Goal: Complete Application Form: Complete application form

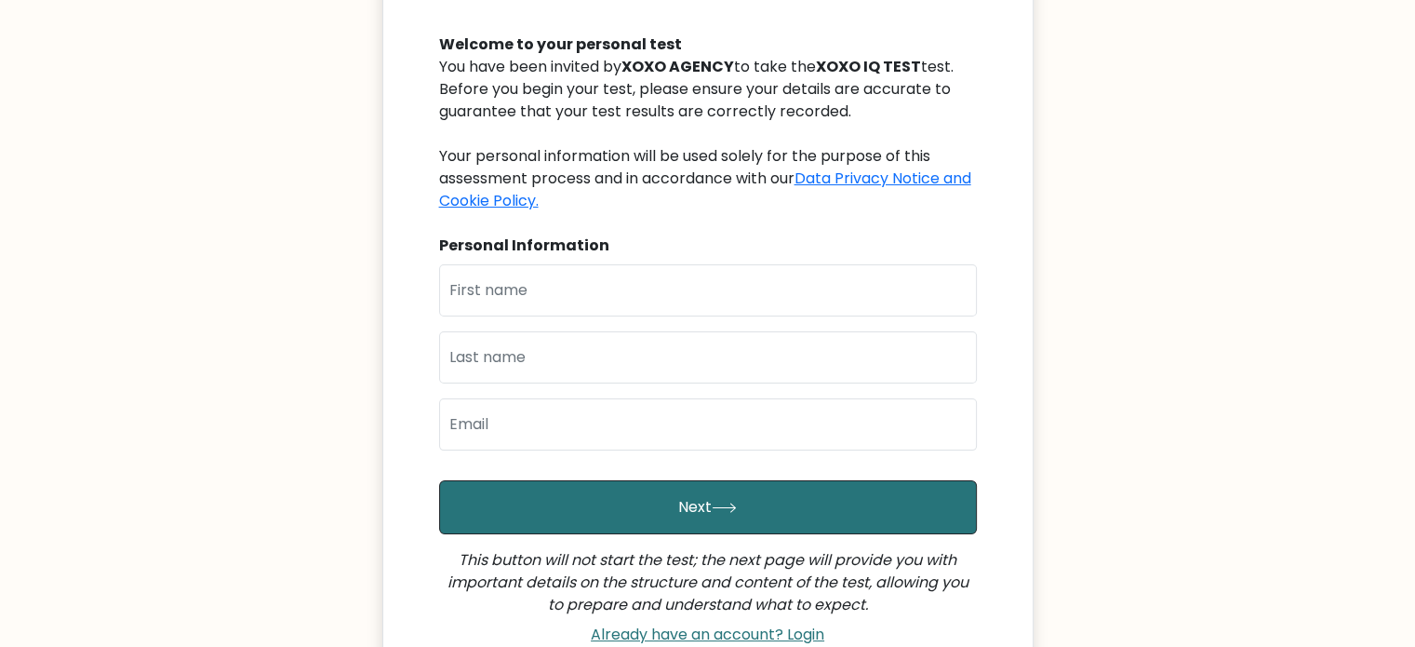
scroll to position [190, 0]
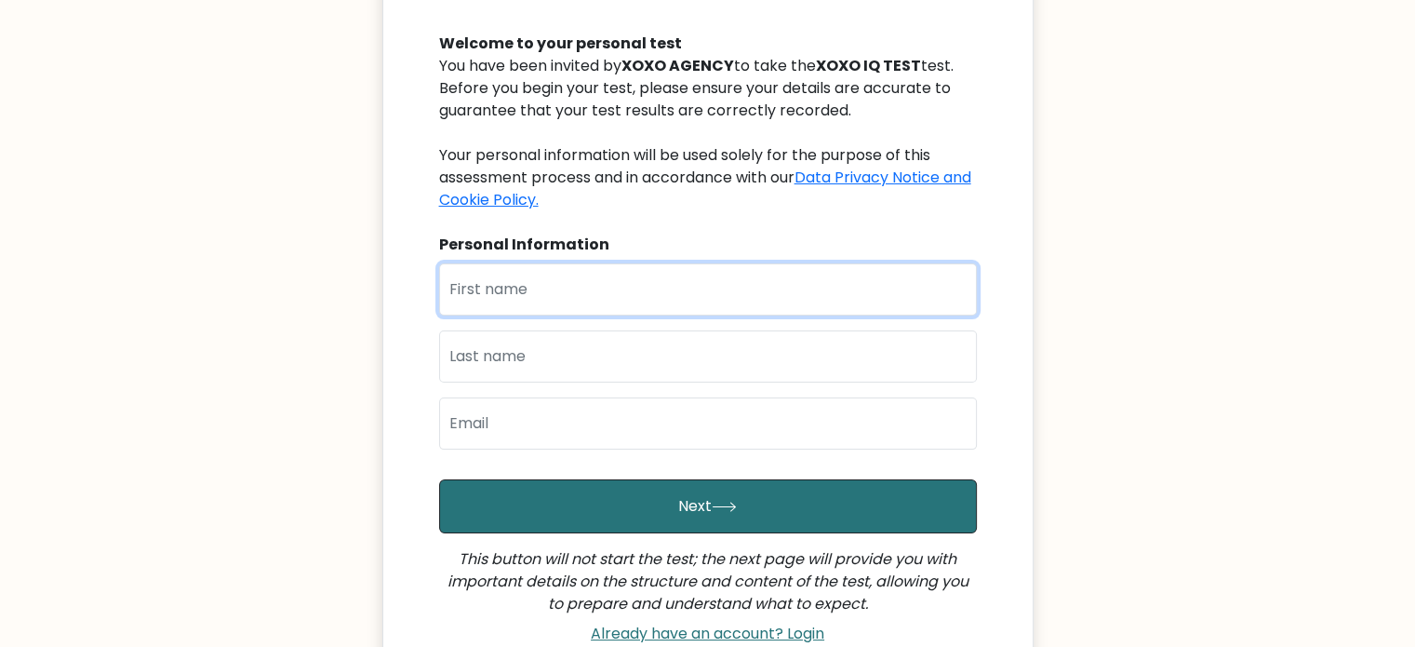
click at [530, 272] on input "text" at bounding box center [708, 289] width 538 height 52
type input "ALBERT"
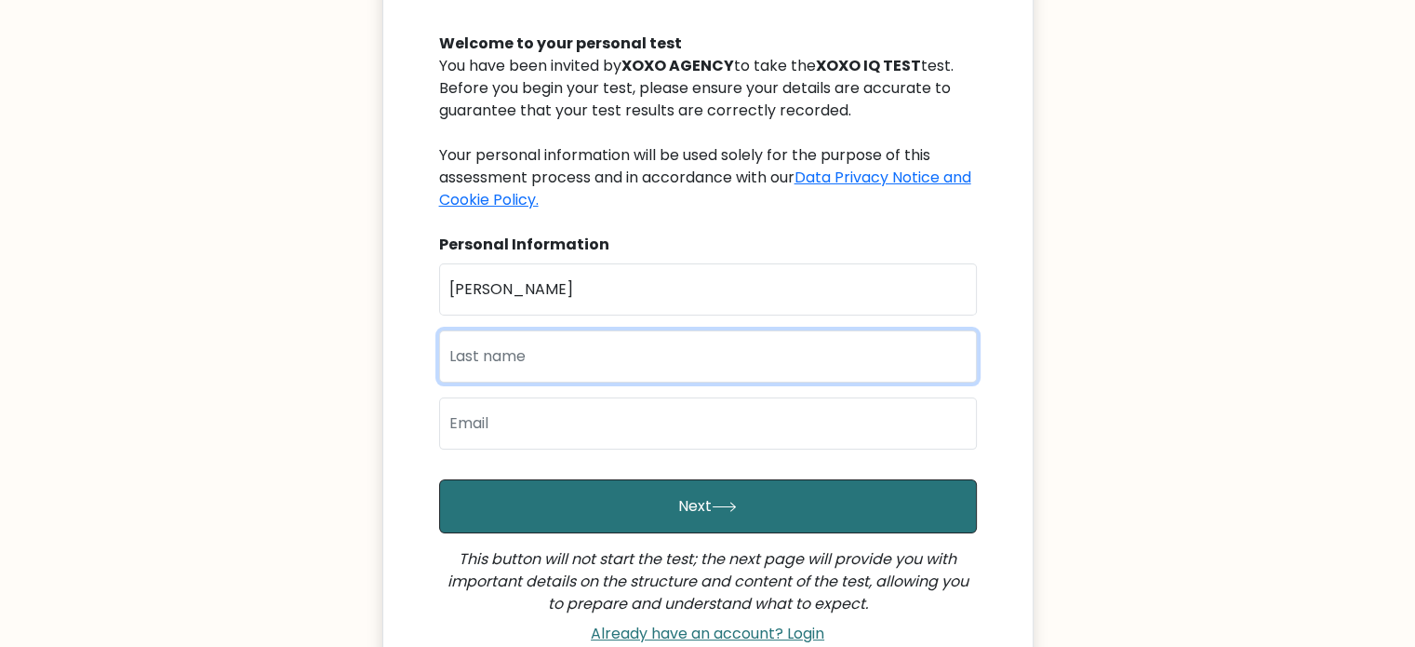
click at [500, 358] on input "text" at bounding box center [708, 356] width 538 height 52
type input "MENDOZA"
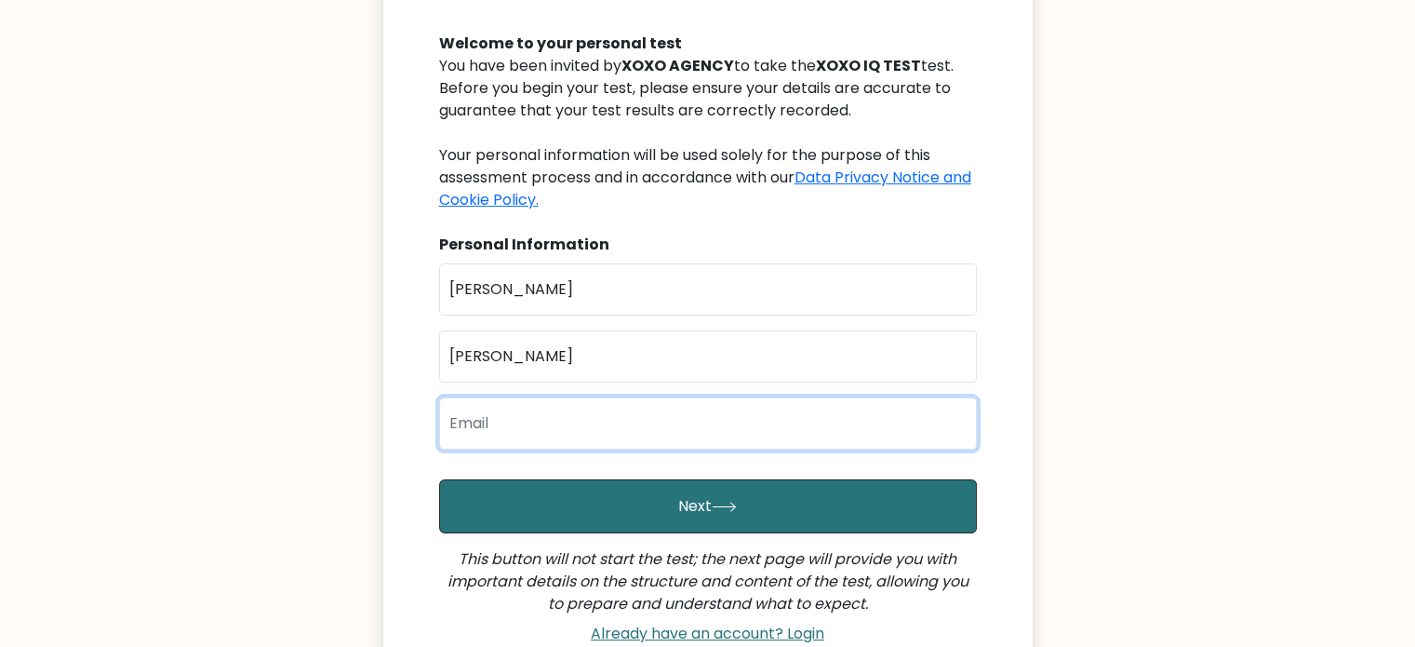
click at [499, 417] on input "email" at bounding box center [708, 423] width 538 height 52
type input "albertjamitomendoza@gmail.com"
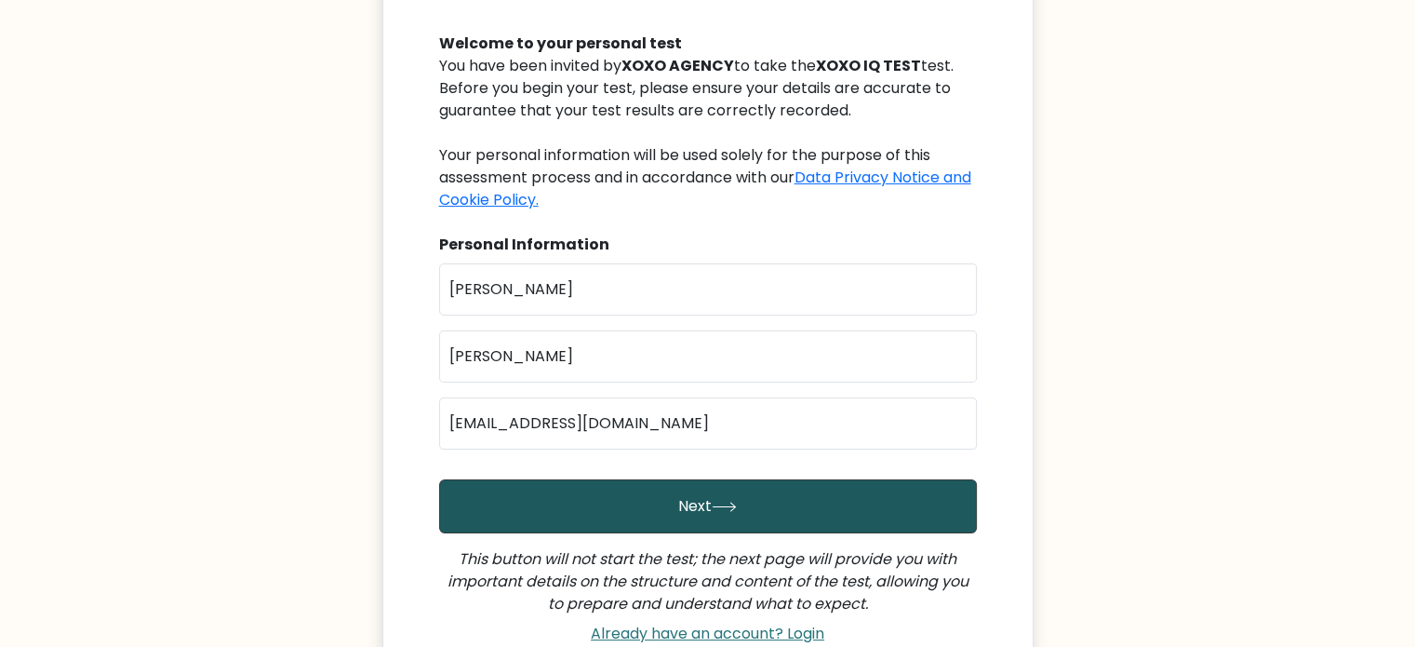
click at [704, 505] on button "Next" at bounding box center [708, 506] width 538 height 54
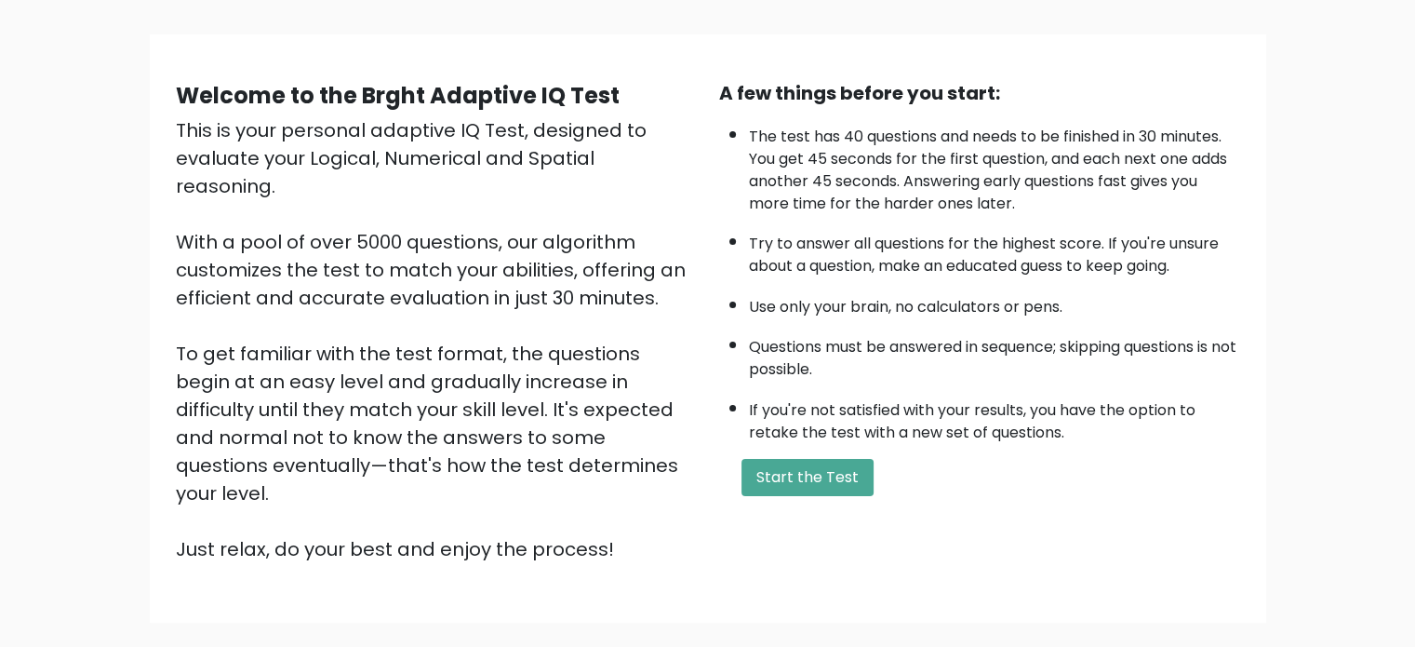
scroll to position [115, 0]
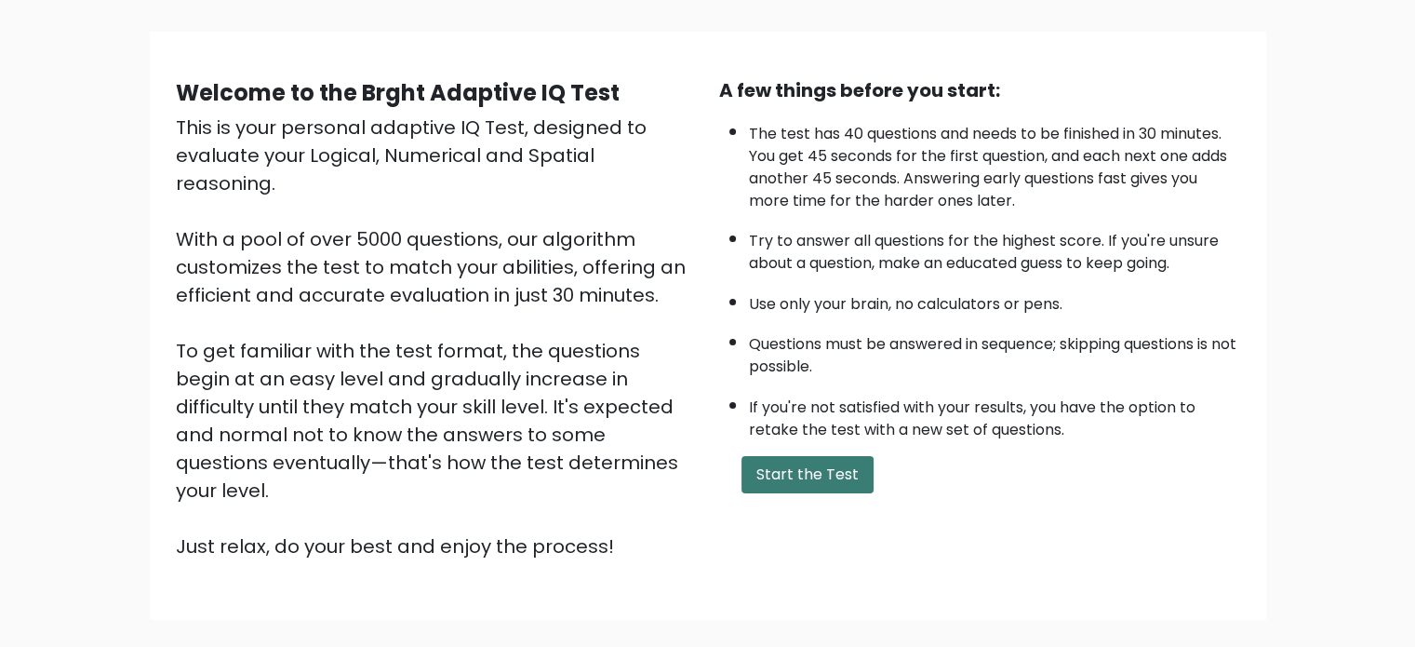
click at [796, 479] on button "Start the Test" at bounding box center [807, 474] width 132 height 37
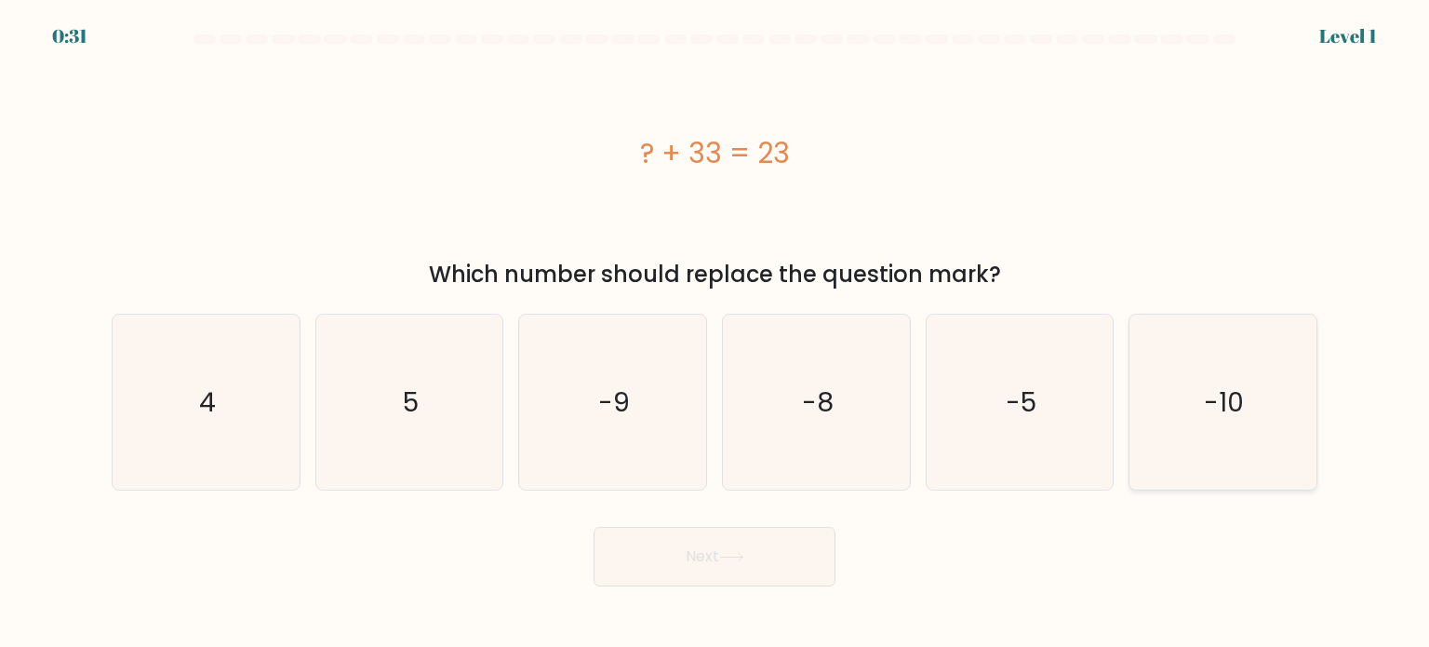
click at [1193, 425] on icon "-10" at bounding box center [1222, 401] width 175 height 175
click at [715, 333] on input "f. -10" at bounding box center [715, 328] width 1 height 9
radio input "true"
click at [753, 550] on button "Next" at bounding box center [715, 557] width 242 height 60
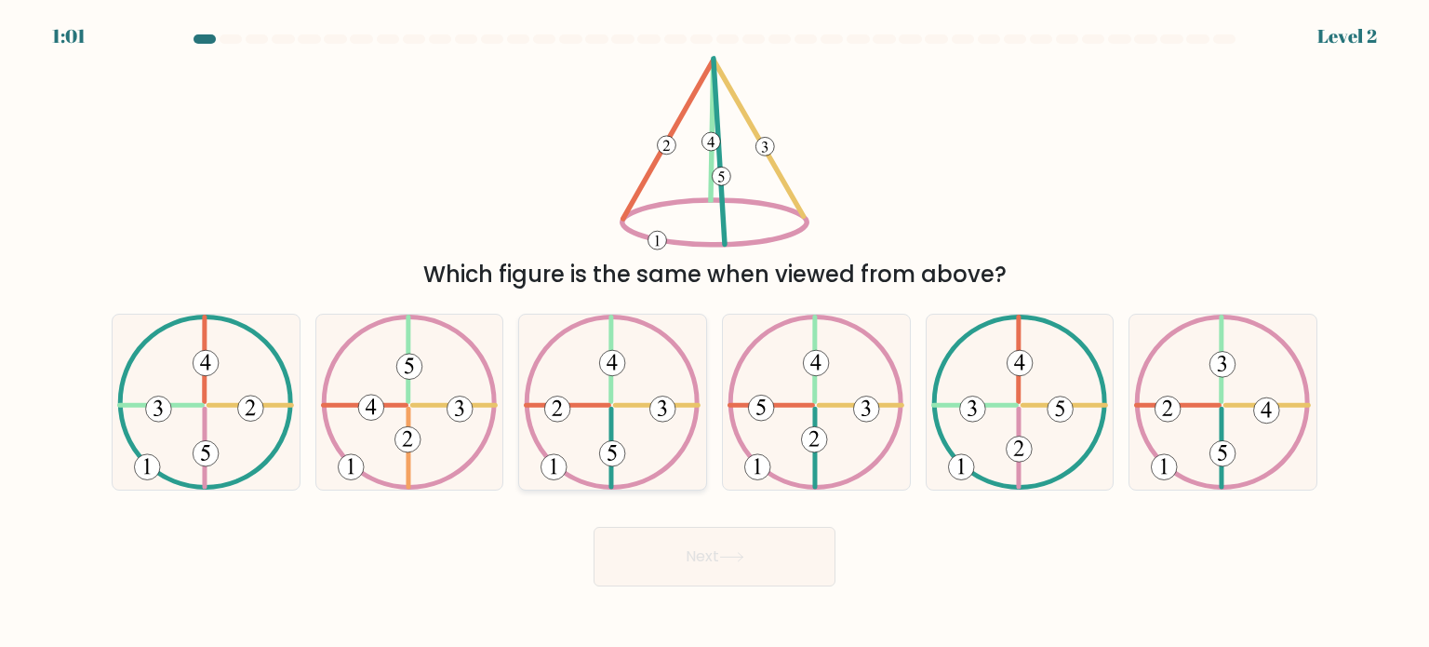
click at [604, 417] on icon at bounding box center [612, 401] width 177 height 175
click at [715, 333] on input "c." at bounding box center [715, 328] width 1 height 9
radio input "true"
click at [701, 550] on button "Next" at bounding box center [715, 557] width 242 height 60
click at [700, 554] on button "Next" at bounding box center [715, 557] width 242 height 60
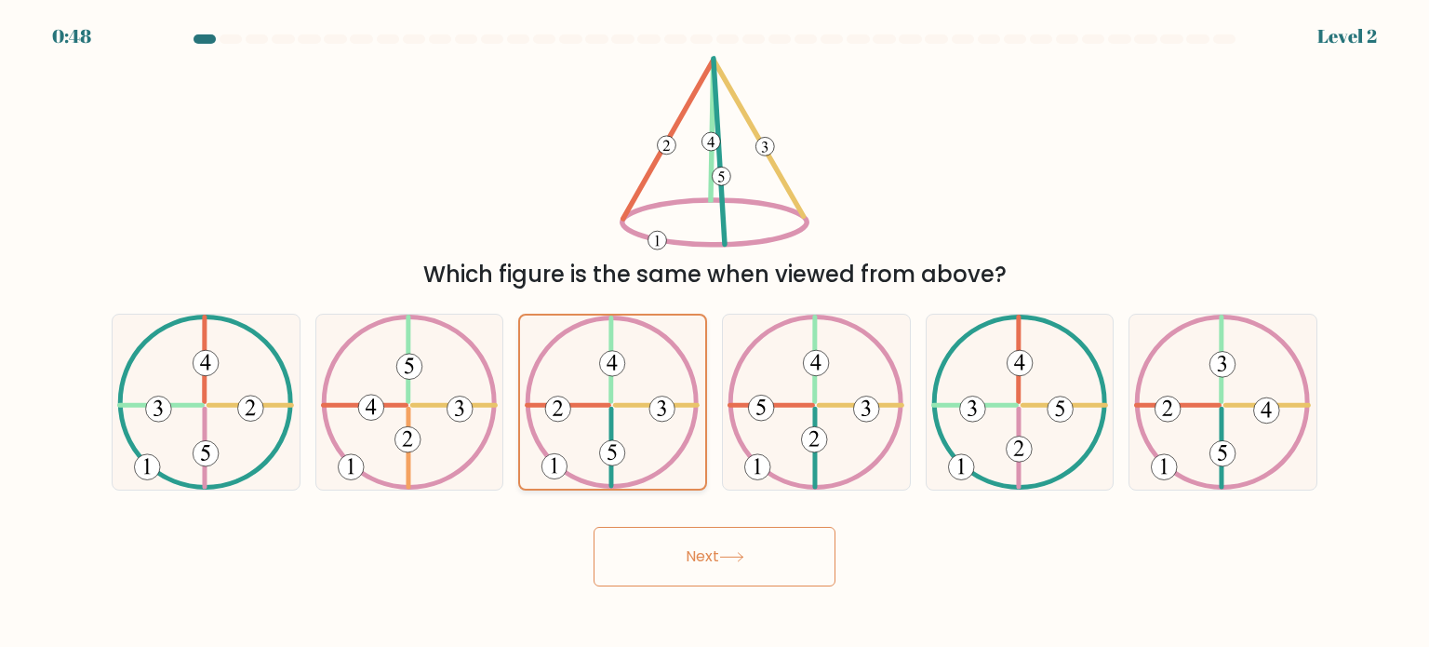
click at [609, 402] on icon at bounding box center [612, 401] width 175 height 173
click at [715, 333] on input "c." at bounding box center [715, 328] width 1 height 9
click at [710, 569] on button "Next" at bounding box center [715, 557] width 242 height 60
click at [755, 546] on button "Next" at bounding box center [715, 557] width 242 height 60
click at [737, 559] on icon at bounding box center [731, 557] width 25 height 10
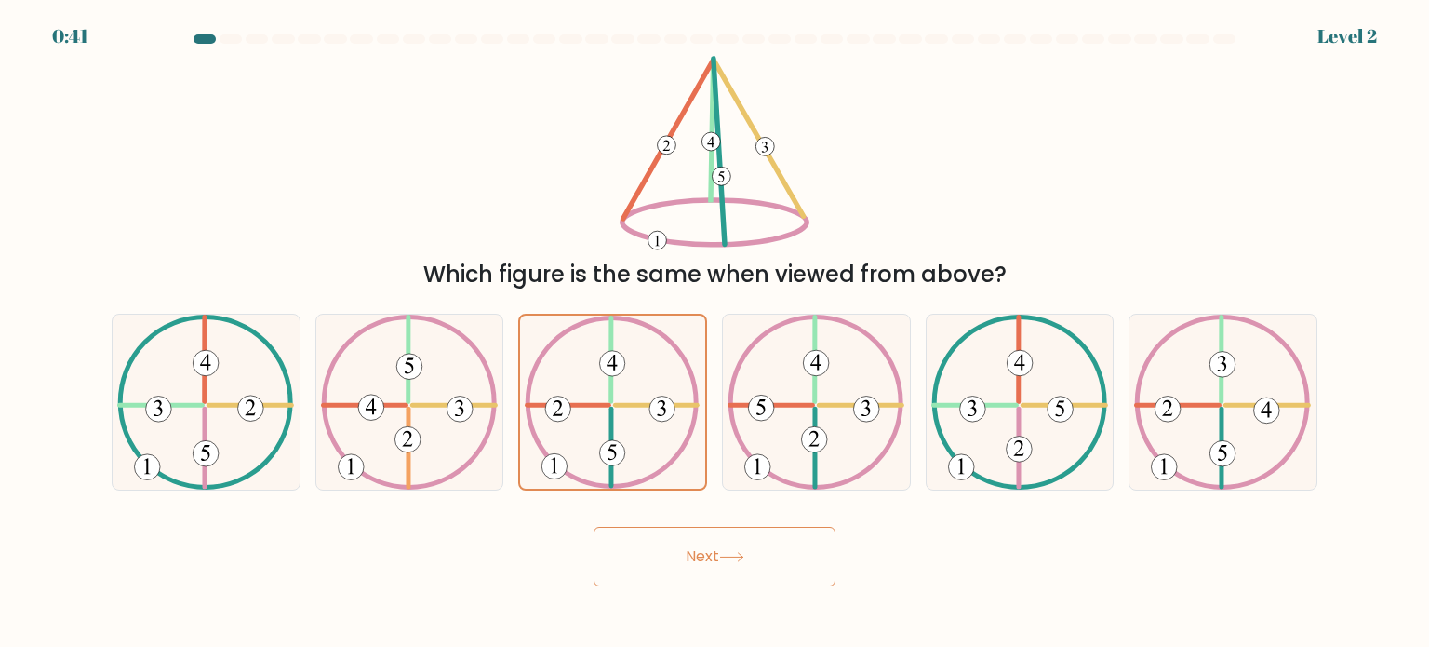
click at [775, 539] on button "Next" at bounding box center [715, 557] width 242 height 60
click at [634, 395] on icon at bounding box center [612, 401] width 175 height 173
click at [715, 333] on input "c." at bounding box center [715, 328] width 1 height 9
click at [726, 559] on icon at bounding box center [731, 557] width 25 height 10
click at [741, 541] on button "Next" at bounding box center [715, 557] width 242 height 60
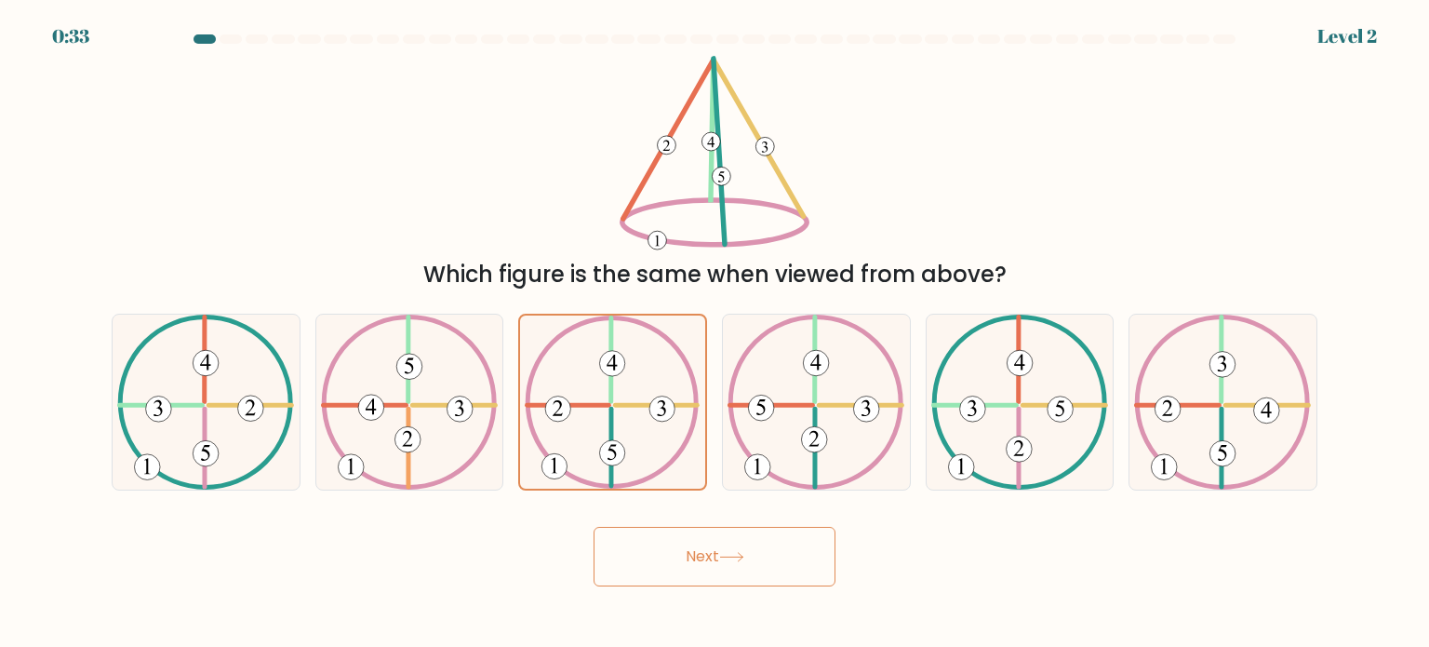
click at [741, 541] on button "Next" at bounding box center [715, 557] width 242 height 60
click at [722, 557] on button "Next" at bounding box center [715, 557] width 242 height 60
click at [722, 548] on button "Next" at bounding box center [715, 557] width 242 height 60
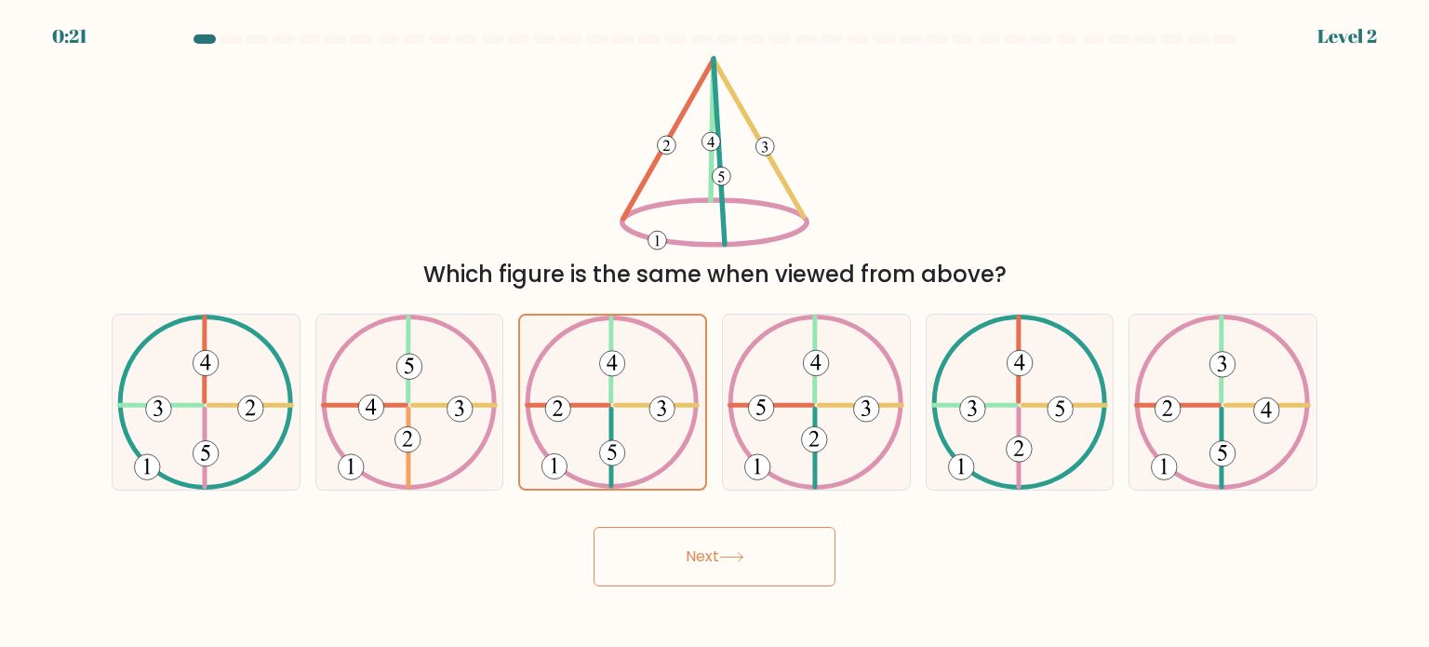
click at [722, 548] on button "Next" at bounding box center [715, 557] width 242 height 60
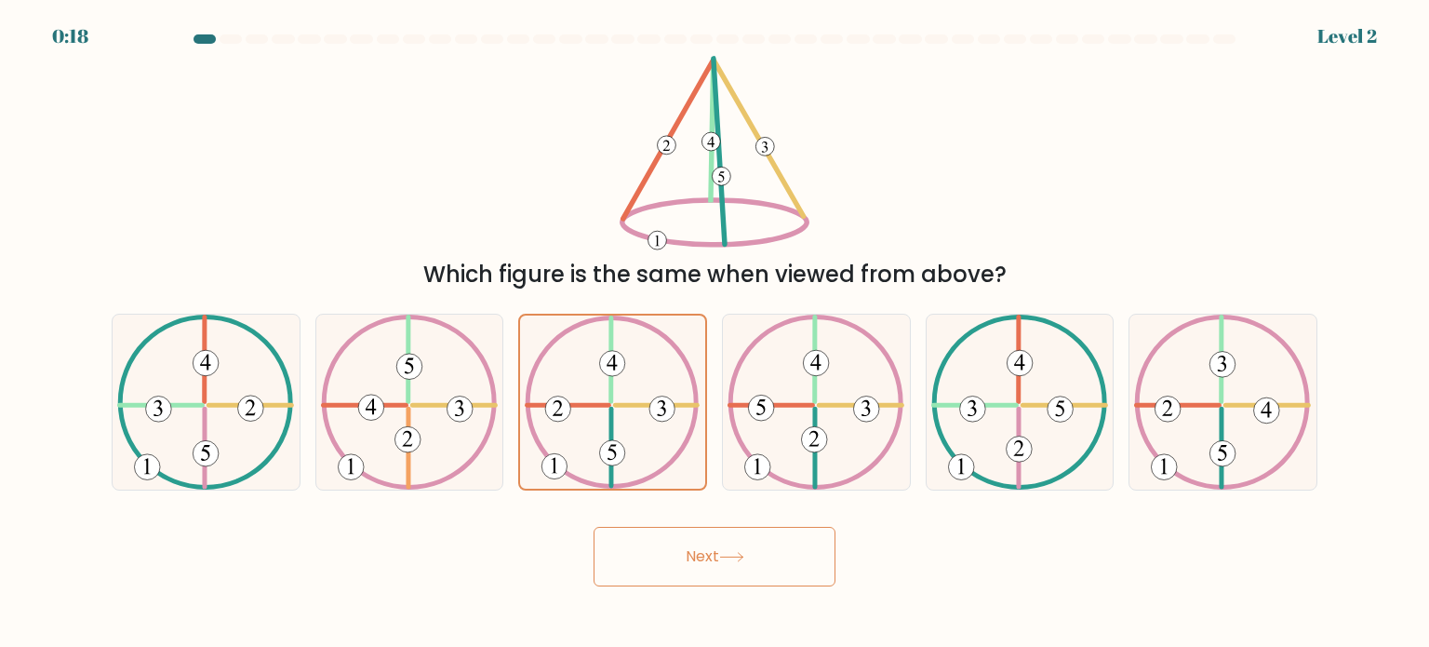
drag, startPoint x: 775, startPoint y: 554, endPoint x: 743, endPoint y: 564, distance: 33.2
click at [743, 564] on button "Next" at bounding box center [715, 557] width 242 height 60
click at [741, 572] on button "Next" at bounding box center [715, 557] width 242 height 60
click at [643, 405] on 223 at bounding box center [657, 405] width 82 height 0
click at [715, 333] on input "c." at bounding box center [715, 328] width 1 height 9
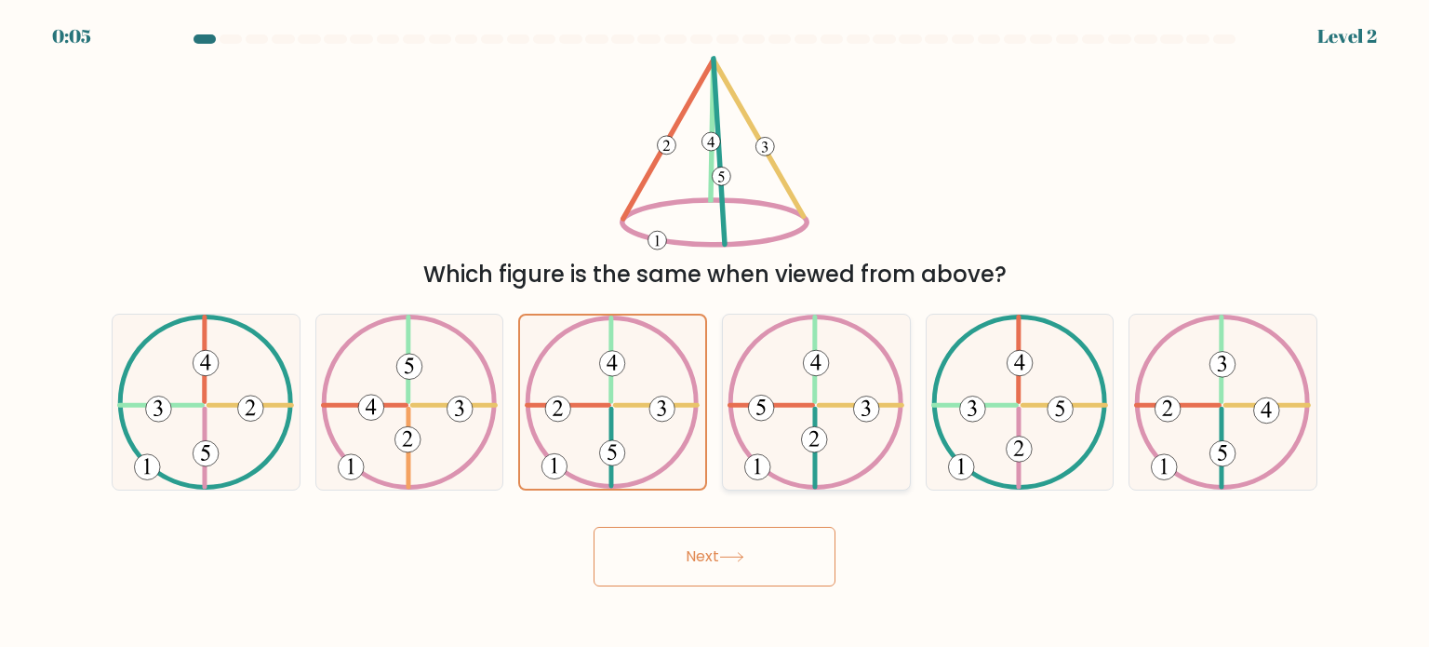
click at [742, 442] on 610 at bounding box center [815, 401] width 170 height 170
click at [715, 333] on input "d." at bounding box center [715, 328] width 1 height 9
radio input "true"
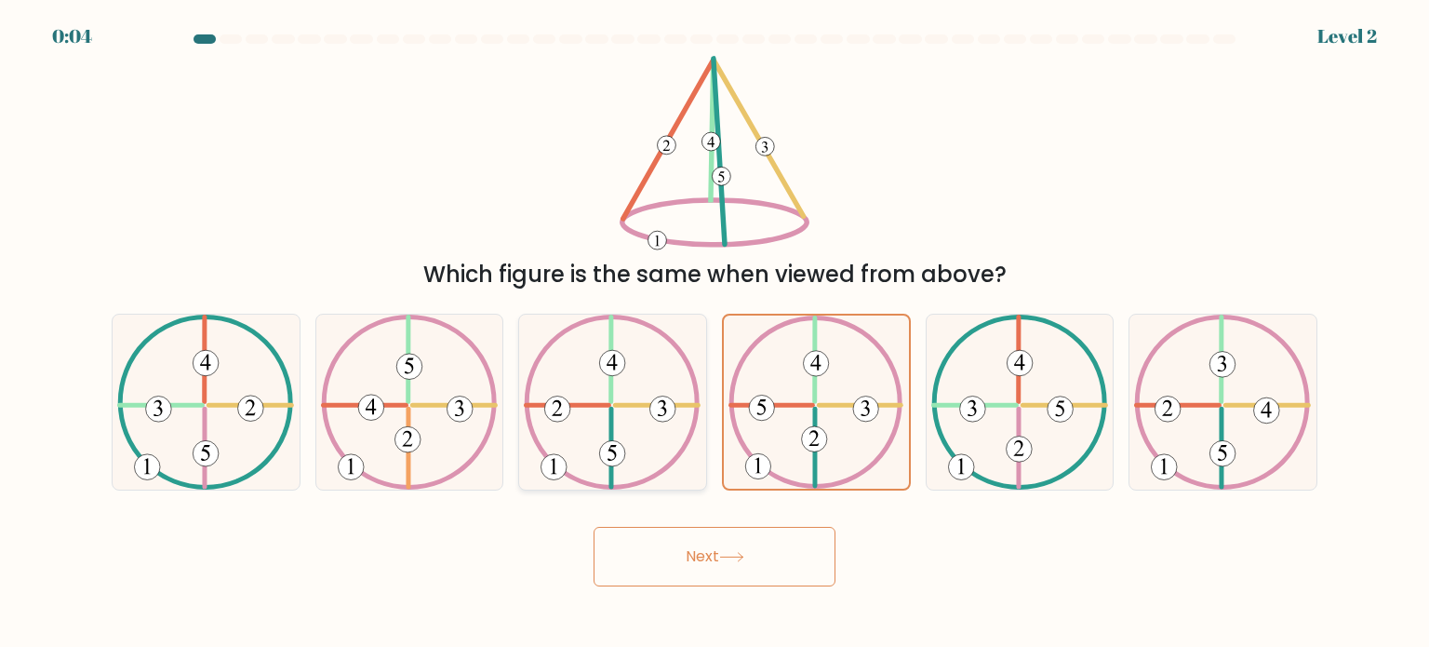
click at [651, 422] on icon at bounding box center [612, 401] width 177 height 175
click at [715, 333] on input "c." at bounding box center [715, 328] width 1 height 9
radio input "true"
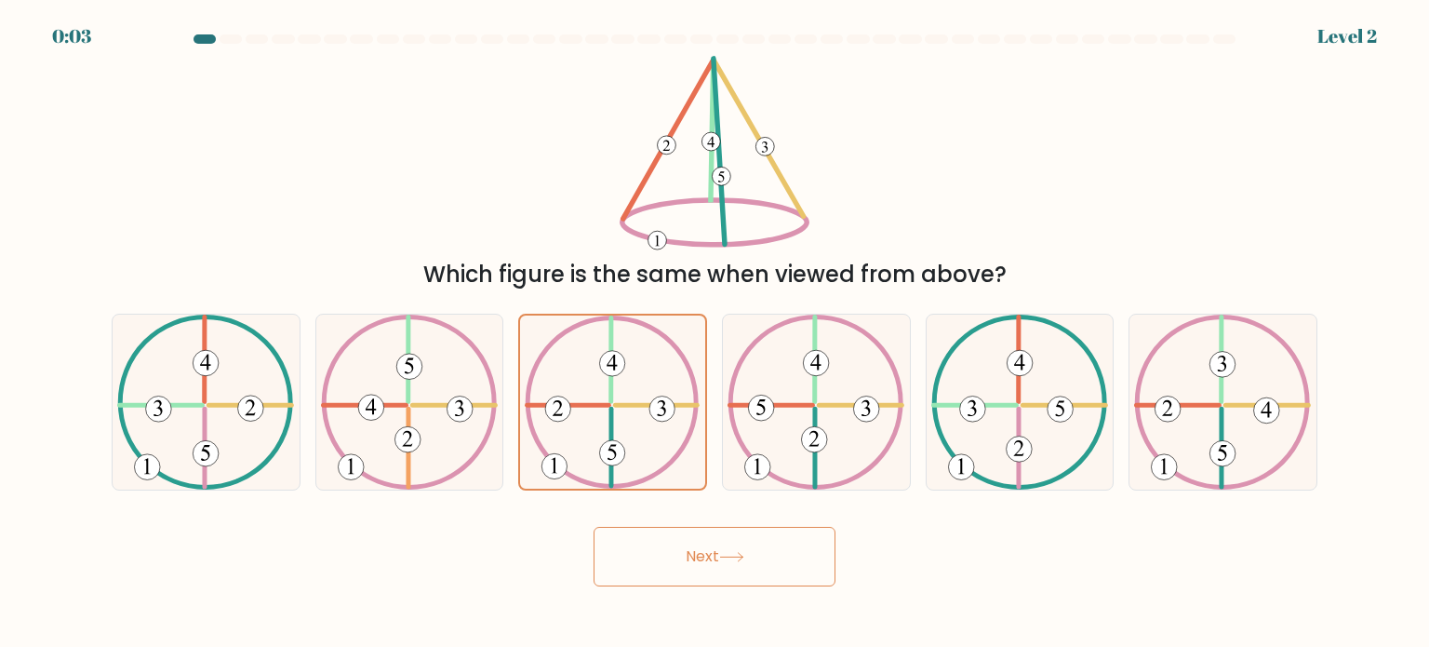
click at [718, 550] on button "Next" at bounding box center [715, 557] width 242 height 60
click at [718, 561] on button "Next" at bounding box center [715, 557] width 242 height 60
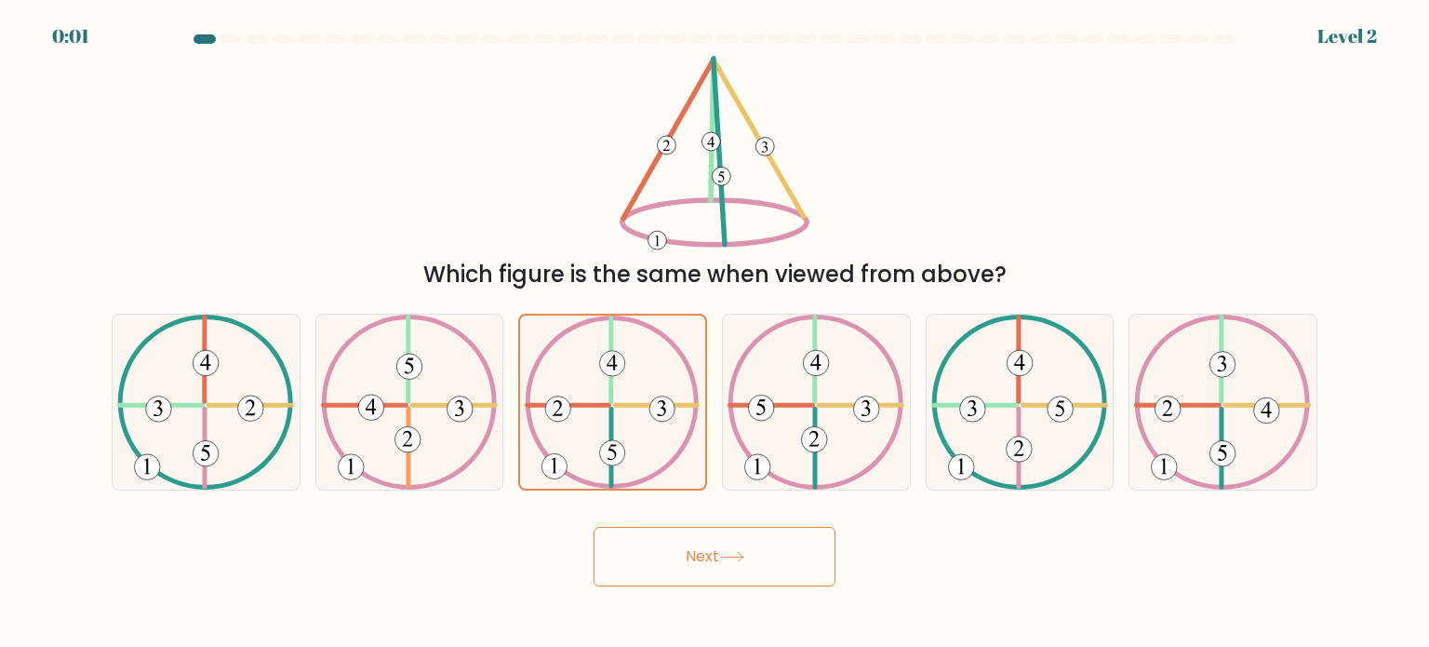
click at [781, 553] on button "Next" at bounding box center [715, 557] width 242 height 60
click at [781, 553] on div "Next" at bounding box center [714, 549] width 1228 height 73
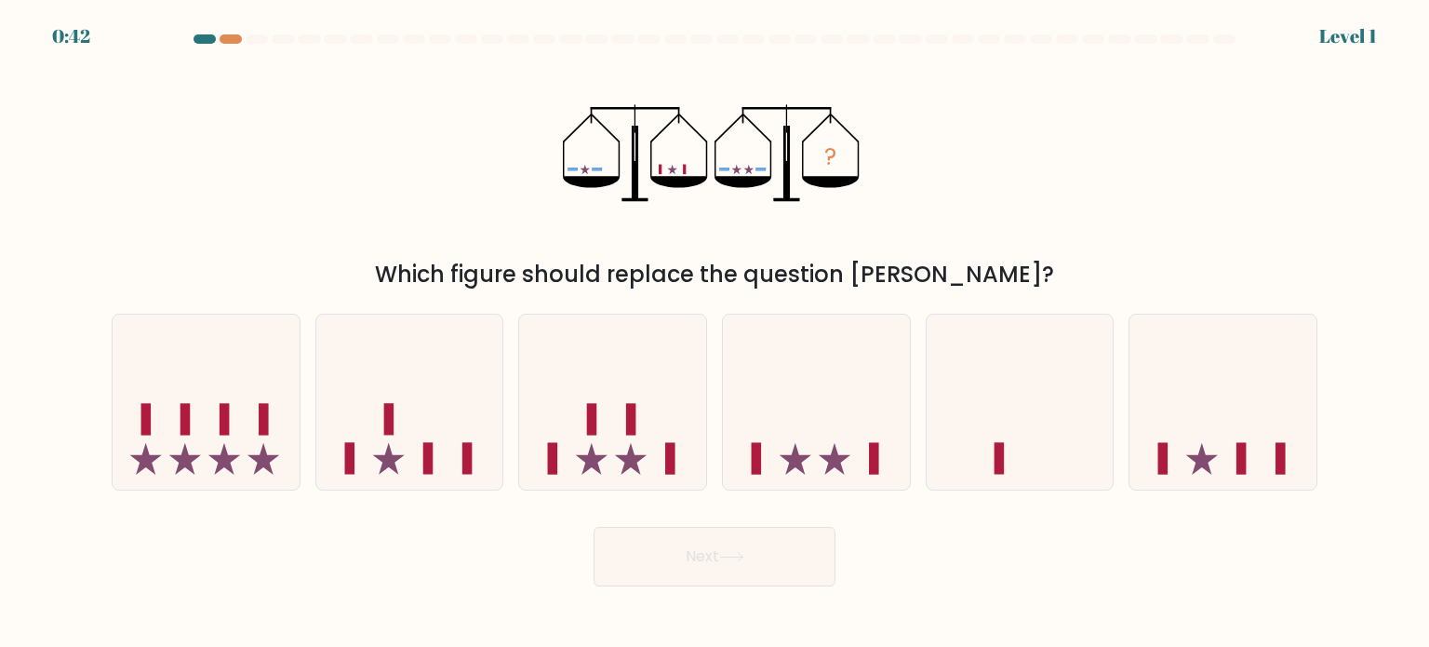
drag, startPoint x: 0, startPoint y: 0, endPoint x: 721, endPoint y: 222, distance: 754.5
click at [721, 222] on icon "?" at bounding box center [714, 153] width 303 height 194
click at [634, 440] on icon at bounding box center [612, 402] width 187 height 154
click at [715, 333] on input "c." at bounding box center [715, 328] width 1 height 9
radio input "true"
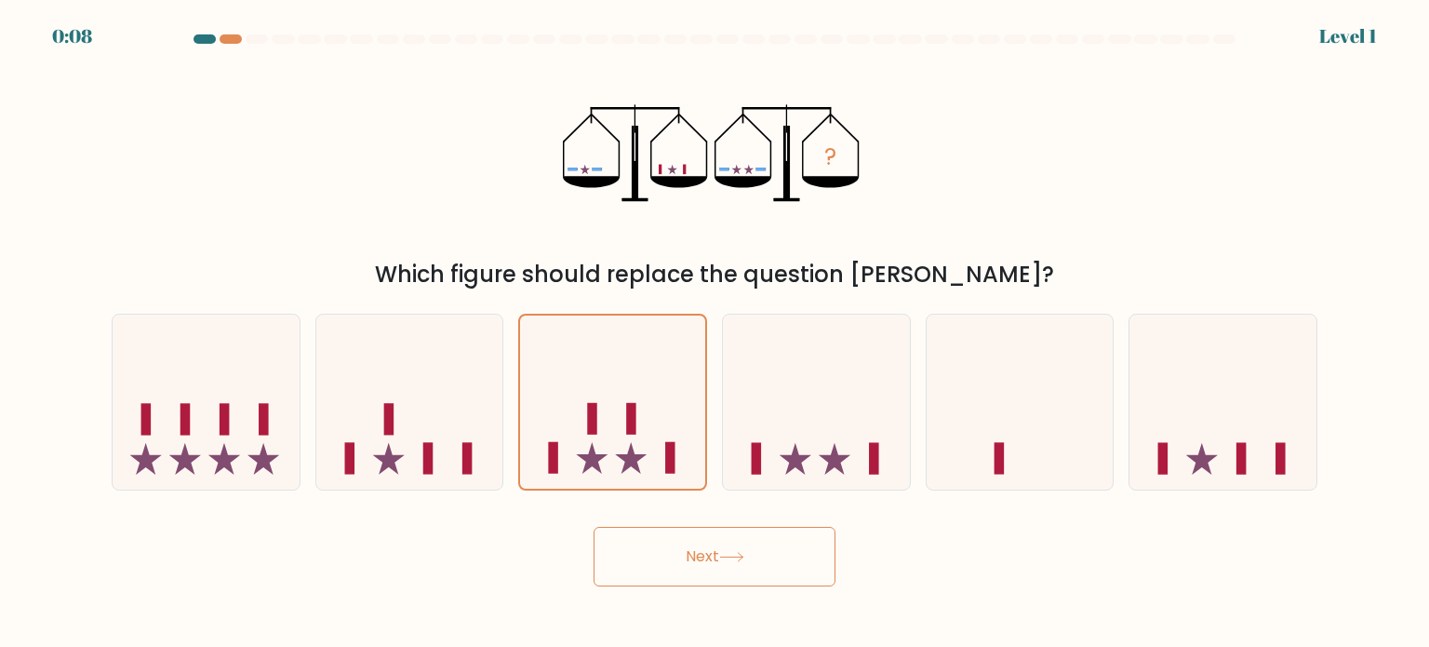
click at [761, 557] on button "Next" at bounding box center [715, 557] width 242 height 60
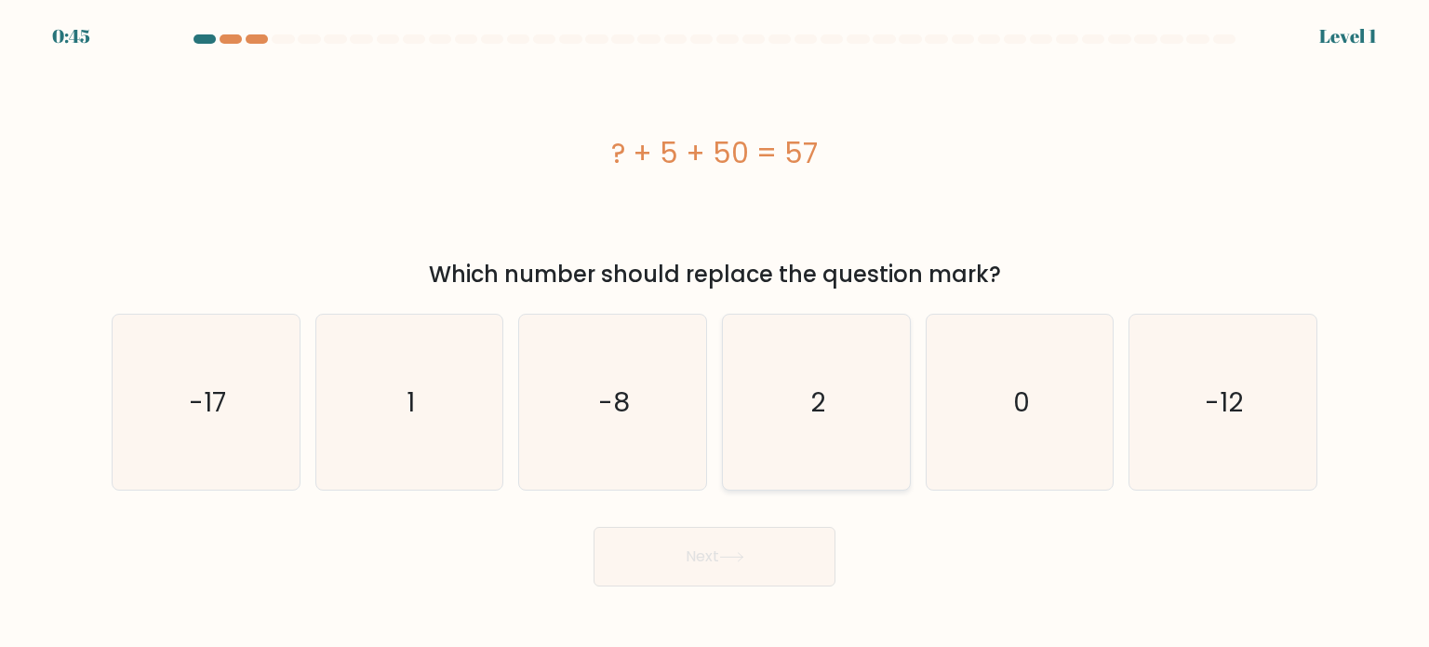
click at [830, 438] on icon "2" at bounding box center [815, 401] width 175 height 175
click at [715, 333] on input "d. 2" at bounding box center [715, 328] width 1 height 9
radio input "true"
click at [744, 554] on icon at bounding box center [731, 557] width 25 height 10
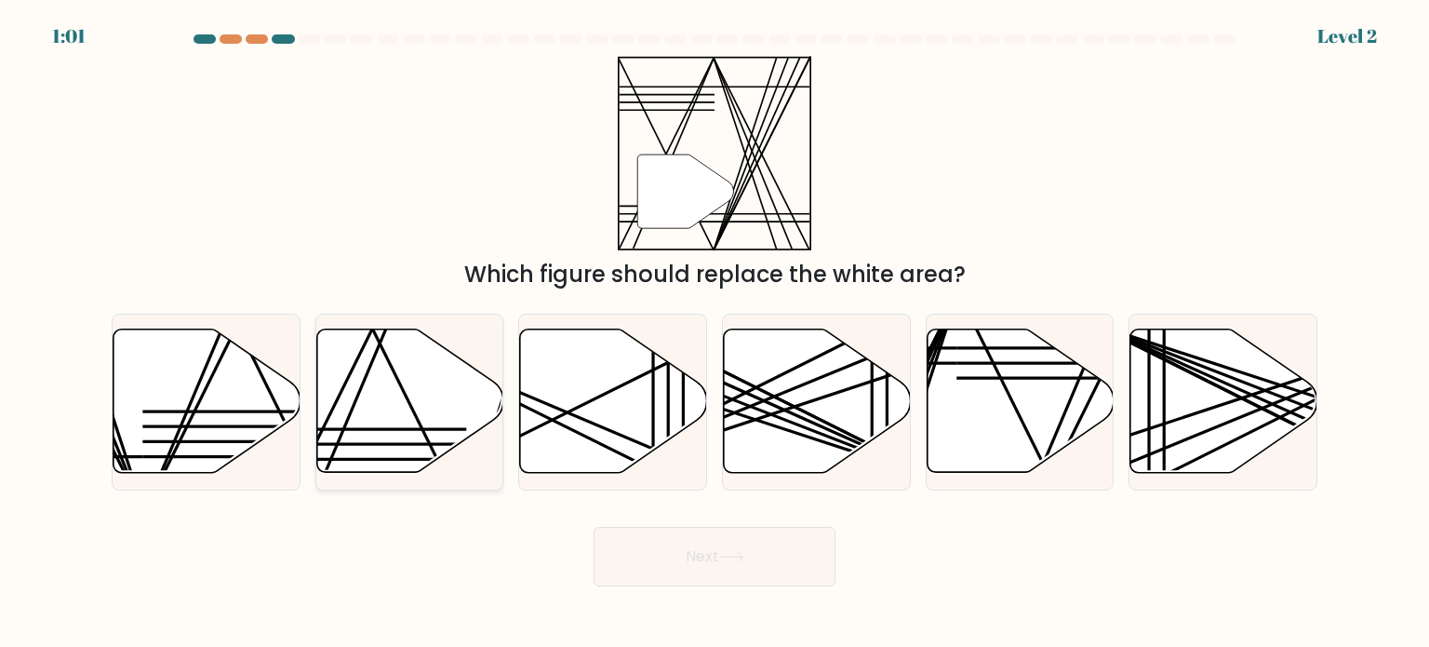
click at [409, 435] on icon at bounding box center [409, 400] width 187 height 143
click at [715, 333] on input "b." at bounding box center [715, 328] width 1 height 9
radio input "true"
click at [738, 558] on icon at bounding box center [731, 557] width 25 height 10
click at [732, 546] on button "Next" at bounding box center [715, 557] width 242 height 60
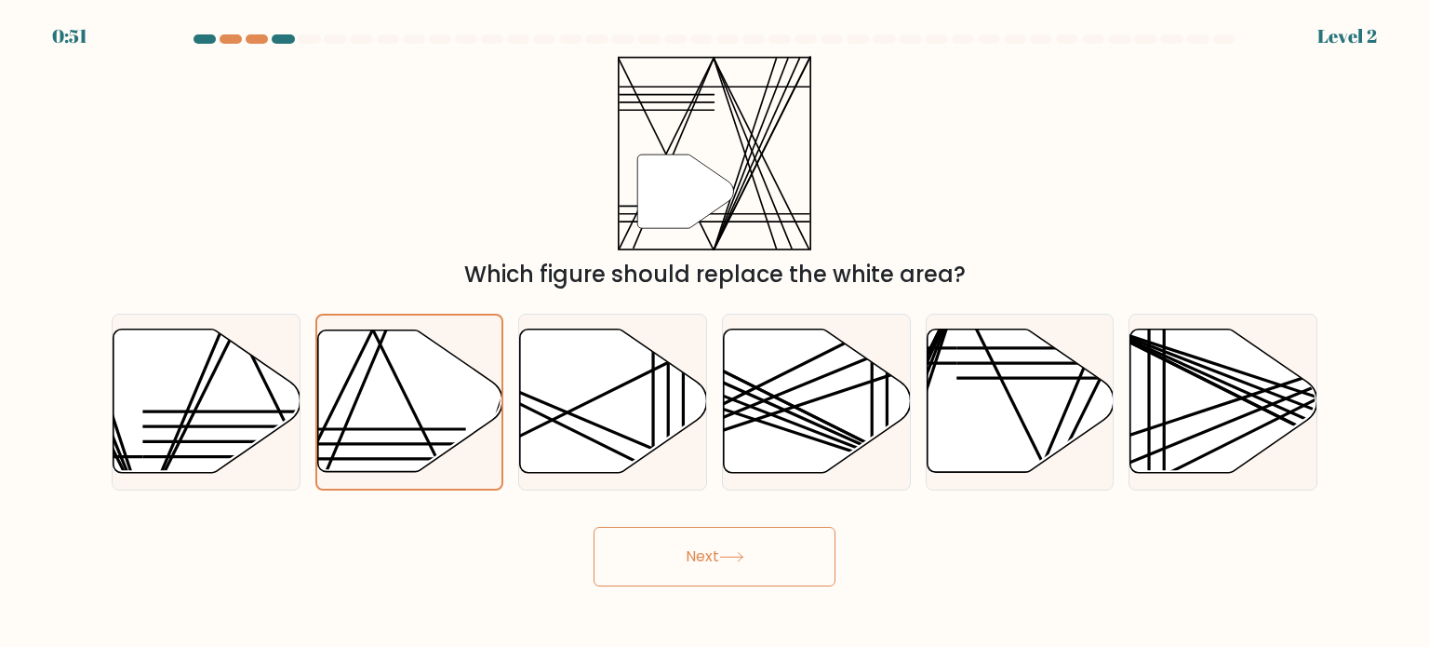
click at [728, 562] on button "Next" at bounding box center [715, 557] width 242 height 60
drag, startPoint x: 728, startPoint y: 562, endPoint x: 699, endPoint y: 557, distance: 29.2
click at [699, 557] on button "Next" at bounding box center [715, 557] width 242 height 60
click at [699, 554] on button "Next" at bounding box center [715, 557] width 242 height 60
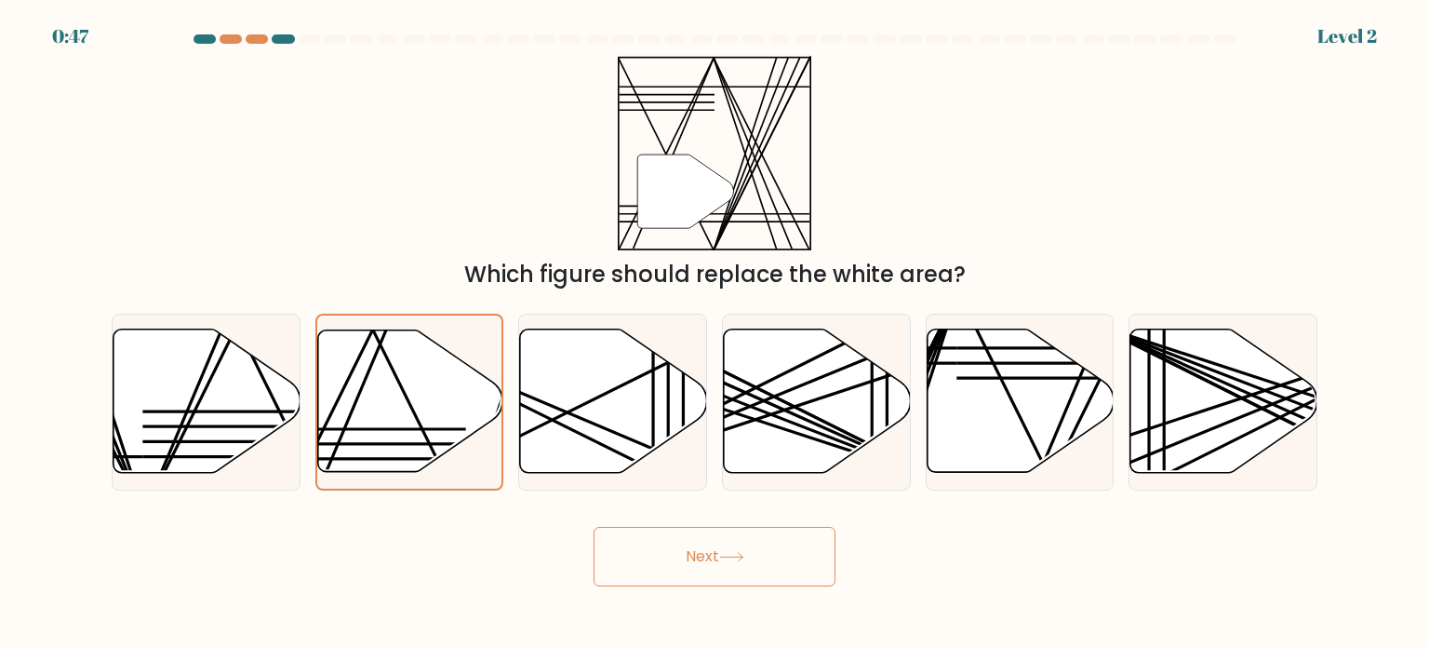
click at [699, 554] on button "Next" at bounding box center [715, 557] width 242 height 60
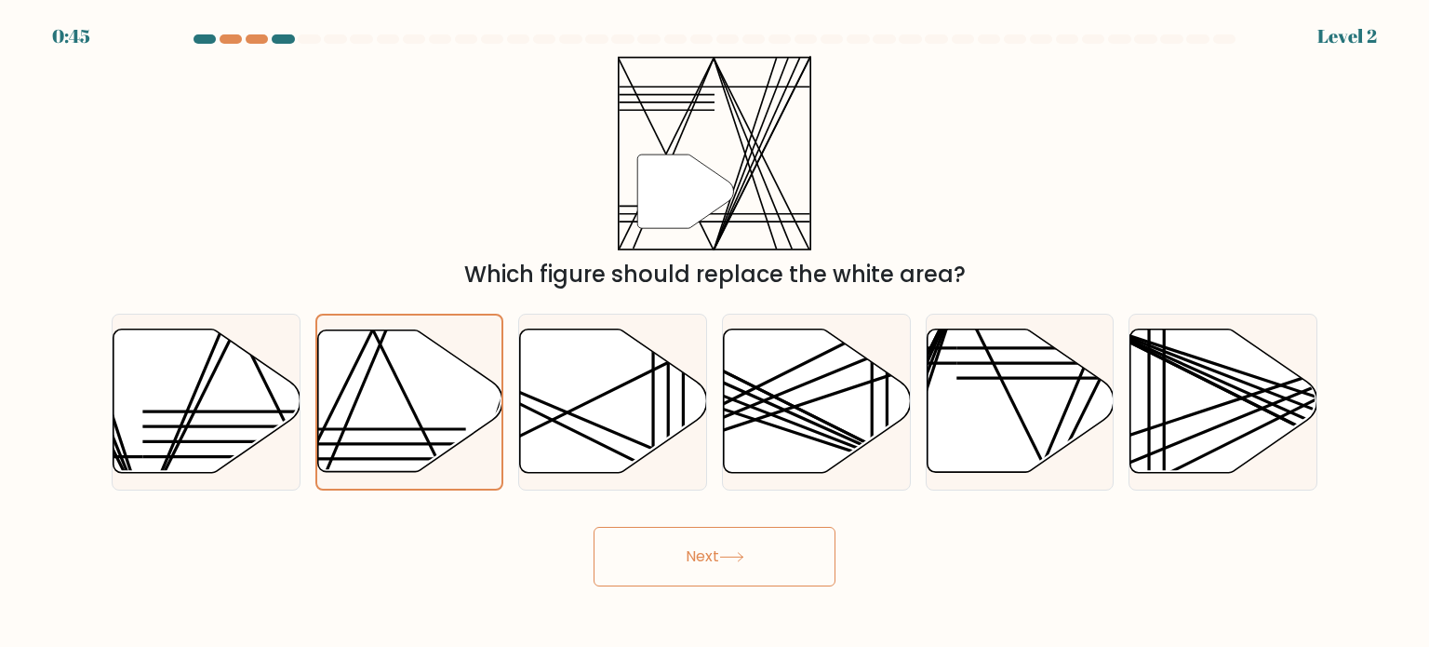
click at [699, 554] on button "Next" at bounding box center [715, 557] width 242 height 60
drag, startPoint x: 699, startPoint y: 551, endPoint x: 677, endPoint y: 556, distance: 22.1
click at [677, 556] on button "Next" at bounding box center [715, 557] width 242 height 60
click at [717, 549] on button "Next" at bounding box center [715, 557] width 242 height 60
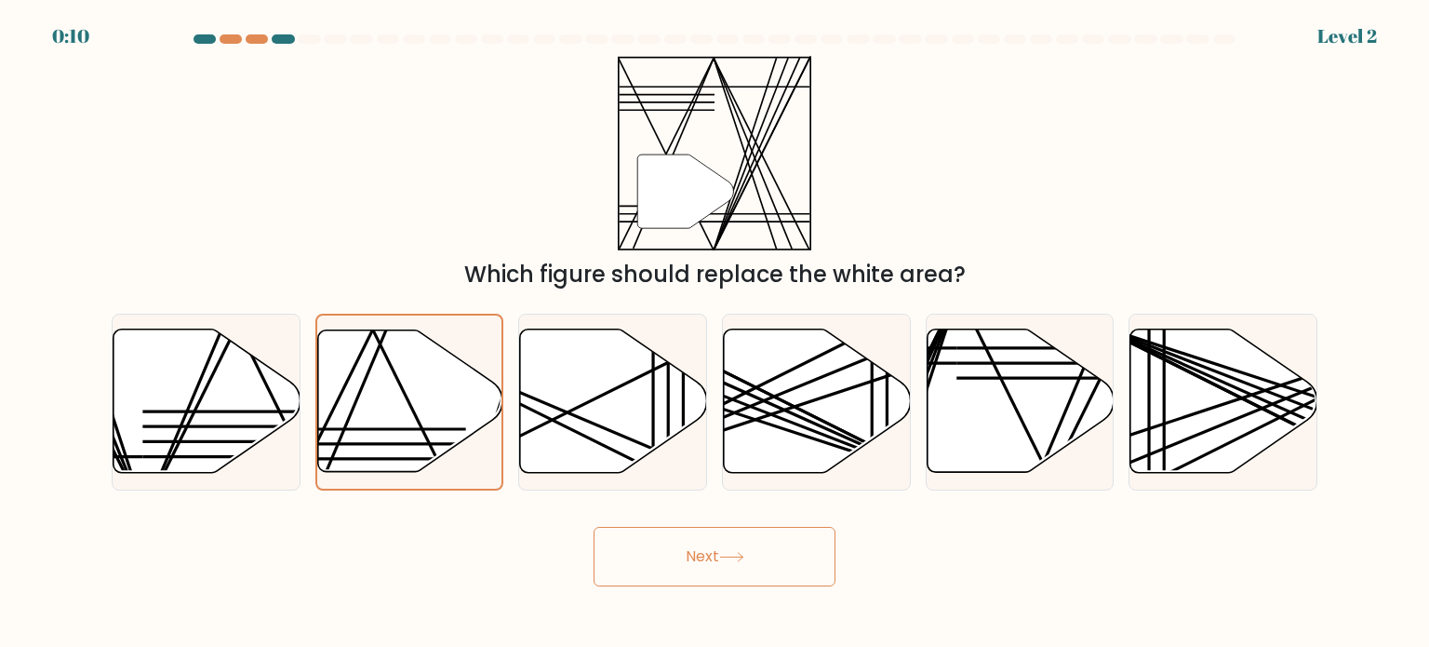
click at [717, 549] on button "Next" at bounding box center [715, 557] width 242 height 60
click at [562, 394] on icon at bounding box center [613, 400] width 187 height 143
click at [715, 333] on input "c." at bounding box center [715, 328] width 1 height 9
radio input "true"
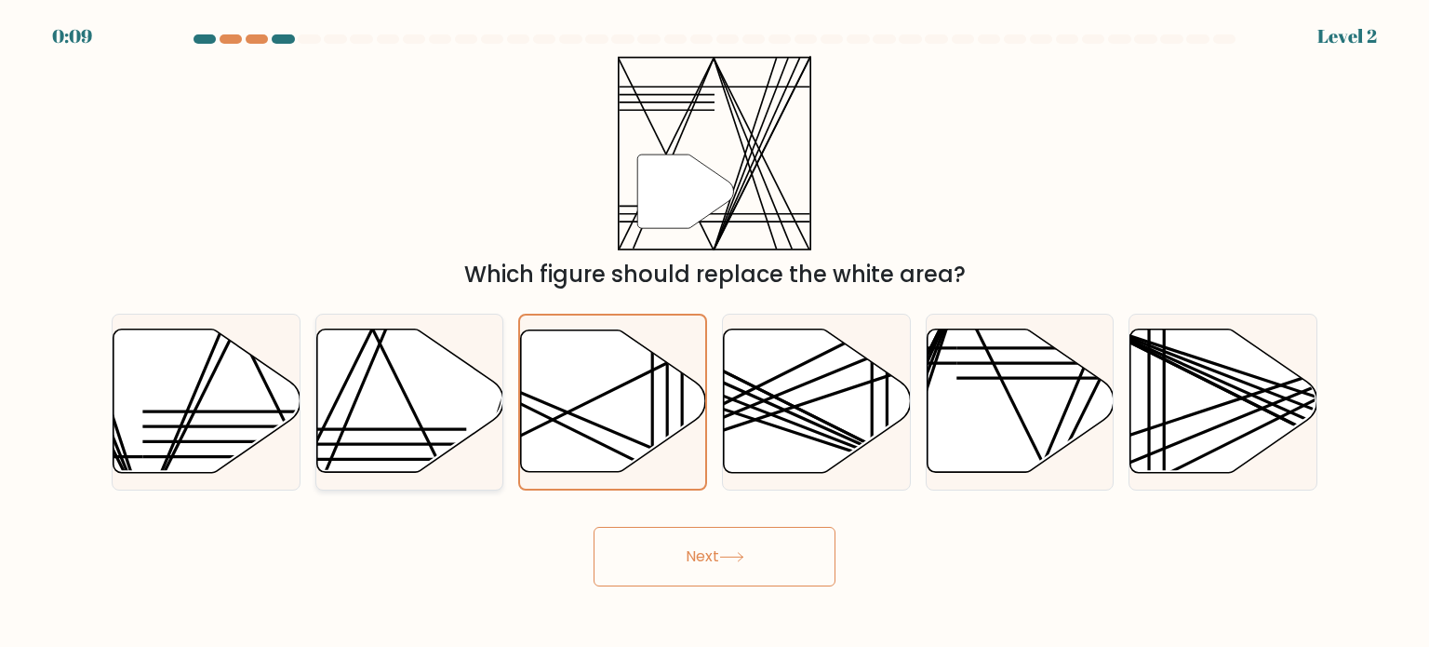
click at [423, 392] on icon at bounding box center [409, 400] width 187 height 143
click at [715, 333] on input "b." at bounding box center [715, 328] width 1 height 9
radio input "true"
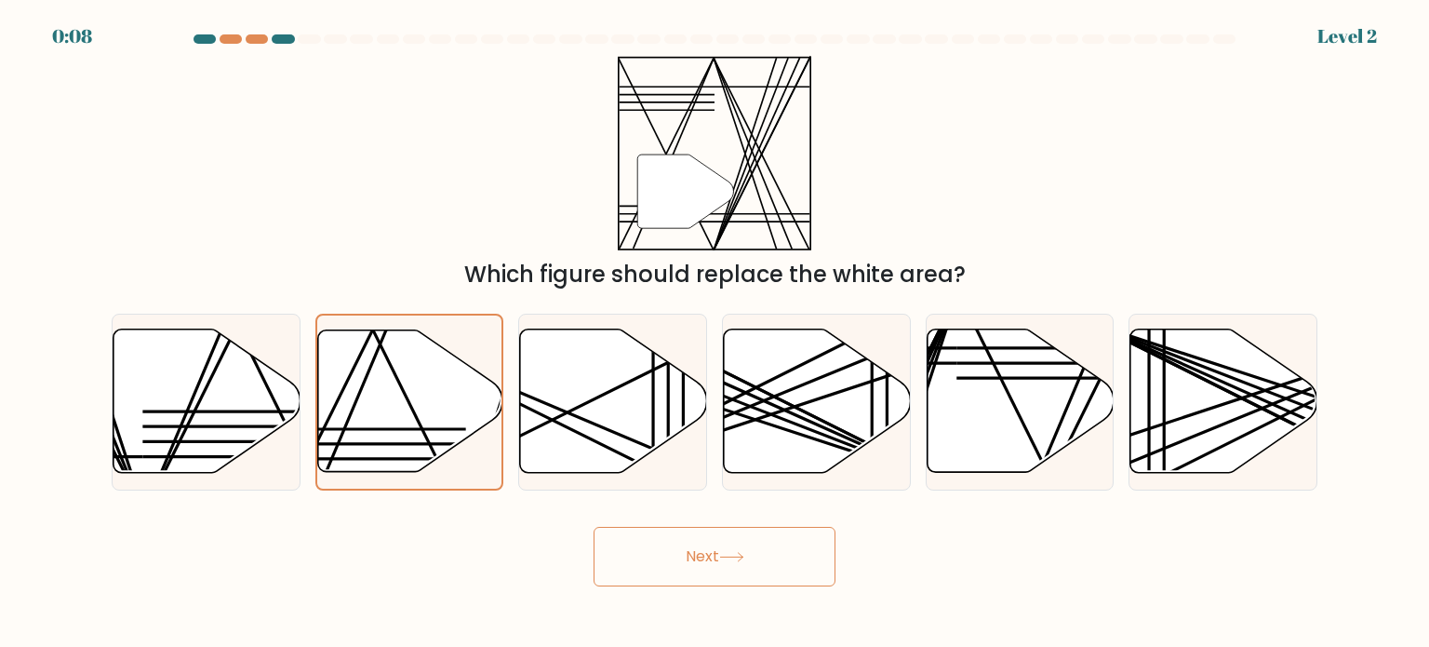
click at [723, 569] on button "Next" at bounding box center [715, 557] width 242 height 60
click at [726, 569] on button "Next" at bounding box center [715, 557] width 242 height 60
click at [691, 561] on button "Next" at bounding box center [715, 557] width 242 height 60
click at [641, 551] on button "Next" at bounding box center [715, 557] width 242 height 60
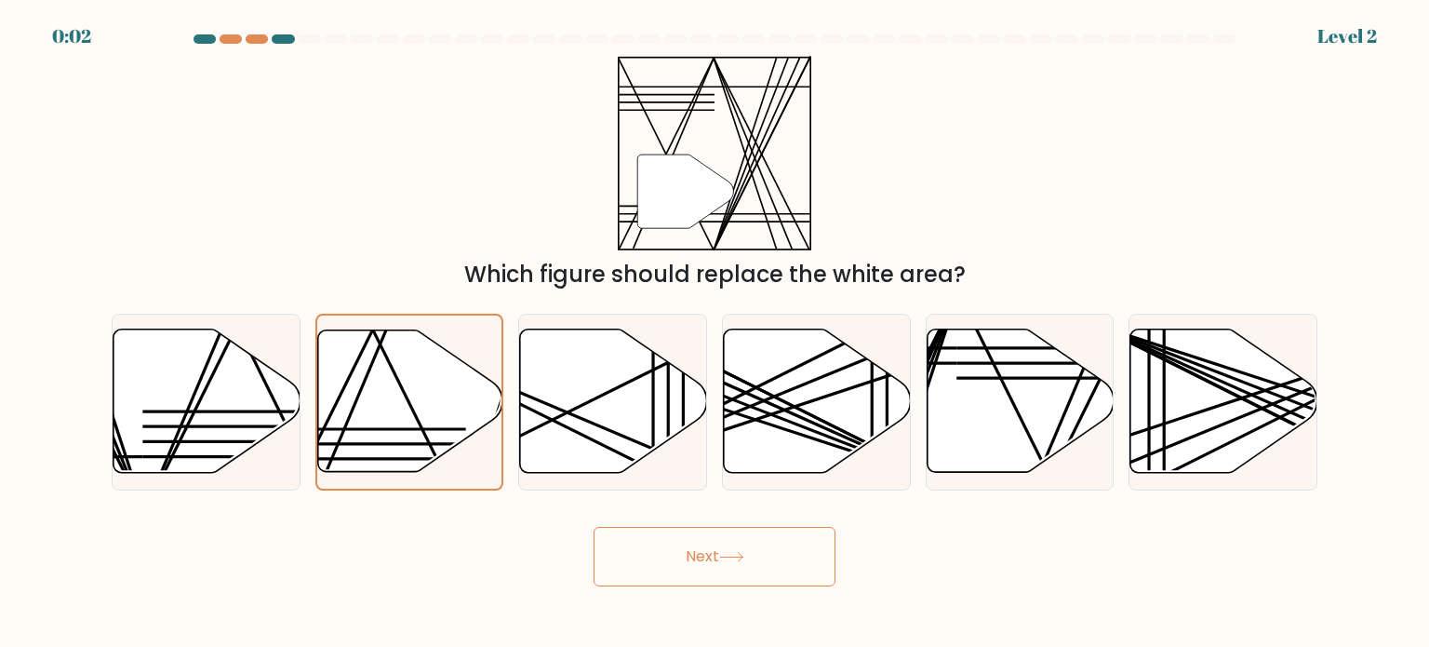
drag, startPoint x: 641, startPoint y: 551, endPoint x: 755, endPoint y: 572, distance: 116.4
click at [755, 572] on button "Next" at bounding box center [715, 557] width 242 height 60
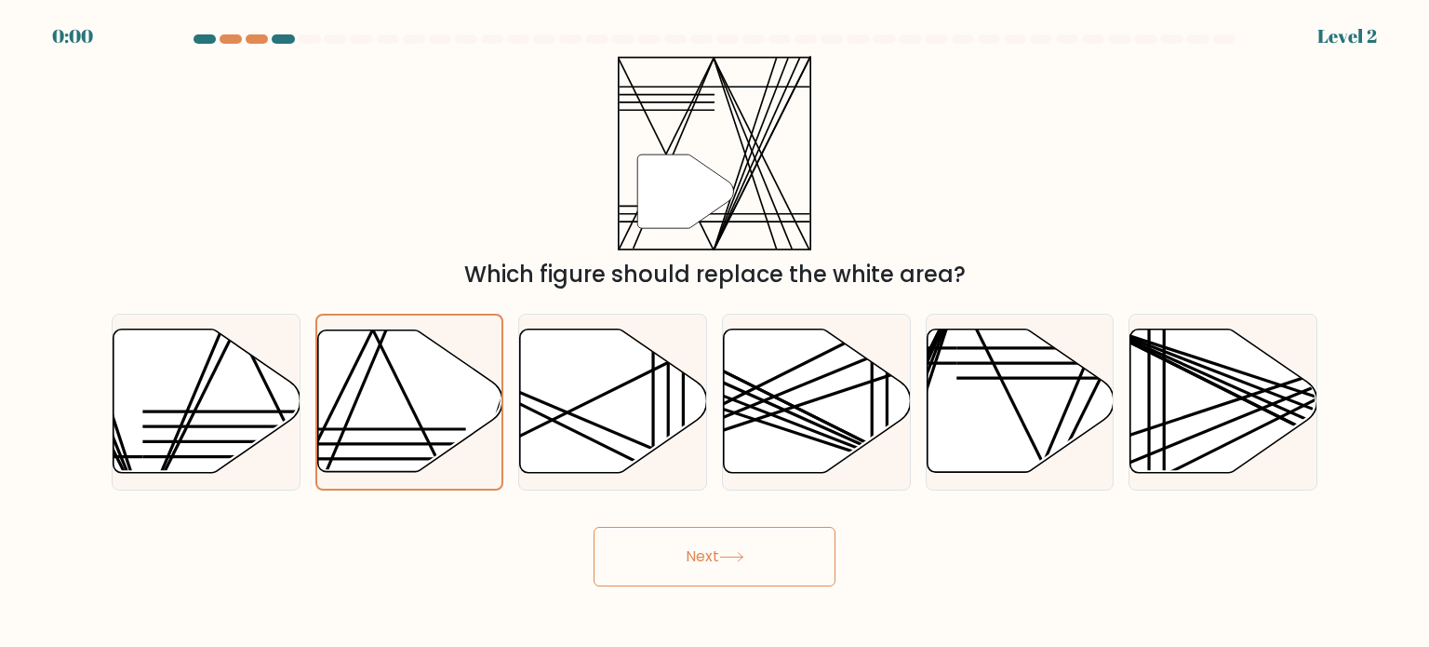
click at [685, 536] on div "Next" at bounding box center [714, 549] width 1228 height 73
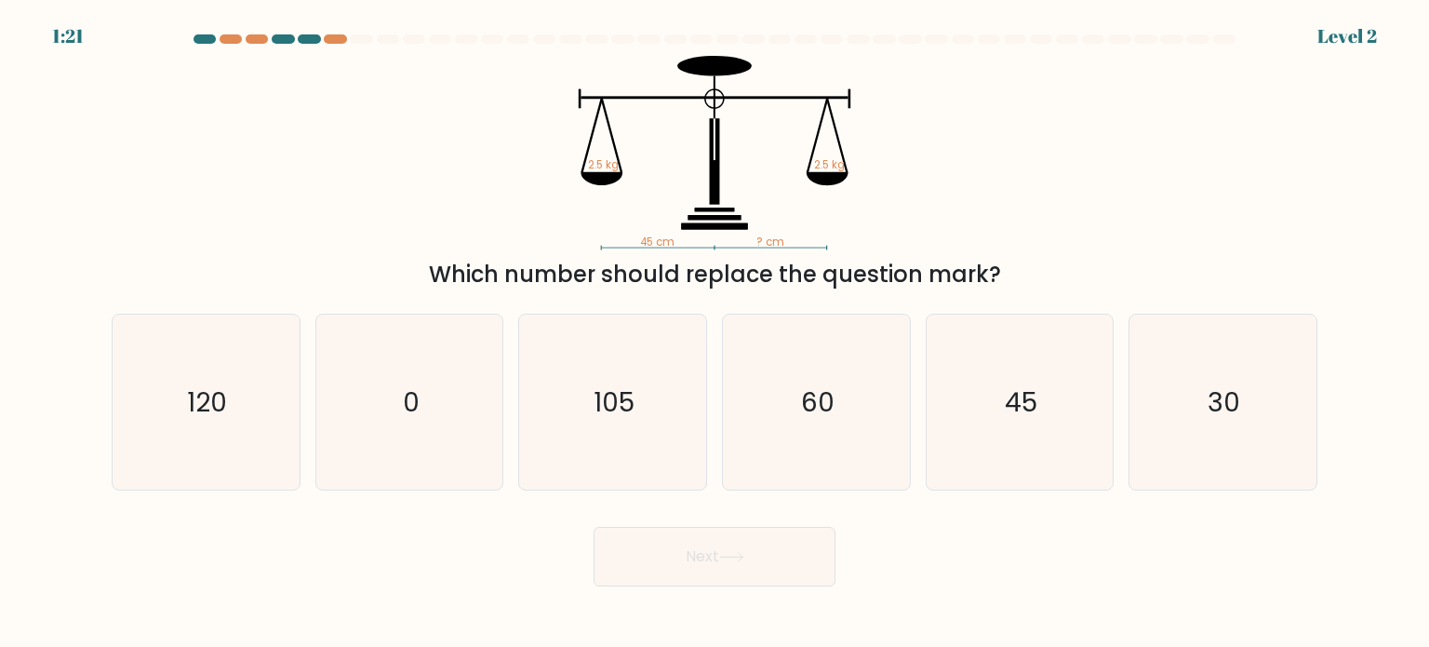
click at [306, 38] on div at bounding box center [309, 38] width 22 height 9
click at [1050, 369] on icon "45" at bounding box center [1019, 401] width 175 height 175
click at [715, 333] on input "e. 45" at bounding box center [715, 328] width 1 height 9
radio input "true"
click at [741, 554] on icon at bounding box center [731, 557] width 25 height 10
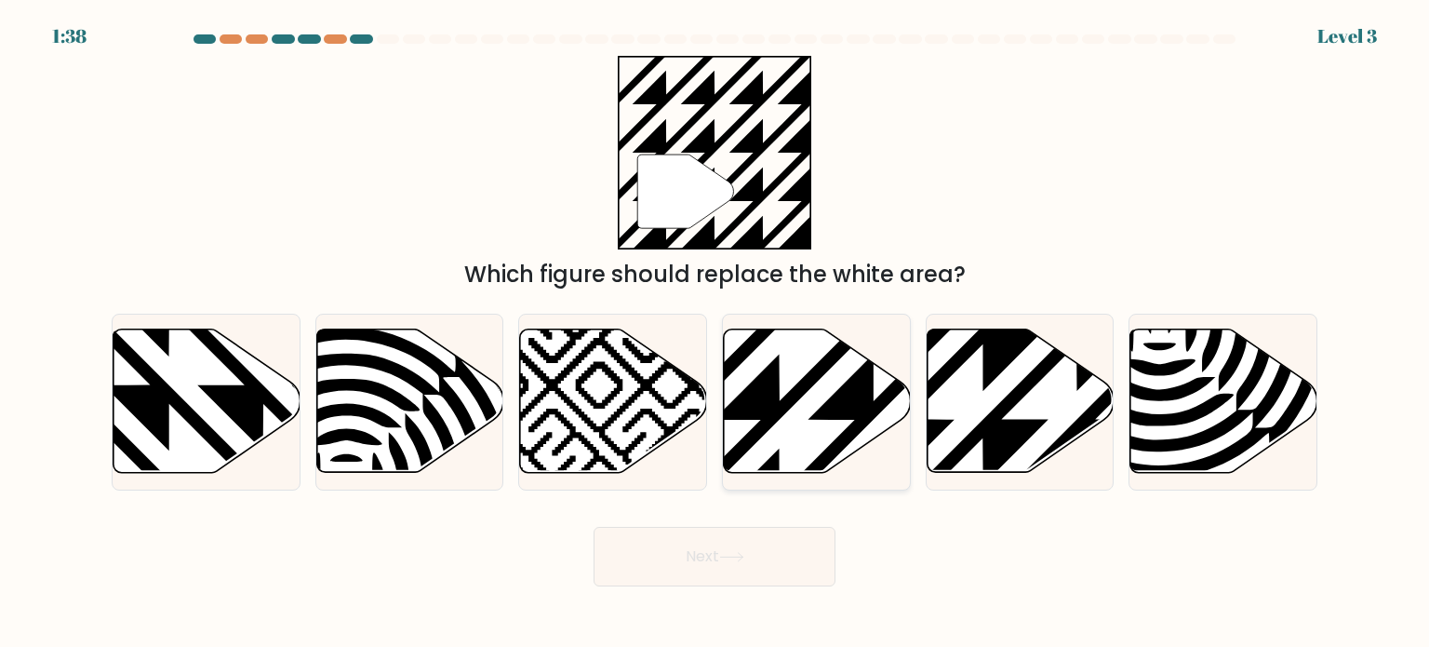
click at [815, 388] on icon at bounding box center [817, 400] width 187 height 143
click at [715, 333] on input "d." at bounding box center [715, 328] width 1 height 9
radio input "true"
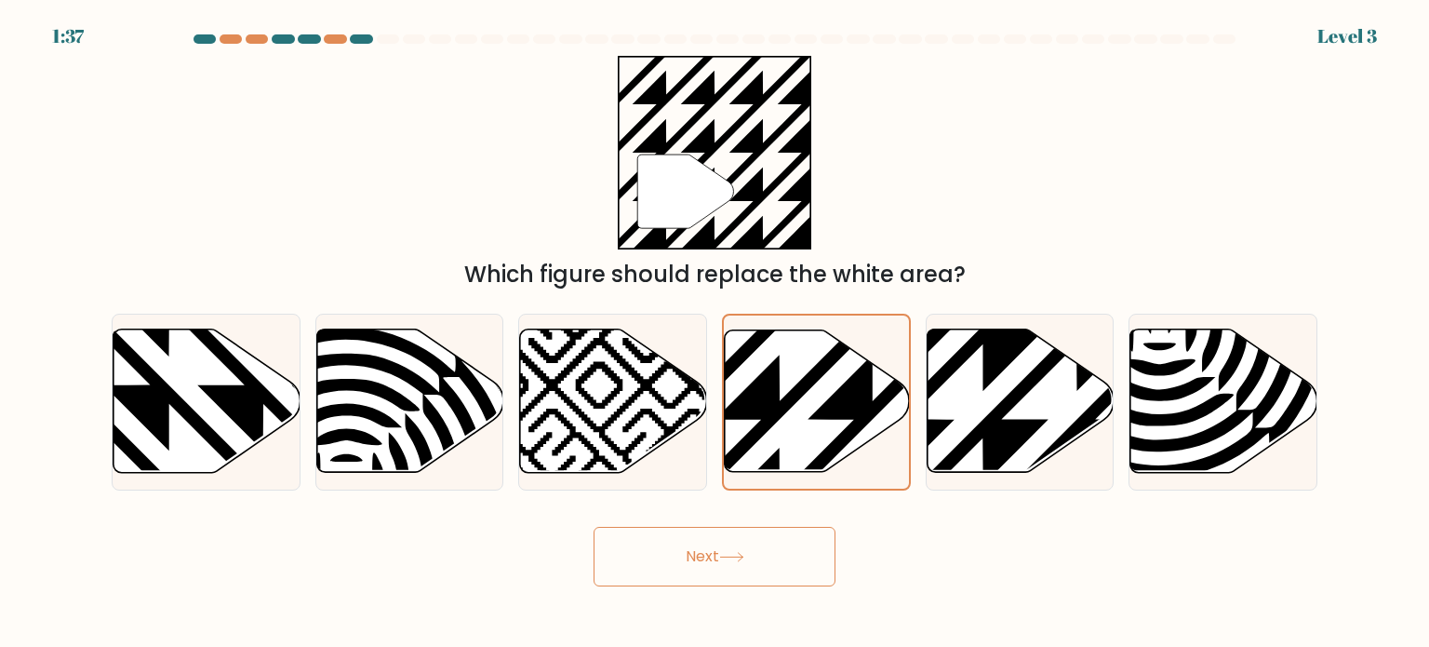
click at [719, 538] on button "Next" at bounding box center [715, 557] width 242 height 60
click at [692, 541] on button "Next" at bounding box center [715, 557] width 242 height 60
click at [733, 560] on icon at bounding box center [731, 557] width 25 height 10
click at [717, 546] on button "Next" at bounding box center [715, 557] width 242 height 60
click at [664, 552] on button "Next" at bounding box center [715, 557] width 242 height 60
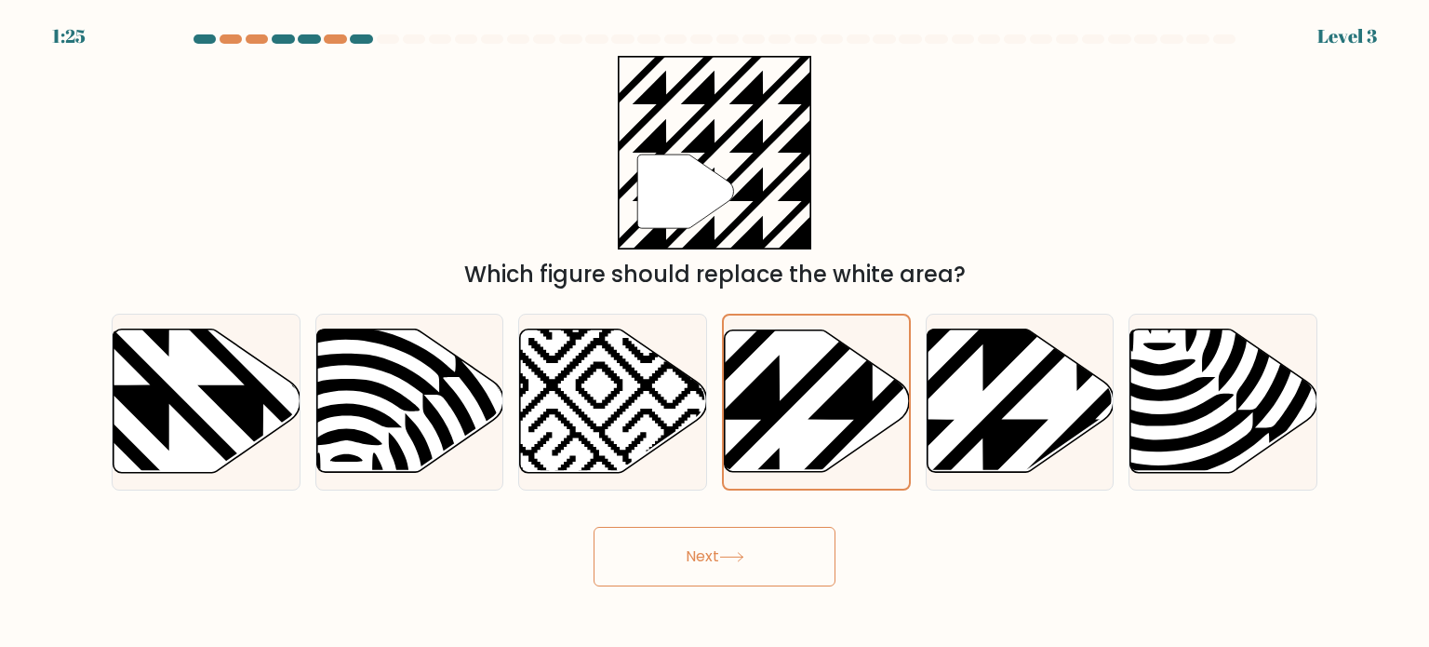
click at [717, 547] on button "Next" at bounding box center [715, 557] width 242 height 60
click at [714, 547] on button "Next" at bounding box center [715, 557] width 242 height 60
click at [734, 557] on icon at bounding box center [731, 557] width 22 height 8
click at [767, 554] on button "Next" at bounding box center [715, 557] width 242 height 60
click at [738, 563] on button "Next" at bounding box center [715, 557] width 242 height 60
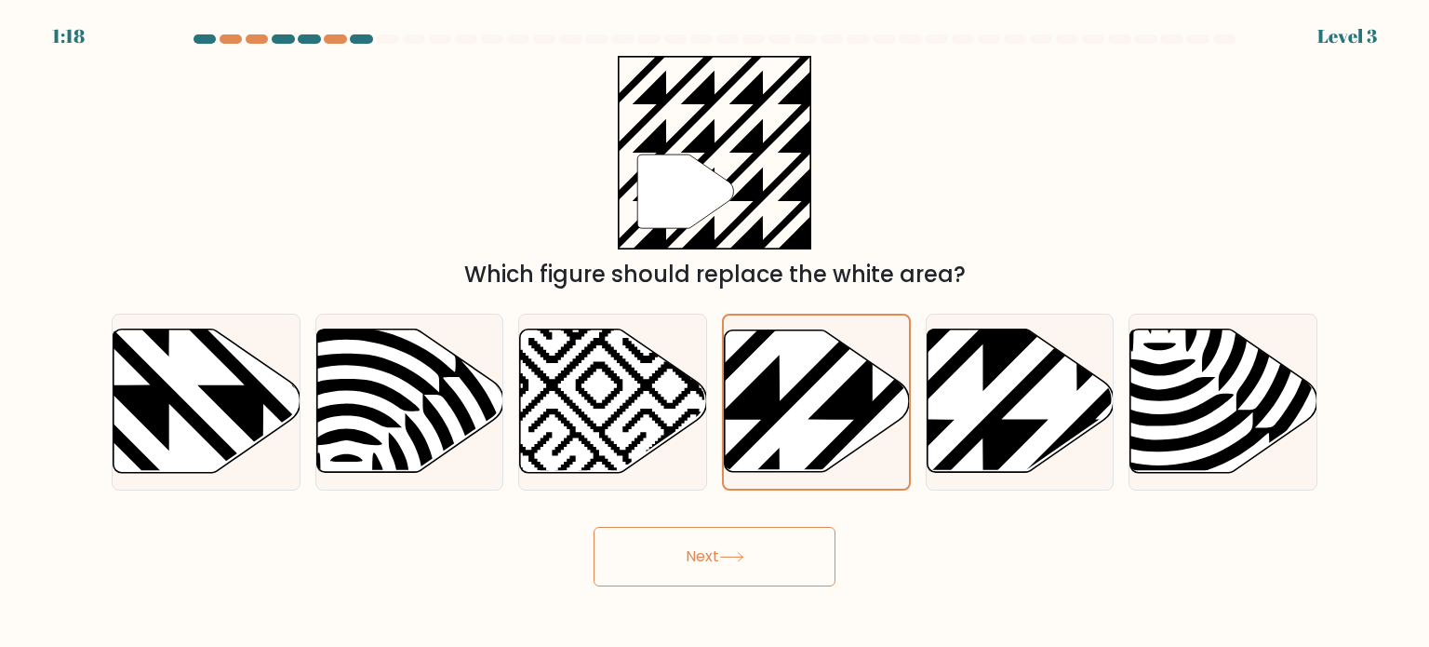
drag, startPoint x: 738, startPoint y: 563, endPoint x: 712, endPoint y: 561, distance: 26.1
click at [712, 561] on button "Next" at bounding box center [715, 557] width 242 height 60
click at [707, 544] on button "Next" at bounding box center [715, 557] width 242 height 60
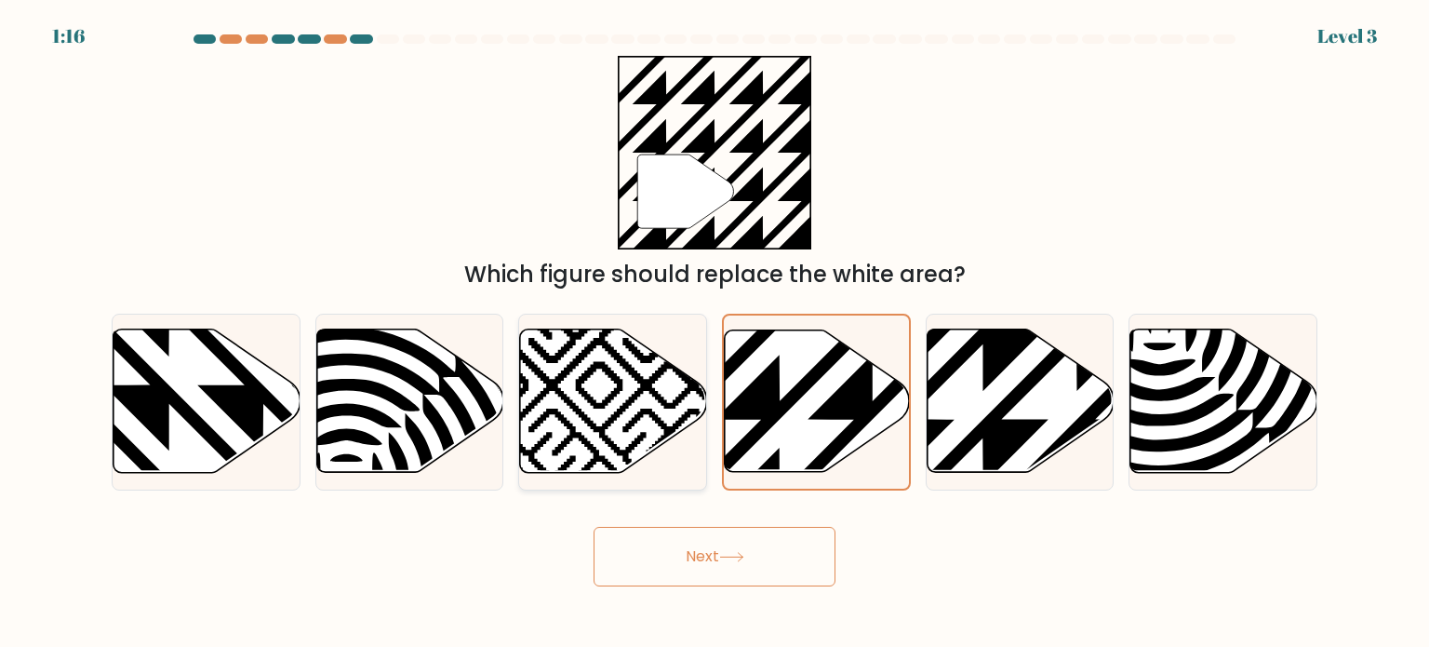
click at [639, 418] on icon at bounding box center [670, 479] width 377 height 377
click at [715, 333] on input "c." at bounding box center [715, 328] width 1 height 9
radio input "true"
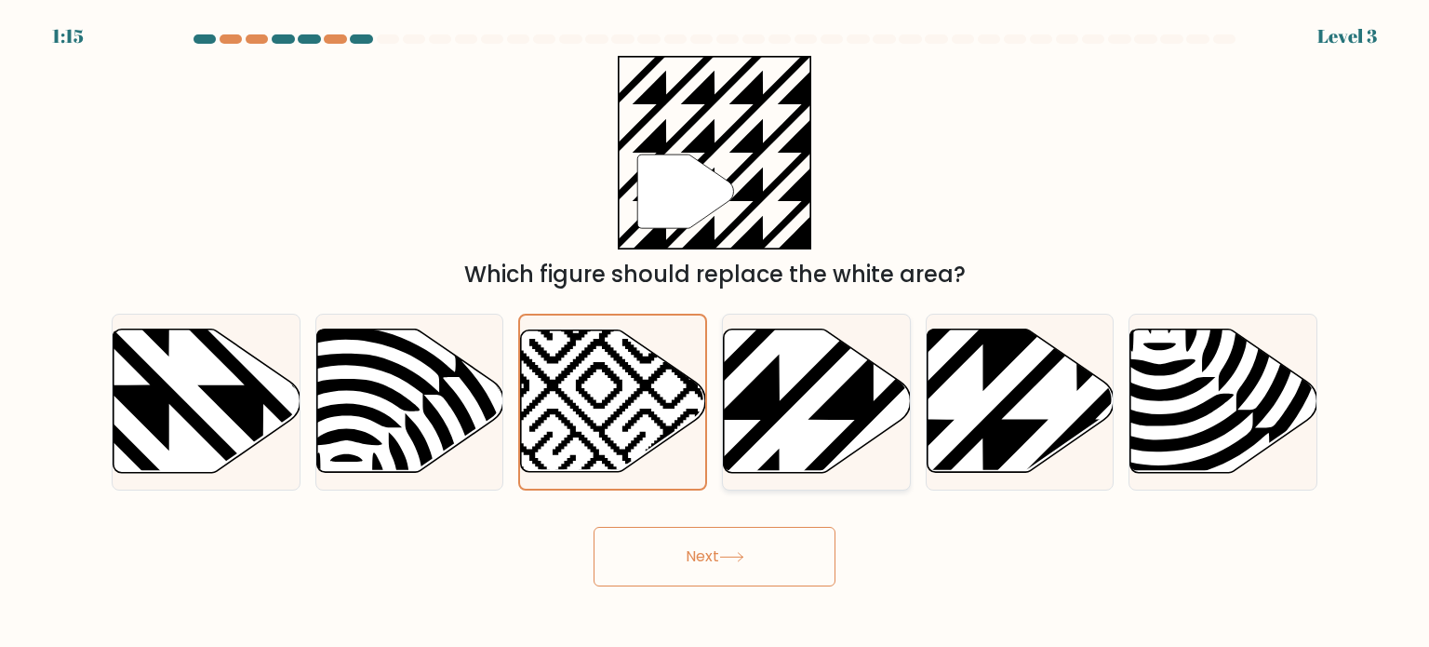
click at [779, 404] on icon at bounding box center [874, 326] width 377 height 377
click at [715, 333] on input "d." at bounding box center [715, 328] width 1 height 9
radio input "true"
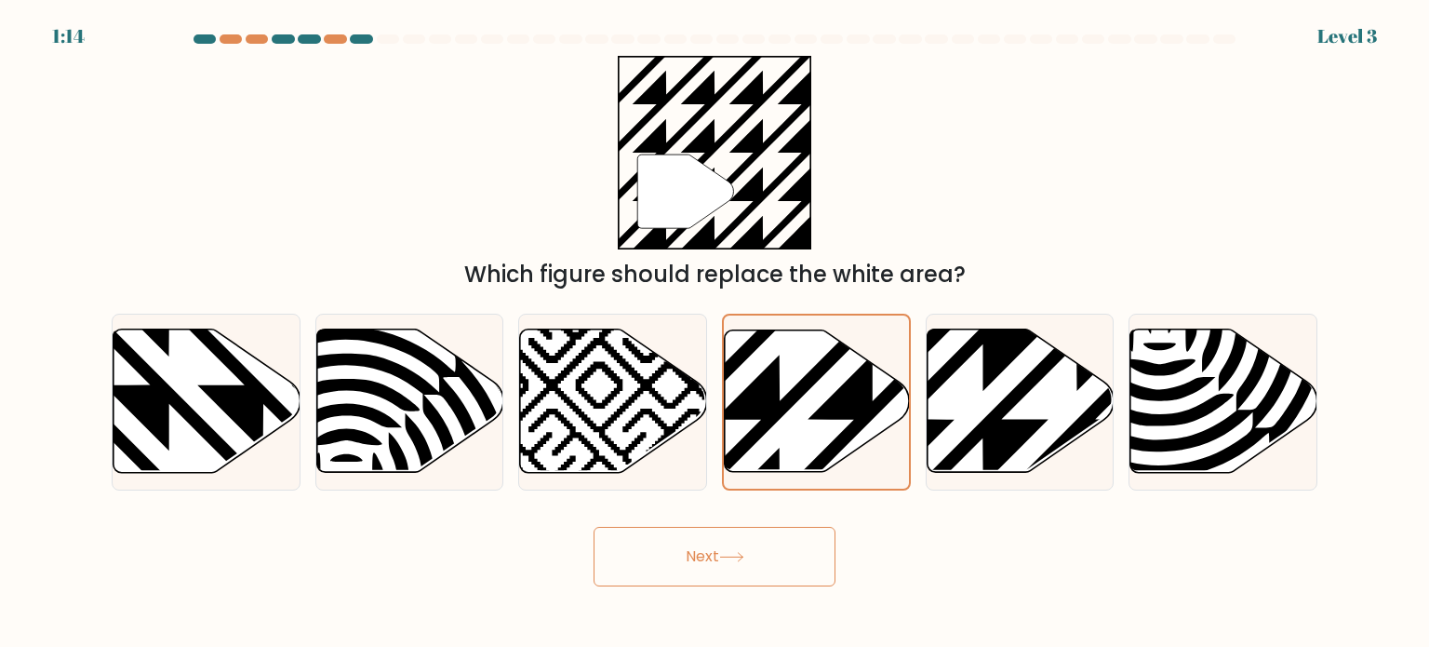
click at [706, 561] on button "Next" at bounding box center [715, 557] width 242 height 60
click at [731, 560] on icon at bounding box center [731, 557] width 25 height 10
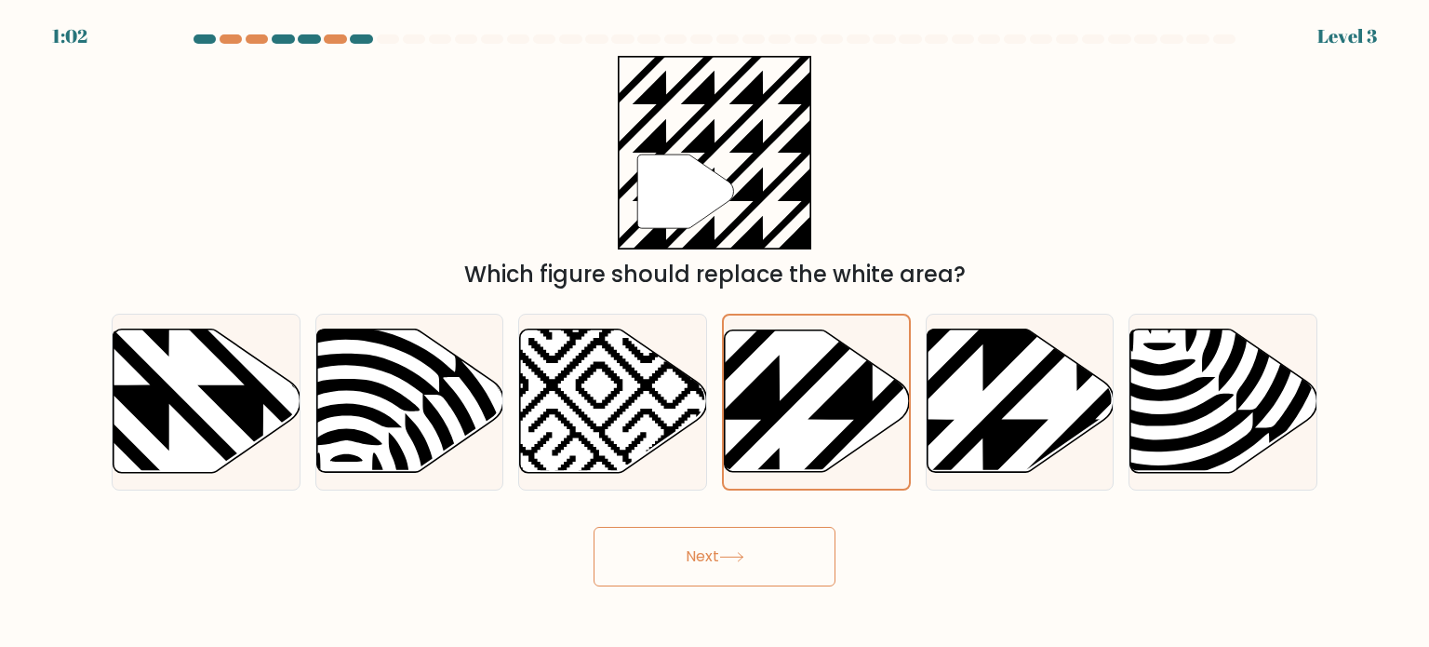
click at [731, 560] on icon at bounding box center [731, 557] width 25 height 10
click at [715, 531] on button "Next" at bounding box center [715, 557] width 242 height 60
click at [637, 539] on button "Next" at bounding box center [715, 557] width 242 height 60
click at [607, 540] on button "Next" at bounding box center [715, 557] width 242 height 60
click at [610, 576] on button "Next" at bounding box center [715, 557] width 242 height 60
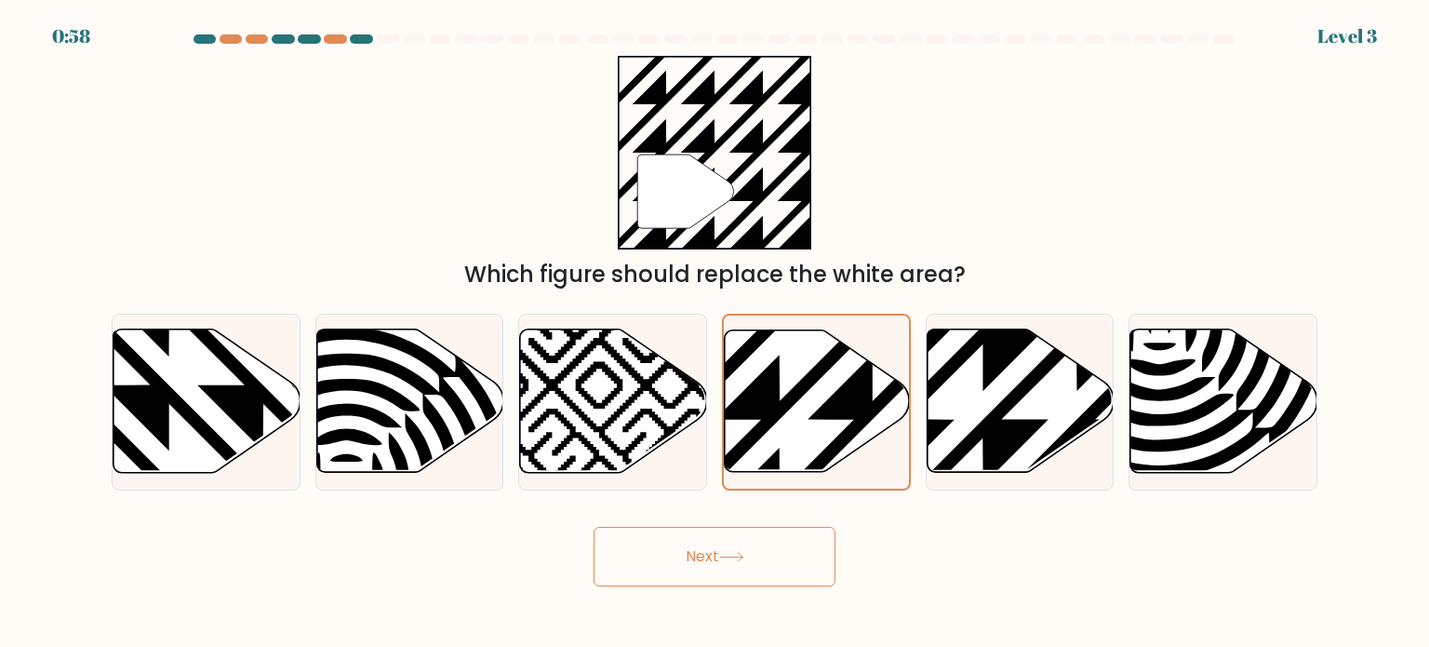
click at [811, 554] on button "Next" at bounding box center [715, 557] width 242 height 60
click at [808, 563] on button "Next" at bounding box center [715, 557] width 242 height 60
click at [707, 563] on button "Next" at bounding box center [715, 557] width 242 height 60
click at [706, 571] on button "Next" at bounding box center [715, 557] width 242 height 60
click at [705, 543] on button "Next" at bounding box center [715, 557] width 242 height 60
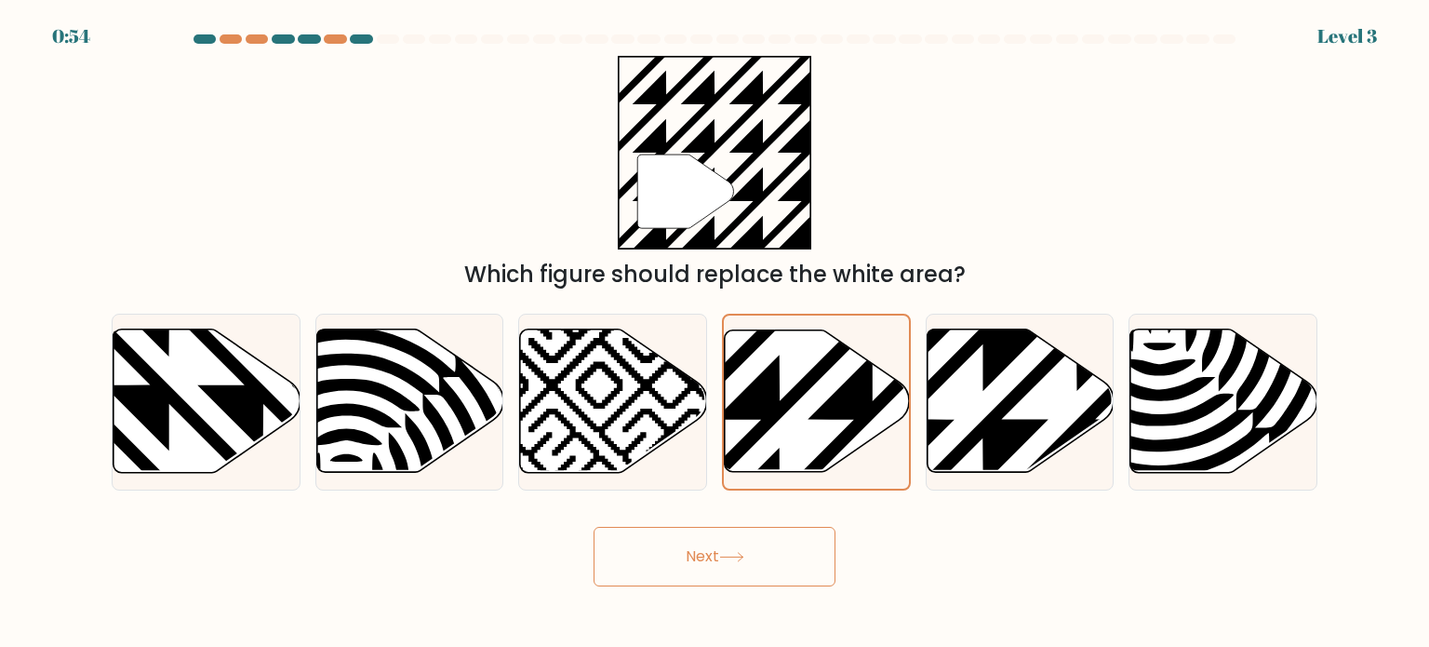
click at [672, 543] on button "Next" at bounding box center [715, 557] width 242 height 60
click at [837, 527] on div "Next" at bounding box center [714, 549] width 1228 height 73
click at [736, 558] on icon at bounding box center [731, 557] width 25 height 10
click at [667, 552] on button "Next" at bounding box center [715, 557] width 242 height 60
click at [773, 537] on button "Next" at bounding box center [715, 557] width 242 height 60
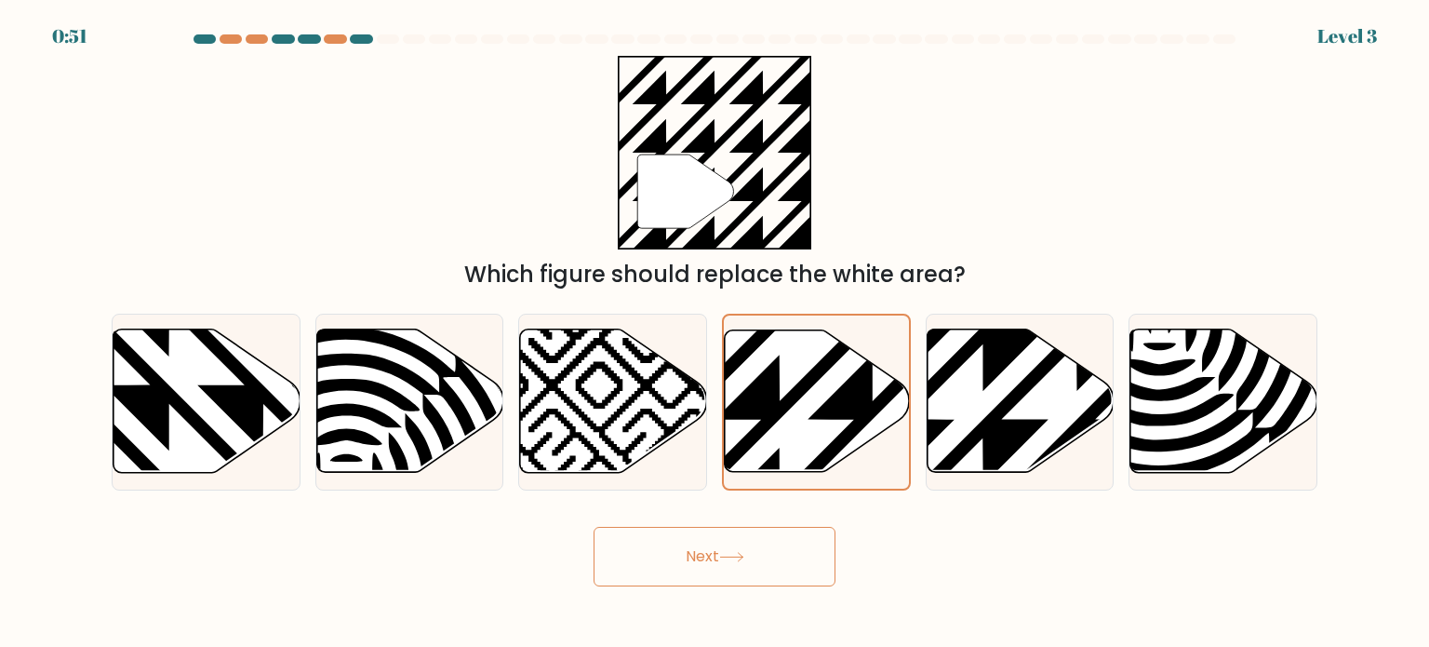
click at [714, 542] on button "Next" at bounding box center [715, 557] width 242 height 60
click at [694, 555] on button "Next" at bounding box center [715, 557] width 242 height 60
click at [696, 553] on button "Next" at bounding box center [715, 557] width 242 height 60
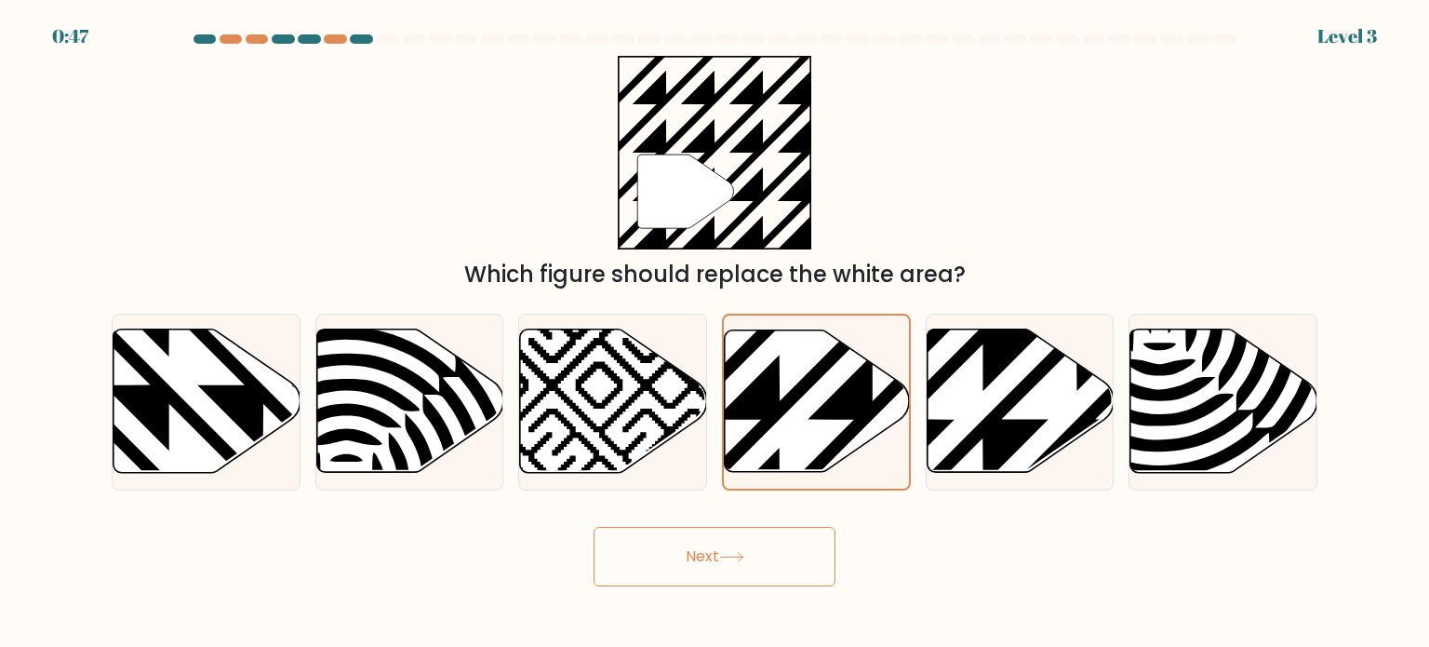
click at [696, 554] on button "Next" at bounding box center [715, 557] width 242 height 60
click at [712, 560] on button "Next" at bounding box center [715, 557] width 242 height 60
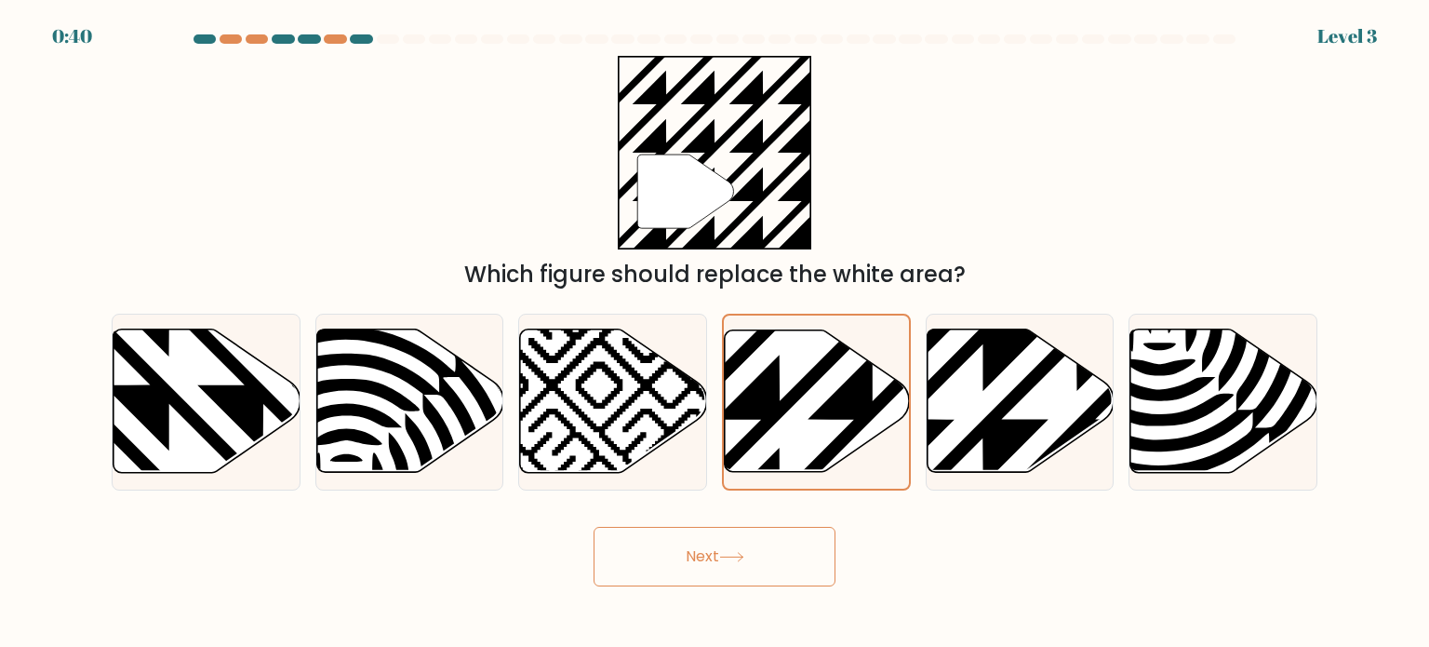
click at [746, 529] on button "Next" at bounding box center [715, 557] width 242 height 60
click at [653, 426] on icon at bounding box center [613, 400] width 187 height 143
click at [715, 333] on input "c." at bounding box center [715, 328] width 1 height 9
radio input "true"
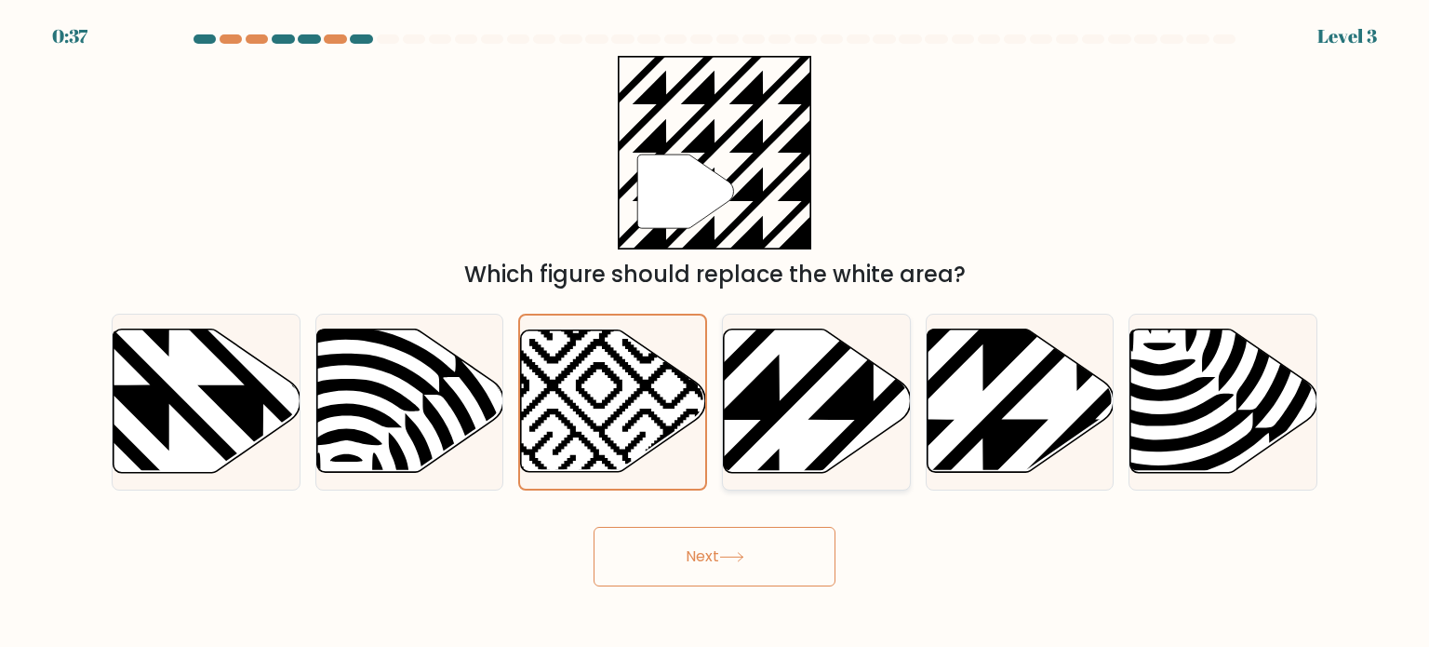
click at [773, 413] on icon at bounding box center [874, 326] width 377 height 377
click at [715, 333] on input "d." at bounding box center [715, 328] width 1 height 9
radio input "true"
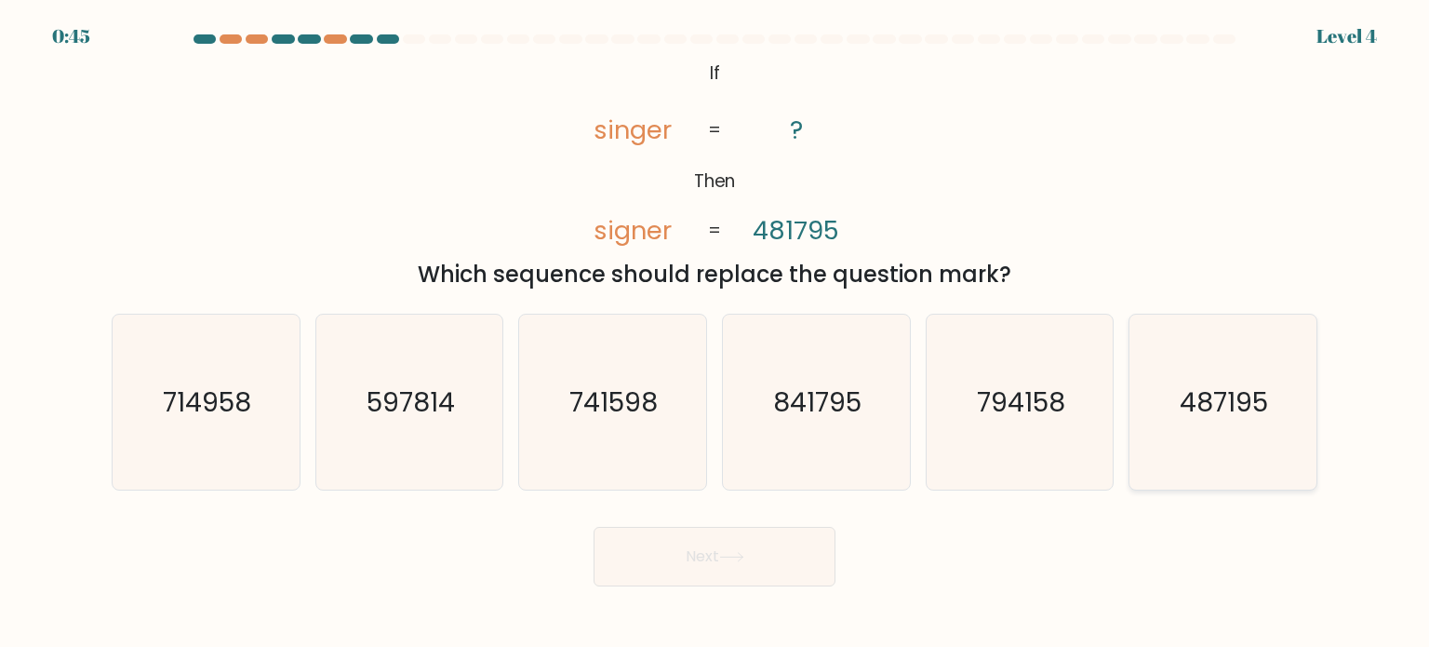
click at [1243, 402] on text "487195" at bounding box center [1225, 400] width 88 height 37
click at [715, 333] on input "f. 487195" at bounding box center [715, 328] width 1 height 9
radio input "true"
click at [740, 560] on icon at bounding box center [731, 557] width 25 height 10
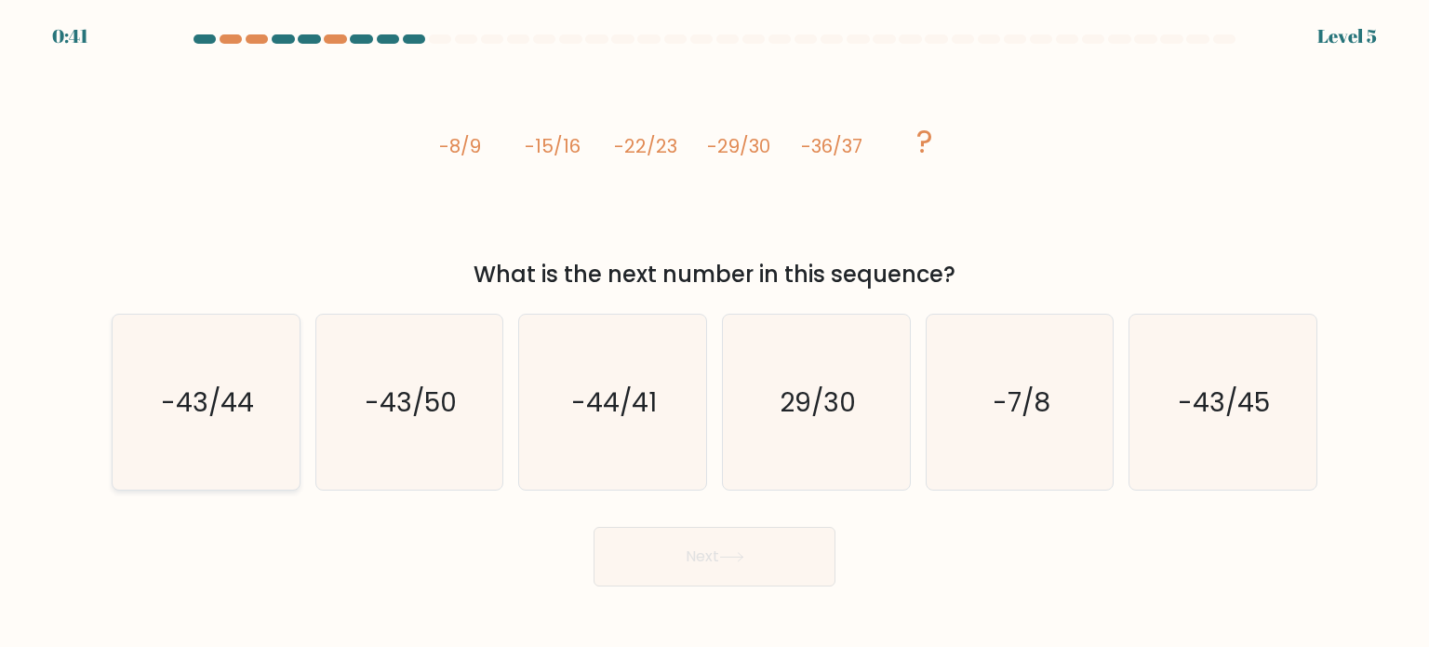
click at [234, 404] on text "-43/44" at bounding box center [207, 400] width 93 height 37
click at [715, 333] on input "a. -43/44" at bounding box center [715, 328] width 1 height 9
radio input "true"
click at [667, 560] on button "Next" at bounding box center [715, 557] width 242 height 60
click at [720, 539] on button "Next" at bounding box center [715, 557] width 242 height 60
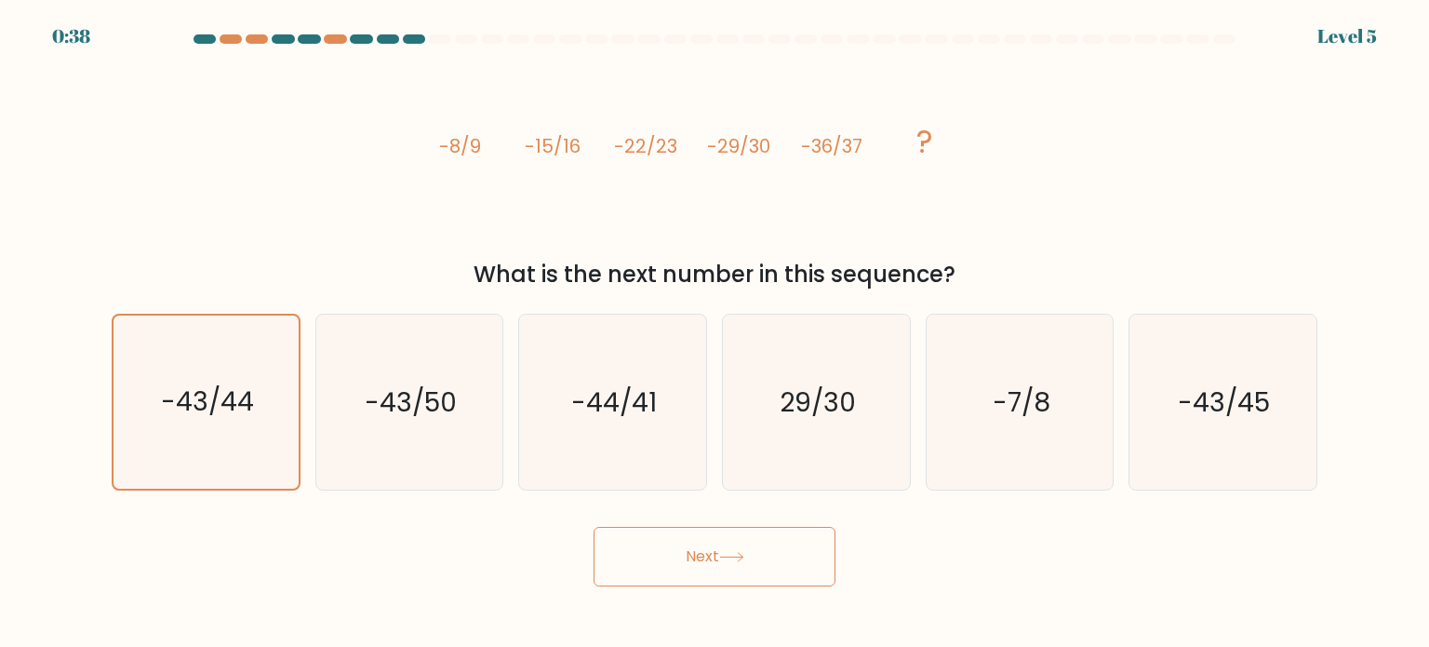
click at [722, 555] on button "Next" at bounding box center [715, 557] width 242 height 60
click at [685, 535] on button "Next" at bounding box center [715, 557] width 242 height 60
click at [651, 548] on button "Next" at bounding box center [715, 557] width 242 height 60
click at [795, 553] on button "Next" at bounding box center [715, 557] width 242 height 60
click at [743, 572] on button "Next" at bounding box center [715, 557] width 242 height 60
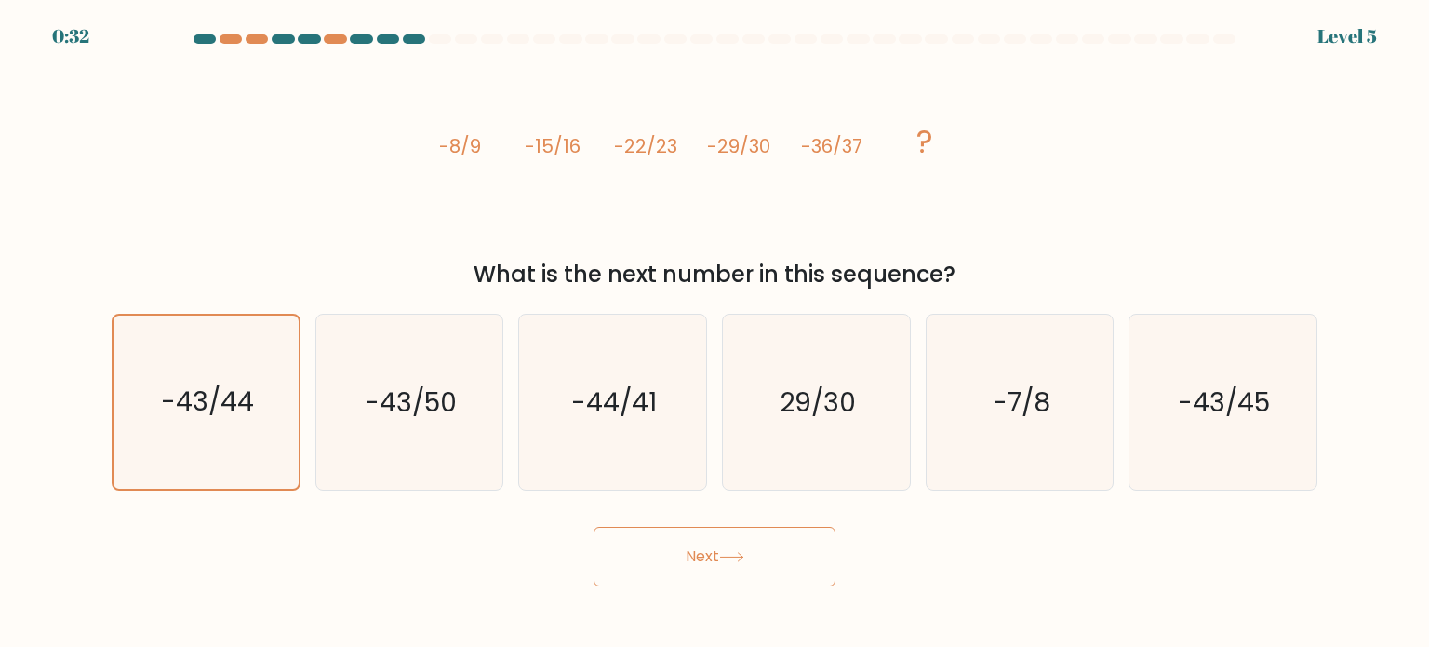
click at [707, 539] on button "Next" at bounding box center [715, 557] width 242 height 60
click at [662, 550] on button "Next" at bounding box center [715, 557] width 242 height 60
click at [720, 544] on button "Next" at bounding box center [715, 557] width 242 height 60
click at [715, 544] on button "Next" at bounding box center [715, 557] width 242 height 60
click at [725, 566] on button "Next" at bounding box center [715, 557] width 242 height 60
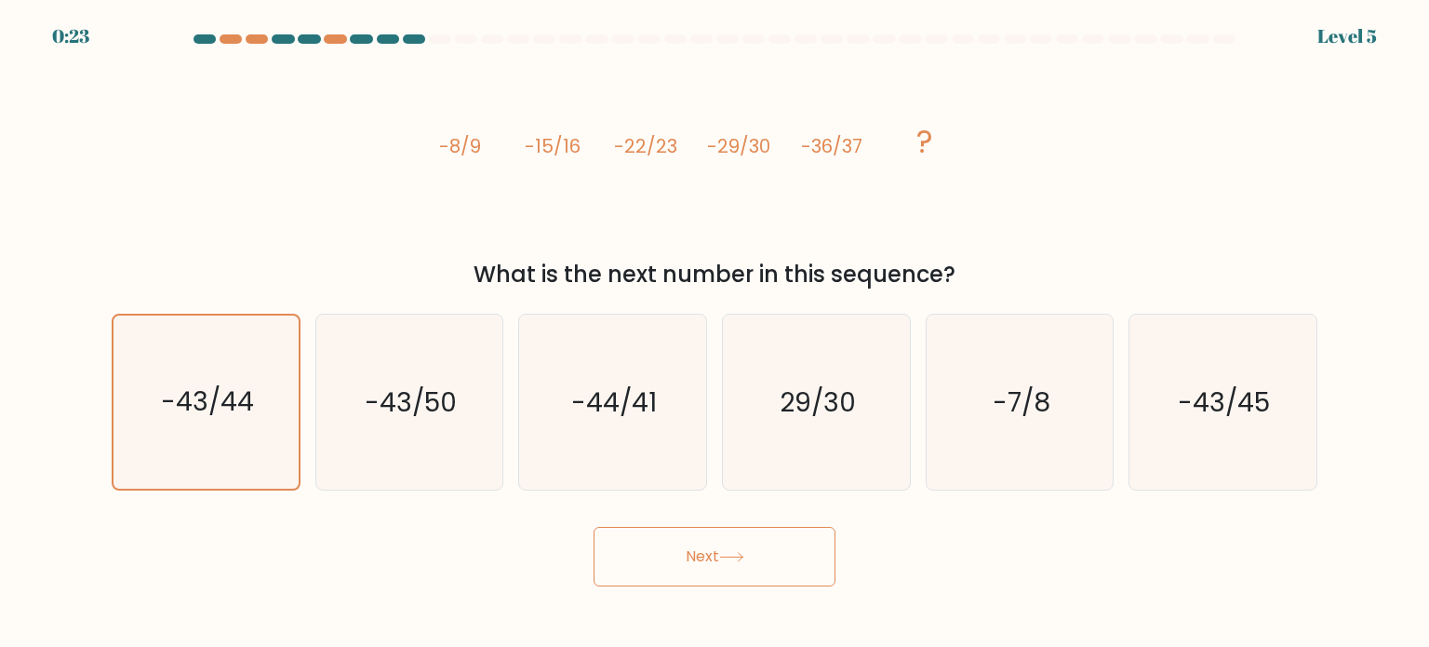
click at [725, 566] on button "Next" at bounding box center [715, 557] width 242 height 60
click at [781, 561] on button "Next" at bounding box center [715, 557] width 242 height 60
click at [193, 383] on text "-43/44" at bounding box center [207, 401] width 93 height 36
click at [715, 333] on input "a. -43/44" at bounding box center [715, 328] width 1 height 9
click at [684, 560] on button "Next" at bounding box center [715, 557] width 242 height 60
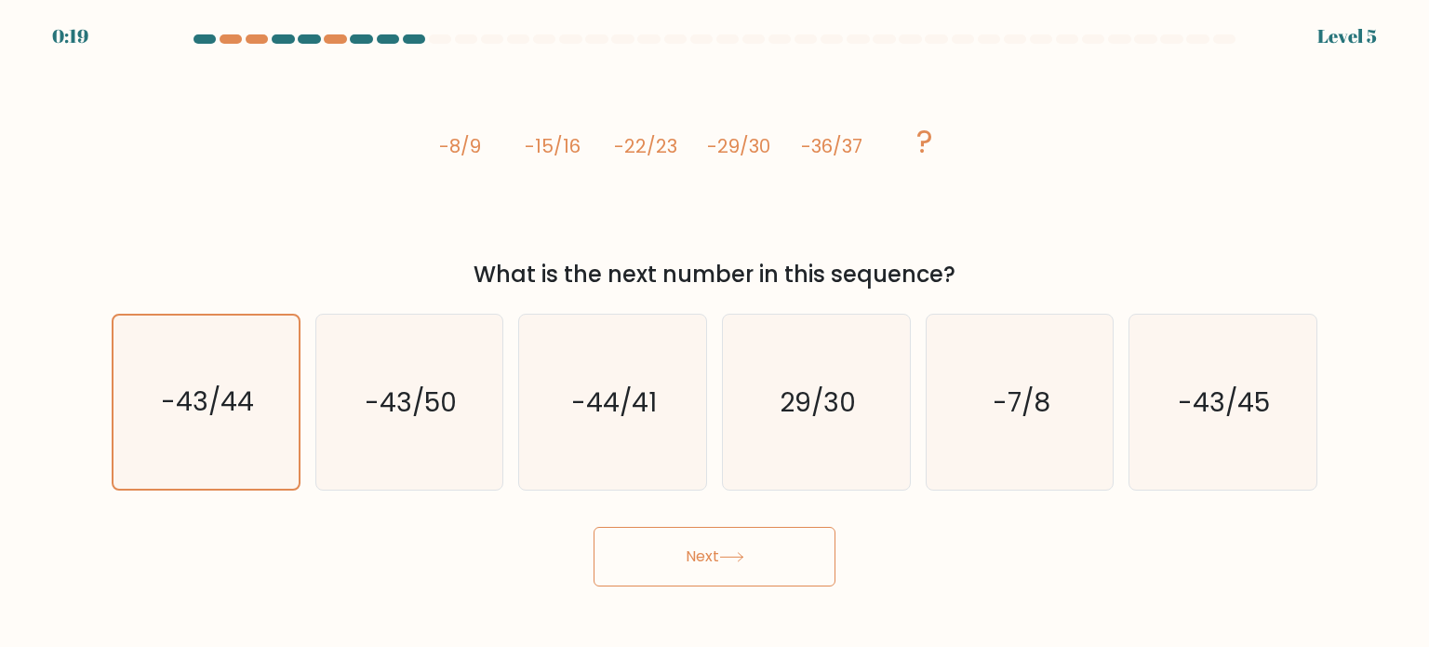
click at [769, 553] on button "Next" at bounding box center [715, 557] width 242 height 60
click at [664, 560] on button "Next" at bounding box center [715, 557] width 242 height 60
click at [737, 571] on button "Next" at bounding box center [715, 557] width 242 height 60
click at [707, 560] on button "Next" at bounding box center [715, 557] width 242 height 60
click at [742, 582] on button "Next" at bounding box center [715, 557] width 242 height 60
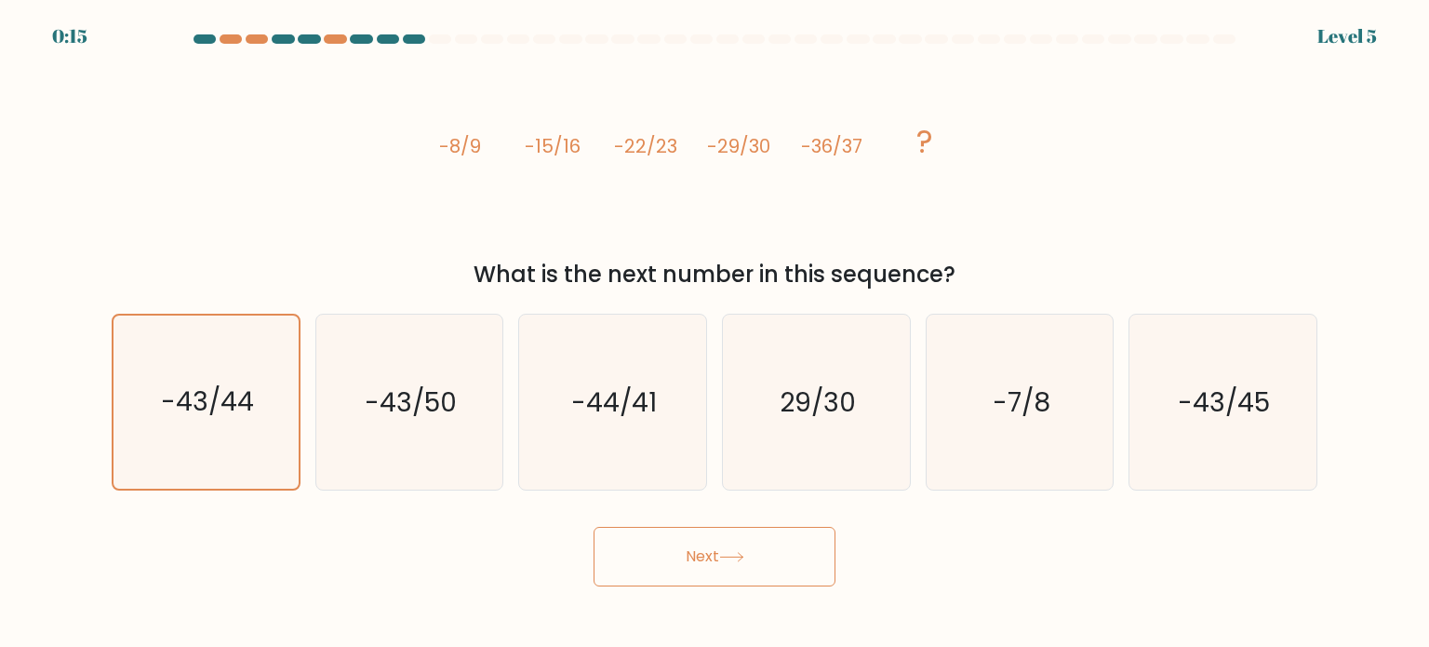
click at [726, 569] on button "Next" at bounding box center [715, 557] width 242 height 60
click at [728, 541] on button "Next" at bounding box center [715, 557] width 242 height 60
click at [744, 550] on button "Next" at bounding box center [715, 557] width 242 height 60
click at [172, 371] on icon "-43/44" at bounding box center [205, 401] width 173 height 173
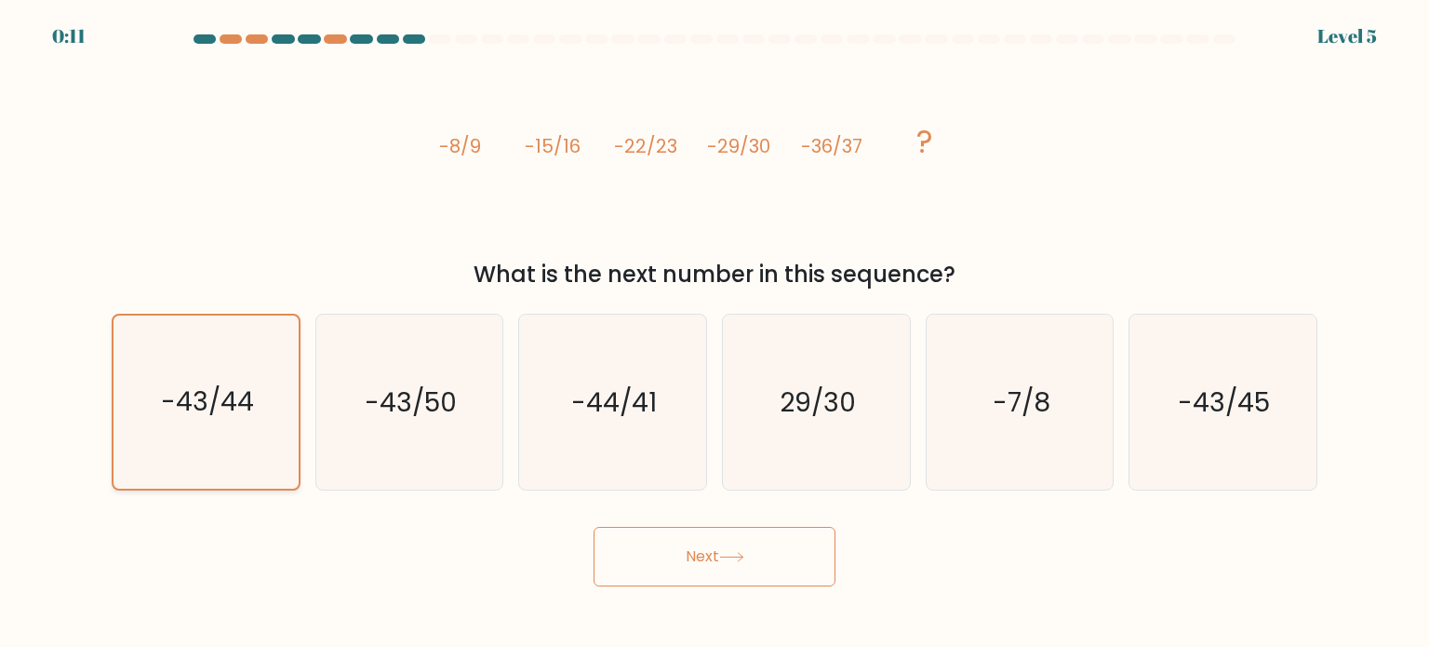
click at [715, 333] on input "a. -43/44" at bounding box center [715, 328] width 1 height 9
click at [715, 549] on button "Next" at bounding box center [715, 557] width 242 height 60
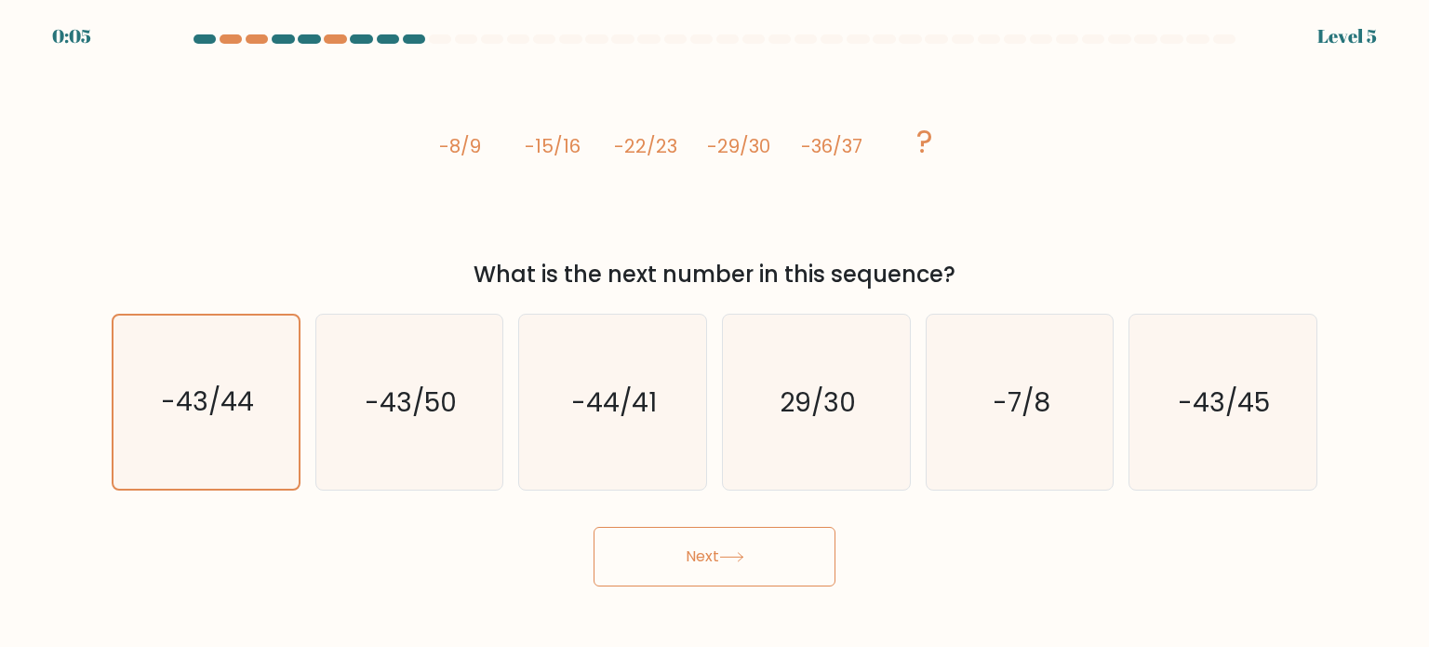
click at [715, 549] on button "Next" at bounding box center [715, 557] width 242 height 60
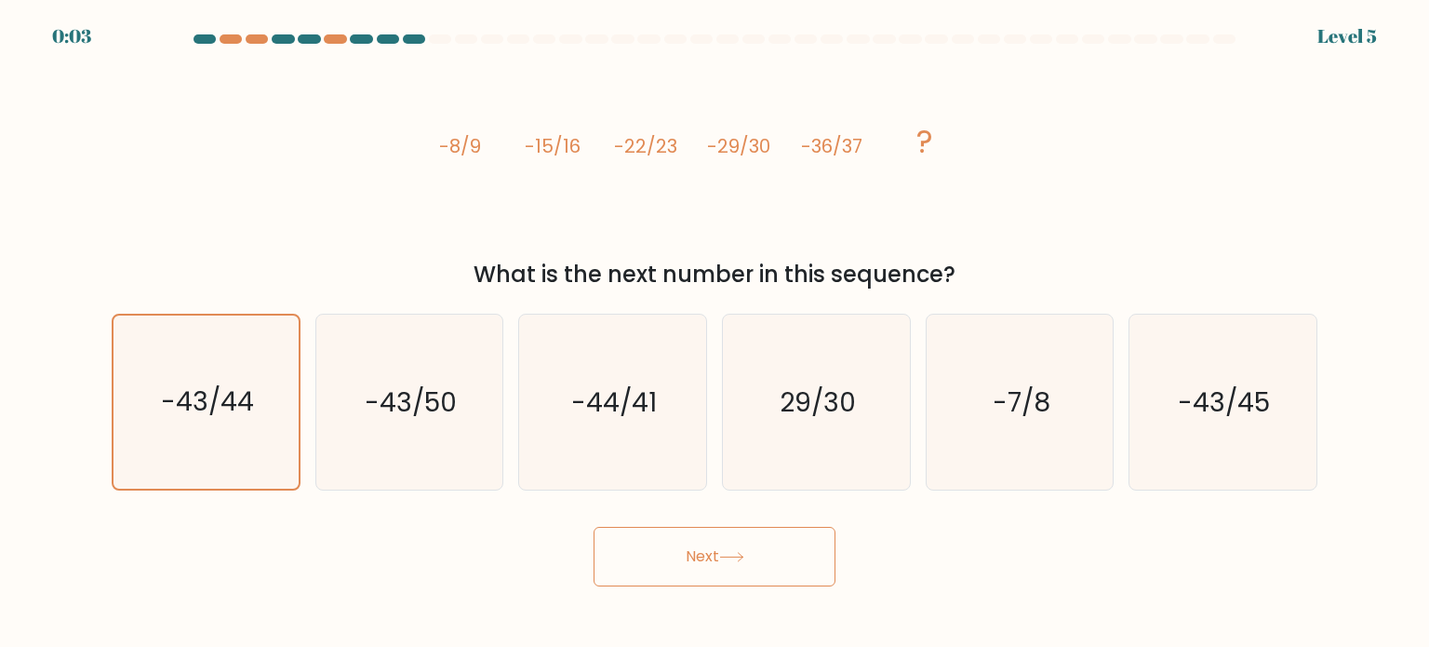
click at [715, 549] on button "Next" at bounding box center [715, 557] width 242 height 60
click at [715, 550] on button "Next" at bounding box center [715, 557] width 242 height 60
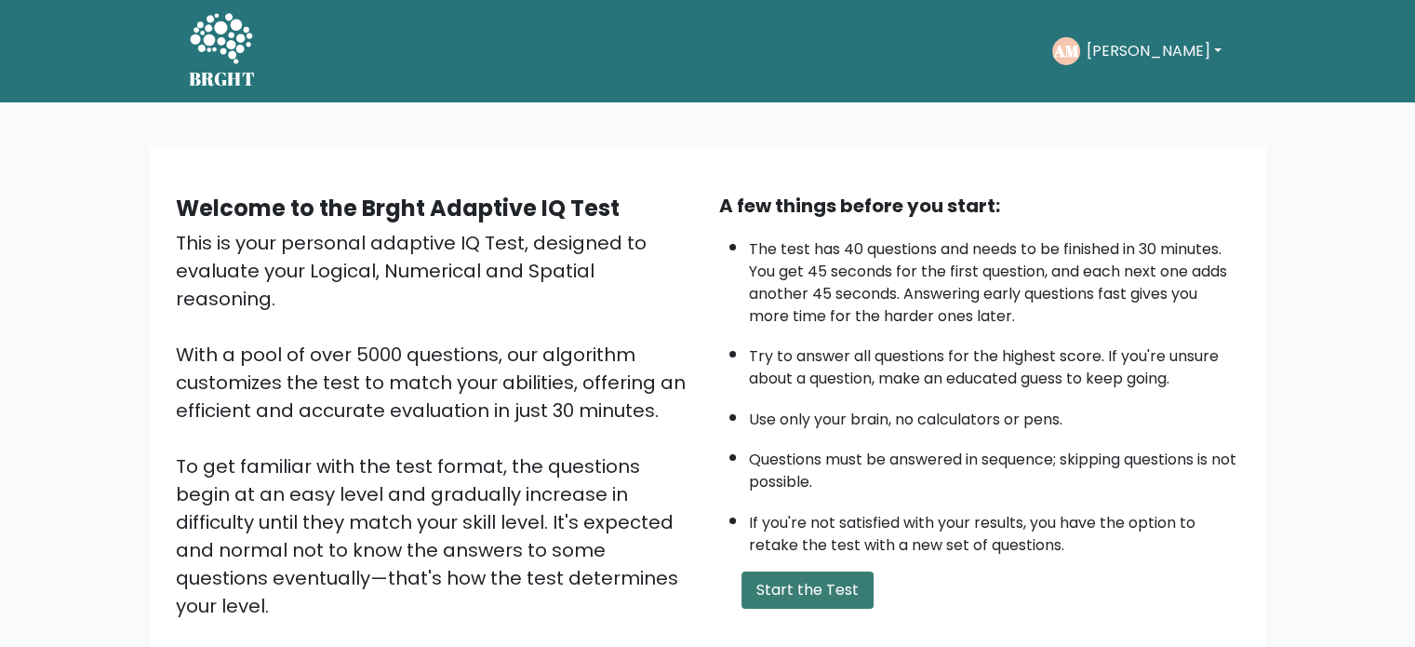
click at [815, 588] on button "Start the Test" at bounding box center [807, 589] width 132 height 37
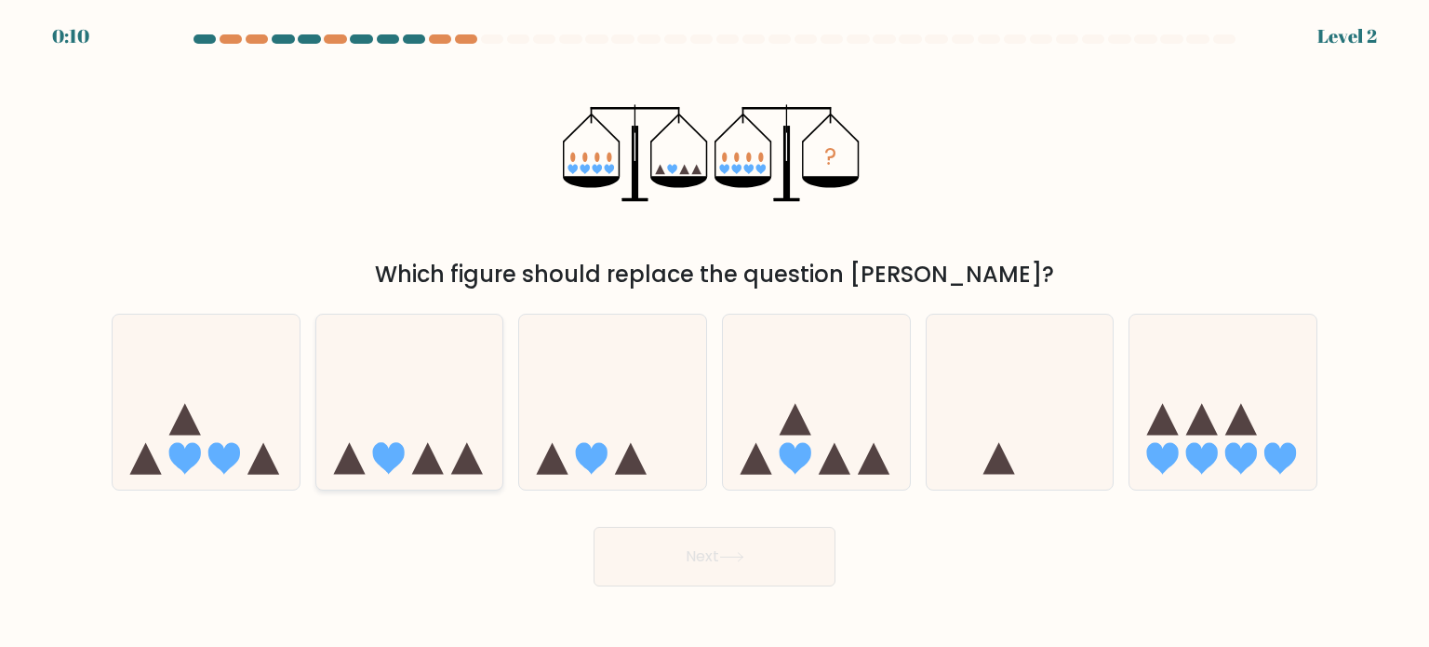
click at [454, 431] on icon at bounding box center [409, 402] width 187 height 154
click at [715, 333] on input "b." at bounding box center [715, 328] width 1 height 9
radio input "true"
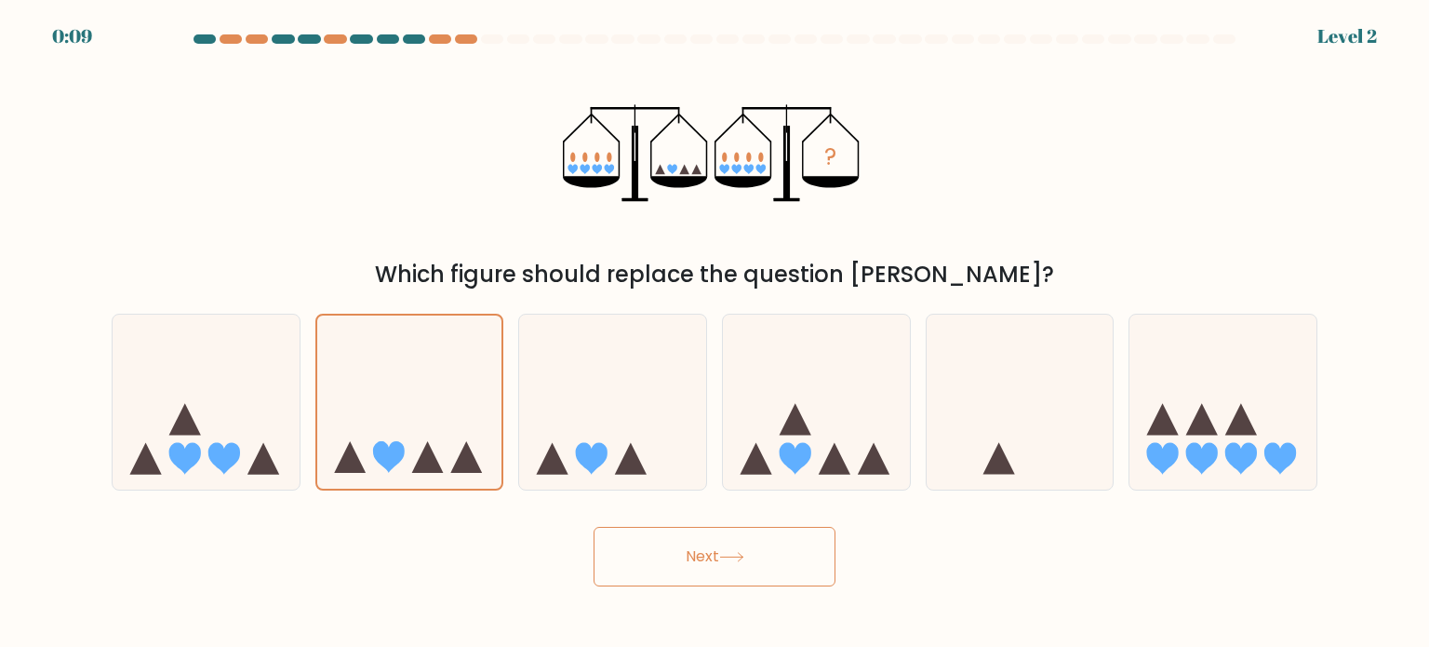
click at [707, 550] on button "Next" at bounding box center [715, 557] width 242 height 60
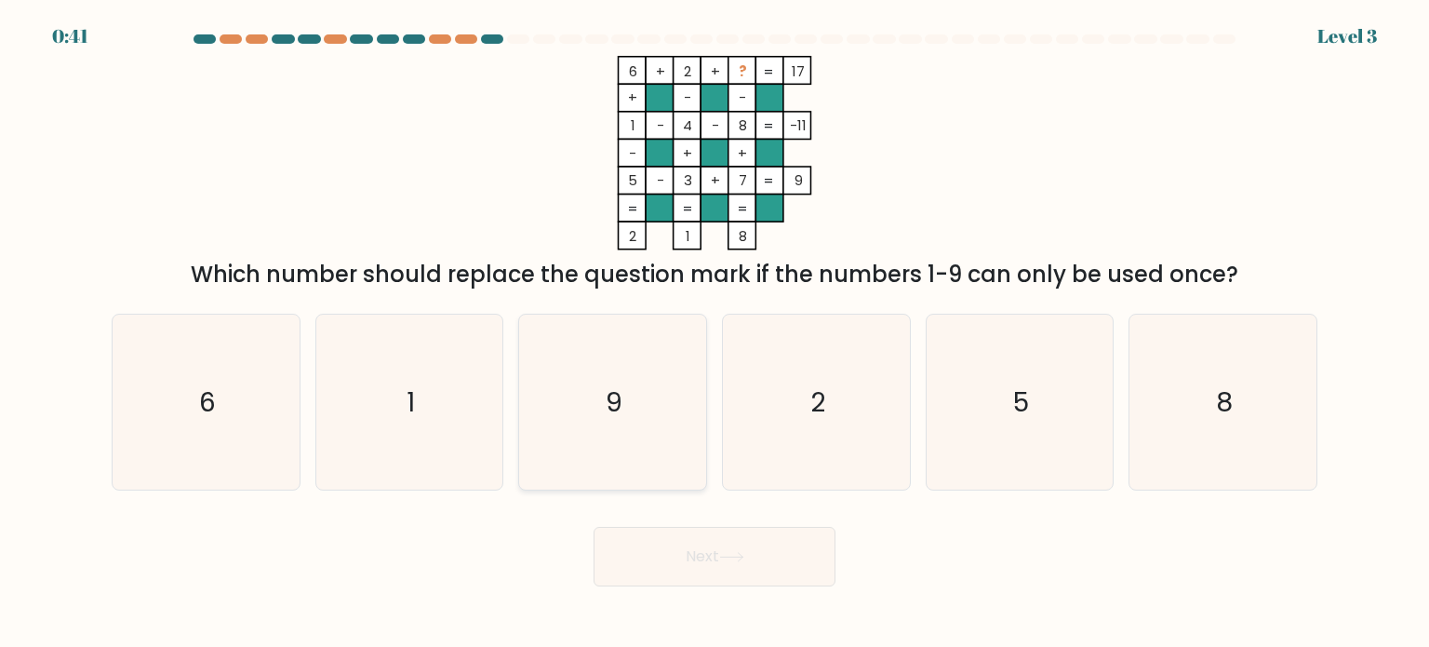
click at [642, 391] on icon "9" at bounding box center [612, 401] width 175 height 175
click at [715, 333] on input "c. 9" at bounding box center [715, 328] width 1 height 9
radio input "true"
click at [711, 560] on button "Next" at bounding box center [715, 557] width 242 height 60
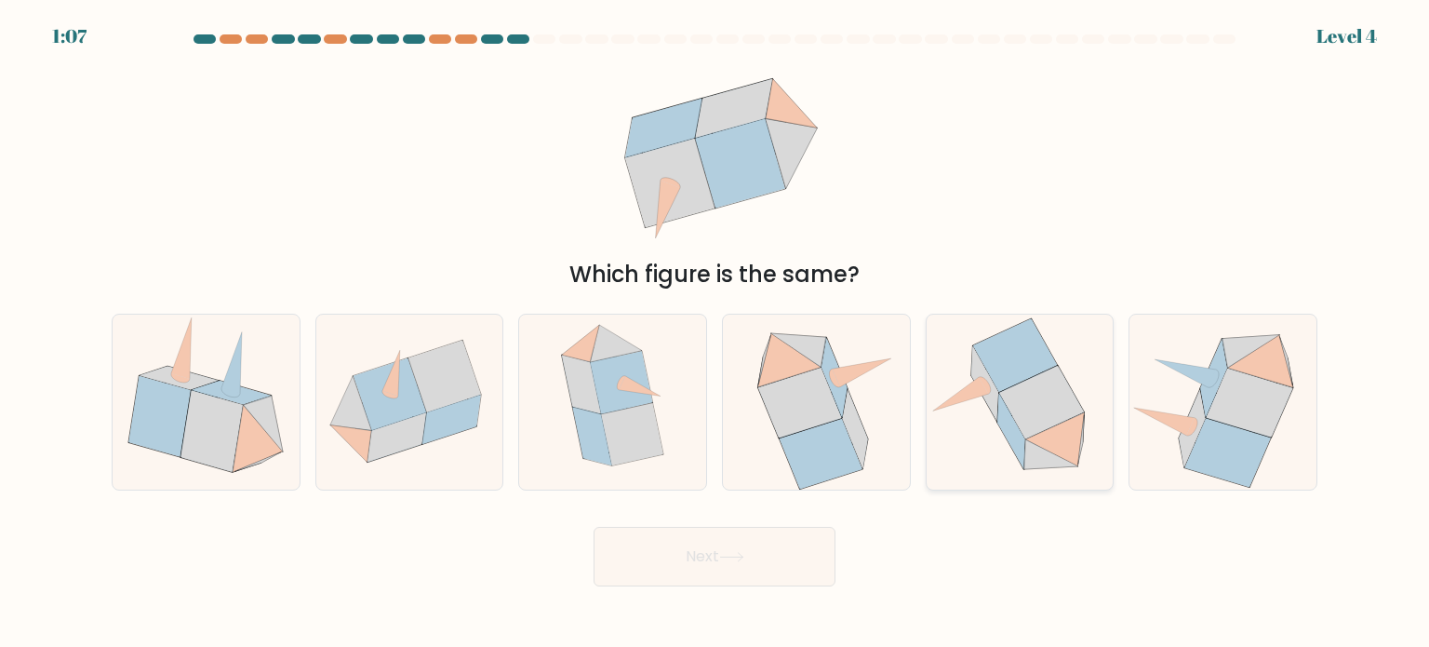
click at [1035, 414] on icon at bounding box center [1042, 402] width 85 height 73
click at [715, 333] on input "e." at bounding box center [715, 328] width 1 height 9
radio input "true"
click at [718, 559] on button "Next" at bounding box center [715, 557] width 242 height 60
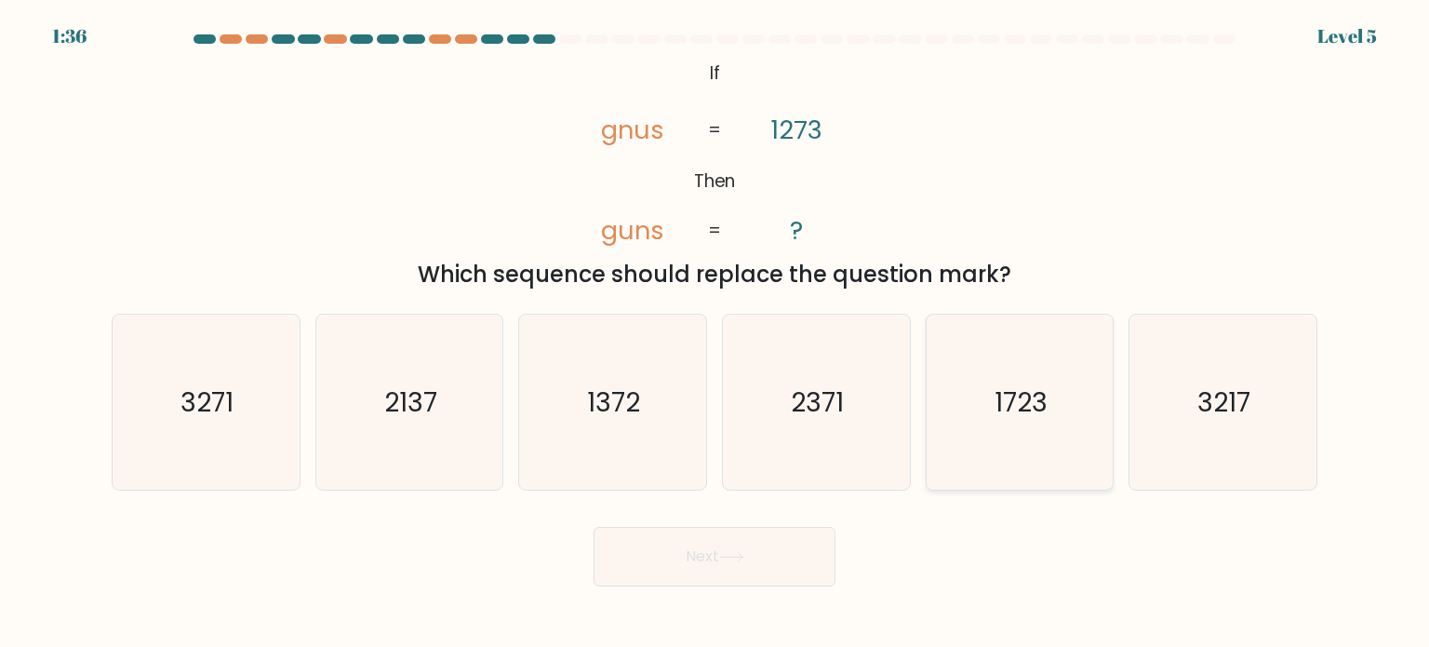
click at [1035, 422] on icon "1723" at bounding box center [1019, 401] width 175 height 175
click at [715, 333] on input "e. 1723" at bounding box center [715, 328] width 1 height 9
radio input "true"
click at [755, 553] on button "Next" at bounding box center [715, 557] width 242 height 60
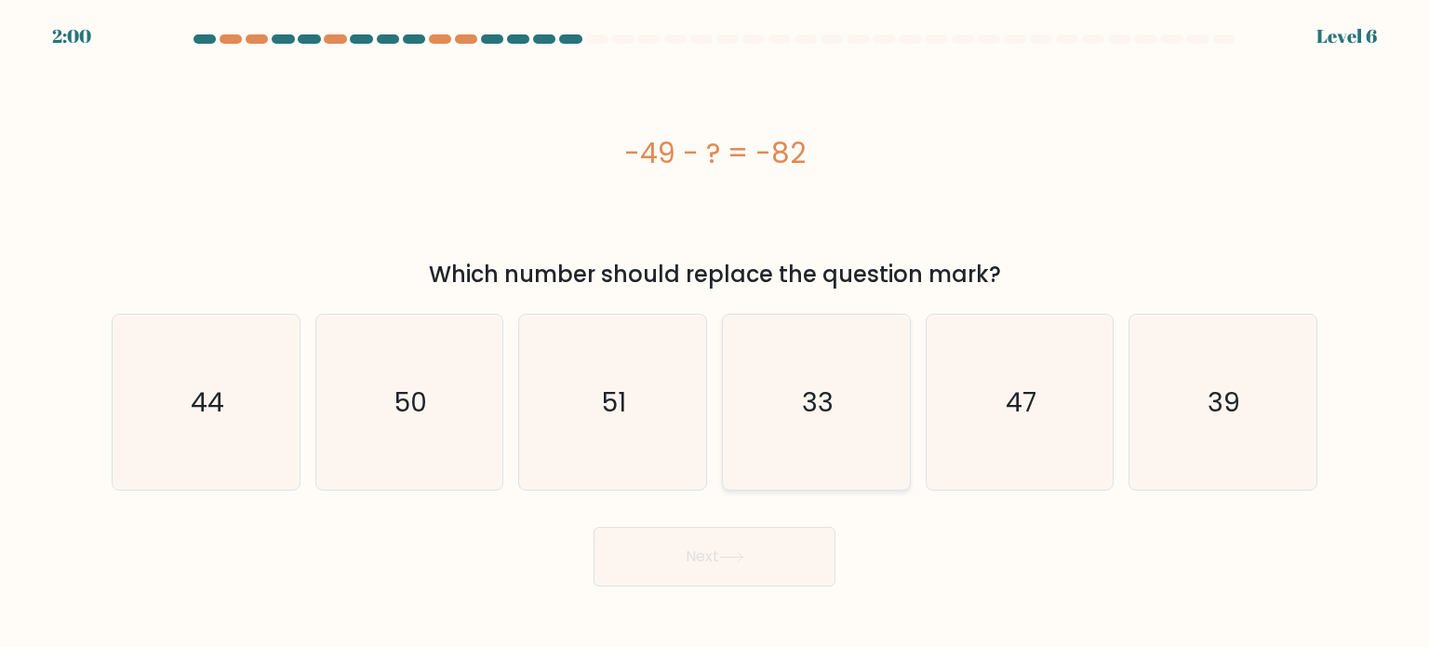
click at [841, 386] on icon "33" at bounding box center [815, 401] width 175 height 175
click at [715, 333] on input "d. 33" at bounding box center [715, 328] width 1 height 9
radio input "true"
click at [744, 553] on icon at bounding box center [731, 557] width 25 height 10
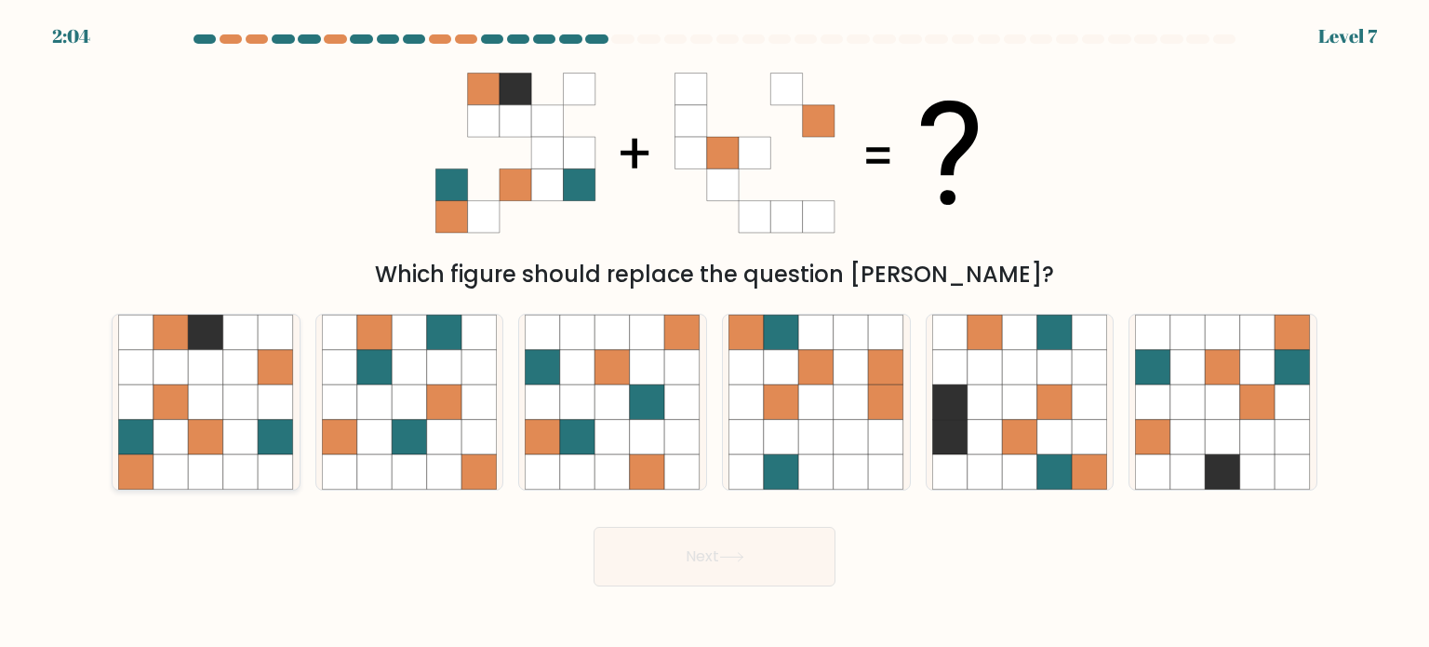
click at [243, 376] on icon at bounding box center [240, 366] width 35 height 35
click at [715, 333] on input "a." at bounding box center [715, 328] width 1 height 9
radio input "true"
click at [764, 555] on button "Next" at bounding box center [715, 557] width 242 height 60
click at [674, 542] on button "Next" at bounding box center [715, 557] width 242 height 60
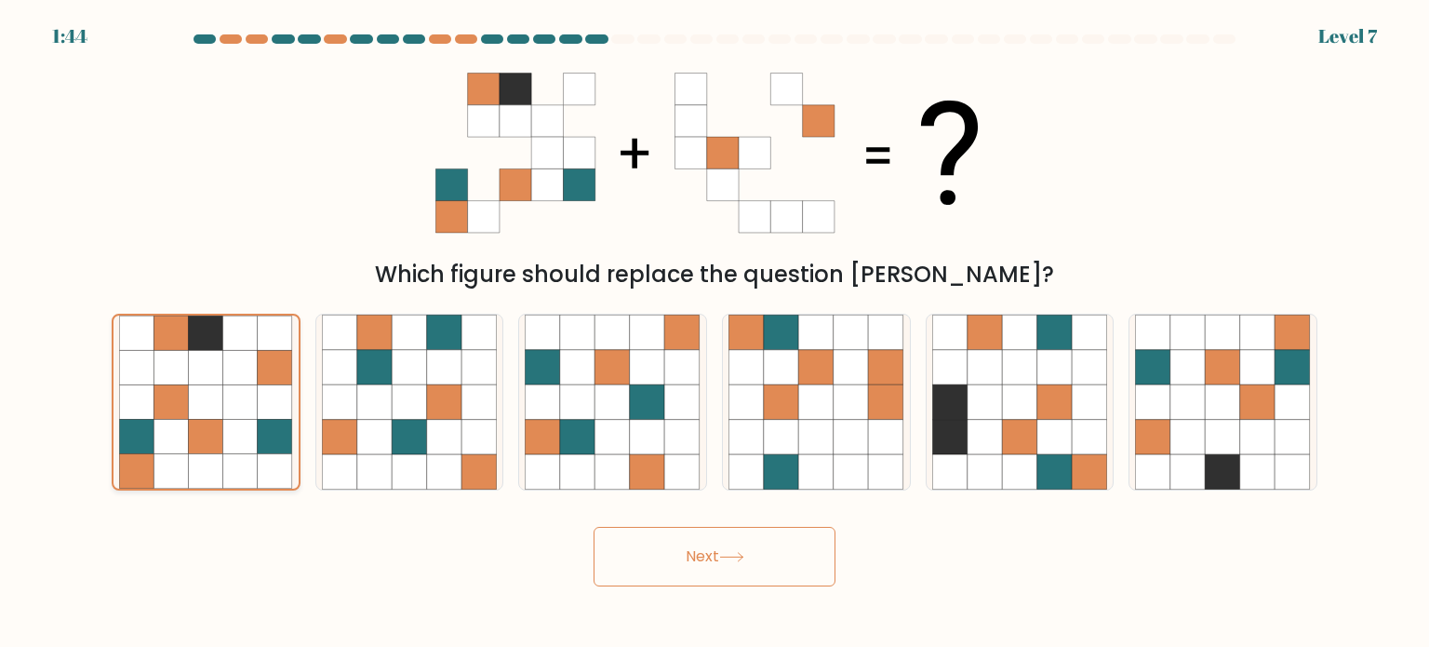
click at [149, 327] on icon at bounding box center [136, 332] width 34 height 34
click at [715, 327] on input "a." at bounding box center [715, 328] width 1 height 9
click at [735, 559] on icon at bounding box center [731, 557] width 25 height 10
click at [761, 559] on button "Next" at bounding box center [715, 557] width 242 height 60
click at [722, 546] on button "Next" at bounding box center [715, 557] width 242 height 60
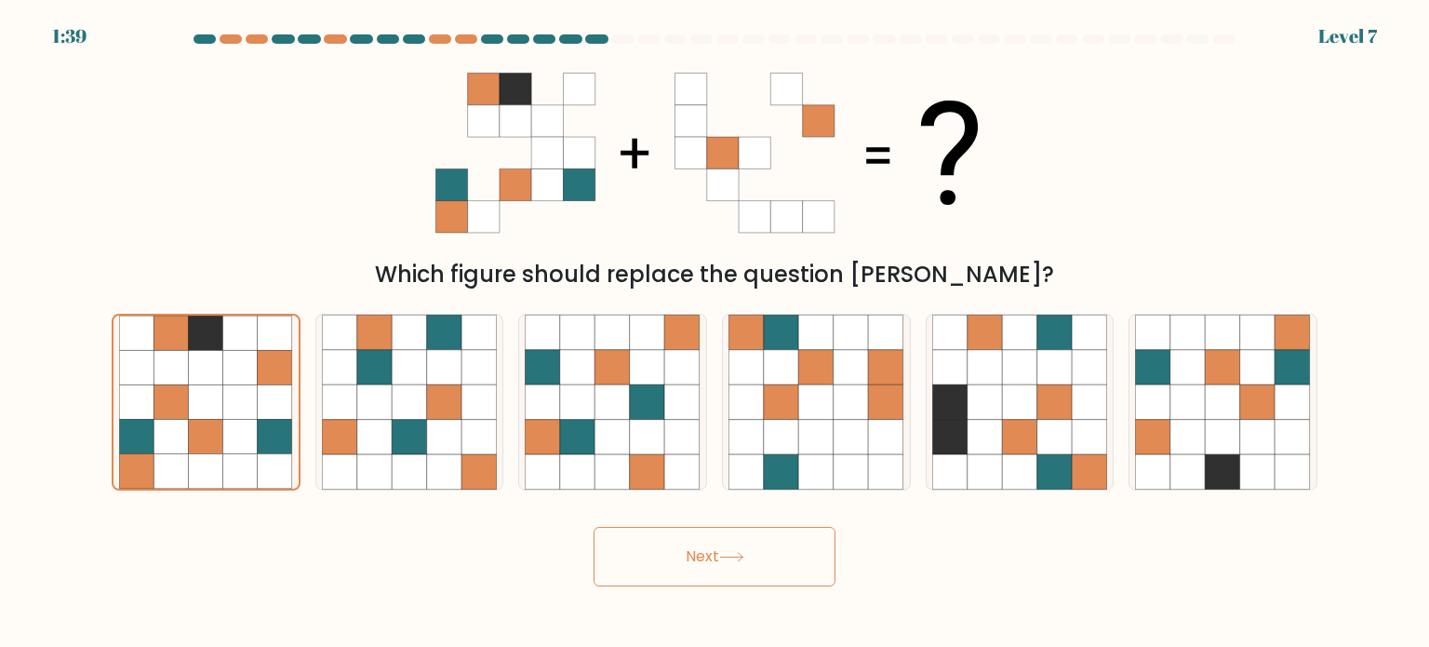
click at [722, 546] on button "Next" at bounding box center [715, 557] width 242 height 60
click at [679, 555] on button "Next" at bounding box center [715, 557] width 242 height 60
click at [730, 544] on button "Next" at bounding box center [715, 557] width 242 height 60
click at [710, 545] on button "Next" at bounding box center [715, 557] width 242 height 60
click at [731, 579] on button "Next" at bounding box center [715, 557] width 242 height 60
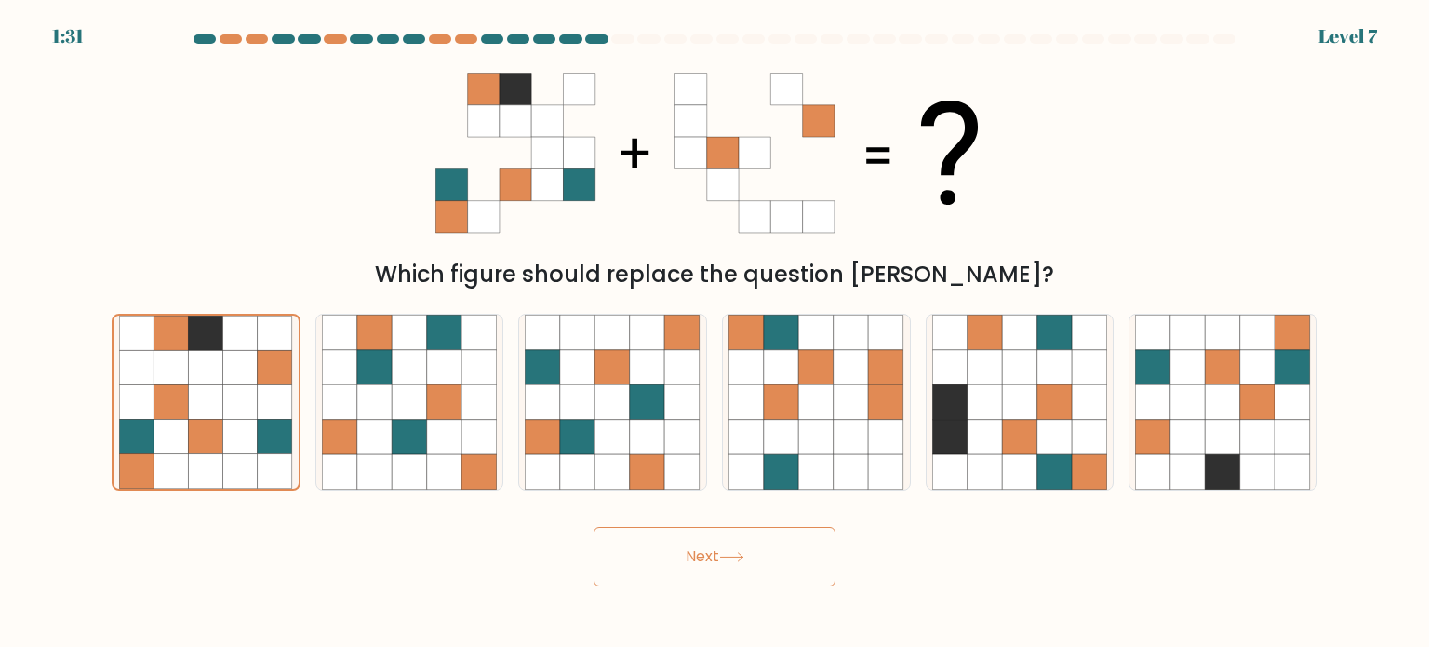
click at [726, 544] on button "Next" at bounding box center [715, 557] width 242 height 60
click at [731, 563] on button "Next" at bounding box center [715, 557] width 242 height 60
click at [778, 550] on button "Next" at bounding box center [715, 557] width 242 height 60
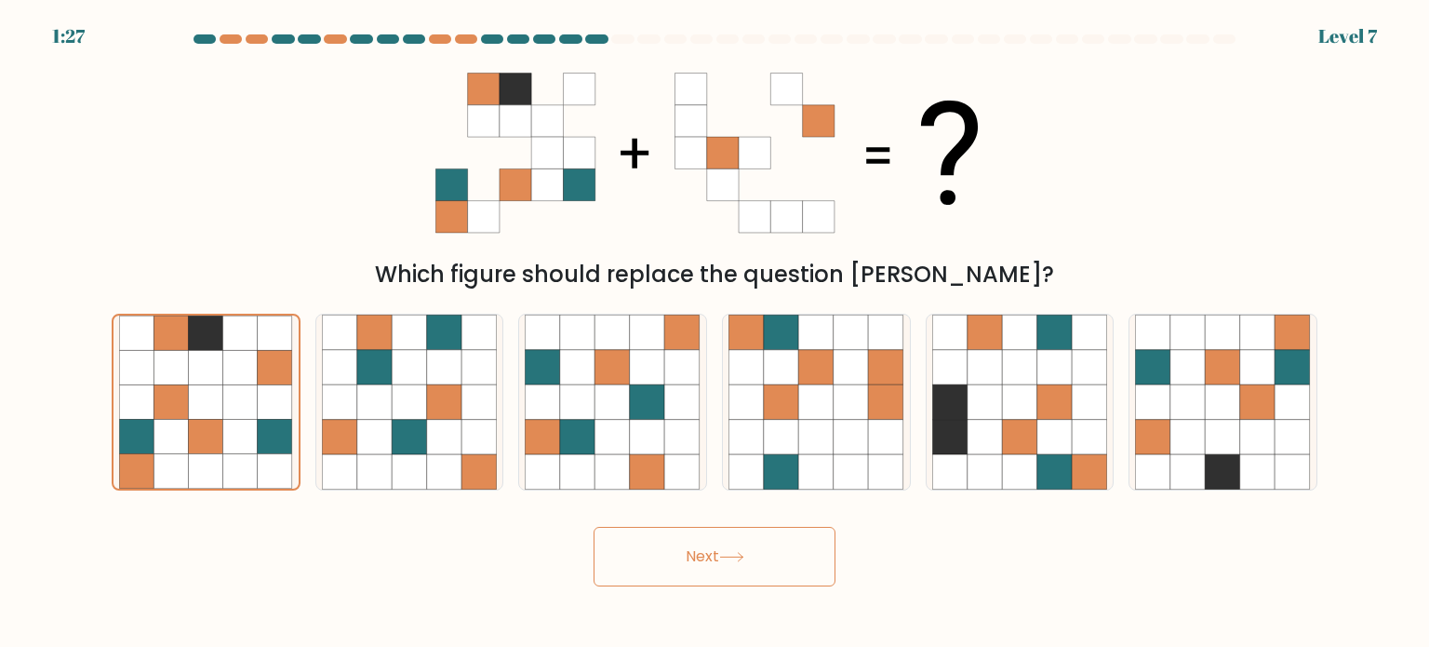
click at [778, 550] on button "Next" at bounding box center [715, 557] width 242 height 60
click at [699, 547] on button "Next" at bounding box center [715, 557] width 242 height 60
click at [698, 546] on button "Next" at bounding box center [715, 557] width 242 height 60
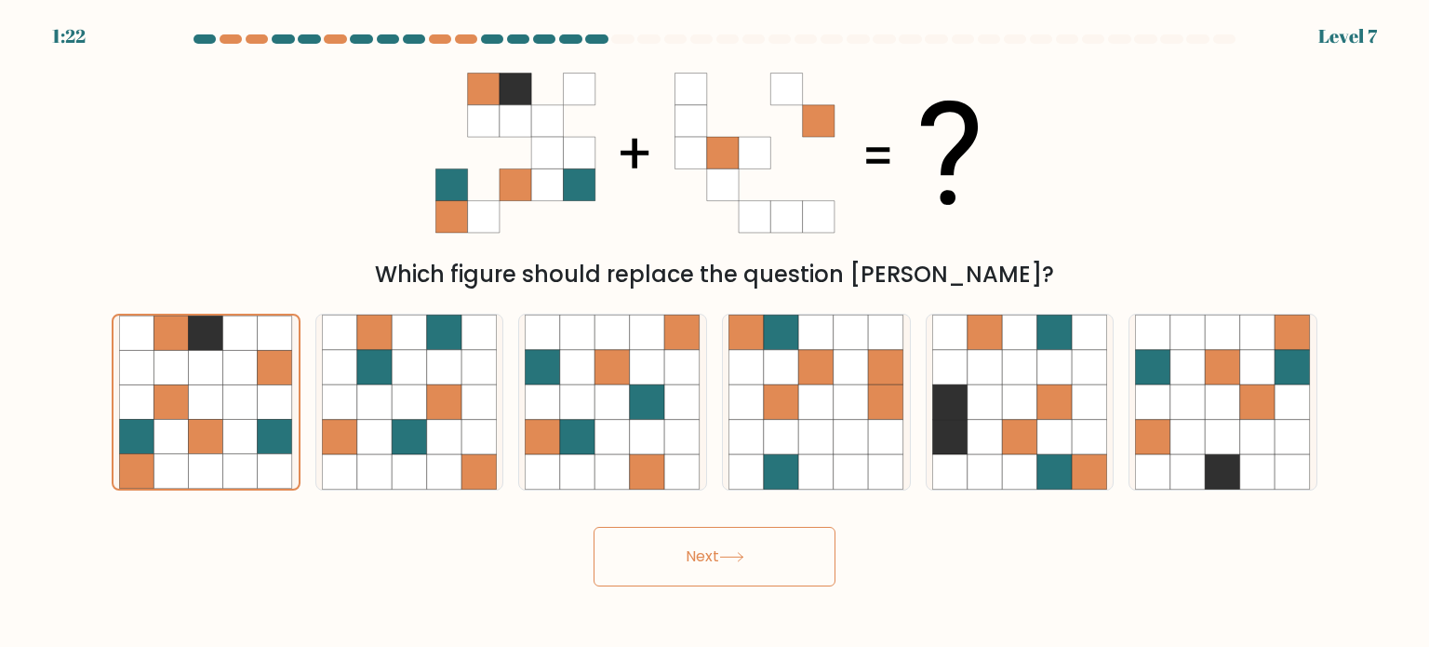
click at [648, 542] on button "Next" at bounding box center [715, 557] width 242 height 60
click at [707, 589] on body "1:21 Level 7" at bounding box center [714, 323] width 1429 height 647
click at [726, 554] on icon at bounding box center [731, 557] width 25 height 10
click at [689, 547] on button "Next" at bounding box center [715, 557] width 242 height 60
click at [247, 404] on icon at bounding box center [240, 401] width 34 height 34
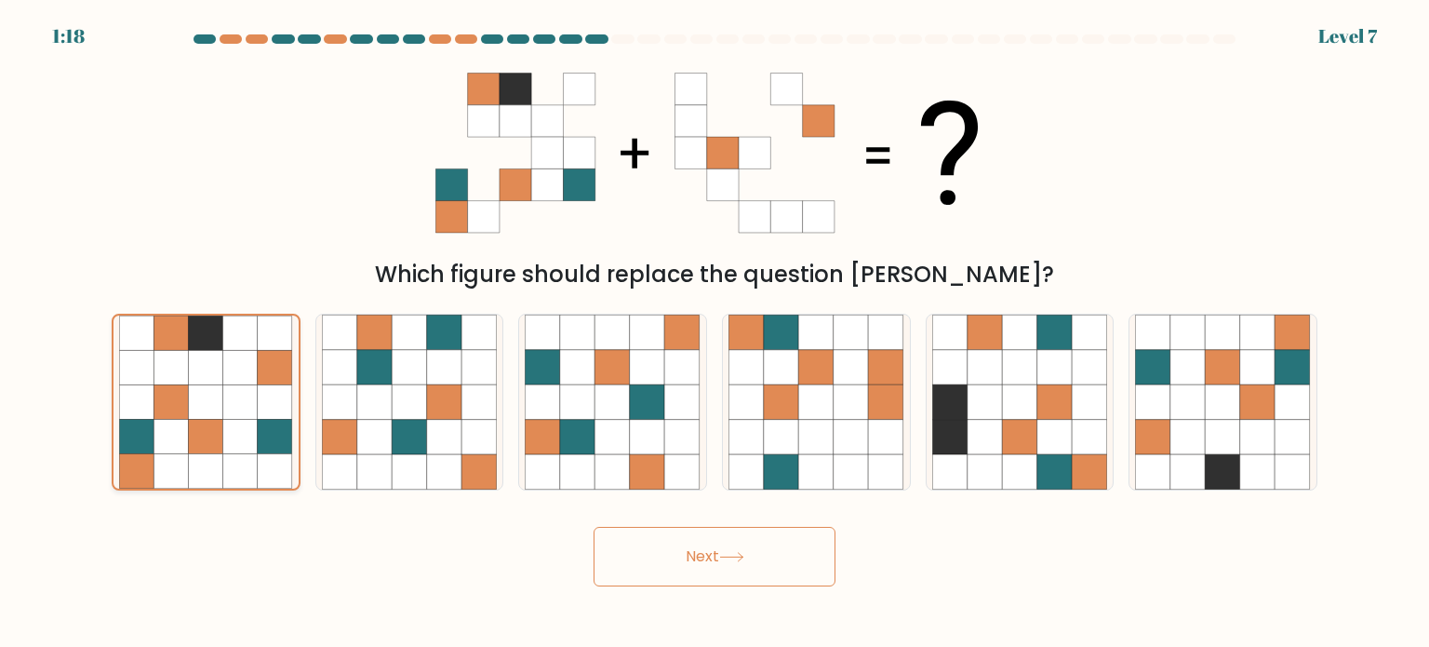
click at [715, 333] on input "a." at bounding box center [715, 328] width 1 height 9
click at [709, 563] on button "Next" at bounding box center [715, 557] width 242 height 60
click at [694, 545] on button "Next" at bounding box center [715, 557] width 242 height 60
click at [619, 554] on button "Next" at bounding box center [715, 557] width 242 height 60
click at [608, 562] on button "Next" at bounding box center [715, 557] width 242 height 60
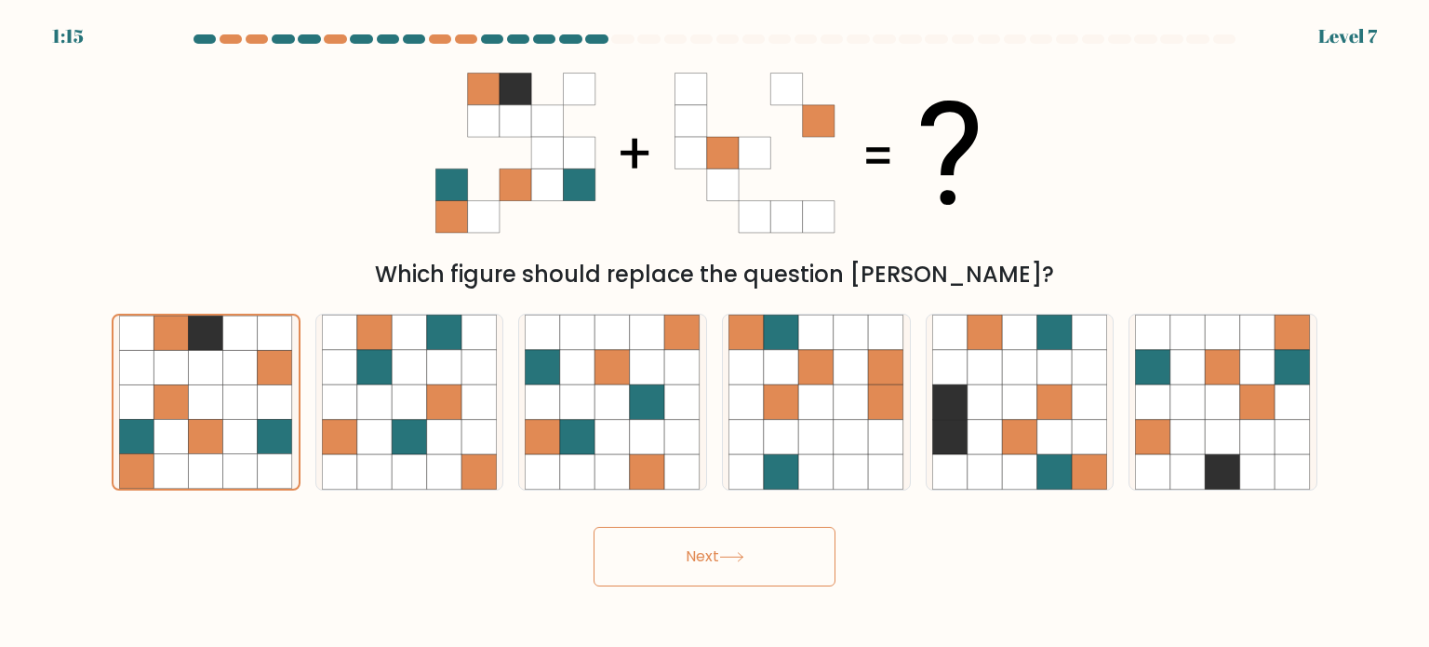
click at [608, 562] on button "Next" at bounding box center [715, 557] width 242 height 60
click at [608, 566] on button "Next" at bounding box center [715, 557] width 242 height 60
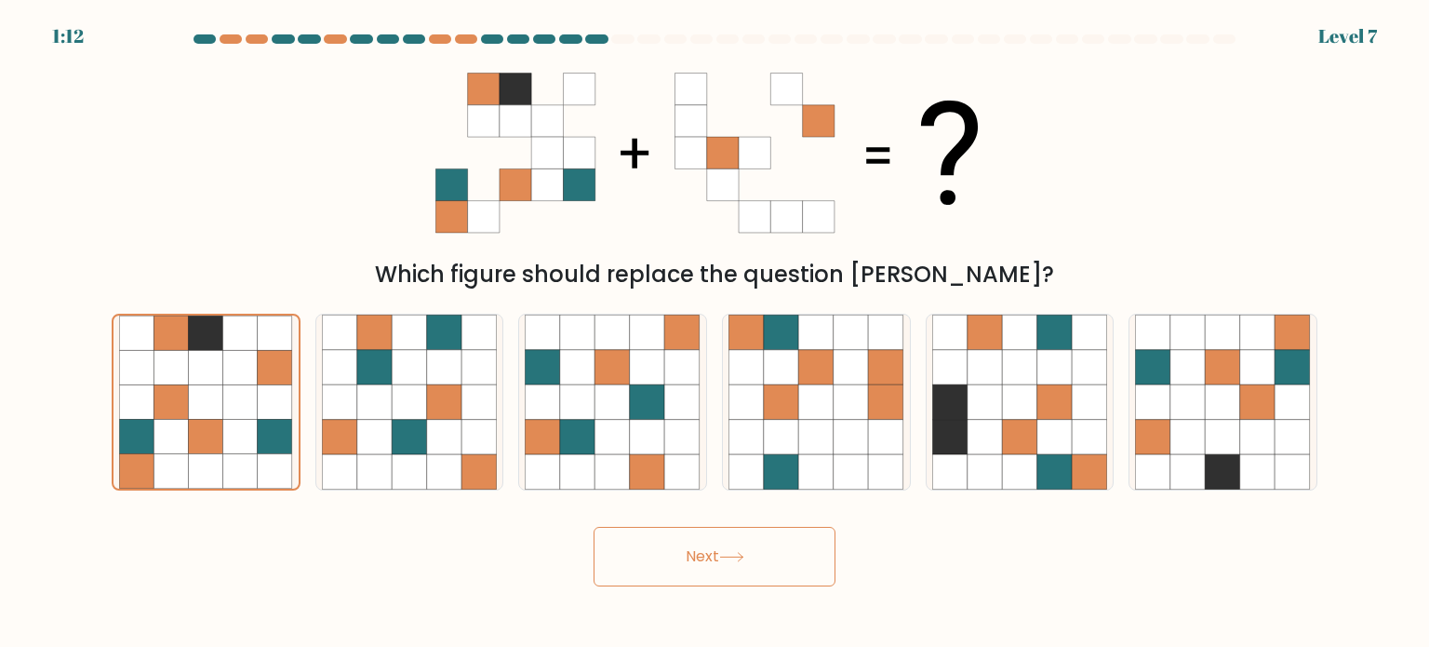
click at [608, 566] on button "Next" at bounding box center [715, 557] width 242 height 60
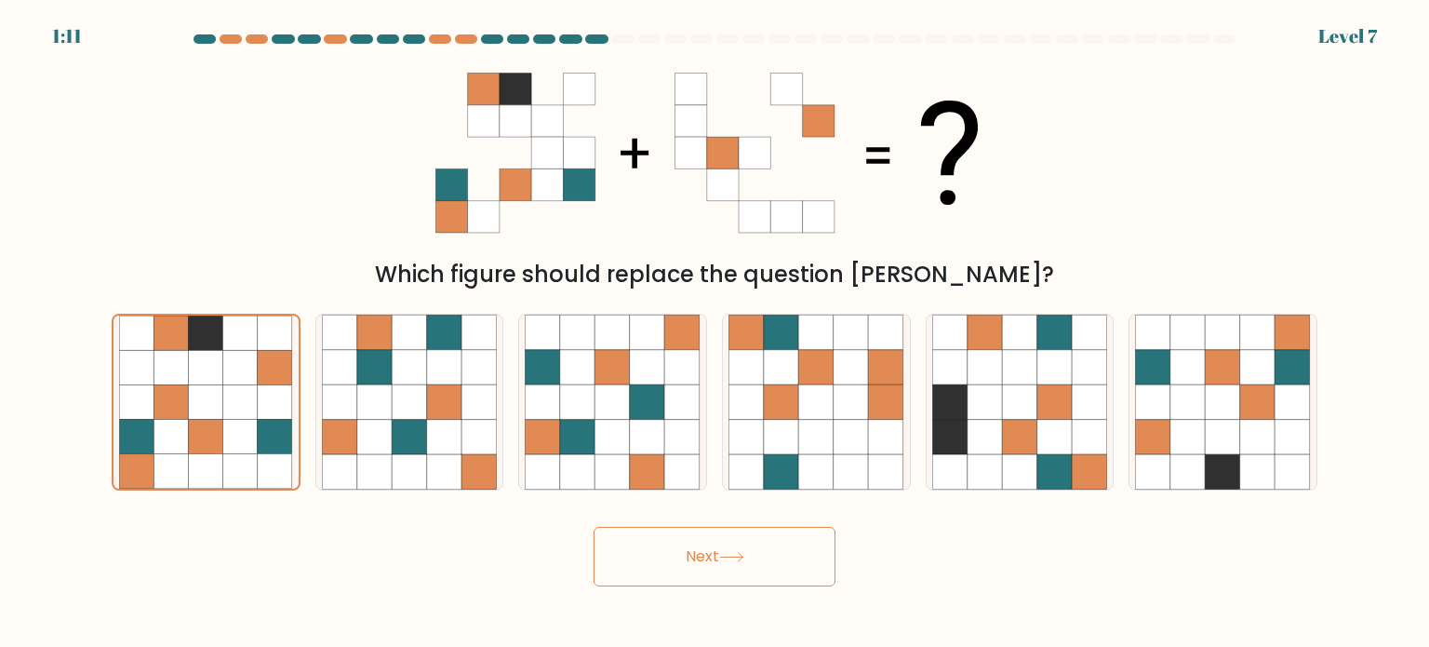
click at [608, 566] on button "Next" at bounding box center [715, 557] width 242 height 60
click at [607, 564] on button "Next" at bounding box center [715, 557] width 242 height 60
click at [700, 549] on button "Next" at bounding box center [715, 557] width 242 height 60
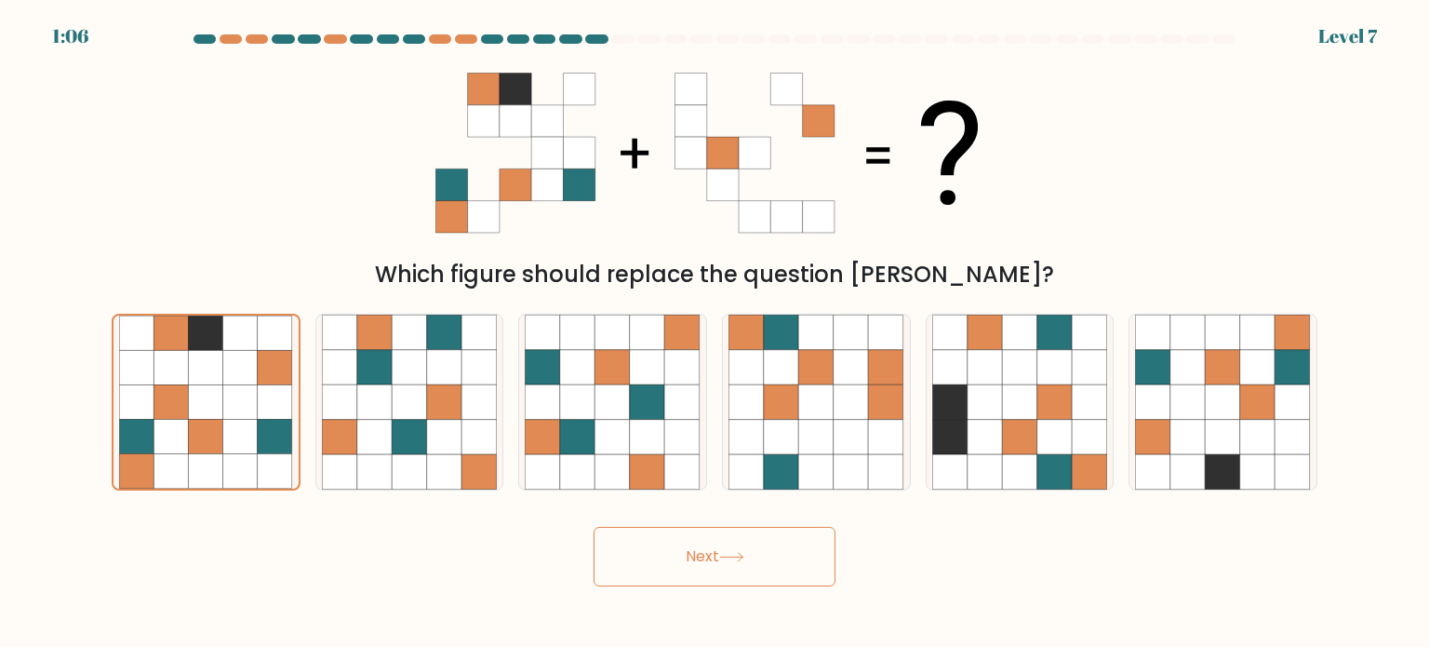
click at [722, 549] on button "Next" at bounding box center [715, 557] width 242 height 60
click at [688, 557] on button "Next" at bounding box center [715, 557] width 242 height 60
click at [724, 572] on button "Next" at bounding box center [715, 557] width 242 height 60
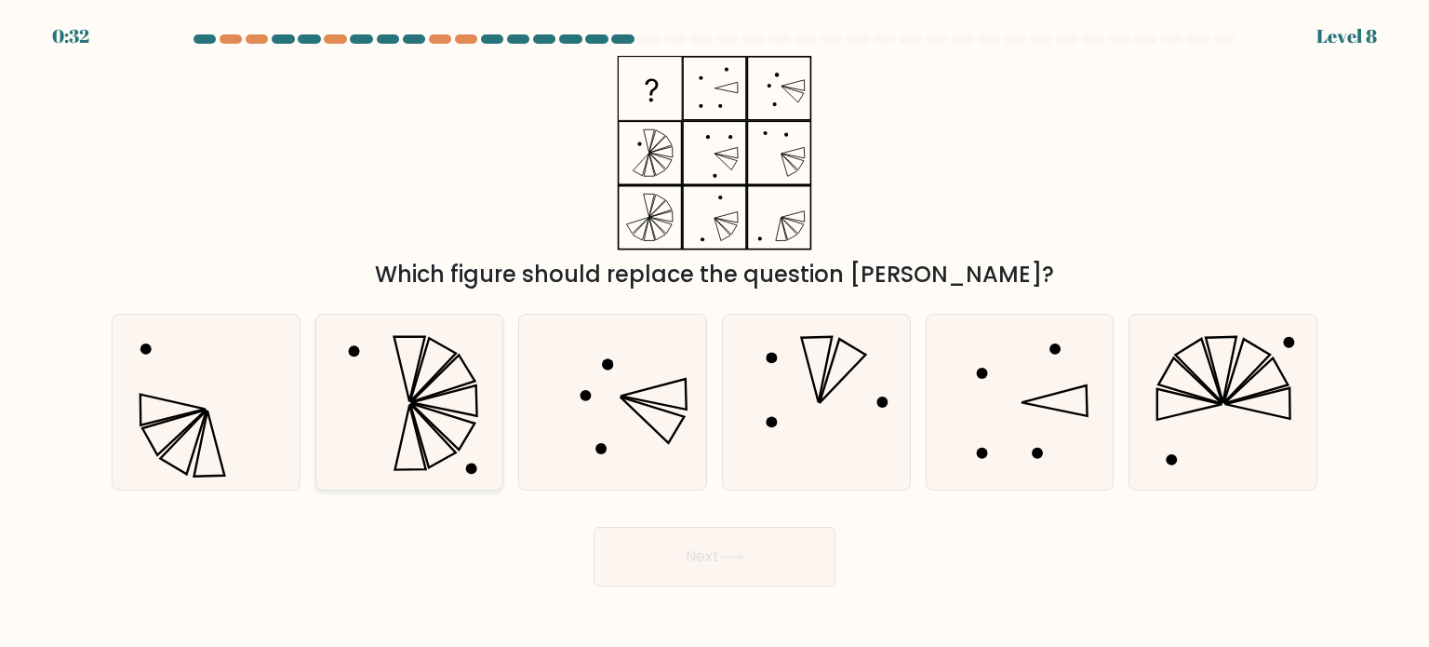
click at [455, 427] on icon at bounding box center [409, 401] width 175 height 175
click at [715, 333] on input "b." at bounding box center [715, 328] width 1 height 9
radio input "true"
click at [678, 550] on button "Next" at bounding box center [715, 557] width 242 height 60
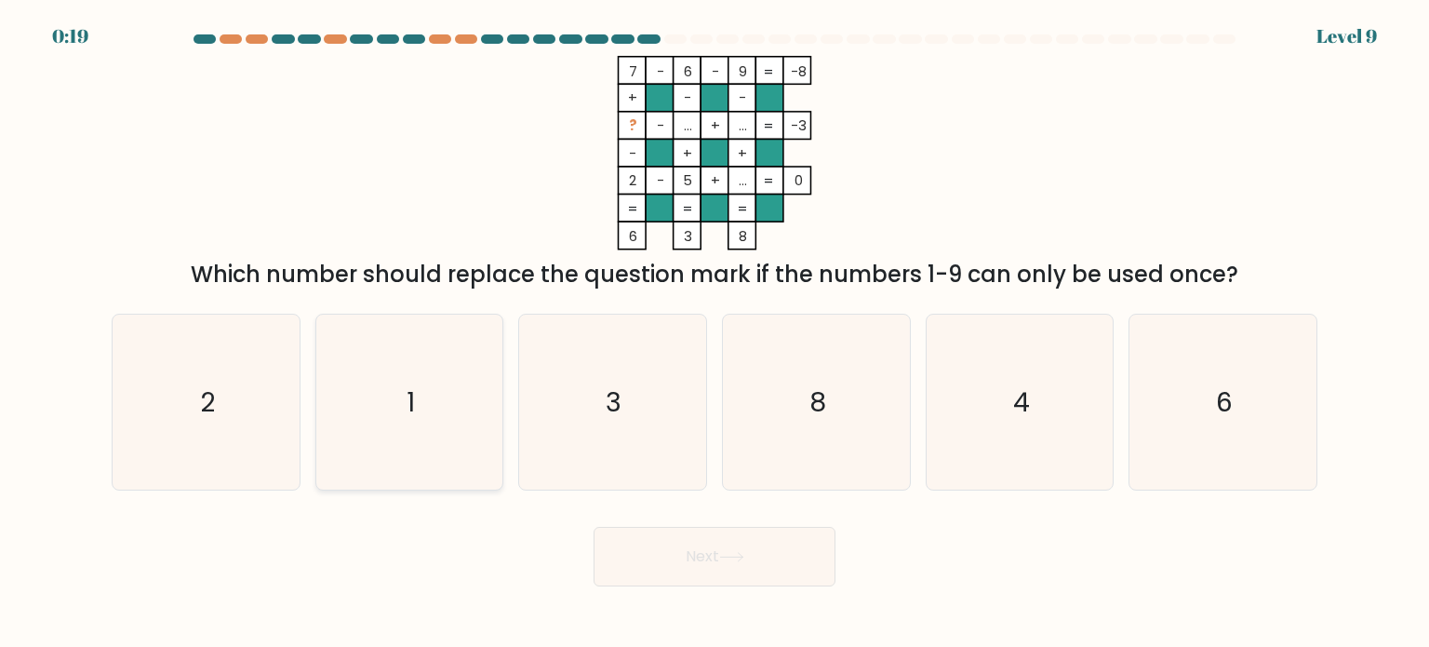
click at [409, 371] on icon "1" at bounding box center [409, 401] width 175 height 175
click at [715, 333] on input "b. 1" at bounding box center [715, 328] width 1 height 9
radio input "true"
click at [743, 577] on button "Next" at bounding box center [715, 557] width 242 height 60
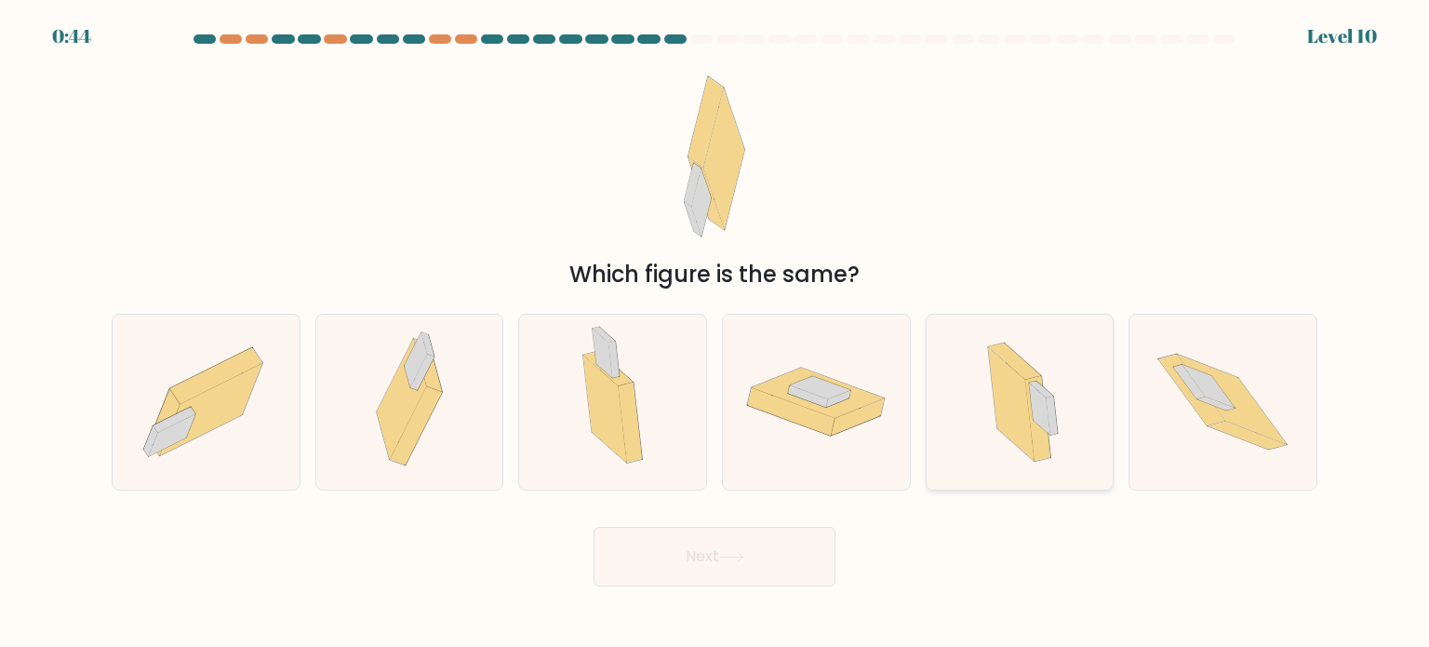
click at [1012, 419] on icon at bounding box center [1011, 404] width 47 height 114
click at [715, 333] on input "e." at bounding box center [715, 328] width 1 height 9
radio input "true"
click at [744, 565] on button "Next" at bounding box center [715, 557] width 242 height 60
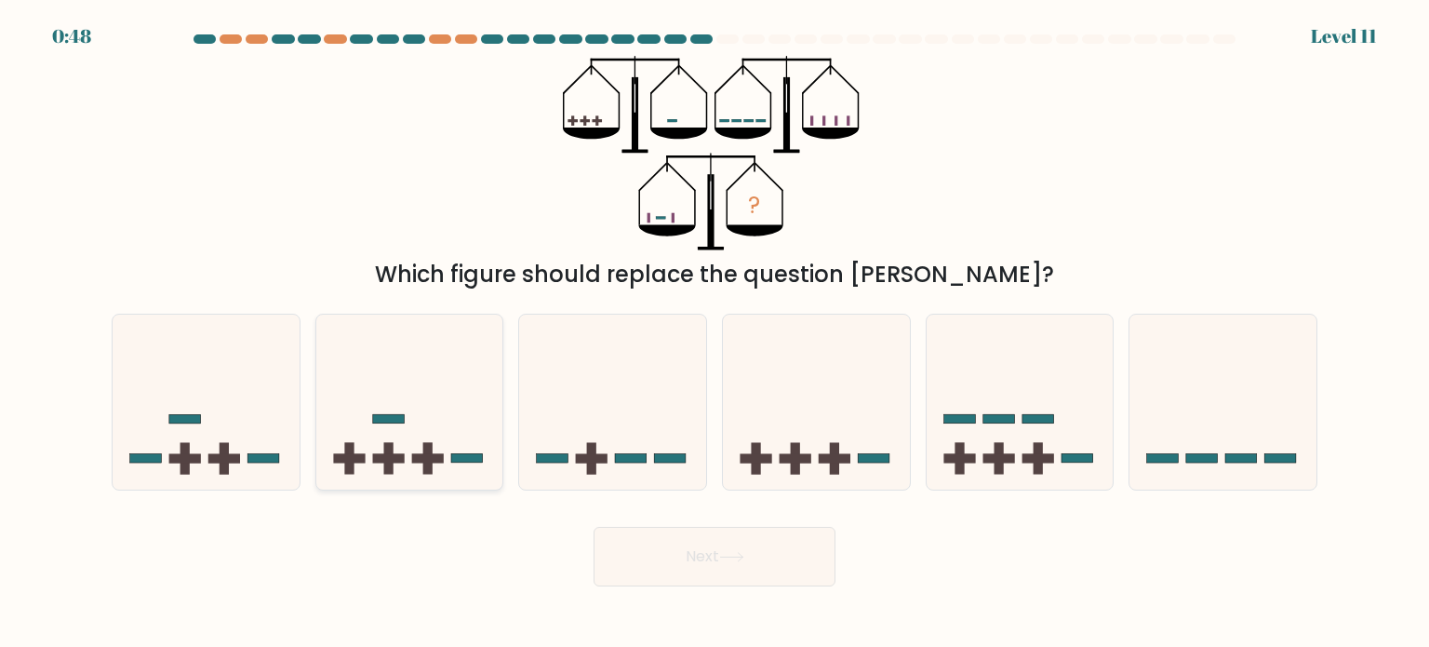
click at [384, 446] on rect at bounding box center [387, 458] width 9 height 32
click at [715, 333] on input "b." at bounding box center [715, 328] width 1 height 9
radio input "true"
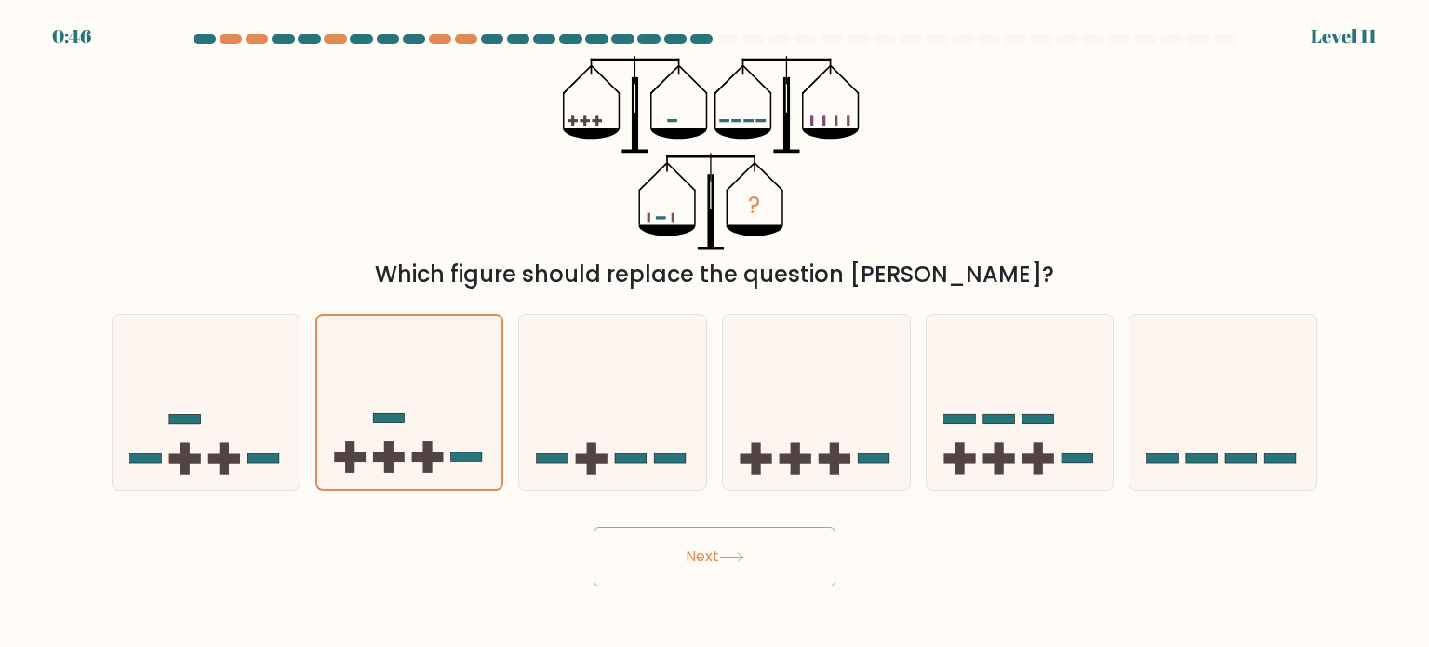
click at [722, 556] on button "Next" at bounding box center [715, 557] width 242 height 60
click at [715, 561] on button "Next" at bounding box center [715, 557] width 242 height 60
click at [722, 540] on button "Next" at bounding box center [715, 557] width 242 height 60
click at [739, 555] on icon at bounding box center [731, 557] width 25 height 10
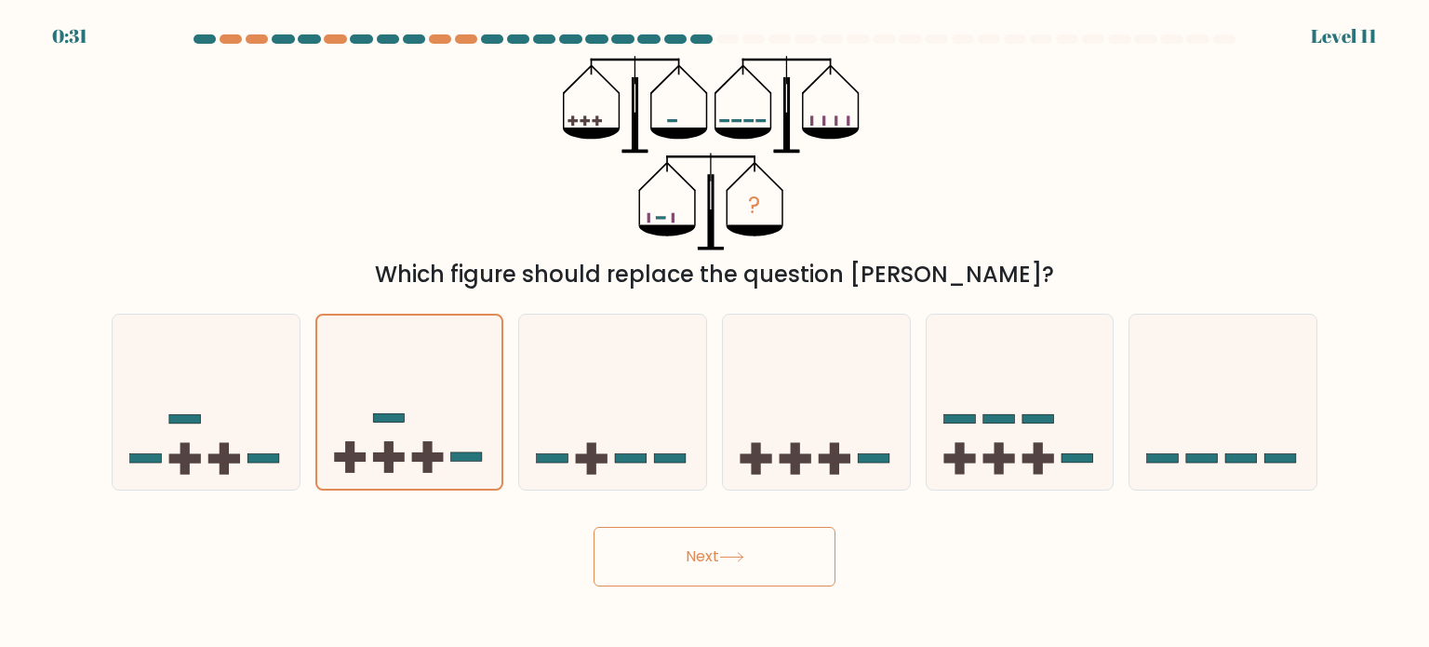
click at [739, 555] on icon at bounding box center [731, 557] width 25 height 10
click at [697, 543] on button "Next" at bounding box center [715, 557] width 242 height 60
click at [672, 518] on div "Next" at bounding box center [714, 549] width 1228 height 73
click at [672, 517] on div "Next" at bounding box center [714, 549] width 1228 height 73
click at [672, 536] on button "Next" at bounding box center [715, 557] width 242 height 60
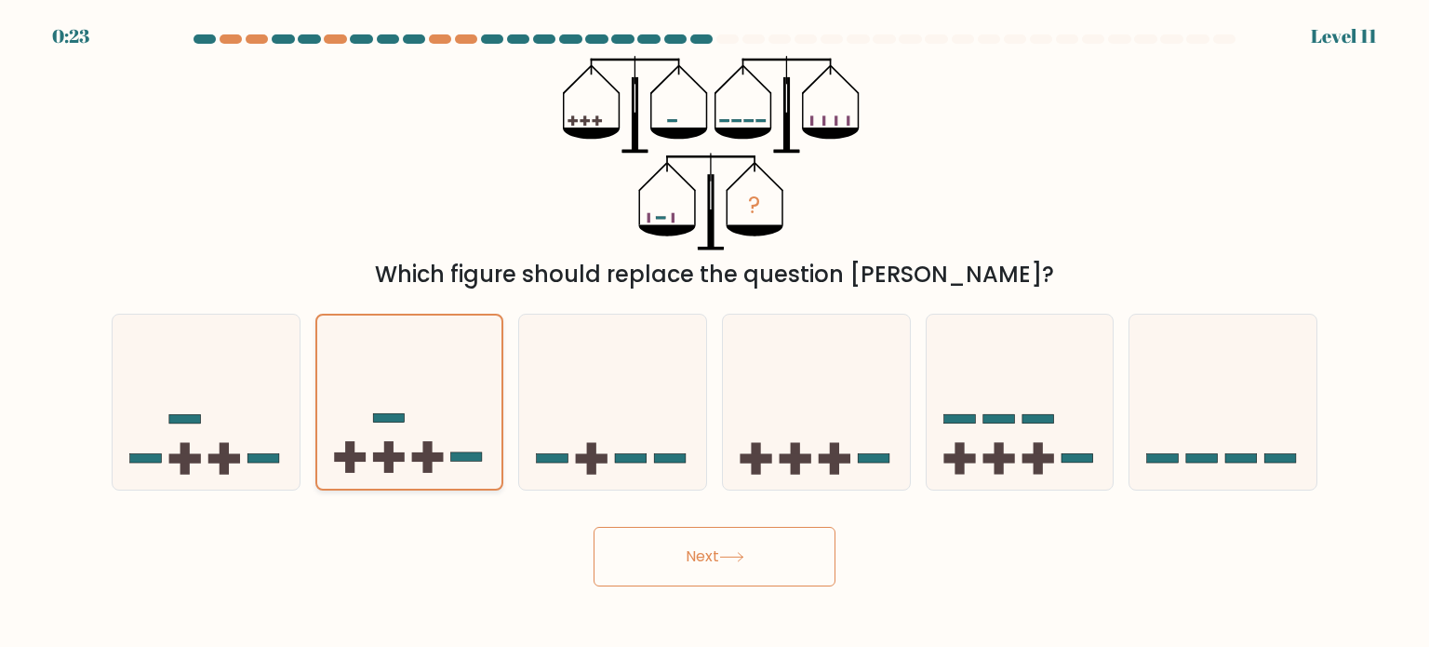
click at [438, 404] on icon at bounding box center [409, 402] width 185 height 154
click at [715, 333] on input "b." at bounding box center [715, 328] width 1 height 9
click at [710, 569] on button "Next" at bounding box center [715, 557] width 242 height 60
click at [781, 543] on button "Next" at bounding box center [715, 557] width 242 height 60
click at [648, 536] on button "Next" at bounding box center [715, 557] width 242 height 60
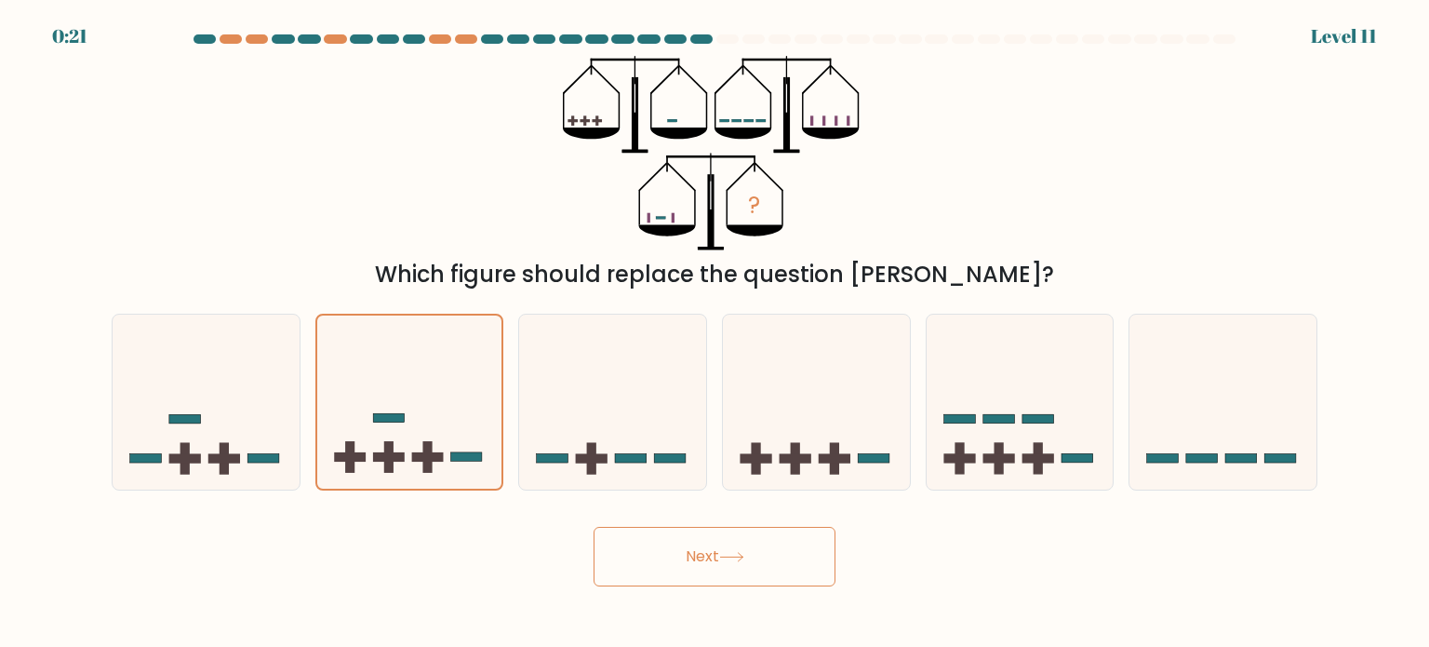
click at [594, 542] on button "Next" at bounding box center [715, 557] width 242 height 60
click at [405, 414] on icon at bounding box center [409, 402] width 185 height 154
click at [715, 333] on input "b." at bounding box center [715, 328] width 1 height 9
click at [718, 549] on button "Next" at bounding box center [715, 557] width 242 height 60
click at [808, 544] on button "Next" at bounding box center [715, 557] width 242 height 60
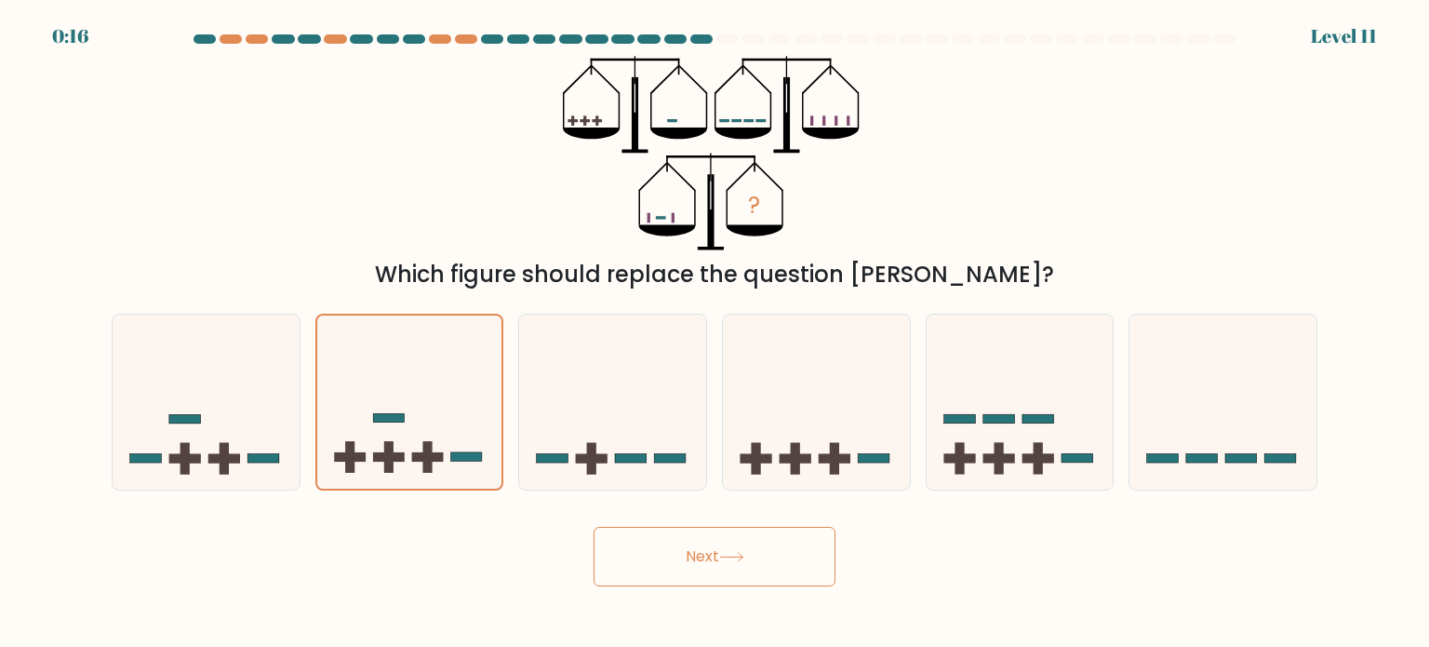
click at [808, 544] on button "Next" at bounding box center [715, 557] width 242 height 60
click at [720, 546] on button "Next" at bounding box center [715, 557] width 242 height 60
click at [592, 354] on icon at bounding box center [612, 402] width 187 height 154
click at [715, 333] on input "c." at bounding box center [715, 328] width 1 height 9
radio input "true"
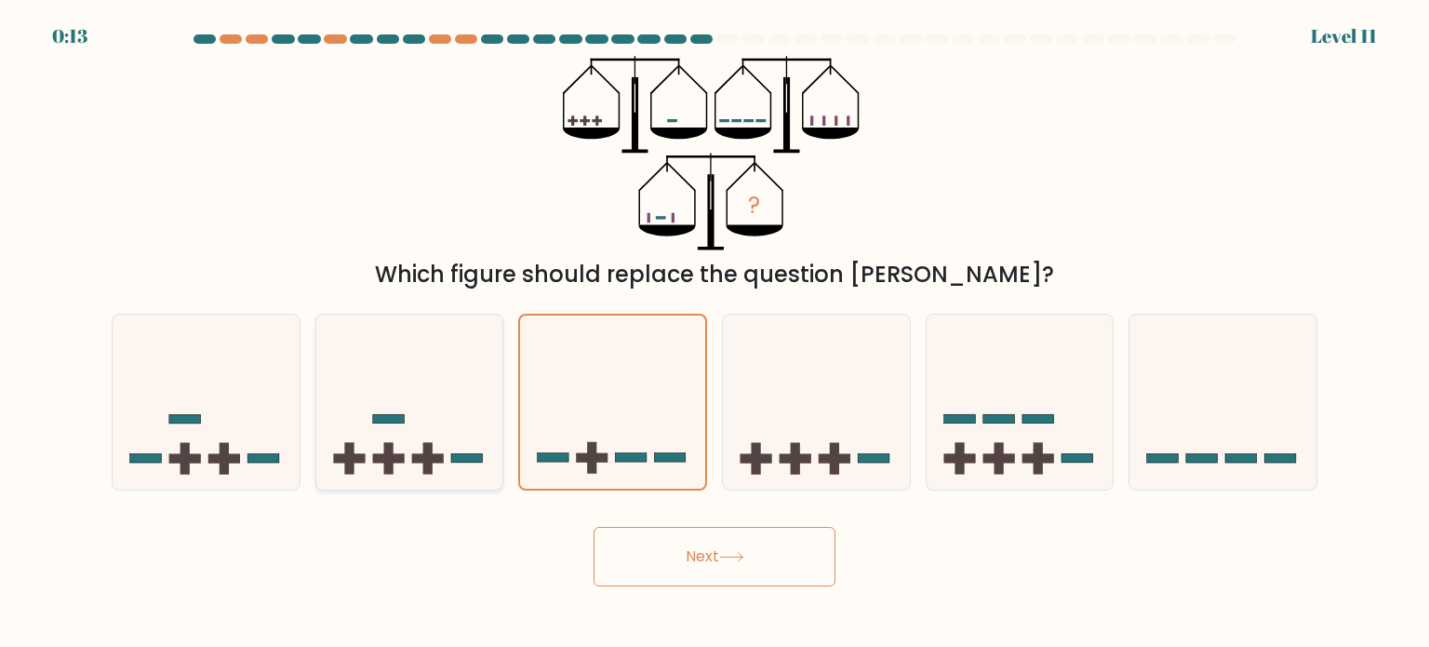
click at [440, 364] on icon at bounding box center [409, 402] width 187 height 154
click at [715, 333] on input "b." at bounding box center [715, 328] width 1 height 9
radio input "true"
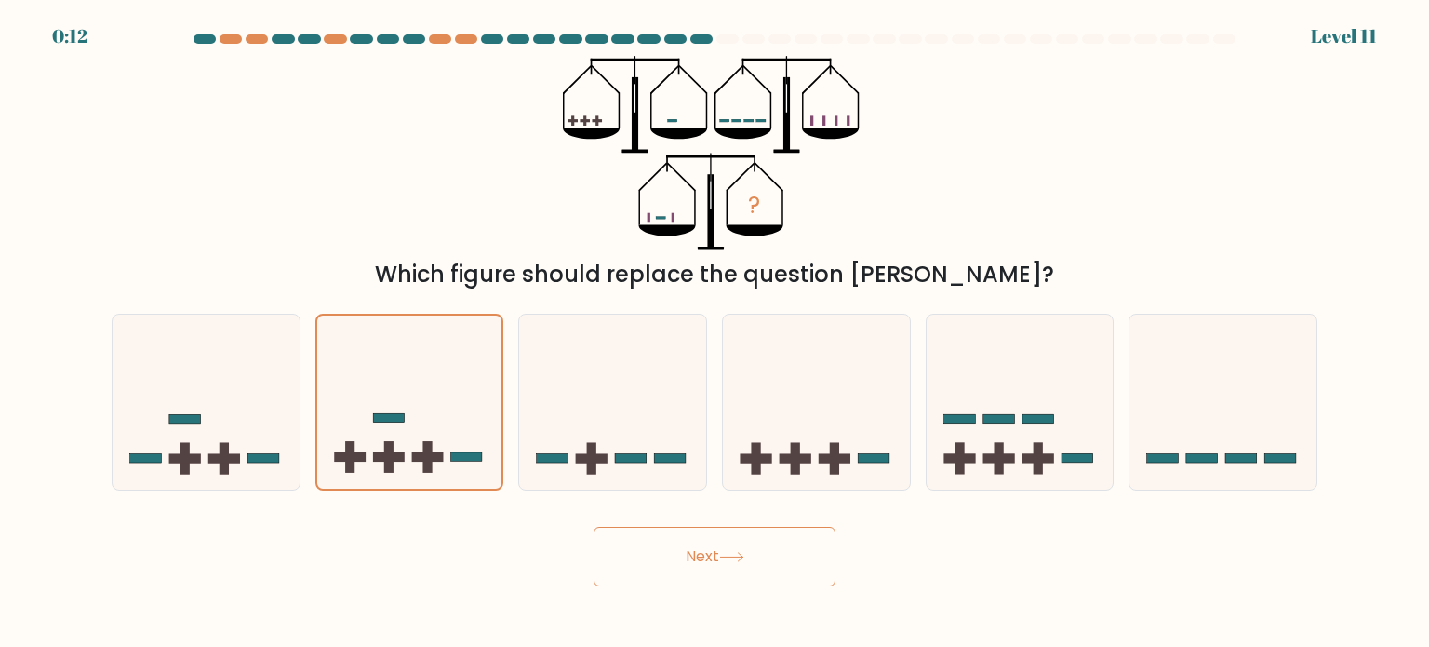
click at [686, 554] on button "Next" at bounding box center [715, 557] width 242 height 60
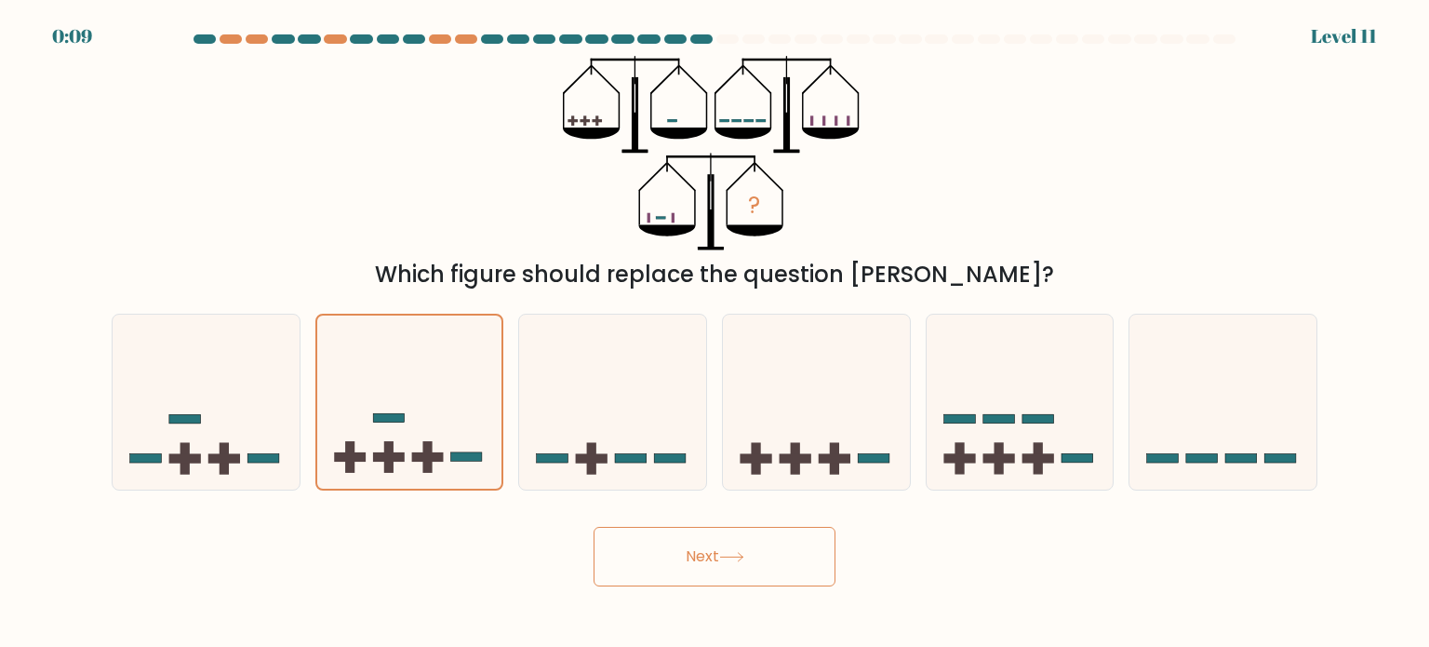
click at [686, 554] on button "Next" at bounding box center [715, 557] width 242 height 60
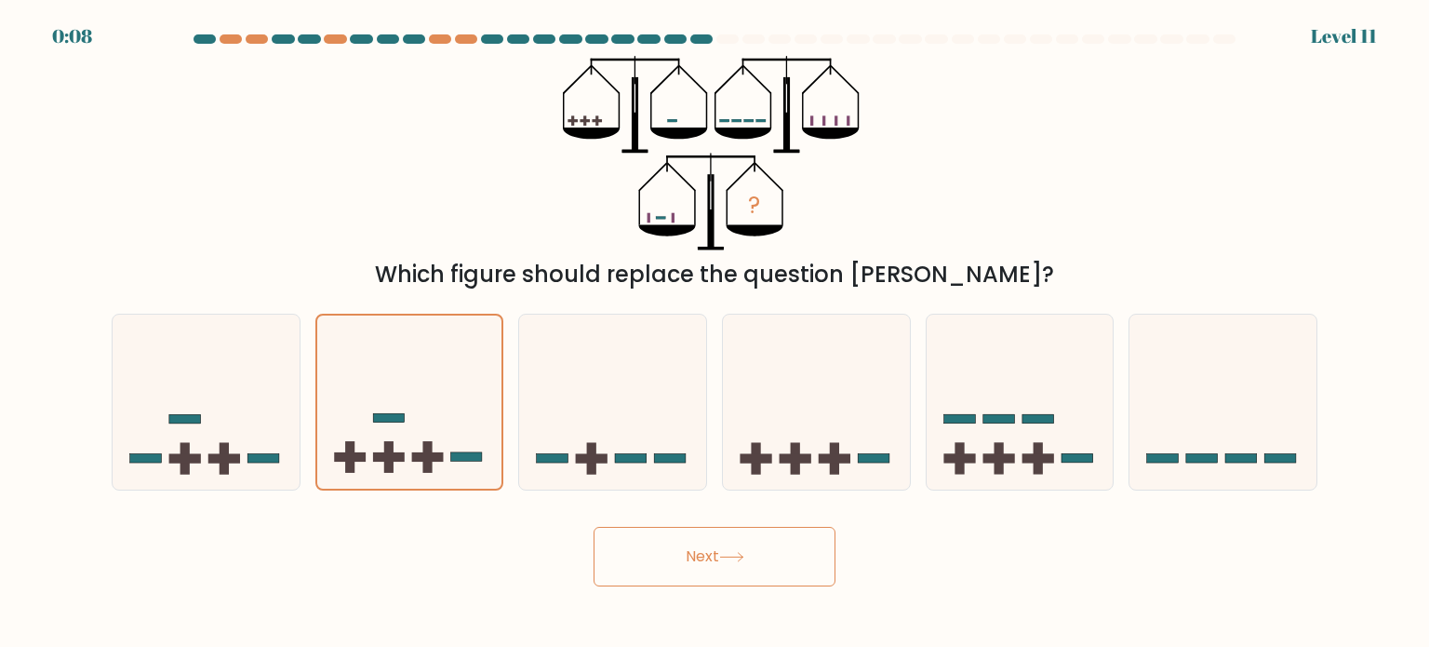
click at [686, 554] on button "Next" at bounding box center [715, 557] width 242 height 60
drag, startPoint x: 686, startPoint y: 554, endPoint x: 661, endPoint y: 553, distance: 25.1
click at [661, 553] on button "Next" at bounding box center [715, 557] width 242 height 60
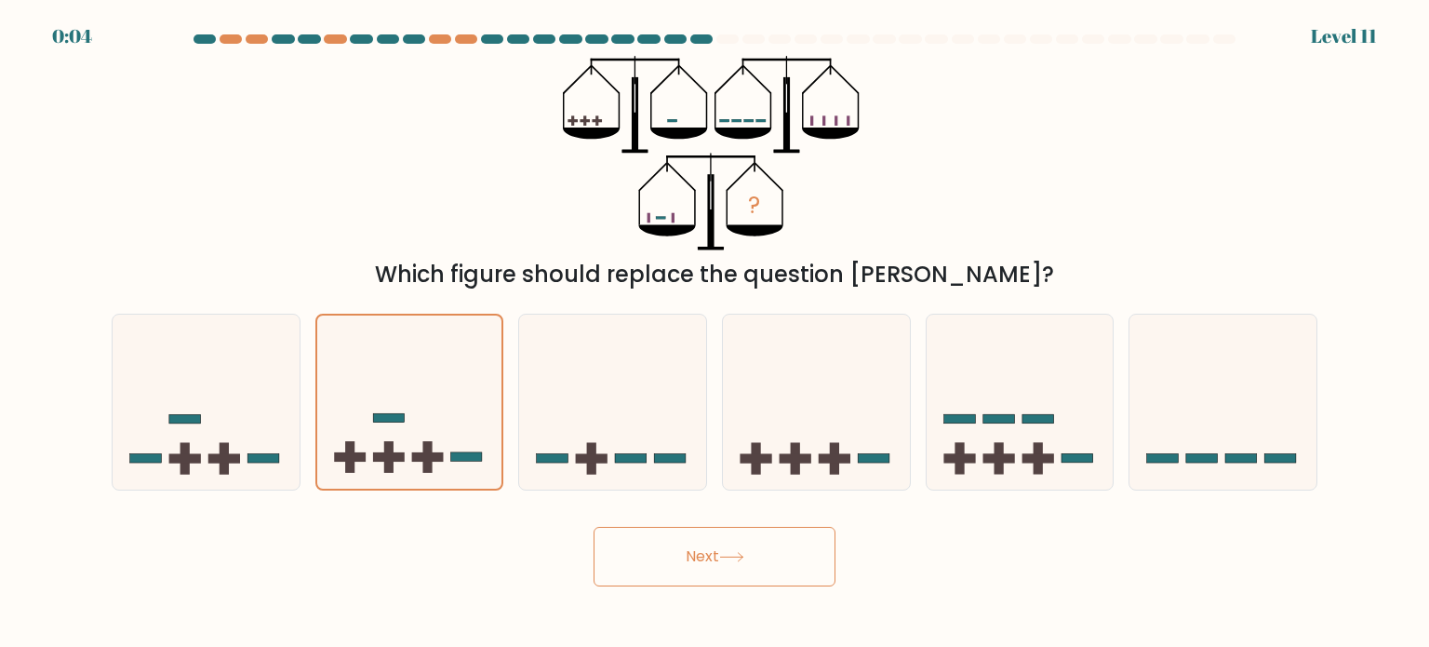
drag, startPoint x: 688, startPoint y: 553, endPoint x: 664, endPoint y: 555, distance: 23.4
click at [664, 555] on button "Next" at bounding box center [715, 557] width 242 height 60
click at [700, 552] on button "Next" at bounding box center [715, 557] width 242 height 60
click at [648, 550] on button "Next" at bounding box center [715, 557] width 242 height 60
click at [677, 562] on button "Next" at bounding box center [715, 557] width 242 height 60
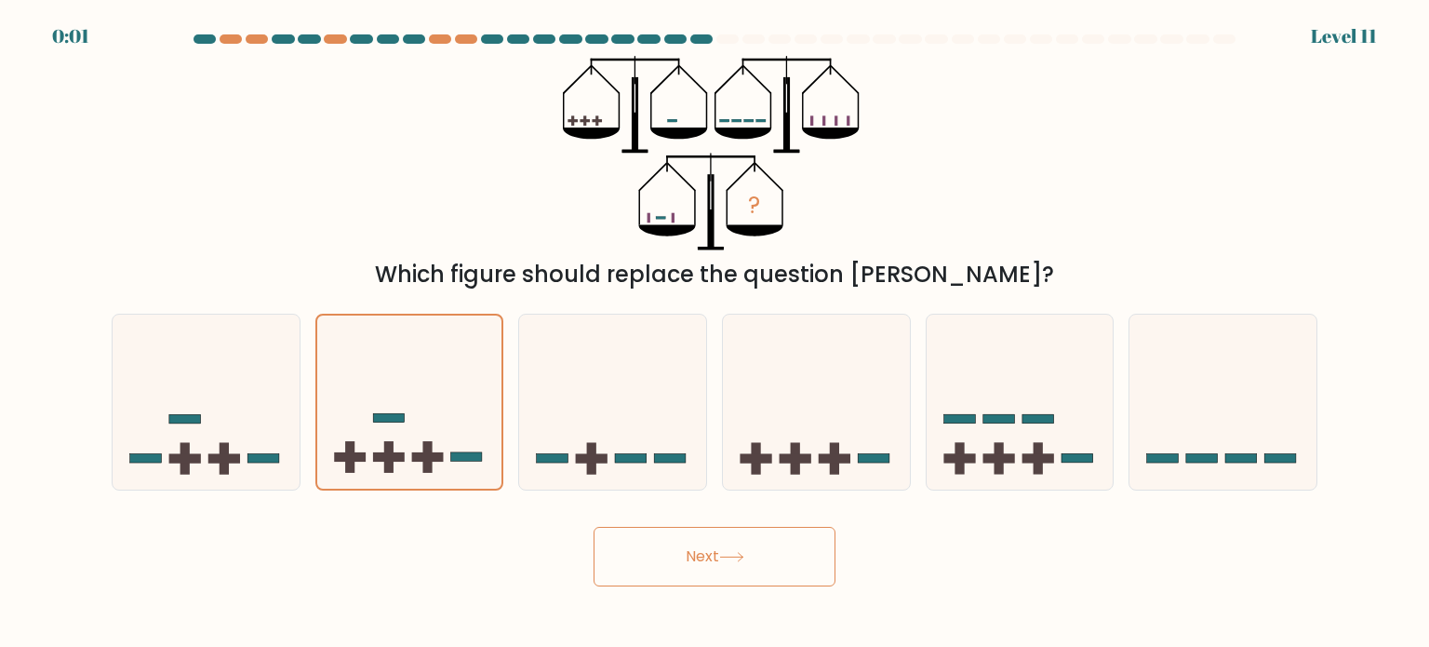
click at [715, 530] on button "Next" at bounding box center [715, 557] width 242 height 60
click at [750, 552] on button "Next" at bounding box center [715, 557] width 242 height 60
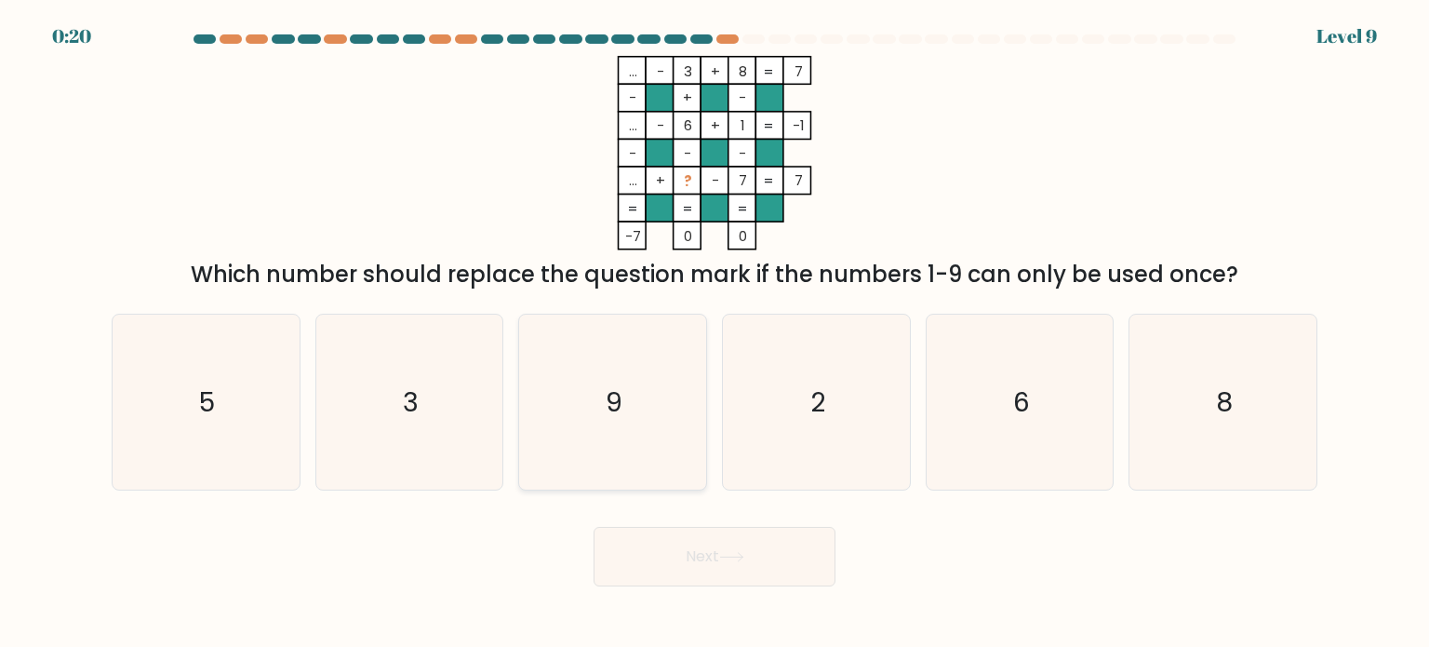
click at [627, 402] on icon "9" at bounding box center [612, 401] width 175 height 175
click at [715, 333] on input "c. 9" at bounding box center [715, 328] width 1 height 9
radio input "true"
click at [718, 551] on button "Next" at bounding box center [715, 557] width 242 height 60
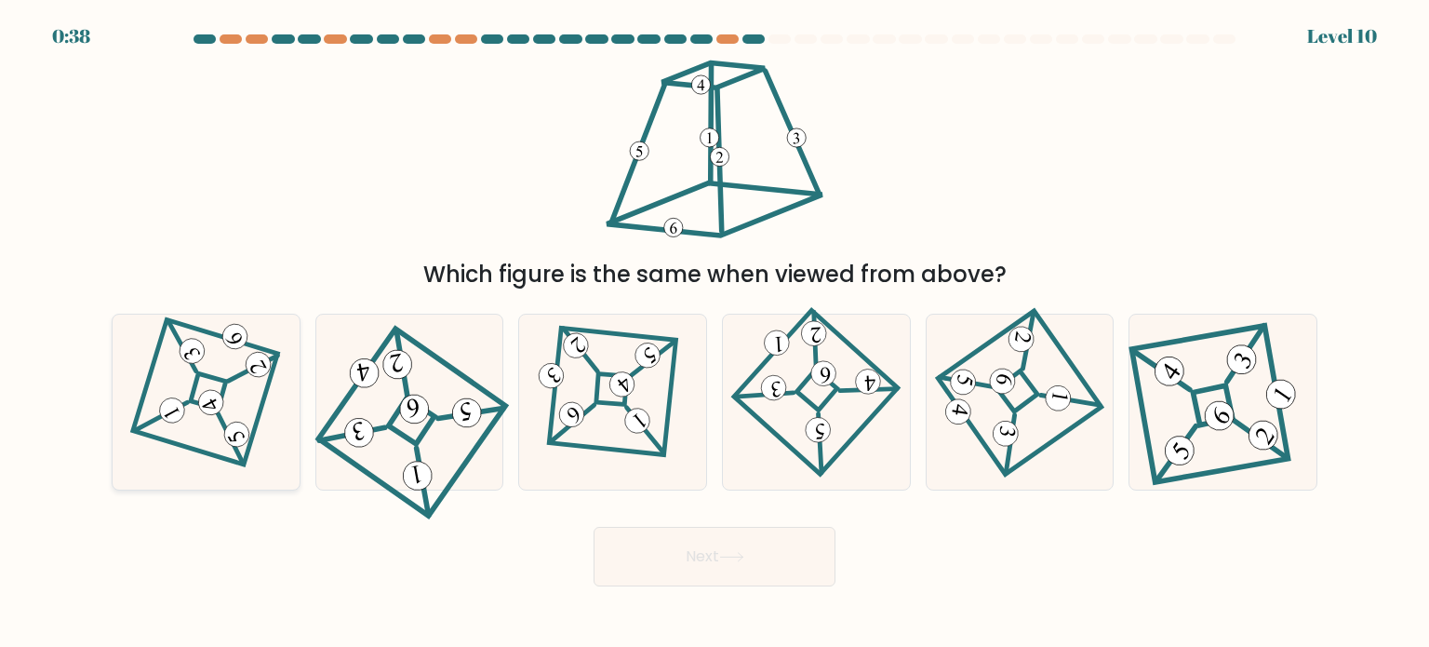
click at [220, 401] on 851 at bounding box center [210, 402] width 33 height 33
click at [715, 333] on input "a." at bounding box center [715, 328] width 1 height 9
radio input "true"
click at [744, 554] on icon at bounding box center [731, 557] width 25 height 10
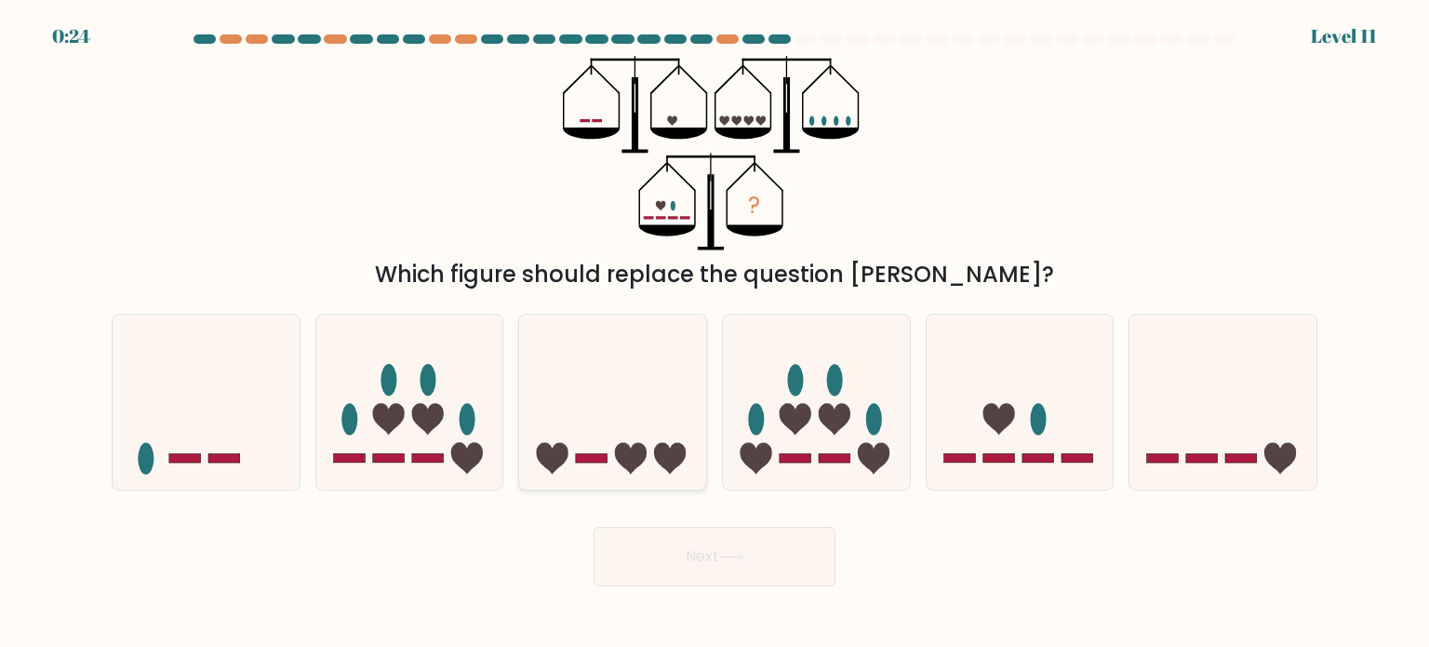
click at [661, 427] on icon at bounding box center [612, 402] width 187 height 154
click at [715, 333] on input "c." at bounding box center [715, 328] width 1 height 9
radio input "true"
click at [716, 561] on button "Next" at bounding box center [715, 557] width 242 height 60
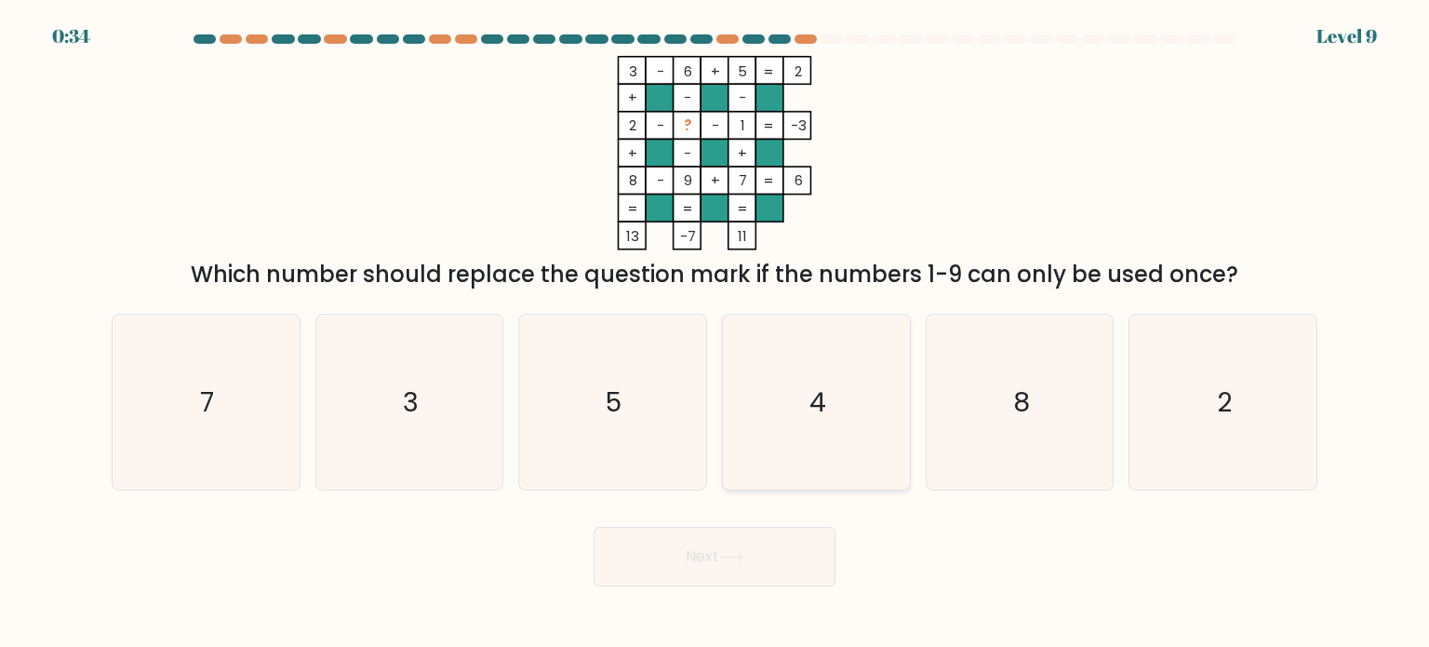
click at [893, 369] on icon "4" at bounding box center [815, 401] width 175 height 175
click at [715, 333] on input "d. 4" at bounding box center [715, 328] width 1 height 9
radio input "true"
click at [746, 542] on button "Next" at bounding box center [715, 557] width 242 height 60
click at [696, 554] on button "Next" at bounding box center [715, 557] width 242 height 60
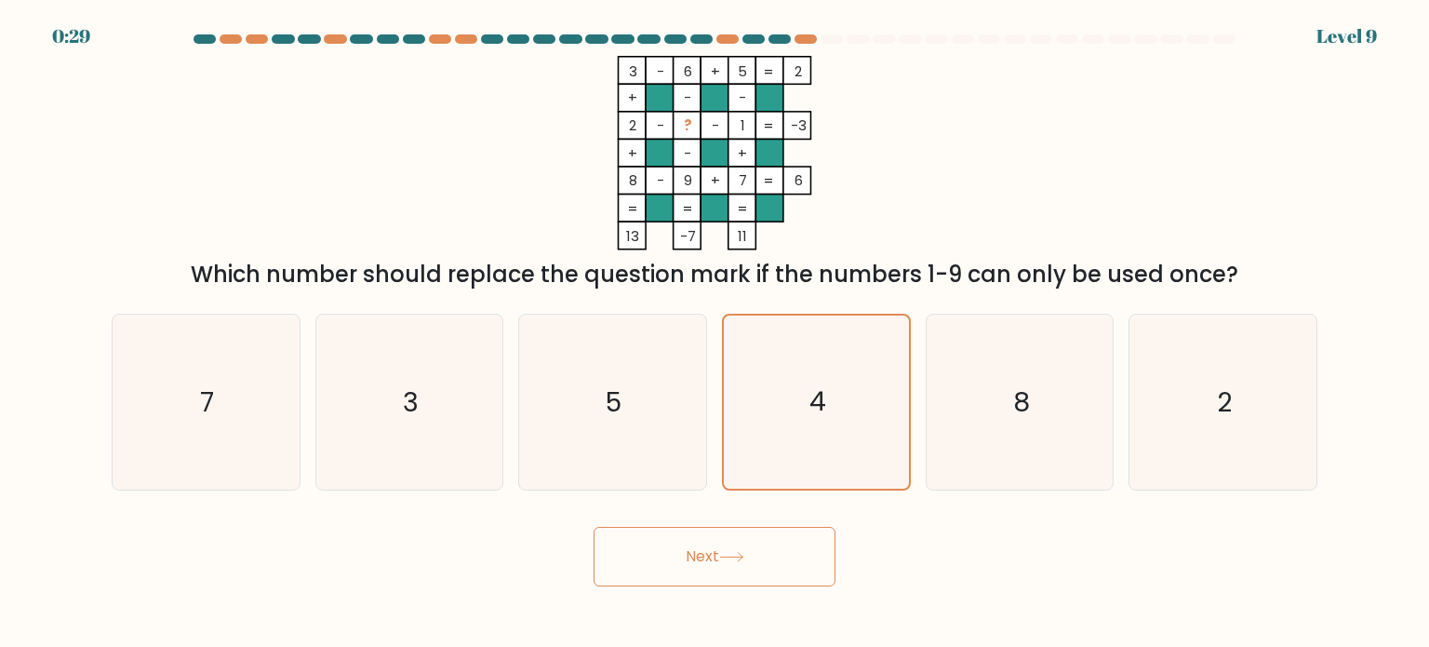
click at [742, 559] on icon at bounding box center [731, 557] width 22 height 8
click at [692, 568] on button "Next" at bounding box center [715, 557] width 242 height 60
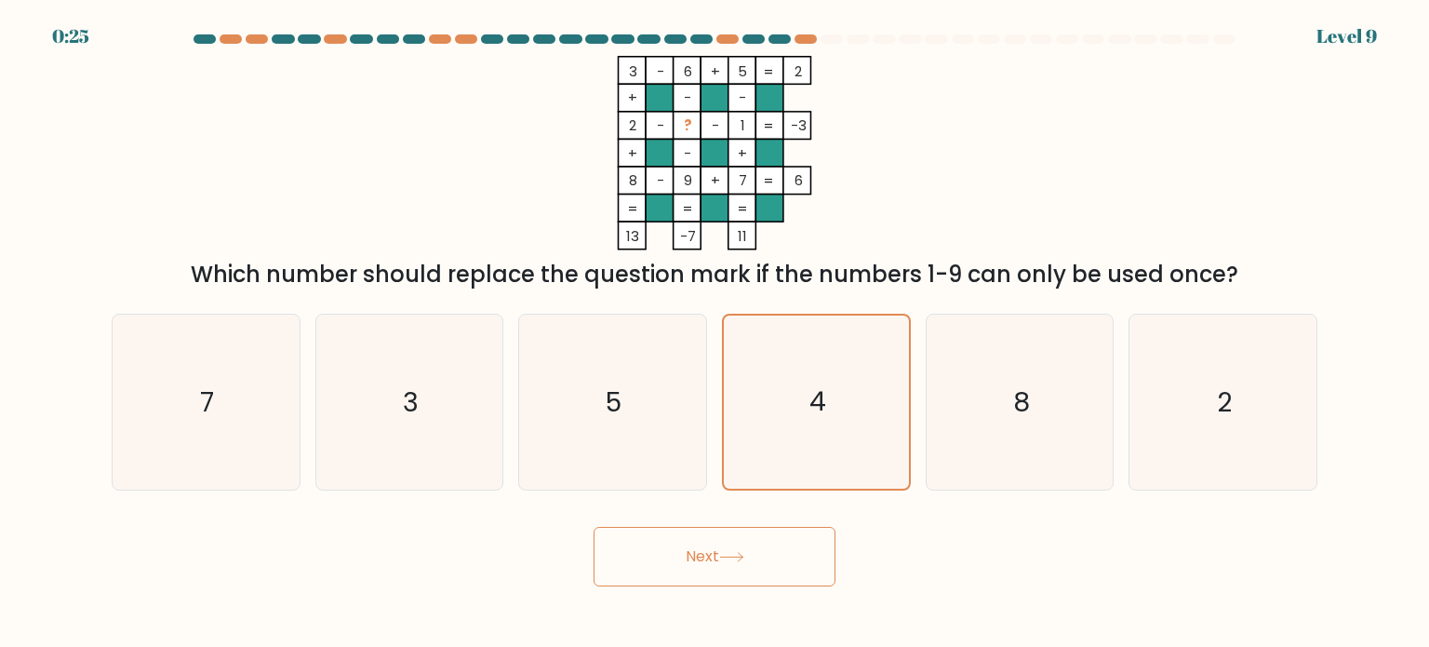
drag, startPoint x: 692, startPoint y: 568, endPoint x: 687, endPoint y: 559, distance: 10.1
click at [687, 559] on button "Next" at bounding box center [715, 557] width 242 height 60
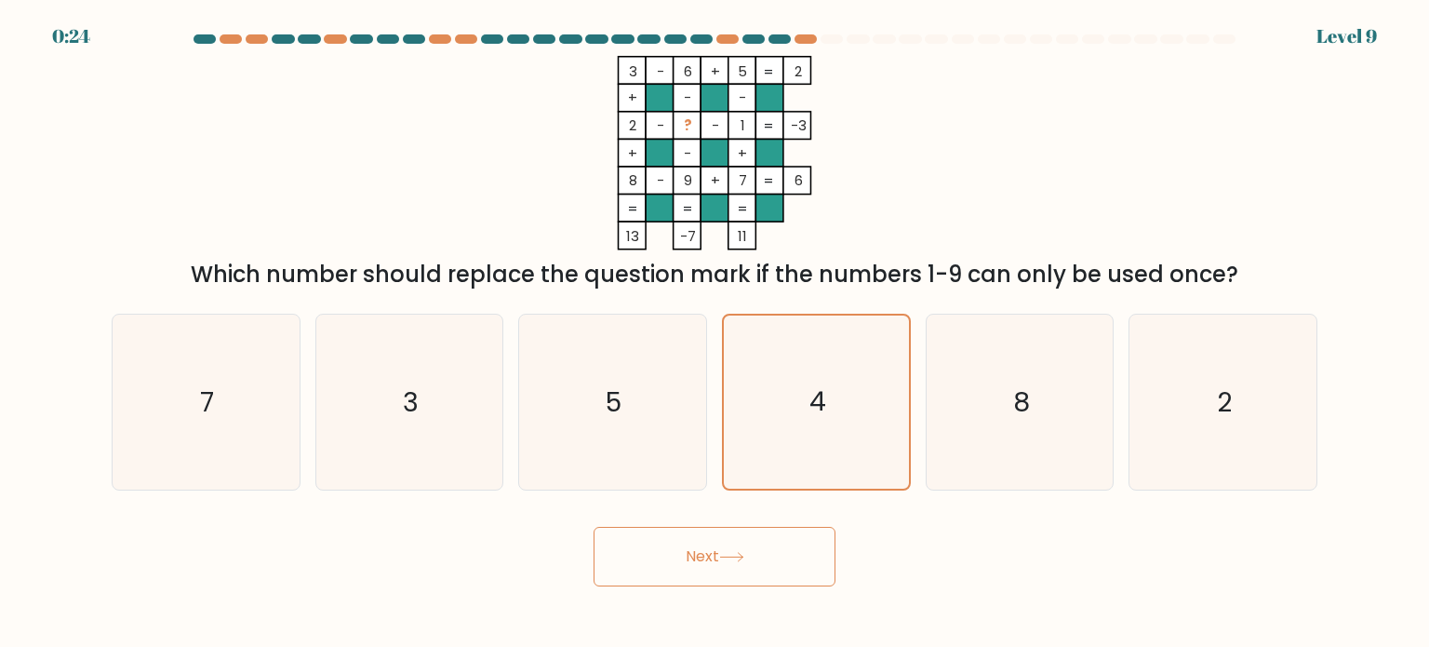
click at [687, 559] on button "Next" at bounding box center [715, 557] width 242 height 60
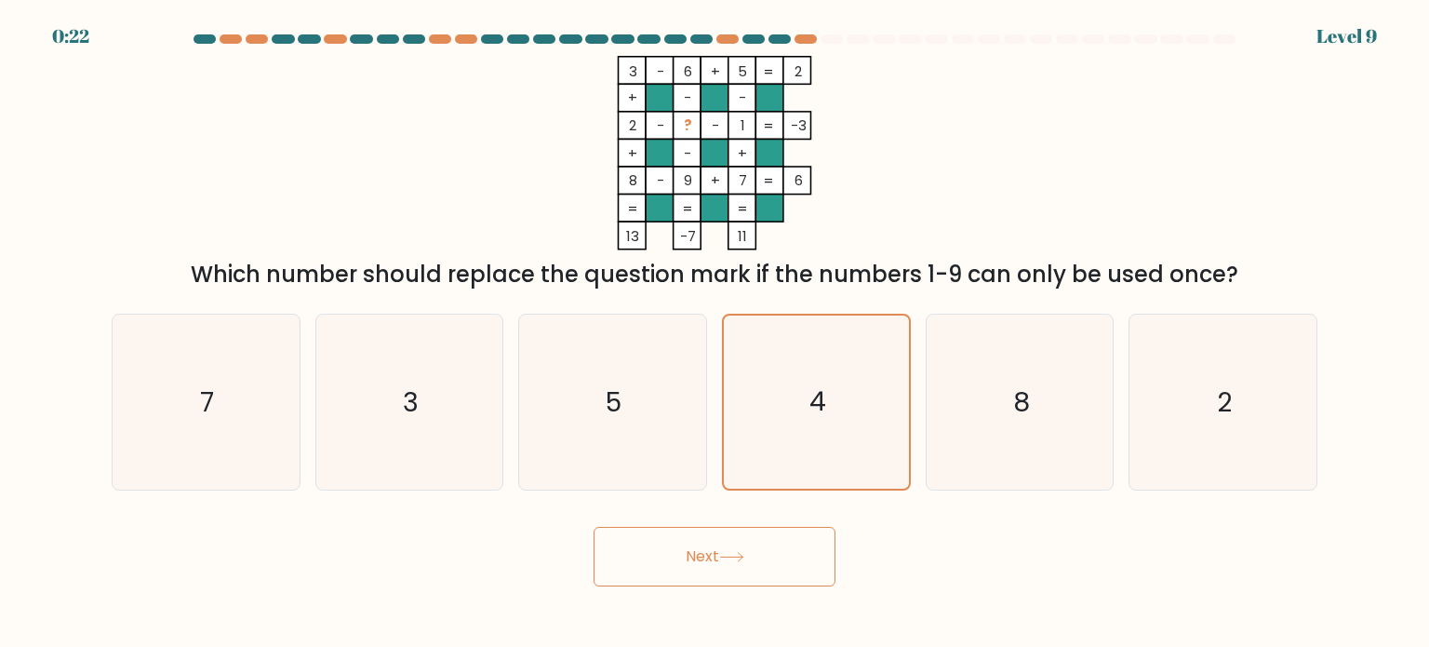
click at [687, 559] on button "Next" at bounding box center [715, 557] width 242 height 60
click at [726, 554] on icon at bounding box center [731, 557] width 25 height 10
click at [741, 551] on button "Next" at bounding box center [715, 557] width 242 height 60
click at [714, 556] on button "Next" at bounding box center [715, 557] width 242 height 60
click at [767, 551] on button "Next" at bounding box center [715, 557] width 242 height 60
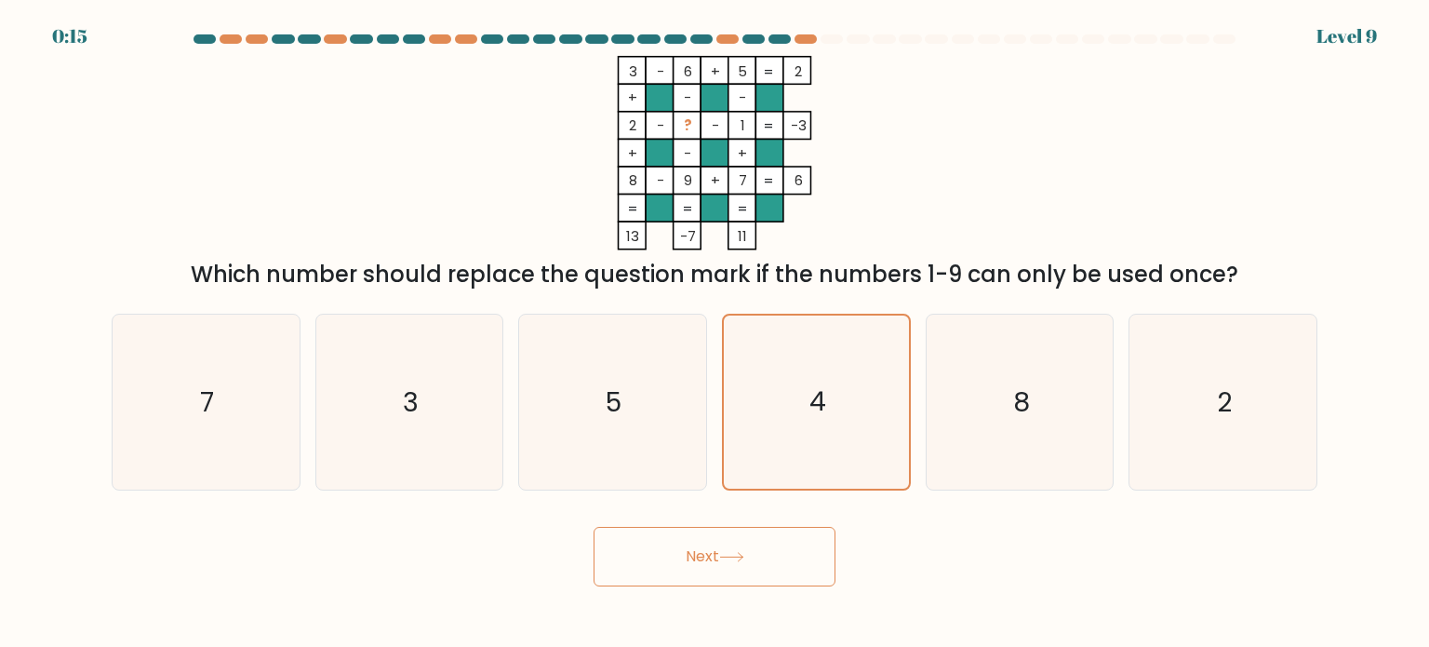
click at [718, 558] on button "Next" at bounding box center [715, 557] width 242 height 60
click at [622, 540] on button "Next" at bounding box center [715, 557] width 242 height 60
click at [675, 581] on button "Next" at bounding box center [715, 557] width 242 height 60
click at [707, 573] on button "Next" at bounding box center [715, 557] width 242 height 60
click at [715, 562] on button "Next" at bounding box center [715, 557] width 242 height 60
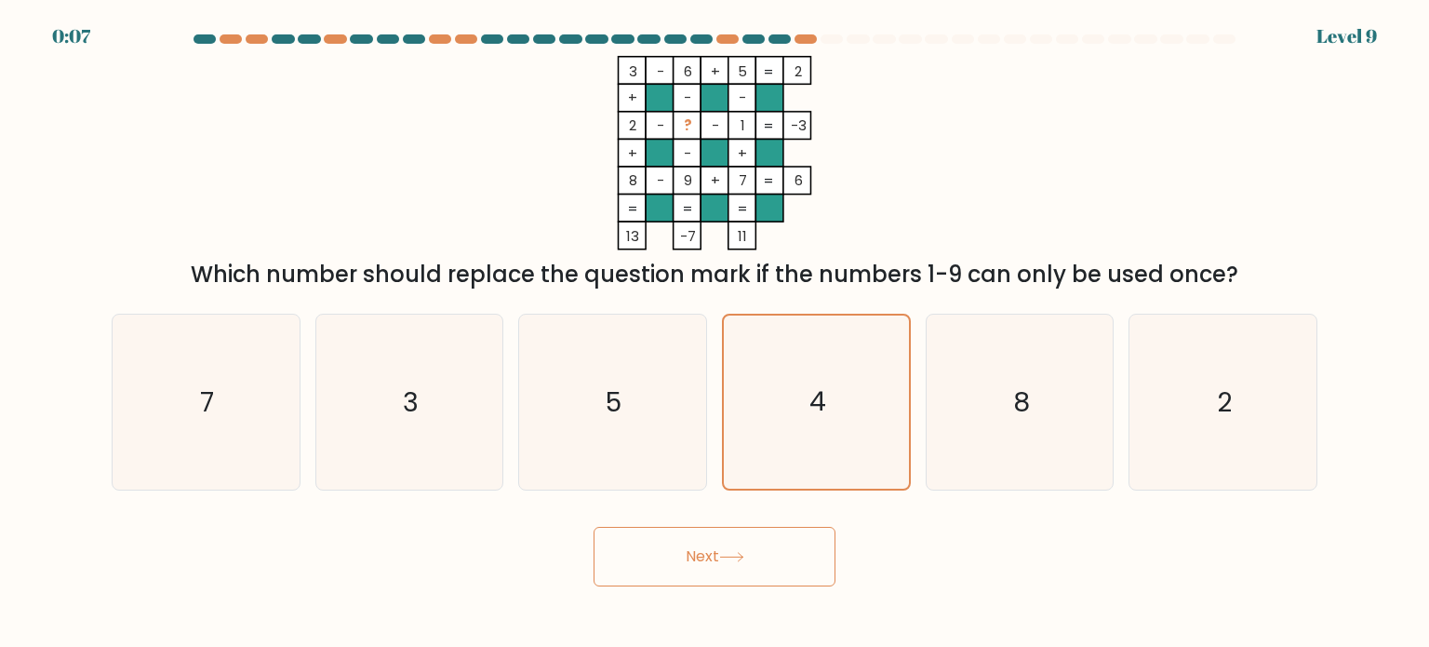
click at [733, 531] on button "Next" at bounding box center [715, 557] width 242 height 60
click at [748, 528] on button "Next" at bounding box center [715, 557] width 242 height 60
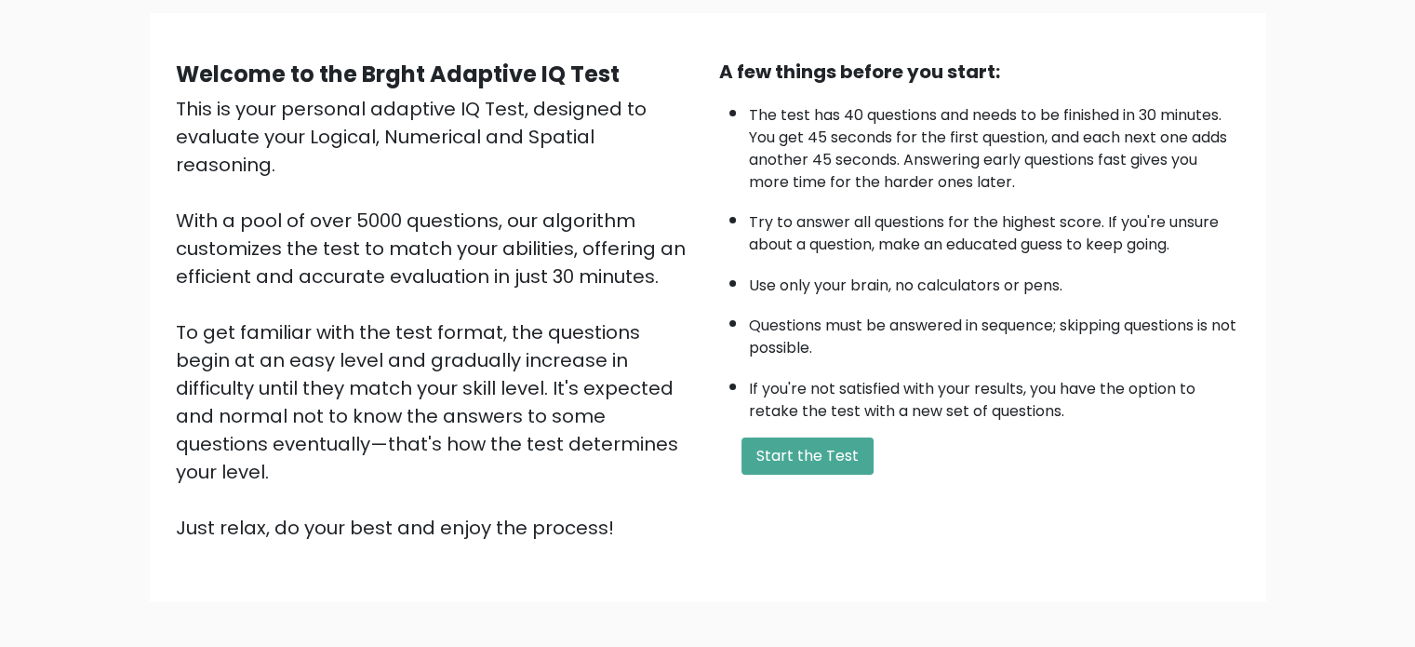
scroll to position [175, 0]
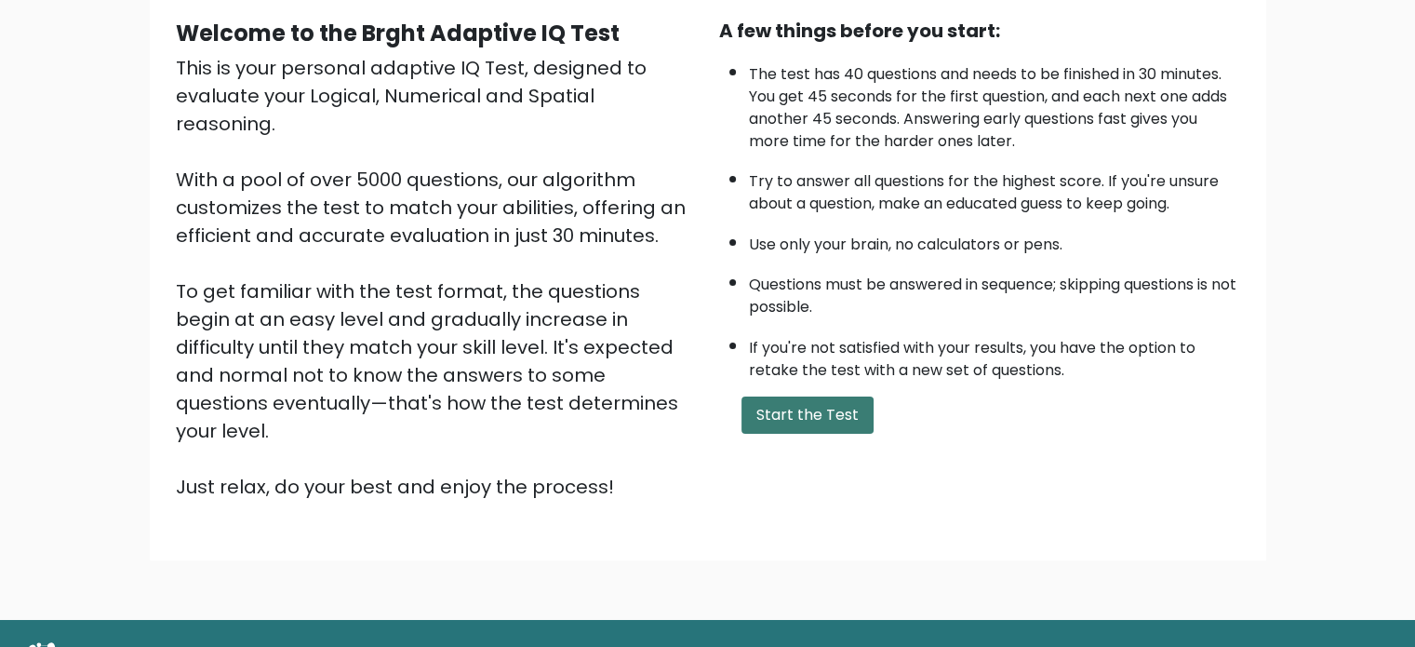
click at [826, 411] on button "Start the Test" at bounding box center [807, 414] width 132 height 37
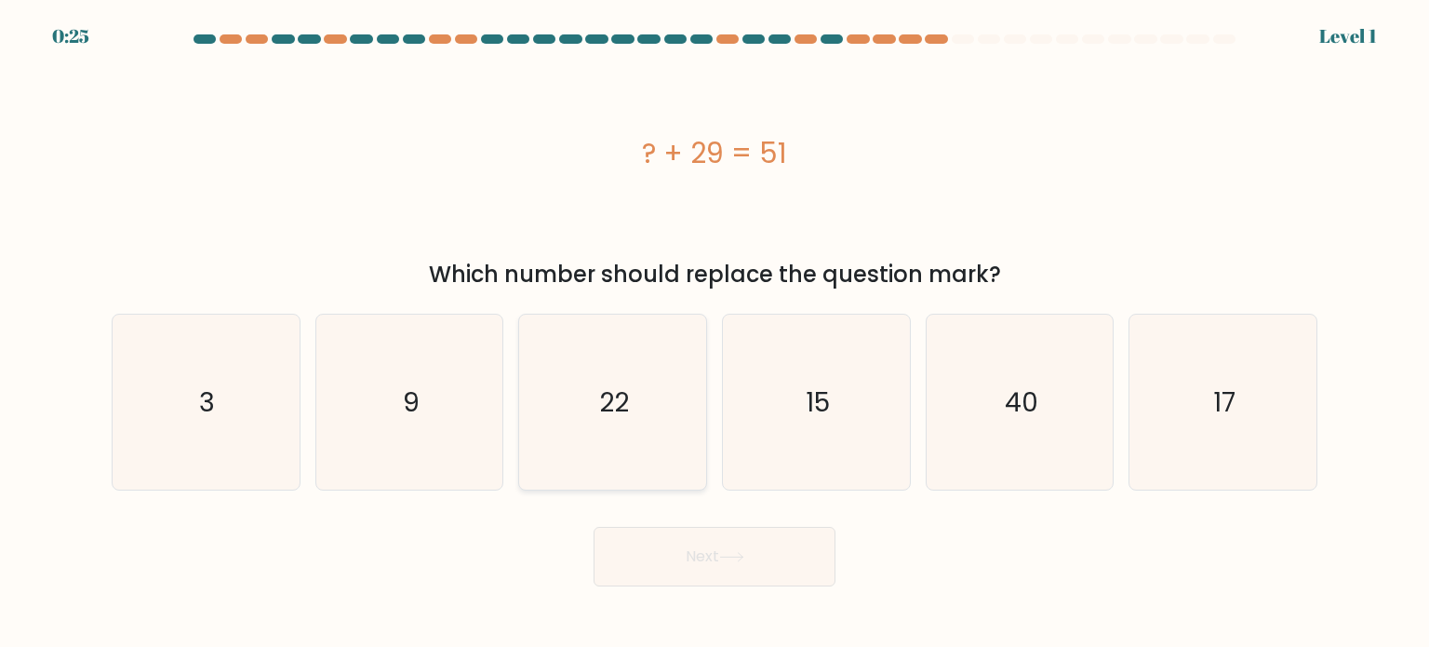
click at [641, 371] on icon "22" at bounding box center [612, 401] width 175 height 175
click at [715, 333] on input "c. 22" at bounding box center [715, 328] width 1 height 9
radio input "true"
click at [718, 553] on button "Next" at bounding box center [715, 557] width 242 height 60
click at [680, 522] on div "Next" at bounding box center [714, 549] width 1228 height 73
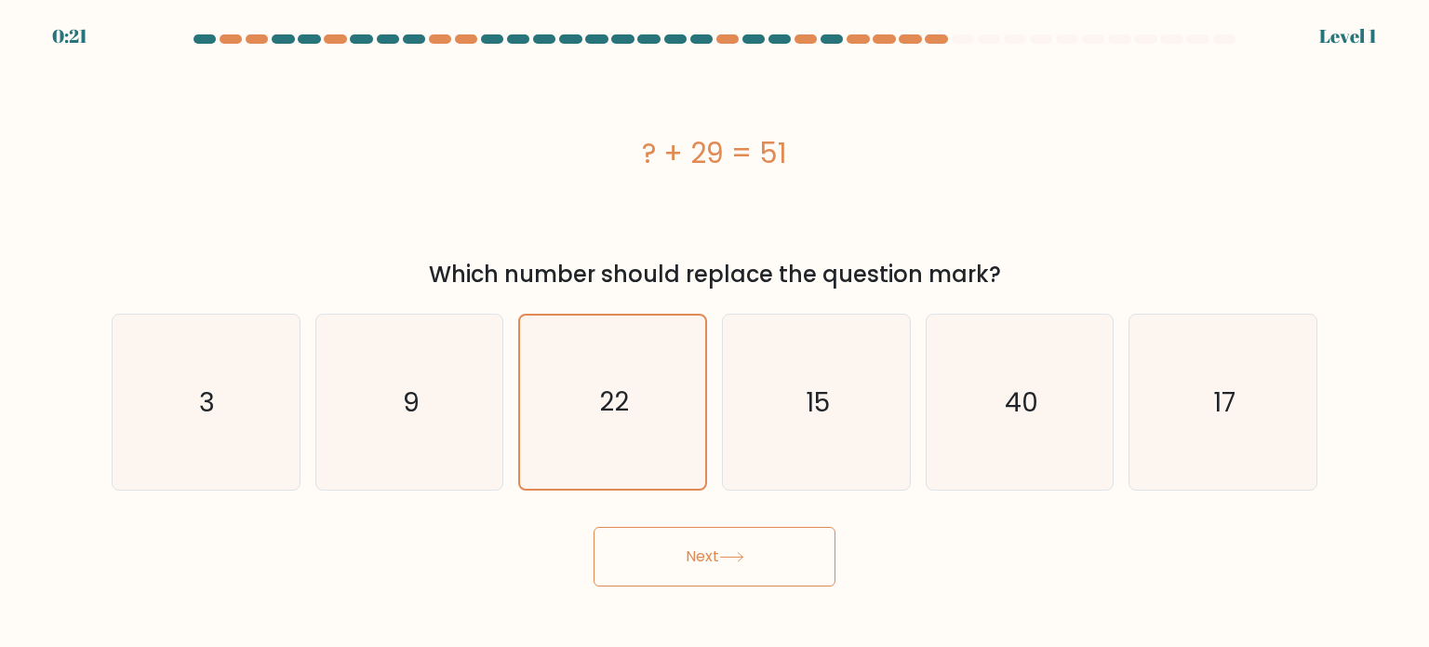
click at [672, 550] on button "Next" at bounding box center [715, 557] width 242 height 60
click at [762, 557] on button "Next" at bounding box center [715, 557] width 242 height 60
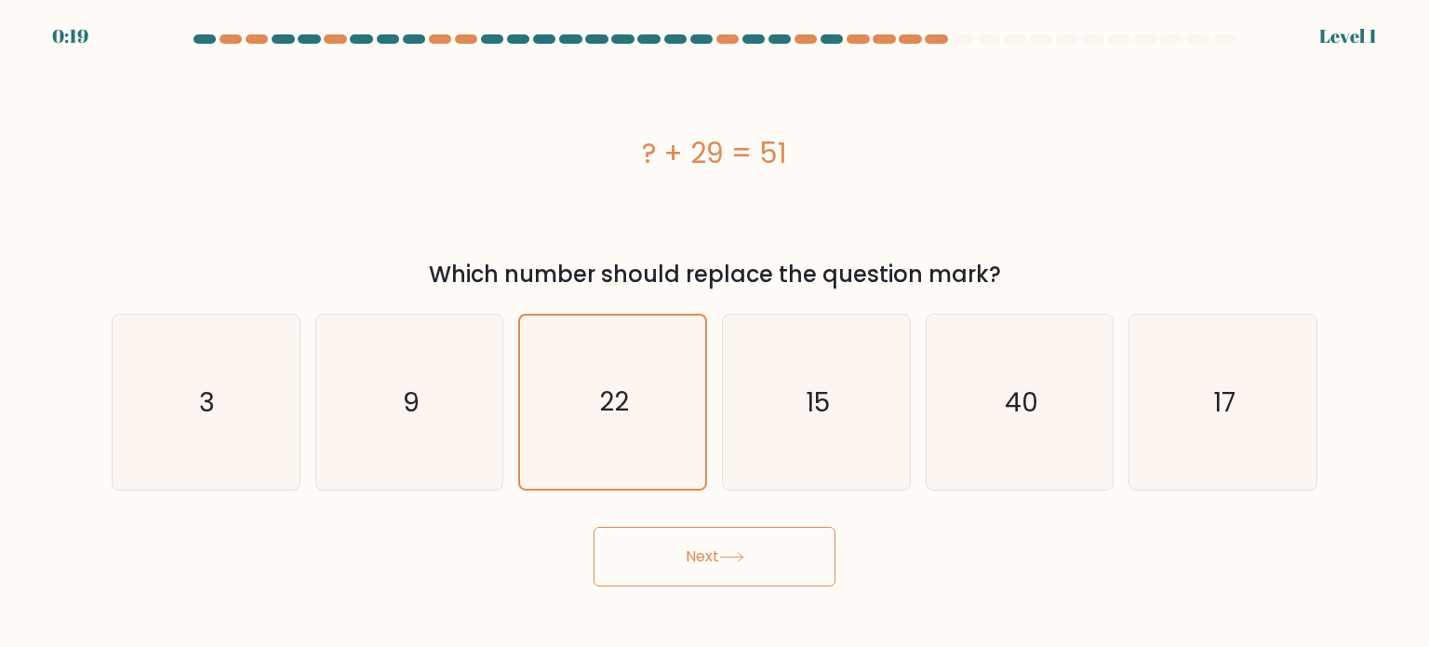
click at [762, 557] on button "Next" at bounding box center [715, 557] width 242 height 60
click at [763, 554] on button "Next" at bounding box center [715, 557] width 242 height 60
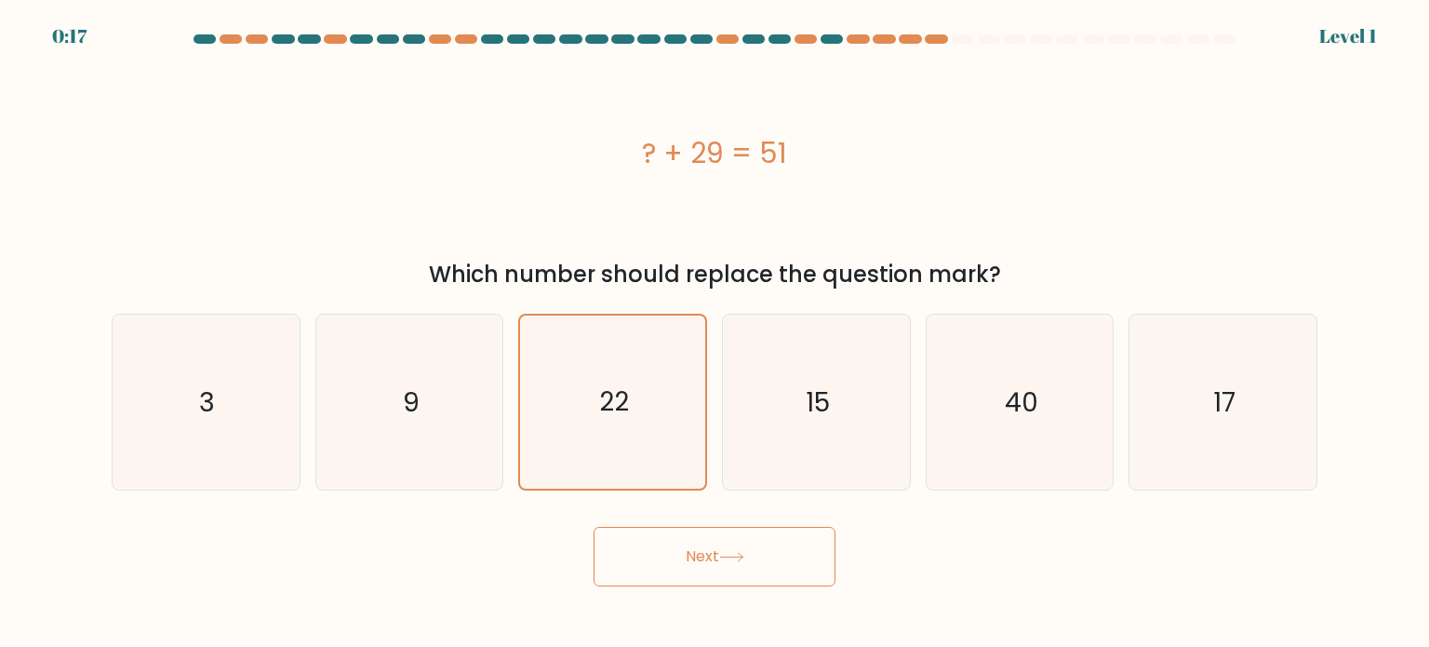
click at [763, 554] on button "Next" at bounding box center [715, 557] width 242 height 60
click at [741, 554] on icon at bounding box center [731, 557] width 25 height 10
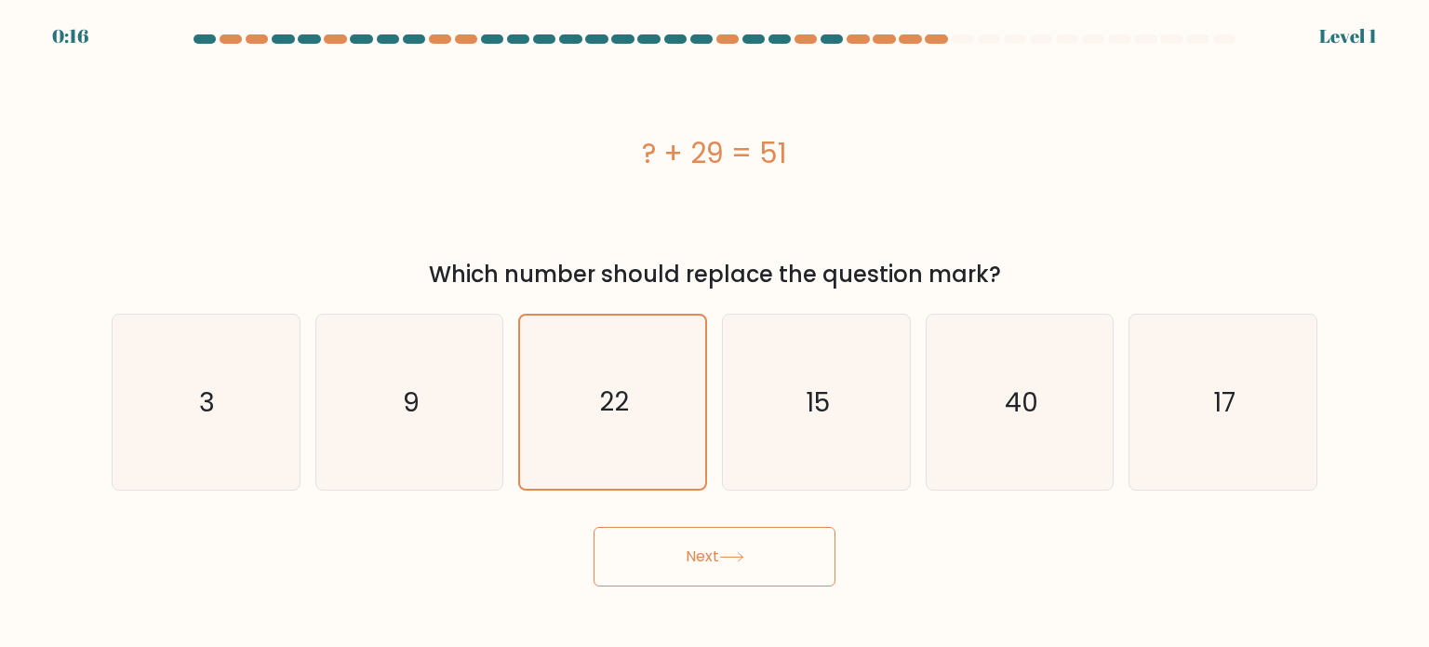
click at [741, 554] on icon at bounding box center [731, 557] width 25 height 10
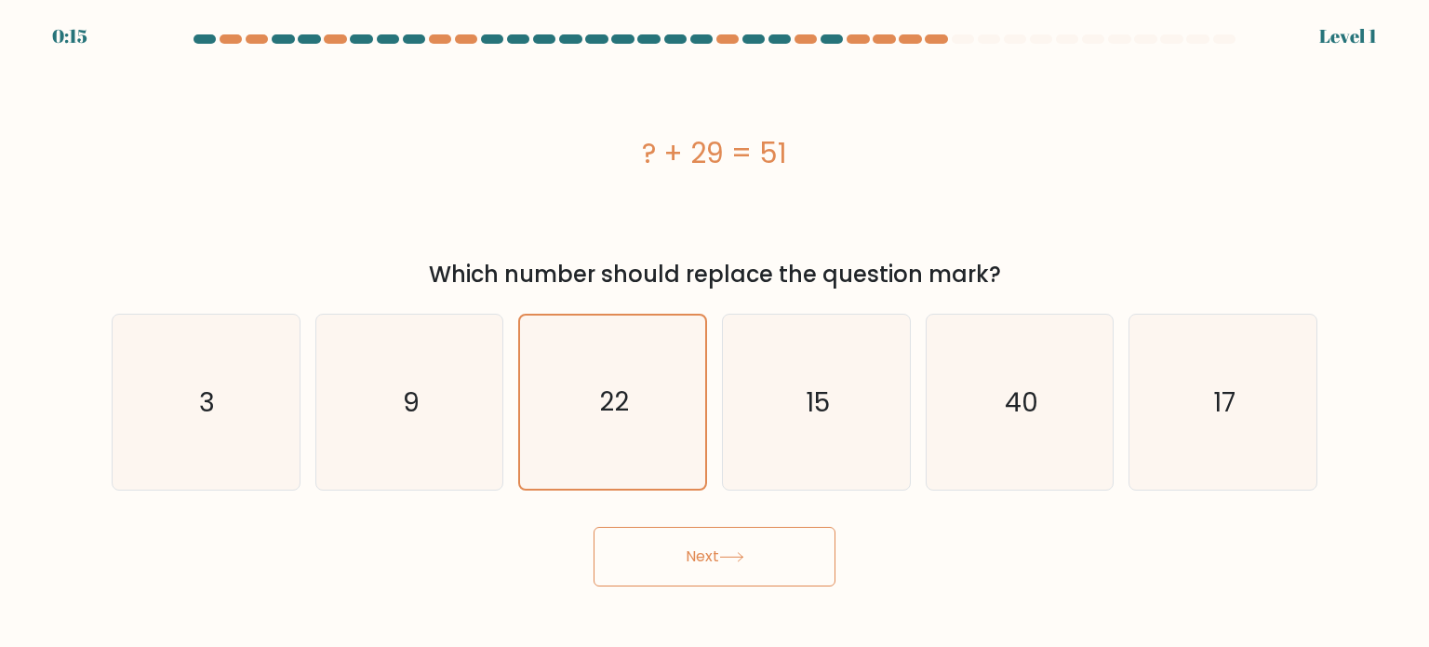
click at [662, 558] on button "Next" at bounding box center [715, 557] width 242 height 60
click at [704, 570] on button "Next" at bounding box center [715, 557] width 242 height 60
click at [707, 571] on button "Next" at bounding box center [715, 557] width 242 height 60
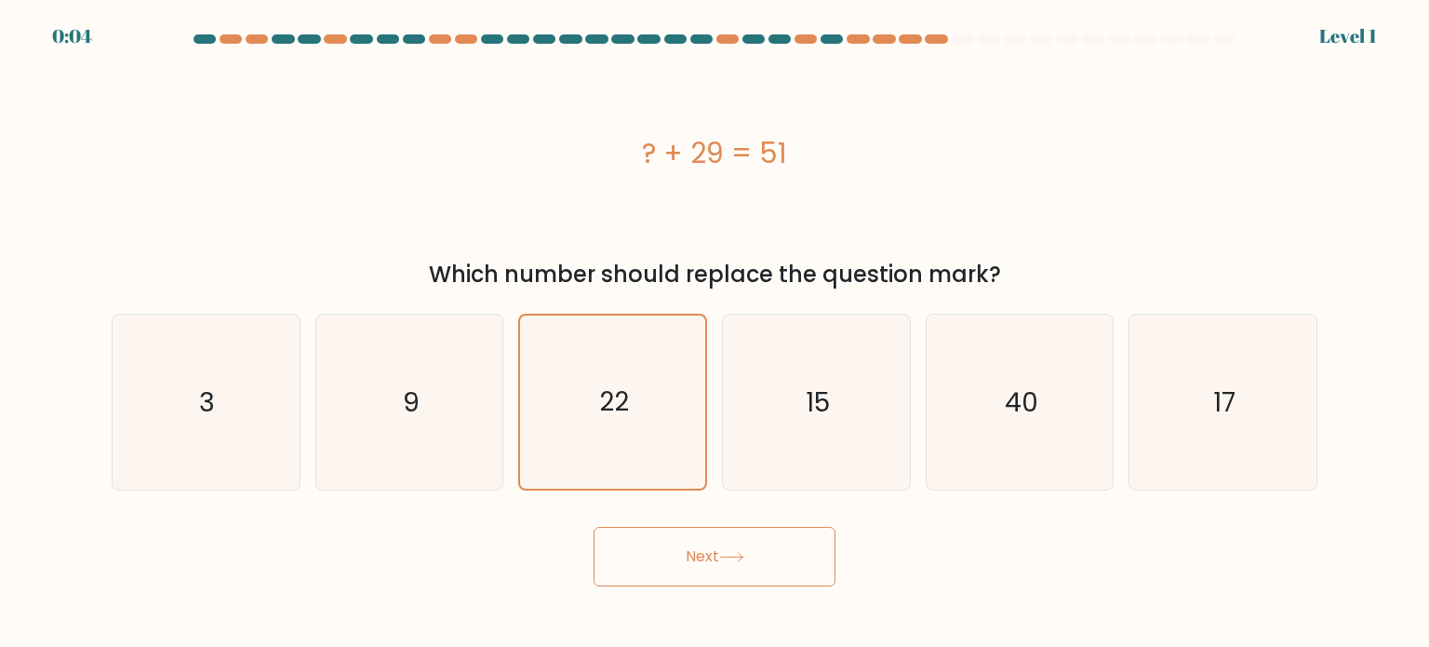
click at [704, 553] on button "Next" at bounding box center [715, 557] width 242 height 60
click at [655, 545] on button "Next" at bounding box center [715, 557] width 242 height 60
click at [763, 547] on button "Next" at bounding box center [715, 557] width 242 height 60
click at [1211, 189] on div "? + 29 = 51" at bounding box center [715, 153] width 1206 height 194
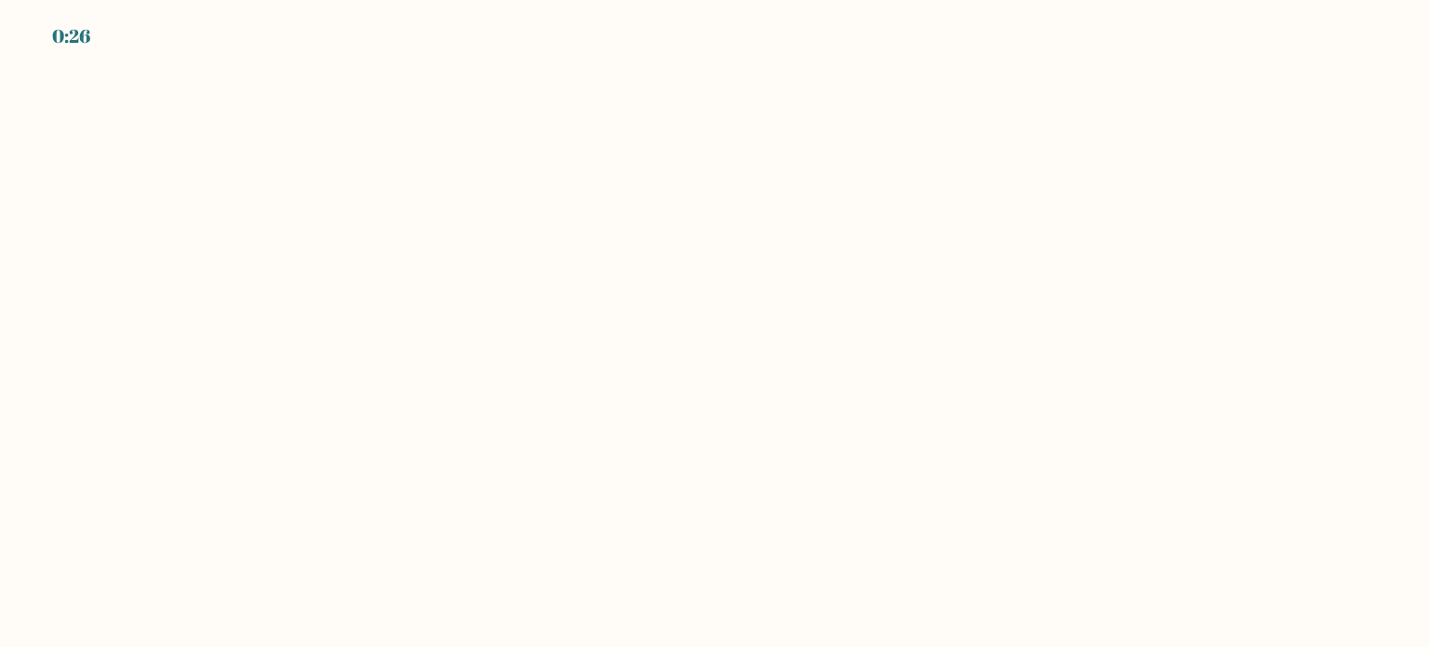
click at [787, 185] on body "0:26" at bounding box center [714, 323] width 1429 height 647
click at [585, 426] on body "0:25" at bounding box center [714, 323] width 1429 height 647
click at [788, 521] on body "0:24" at bounding box center [714, 323] width 1429 height 647
click at [715, 538] on body "0:23" at bounding box center [714, 323] width 1429 height 647
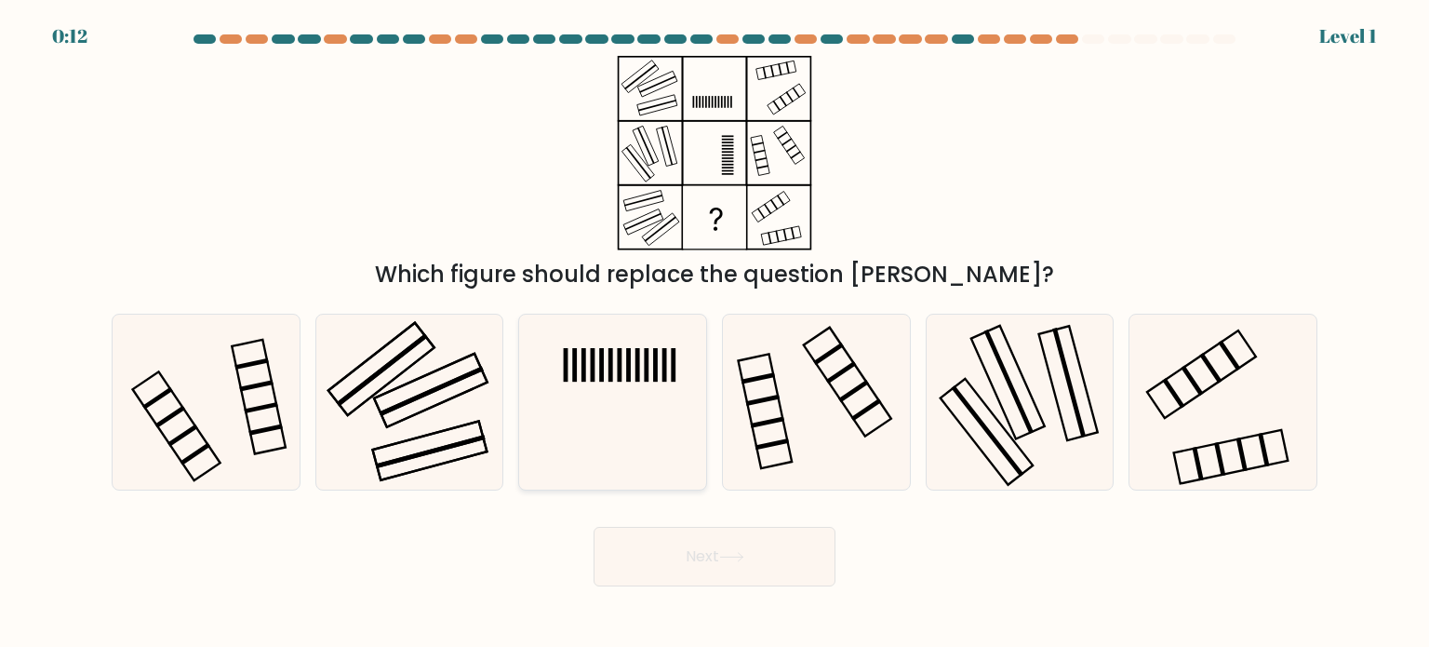
click at [643, 365] on icon at bounding box center [612, 401] width 175 height 175
click at [715, 333] on input "c." at bounding box center [715, 328] width 1 height 9
radio input "true"
click at [749, 552] on button "Next" at bounding box center [715, 557] width 242 height 60
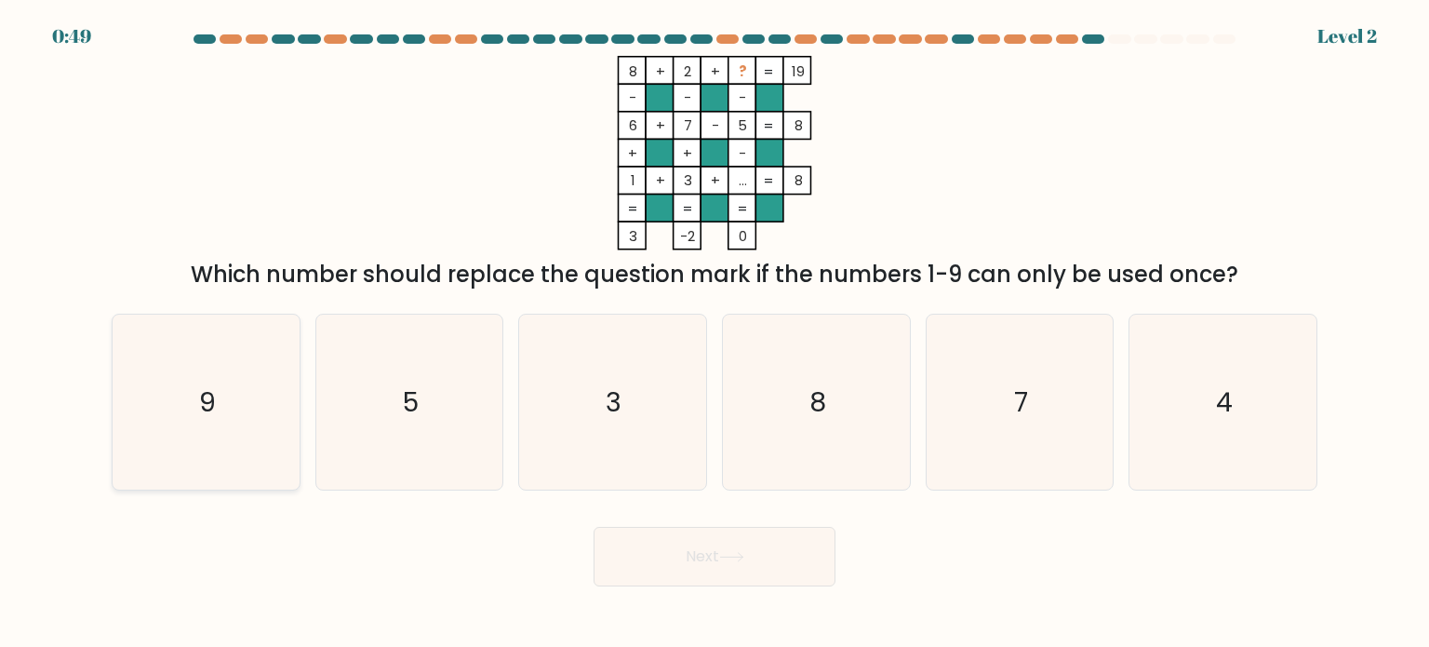
click at [247, 400] on icon "9" at bounding box center [205, 401] width 175 height 175
click at [715, 333] on input "a. 9" at bounding box center [715, 328] width 1 height 9
radio input "true"
click at [705, 557] on button "Next" at bounding box center [715, 557] width 242 height 60
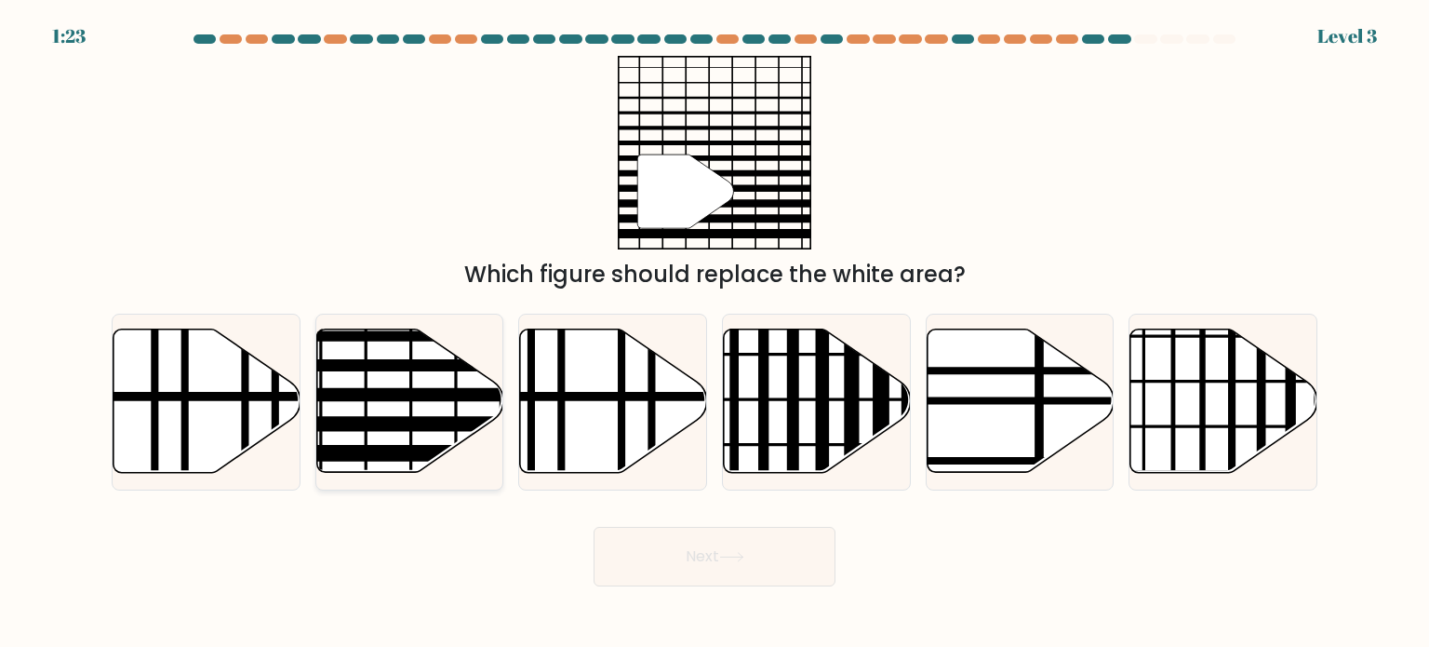
click at [448, 401] on icon at bounding box center [409, 400] width 187 height 143
click at [715, 333] on input "b." at bounding box center [715, 328] width 1 height 9
radio input "true"
click at [801, 550] on button "Next" at bounding box center [715, 557] width 242 height 60
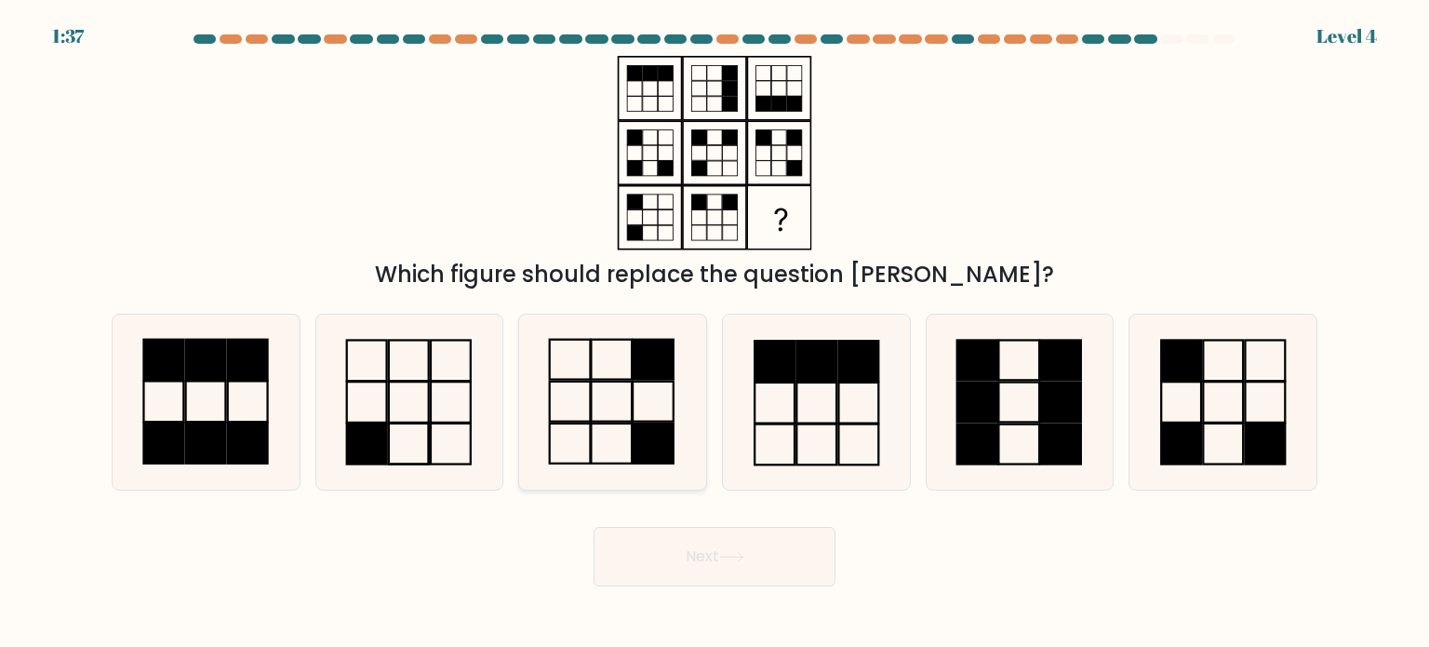
click at [591, 399] on rect at bounding box center [570, 401] width 41 height 40
click at [715, 333] on input "c." at bounding box center [715, 328] width 1 height 9
radio input "true"
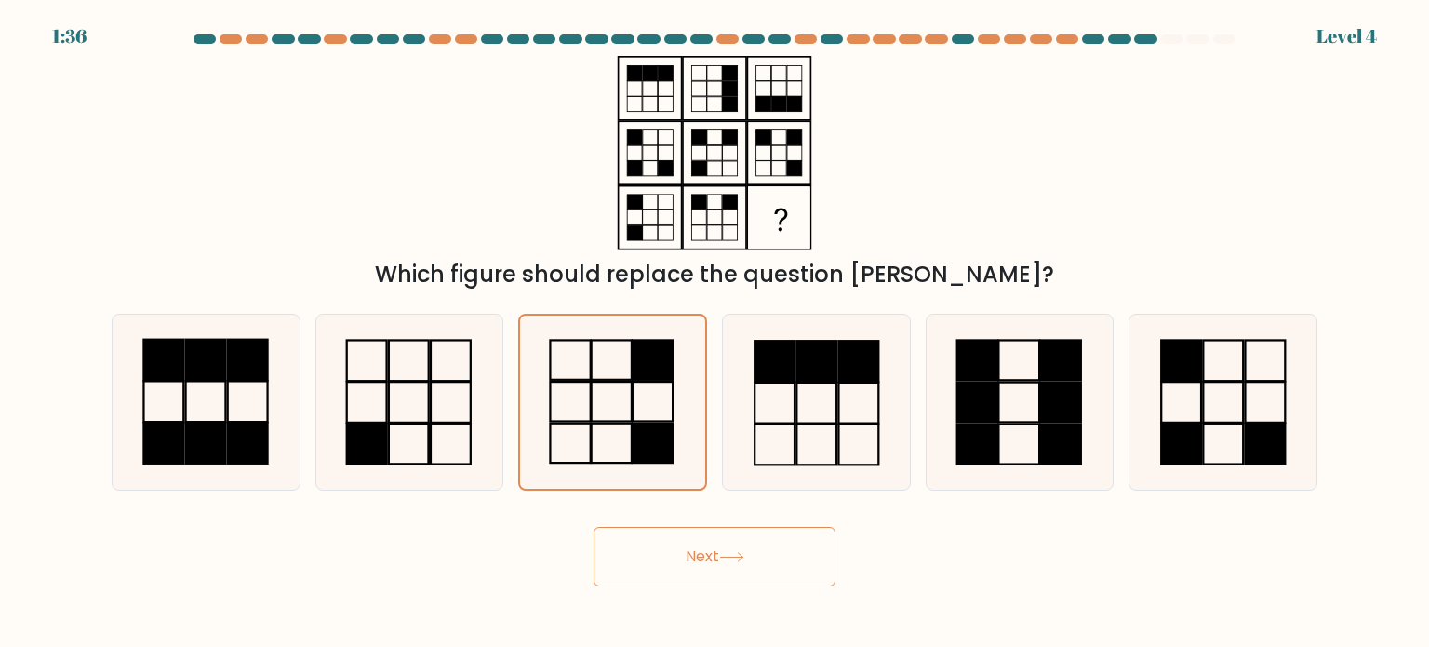
click at [709, 553] on button "Next" at bounding box center [715, 557] width 242 height 60
click at [720, 550] on button "Next" at bounding box center [715, 557] width 242 height 60
click at [704, 546] on button "Next" at bounding box center [715, 557] width 242 height 60
click at [821, 349] on rect at bounding box center [817, 361] width 40 height 41
click at [715, 333] on input "d." at bounding box center [715, 328] width 1 height 9
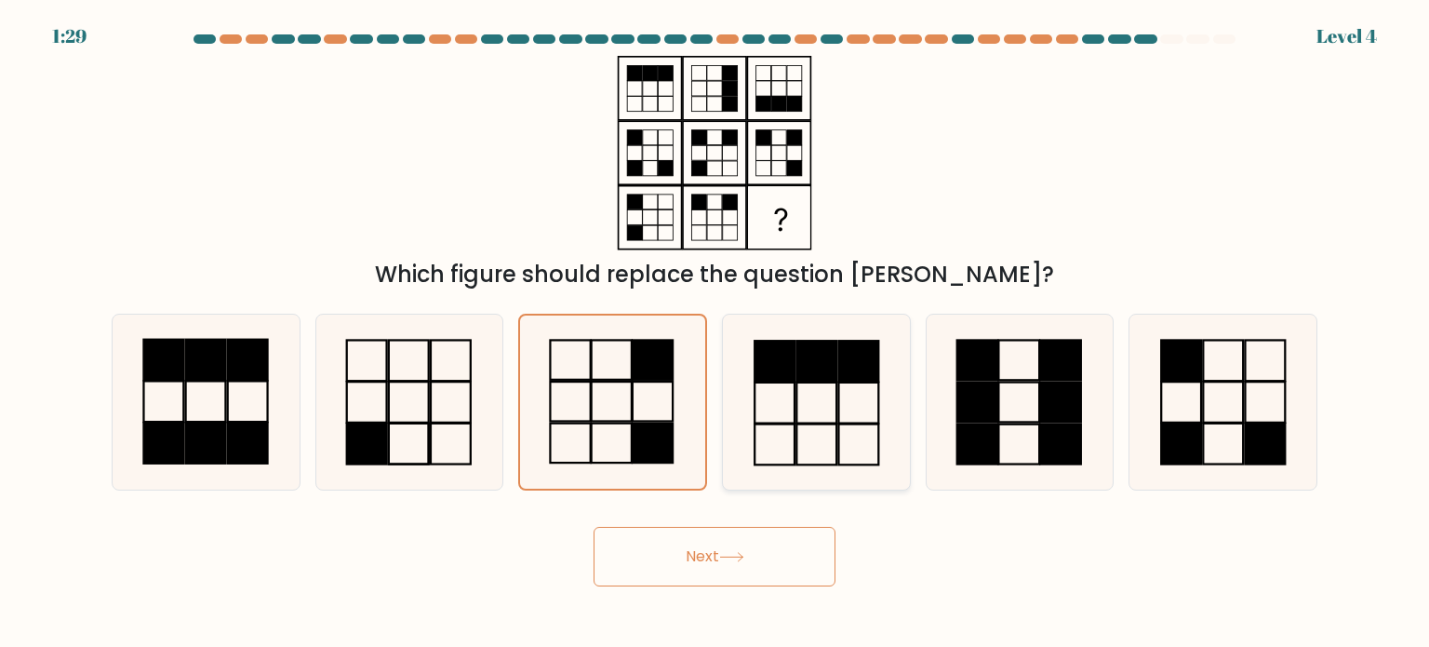
radio input "true"
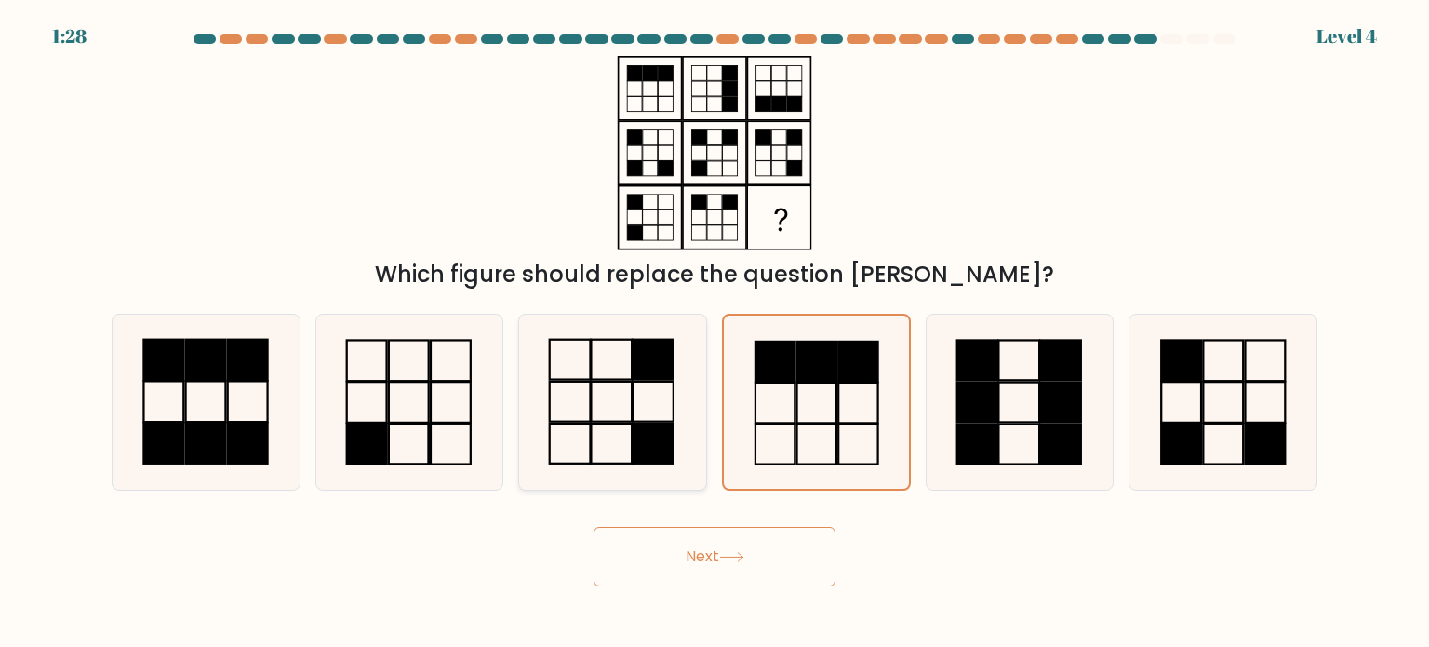
click at [682, 368] on icon at bounding box center [612, 401] width 175 height 175
click at [715, 333] on input "c." at bounding box center [715, 328] width 1 height 9
radio input "true"
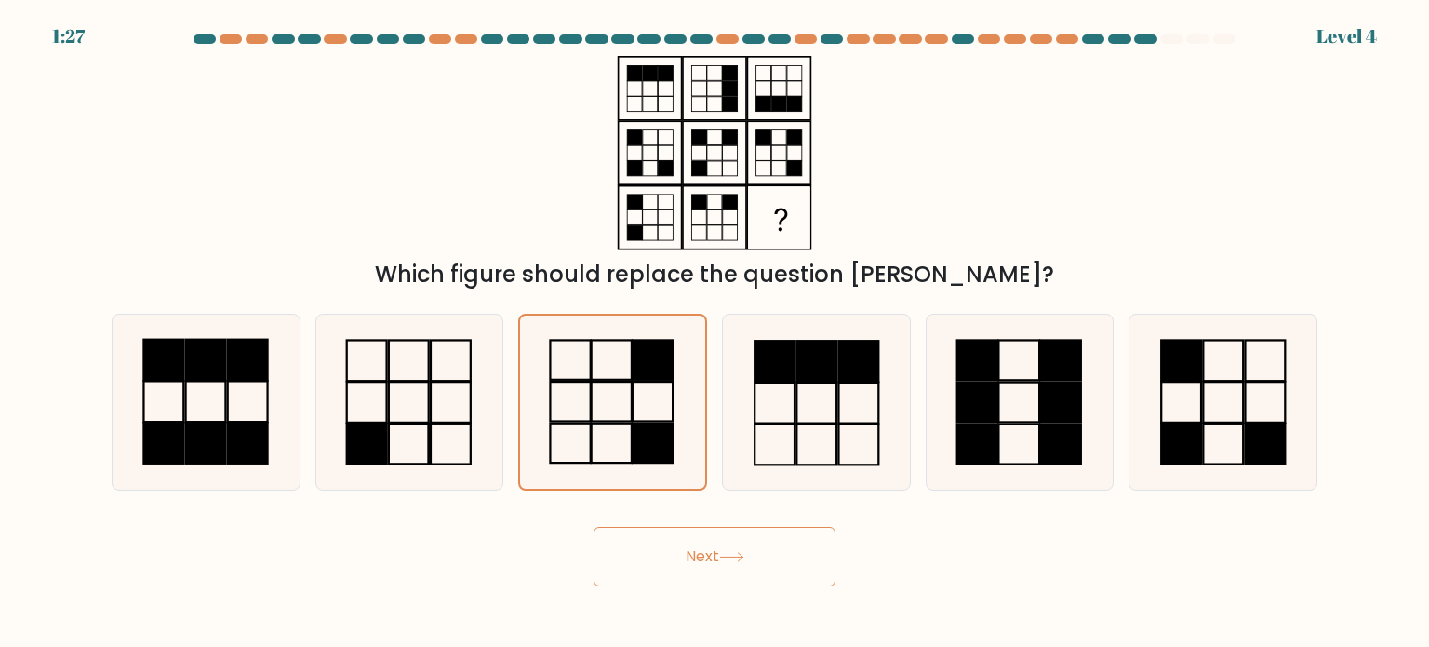
click at [740, 554] on icon at bounding box center [731, 557] width 25 height 10
drag, startPoint x: 740, startPoint y: 554, endPoint x: 691, endPoint y: 559, distance: 48.7
click at [691, 559] on button "Next" at bounding box center [715, 557] width 242 height 60
click at [1010, 376] on icon at bounding box center [1019, 401] width 175 height 175
click at [715, 333] on input "e." at bounding box center [715, 328] width 1 height 9
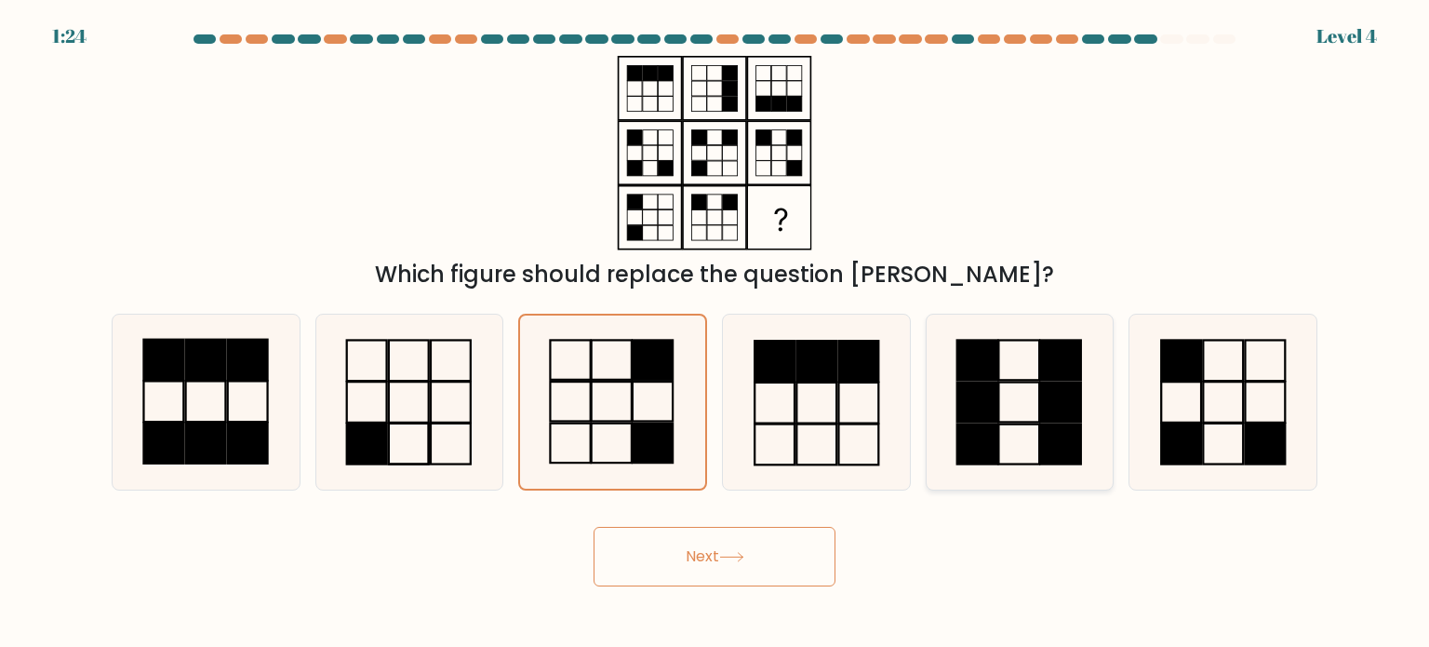
radio input "true"
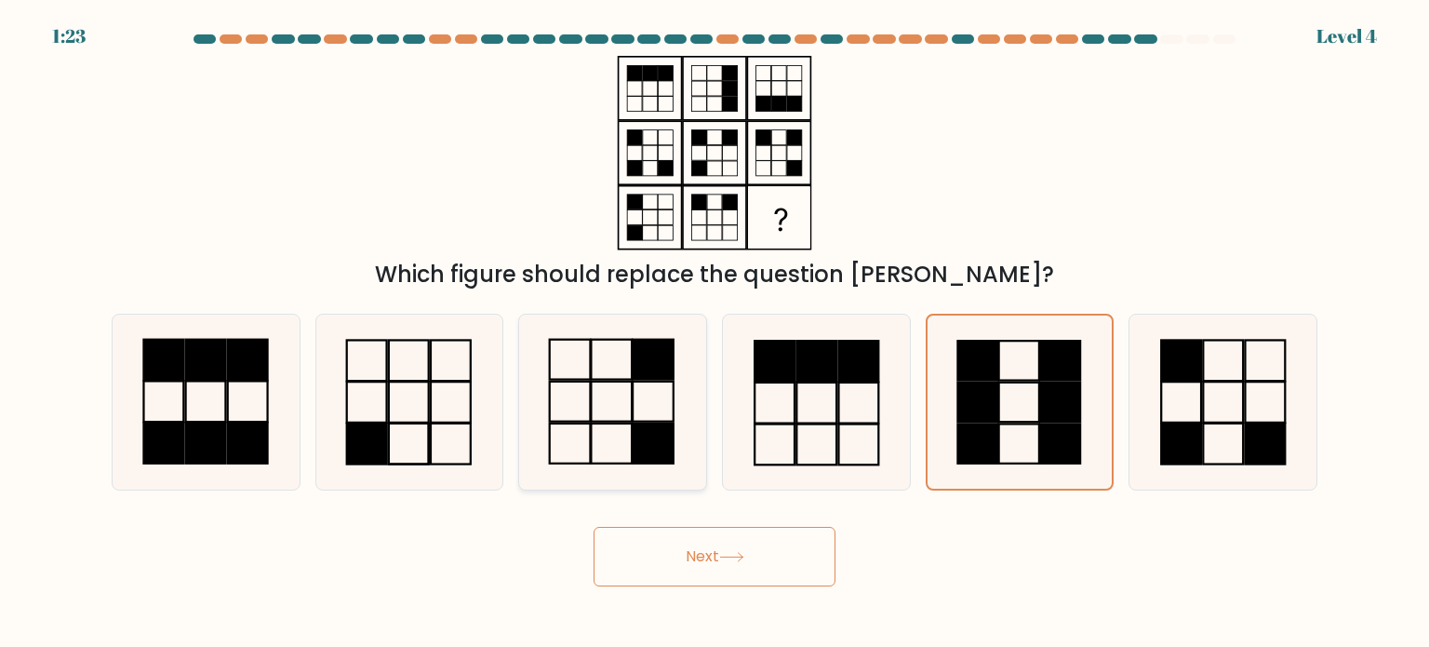
click at [611, 354] on icon at bounding box center [612, 401] width 175 height 175
click at [715, 333] on input "c." at bounding box center [715, 328] width 1 height 9
radio input "true"
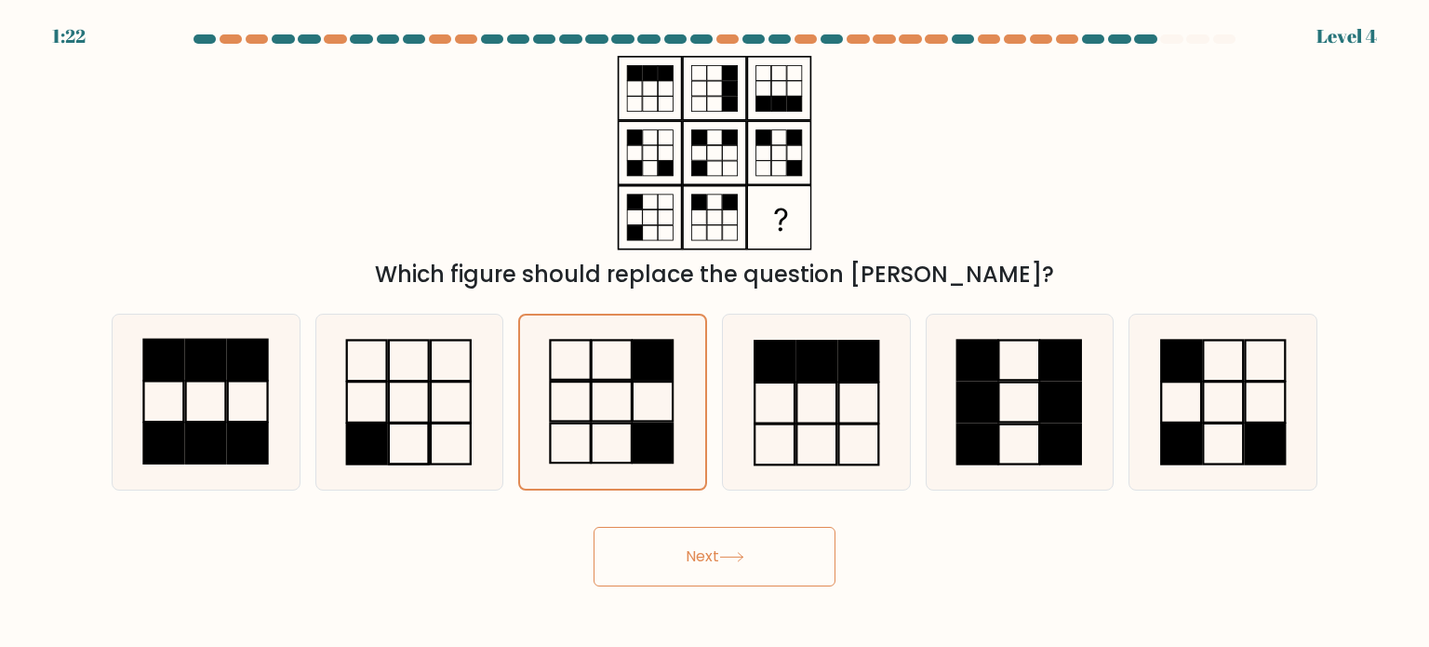
click at [733, 554] on icon at bounding box center [731, 557] width 25 height 10
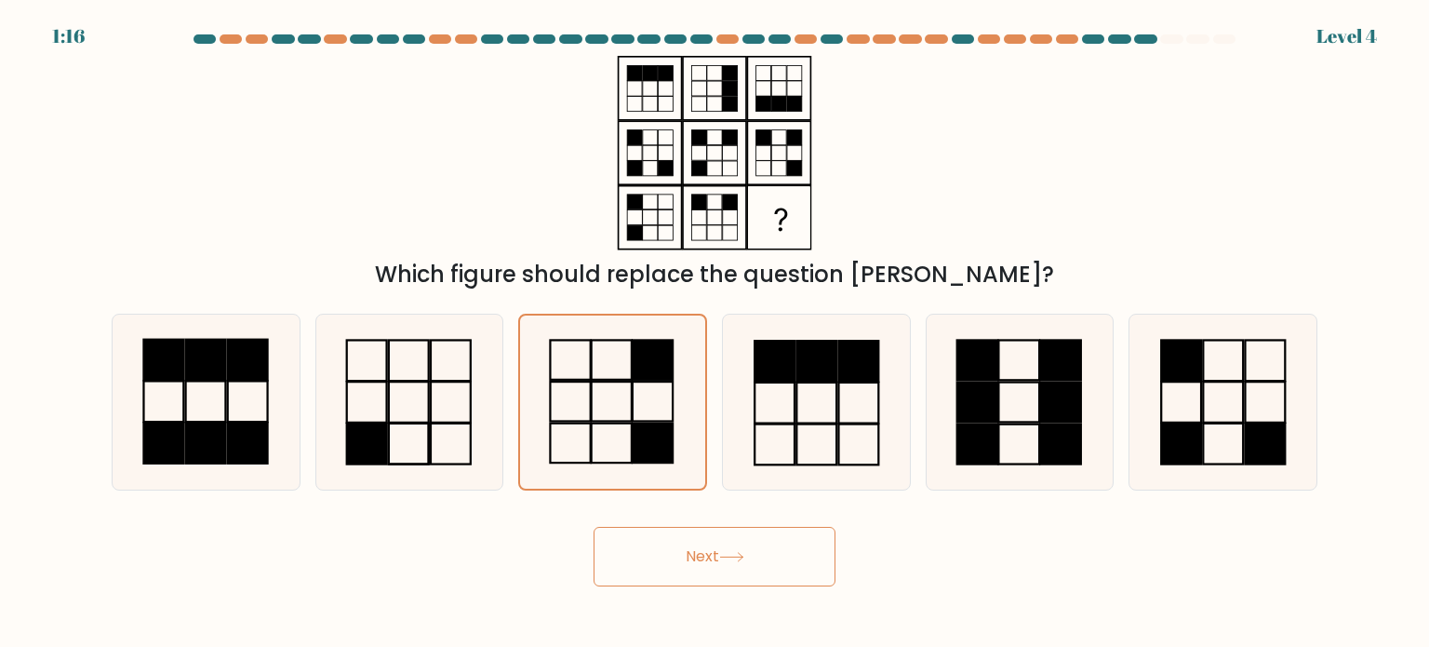
click at [733, 554] on icon at bounding box center [731, 557] width 25 height 10
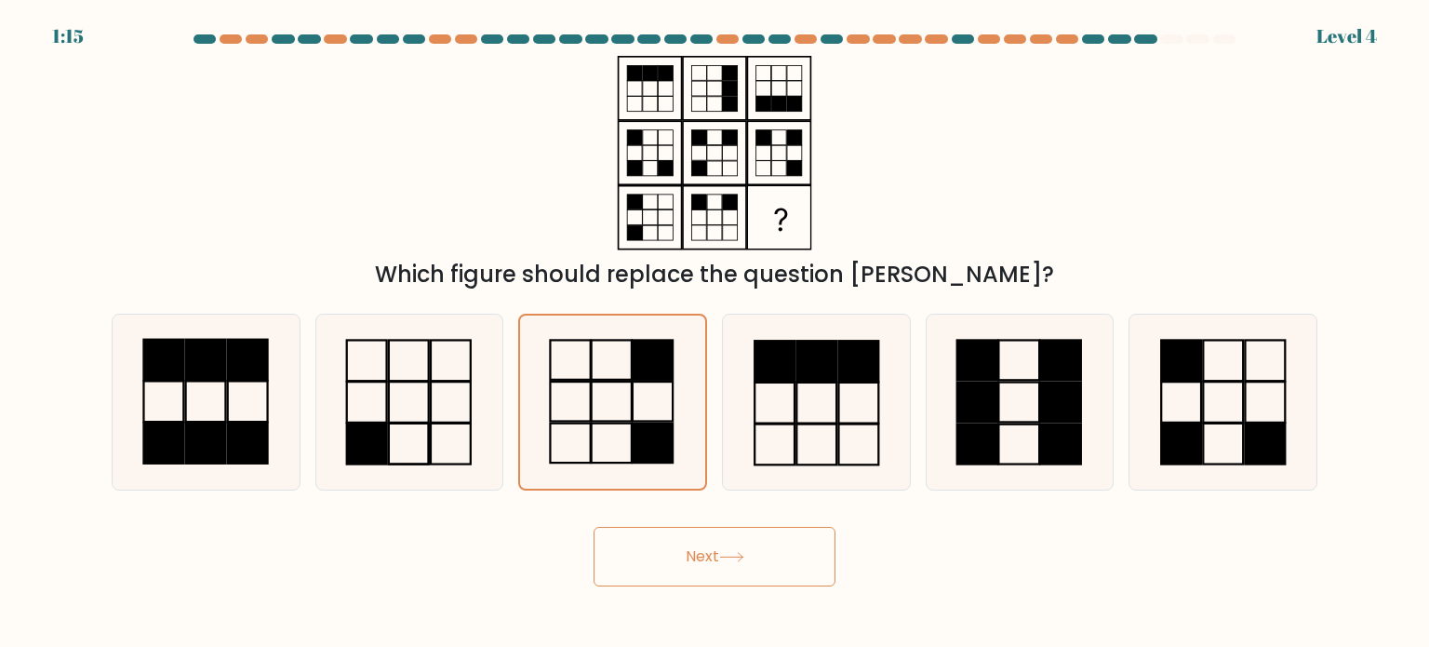
click at [733, 554] on icon at bounding box center [731, 557] width 25 height 10
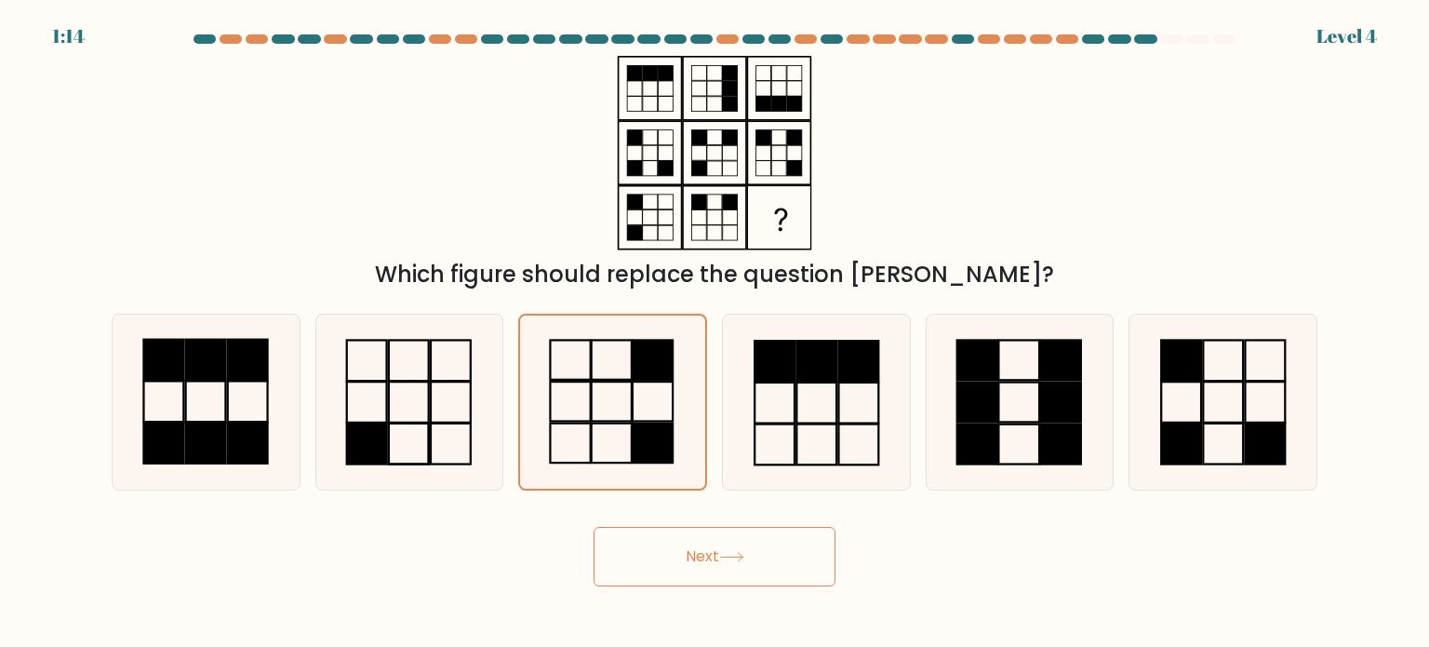
click at [733, 554] on icon at bounding box center [731, 557] width 25 height 10
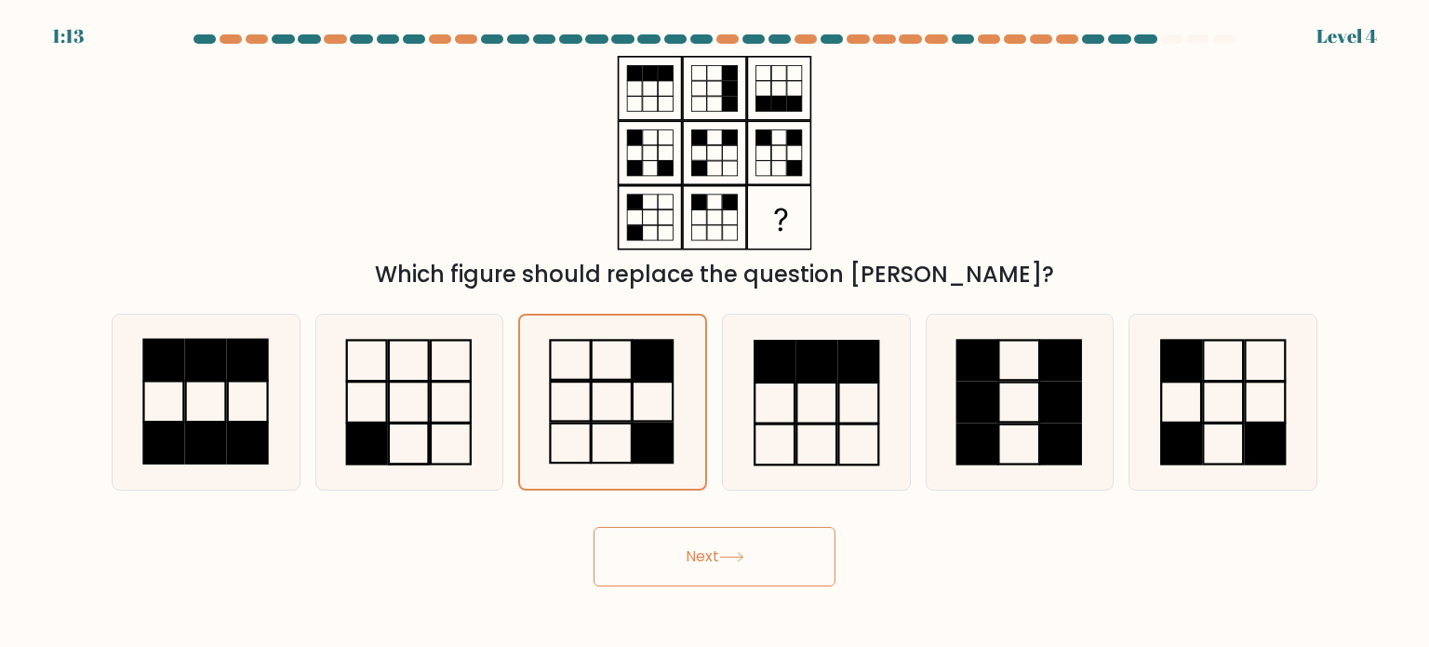
click at [733, 554] on icon at bounding box center [731, 557] width 25 height 10
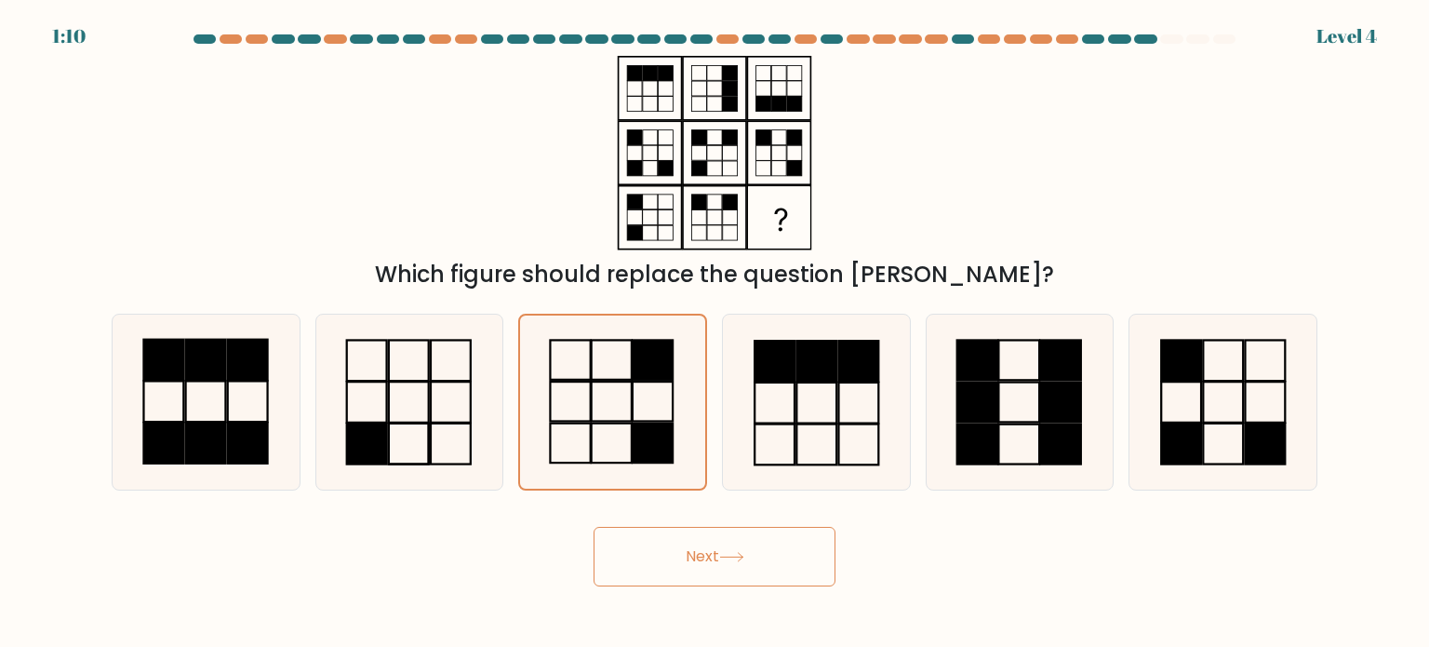
click at [733, 554] on icon at bounding box center [731, 557] width 25 height 10
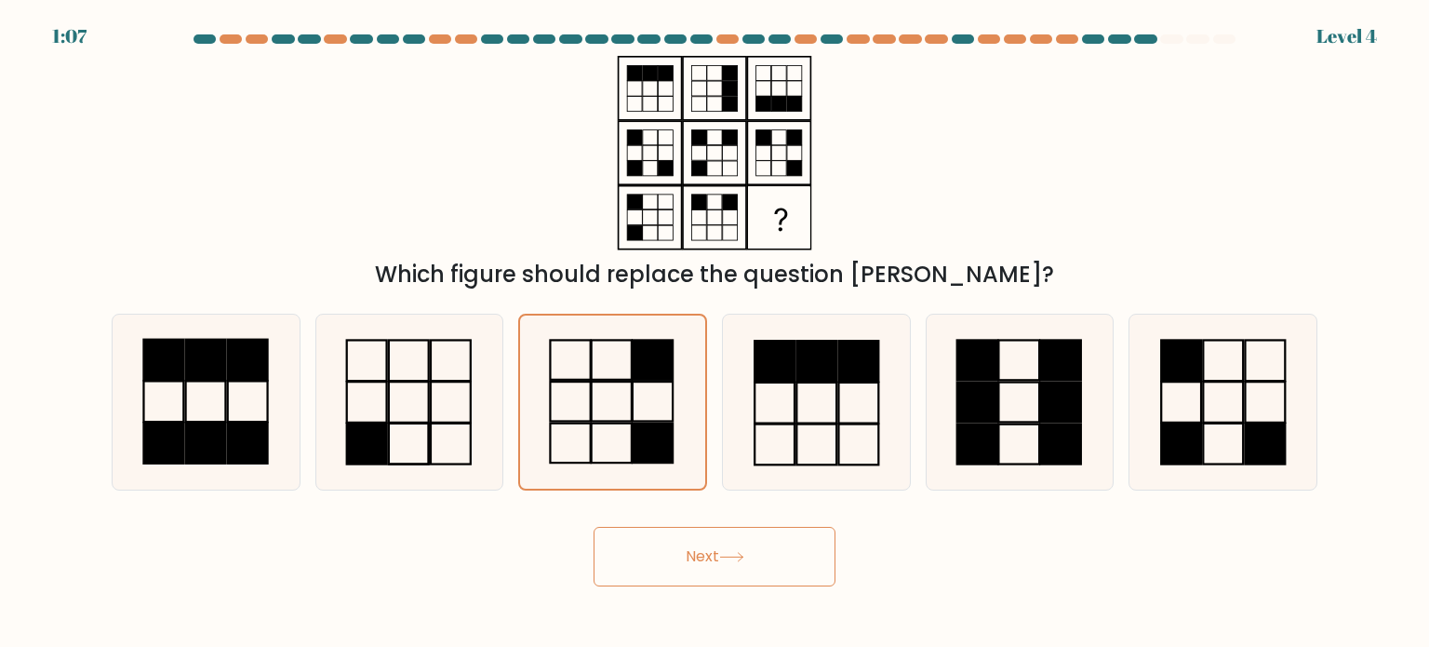
click at [733, 554] on icon at bounding box center [731, 557] width 25 height 10
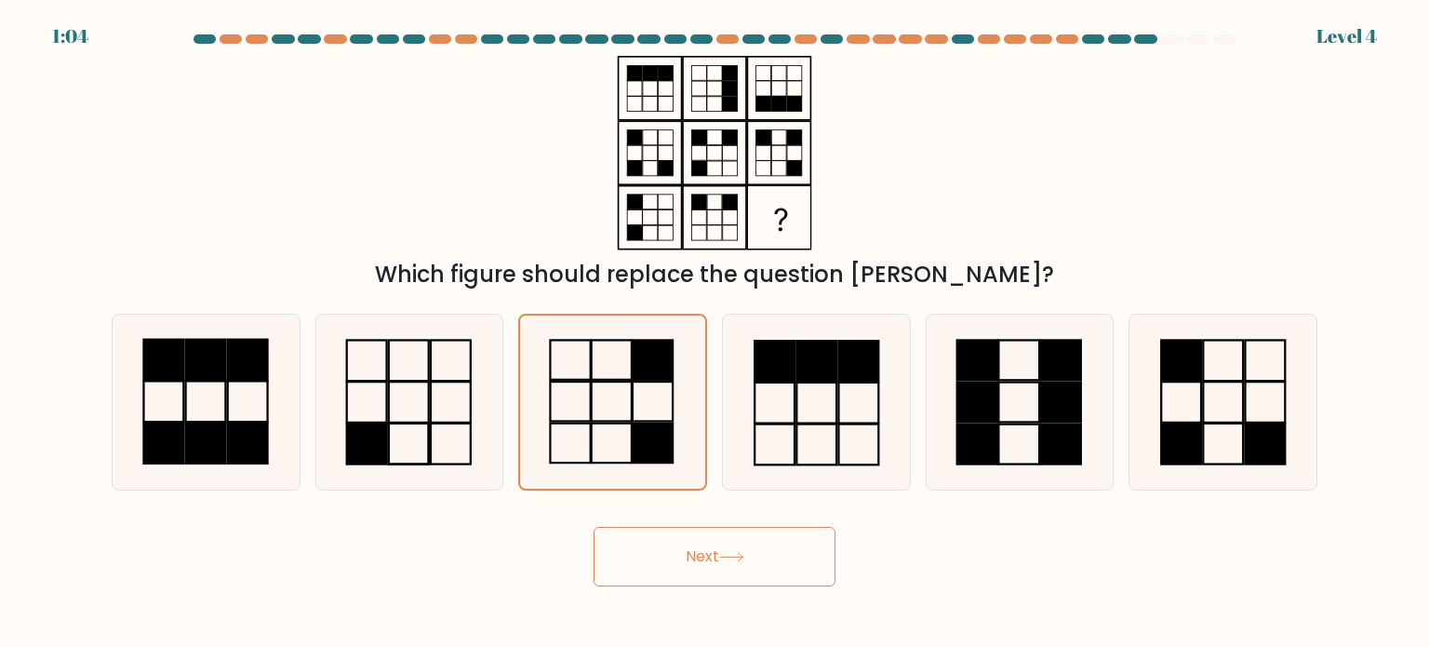
click at [733, 554] on icon at bounding box center [731, 557] width 25 height 10
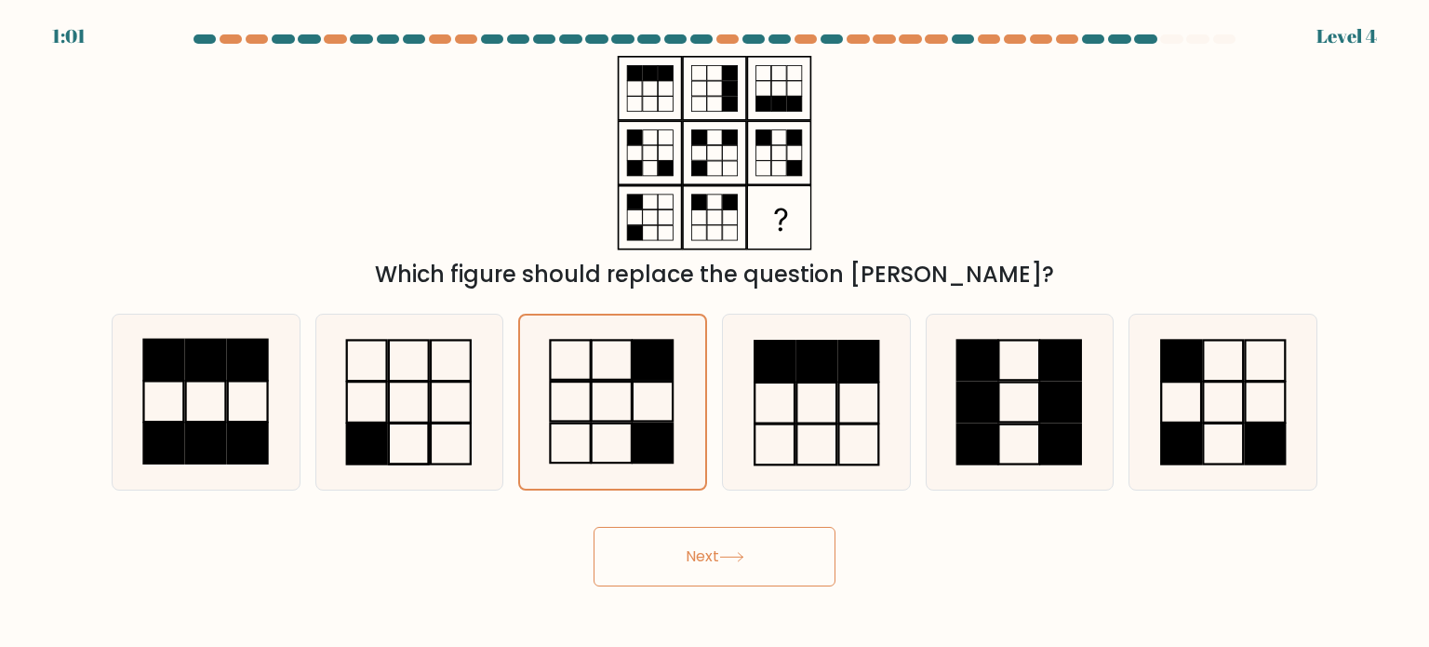
click at [733, 554] on icon at bounding box center [731, 557] width 25 height 10
click at [716, 565] on button "Next" at bounding box center [715, 557] width 242 height 60
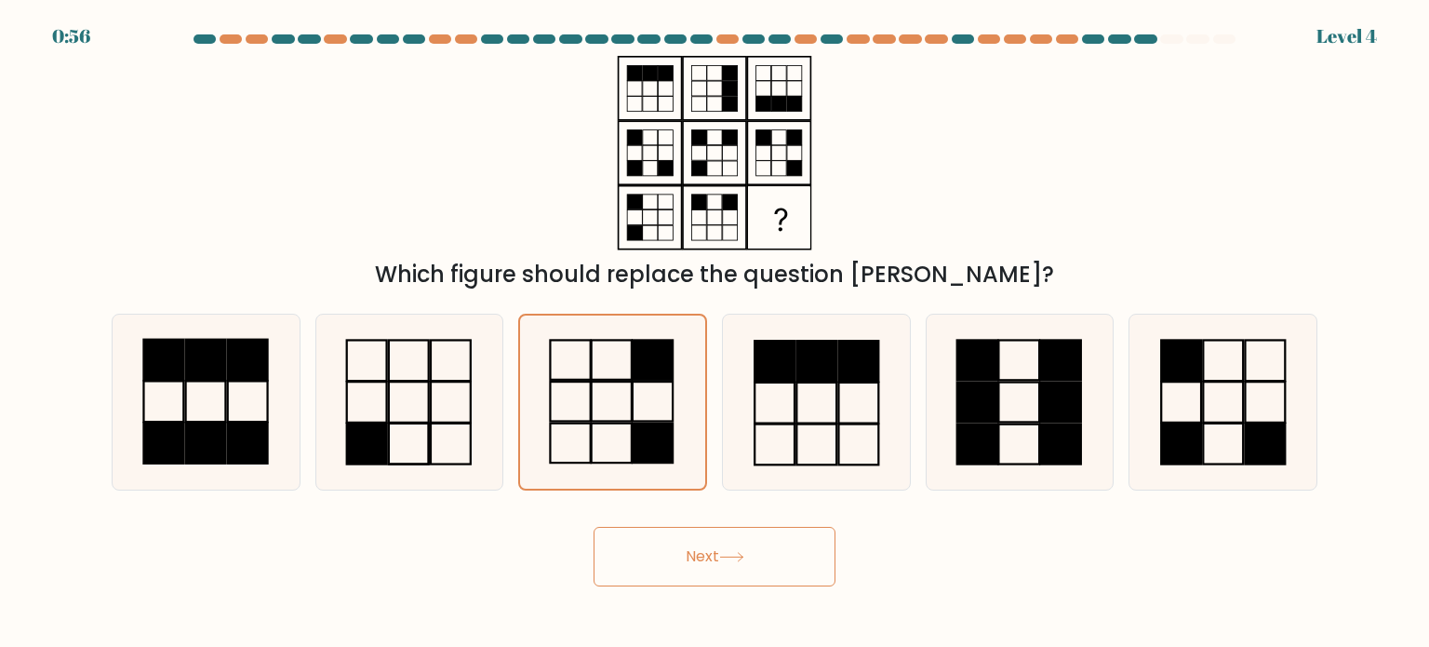
click at [706, 541] on button "Next" at bounding box center [715, 557] width 242 height 60
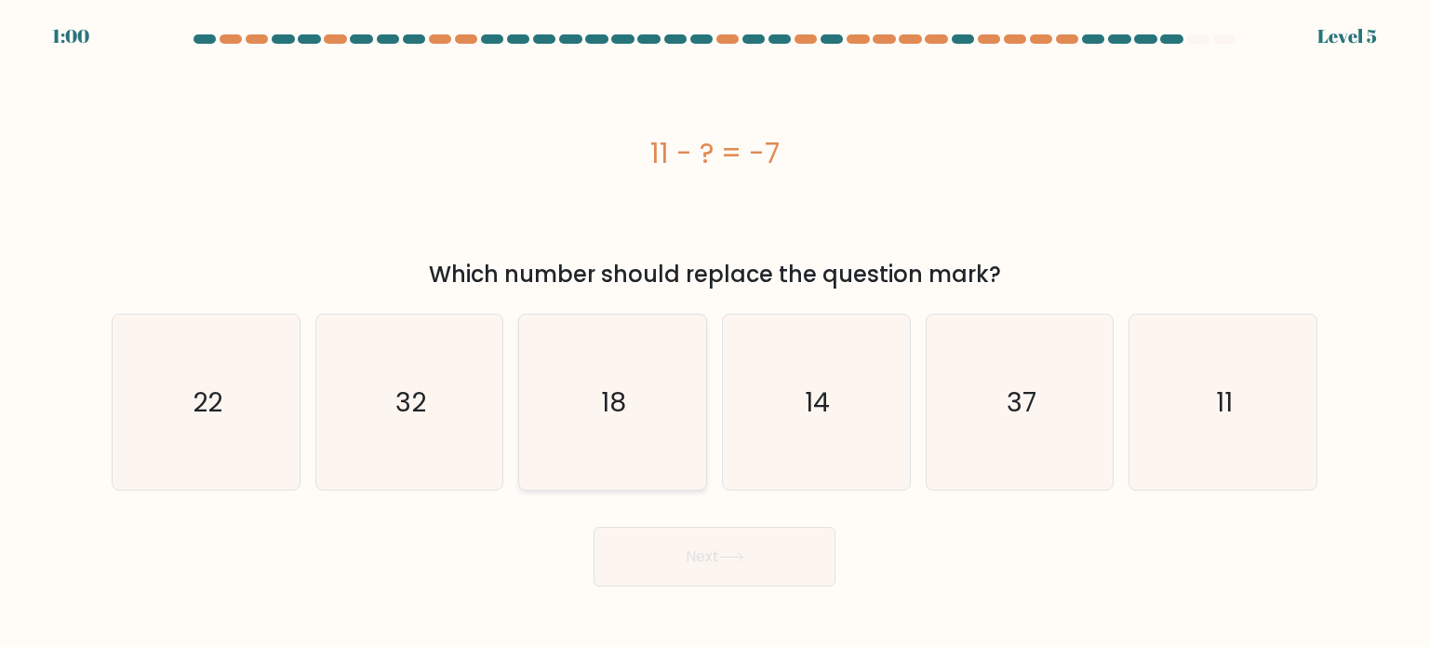
click at [612, 414] on text "18" at bounding box center [614, 400] width 25 height 37
click at [715, 333] on input "c. 18" at bounding box center [715, 328] width 1 height 9
radio input "true"
click at [722, 562] on button "Next" at bounding box center [715, 557] width 242 height 60
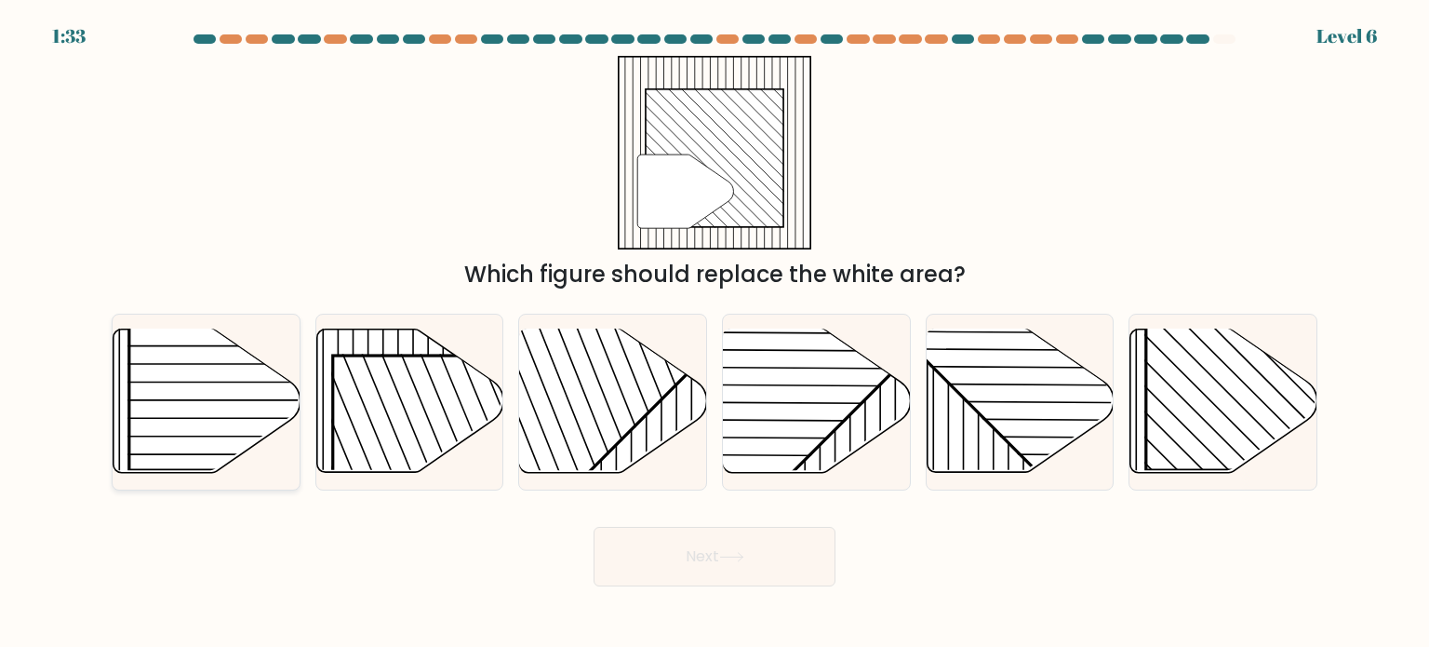
click at [242, 414] on rect at bounding box center [263, 336] width 268 height 268
click at [715, 333] on input "a." at bounding box center [715, 328] width 1 height 9
radio input "true"
click at [766, 562] on button "Next" at bounding box center [715, 557] width 242 height 60
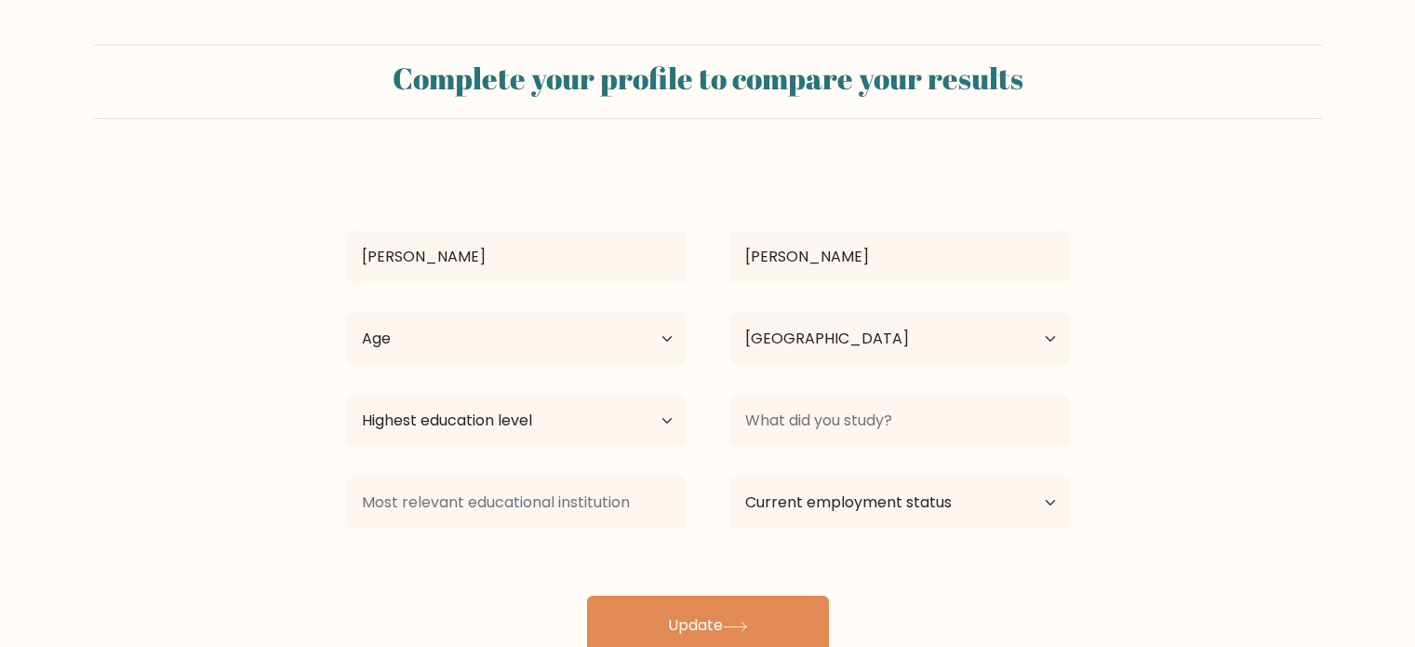
select select "PH"
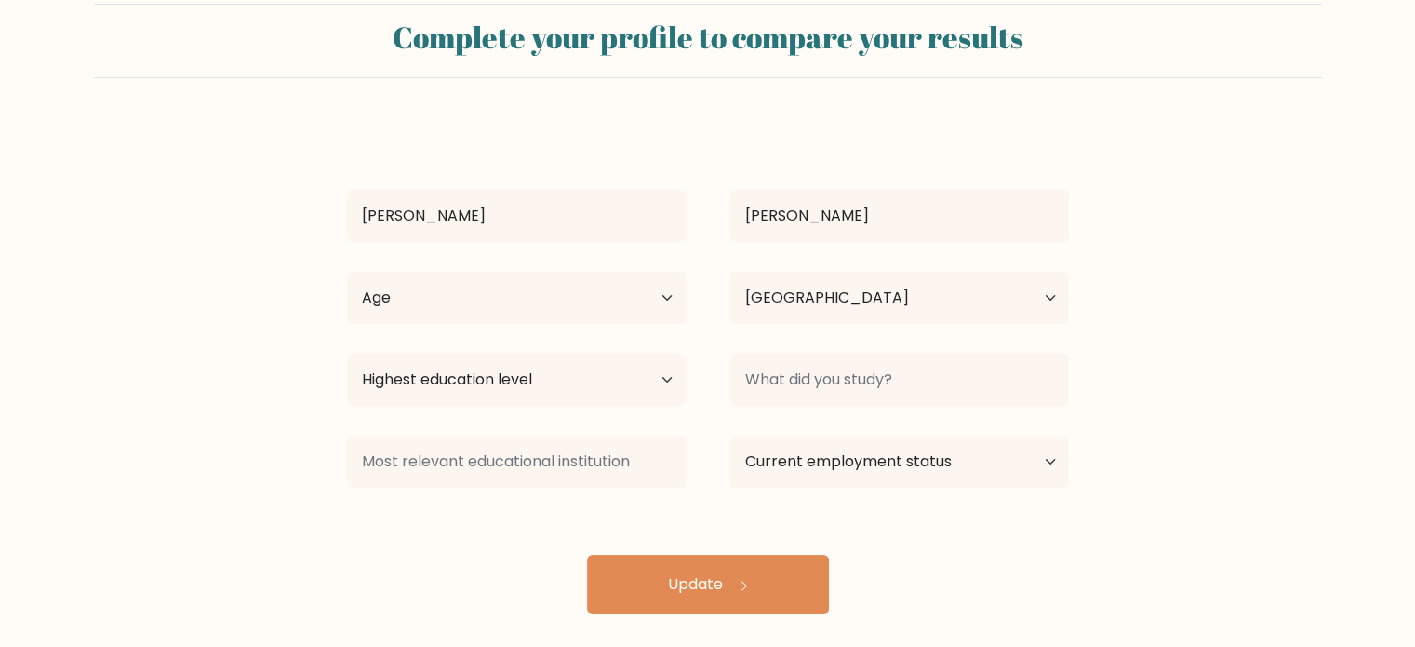
scroll to position [59, 0]
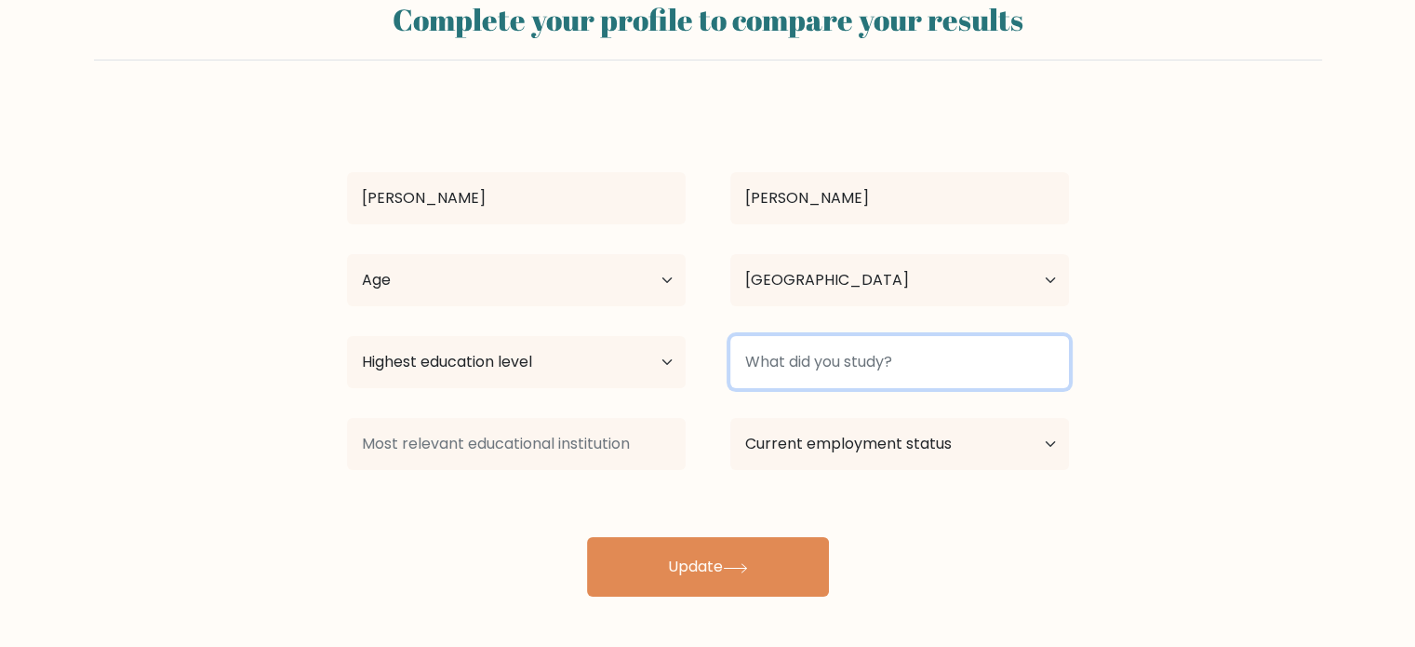
click at [953, 363] on input at bounding box center [899, 362] width 339 height 52
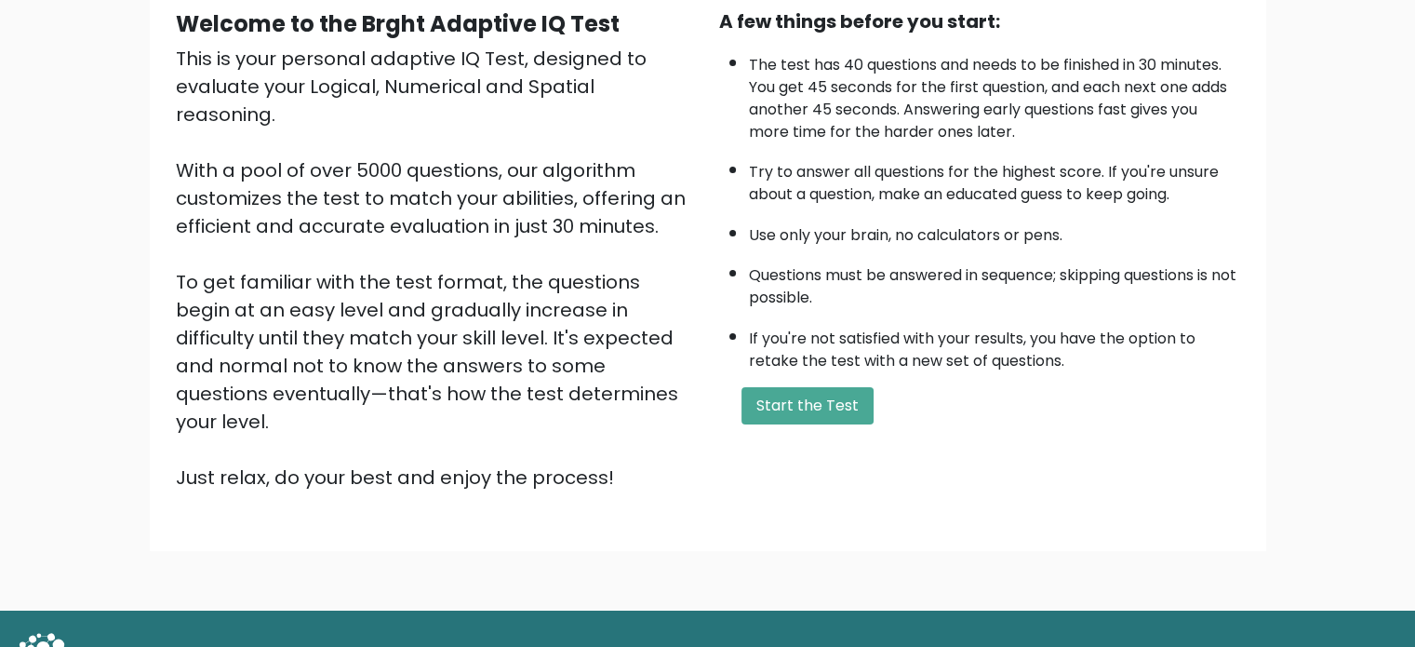
scroll to position [205, 0]
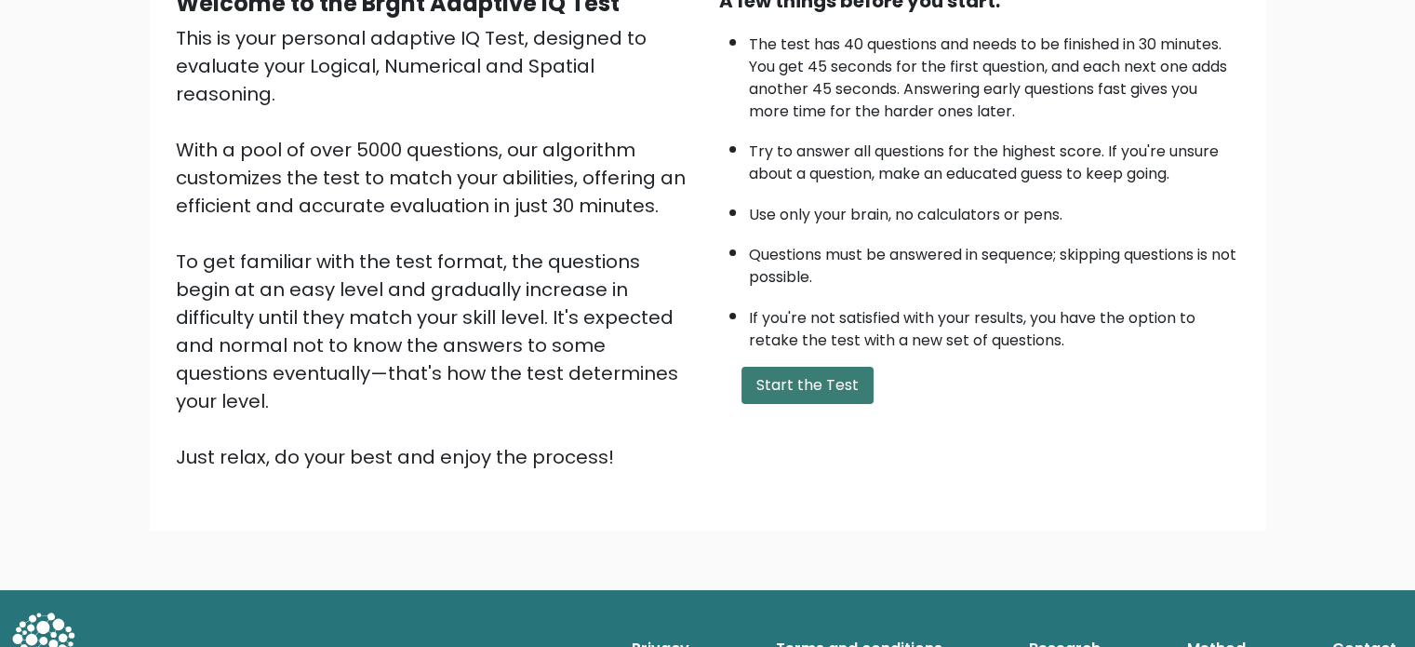
click at [835, 371] on button "Start the Test" at bounding box center [807, 385] width 132 height 37
click at [804, 372] on button "Start the Test" at bounding box center [807, 385] width 132 height 37
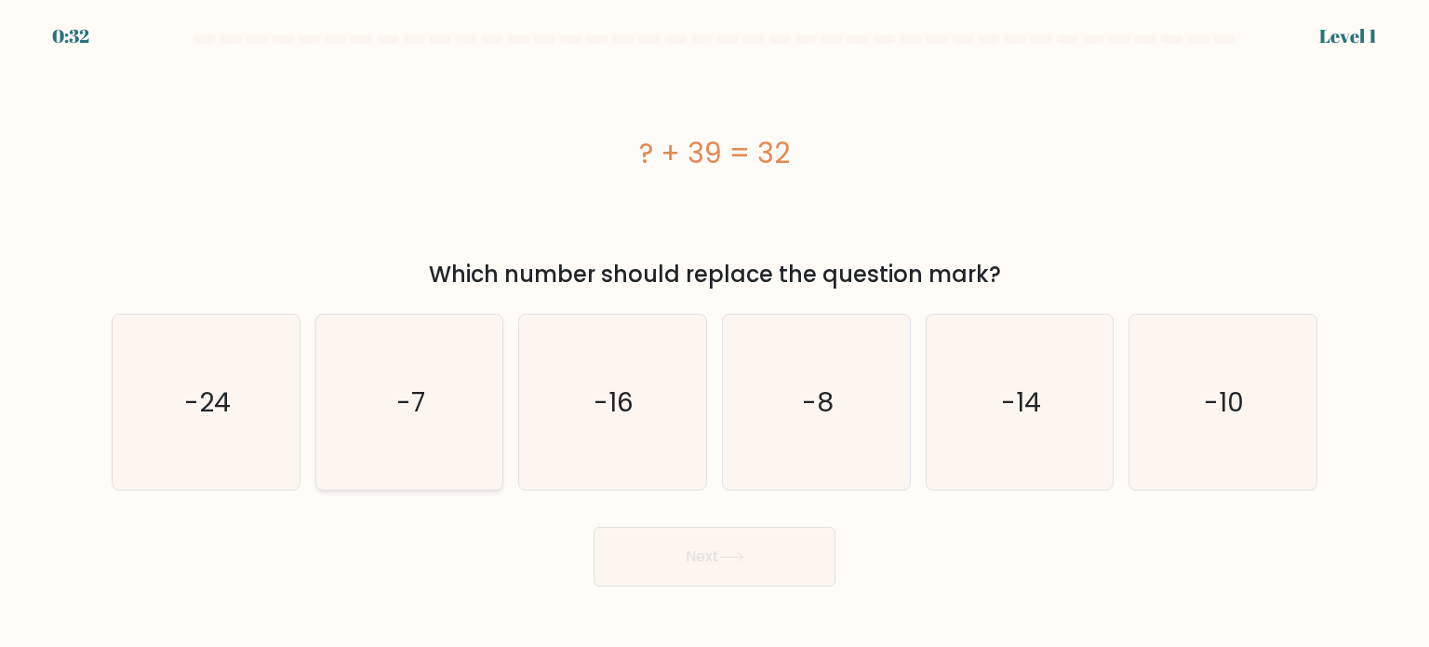
click at [435, 388] on icon "-7" at bounding box center [409, 401] width 175 height 175
click at [715, 333] on input "b. -7" at bounding box center [715, 328] width 1 height 9
radio input "true"
click at [727, 555] on icon at bounding box center [731, 557] width 25 height 10
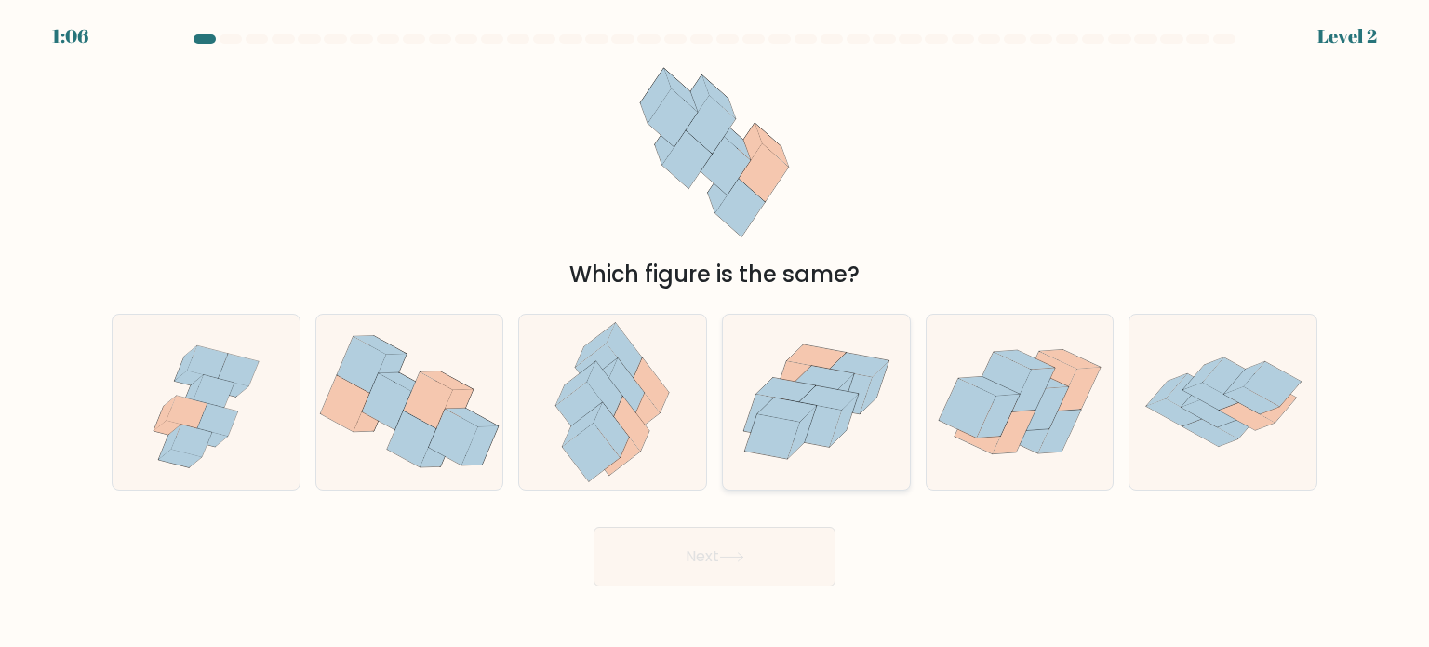
click at [838, 406] on icon at bounding box center [828, 398] width 59 height 24
click at [715, 333] on input "d." at bounding box center [715, 328] width 1 height 9
radio input "true"
click at [722, 565] on button "Next" at bounding box center [715, 557] width 242 height 60
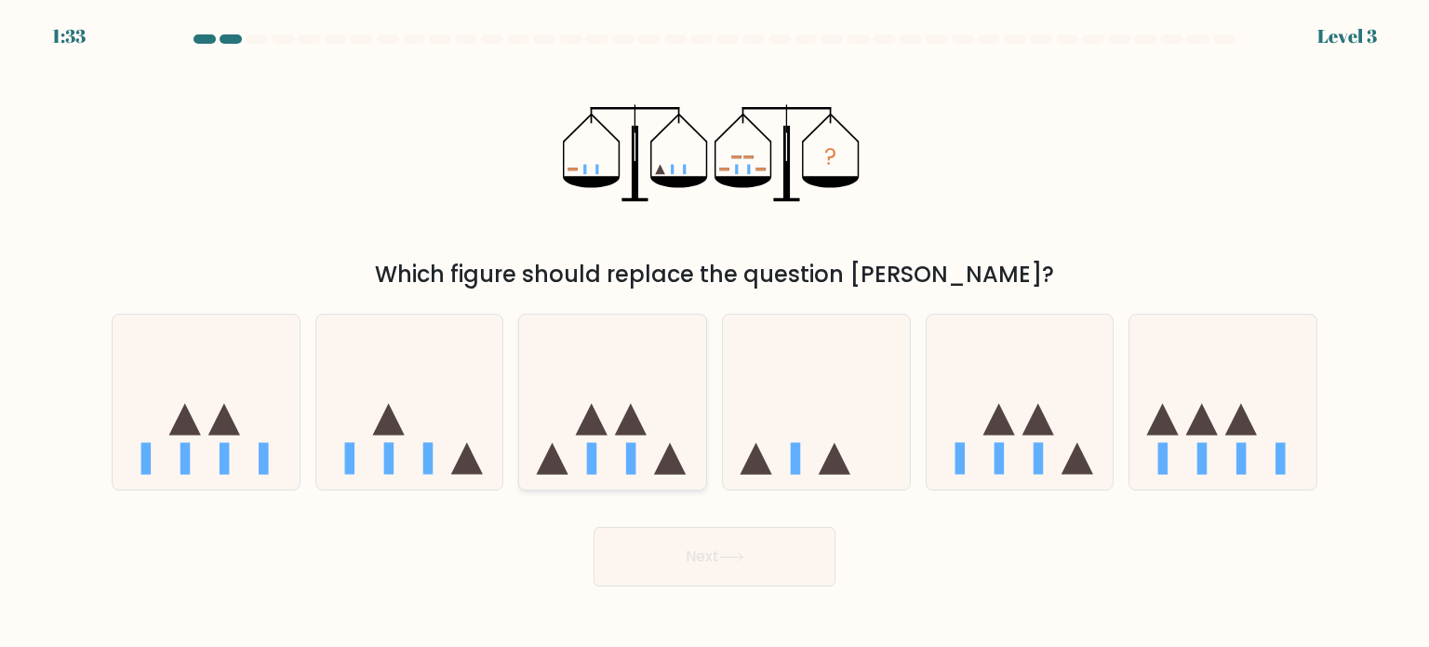
click at [644, 433] on icon at bounding box center [631, 419] width 32 height 32
click at [715, 333] on input "c." at bounding box center [715, 328] width 1 height 9
radio input "true"
click at [748, 582] on button "Next" at bounding box center [715, 557] width 242 height 60
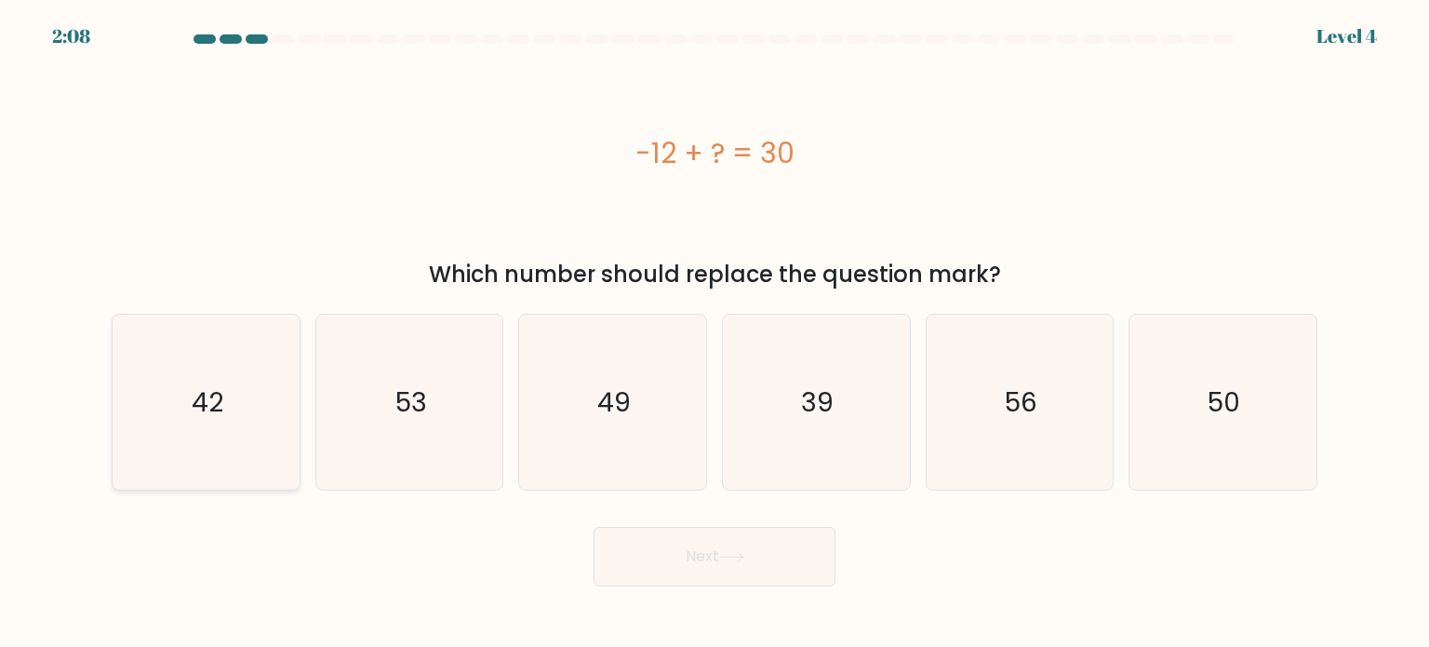
click at [265, 391] on icon "42" at bounding box center [205, 401] width 175 height 175
click at [715, 333] on input "a. 42" at bounding box center [715, 328] width 1 height 9
radio input "true"
click at [750, 565] on button "Next" at bounding box center [715, 557] width 242 height 60
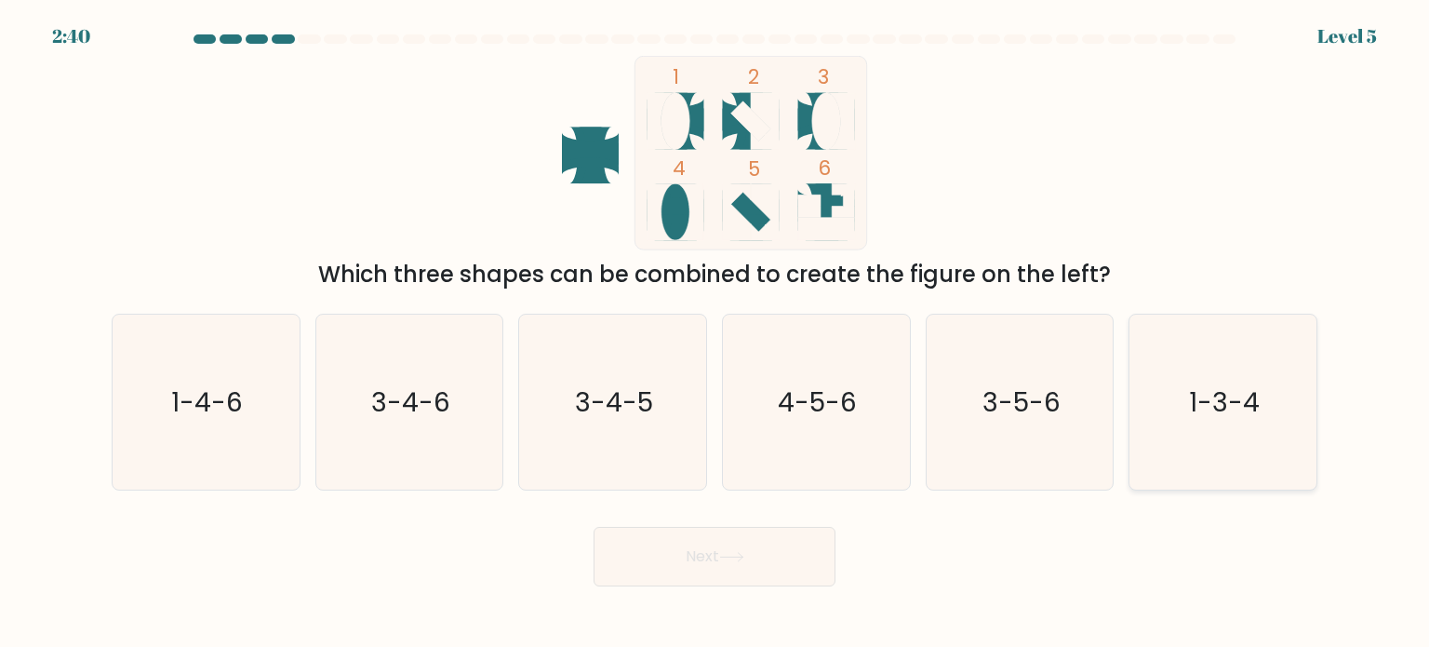
click at [1216, 376] on icon "1-3-4" at bounding box center [1222, 401] width 175 height 175
click at [715, 333] on input "f. 1-3-4" at bounding box center [715, 328] width 1 height 9
radio input "true"
click at [751, 539] on button "Next" at bounding box center [715, 557] width 242 height 60
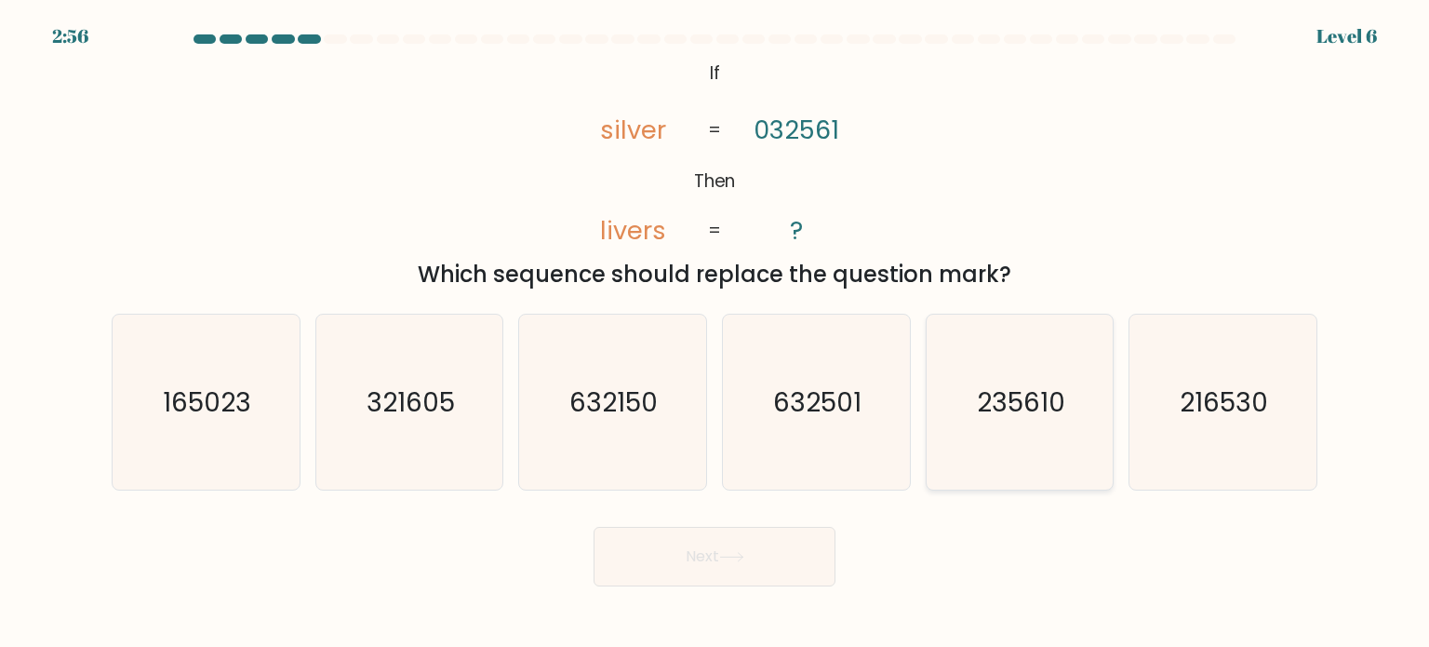
click at [1000, 420] on icon "235610" at bounding box center [1019, 401] width 175 height 175
click at [715, 333] on input "e. 235610" at bounding box center [715, 328] width 1 height 9
radio input "true"
click at [736, 562] on button "Next" at bounding box center [715, 557] width 242 height 60
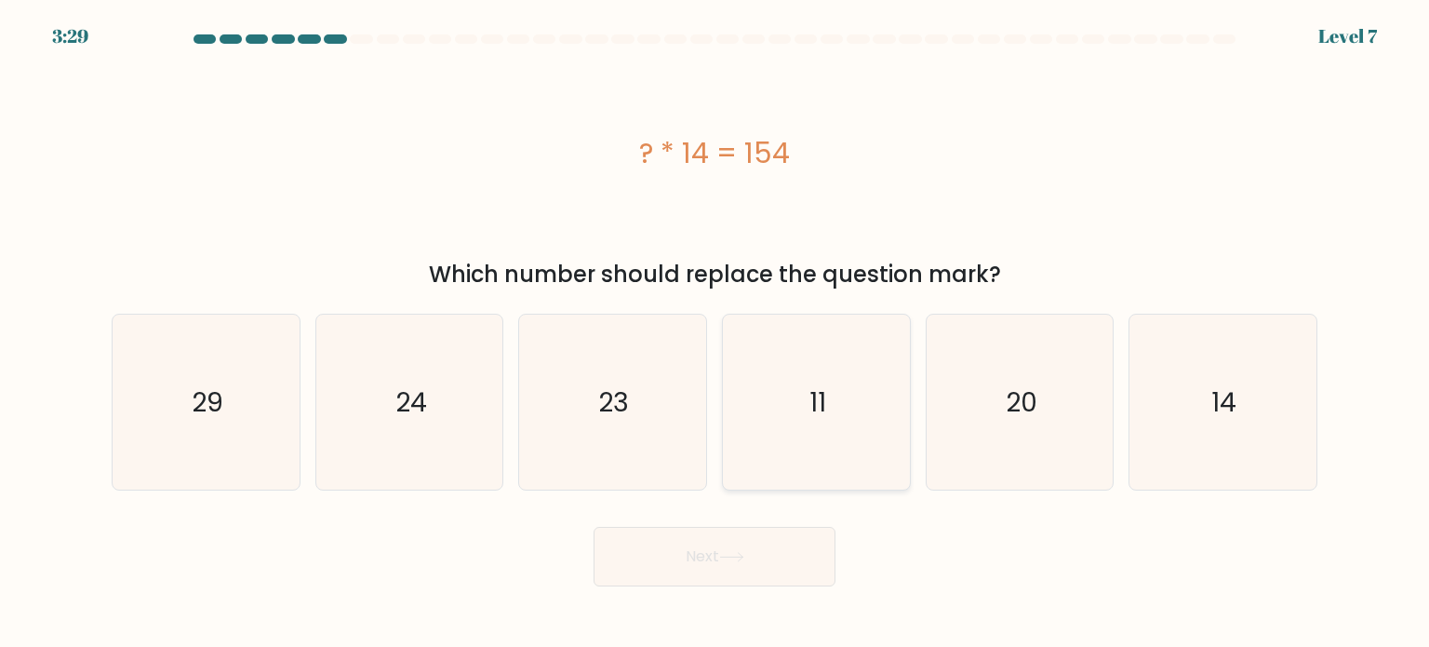
click at [808, 408] on icon "11" at bounding box center [815, 401] width 175 height 175
click at [715, 333] on input "d. 11" at bounding box center [715, 328] width 1 height 9
radio input "true"
click at [755, 545] on button "Next" at bounding box center [715, 557] width 242 height 60
click at [744, 552] on icon at bounding box center [731, 557] width 25 height 10
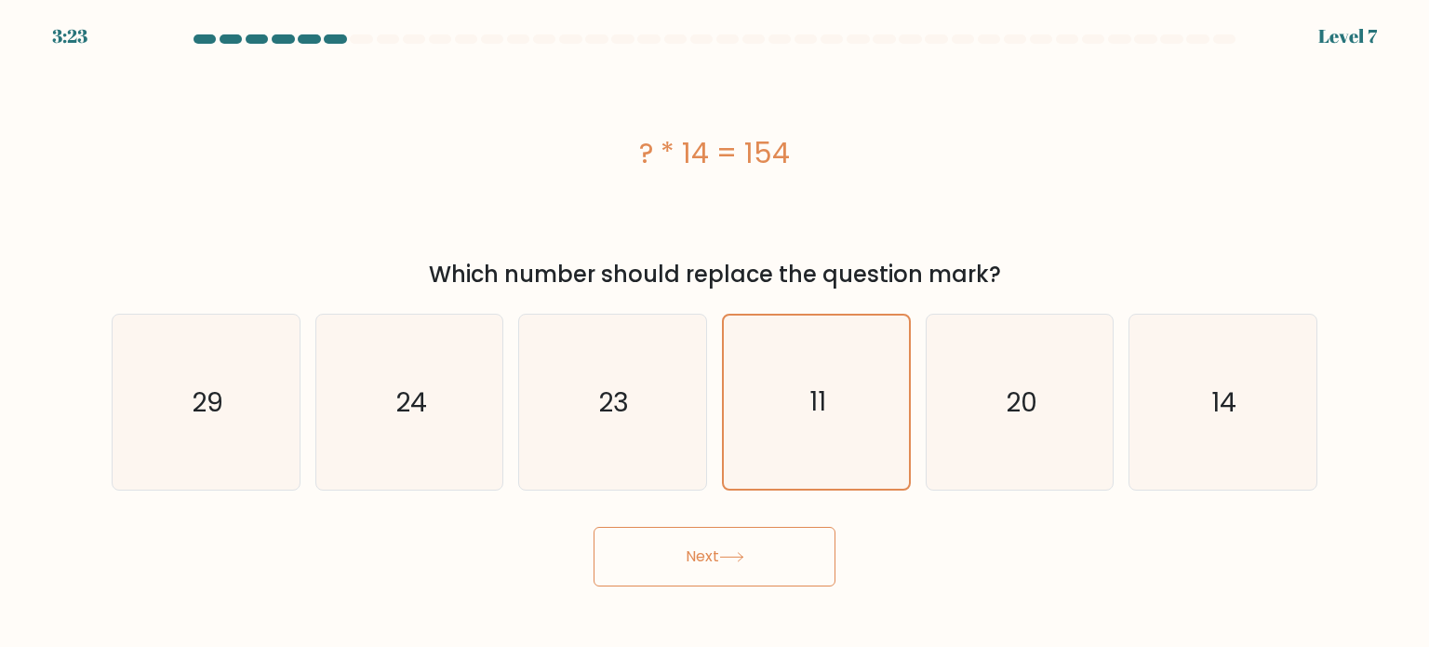
click at [702, 546] on button "Next" at bounding box center [715, 557] width 242 height 60
click at [773, 546] on button "Next" at bounding box center [715, 557] width 242 height 60
click at [817, 389] on text "11" at bounding box center [817, 401] width 17 height 36
click at [715, 333] on input "d. 11" at bounding box center [715, 328] width 1 height 9
click at [662, 386] on icon "23" at bounding box center [612, 401] width 175 height 175
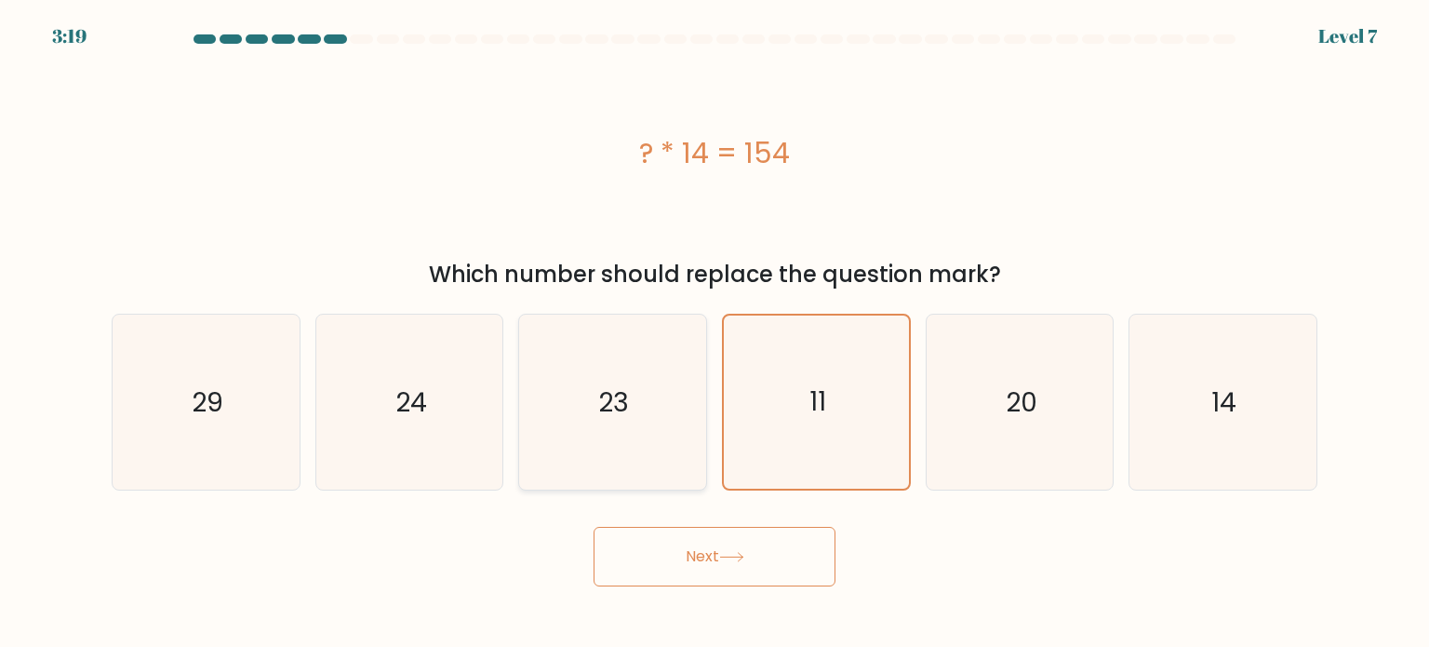
click at [715, 333] on input "c. 23" at bounding box center [715, 328] width 1 height 9
radio input "true"
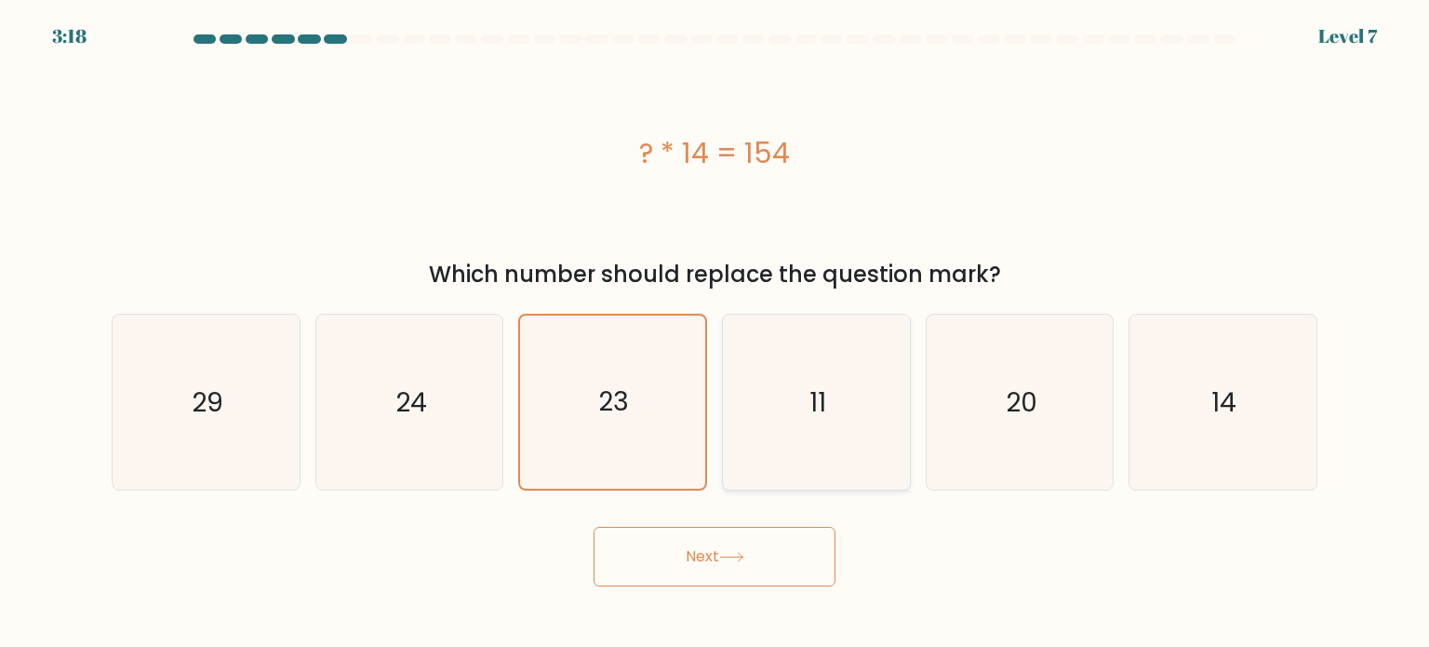
click at [778, 399] on icon "11" at bounding box center [815, 401] width 175 height 175
click at [715, 333] on input "d. 11" at bounding box center [715, 328] width 1 height 9
radio input "true"
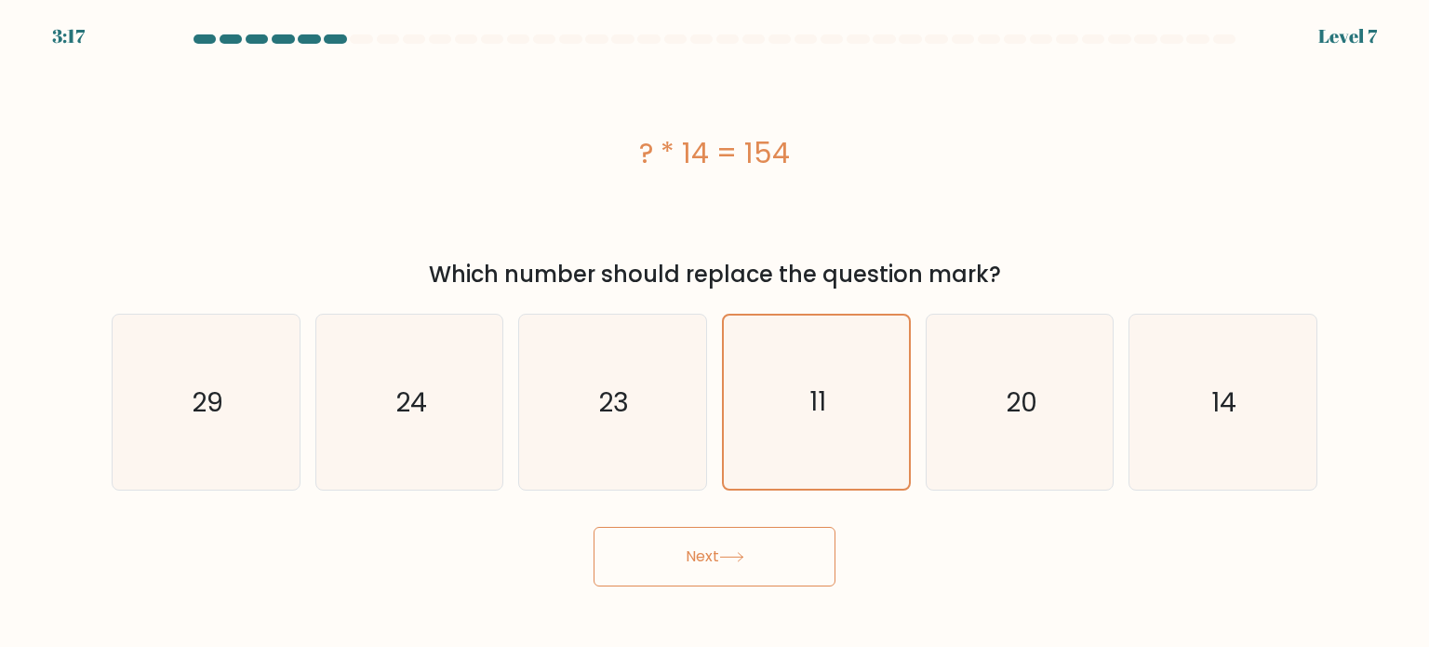
click at [711, 572] on button "Next" at bounding box center [715, 557] width 242 height 60
click at [690, 542] on button "Next" at bounding box center [715, 557] width 242 height 60
click at [764, 572] on button "Next" at bounding box center [715, 557] width 242 height 60
click at [767, 546] on button "Next" at bounding box center [715, 557] width 242 height 60
click at [701, 577] on button "Next" at bounding box center [715, 557] width 242 height 60
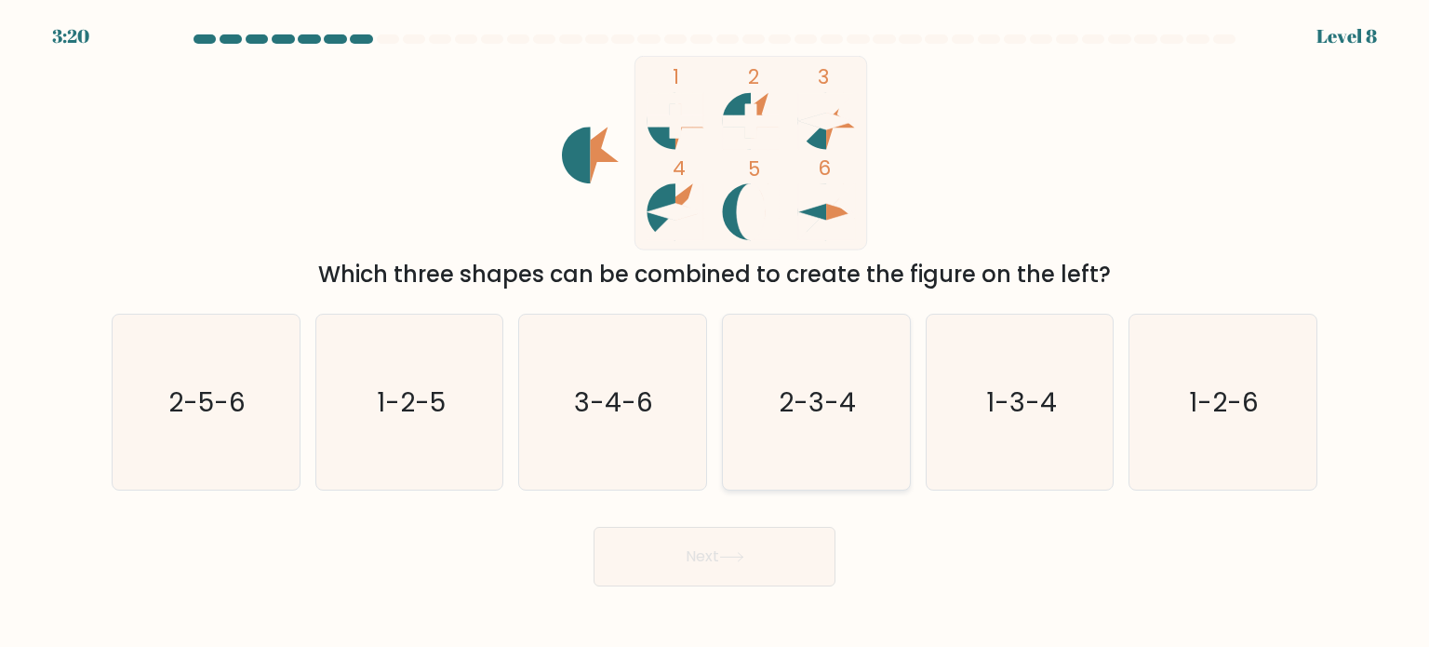
click at [799, 426] on icon "2-3-4" at bounding box center [815, 401] width 175 height 175
click at [715, 333] on input "d. 2-3-4" at bounding box center [715, 328] width 1 height 9
radio input "true"
click at [715, 569] on button "Next" at bounding box center [715, 557] width 242 height 60
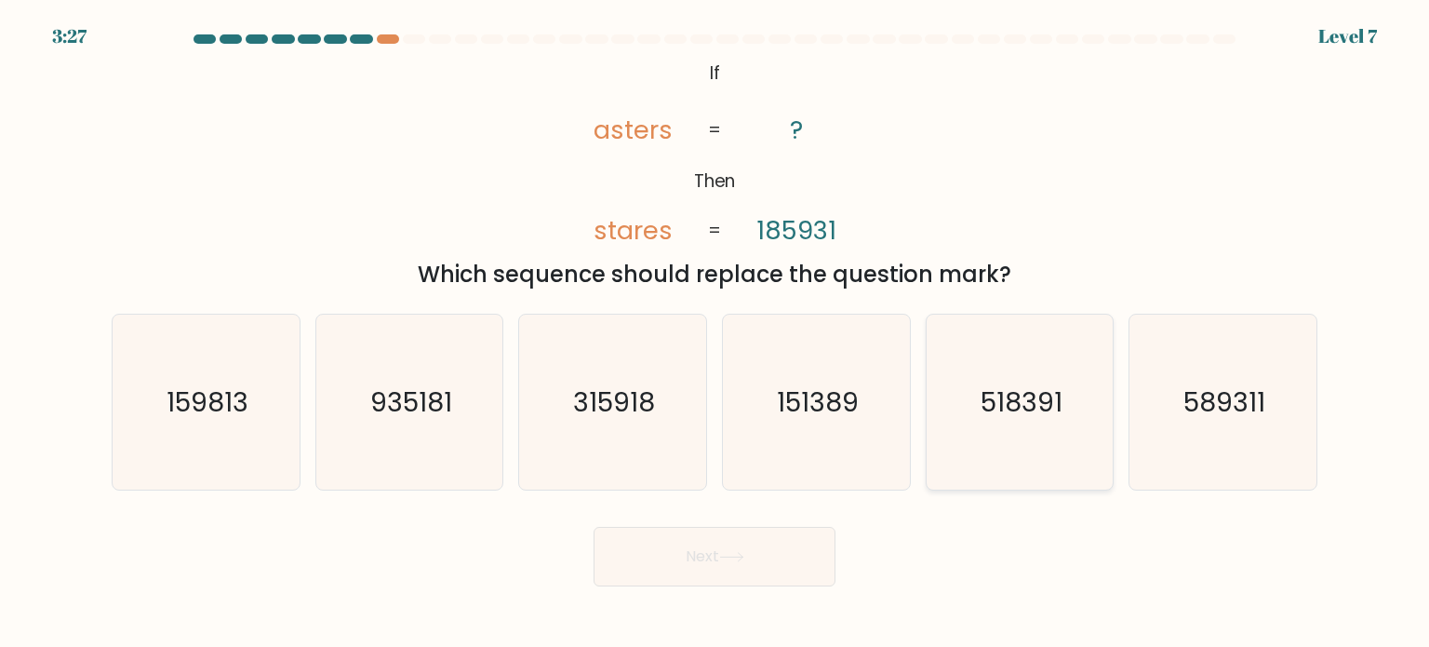
click at [1068, 408] on icon "518391" at bounding box center [1019, 401] width 175 height 175
click at [715, 333] on input "e. 518391" at bounding box center [715, 328] width 1 height 9
radio input "true"
click at [737, 550] on button "Next" at bounding box center [715, 557] width 242 height 60
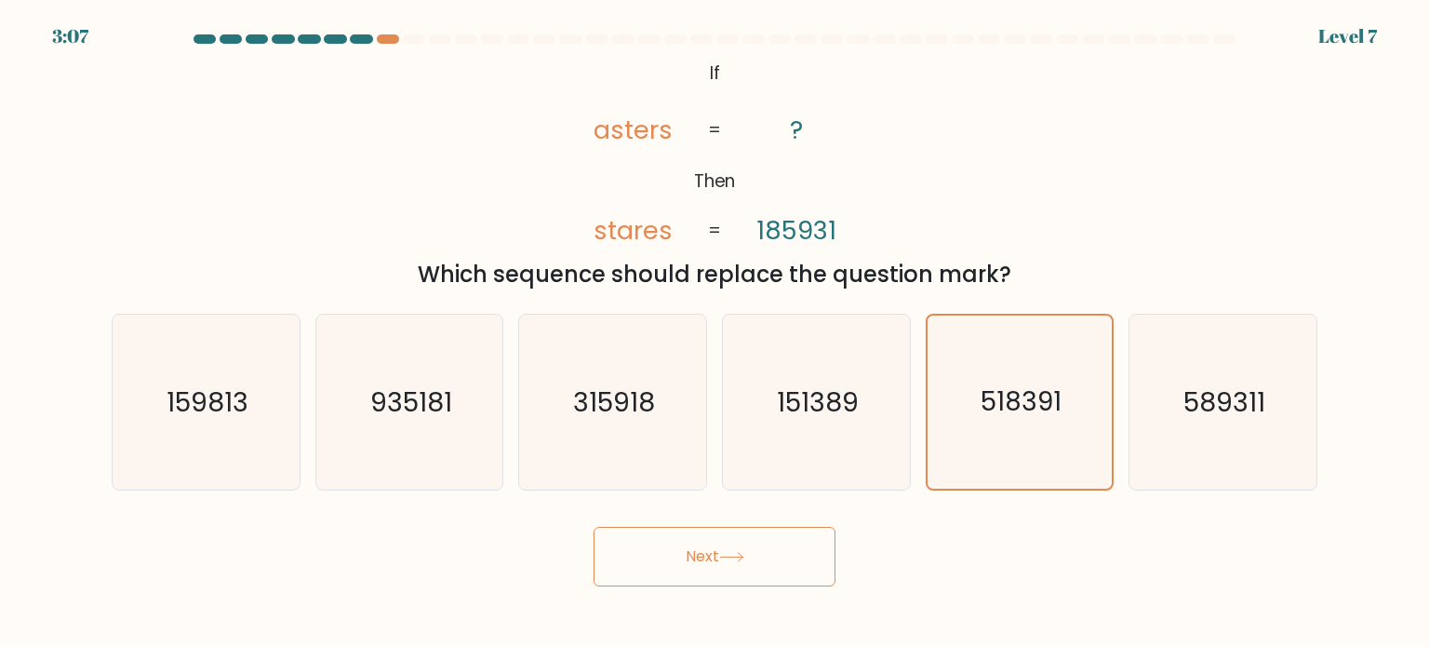
click at [692, 543] on button "Next" at bounding box center [715, 557] width 242 height 60
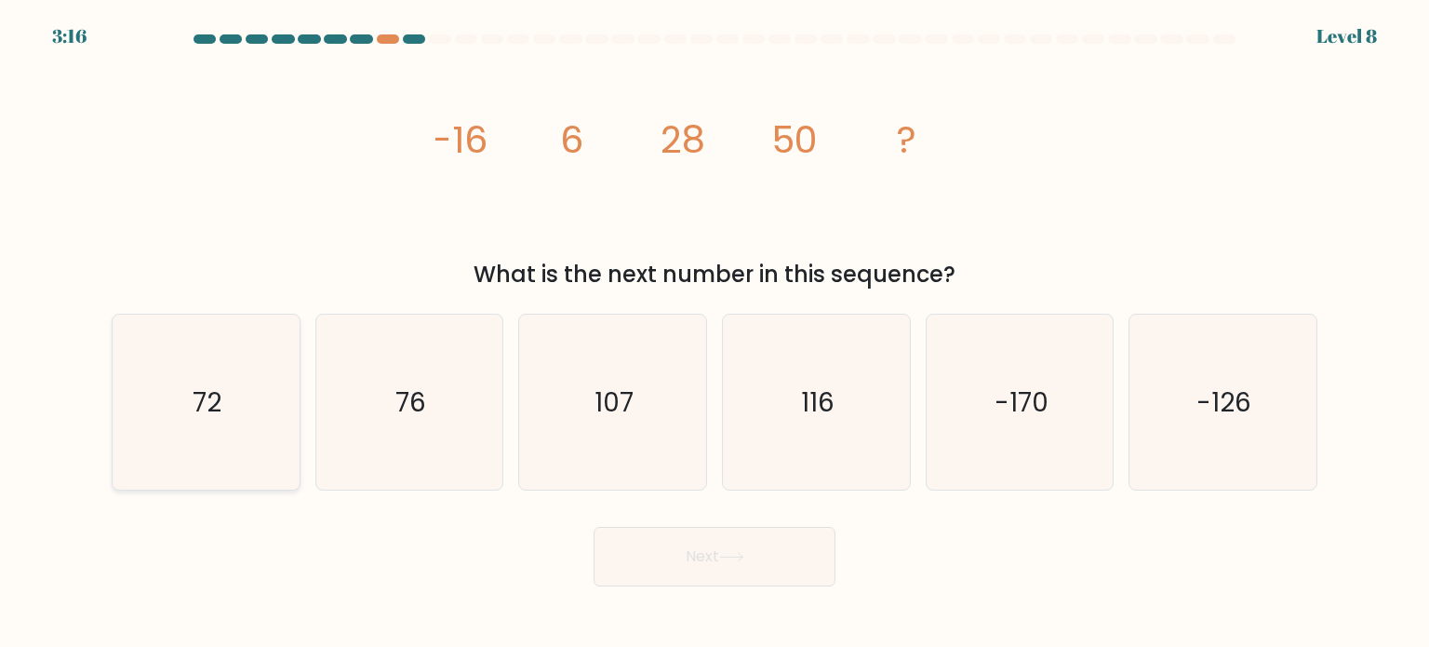
click at [234, 390] on icon "72" at bounding box center [205, 401] width 175 height 175
click at [715, 333] on input "a. 72" at bounding box center [715, 328] width 1 height 9
radio input "true"
click at [753, 550] on button "Next" at bounding box center [715, 557] width 242 height 60
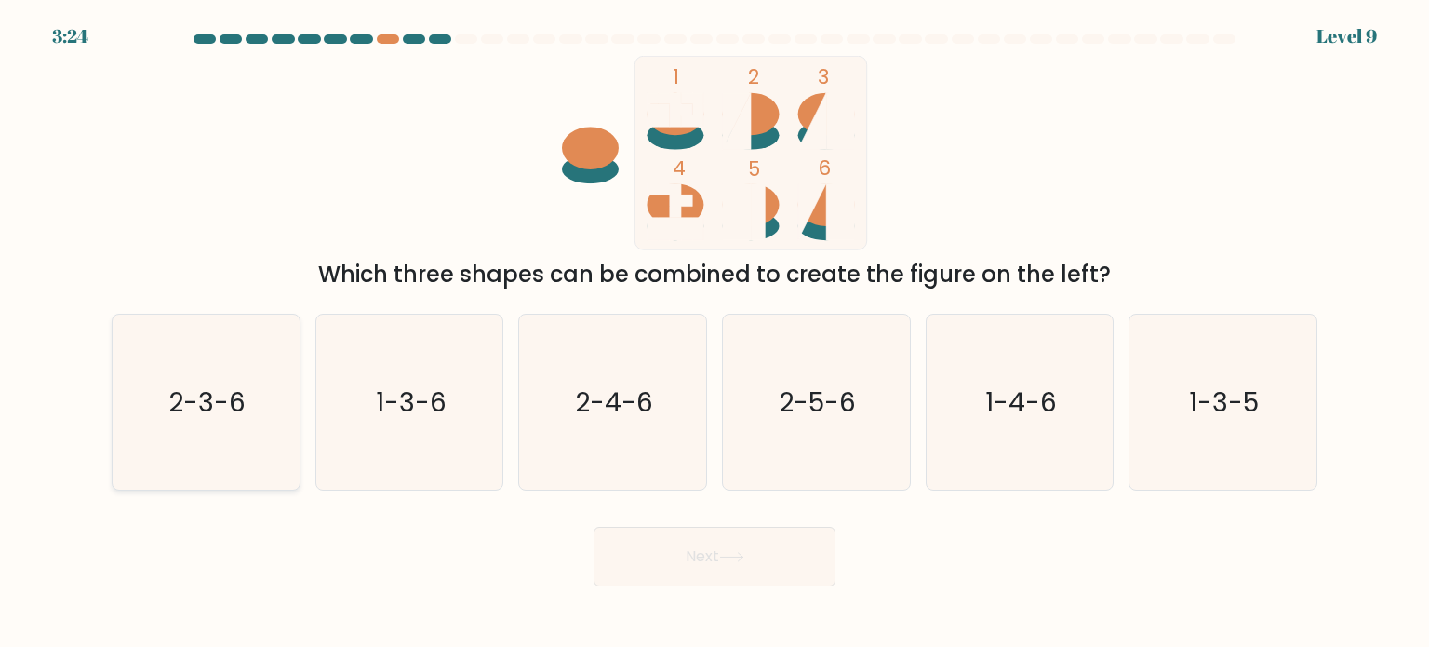
click at [227, 424] on icon "2-3-6" at bounding box center [205, 401] width 175 height 175
click at [715, 333] on input "a. 2-3-6" at bounding box center [715, 328] width 1 height 9
radio input "true"
click at [733, 552] on icon at bounding box center [731, 557] width 25 height 10
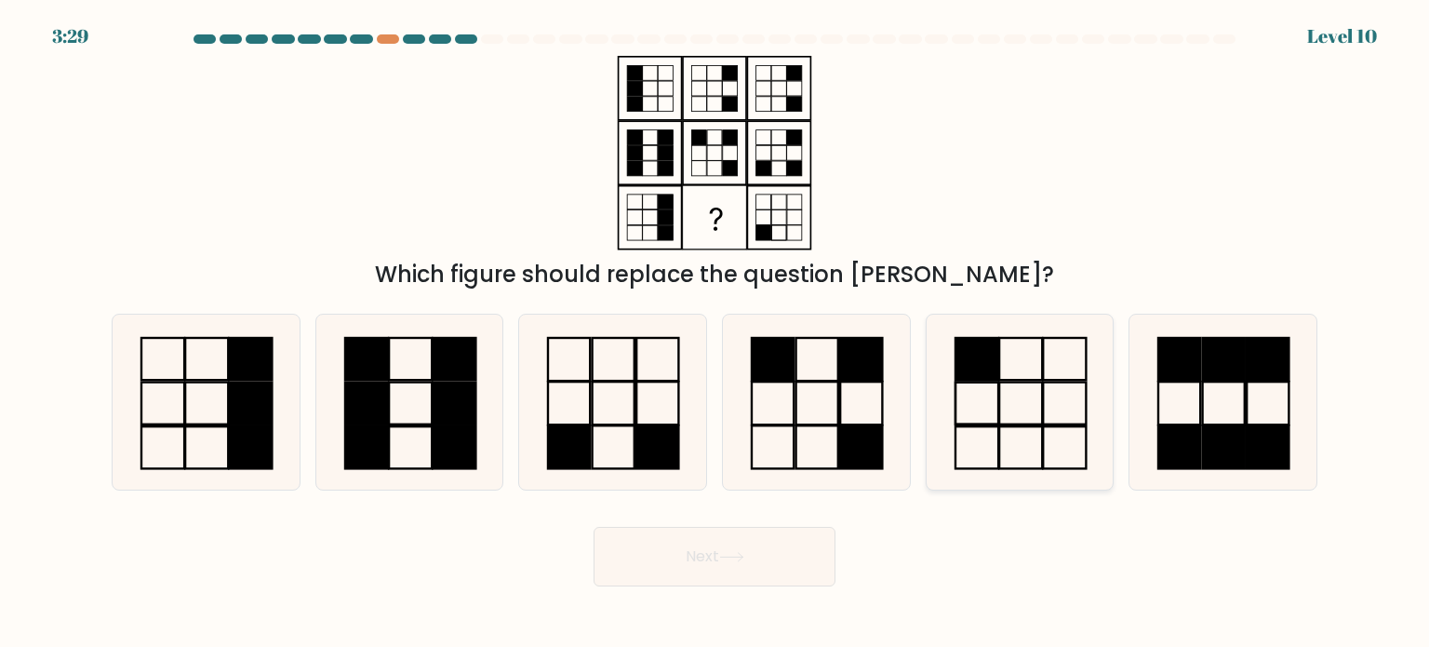
click at [1035, 375] on icon at bounding box center [1019, 401] width 175 height 175
click at [715, 333] on input "e." at bounding box center [715, 328] width 1 height 9
radio input "true"
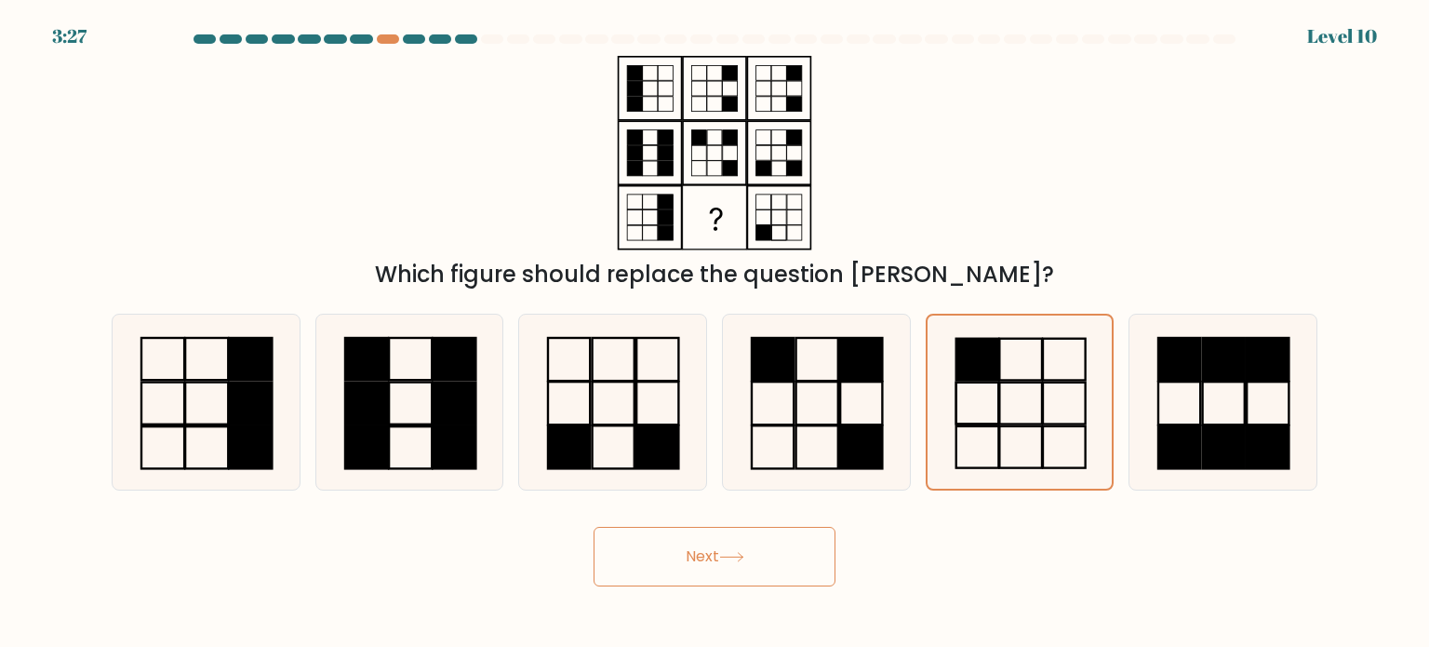
click at [716, 554] on button "Next" at bounding box center [715, 557] width 242 height 60
click at [728, 544] on button "Next" at bounding box center [715, 557] width 242 height 60
click at [828, 419] on icon at bounding box center [815, 401] width 175 height 175
click at [715, 333] on input "d." at bounding box center [715, 328] width 1 height 9
radio input "true"
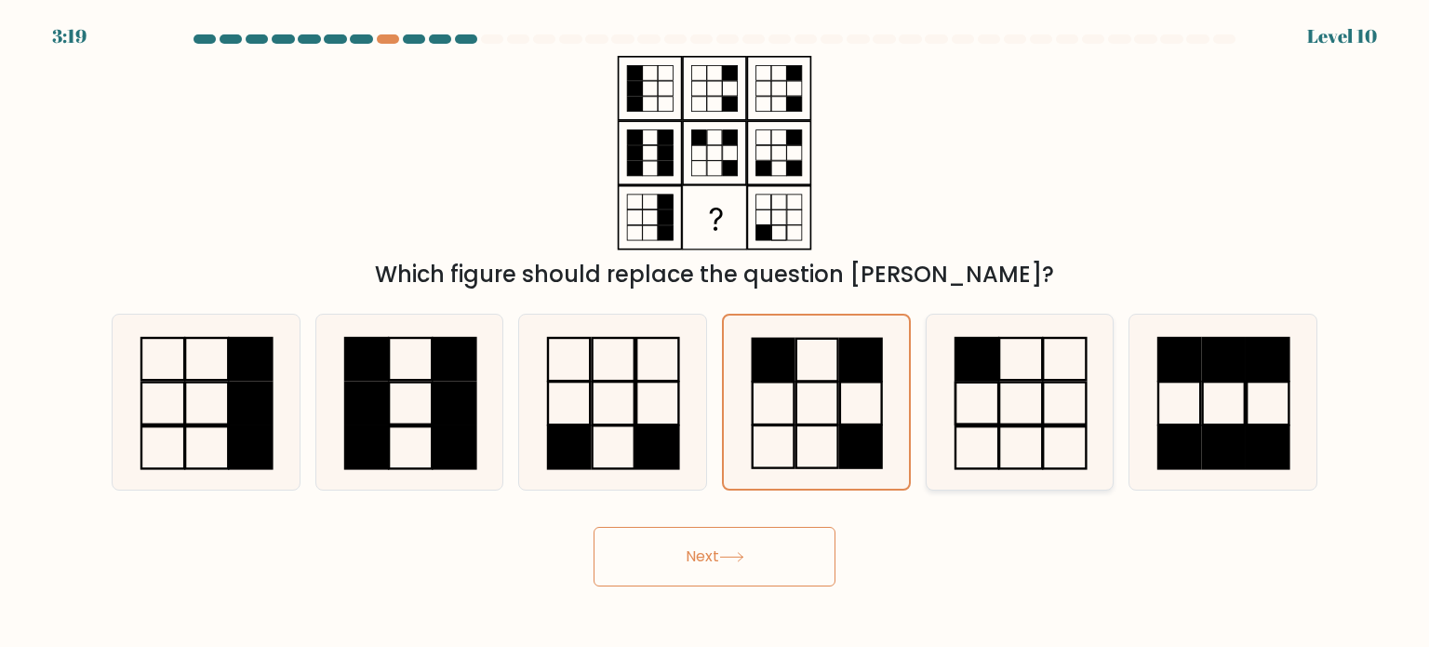
click at [988, 405] on icon at bounding box center [1019, 401] width 175 height 175
click at [715, 333] on input "e." at bounding box center [715, 328] width 1 height 9
radio input "true"
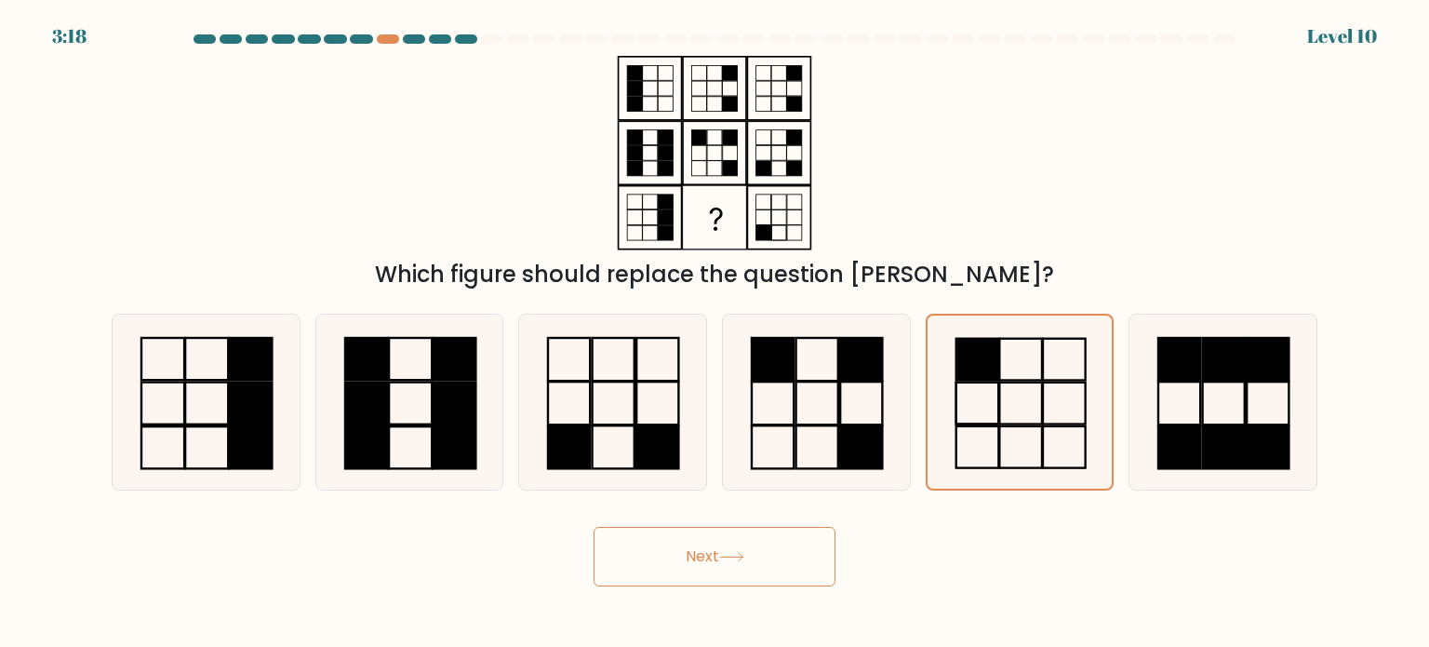
click at [711, 554] on button "Next" at bounding box center [715, 557] width 242 height 60
click at [808, 392] on icon at bounding box center [815, 401] width 175 height 175
click at [715, 333] on input "d." at bounding box center [715, 328] width 1 height 9
radio input "true"
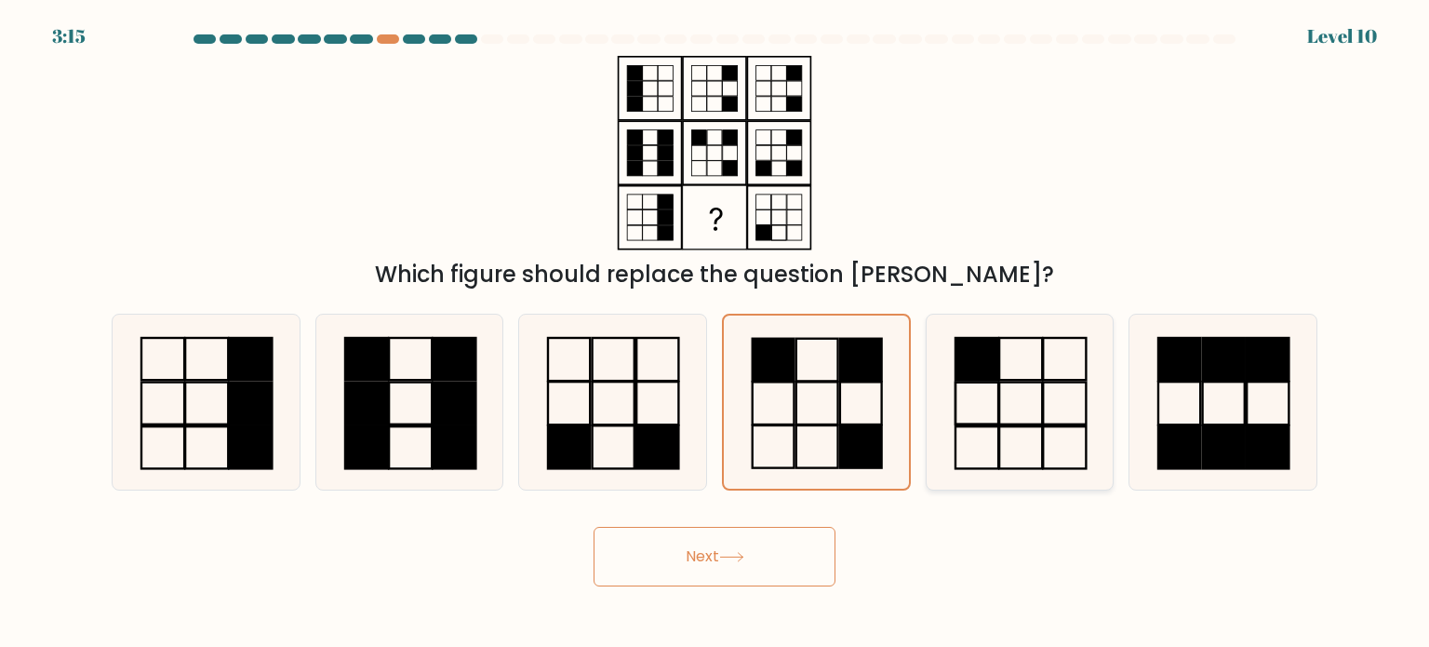
click at [1009, 388] on icon at bounding box center [1019, 401] width 175 height 175
click at [715, 333] on input "e." at bounding box center [715, 328] width 1 height 9
radio input "true"
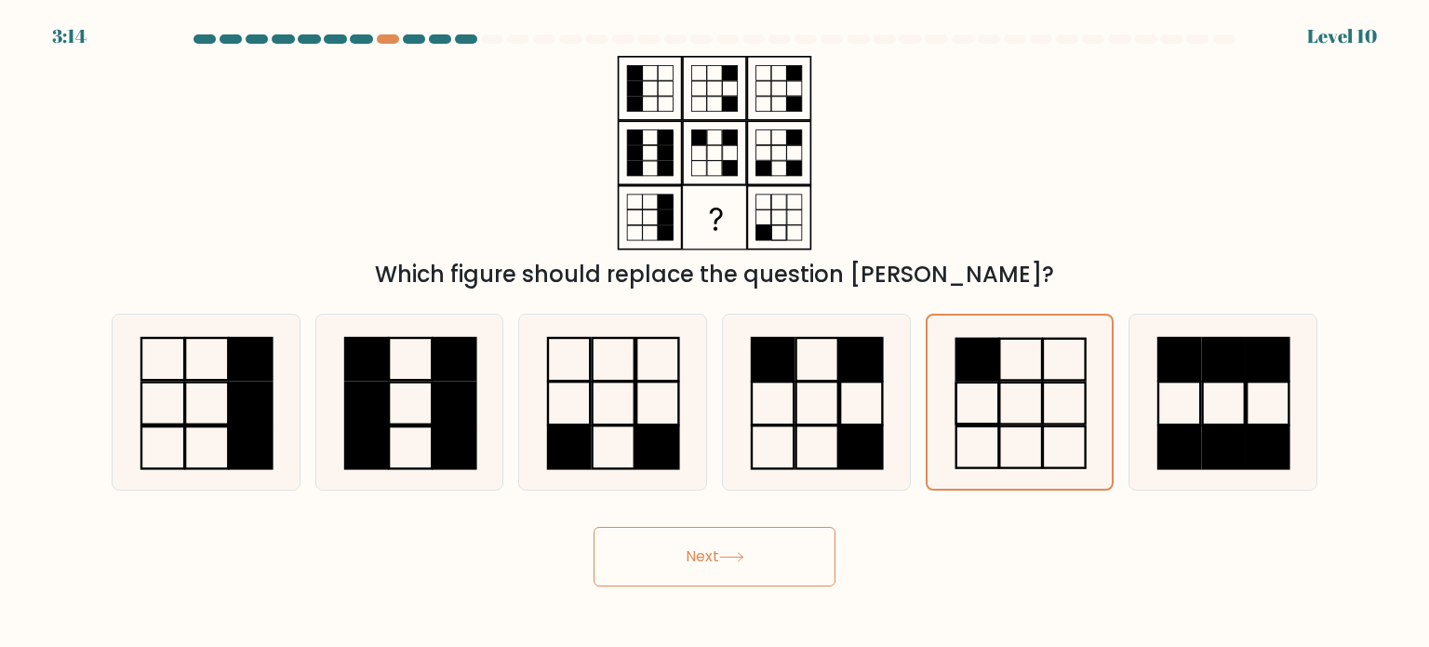
click at [729, 561] on icon at bounding box center [731, 557] width 25 height 10
click at [786, 371] on rect at bounding box center [773, 359] width 42 height 43
click at [715, 333] on input "d." at bounding box center [715, 328] width 1 height 9
radio input "true"
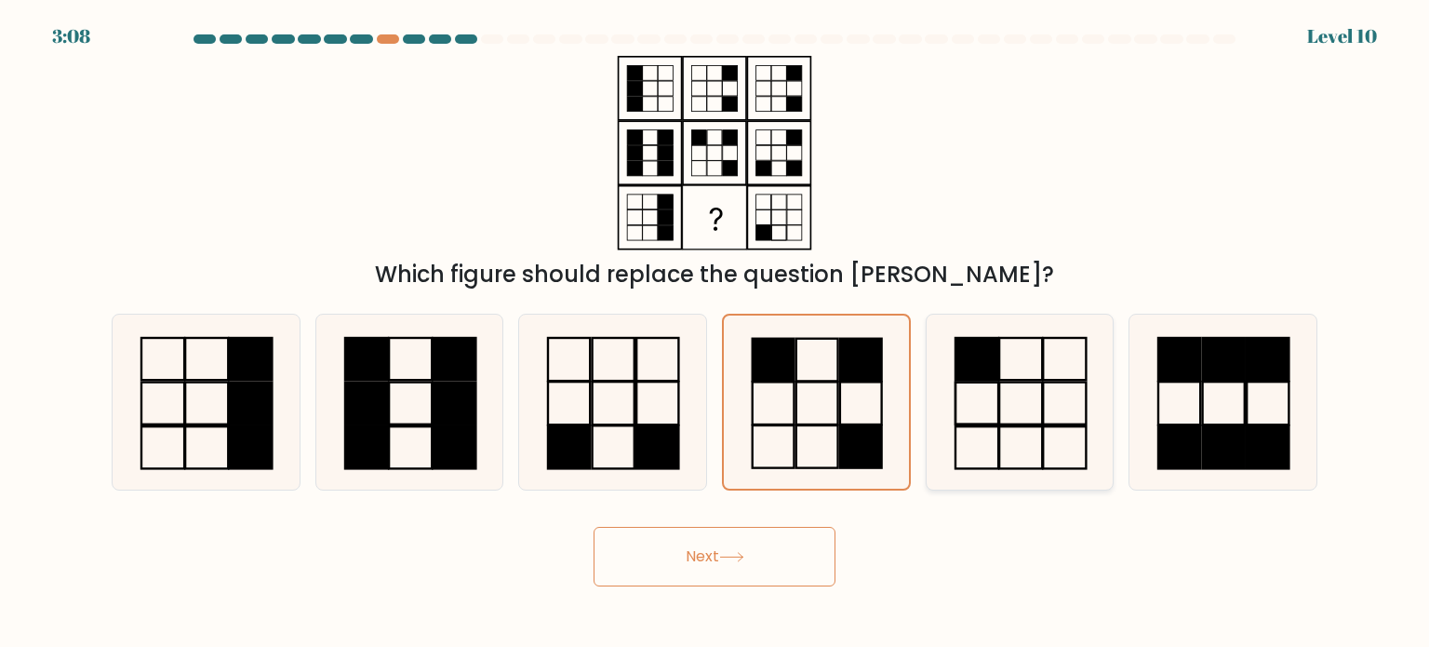
click at [1001, 387] on icon at bounding box center [1019, 401] width 175 height 175
click at [715, 333] on input "e." at bounding box center [715, 328] width 1 height 9
radio input "true"
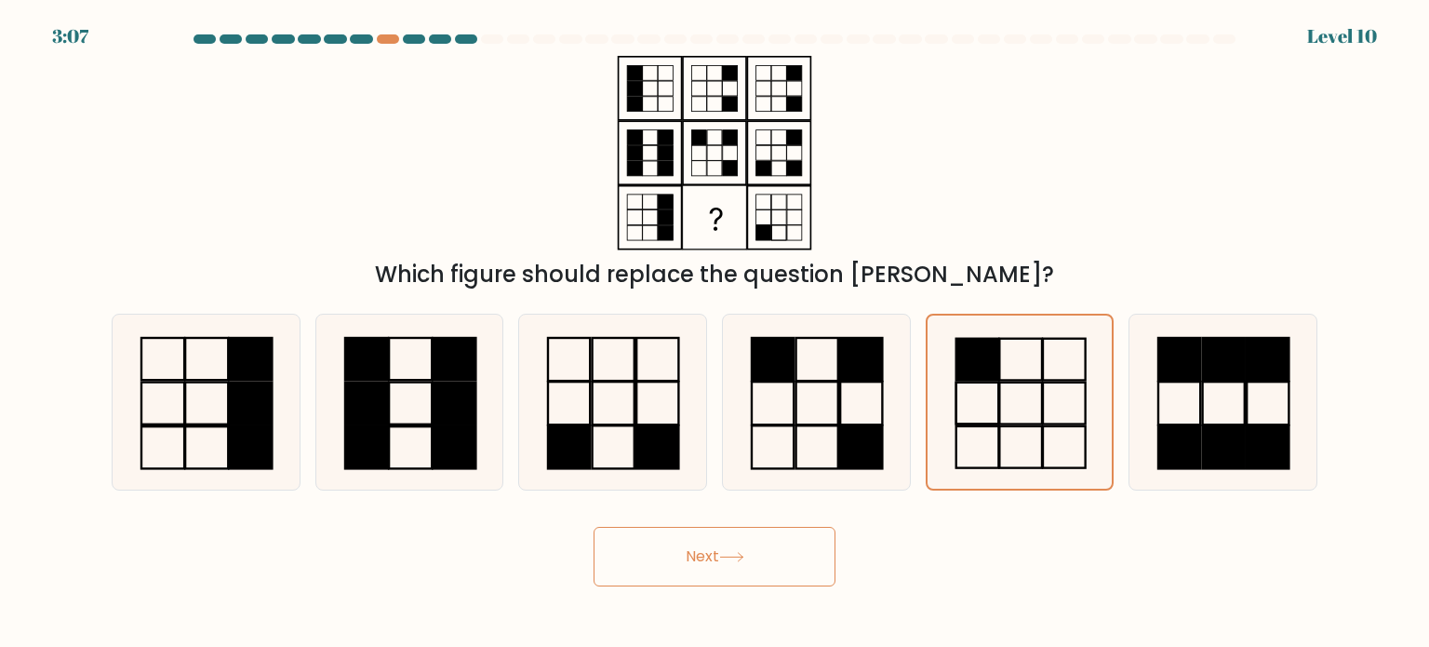
click at [735, 548] on button "Next" at bounding box center [715, 557] width 242 height 60
click at [822, 414] on icon at bounding box center [815, 401] width 175 height 175
click at [715, 333] on input "d." at bounding box center [715, 328] width 1 height 9
radio input "true"
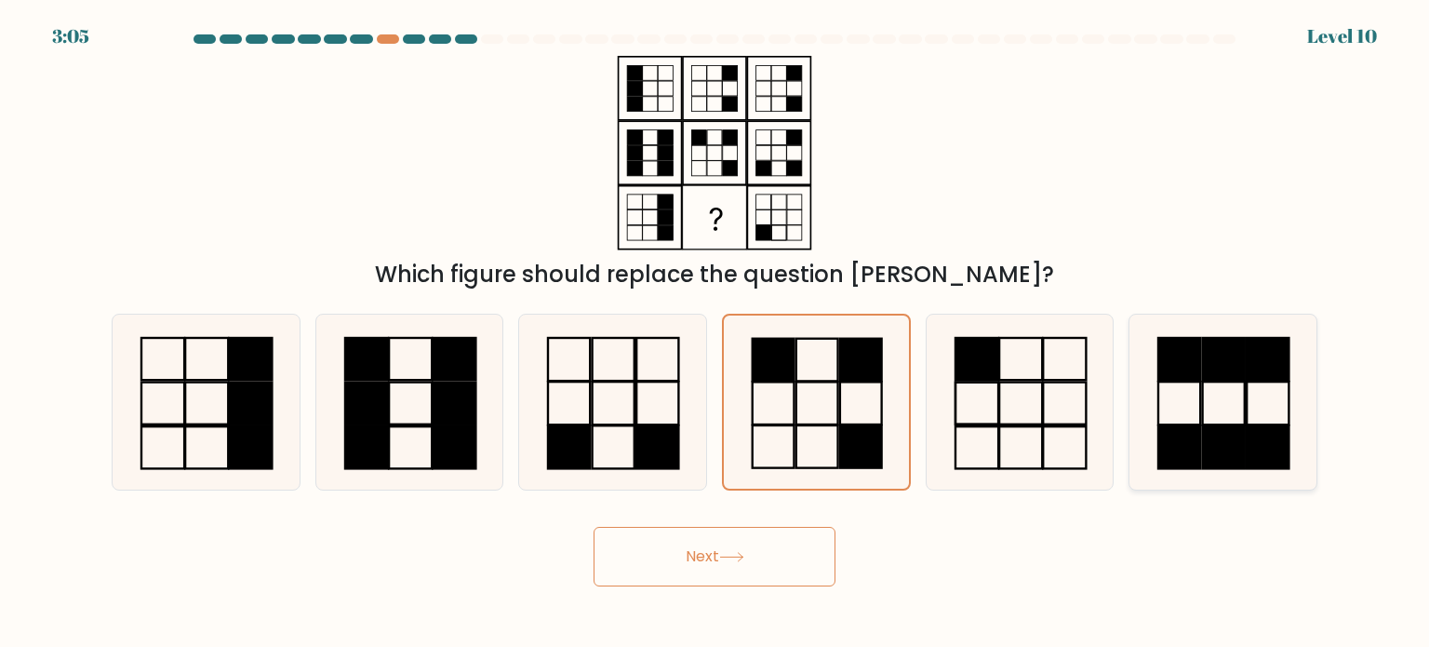
click at [1205, 413] on icon at bounding box center [1222, 401] width 175 height 175
click at [715, 333] on input "f." at bounding box center [715, 328] width 1 height 9
radio input "true"
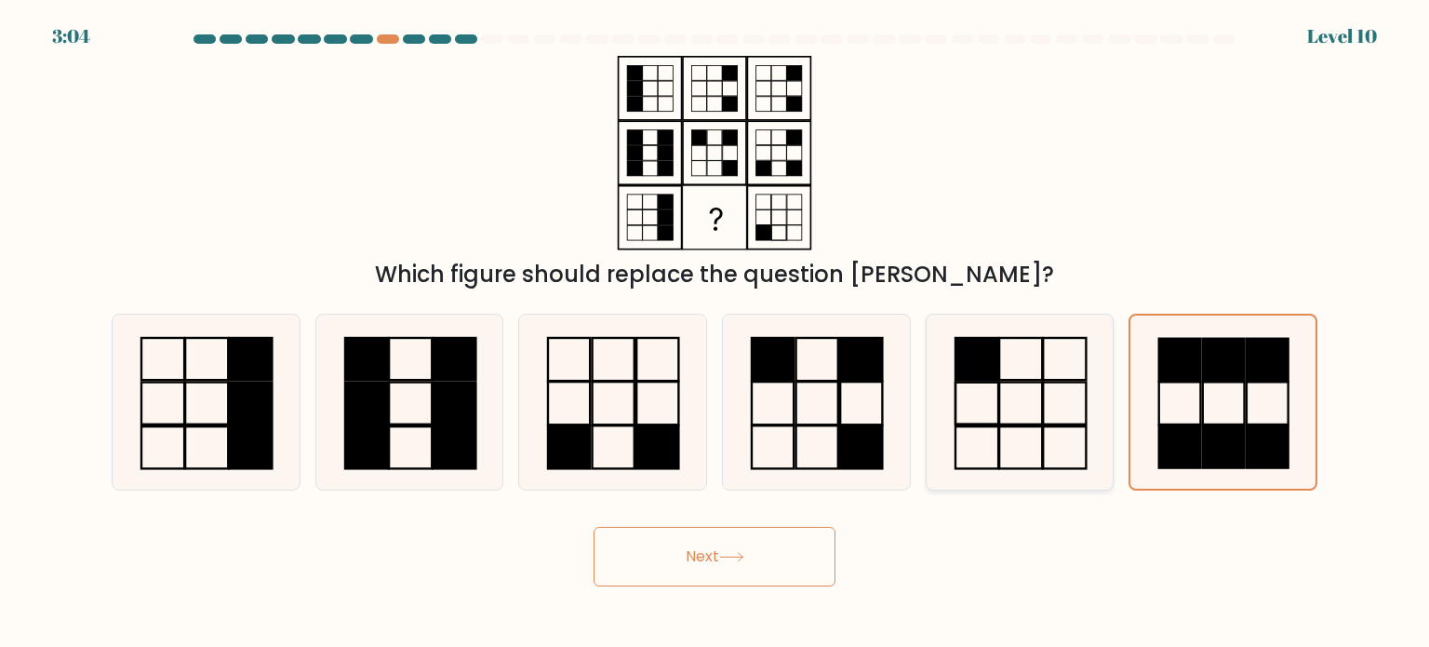
click at [1055, 410] on icon at bounding box center [1019, 401] width 175 height 175
click at [715, 333] on input "e." at bounding box center [715, 328] width 1 height 9
radio input "true"
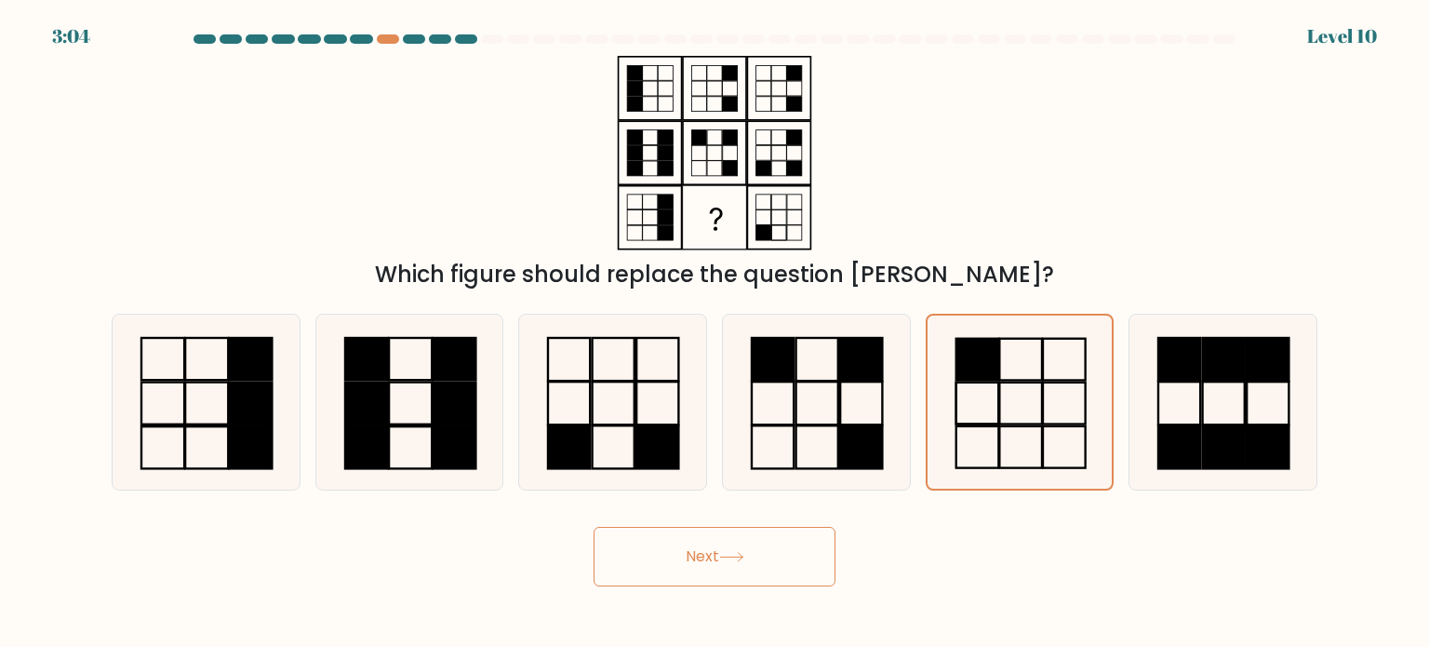
click at [729, 548] on button "Next" at bounding box center [715, 557] width 242 height 60
click at [830, 390] on icon at bounding box center [815, 401] width 175 height 175
click at [715, 333] on input "d." at bounding box center [715, 328] width 1 height 9
radio input "true"
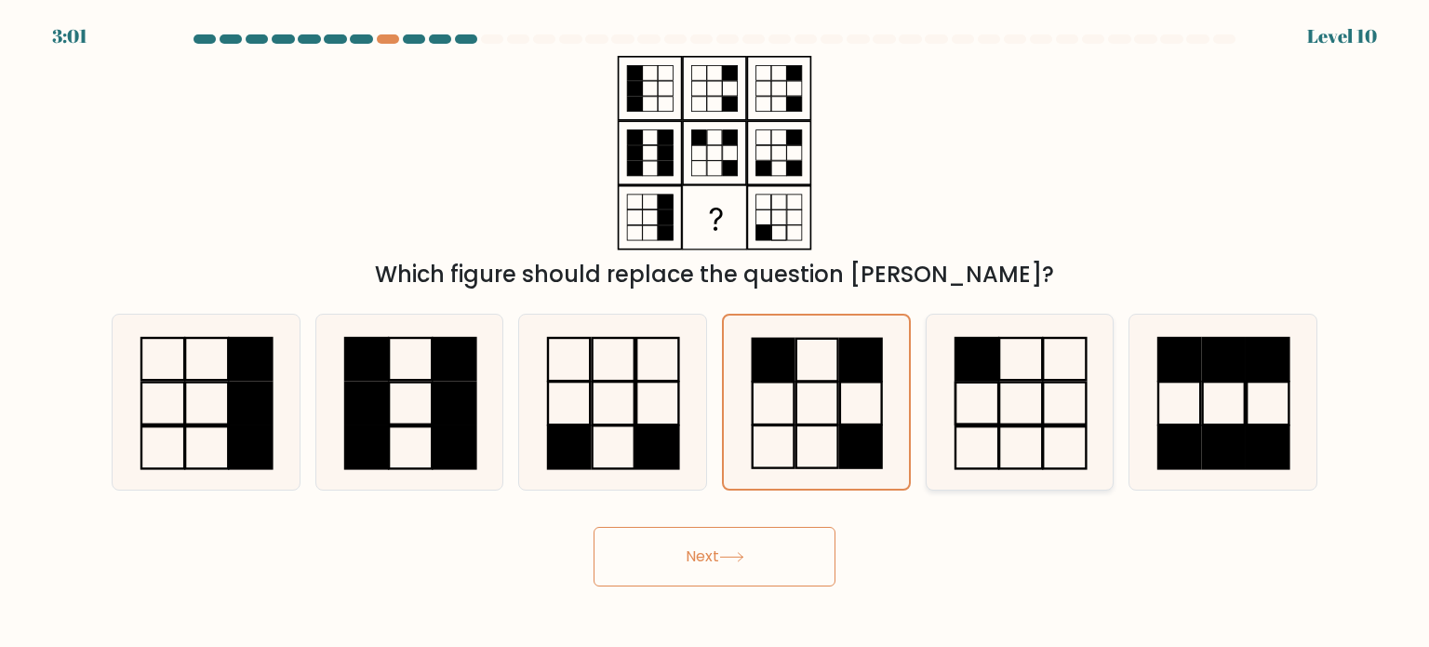
click at [993, 410] on icon at bounding box center [1019, 401] width 175 height 175
click at [715, 333] on input "e." at bounding box center [715, 328] width 1 height 9
radio input "true"
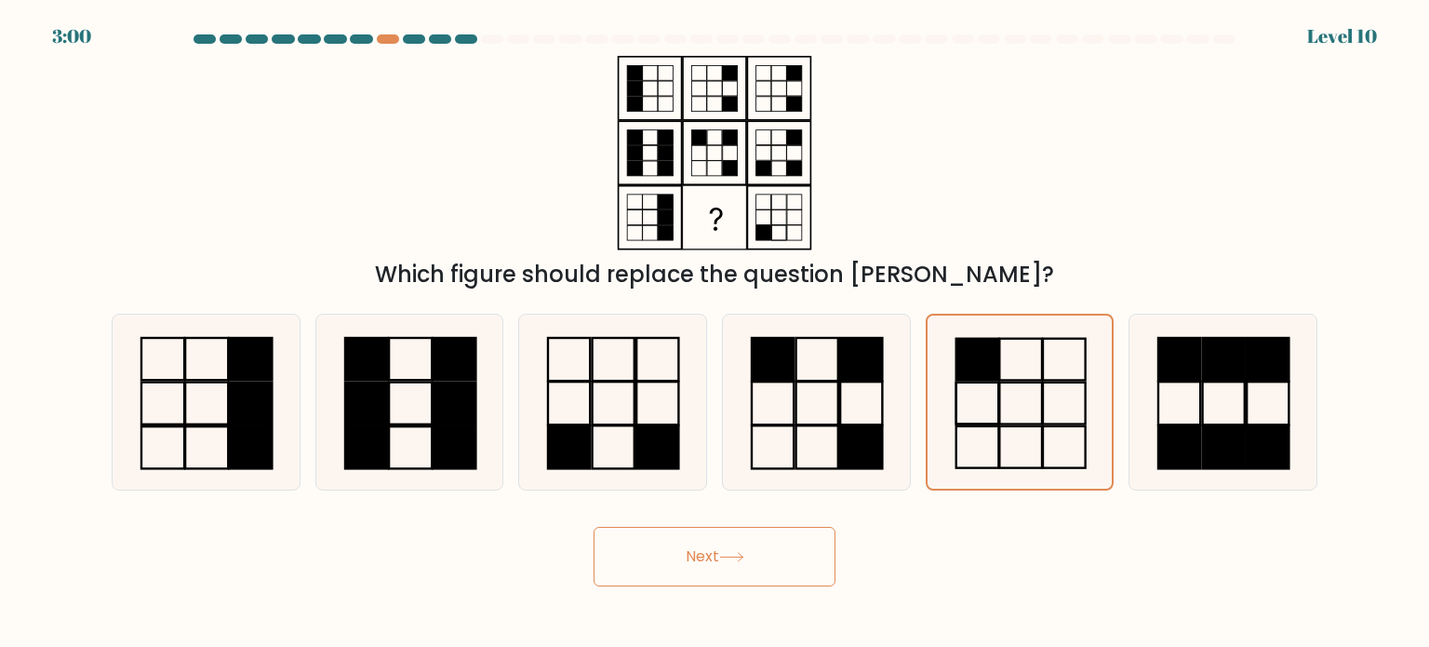
click at [744, 564] on button "Next" at bounding box center [715, 557] width 242 height 60
click at [836, 431] on icon at bounding box center [815, 401] width 175 height 175
click at [715, 333] on input "d." at bounding box center [715, 328] width 1 height 9
radio input "true"
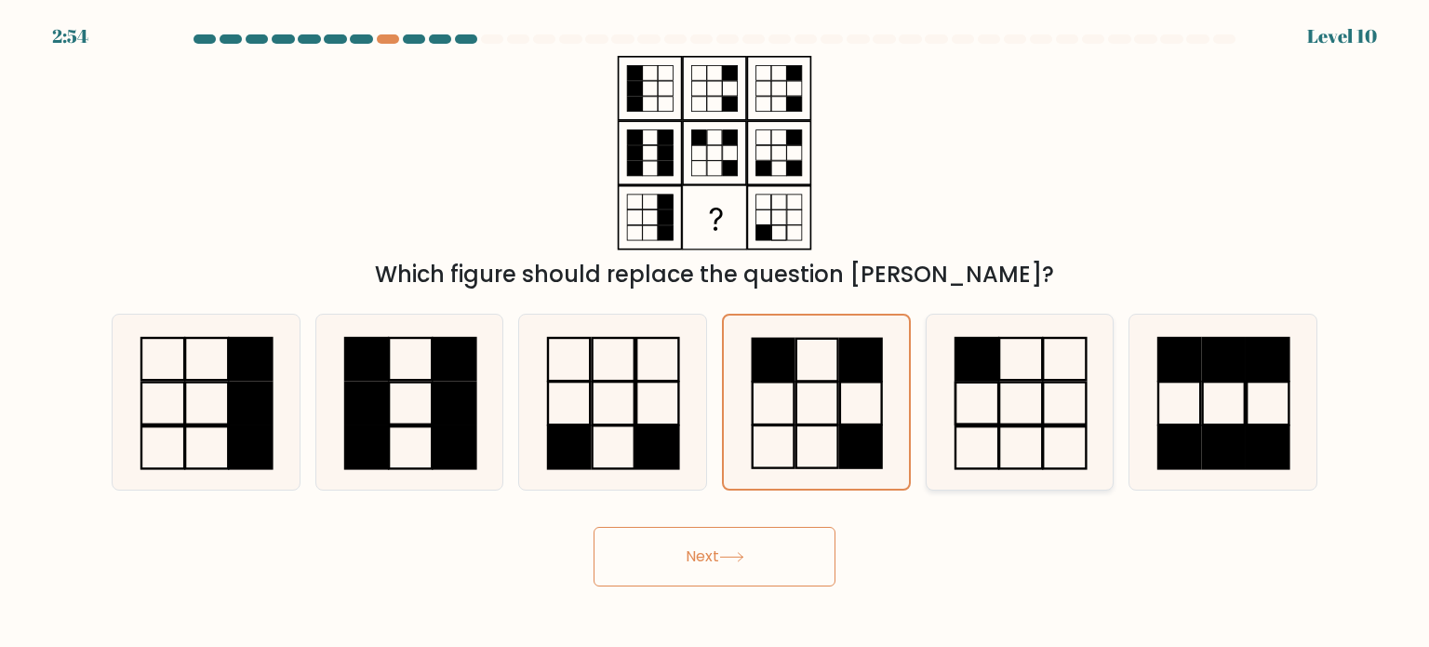
click at [1032, 429] on icon at bounding box center [1019, 401] width 175 height 175
click at [715, 333] on input "e." at bounding box center [715, 328] width 1 height 9
radio input "true"
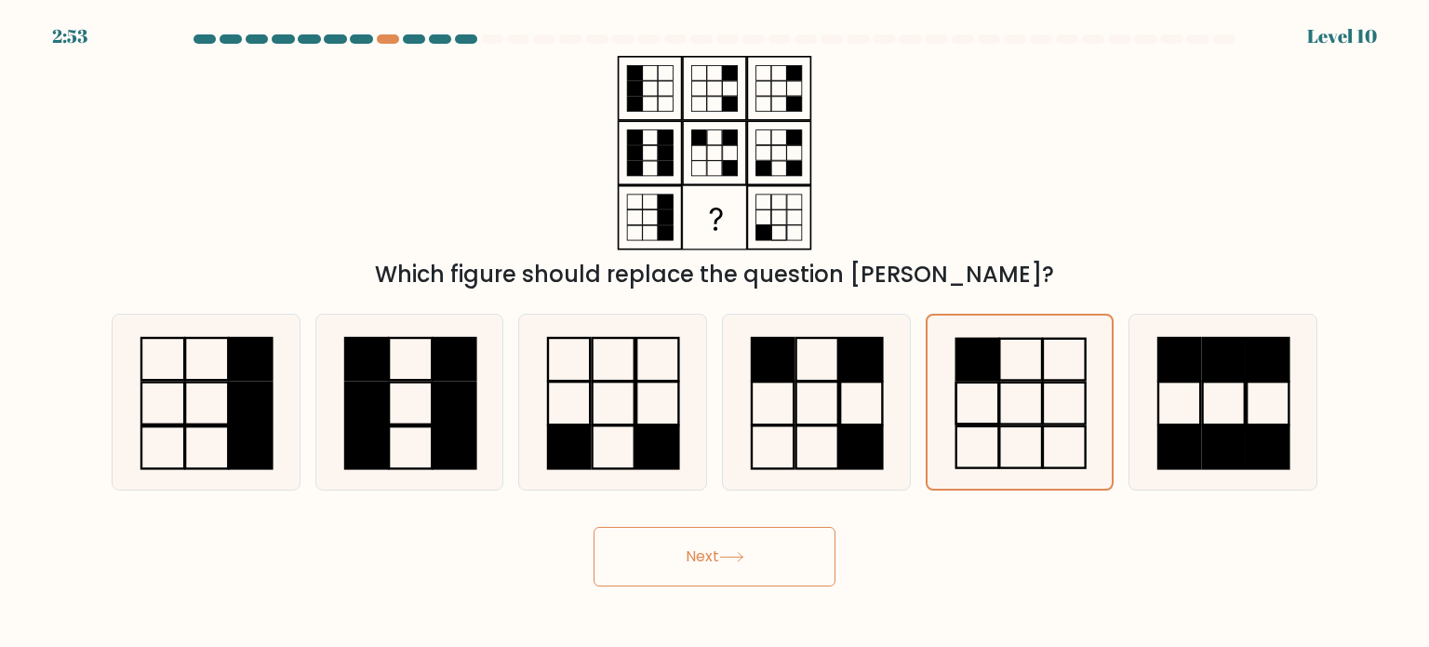
click at [736, 548] on button "Next" at bounding box center [715, 557] width 242 height 60
click at [828, 390] on icon at bounding box center [815, 401] width 175 height 175
click at [715, 333] on input "d." at bounding box center [715, 328] width 1 height 9
radio input "true"
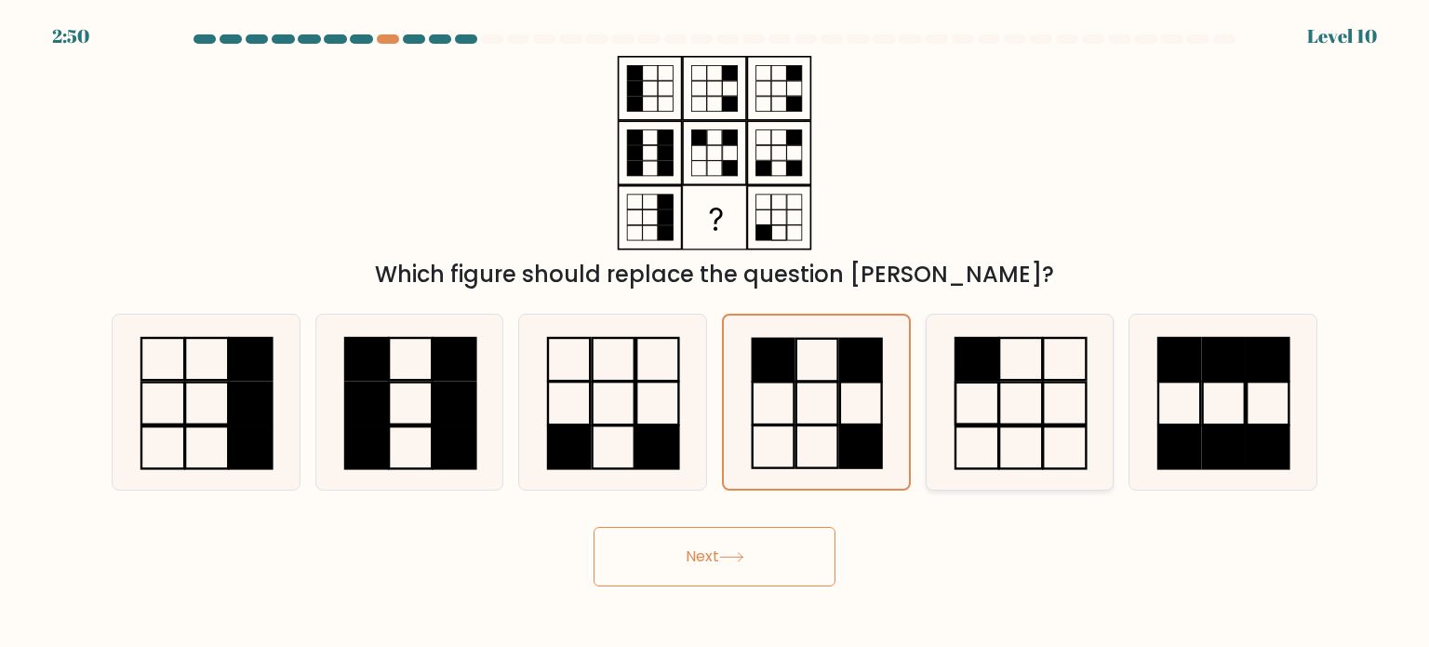
click at [1027, 381] on rect at bounding box center [1020, 402] width 43 height 42
click at [715, 333] on input "e." at bounding box center [715, 328] width 1 height 9
radio input "true"
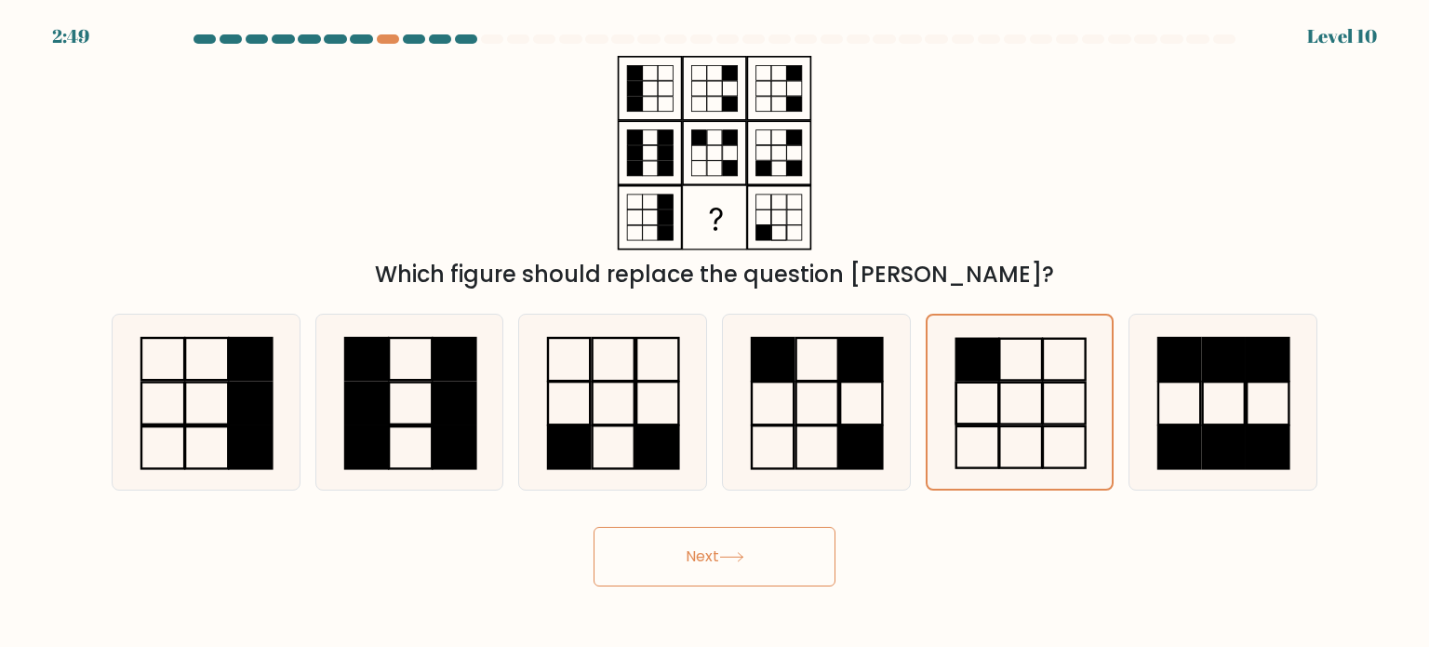
click at [703, 549] on button "Next" at bounding box center [715, 557] width 242 height 60
click at [800, 423] on rect at bounding box center [817, 402] width 42 height 43
click at [715, 333] on input "d." at bounding box center [715, 328] width 1 height 9
radio input "true"
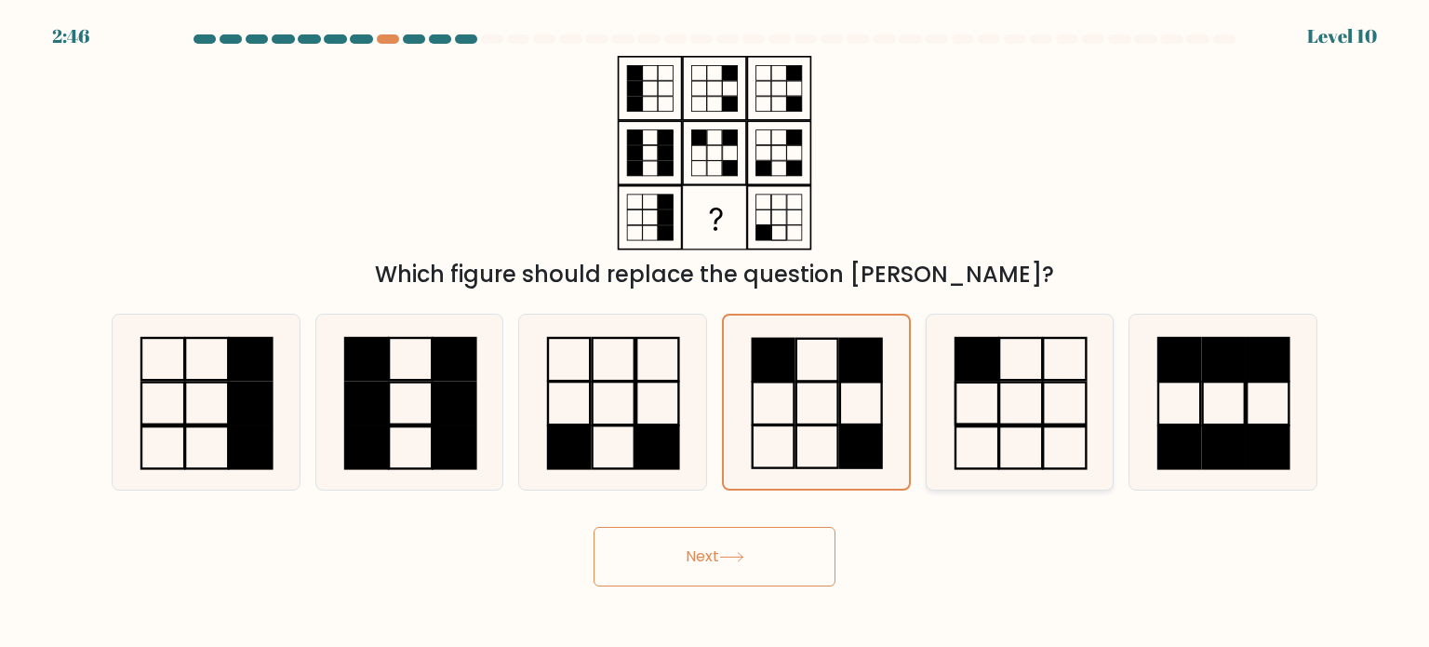
click at [1027, 427] on icon at bounding box center [1019, 401] width 175 height 175
click at [715, 333] on input "e." at bounding box center [715, 328] width 1 height 9
radio input "true"
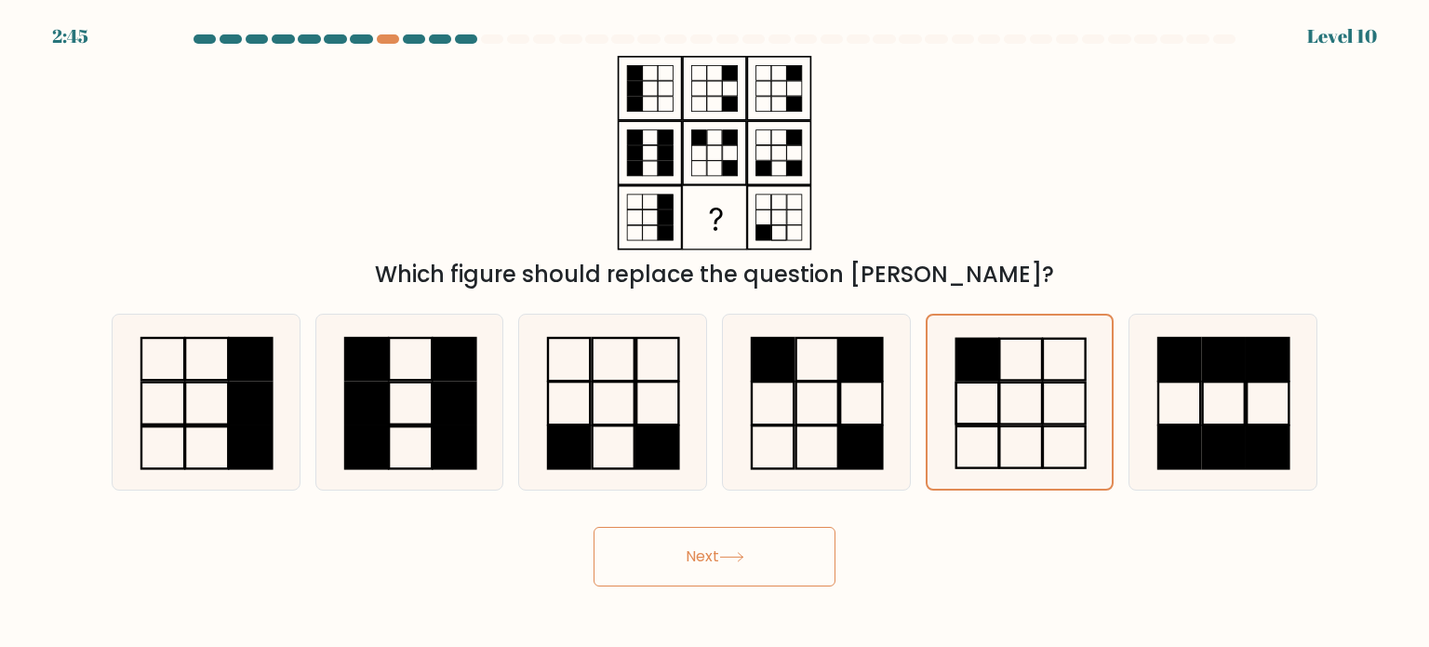
click at [737, 558] on icon at bounding box center [731, 557] width 25 height 10
click at [825, 400] on icon at bounding box center [815, 401] width 175 height 175
click at [715, 333] on input "d." at bounding box center [715, 328] width 1 height 9
radio input "true"
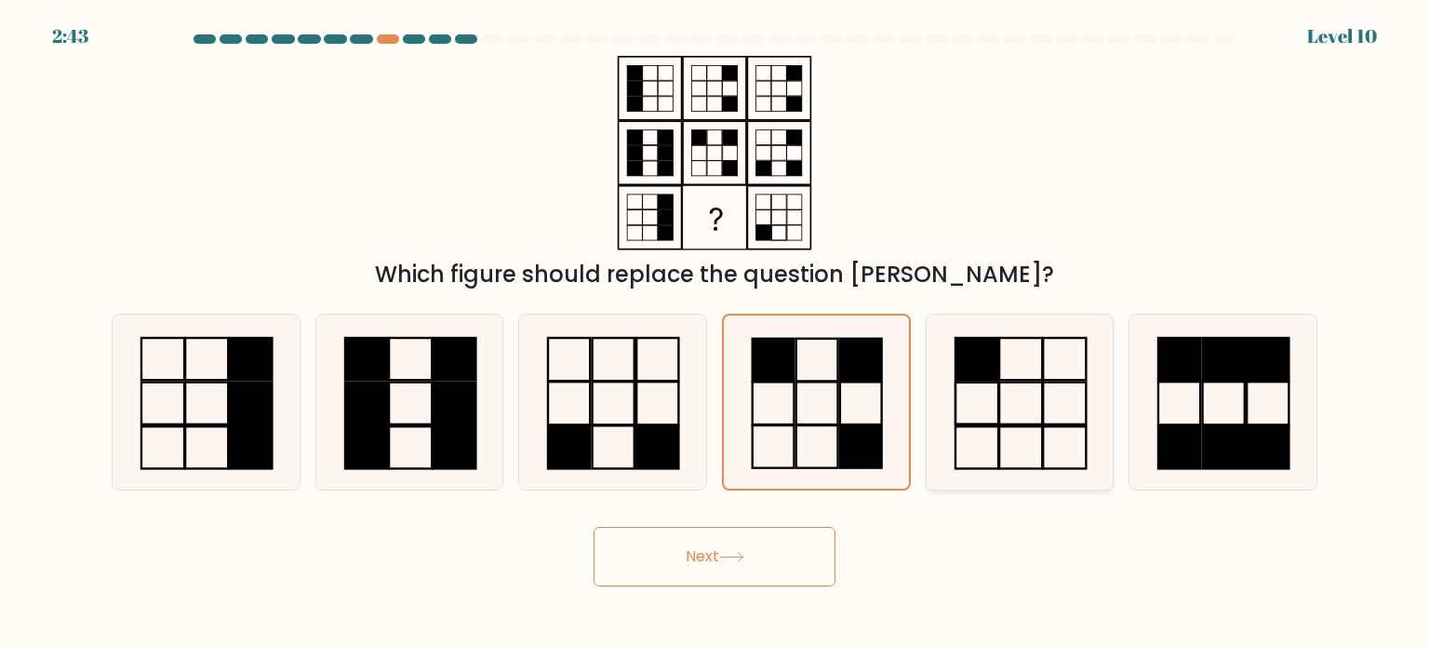
click at [1028, 413] on icon at bounding box center [1019, 401] width 175 height 175
click at [715, 333] on input "e." at bounding box center [715, 328] width 1 height 9
radio input "true"
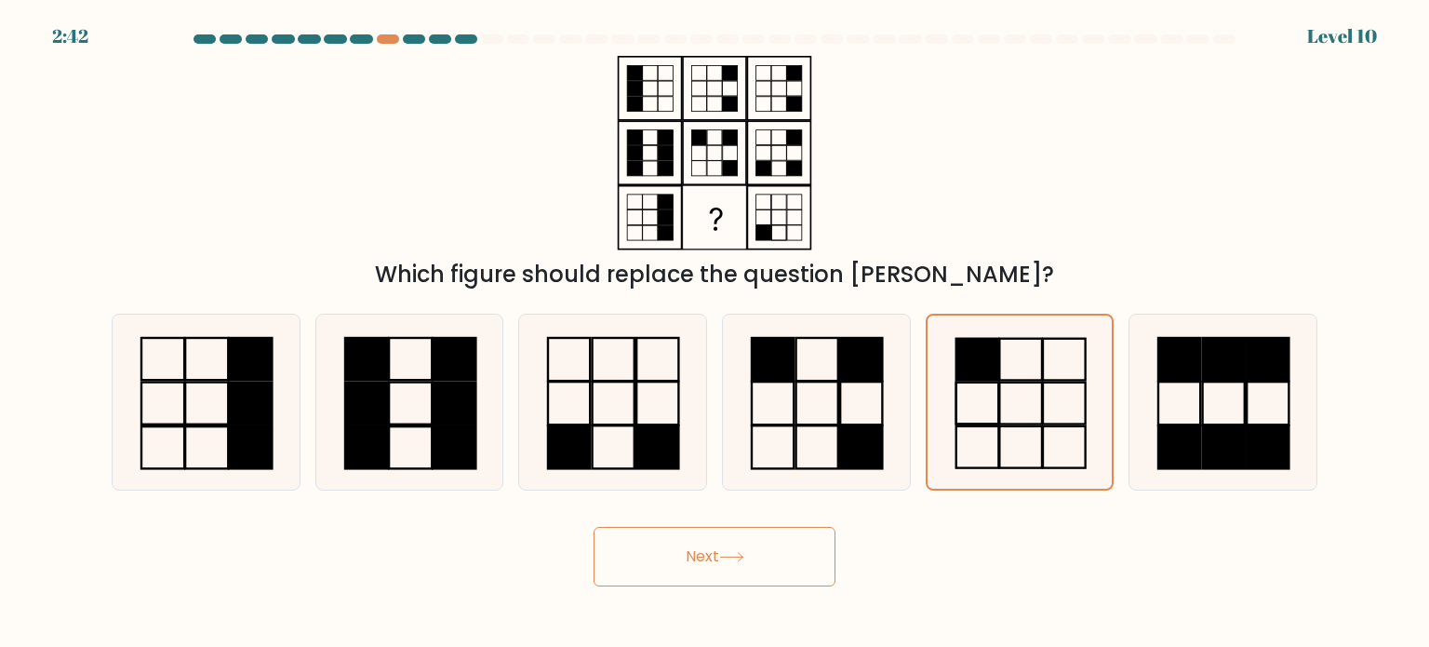
click at [717, 552] on button "Next" at bounding box center [715, 557] width 242 height 60
click at [711, 551] on button "Next" at bounding box center [715, 557] width 242 height 60
click at [1053, 373] on icon at bounding box center [1019, 401] width 173 height 173
click at [715, 333] on input "e." at bounding box center [715, 328] width 1 height 9
click at [796, 364] on rect at bounding box center [817, 359] width 42 height 43
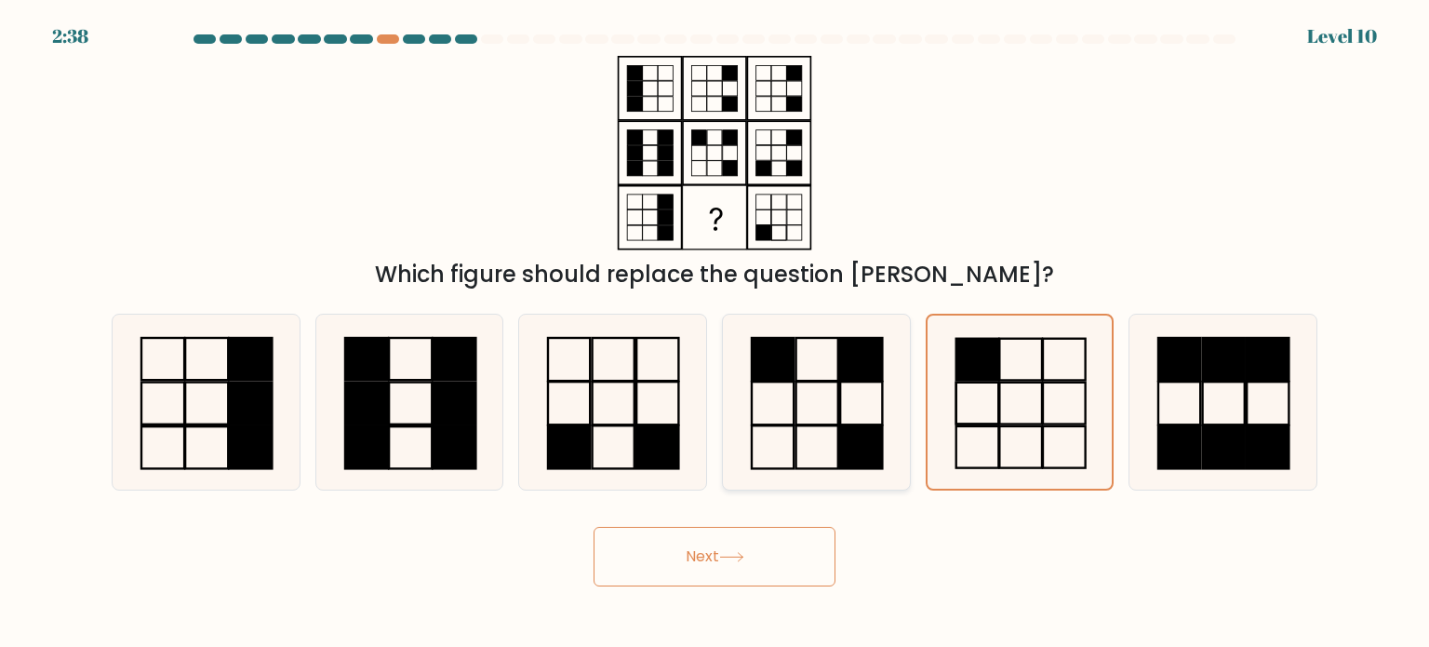
click at [715, 333] on input "d." at bounding box center [715, 328] width 1 height 9
radio input "true"
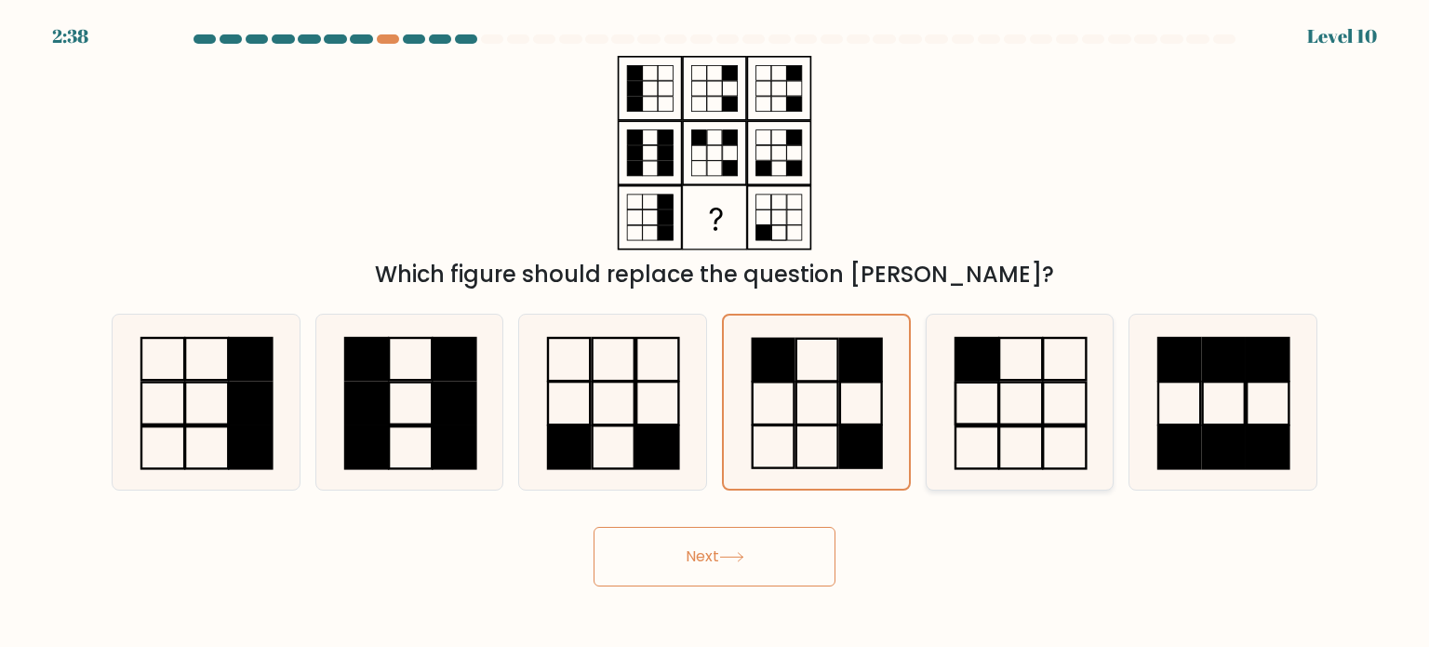
click at [1011, 367] on icon at bounding box center [1019, 401] width 175 height 175
click at [715, 333] on input "e." at bounding box center [715, 328] width 1 height 9
radio input "true"
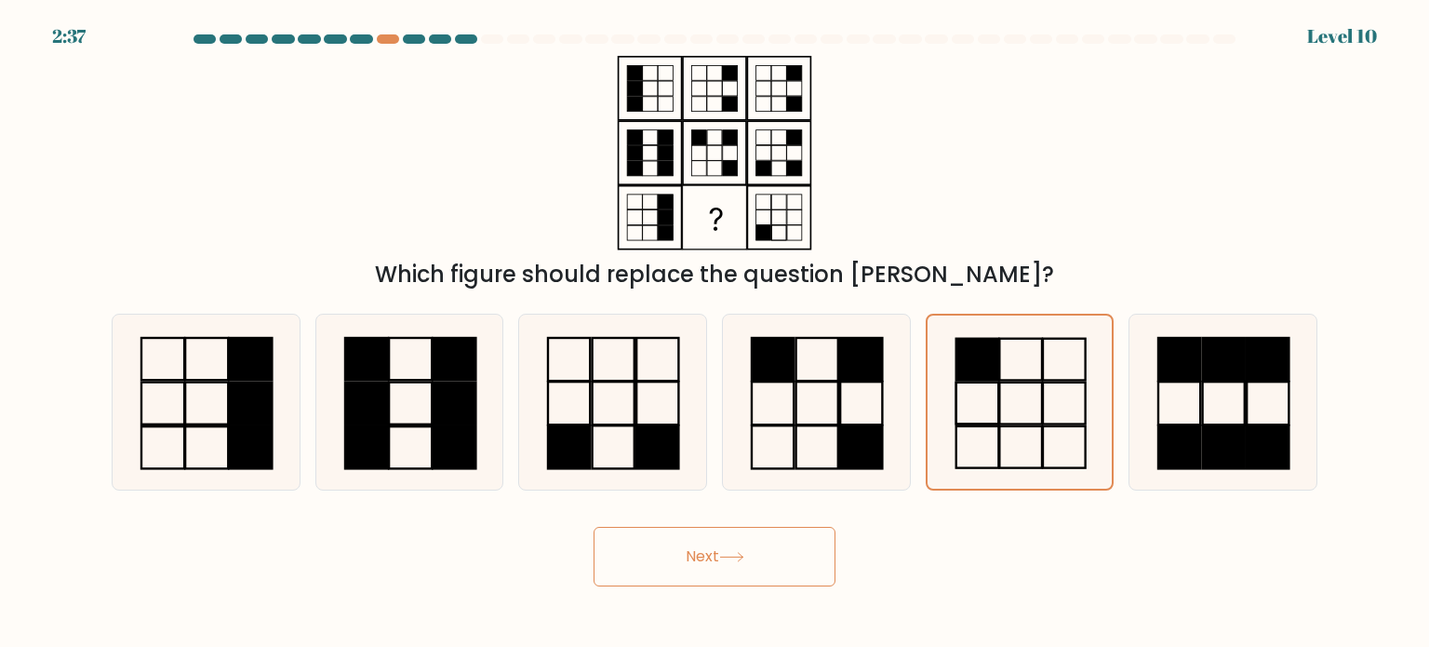
click at [741, 549] on button "Next" at bounding box center [715, 557] width 242 height 60
click at [1038, 446] on icon at bounding box center [1019, 401] width 173 height 173
click at [715, 333] on input "e." at bounding box center [715, 328] width 1 height 9
click at [813, 407] on icon at bounding box center [815, 401] width 175 height 175
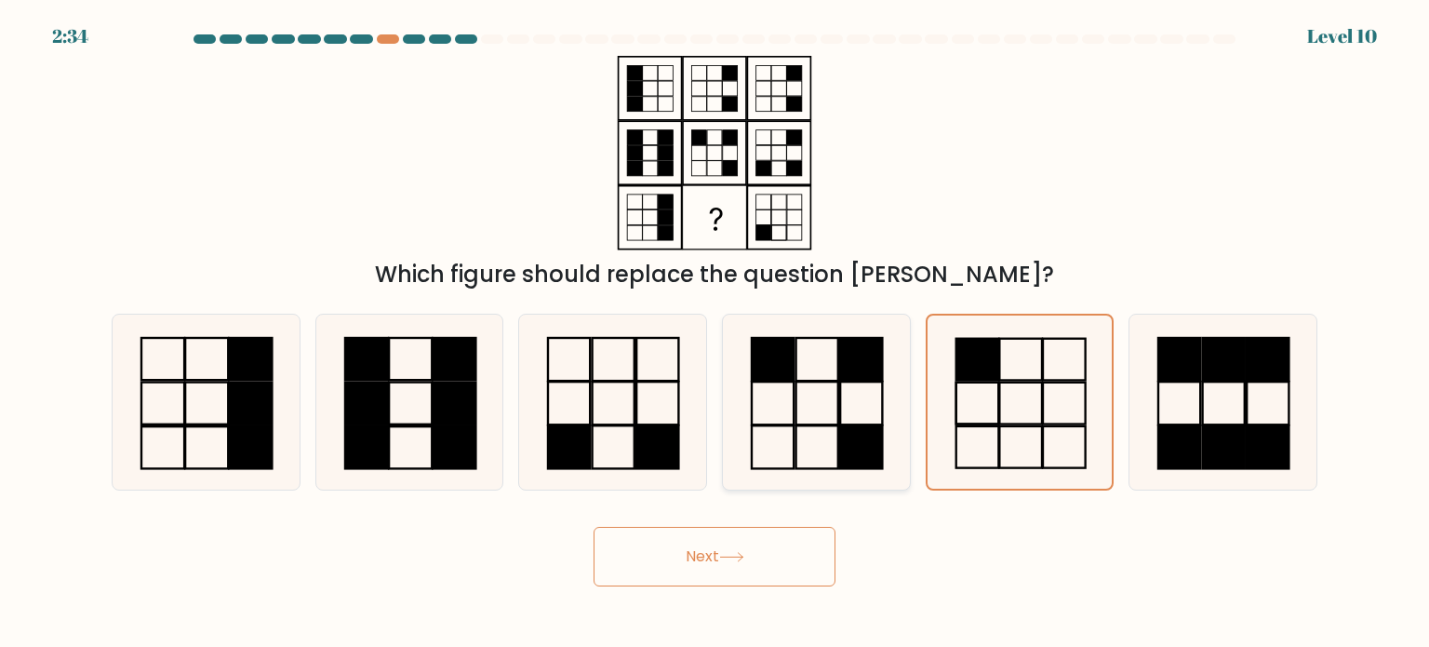
click at [715, 333] on input "d." at bounding box center [715, 328] width 1 height 9
radio input "true"
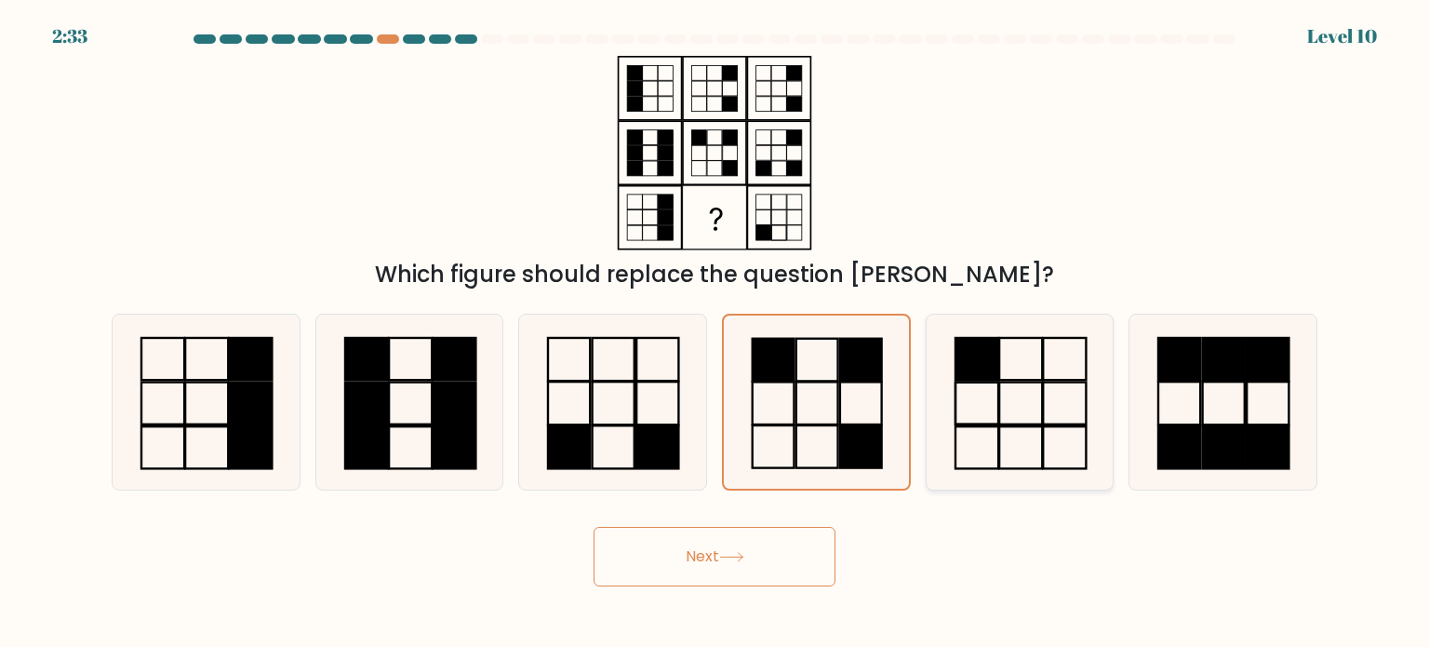
click at [1020, 399] on icon at bounding box center [1019, 401] width 175 height 175
click at [715, 333] on input "e." at bounding box center [715, 328] width 1 height 9
radio input "true"
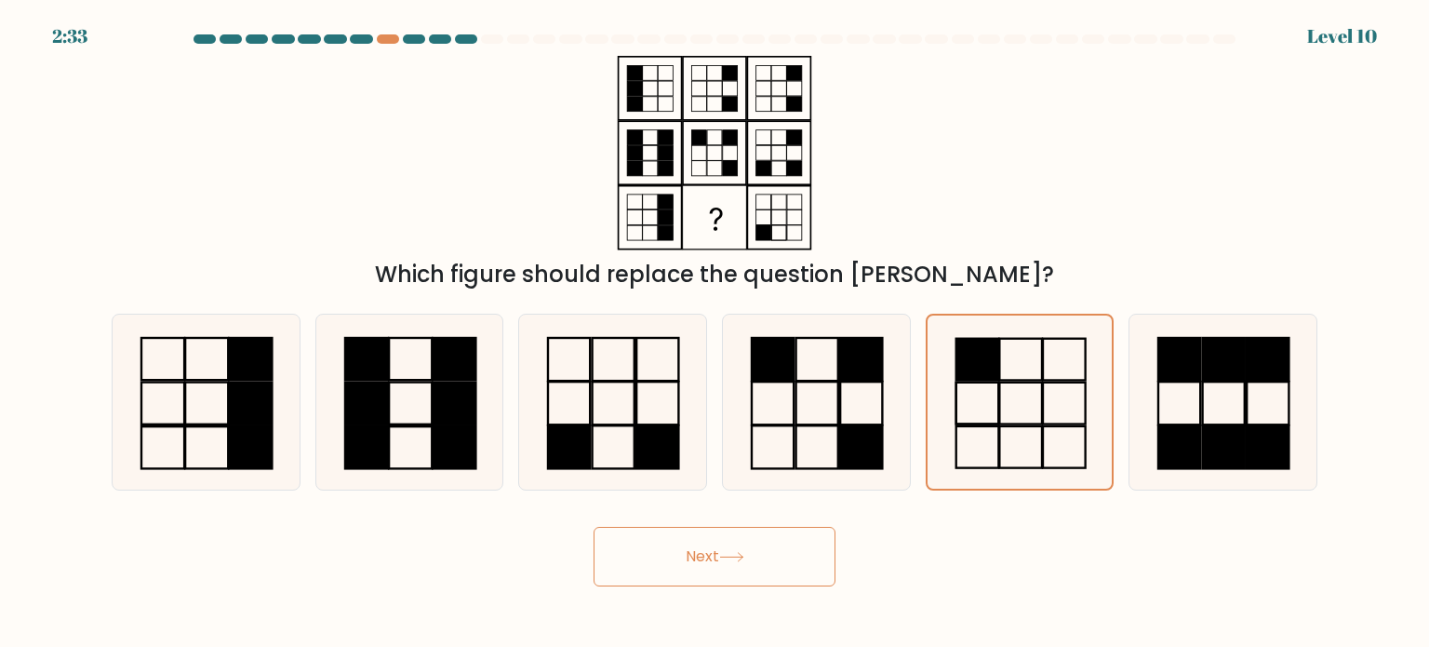
click at [704, 546] on button "Next" at bounding box center [715, 557] width 242 height 60
click at [804, 565] on button "Next" at bounding box center [715, 557] width 242 height 60
click at [1100, 329] on icon at bounding box center [1019, 401] width 173 height 173
click at [715, 329] on input "e." at bounding box center [715, 328] width 1 height 9
click at [827, 328] on icon at bounding box center [815, 401] width 175 height 175
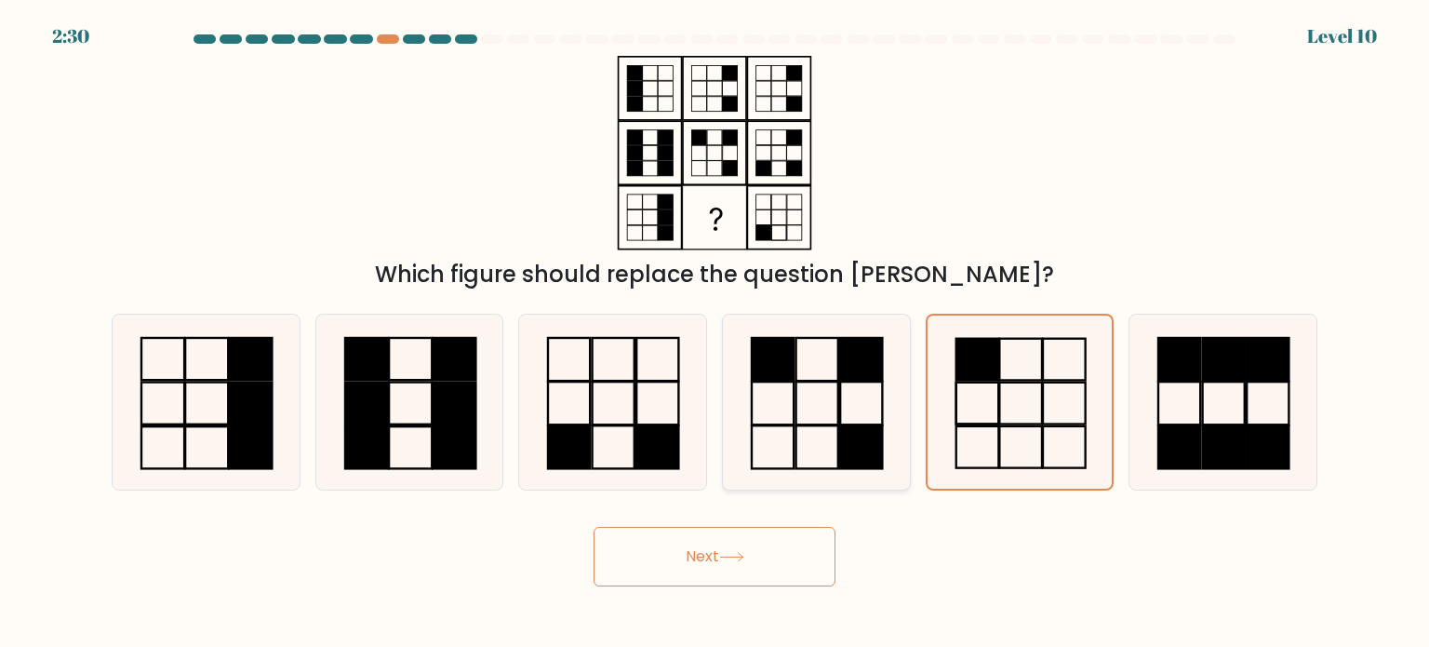
click at [715, 328] on input "d." at bounding box center [715, 328] width 1 height 9
radio input "true"
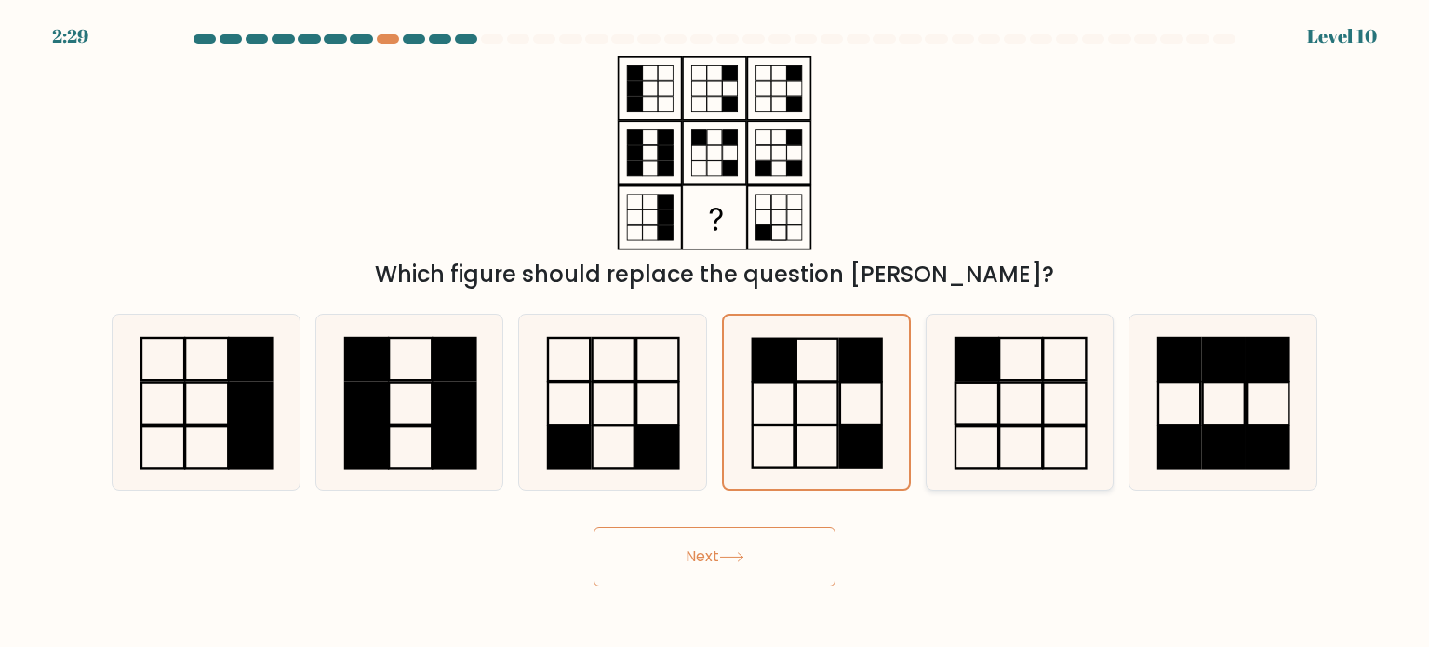
click at [1026, 378] on icon at bounding box center [1019, 401] width 175 height 175
click at [715, 333] on input "e." at bounding box center [715, 328] width 1 height 9
radio input "true"
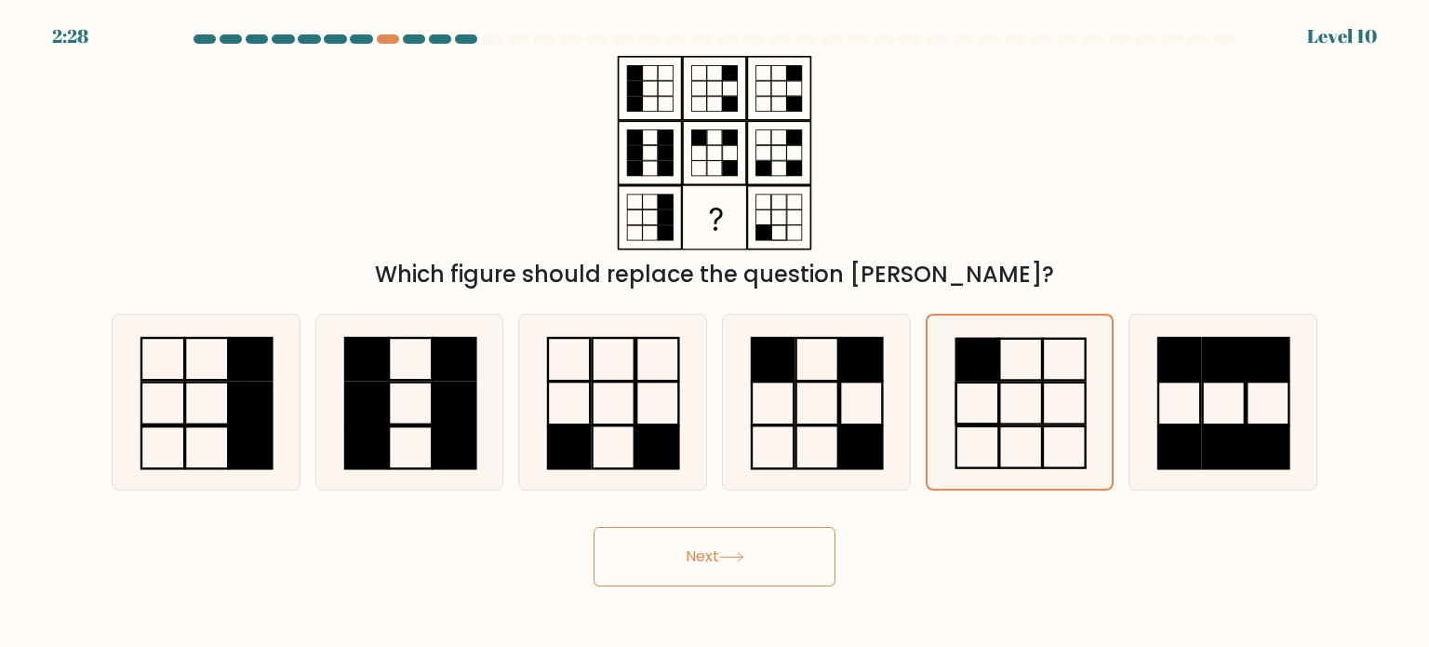
click at [728, 557] on icon at bounding box center [731, 557] width 22 height 8
click at [799, 412] on icon at bounding box center [815, 401] width 175 height 175
click at [715, 333] on input "d." at bounding box center [715, 328] width 1 height 9
radio input "true"
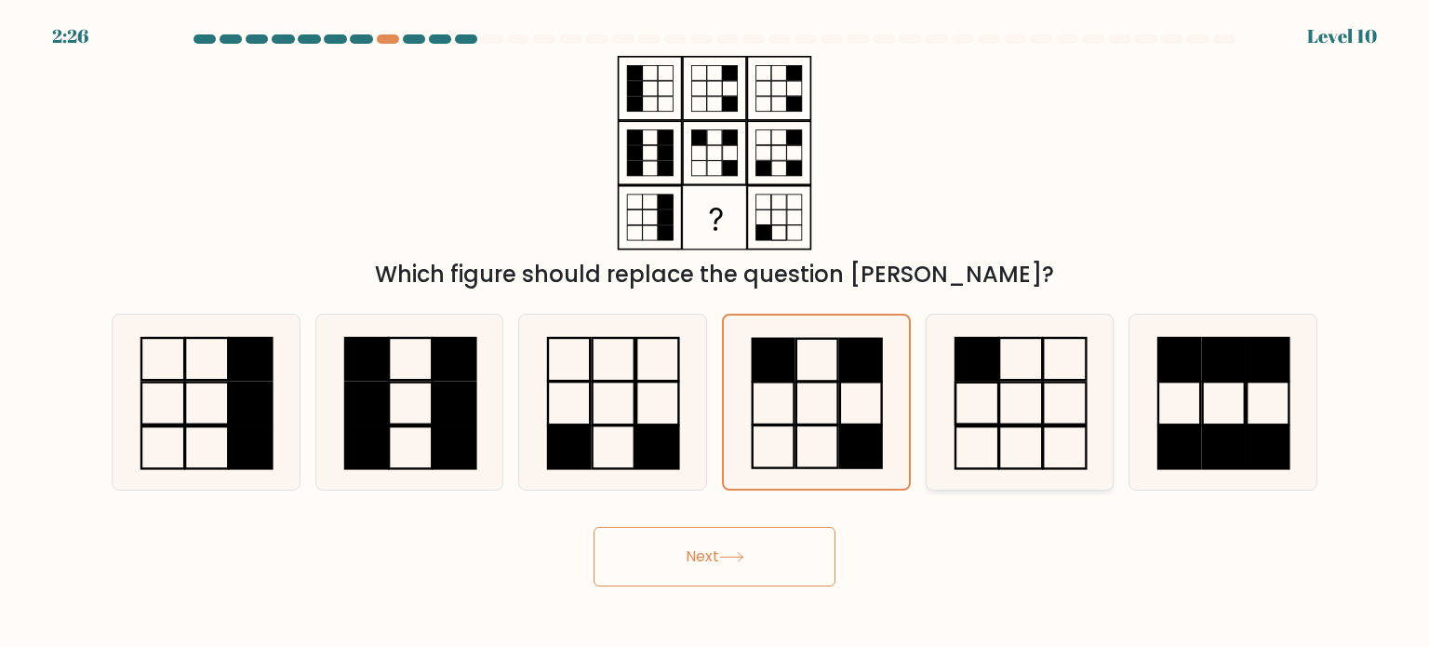
click at [1012, 412] on icon at bounding box center [1019, 401] width 175 height 175
click at [715, 333] on input "e." at bounding box center [715, 328] width 1 height 9
radio input "true"
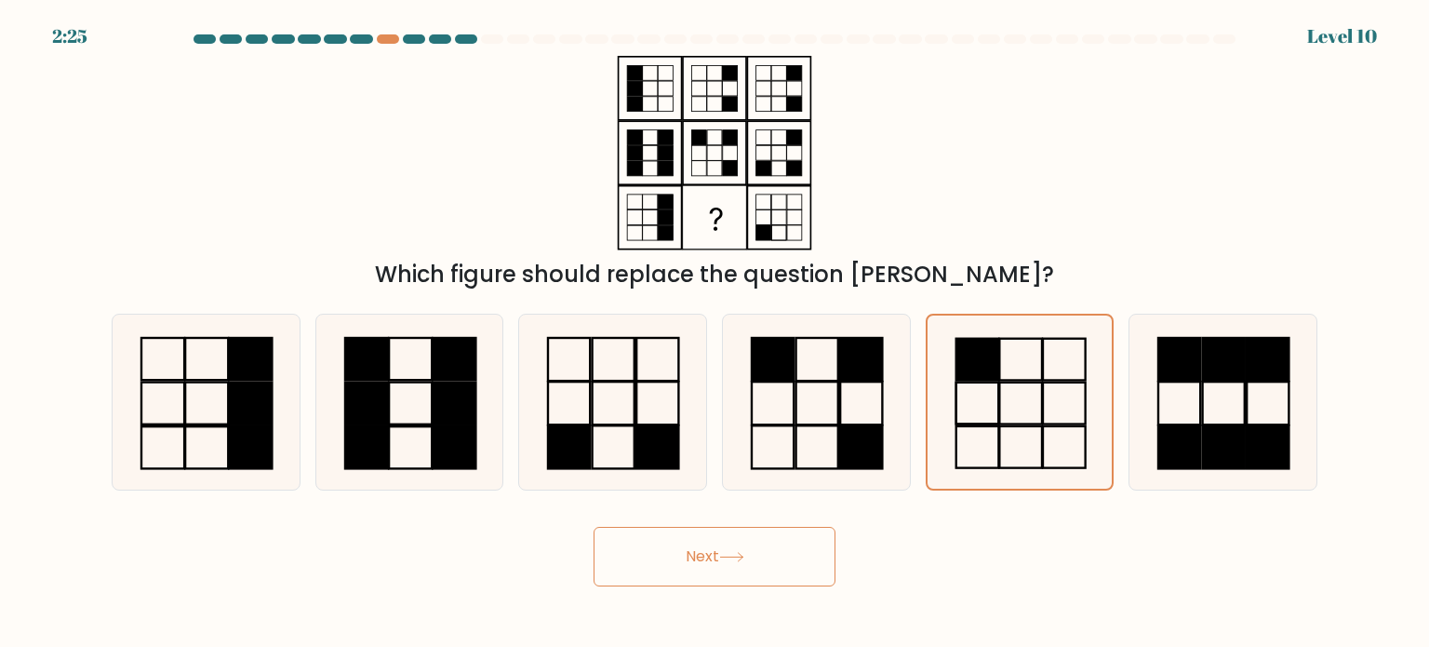
click at [741, 543] on button "Next" at bounding box center [715, 557] width 242 height 60
click at [738, 544] on button "Next" at bounding box center [715, 557] width 242 height 60
click at [739, 546] on button "Next" at bounding box center [715, 557] width 242 height 60
drag, startPoint x: 739, startPoint y: 546, endPoint x: 692, endPoint y: 557, distance: 47.8
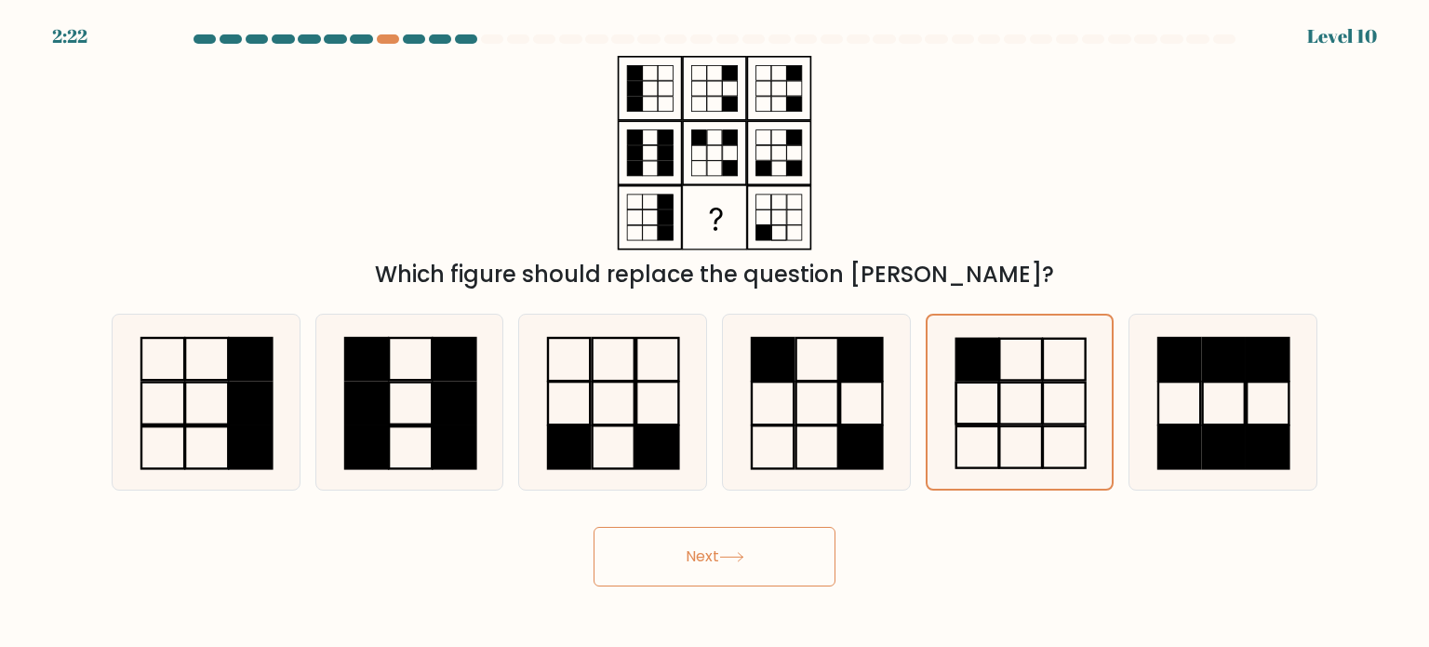
click at [692, 557] on button "Next" at bounding box center [715, 557] width 242 height 60
click at [726, 553] on icon at bounding box center [731, 557] width 25 height 10
click at [828, 406] on icon at bounding box center [815, 401] width 175 height 175
click at [715, 333] on input "d." at bounding box center [715, 328] width 1 height 9
radio input "true"
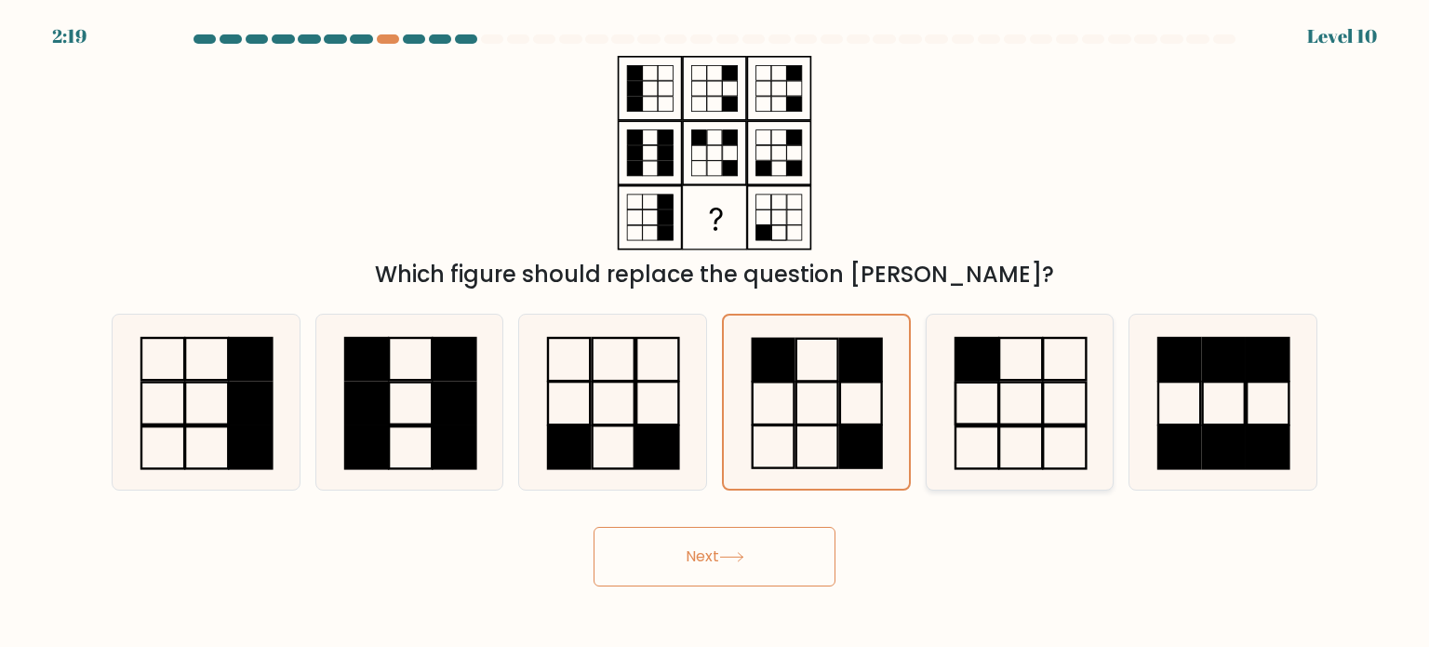
click at [1004, 402] on icon at bounding box center [1019, 401] width 175 height 175
click at [715, 333] on input "e." at bounding box center [715, 328] width 1 height 9
radio input "true"
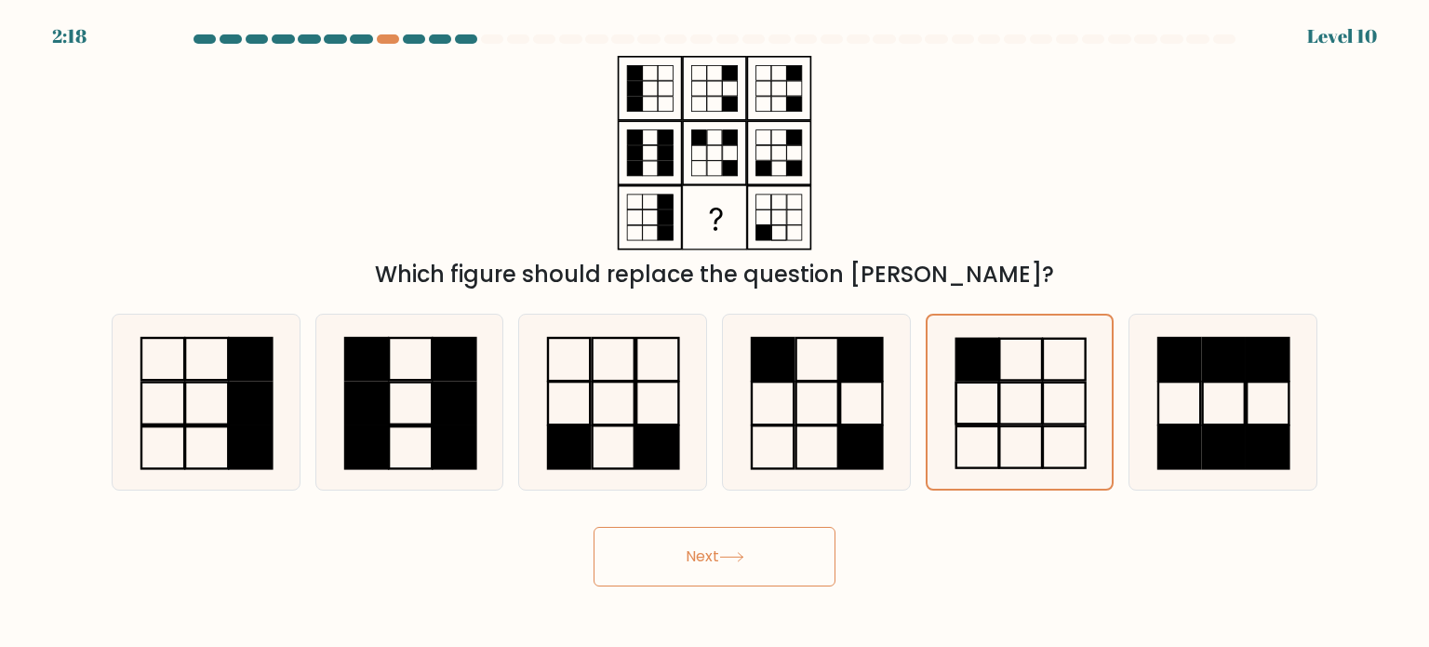
click at [715, 536] on button "Next" at bounding box center [715, 557] width 242 height 60
click at [731, 561] on icon at bounding box center [731, 557] width 25 height 10
click at [820, 400] on icon at bounding box center [815, 401] width 175 height 175
click at [715, 333] on input "d." at bounding box center [715, 328] width 1 height 9
radio input "true"
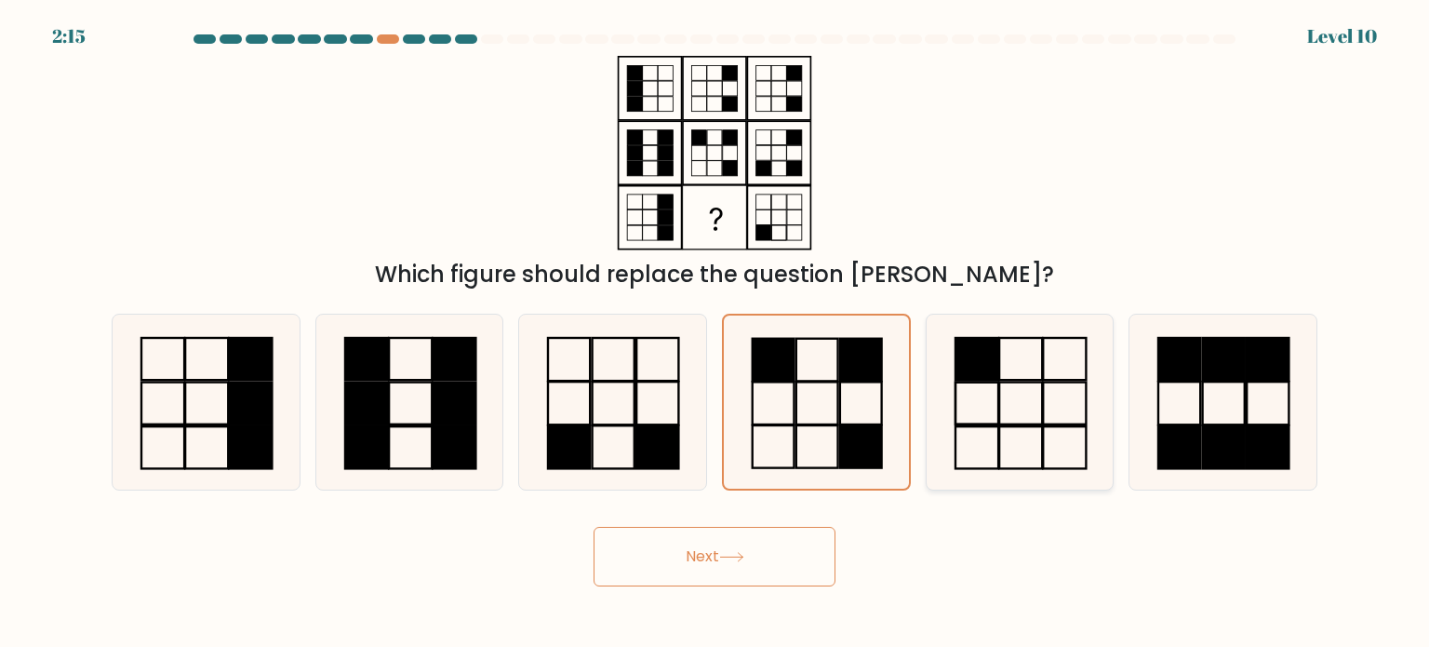
click at [994, 397] on icon at bounding box center [1019, 401] width 175 height 175
click at [715, 333] on input "e." at bounding box center [715, 328] width 1 height 9
radio input "true"
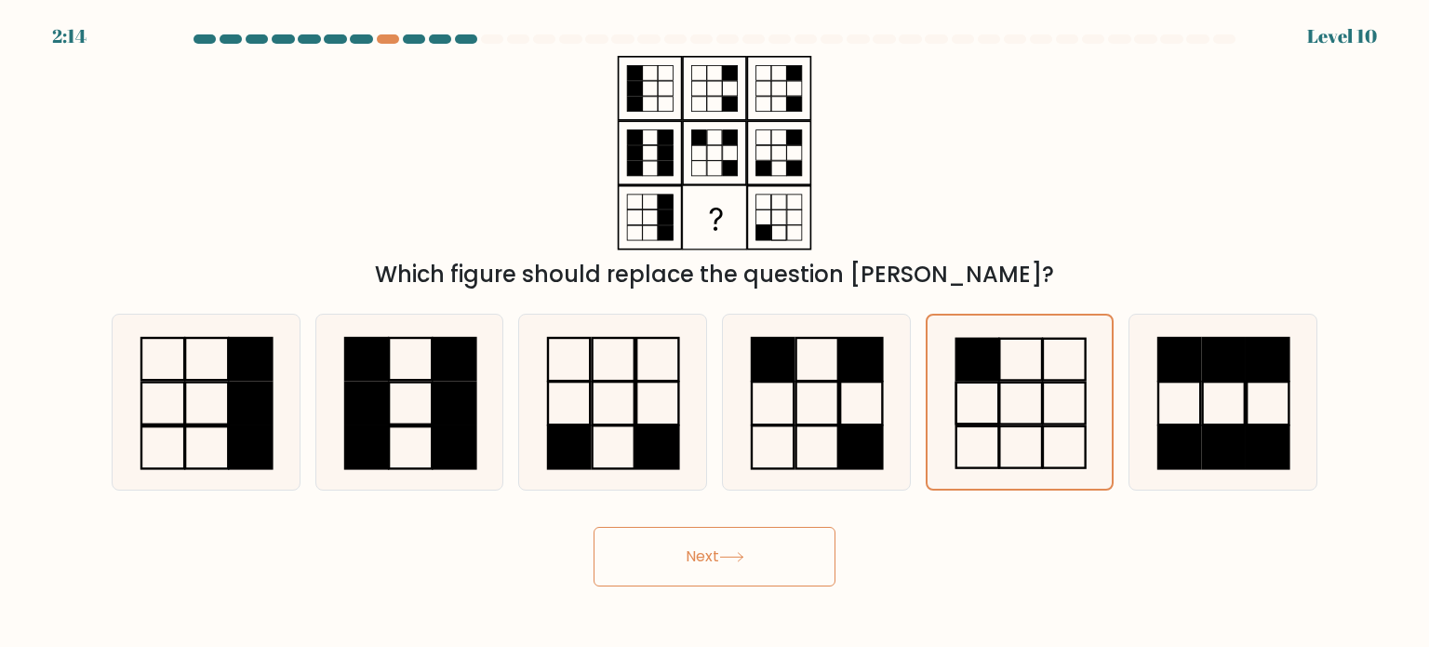
click at [718, 553] on button "Next" at bounding box center [715, 557] width 242 height 60
drag, startPoint x: 718, startPoint y: 553, endPoint x: 686, endPoint y: 551, distance: 32.6
click at [686, 551] on button "Next" at bounding box center [715, 557] width 242 height 60
click at [770, 365] on rect at bounding box center [773, 359] width 42 height 43
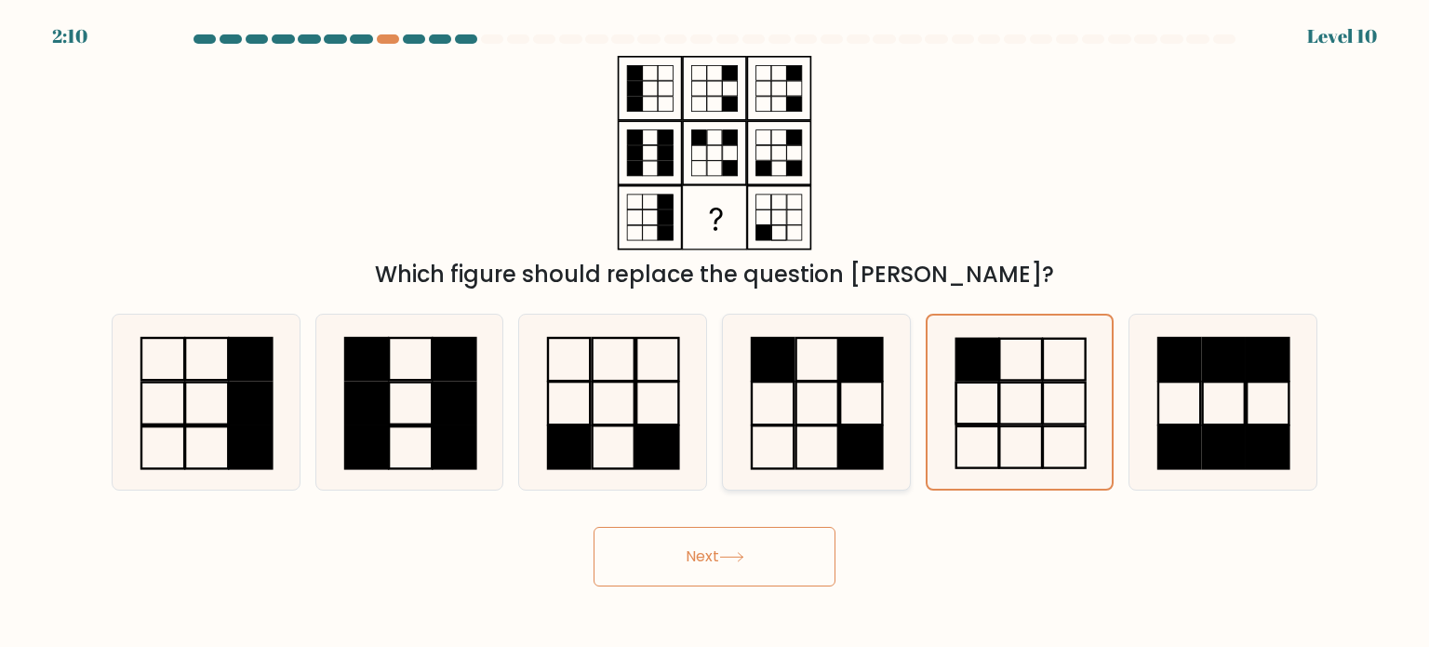
click at [715, 333] on input "d." at bounding box center [715, 328] width 1 height 9
radio input "true"
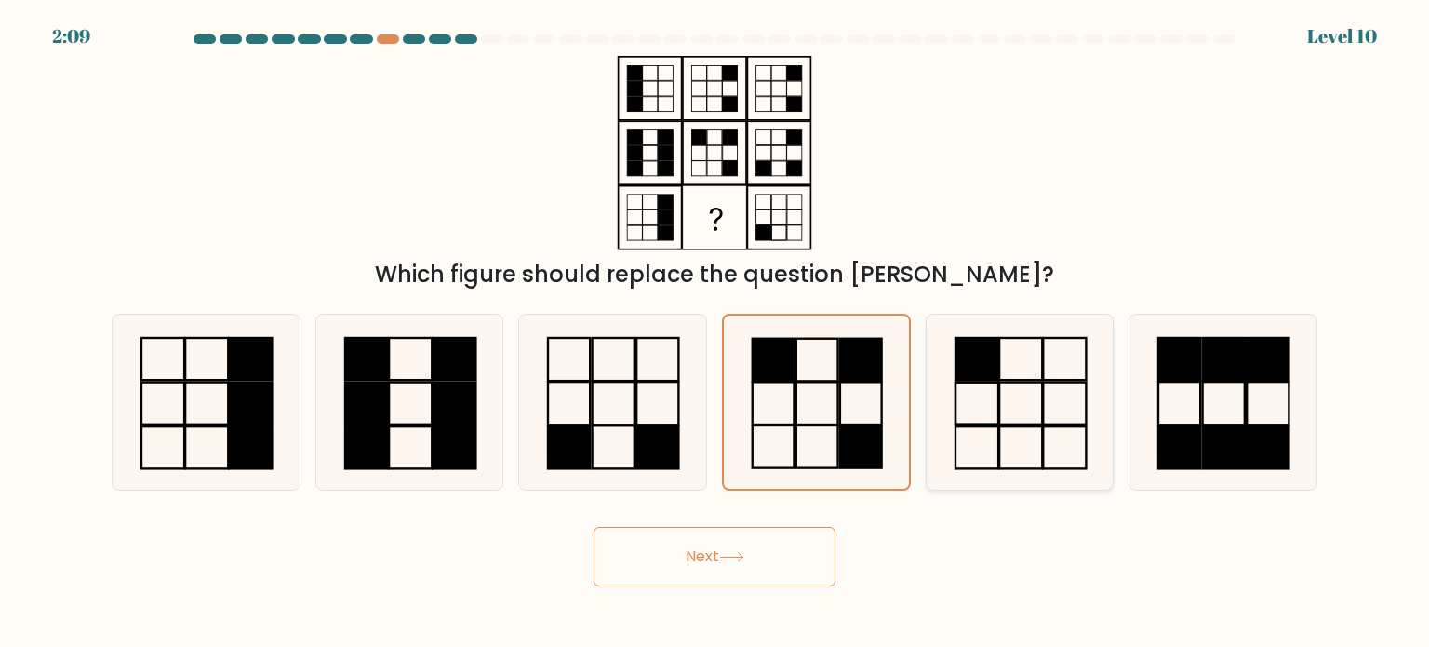
click at [1023, 379] on rect at bounding box center [1020, 359] width 43 height 42
click at [715, 333] on input "e." at bounding box center [715, 328] width 1 height 9
radio input "true"
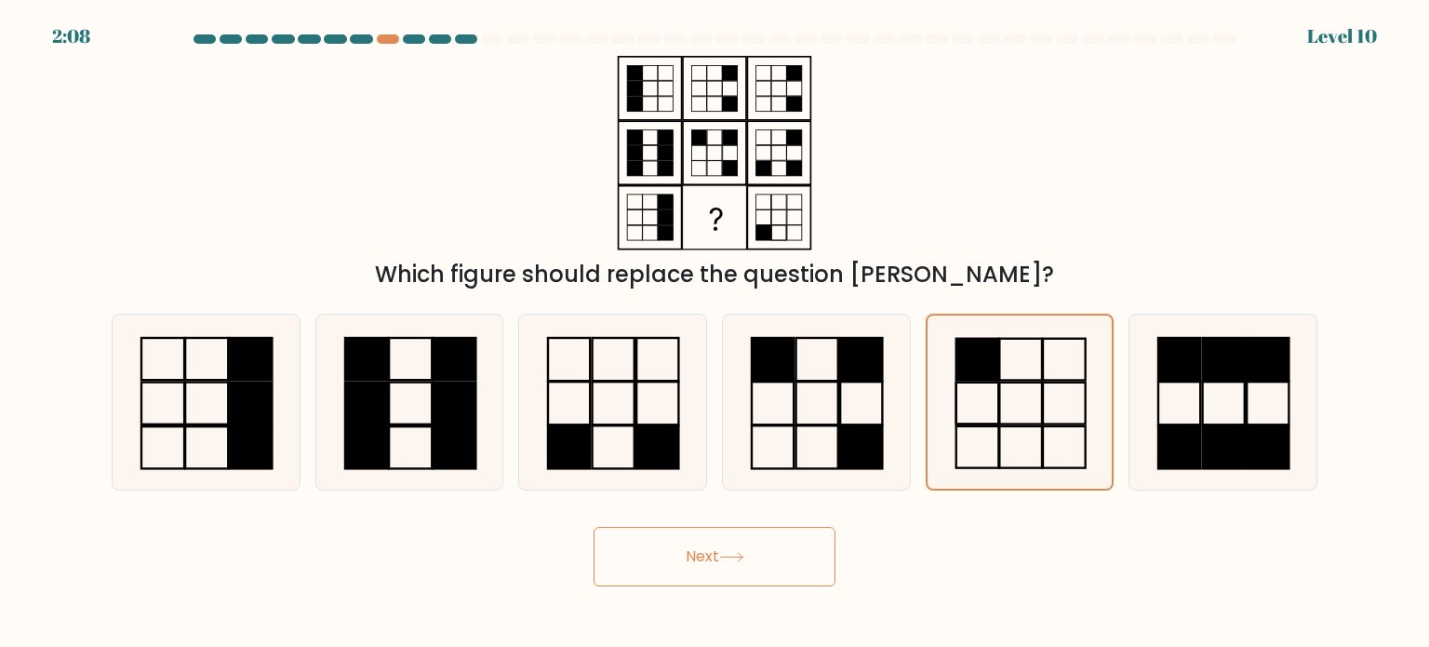
click at [741, 560] on icon at bounding box center [731, 557] width 25 height 10
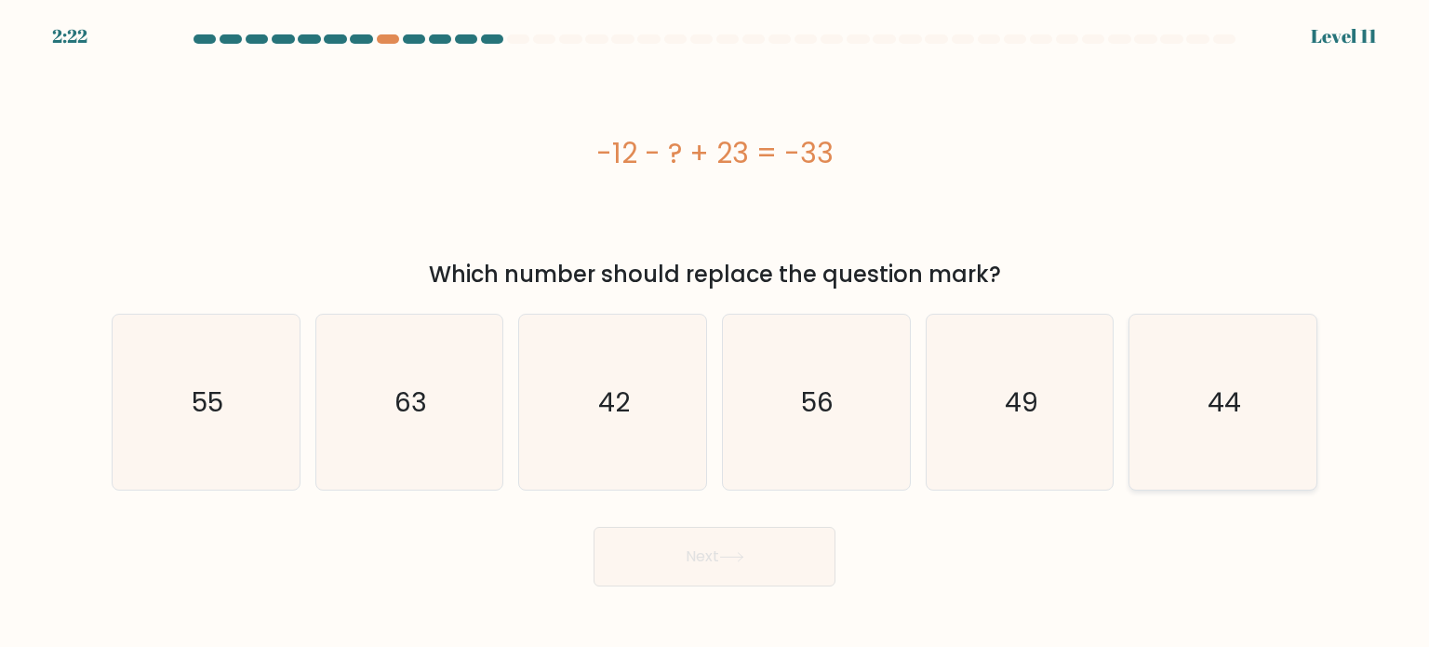
click at [1169, 452] on icon "44" at bounding box center [1222, 401] width 175 height 175
click at [715, 333] on input "f. 44" at bounding box center [715, 328] width 1 height 9
radio input "true"
click at [741, 559] on icon at bounding box center [731, 557] width 25 height 10
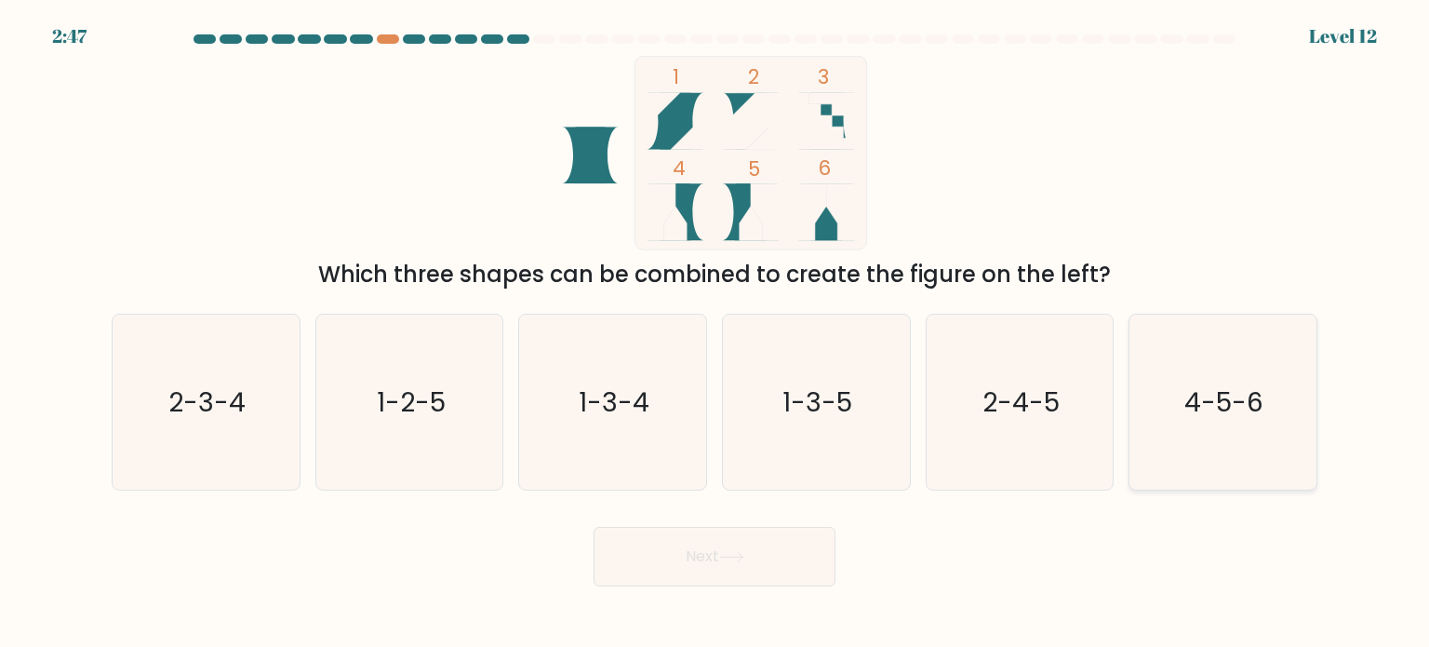
click at [1258, 453] on icon "4-5-6" at bounding box center [1222, 401] width 175 height 175
click at [715, 333] on input "f. 4-5-6" at bounding box center [715, 328] width 1 height 9
radio input "true"
click at [736, 564] on button "Next" at bounding box center [715, 557] width 242 height 60
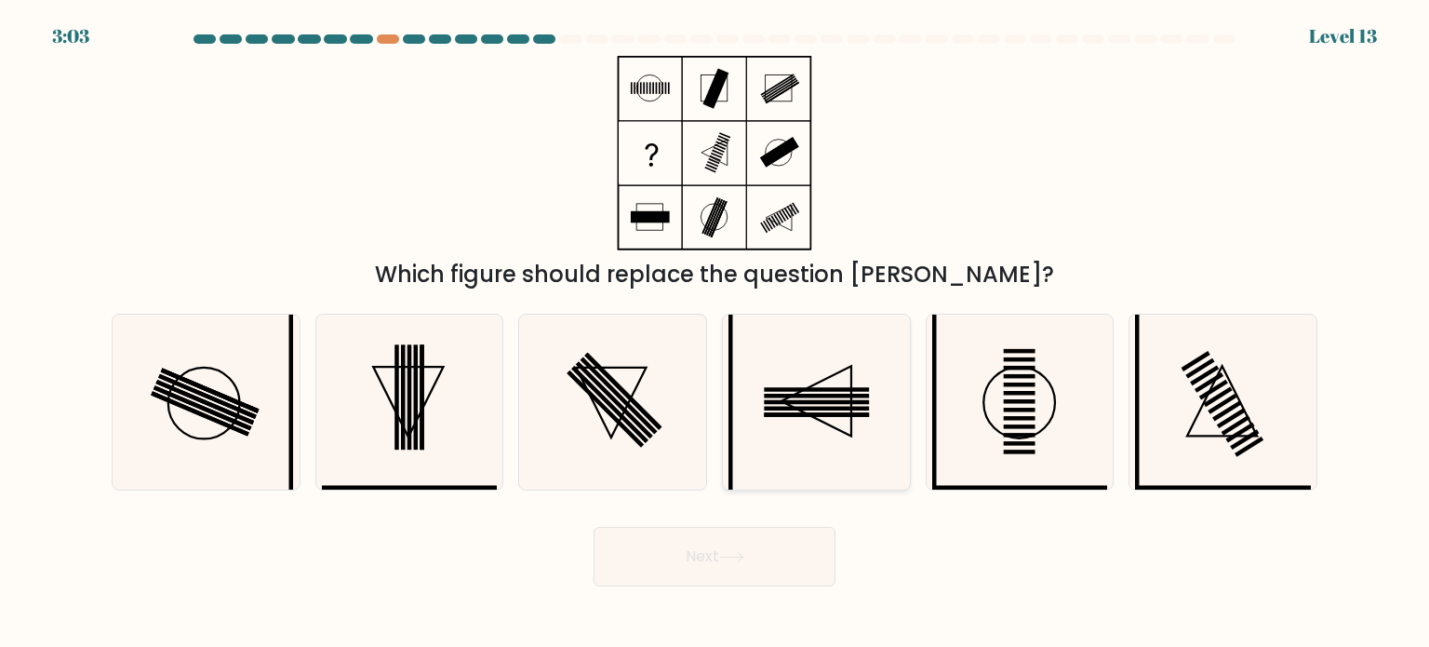
click at [837, 390] on rect at bounding box center [817, 389] width 105 height 5
click at [715, 333] on input "d." at bounding box center [715, 328] width 1 height 9
radio input "true"
click at [740, 541] on button "Next" at bounding box center [715, 557] width 242 height 60
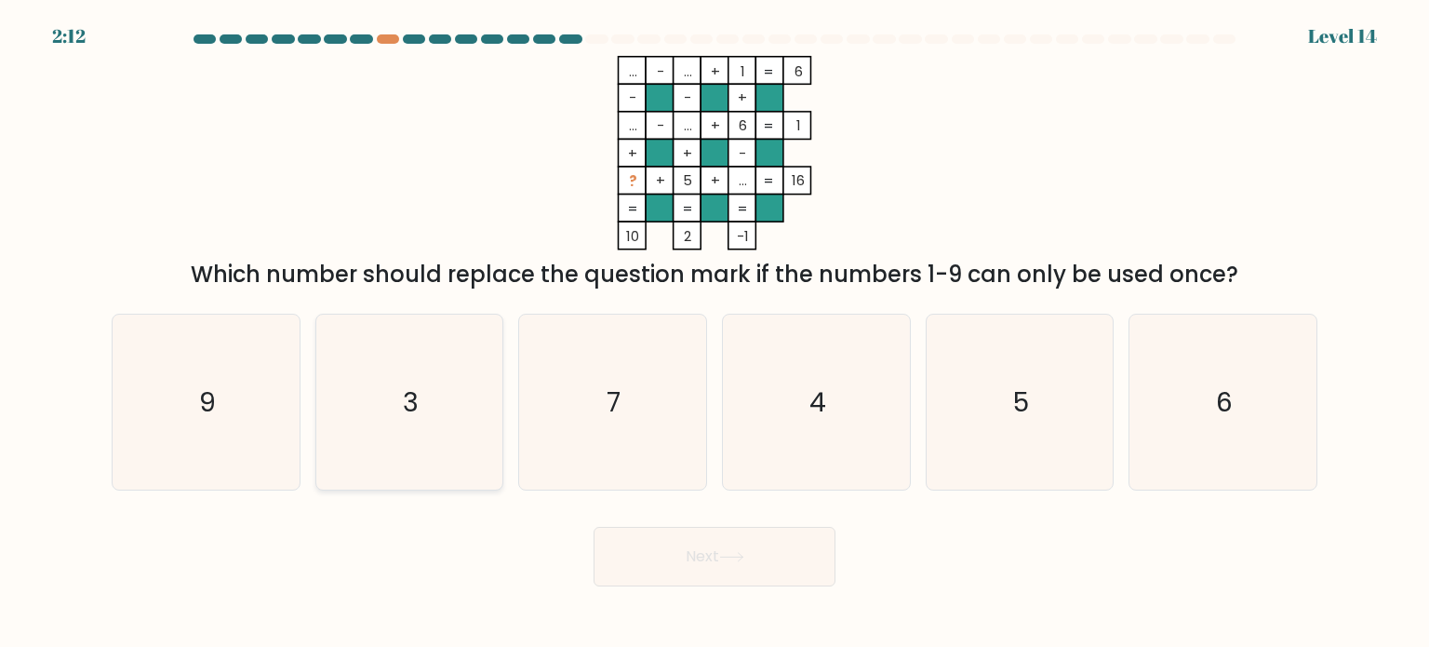
click at [437, 391] on icon "3" at bounding box center [409, 401] width 175 height 175
click at [715, 333] on input "b. 3" at bounding box center [715, 328] width 1 height 9
radio input "true"
click at [738, 562] on button "Next" at bounding box center [715, 557] width 242 height 60
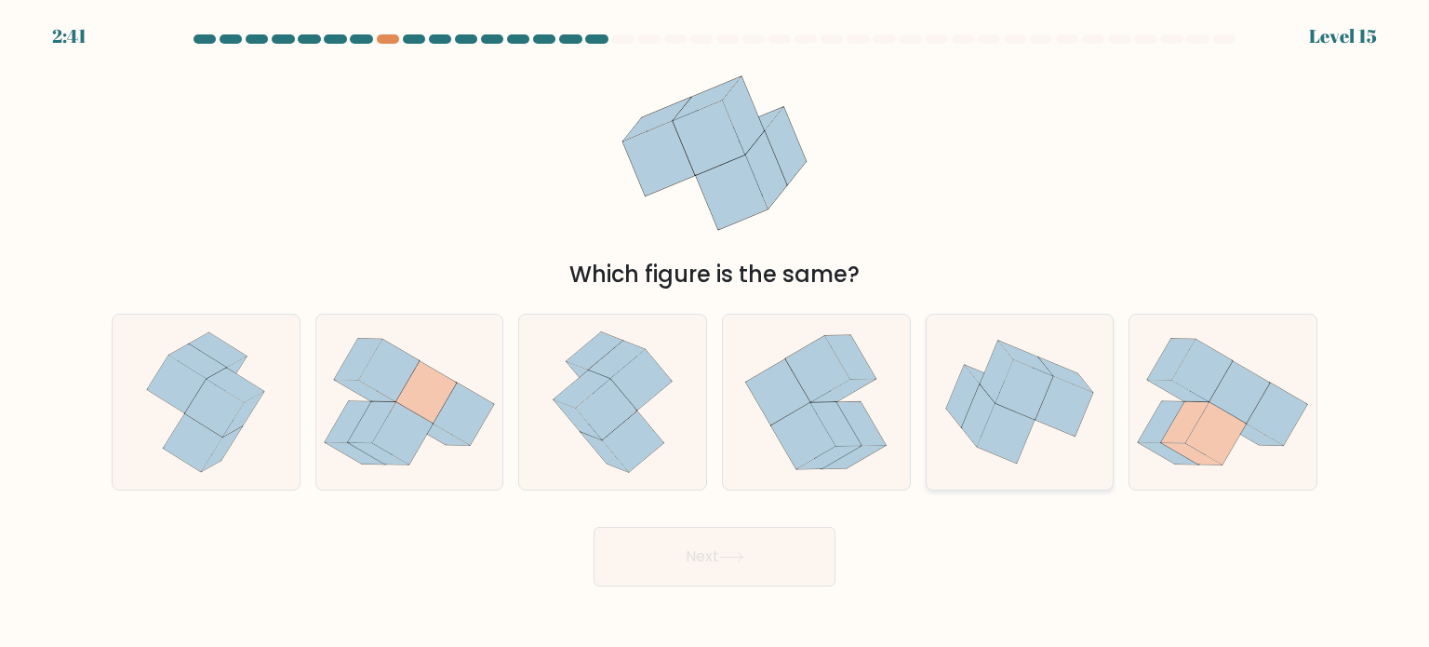
click at [1006, 419] on icon at bounding box center [1006, 433] width 58 height 60
click at [715, 333] on input "e." at bounding box center [715, 328] width 1 height 9
radio input "true"
click at [755, 551] on button "Next" at bounding box center [715, 557] width 242 height 60
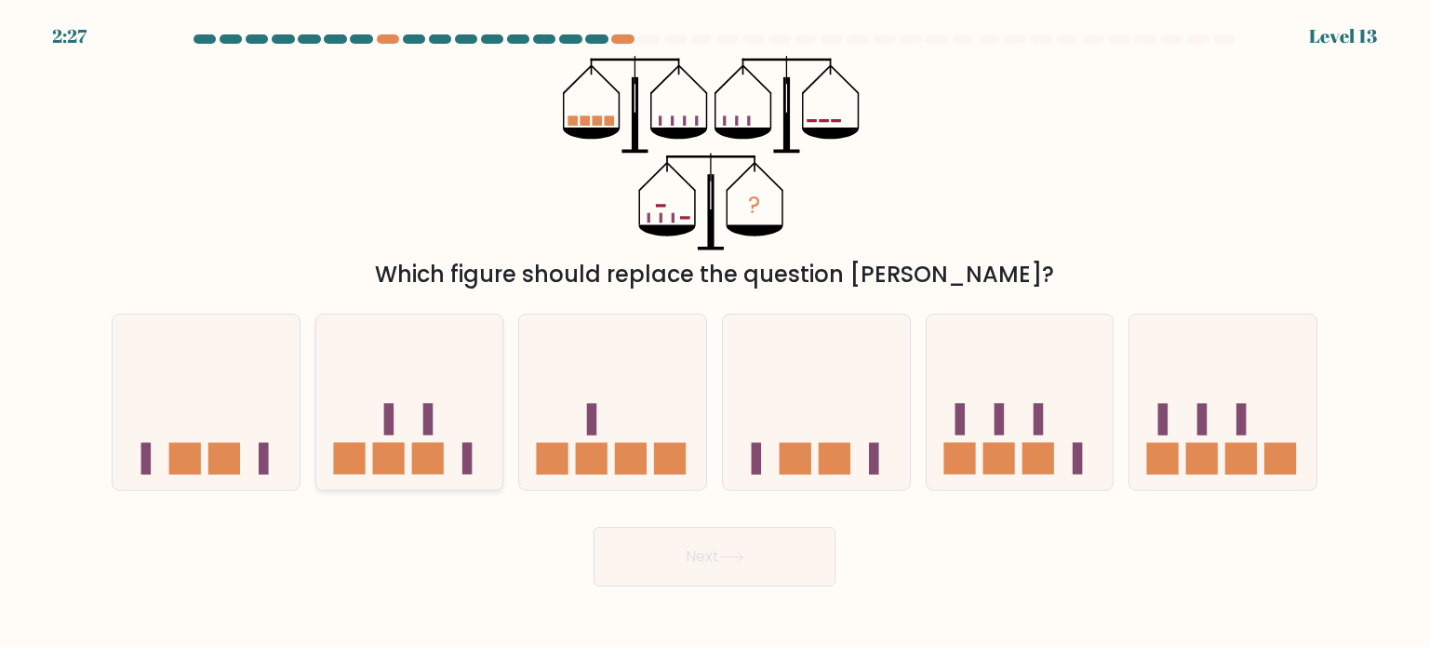
click at [436, 402] on icon at bounding box center [409, 402] width 187 height 154
click at [715, 333] on input "b." at bounding box center [715, 328] width 1 height 9
radio input "true"
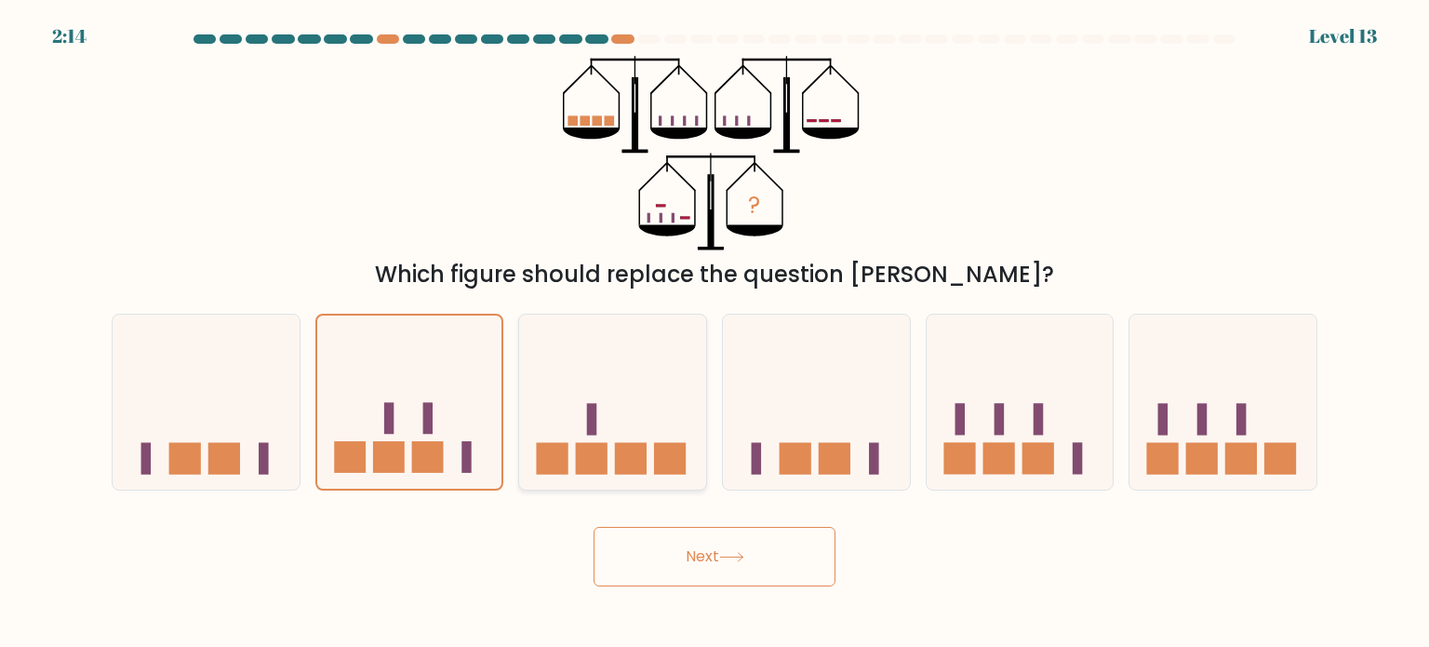
click at [622, 414] on icon at bounding box center [612, 402] width 187 height 154
click at [715, 333] on input "c." at bounding box center [715, 328] width 1 height 9
radio input "true"
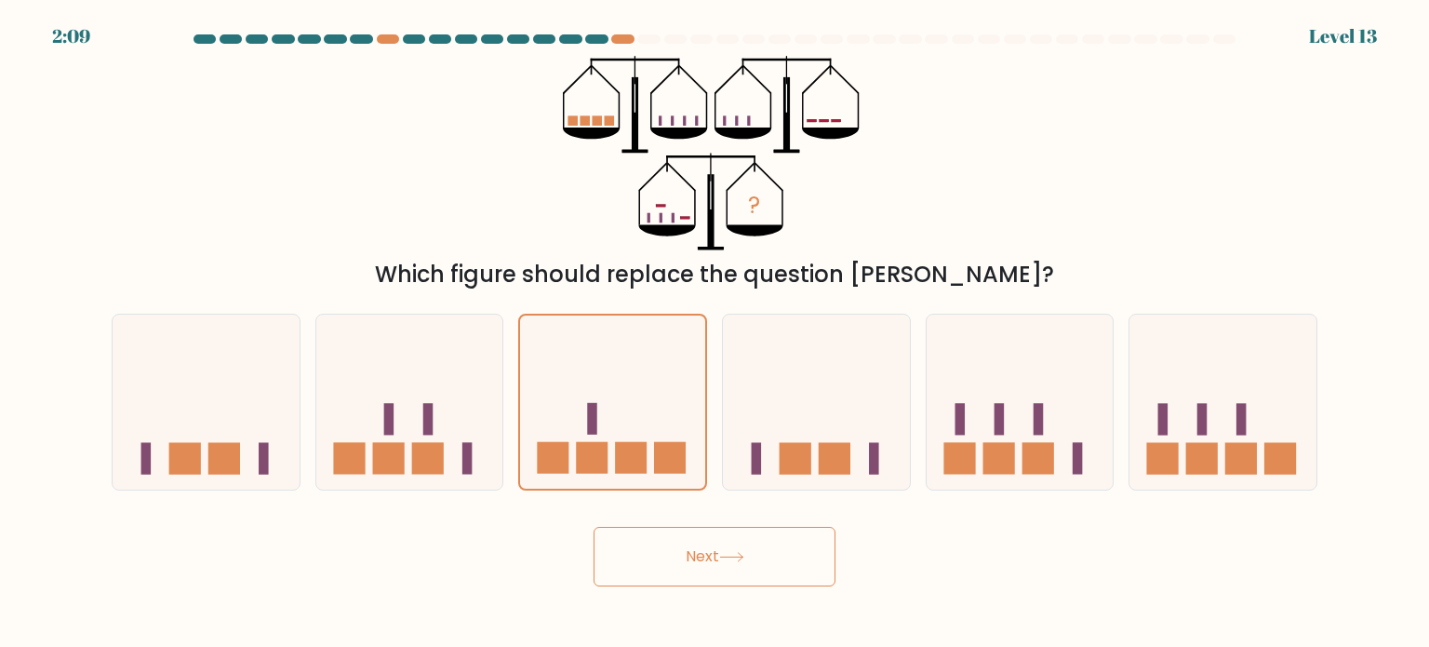
click at [746, 565] on button "Next" at bounding box center [715, 557] width 242 height 60
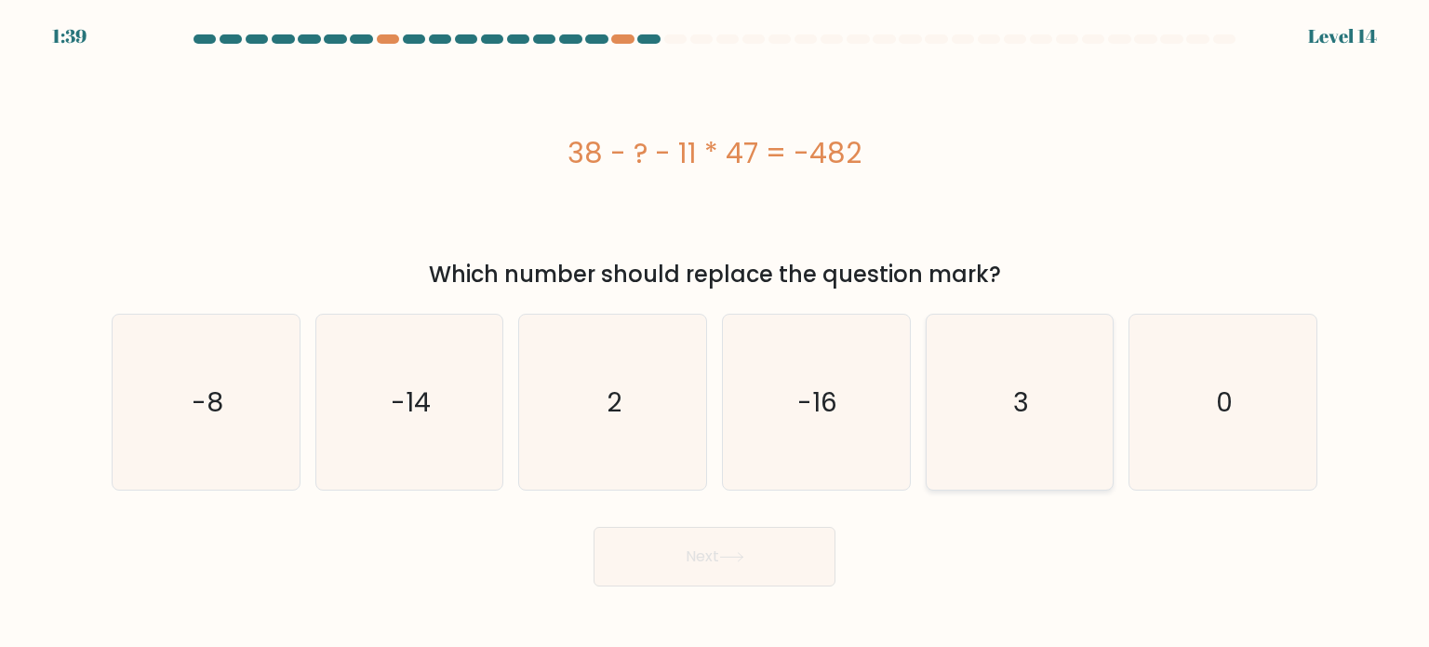
click at [1029, 411] on icon "3" at bounding box center [1019, 401] width 175 height 175
click at [715, 333] on input "e. 3" at bounding box center [715, 328] width 1 height 9
radio input "true"
click at [737, 551] on button "Next" at bounding box center [715, 557] width 242 height 60
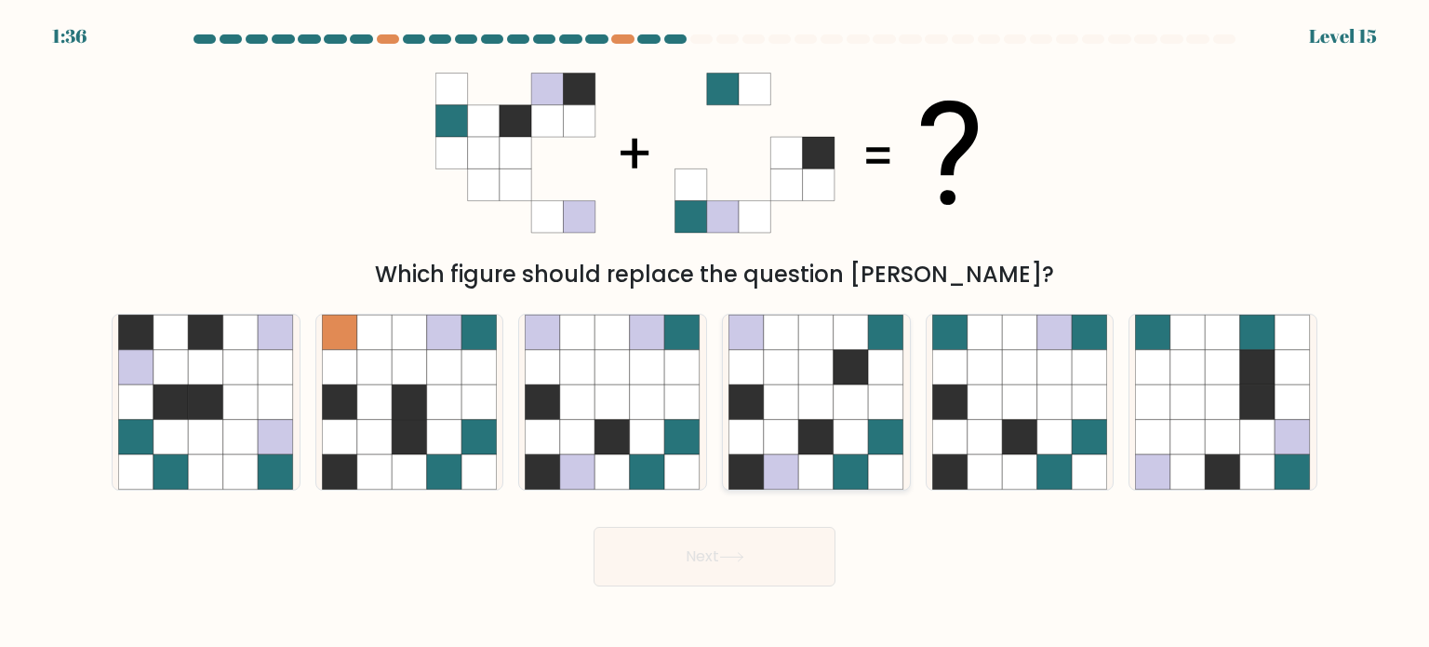
click at [822, 411] on icon at bounding box center [816, 401] width 35 height 35
click at [715, 333] on input "d." at bounding box center [715, 328] width 1 height 9
radio input "true"
click at [727, 580] on button "Next" at bounding box center [715, 557] width 242 height 60
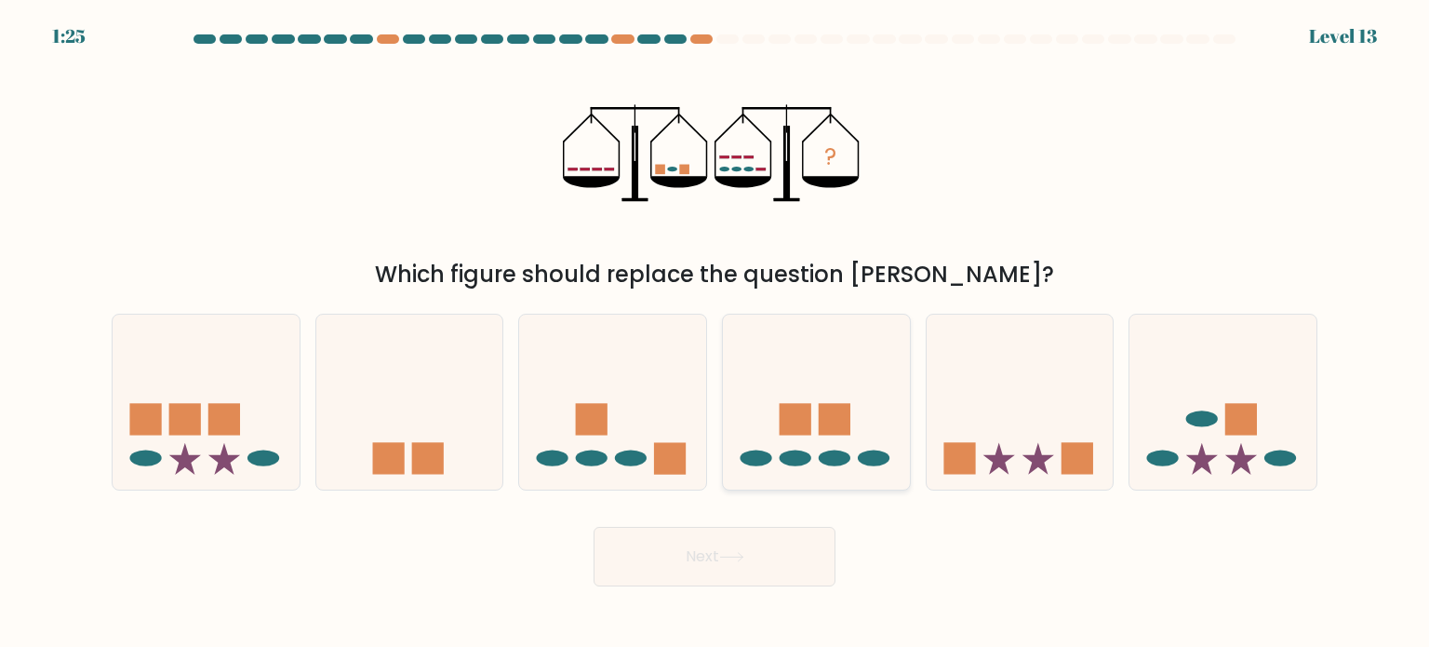
click at [759, 397] on icon at bounding box center [816, 402] width 187 height 154
click at [715, 333] on input "d." at bounding box center [715, 328] width 1 height 9
radio input "true"
click at [722, 565] on button "Next" at bounding box center [715, 557] width 242 height 60
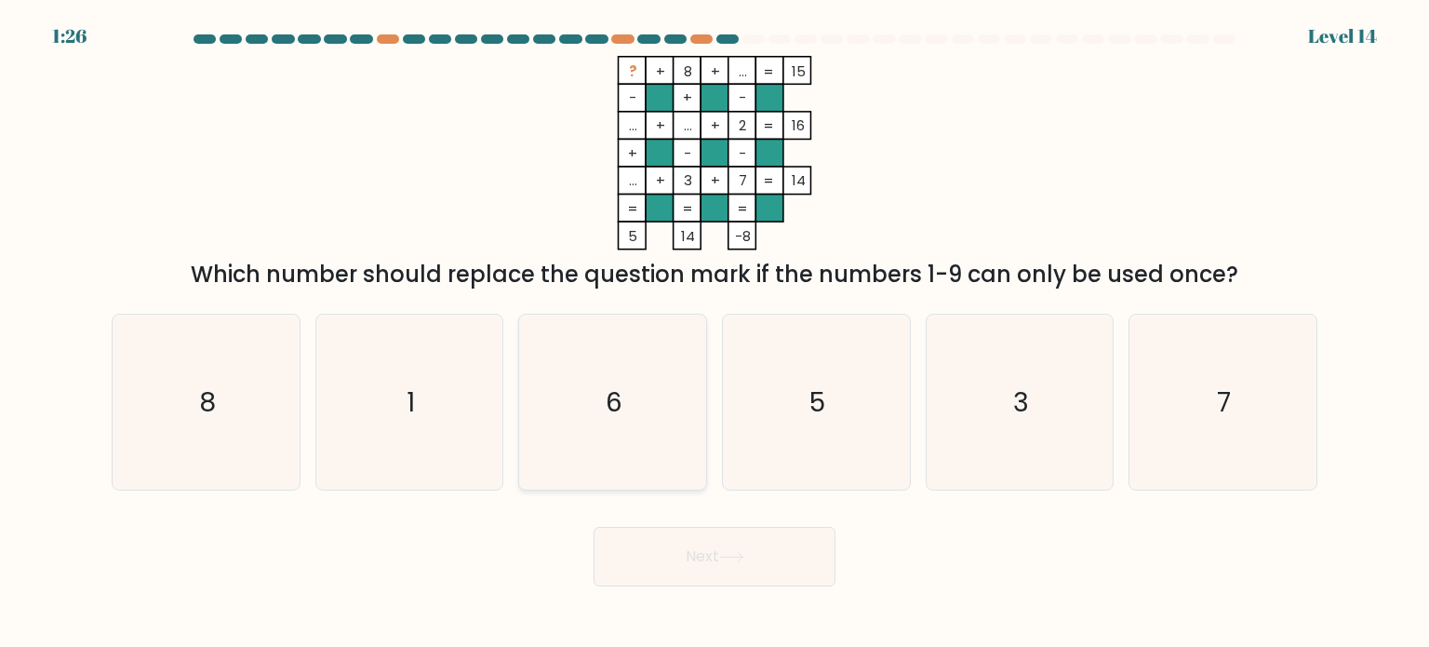
click at [632, 377] on icon "6" at bounding box center [612, 401] width 175 height 175
click at [715, 333] on input "c. 6" at bounding box center [715, 328] width 1 height 9
radio input "true"
click at [733, 541] on button "Next" at bounding box center [715, 557] width 242 height 60
click at [711, 565] on button "Next" at bounding box center [715, 557] width 242 height 60
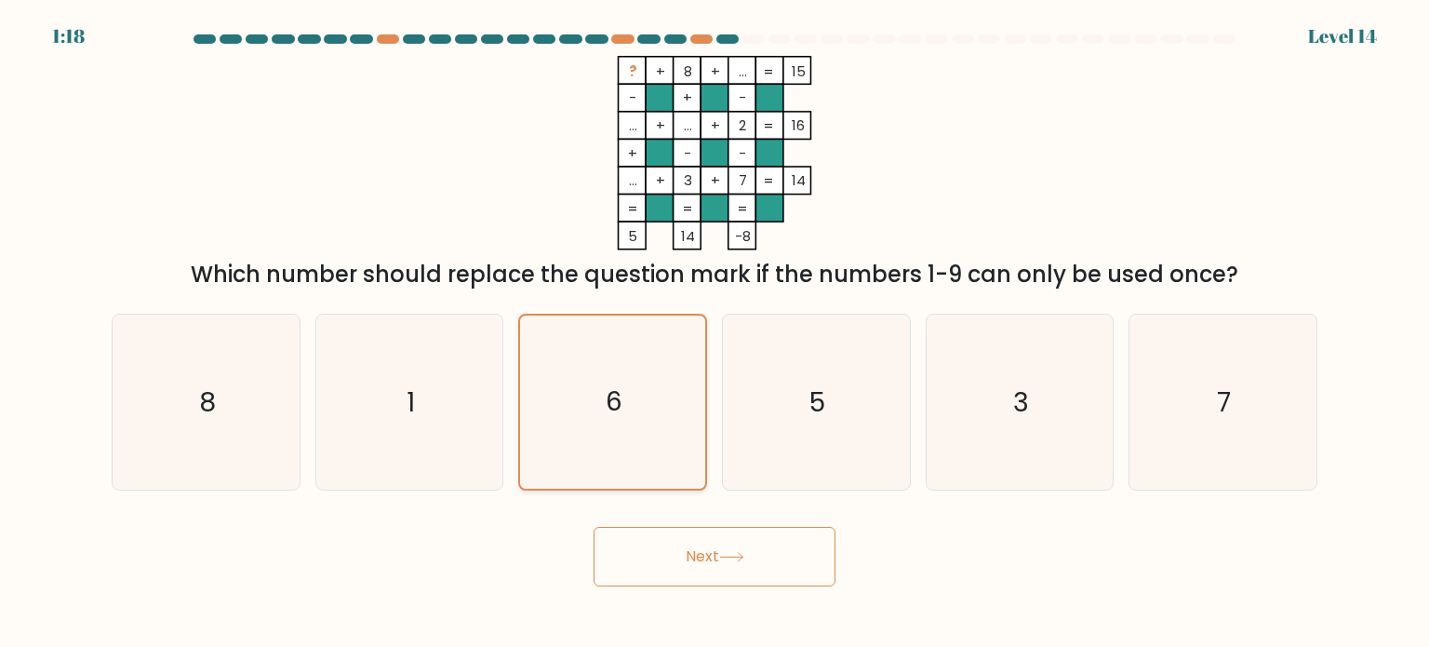
click at [648, 394] on icon "6" at bounding box center [612, 401] width 173 height 173
click at [715, 333] on input "c. 6" at bounding box center [715, 328] width 1 height 9
click at [707, 550] on button "Next" at bounding box center [715, 557] width 242 height 60
click at [769, 438] on icon "5" at bounding box center [815, 401] width 175 height 175
click at [715, 333] on input "d. 5" at bounding box center [715, 328] width 1 height 9
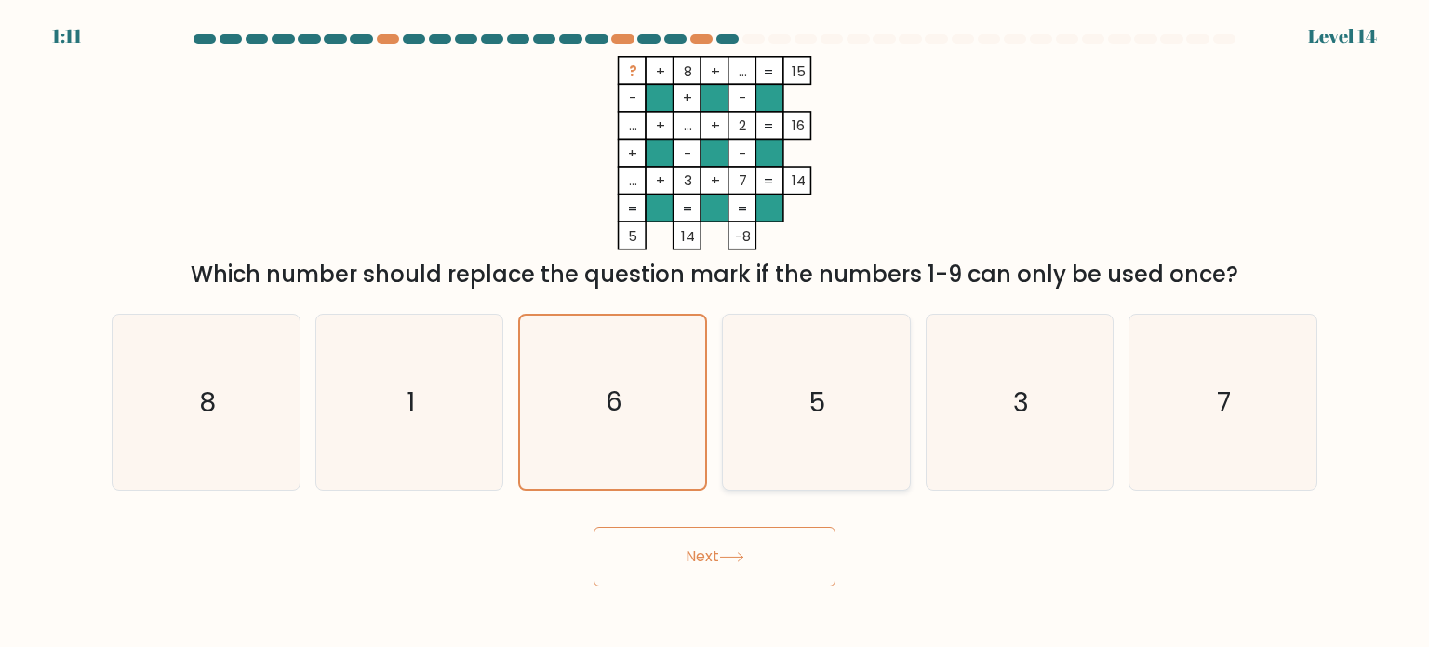
radio input "true"
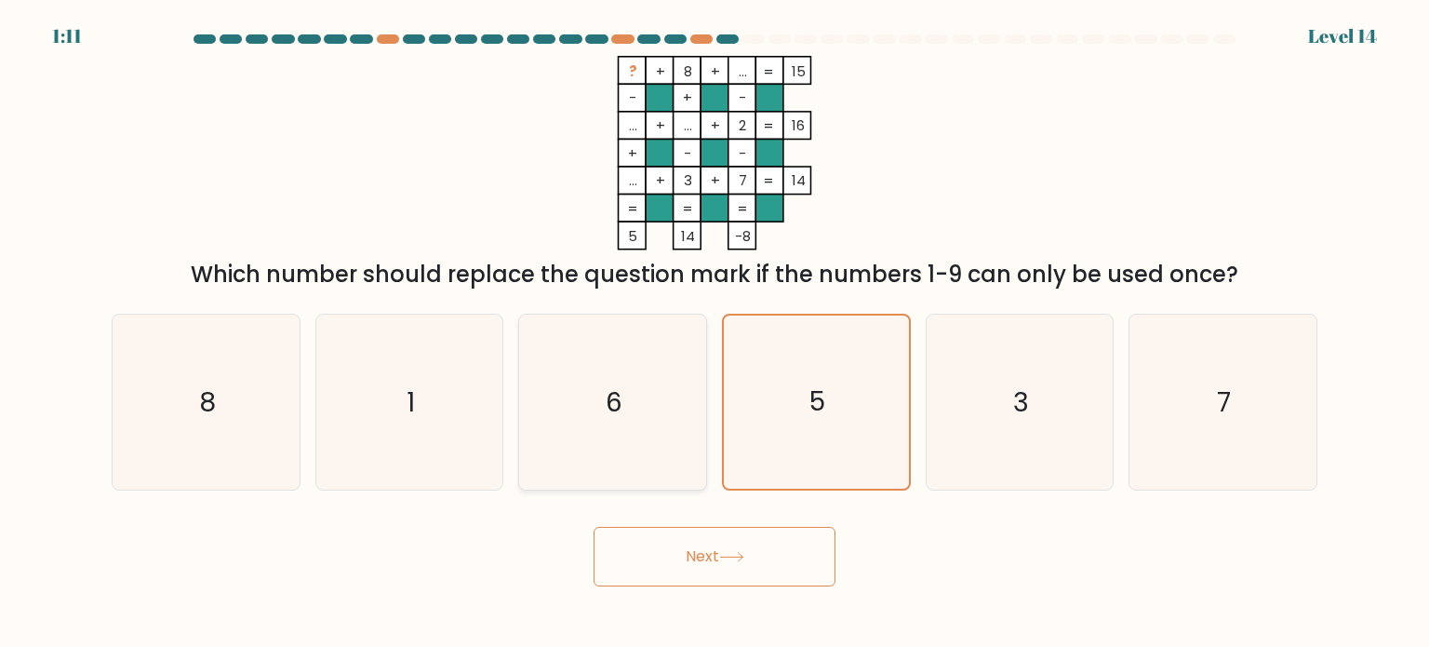
click at [644, 416] on icon "6" at bounding box center [612, 401] width 175 height 175
click at [715, 333] on input "c. 6" at bounding box center [715, 328] width 1 height 9
radio input "true"
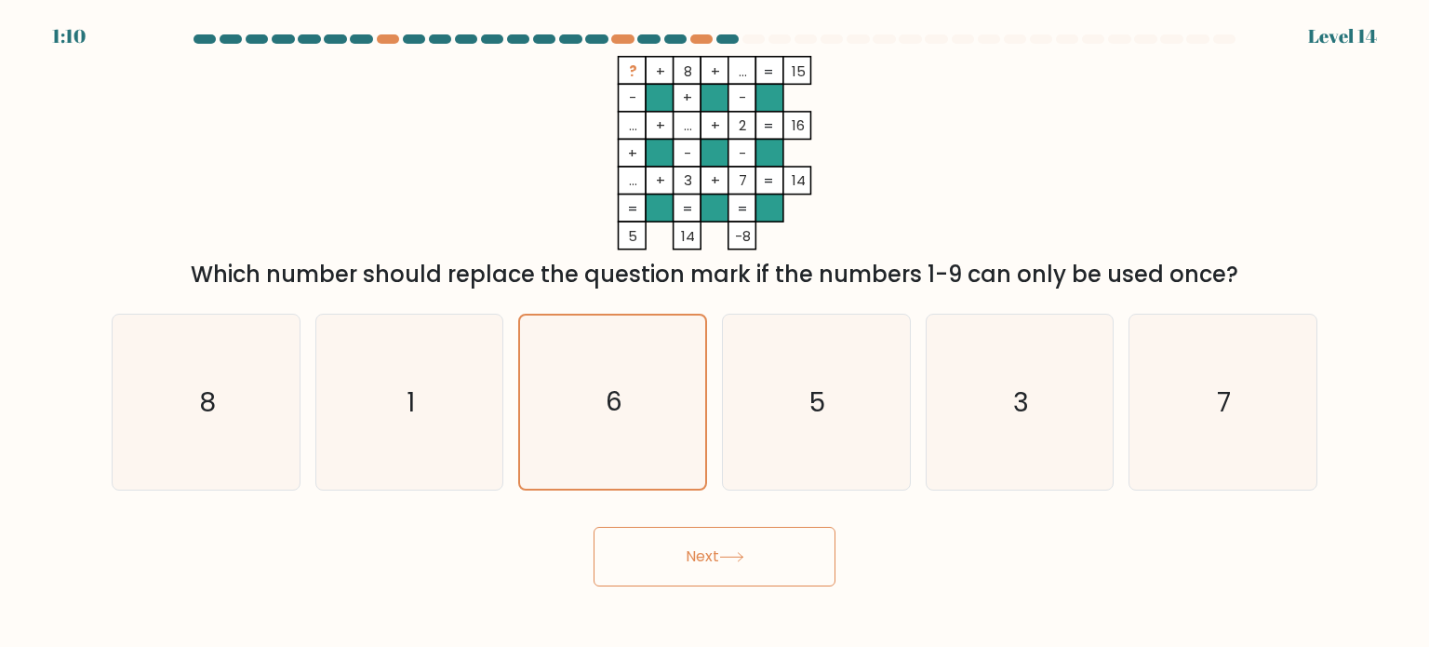
click at [708, 555] on button "Next" at bounding box center [715, 557] width 242 height 60
click at [802, 407] on icon "5" at bounding box center [815, 401] width 175 height 175
click at [715, 333] on input "d. 5" at bounding box center [715, 328] width 1 height 9
radio input "true"
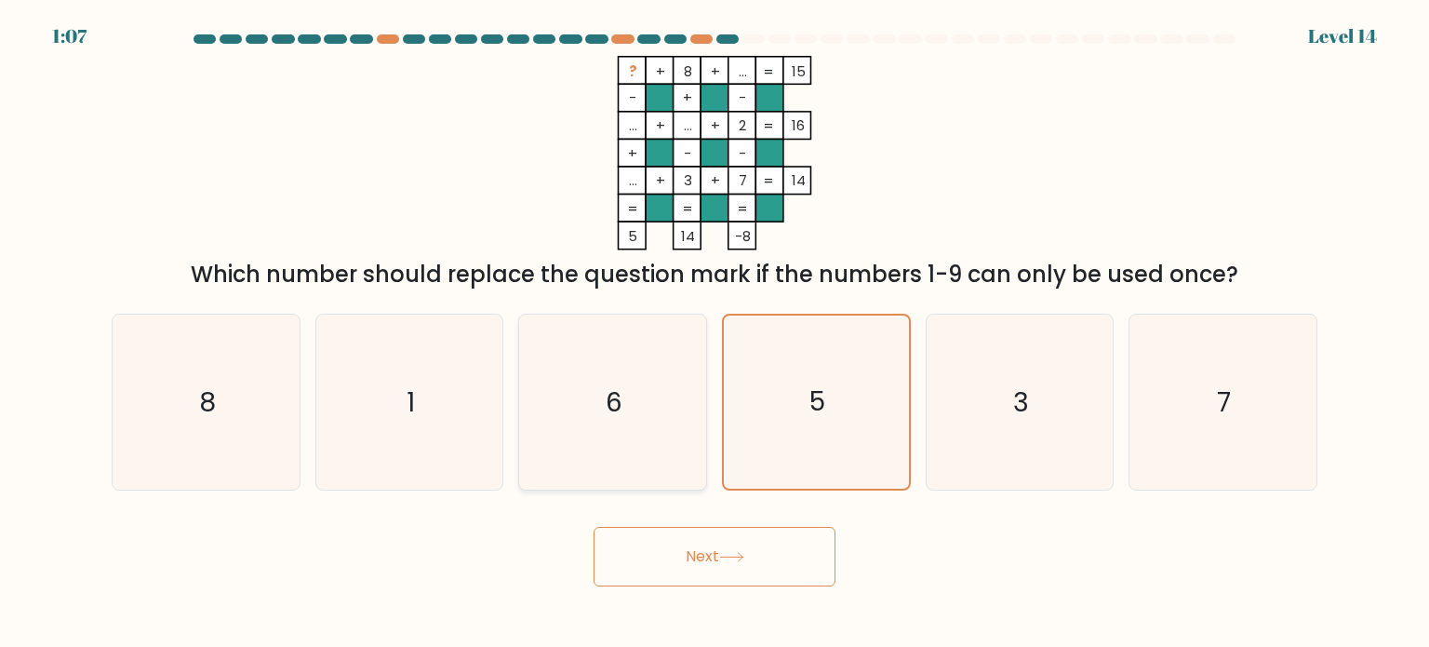
click at [667, 398] on icon "6" at bounding box center [612, 401] width 175 height 175
click at [715, 333] on input "c. 6" at bounding box center [715, 328] width 1 height 9
radio input "true"
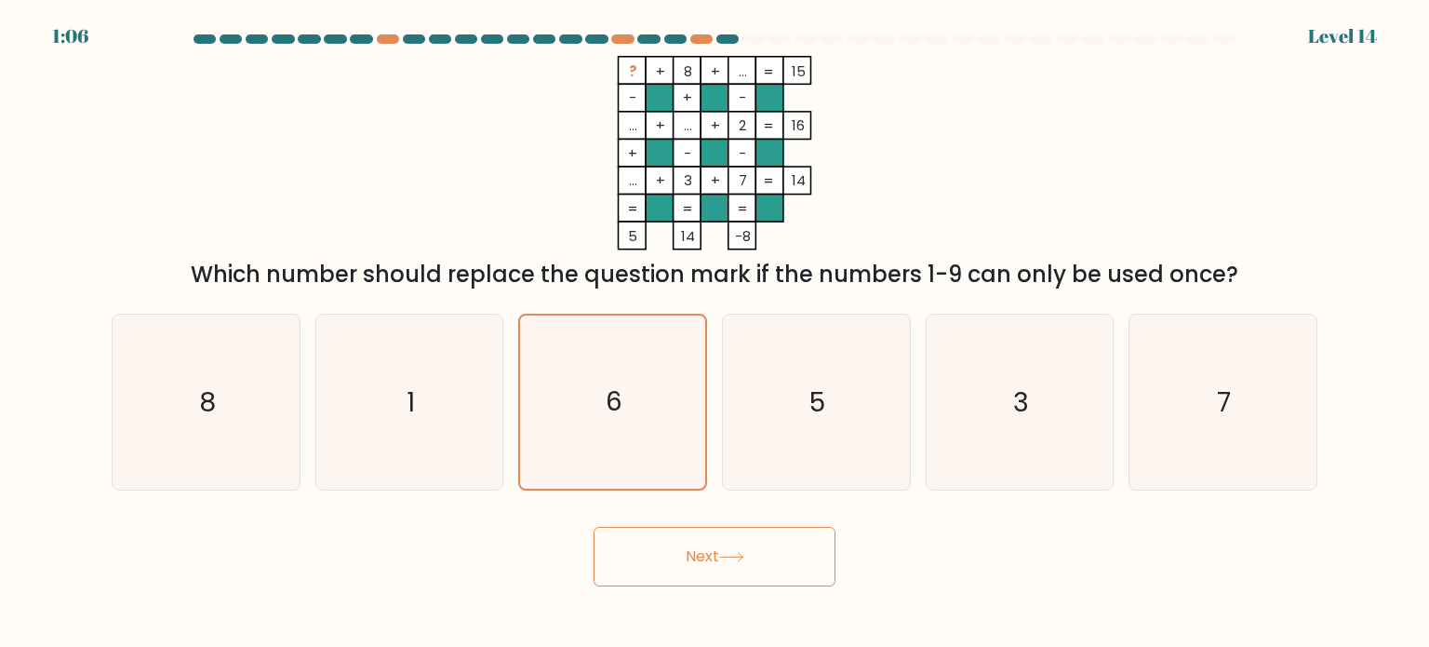
click at [720, 558] on button "Next" at bounding box center [715, 557] width 242 height 60
click at [791, 386] on icon "5" at bounding box center [815, 401] width 175 height 175
click at [715, 333] on input "d. 5" at bounding box center [715, 328] width 1 height 9
radio input "true"
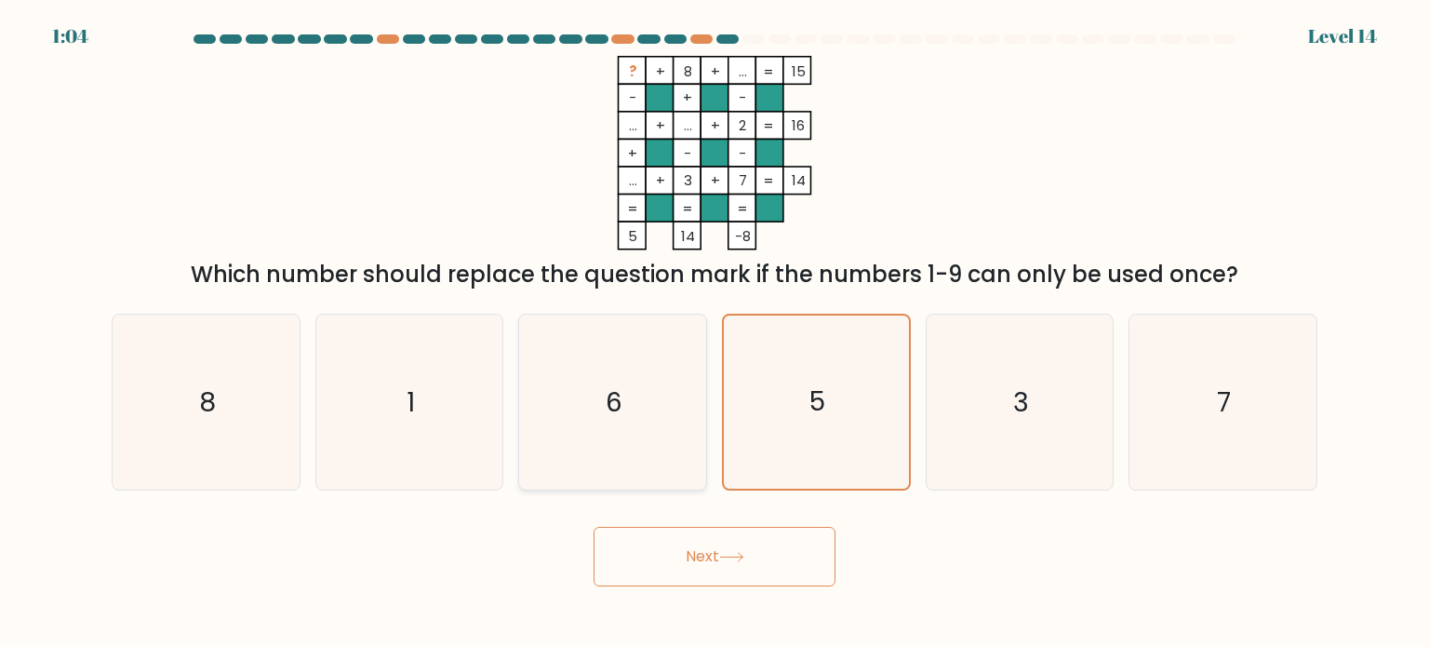
click at [650, 391] on icon "6" at bounding box center [612, 401] width 175 height 175
click at [715, 333] on input "c. 6" at bounding box center [715, 328] width 1 height 9
radio input "true"
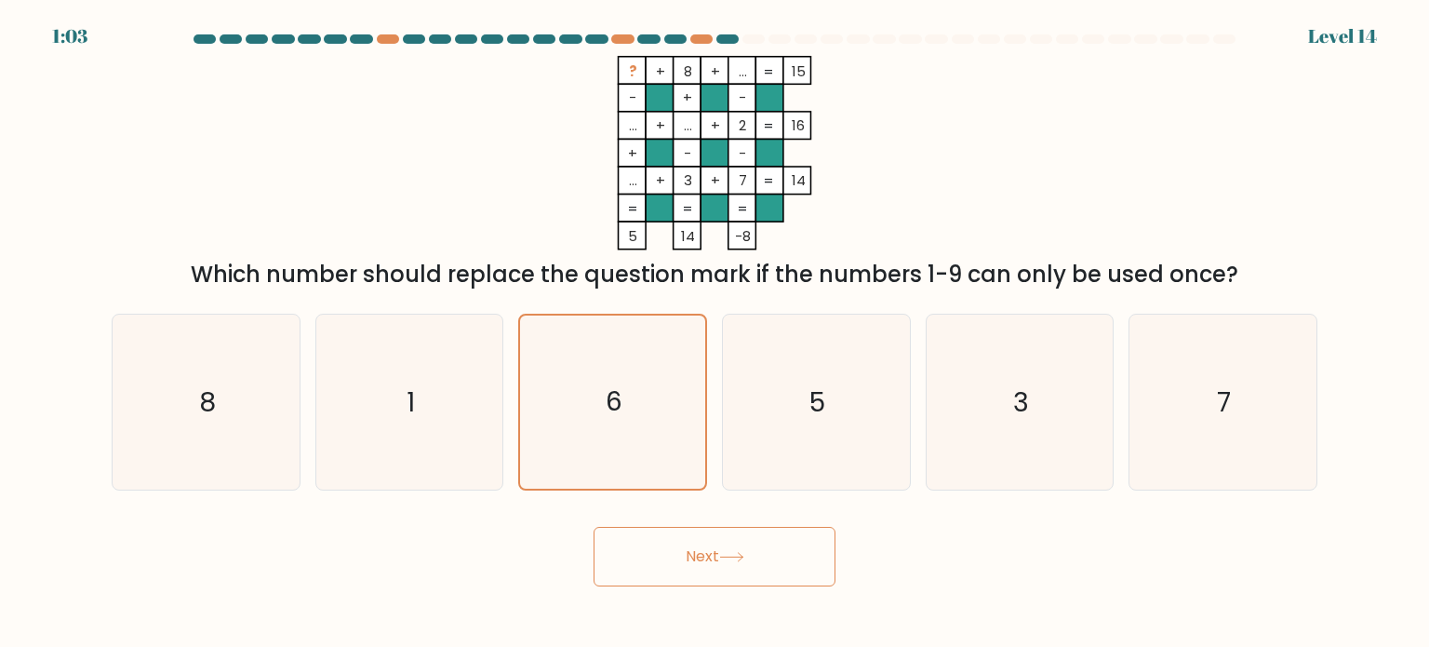
click at [707, 542] on button "Next" at bounding box center [715, 557] width 242 height 60
click at [775, 378] on icon "5" at bounding box center [815, 401] width 175 height 175
click at [715, 333] on input "d. 5" at bounding box center [715, 328] width 1 height 9
radio input "true"
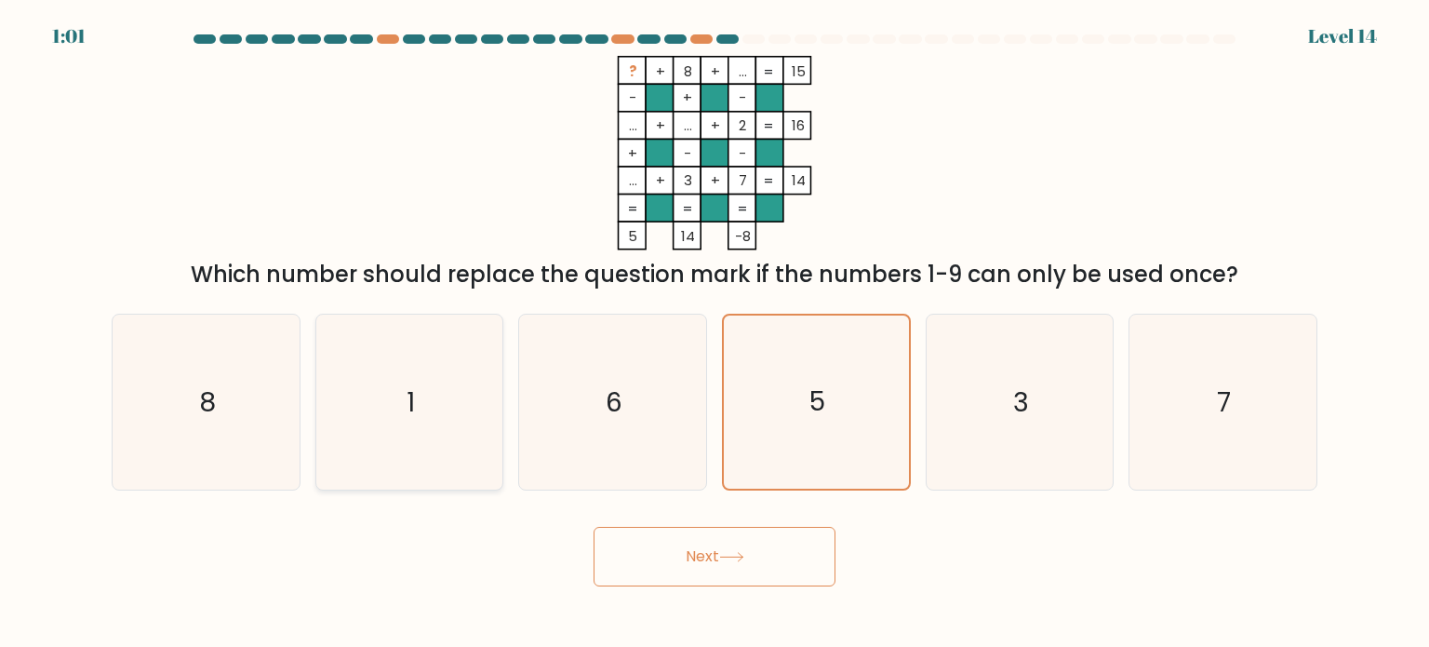
click at [387, 399] on icon "1" at bounding box center [409, 401] width 175 height 175
click at [715, 333] on input "b. 1" at bounding box center [715, 328] width 1 height 9
radio input "true"
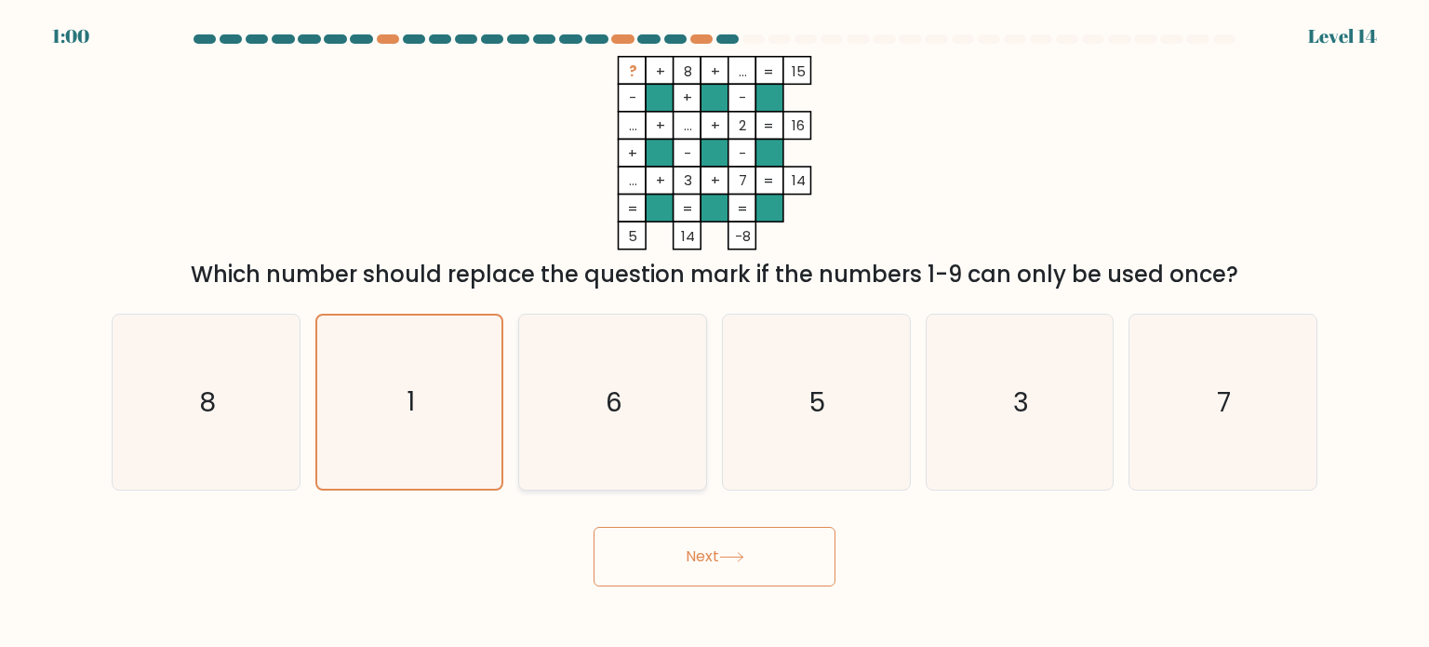
click at [588, 367] on icon "6" at bounding box center [612, 401] width 175 height 175
click at [715, 333] on input "c. 6" at bounding box center [715, 328] width 1 height 9
radio input "true"
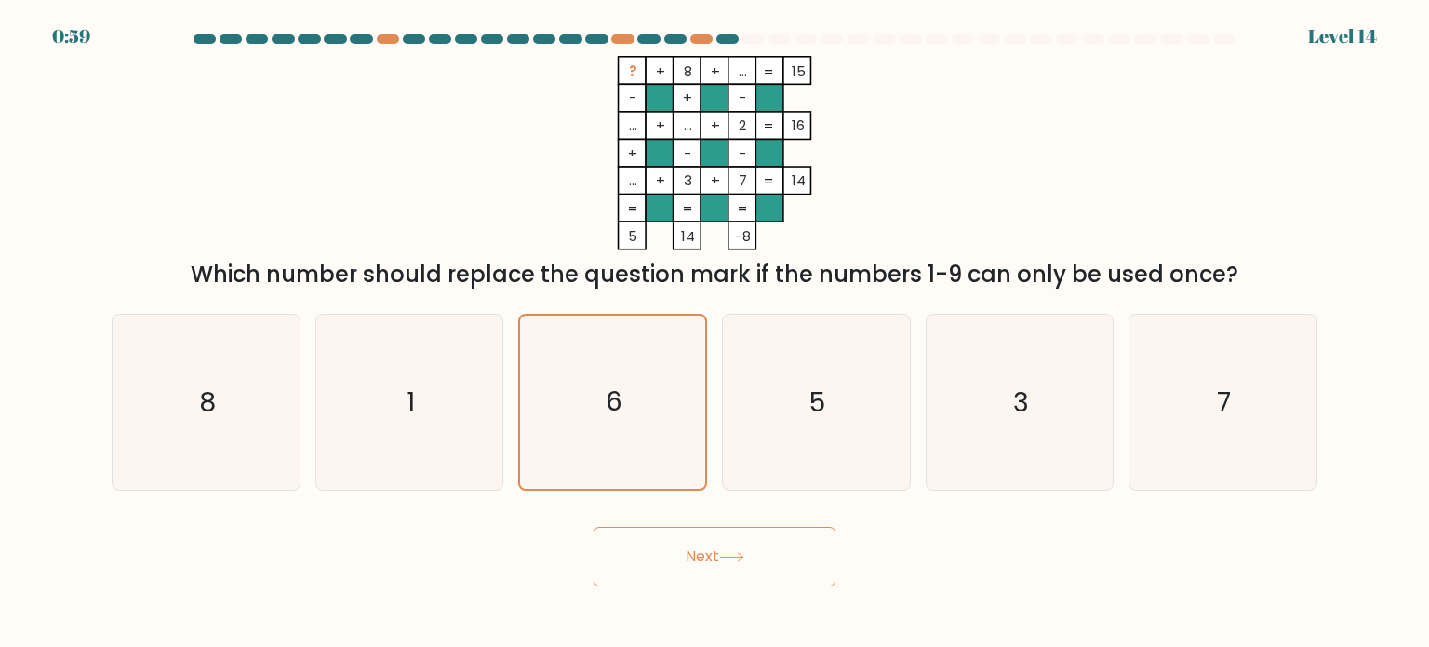
click at [763, 557] on button "Next" at bounding box center [715, 557] width 242 height 60
click at [813, 408] on text "5" at bounding box center [818, 400] width 16 height 37
click at [715, 333] on input "d. 5" at bounding box center [715, 328] width 1 height 9
radio input "true"
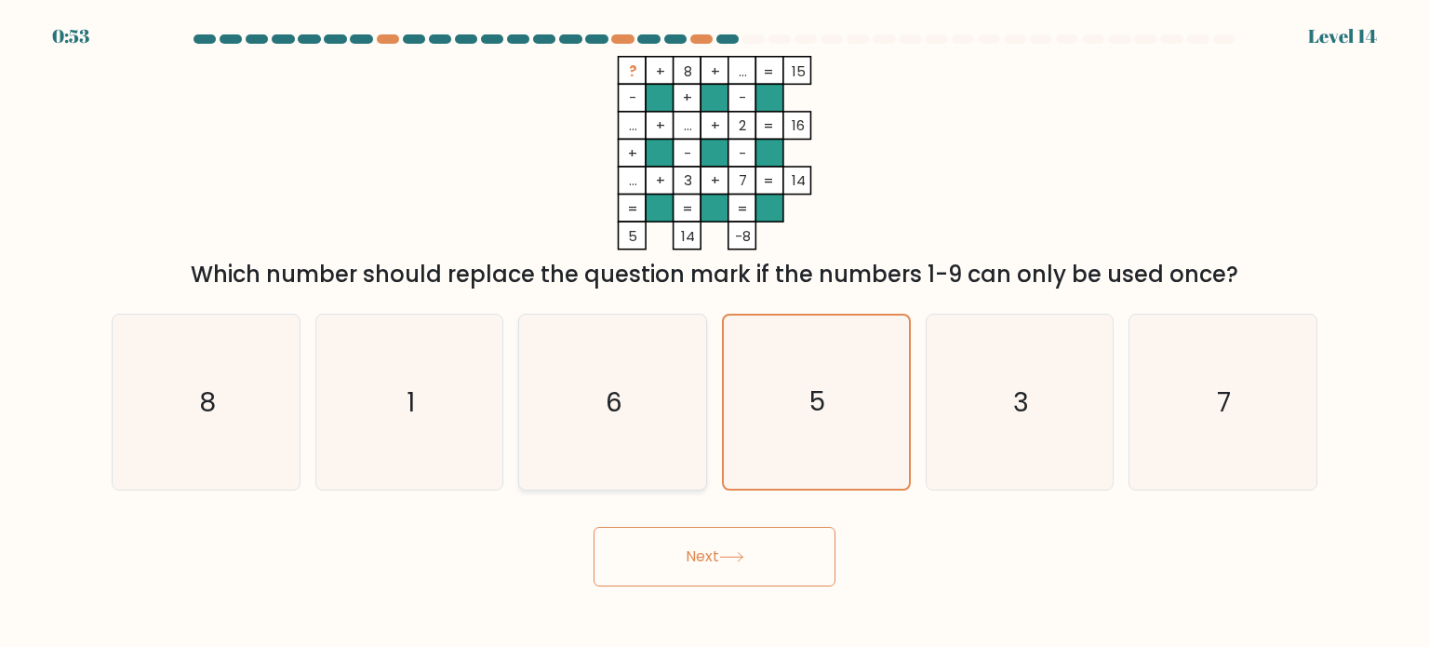
click at [659, 403] on icon "6" at bounding box center [612, 401] width 175 height 175
click at [715, 333] on input "c. 6" at bounding box center [715, 328] width 1 height 9
radio input "true"
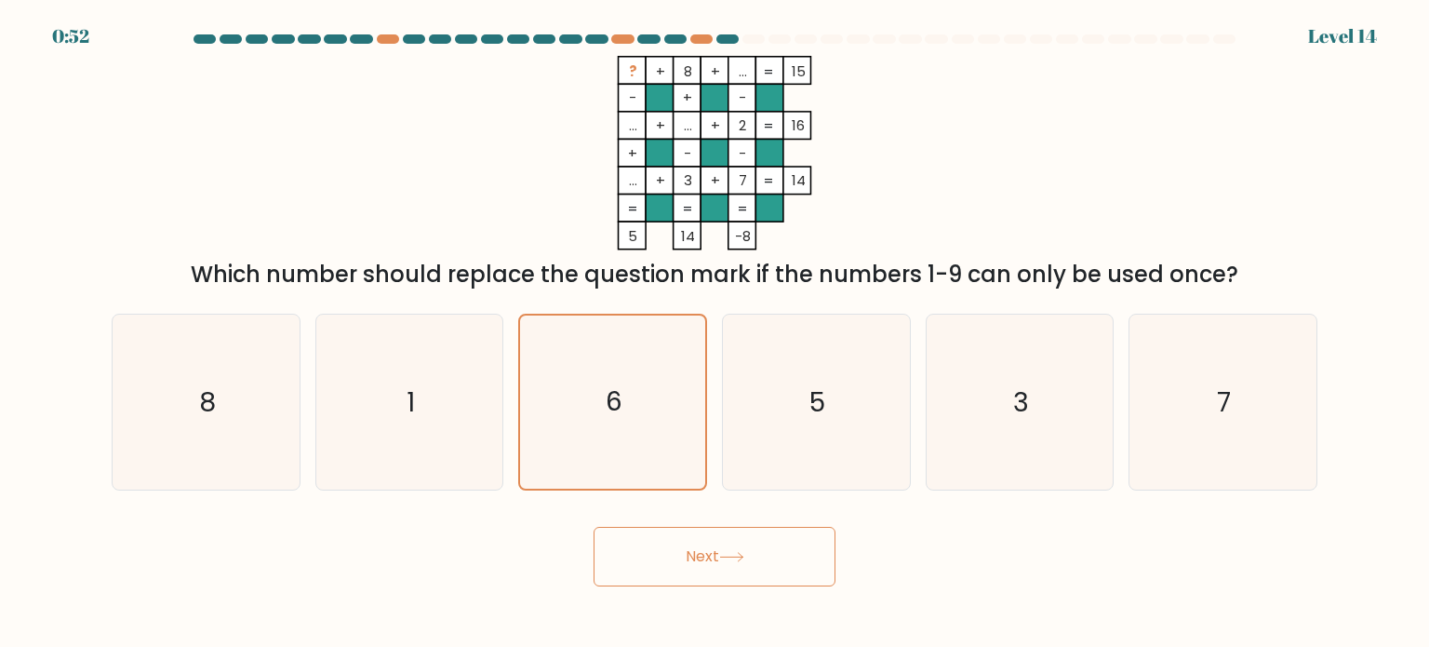
click at [726, 561] on icon at bounding box center [731, 557] width 25 height 10
click at [799, 391] on icon "5" at bounding box center [815, 401] width 175 height 175
click at [715, 333] on input "d. 5" at bounding box center [715, 328] width 1 height 9
radio input "true"
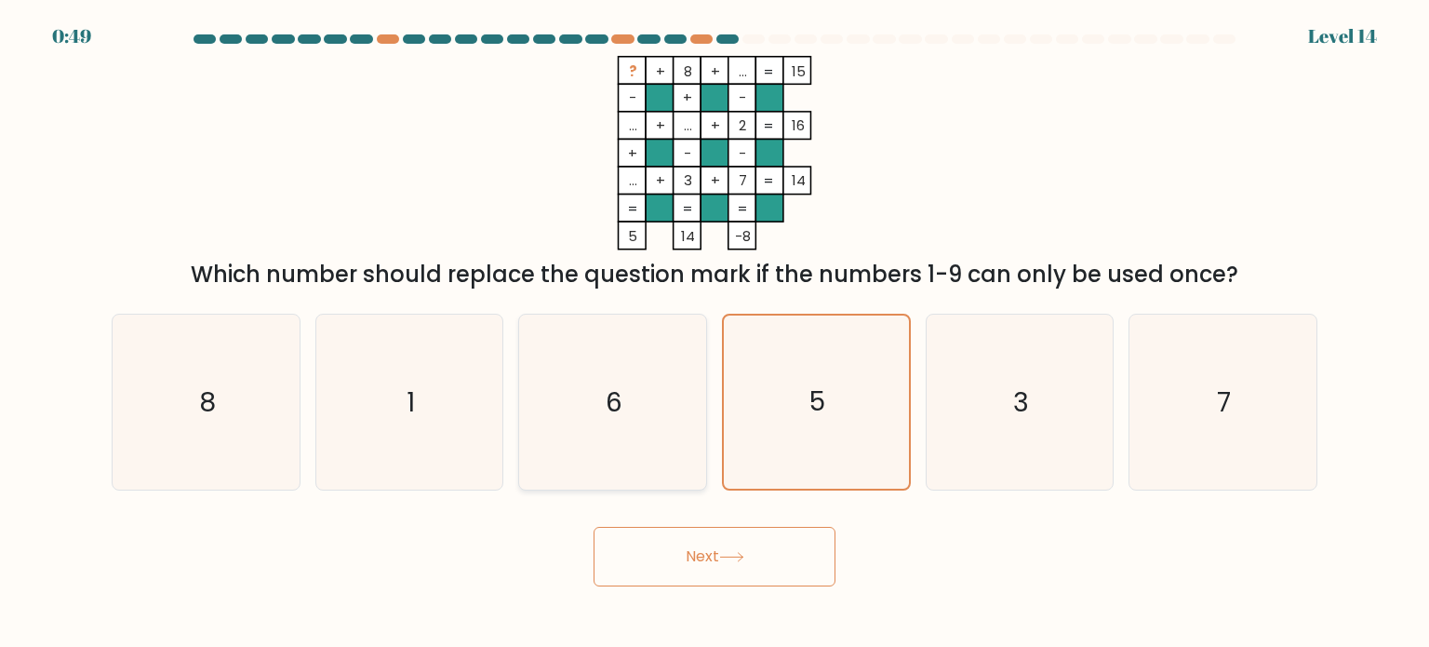
click at [621, 366] on icon "6" at bounding box center [612, 401] width 175 height 175
click at [715, 333] on input "c. 6" at bounding box center [715, 328] width 1 height 9
radio input "true"
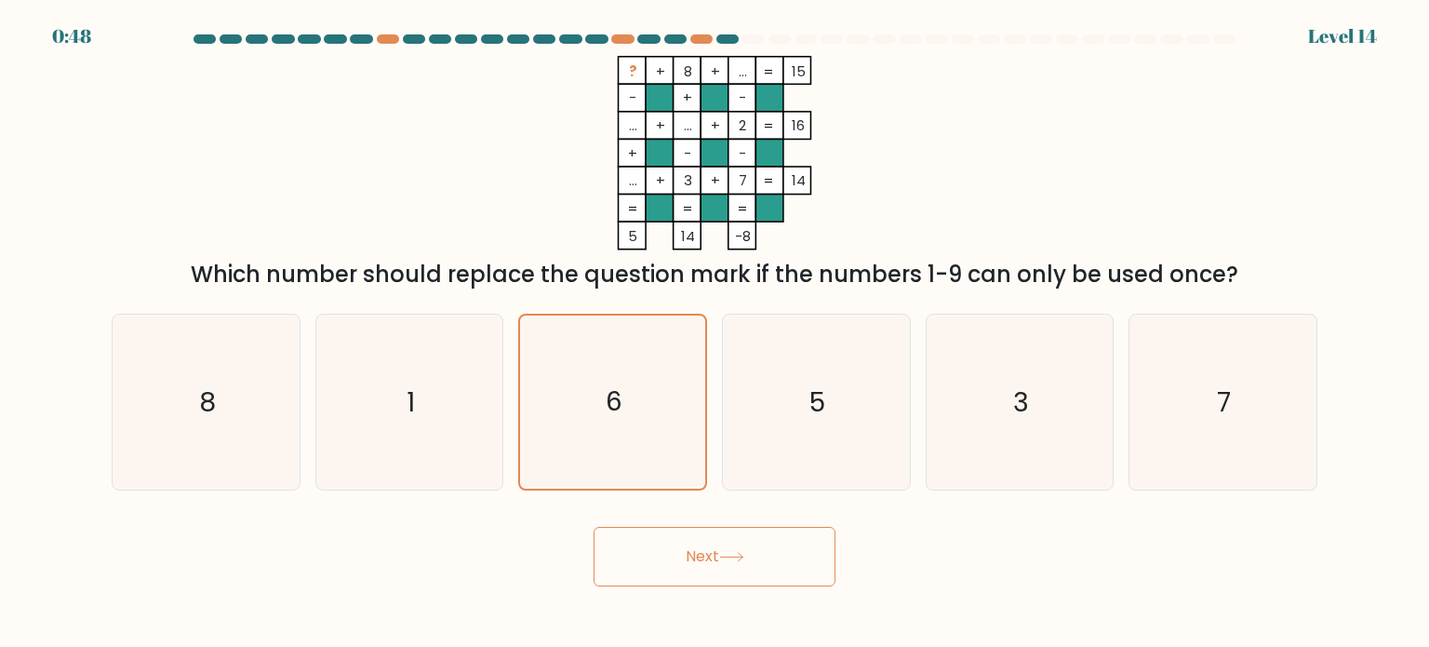
click at [724, 556] on icon at bounding box center [731, 557] width 25 height 10
click at [841, 394] on icon "5" at bounding box center [815, 401] width 175 height 175
click at [715, 333] on input "d. 5" at bounding box center [715, 328] width 1 height 9
radio input "true"
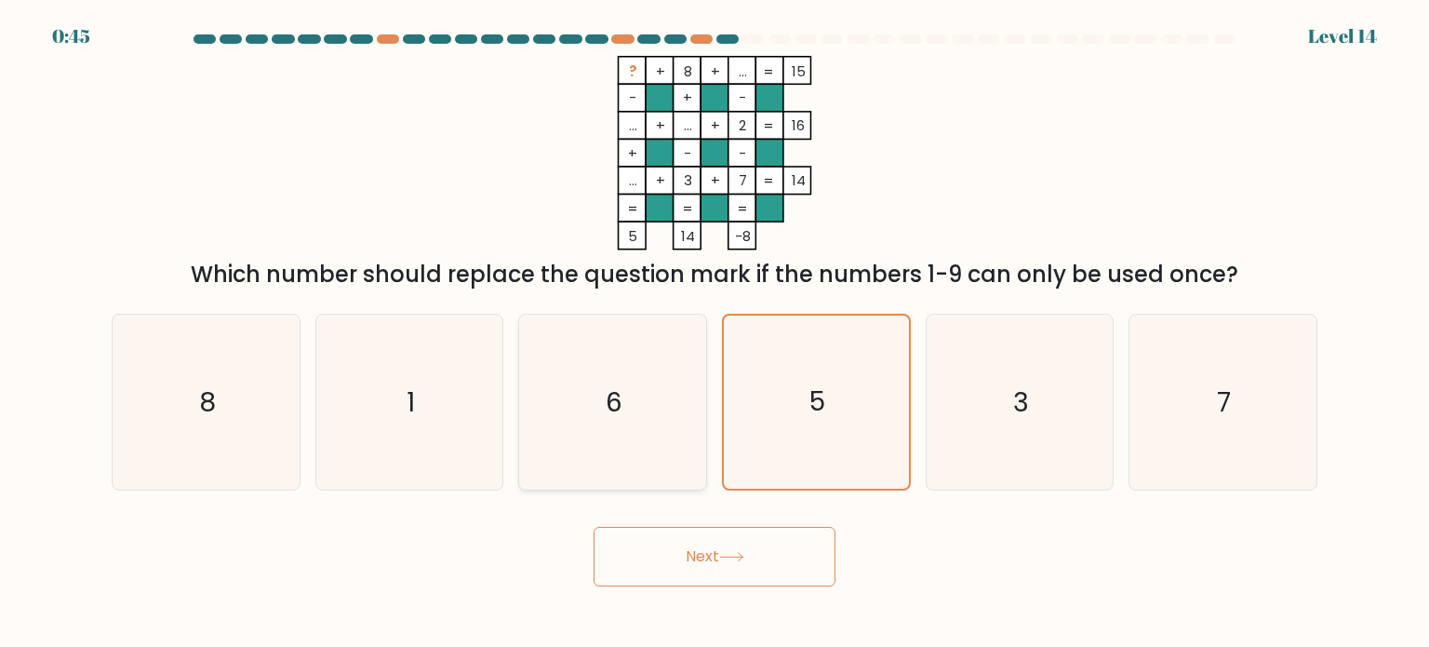
click at [629, 373] on icon "6" at bounding box center [612, 401] width 175 height 175
click at [715, 333] on input "c. 6" at bounding box center [715, 328] width 1 height 9
radio input "true"
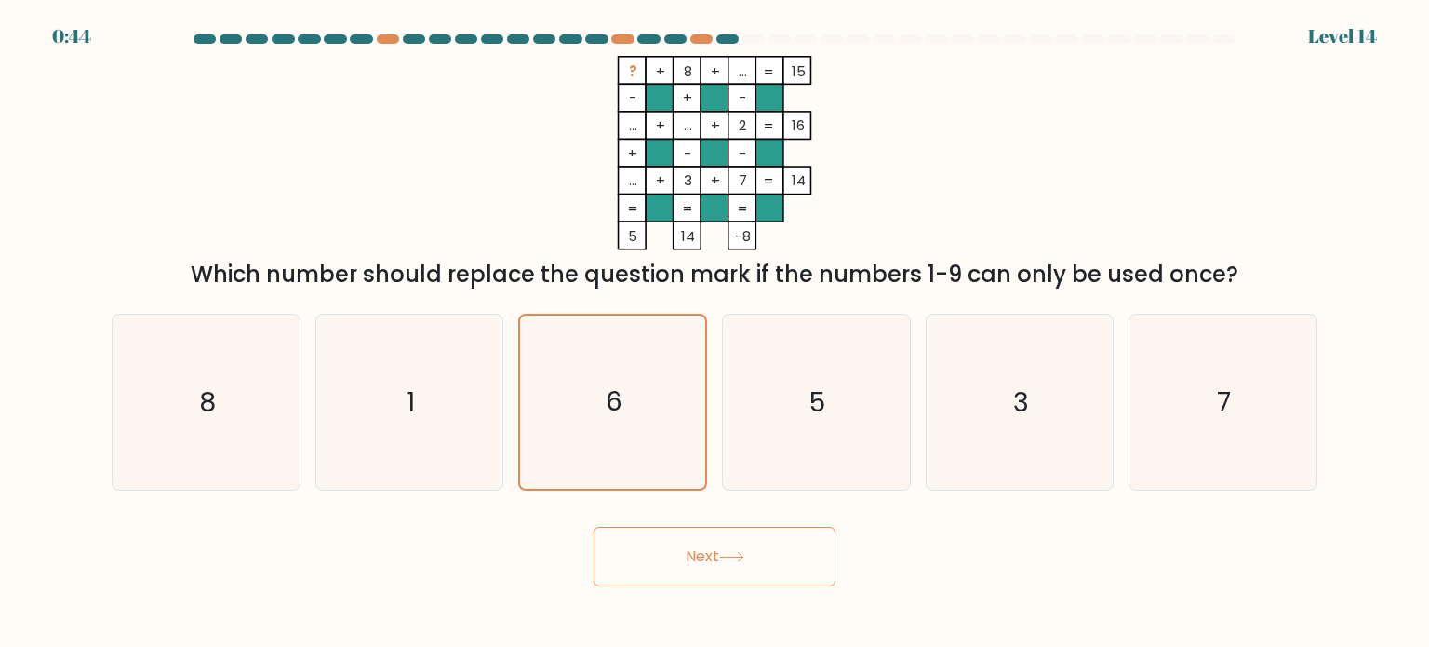
click at [715, 568] on button "Next" at bounding box center [715, 557] width 242 height 60
click at [797, 382] on icon "5" at bounding box center [815, 401] width 175 height 175
click at [715, 333] on input "d. 5" at bounding box center [715, 328] width 1 height 9
radio input "true"
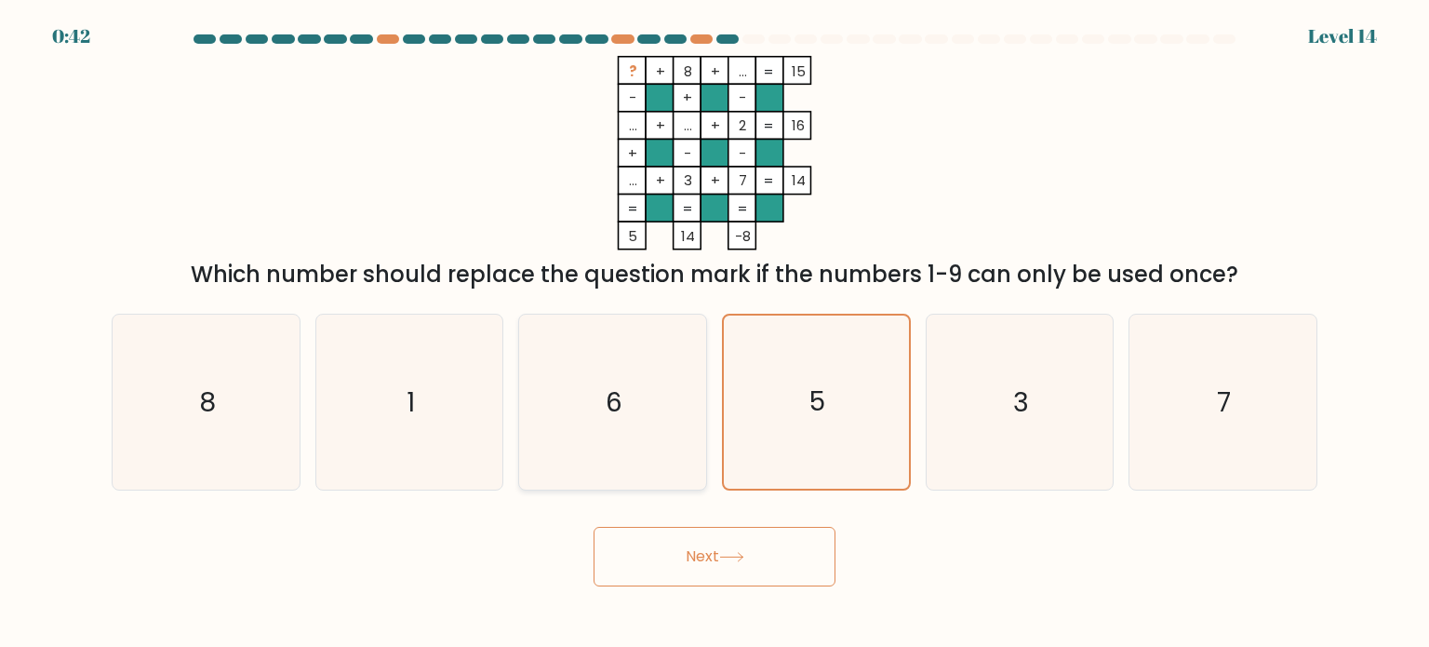
click at [636, 399] on icon "6" at bounding box center [612, 401] width 175 height 175
click at [715, 333] on input "c. 6" at bounding box center [715, 328] width 1 height 9
radio input "true"
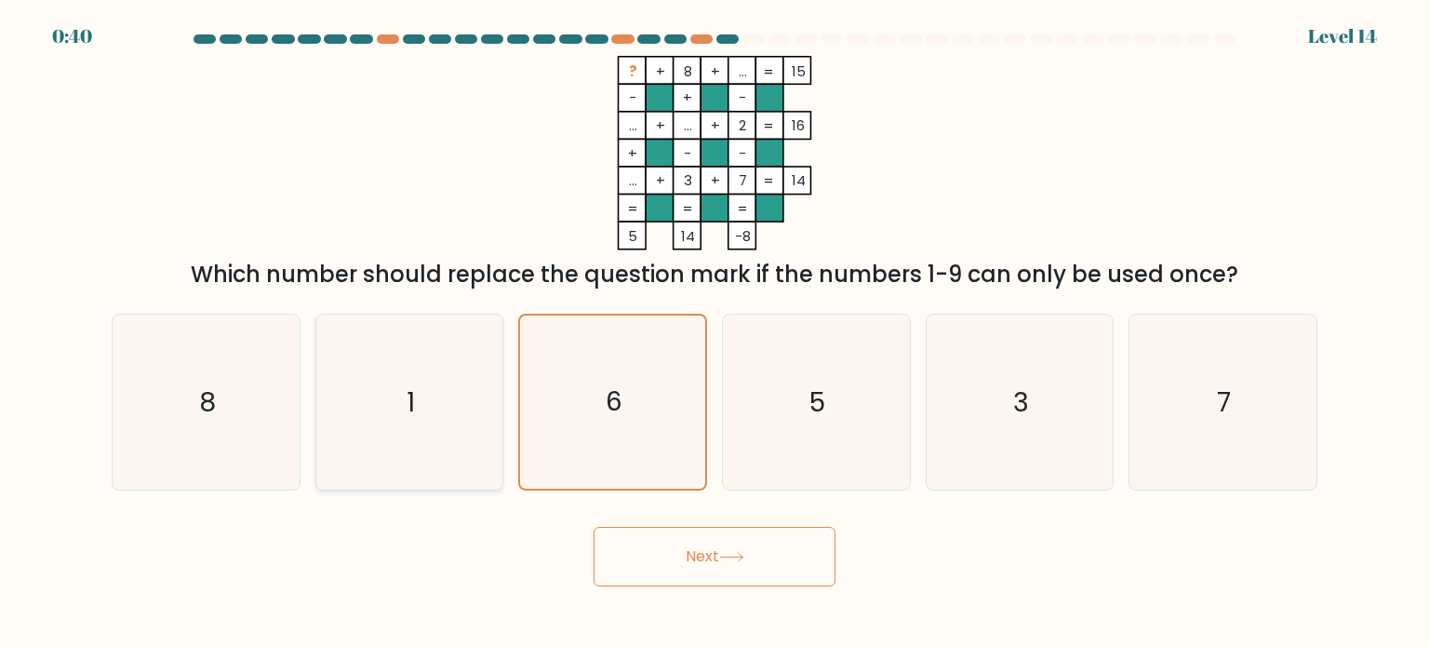
click at [409, 397] on text "1" at bounding box center [411, 400] width 8 height 37
click at [715, 333] on input "b. 1" at bounding box center [715, 328] width 1 height 9
radio input "true"
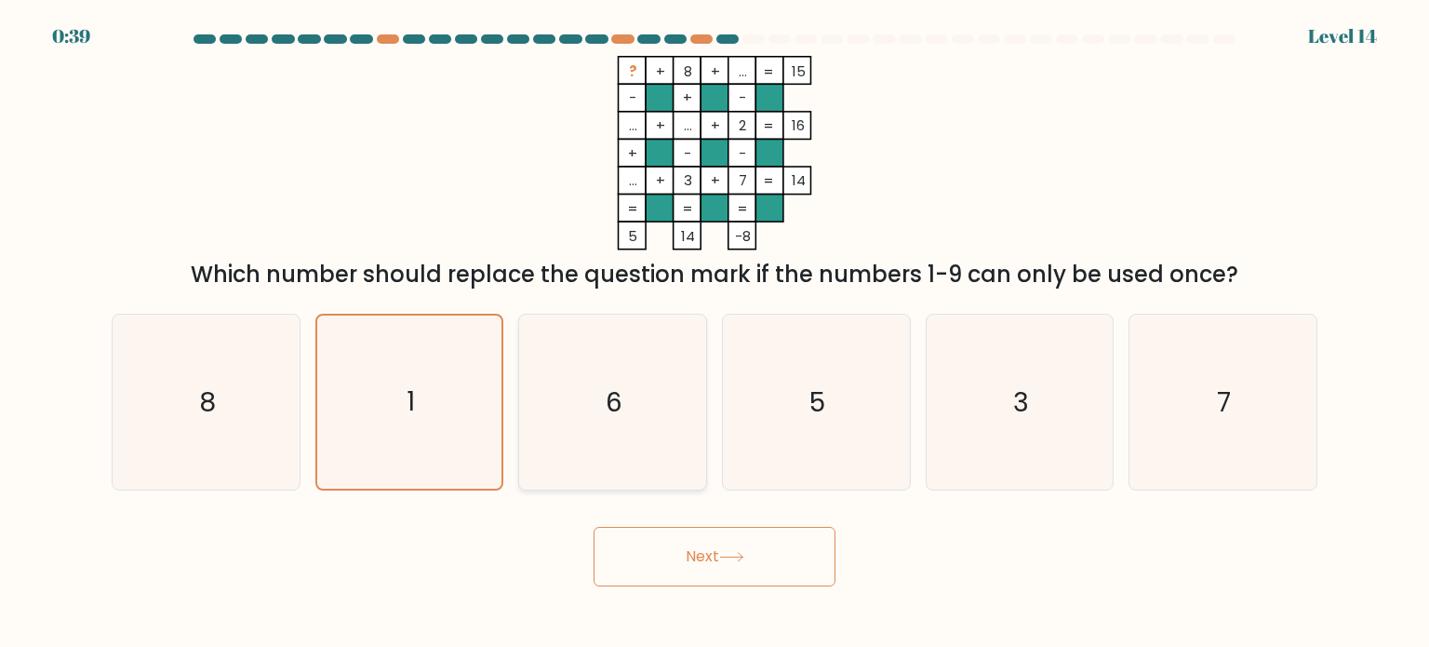
click at [542, 389] on icon "6" at bounding box center [612, 401] width 175 height 175
click at [715, 333] on input "c. 6" at bounding box center [715, 328] width 1 height 9
radio input "true"
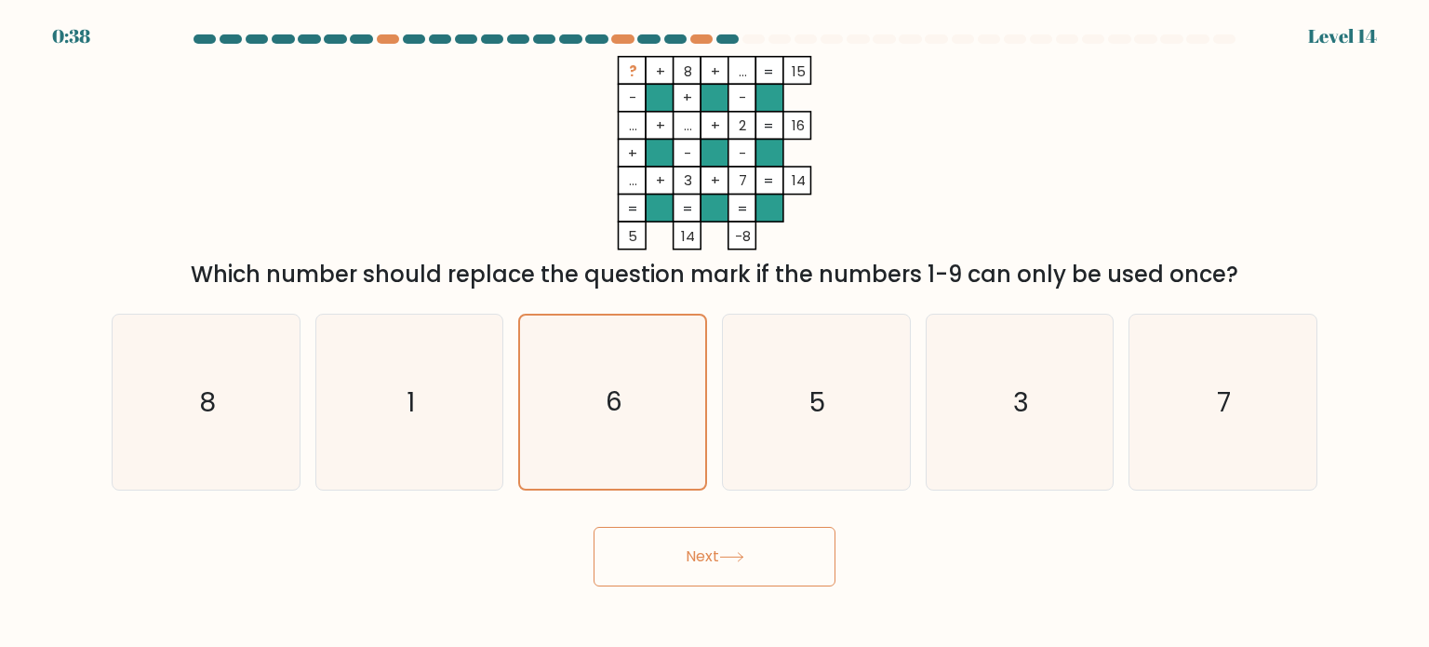
click at [723, 568] on button "Next" at bounding box center [715, 557] width 242 height 60
click at [806, 405] on icon "5" at bounding box center [815, 401] width 175 height 175
click at [715, 333] on input "d. 5" at bounding box center [715, 328] width 1 height 9
radio input "true"
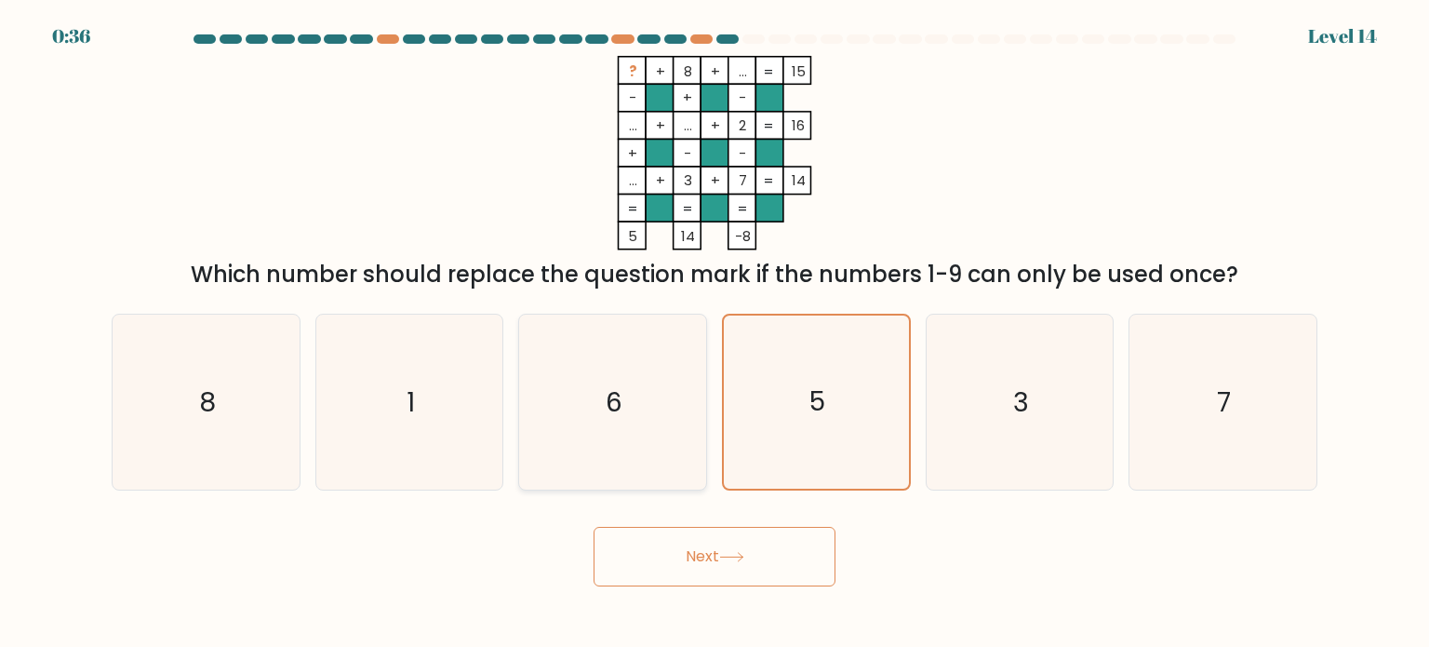
click at [648, 407] on icon "6" at bounding box center [612, 401] width 175 height 175
click at [715, 333] on input "c. 6" at bounding box center [715, 328] width 1 height 9
radio input "true"
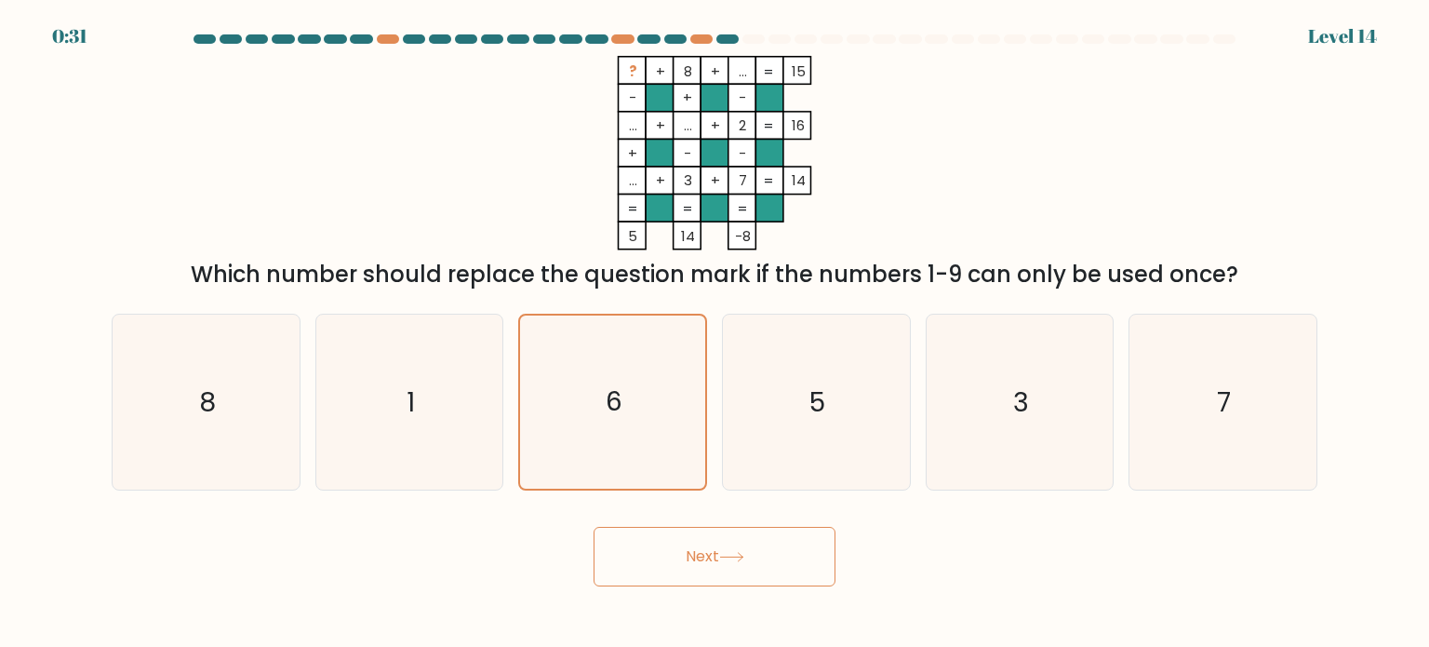
click at [726, 556] on icon at bounding box center [731, 557] width 25 height 10
click at [833, 383] on icon "5" at bounding box center [815, 401] width 175 height 175
click at [715, 333] on input "d. 5" at bounding box center [715, 328] width 1 height 9
radio input "true"
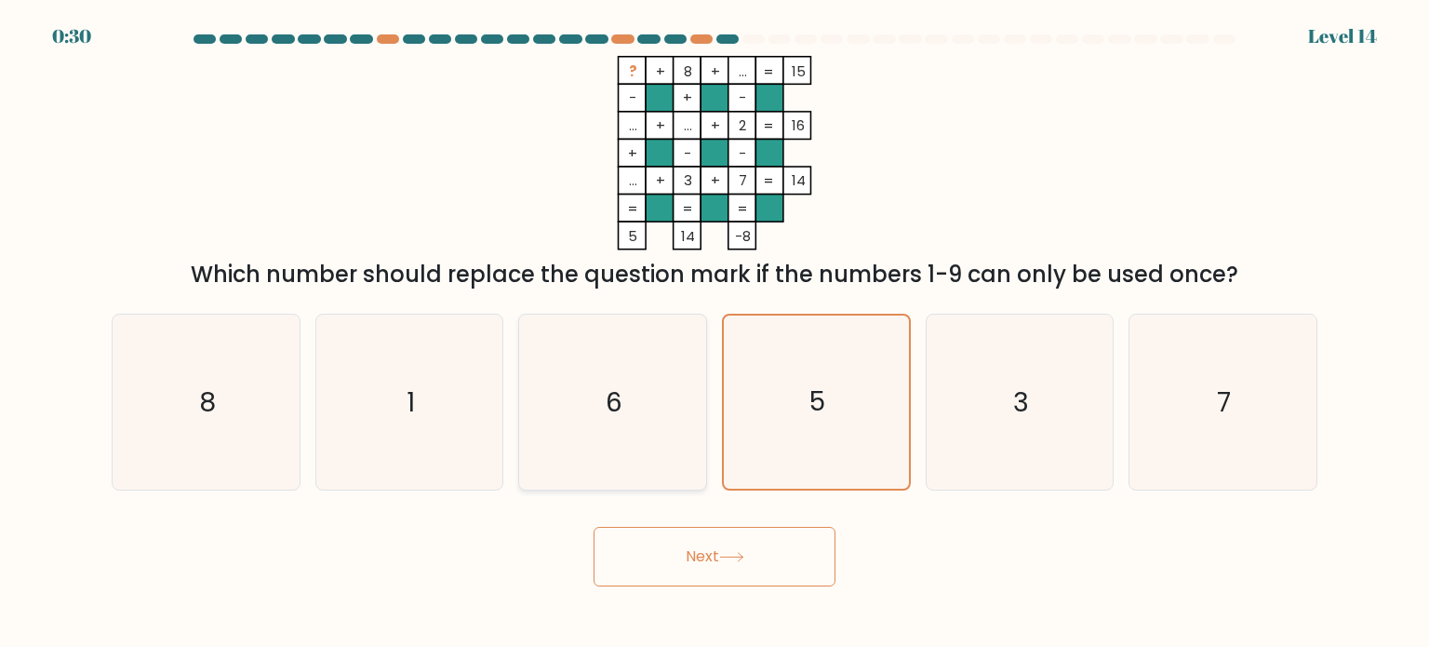
click at [666, 379] on icon "6" at bounding box center [612, 401] width 175 height 175
click at [715, 333] on input "c. 6" at bounding box center [715, 328] width 1 height 9
radio input "true"
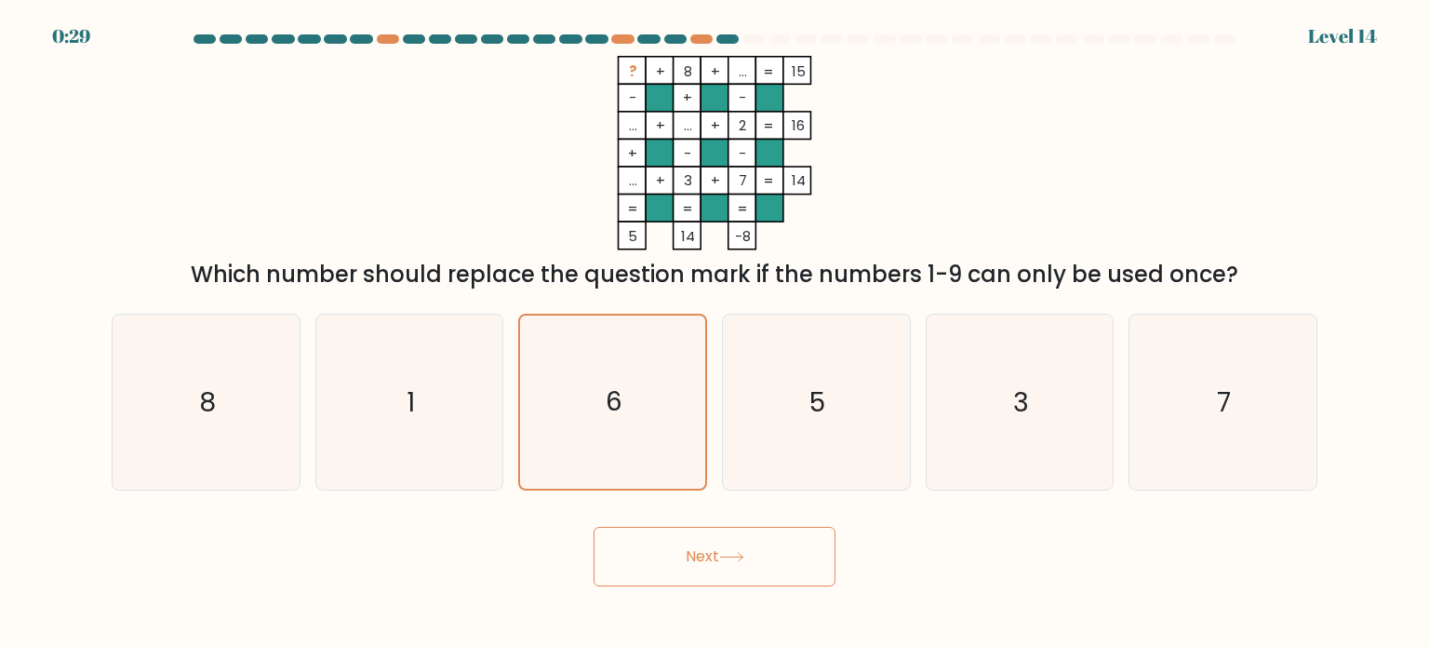
click at [718, 552] on button "Next" at bounding box center [715, 557] width 242 height 60
click at [752, 358] on icon "5" at bounding box center [815, 401] width 175 height 175
click at [715, 333] on input "d. 5" at bounding box center [715, 328] width 1 height 9
radio input "true"
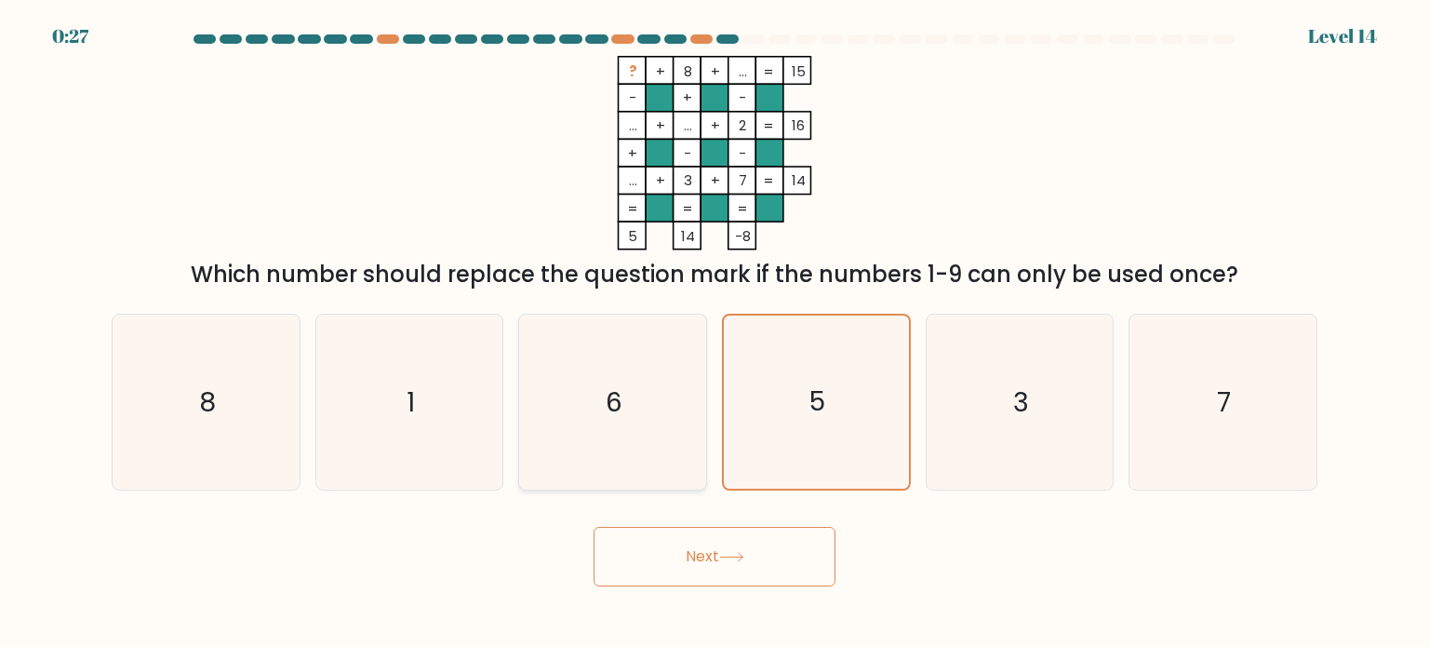
click at [616, 364] on icon "6" at bounding box center [612, 401] width 175 height 175
click at [715, 333] on input "c. 6" at bounding box center [715, 328] width 1 height 9
radio input "true"
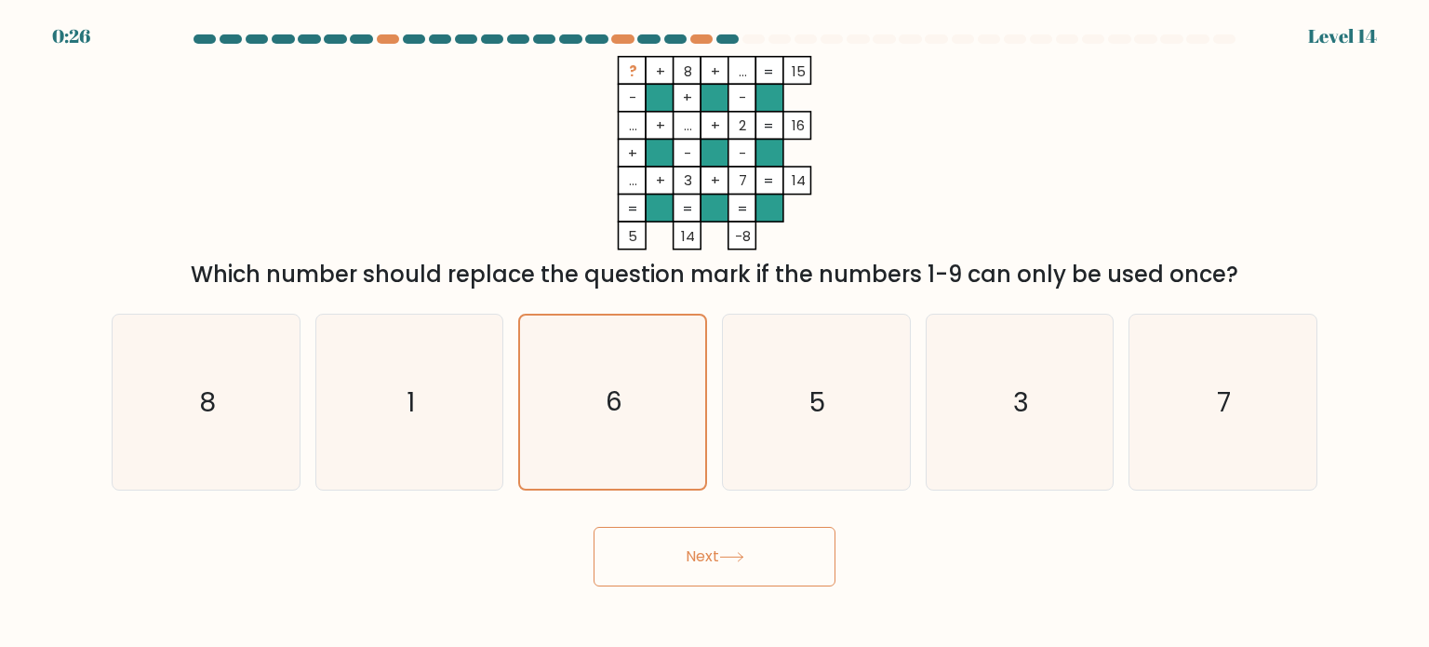
click at [703, 567] on button "Next" at bounding box center [715, 557] width 242 height 60
click at [796, 403] on icon "5" at bounding box center [815, 401] width 175 height 175
click at [715, 333] on input "d. 5" at bounding box center [715, 328] width 1 height 9
radio input "true"
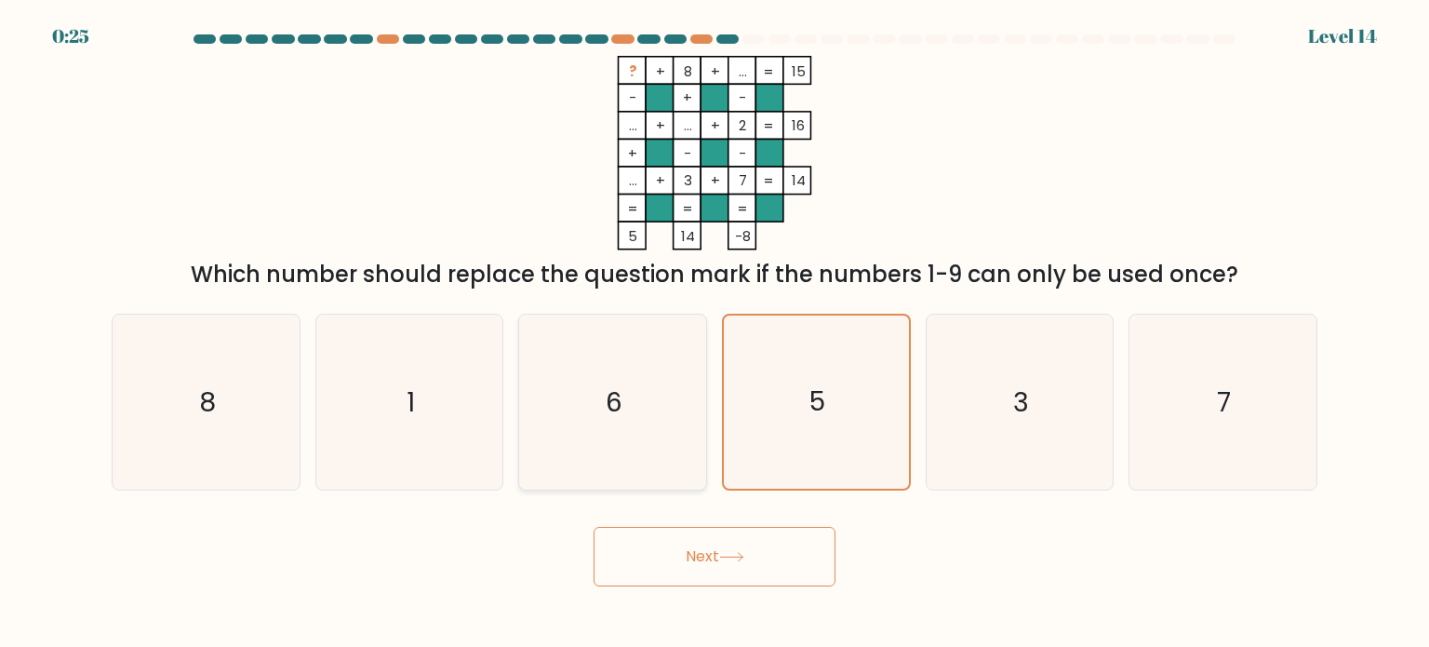
click at [632, 391] on icon "6" at bounding box center [612, 401] width 175 height 175
click at [715, 333] on input "c. 6" at bounding box center [715, 328] width 1 height 9
radio input "true"
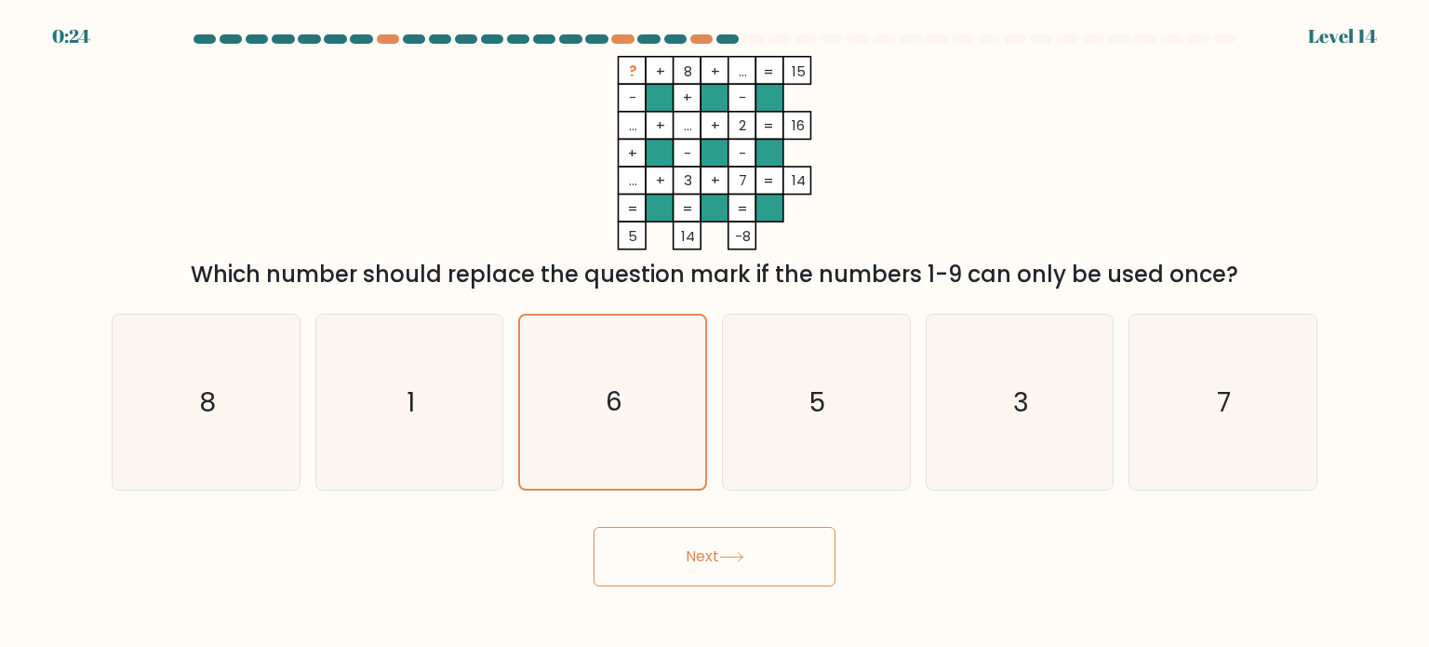
click at [707, 560] on button "Next" at bounding box center [715, 557] width 242 height 60
click at [685, 546] on button "Next" at bounding box center [715, 557] width 242 height 60
click at [792, 394] on icon "5" at bounding box center [815, 401] width 175 height 175
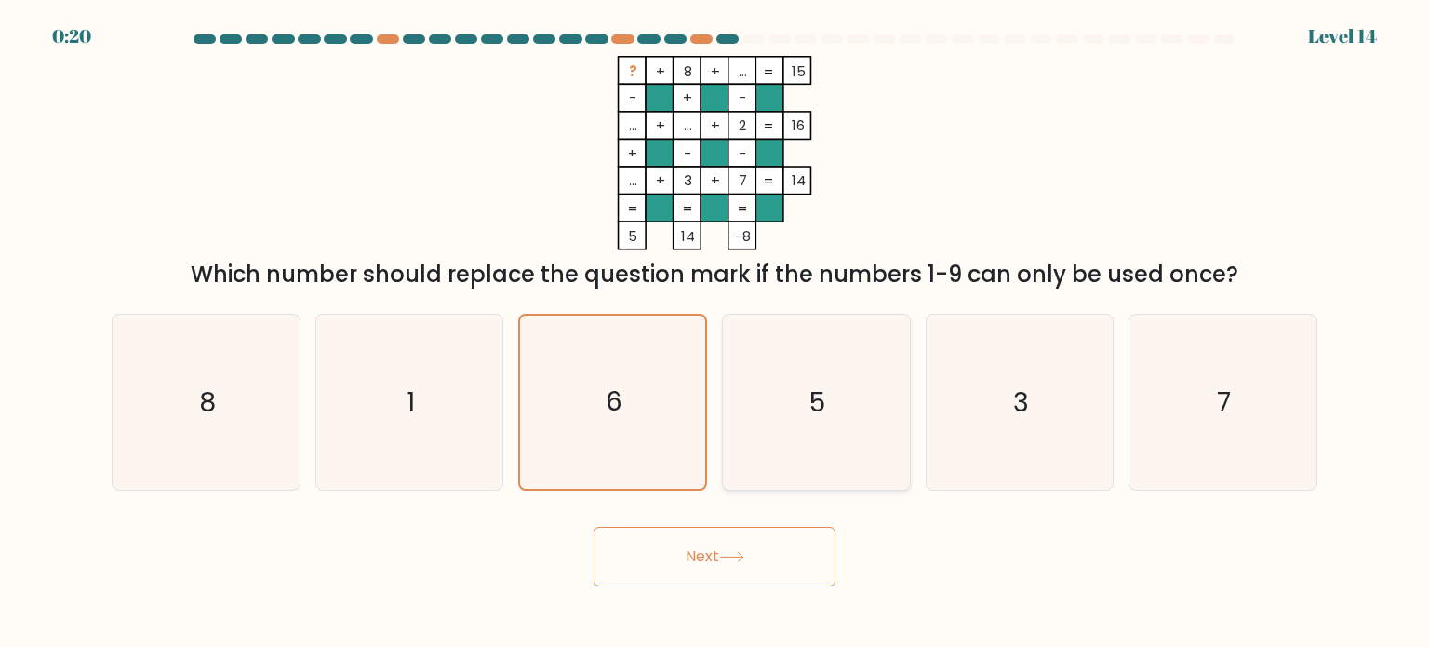
click at [715, 333] on input "d. 5" at bounding box center [715, 328] width 1 height 9
radio input "true"
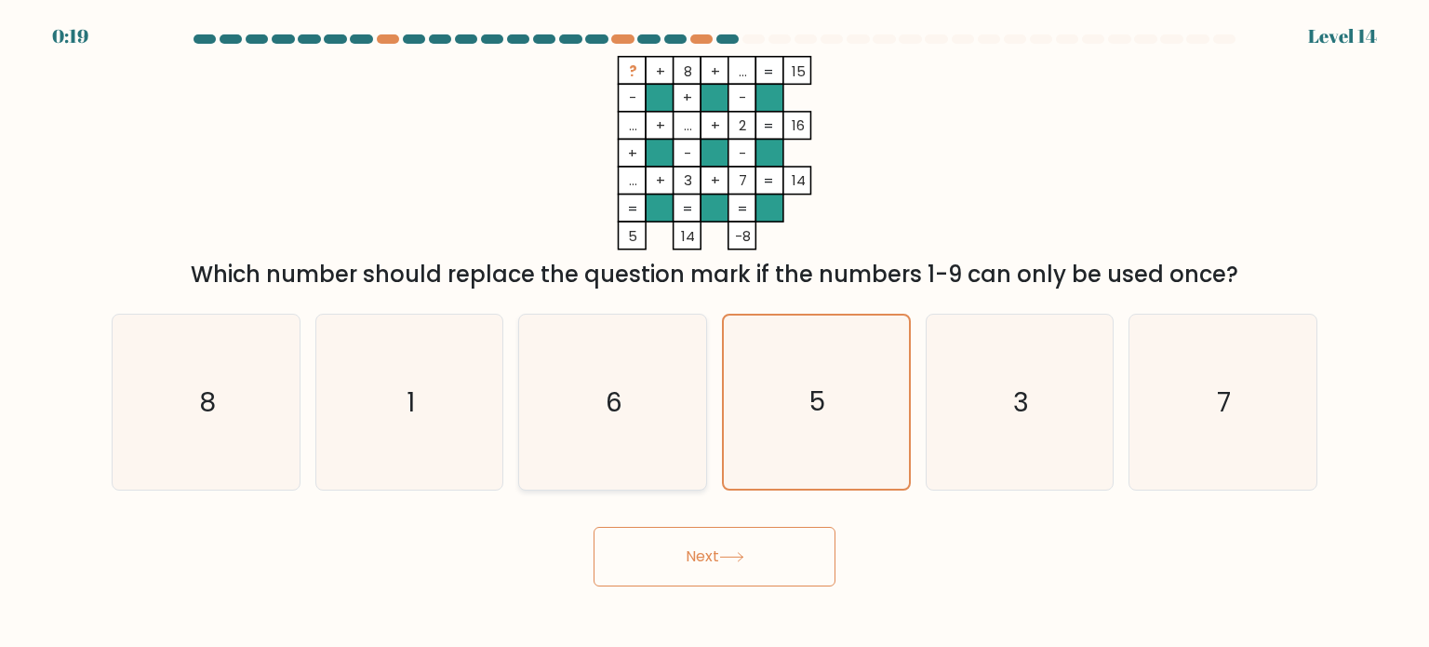
click at [659, 389] on icon "6" at bounding box center [612, 401] width 175 height 175
click at [715, 333] on input "c. 6" at bounding box center [715, 328] width 1 height 9
radio input "true"
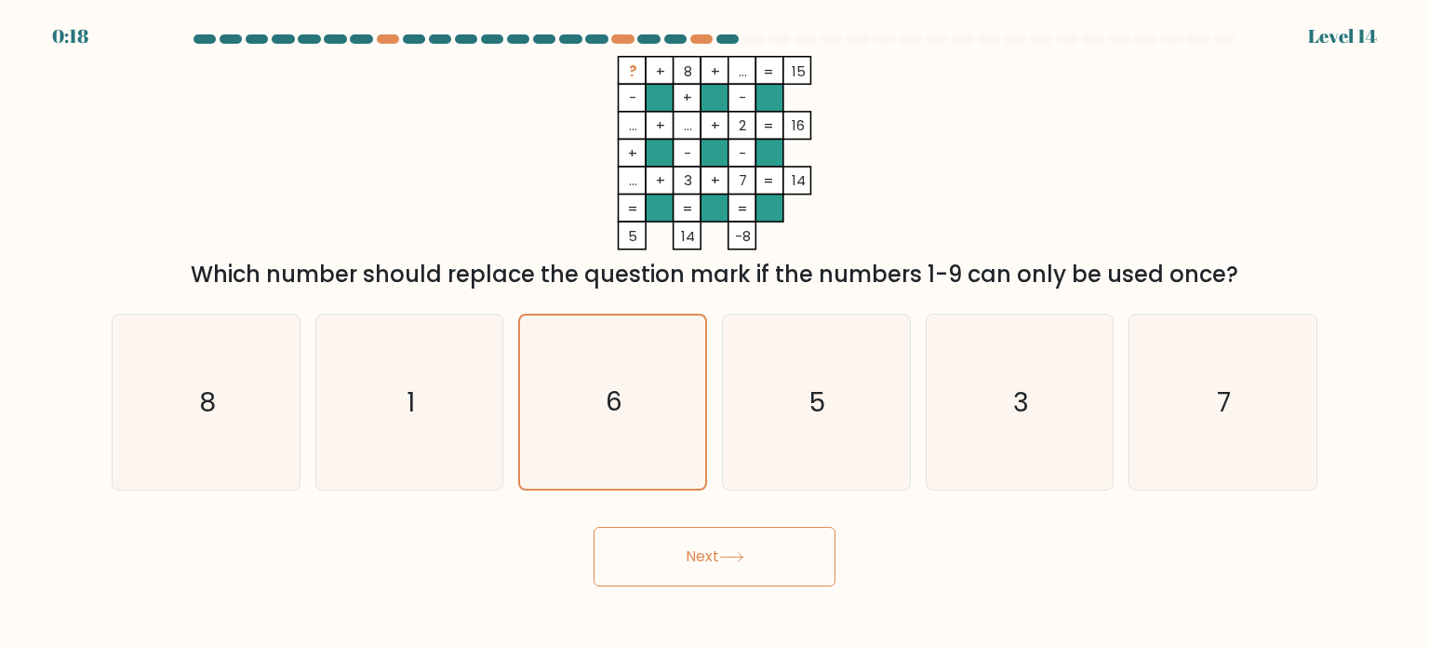
click at [730, 572] on button "Next" at bounding box center [715, 557] width 242 height 60
click at [841, 383] on icon "5" at bounding box center [815, 401] width 175 height 175
click at [715, 333] on input "d. 5" at bounding box center [715, 328] width 1 height 9
radio input "true"
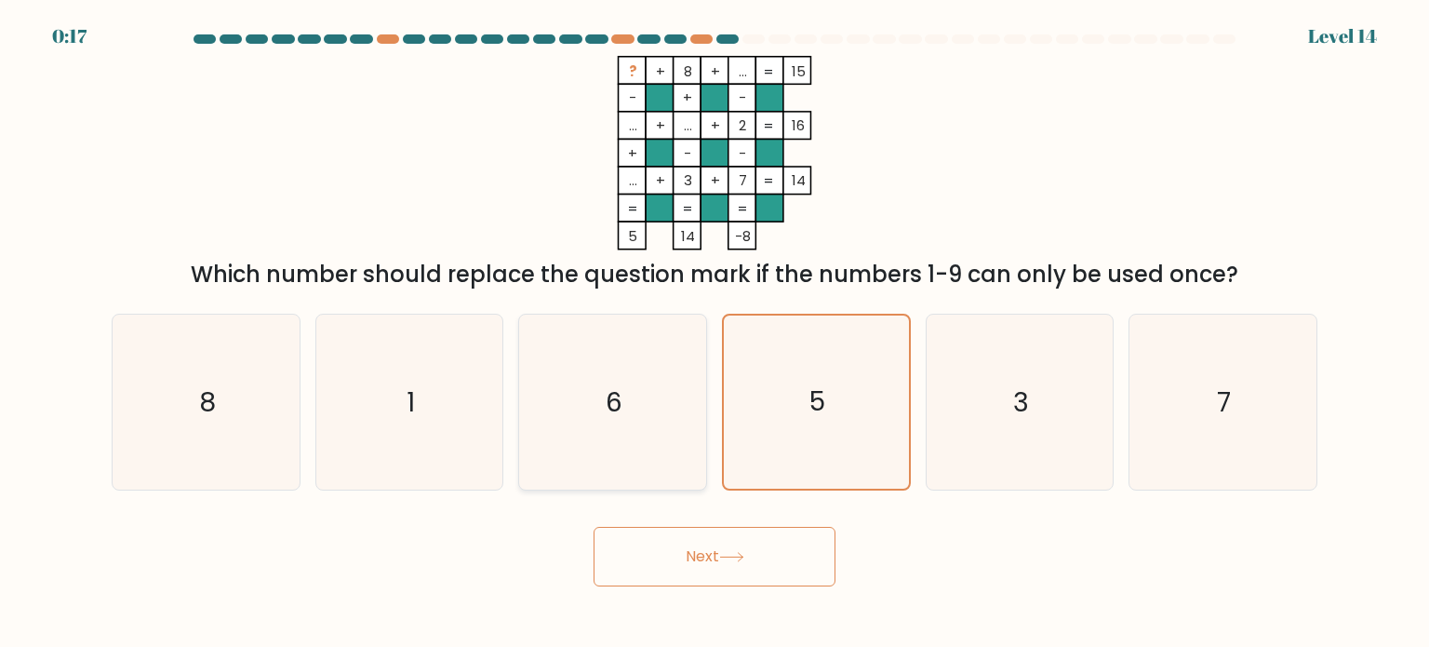
click at [653, 383] on icon "6" at bounding box center [612, 401] width 175 height 175
click at [715, 333] on input "c. 6" at bounding box center [715, 328] width 1 height 9
radio input "true"
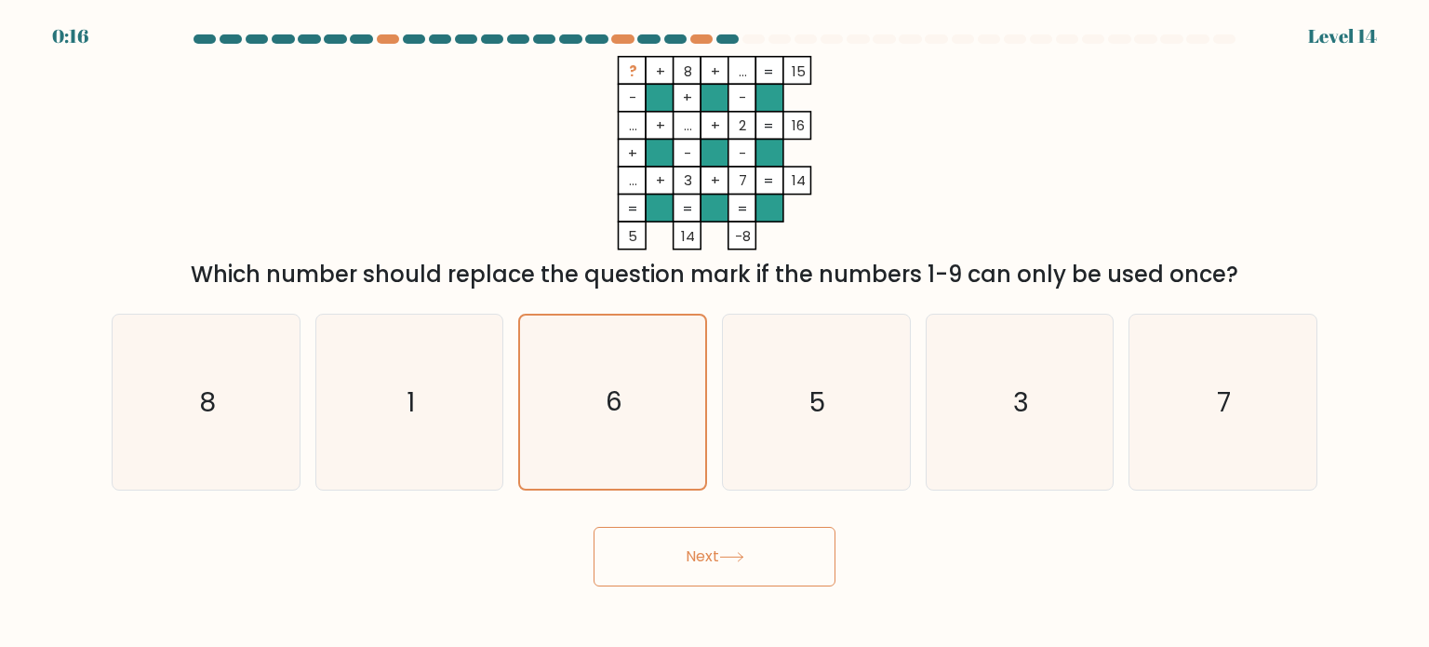
click at [736, 558] on icon at bounding box center [731, 557] width 25 height 10
click at [740, 395] on icon "5" at bounding box center [815, 401] width 175 height 175
click at [715, 333] on input "d. 5" at bounding box center [715, 328] width 1 height 9
radio input "true"
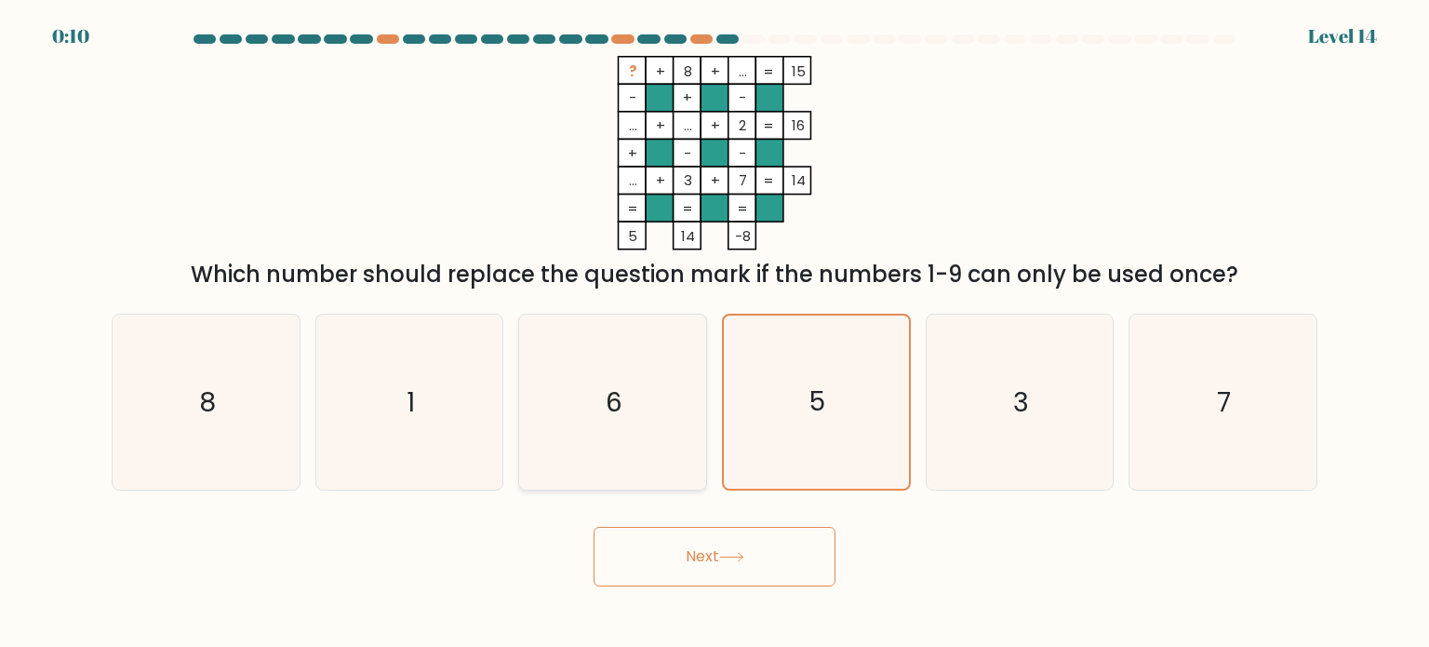
click at [648, 378] on icon "6" at bounding box center [612, 401] width 175 height 175
click at [715, 333] on input "c. 6" at bounding box center [715, 328] width 1 height 9
radio input "true"
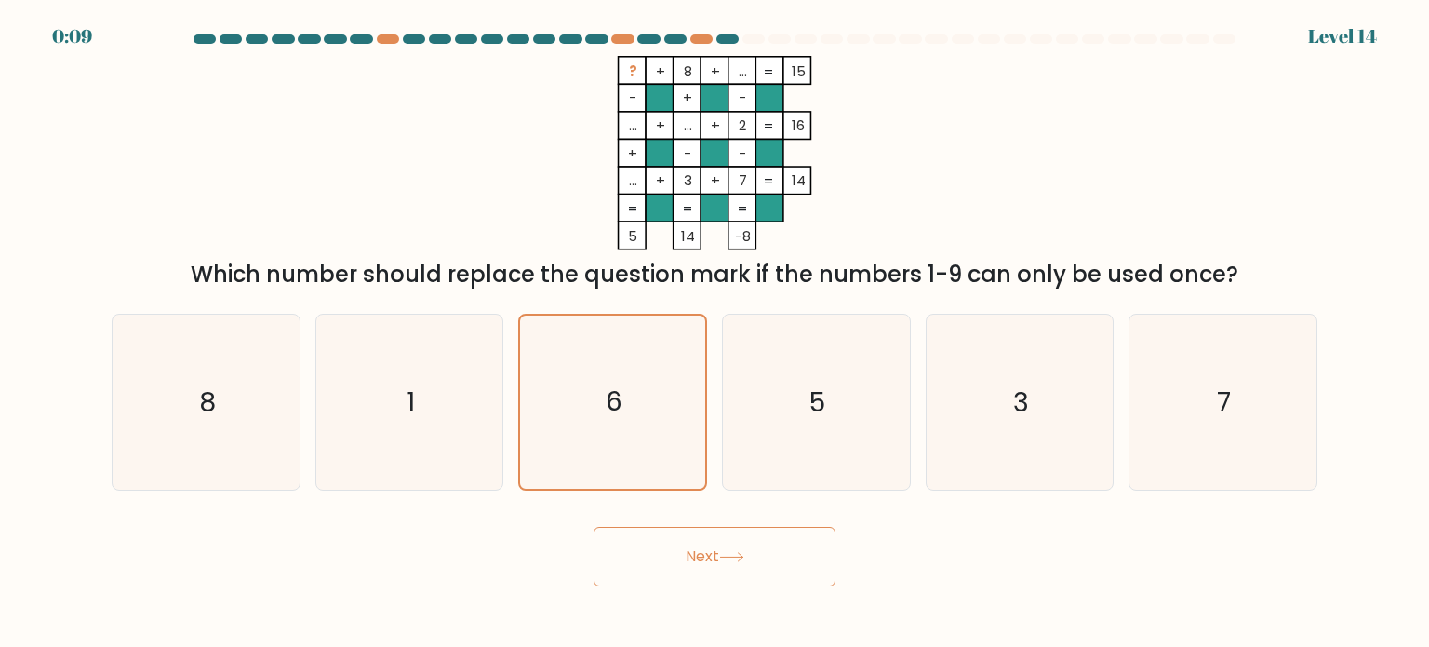
click at [735, 554] on icon at bounding box center [731, 557] width 25 height 10
click at [770, 434] on icon "5" at bounding box center [815, 401] width 175 height 175
click at [715, 333] on input "d. 5" at bounding box center [715, 328] width 1 height 9
radio input "true"
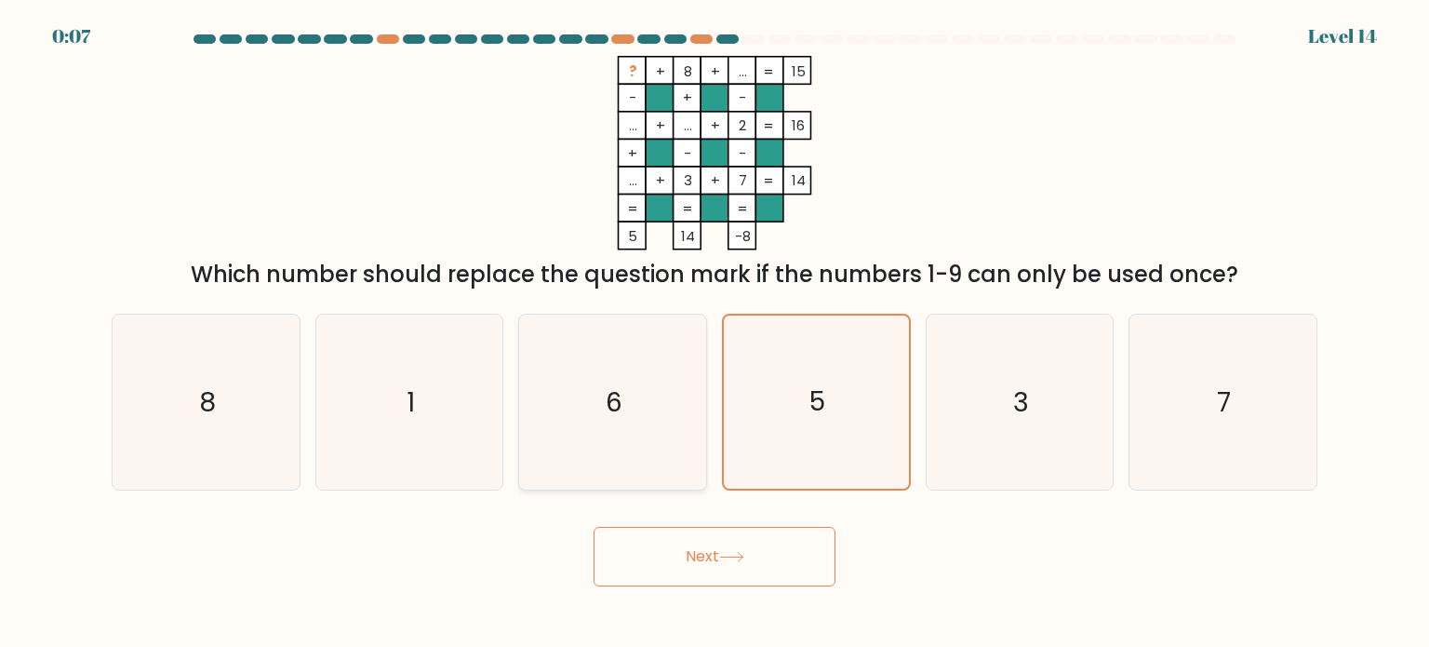
click at [614, 394] on text "6" at bounding box center [615, 400] width 17 height 37
click at [715, 333] on input "c. 6" at bounding box center [715, 328] width 1 height 9
radio input "true"
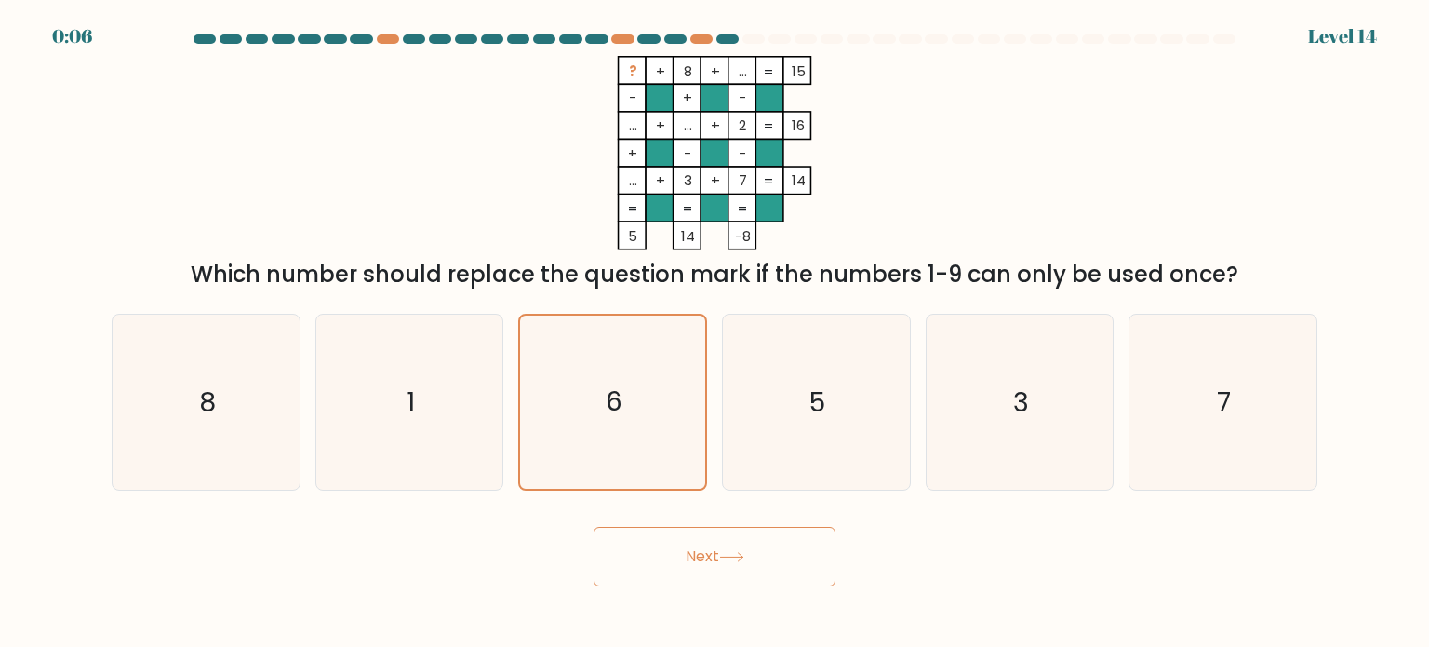
click at [677, 545] on button "Next" at bounding box center [715, 557] width 242 height 60
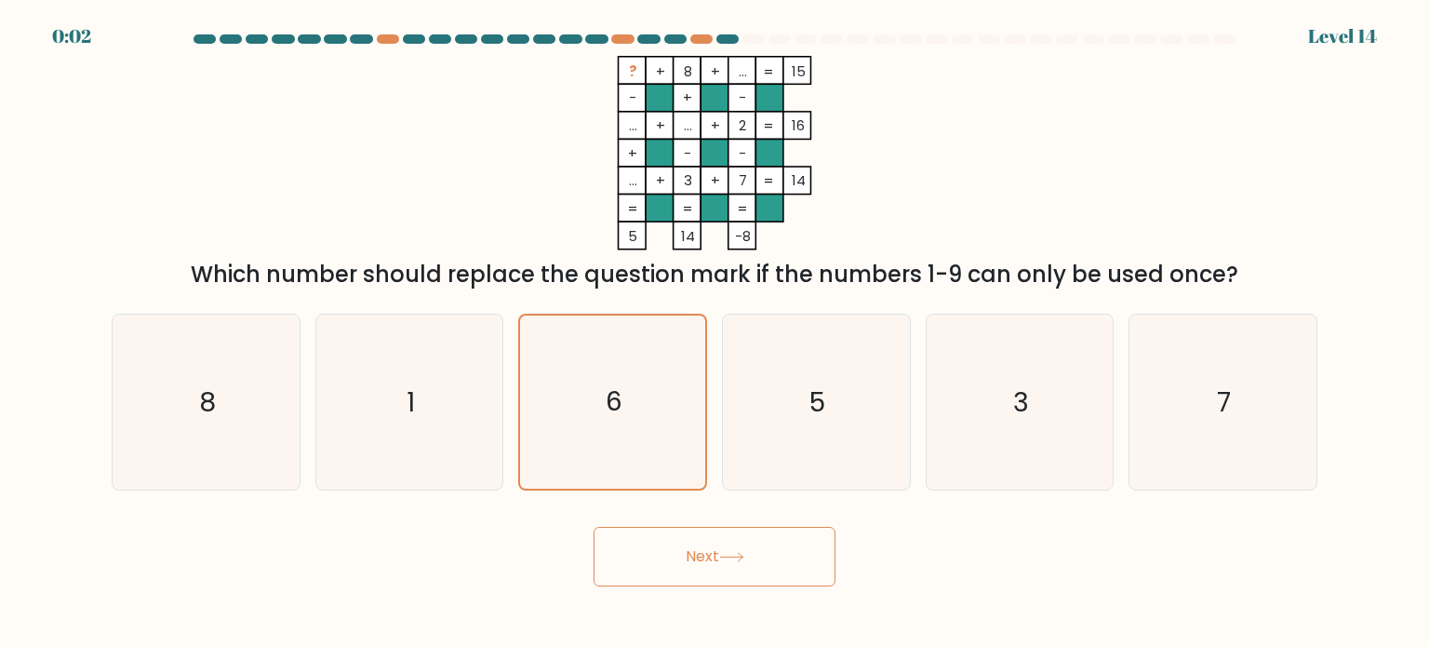
click at [677, 545] on button "Next" at bounding box center [715, 557] width 242 height 60
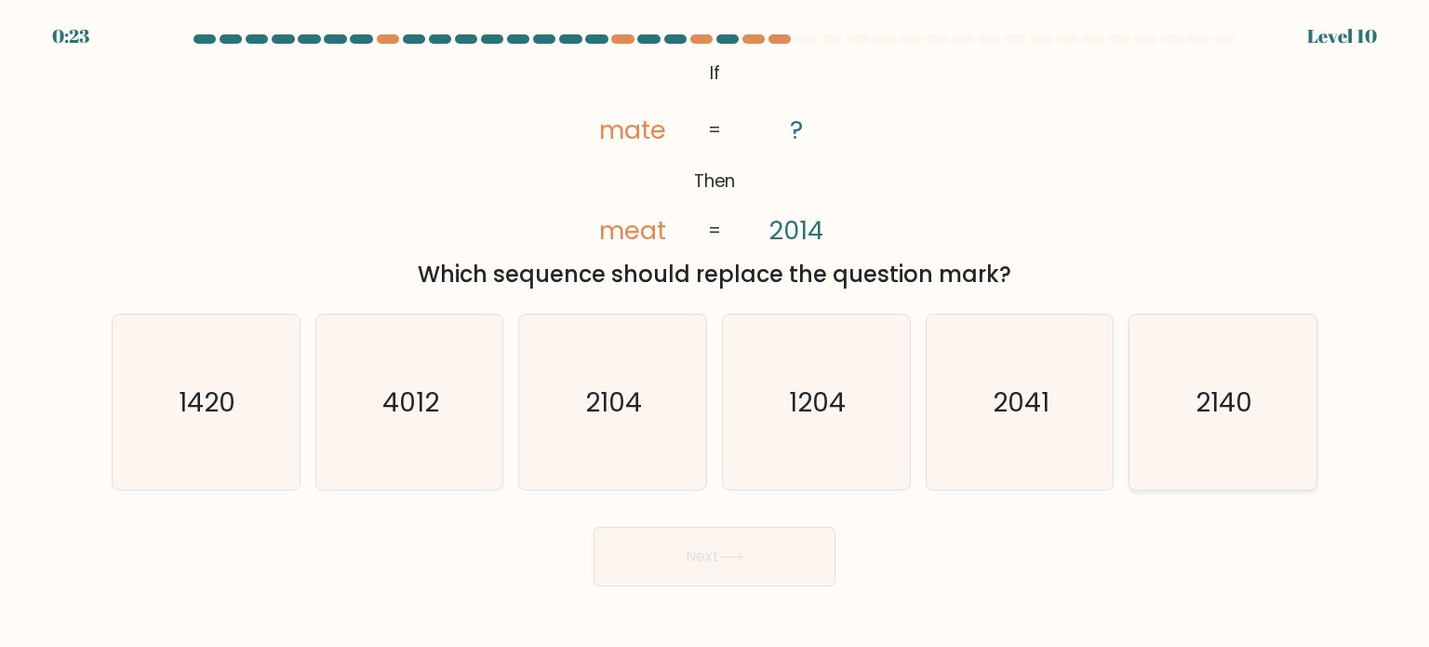
click at [1258, 421] on icon "2140" at bounding box center [1222, 401] width 175 height 175
click at [715, 333] on input "f. 2140" at bounding box center [715, 328] width 1 height 9
radio input "true"
click at [767, 554] on button "Next" at bounding box center [715, 557] width 242 height 60
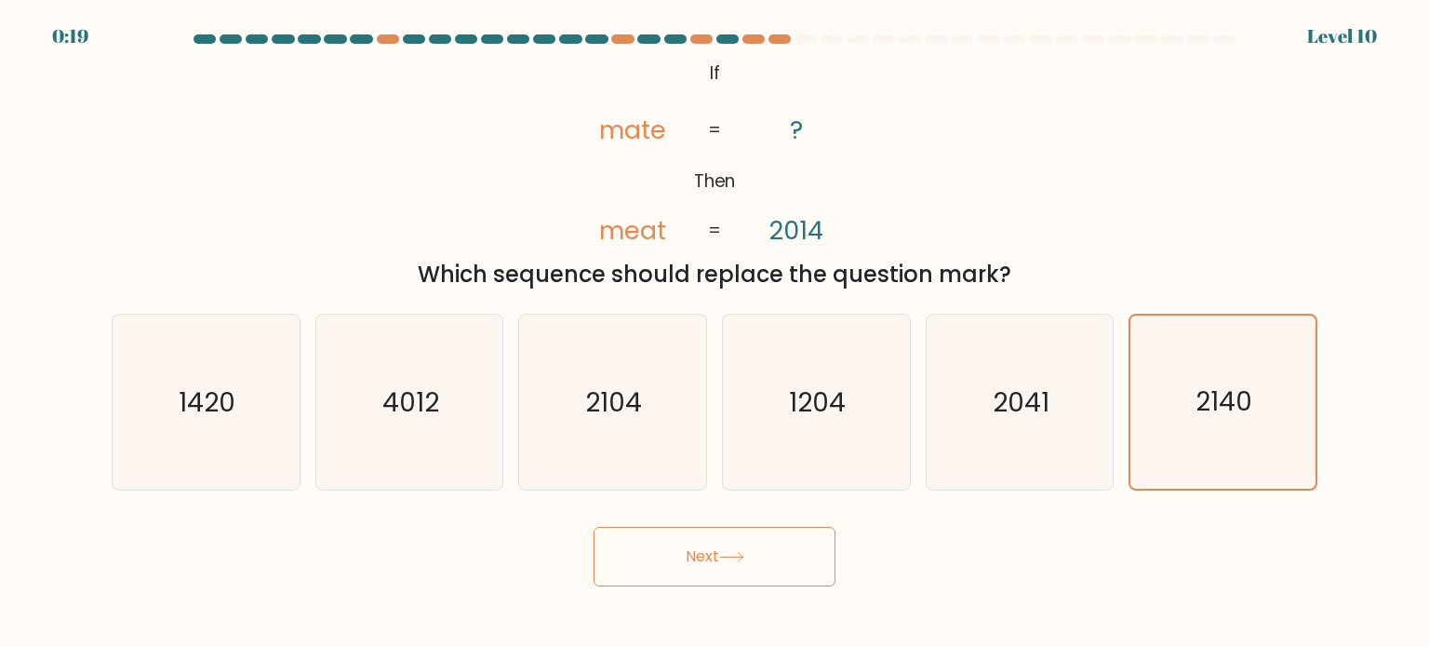
click at [678, 520] on div "Next" at bounding box center [714, 549] width 1228 height 73
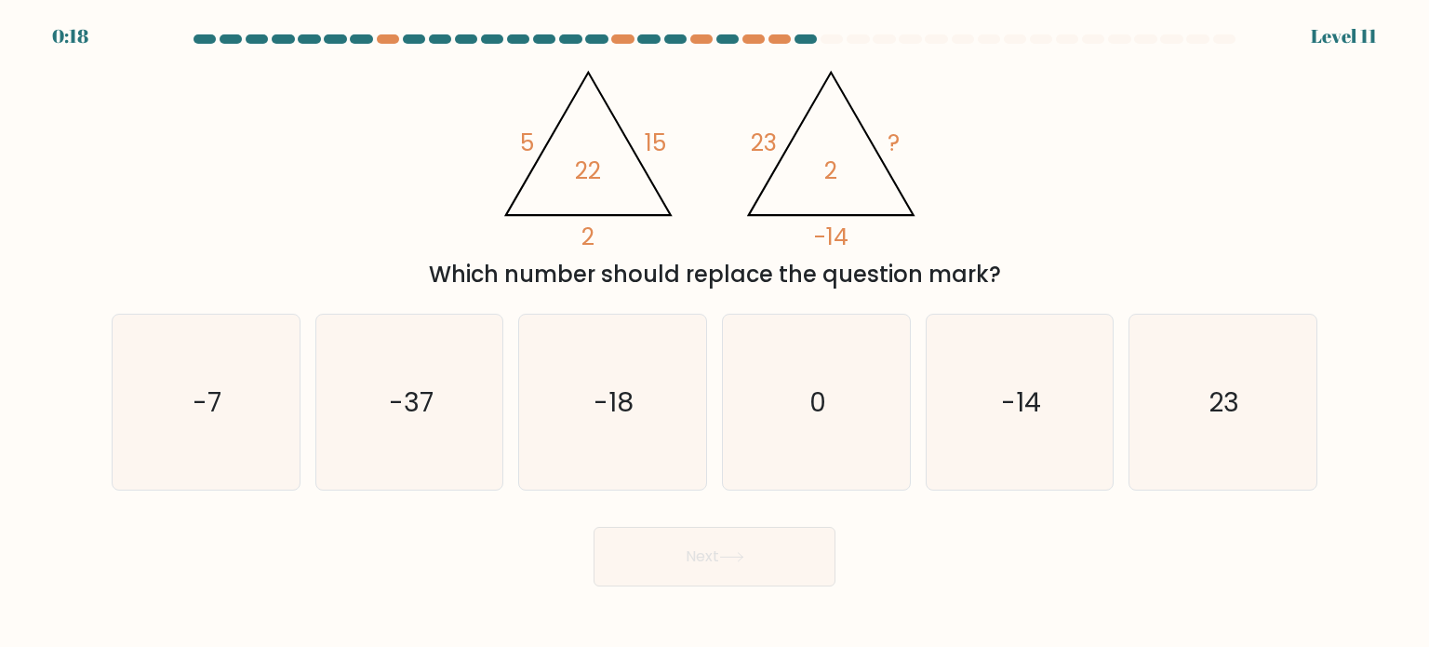
click at [681, 557] on button "Next" at bounding box center [715, 557] width 242 height 60
click at [204, 393] on text "-7" at bounding box center [208, 400] width 29 height 37
click at [715, 333] on input "a. -7" at bounding box center [715, 328] width 1 height 9
radio input "true"
click at [724, 566] on button "Next" at bounding box center [715, 557] width 242 height 60
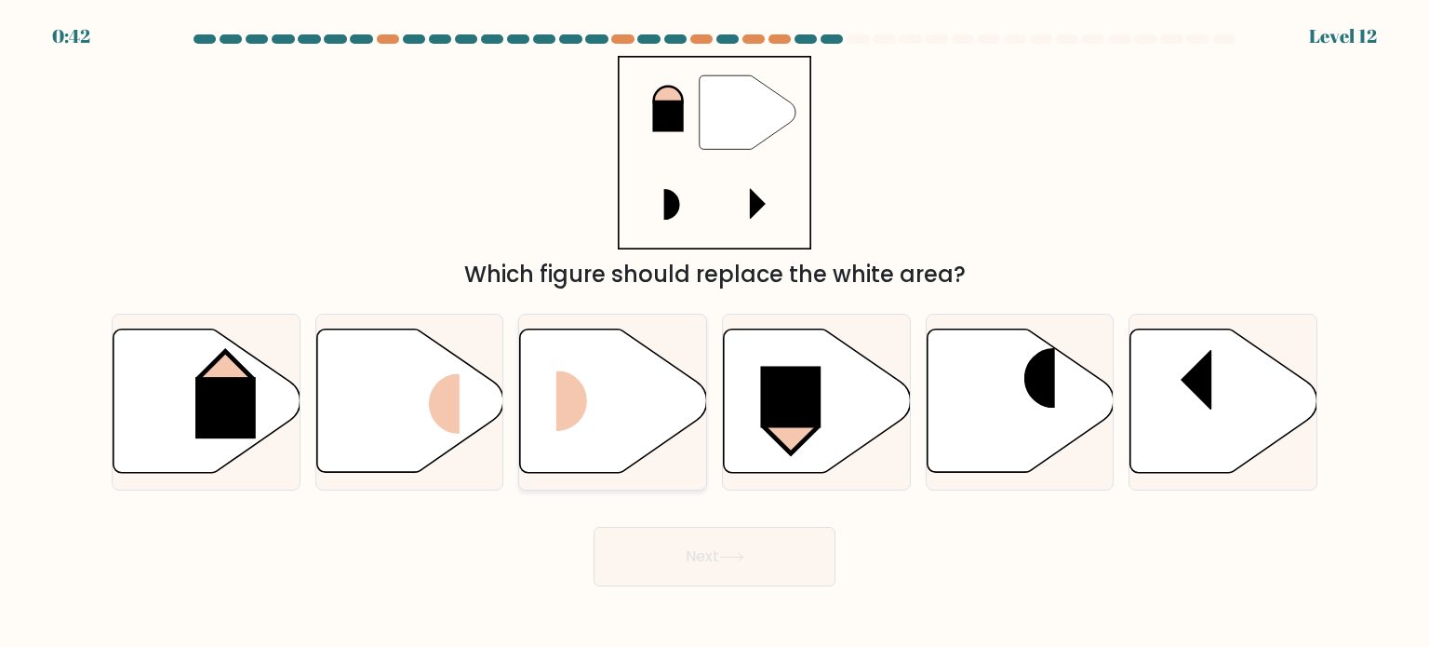
click at [589, 416] on rect at bounding box center [587, 401] width 62 height 60
click at [715, 333] on input "c." at bounding box center [715, 328] width 1 height 9
radio input "true"
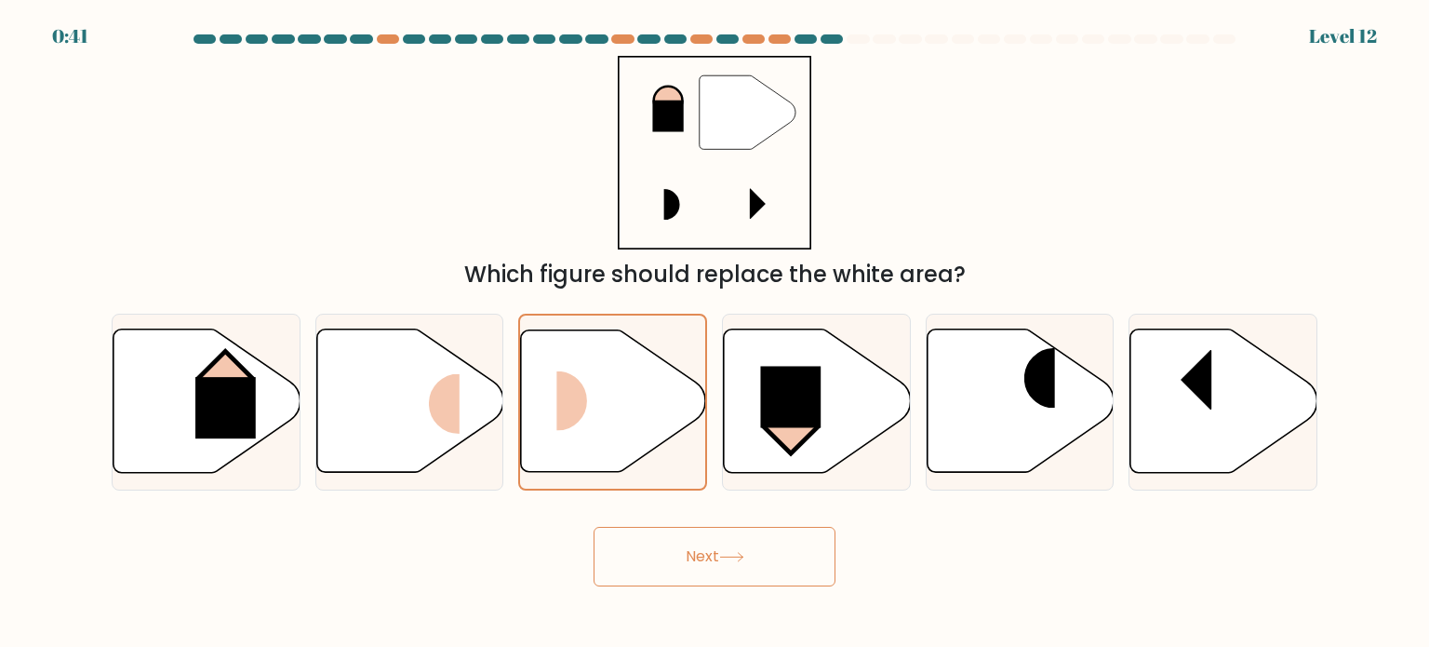
click at [742, 556] on icon at bounding box center [731, 557] width 22 height 8
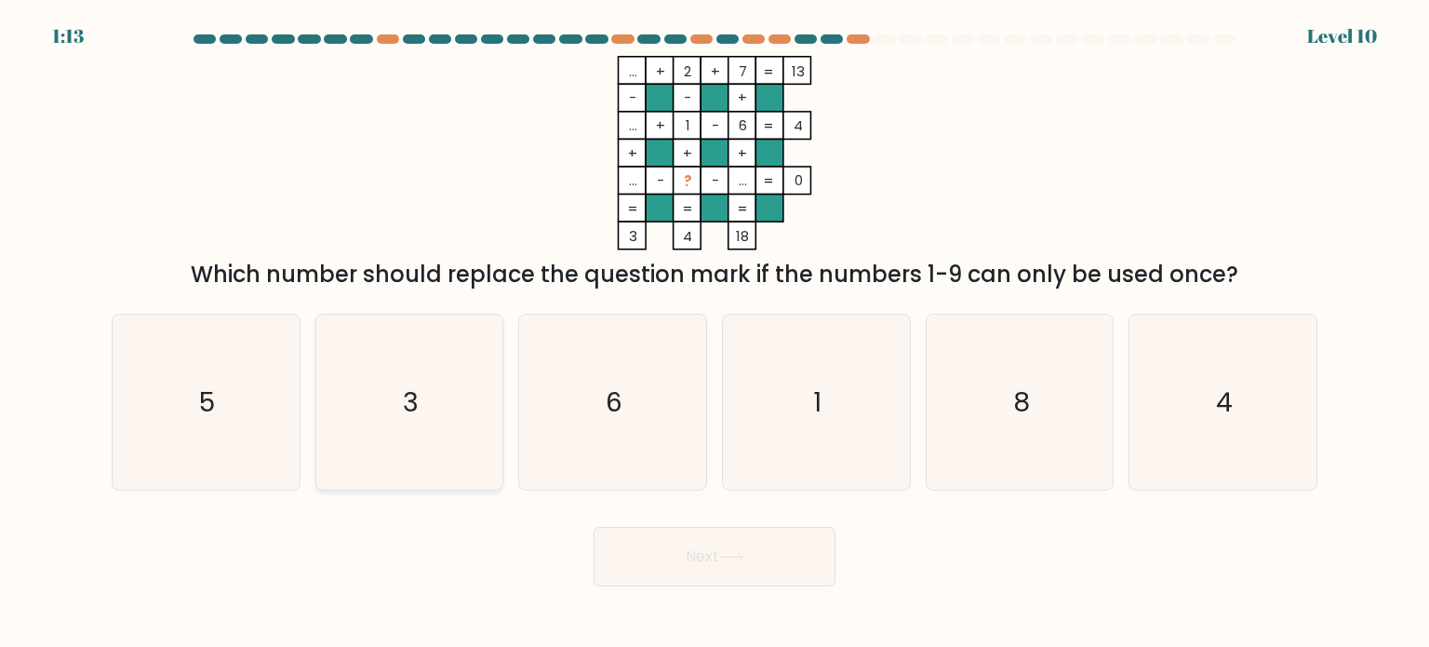
click at [441, 374] on icon "3" at bounding box center [409, 401] width 175 height 175
click at [715, 333] on input "b. 3" at bounding box center [715, 328] width 1 height 9
radio input "true"
click at [735, 554] on icon at bounding box center [731, 557] width 25 height 10
click at [744, 565] on button "Next" at bounding box center [715, 557] width 242 height 60
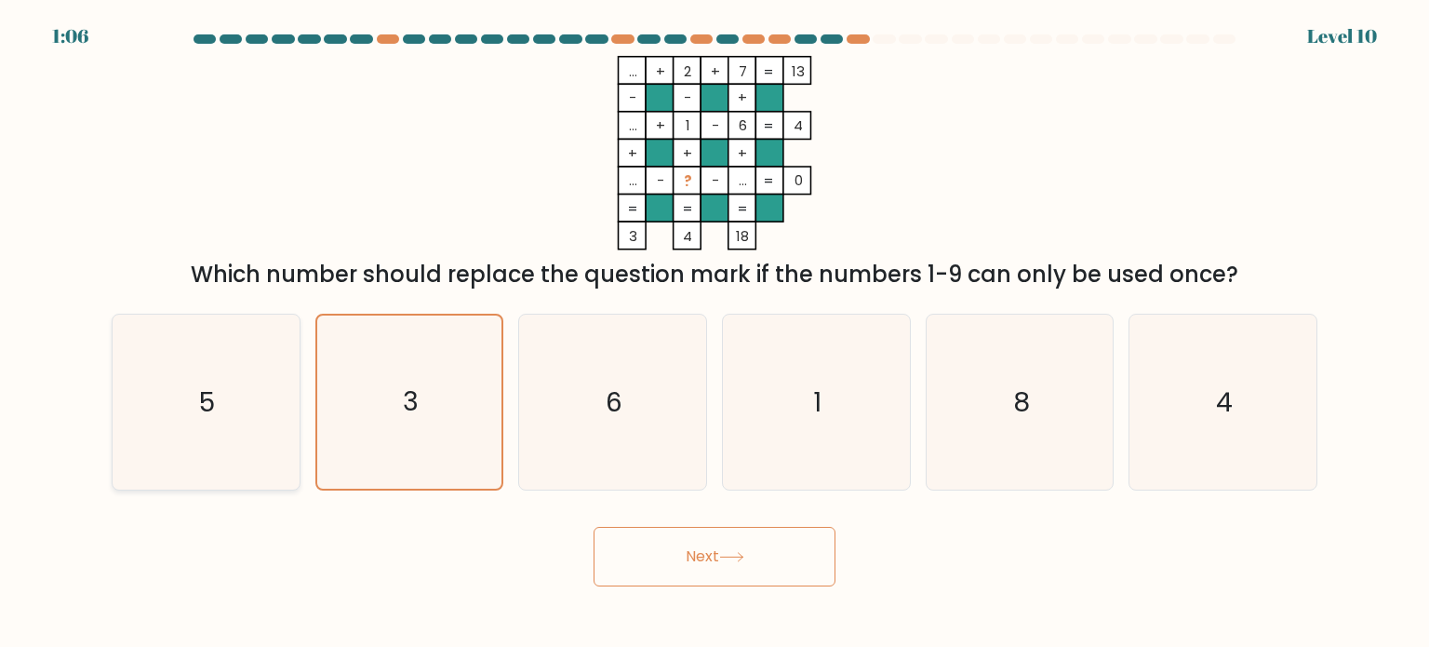
click at [237, 386] on icon "5" at bounding box center [205, 401] width 175 height 175
click at [715, 333] on input "a. 5" at bounding box center [715, 328] width 1 height 9
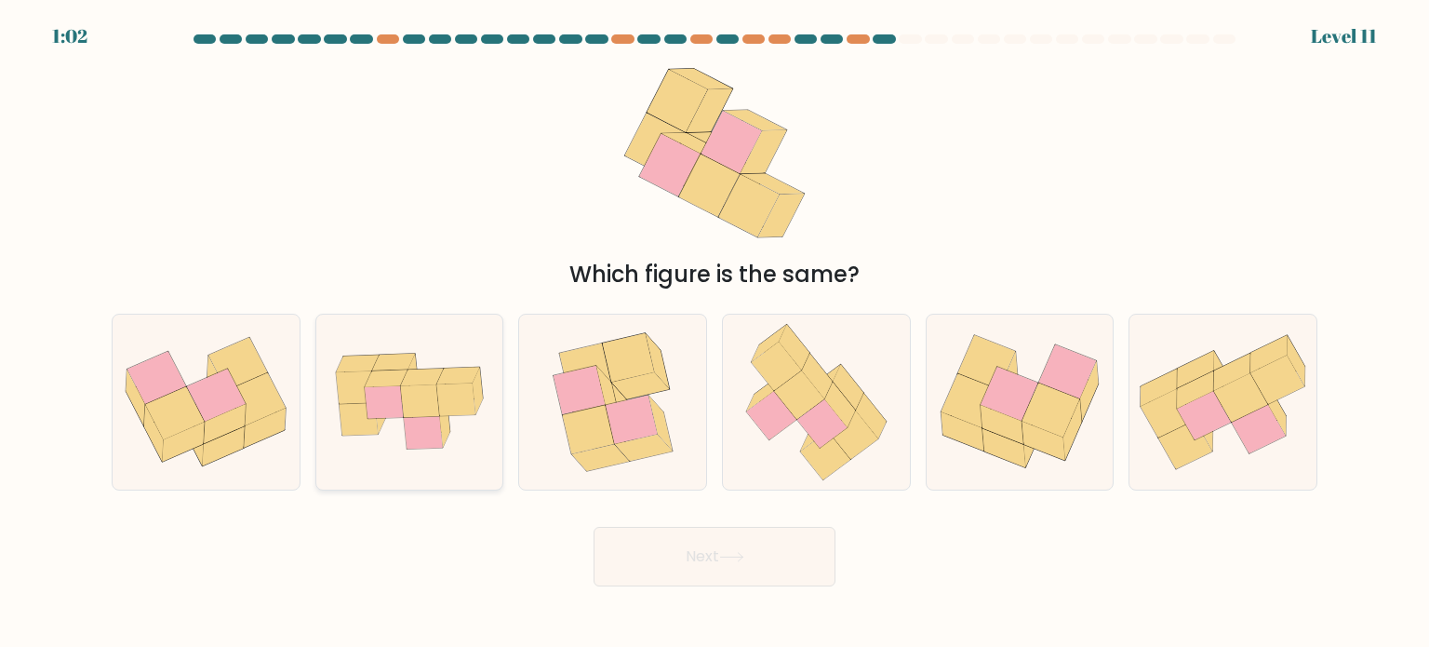
click at [398, 403] on icon at bounding box center [384, 402] width 39 height 33
click at [715, 333] on input "b." at bounding box center [715, 328] width 1 height 9
radio input "true"
click at [689, 534] on button "Next" at bounding box center [715, 557] width 242 height 60
click at [693, 546] on button "Next" at bounding box center [715, 557] width 242 height 60
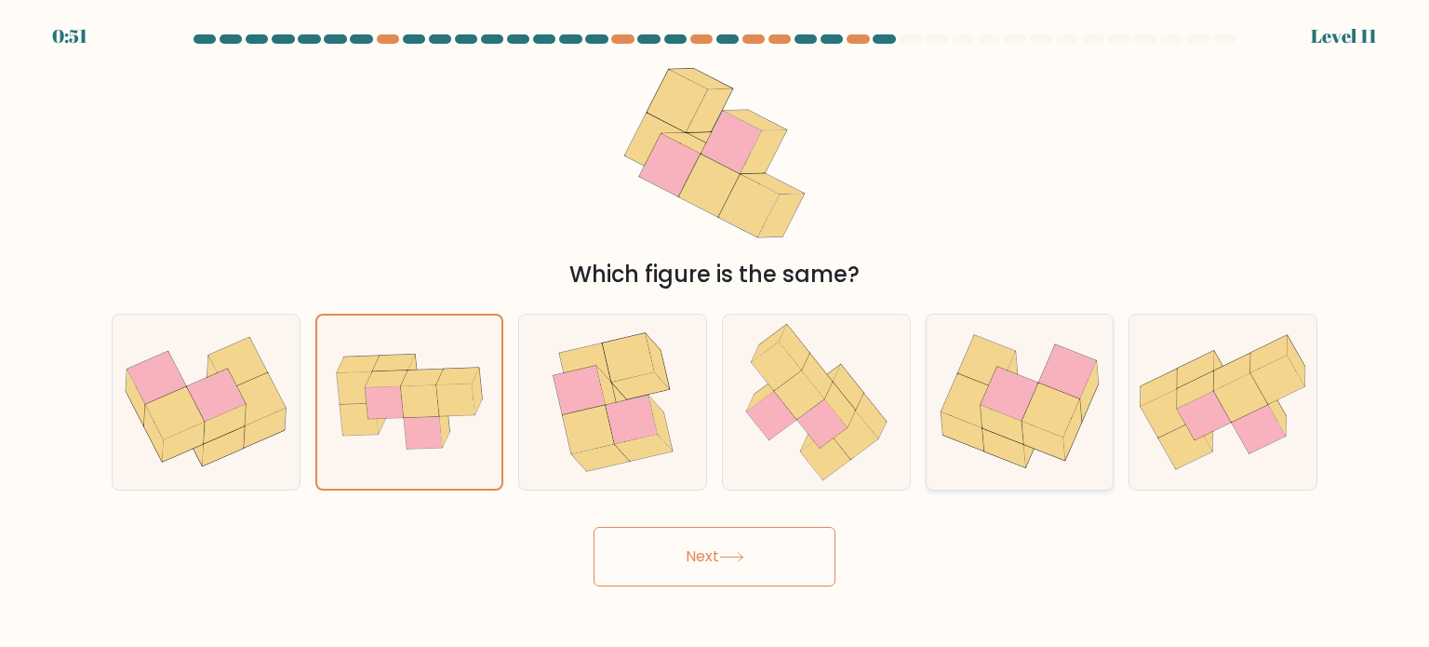
click at [1064, 378] on icon at bounding box center [1068, 372] width 58 height 54
click at [715, 333] on input "e." at bounding box center [715, 328] width 1 height 9
radio input "true"
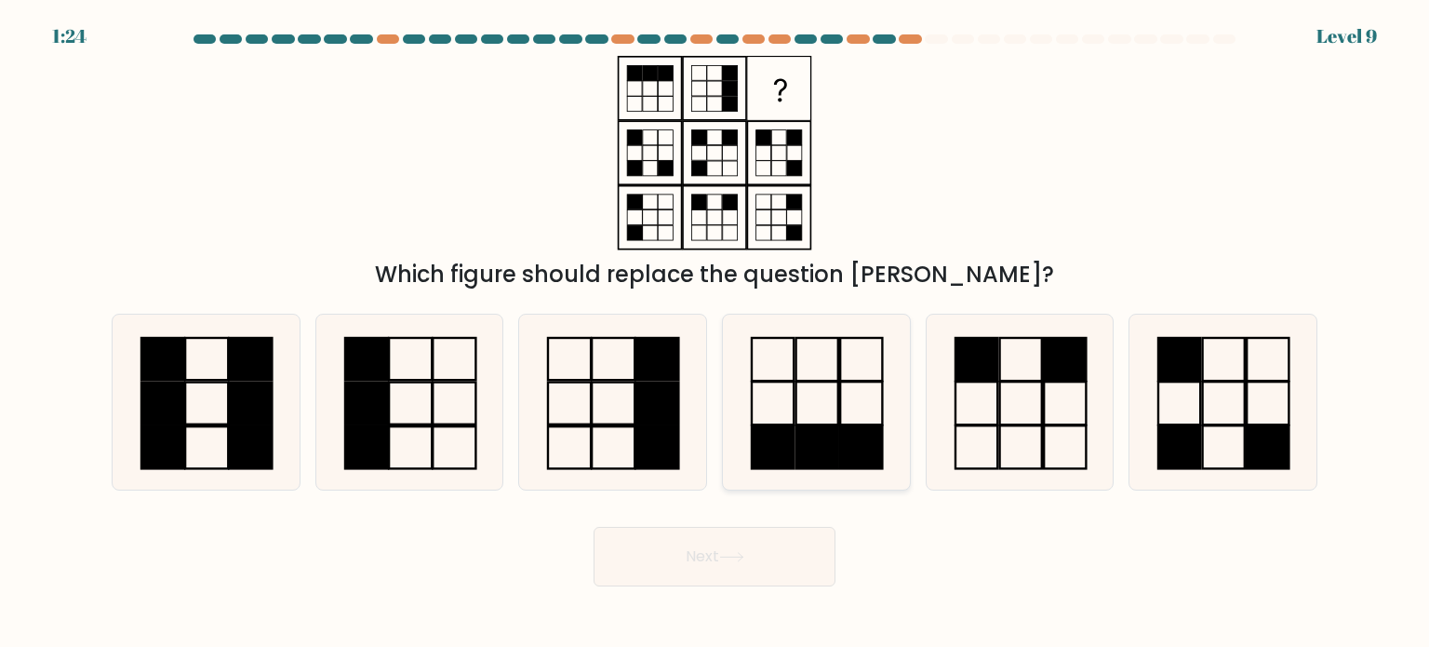
click at [728, 397] on icon at bounding box center [815, 401] width 175 height 175
click at [715, 333] on input "d." at bounding box center [715, 328] width 1 height 9
radio input "true"
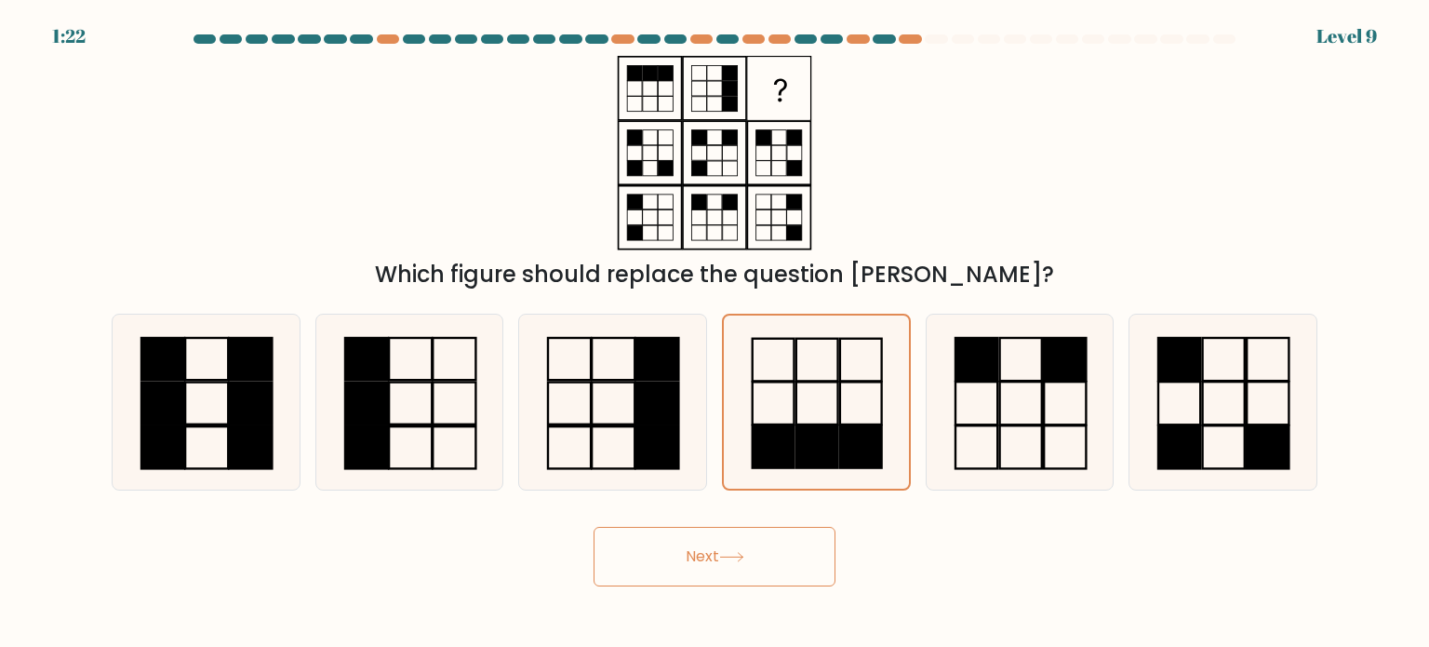
click at [724, 565] on button "Next" at bounding box center [715, 557] width 242 height 60
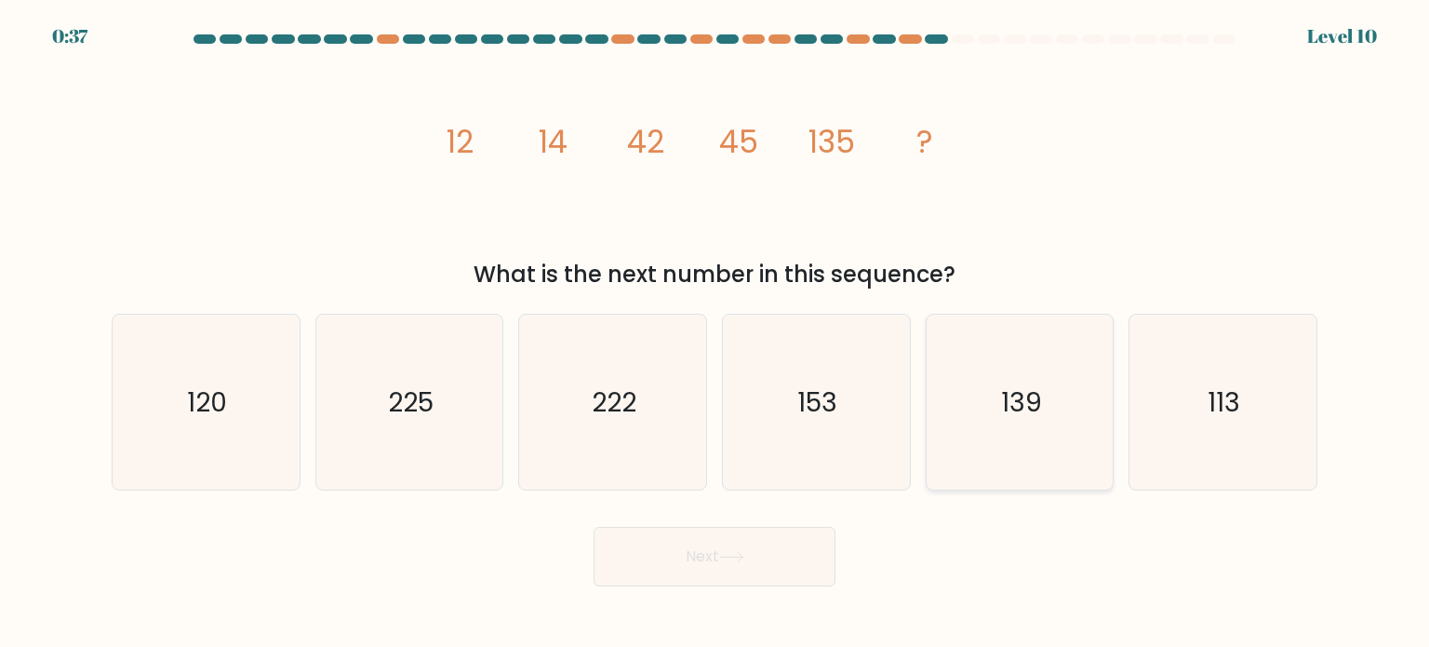
click at [1031, 372] on icon "139" at bounding box center [1019, 401] width 175 height 175
click at [715, 333] on input "e. 139" at bounding box center [715, 328] width 1 height 9
radio input "true"
click at [767, 536] on button "Next" at bounding box center [715, 557] width 242 height 60
click at [711, 544] on button "Next" at bounding box center [715, 557] width 242 height 60
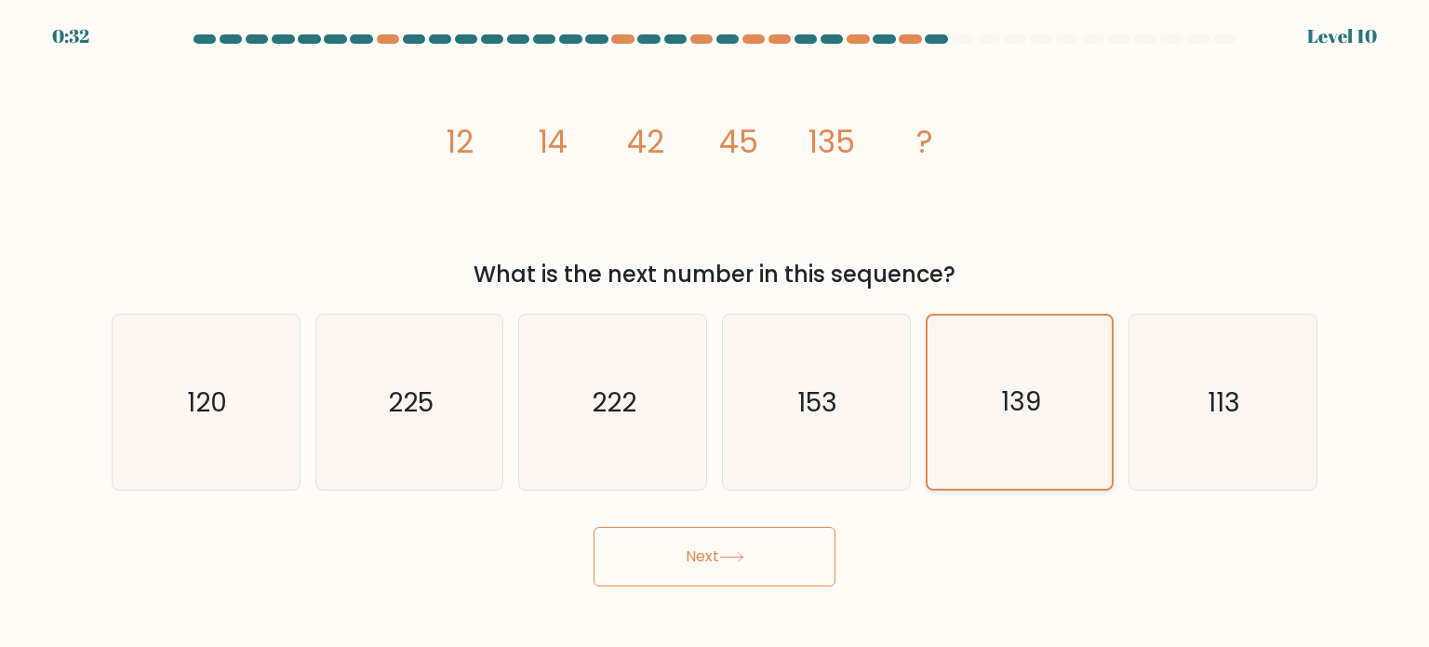
click at [1020, 411] on text "139" at bounding box center [1021, 401] width 40 height 36
click at [715, 333] on input "e. 139" at bounding box center [715, 328] width 1 height 9
click at [822, 396] on text "153" at bounding box center [818, 400] width 40 height 37
click at [715, 333] on input "d. 153" at bounding box center [715, 328] width 1 height 9
radio input "true"
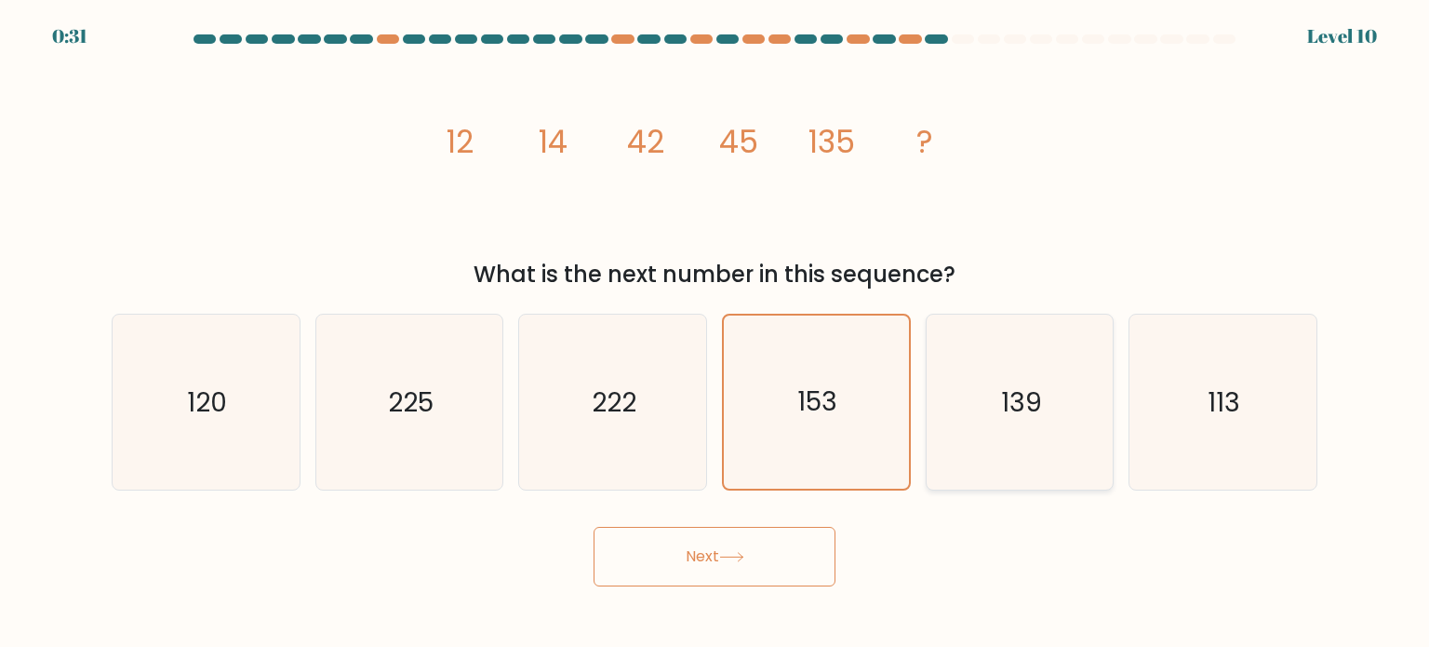
click at [977, 387] on icon "139" at bounding box center [1019, 401] width 175 height 175
click at [715, 333] on input "e. 139" at bounding box center [715, 328] width 1 height 9
radio input "true"
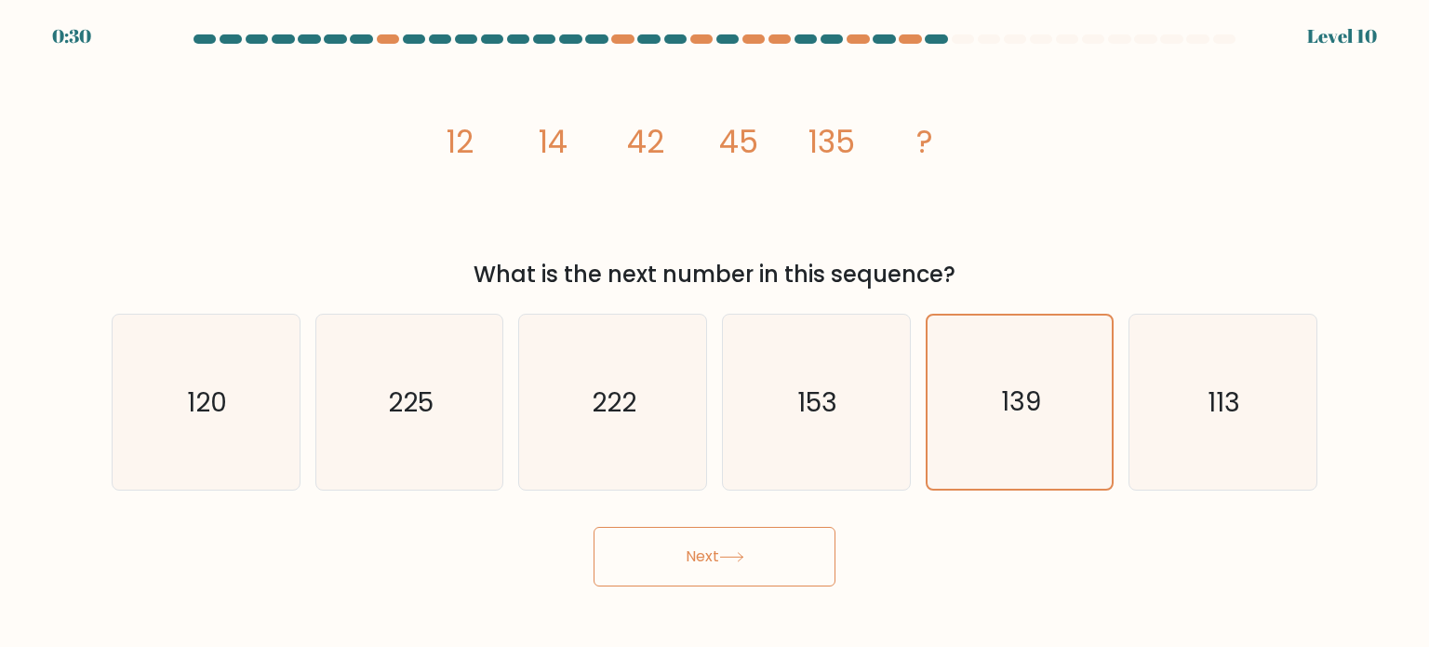
click at [707, 560] on button "Next" at bounding box center [715, 557] width 242 height 60
click at [711, 554] on button "Next" at bounding box center [715, 557] width 242 height 60
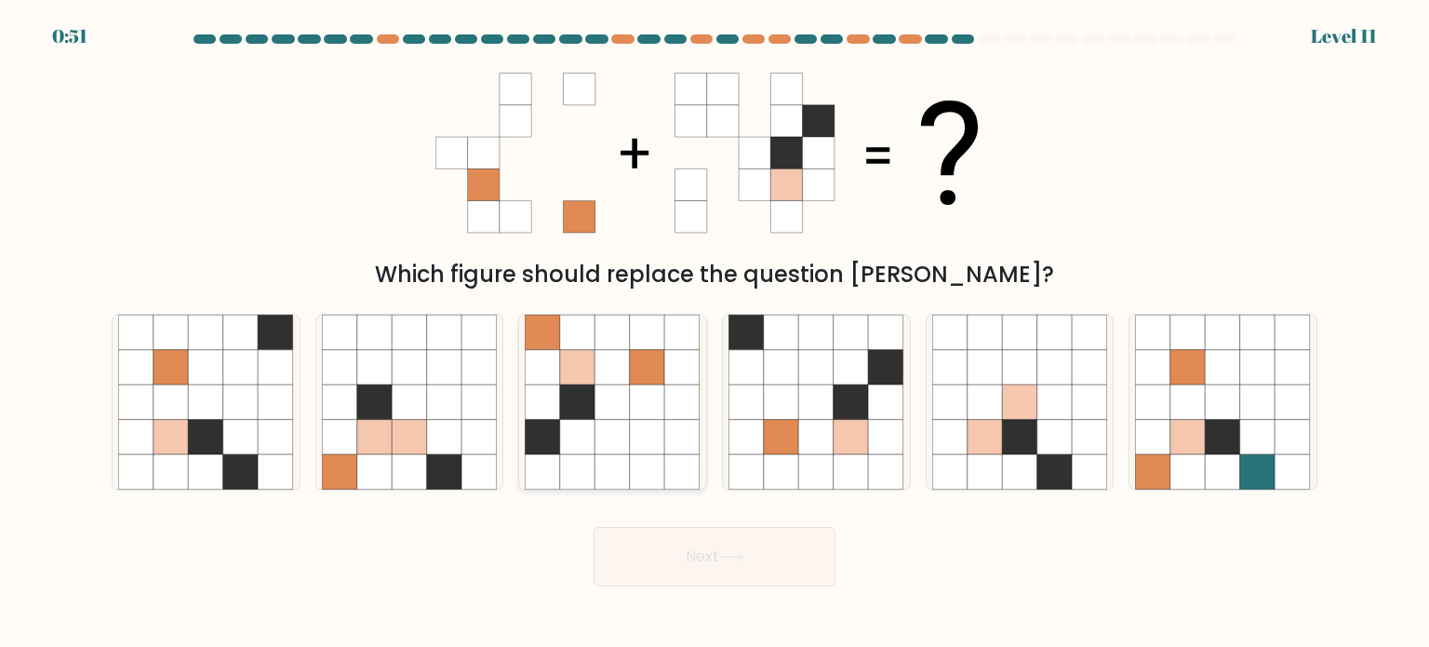
click at [630, 411] on icon at bounding box center [647, 401] width 35 height 35
click at [715, 333] on input "c." at bounding box center [715, 328] width 1 height 9
radio input "true"
click at [740, 561] on icon at bounding box center [731, 557] width 25 height 10
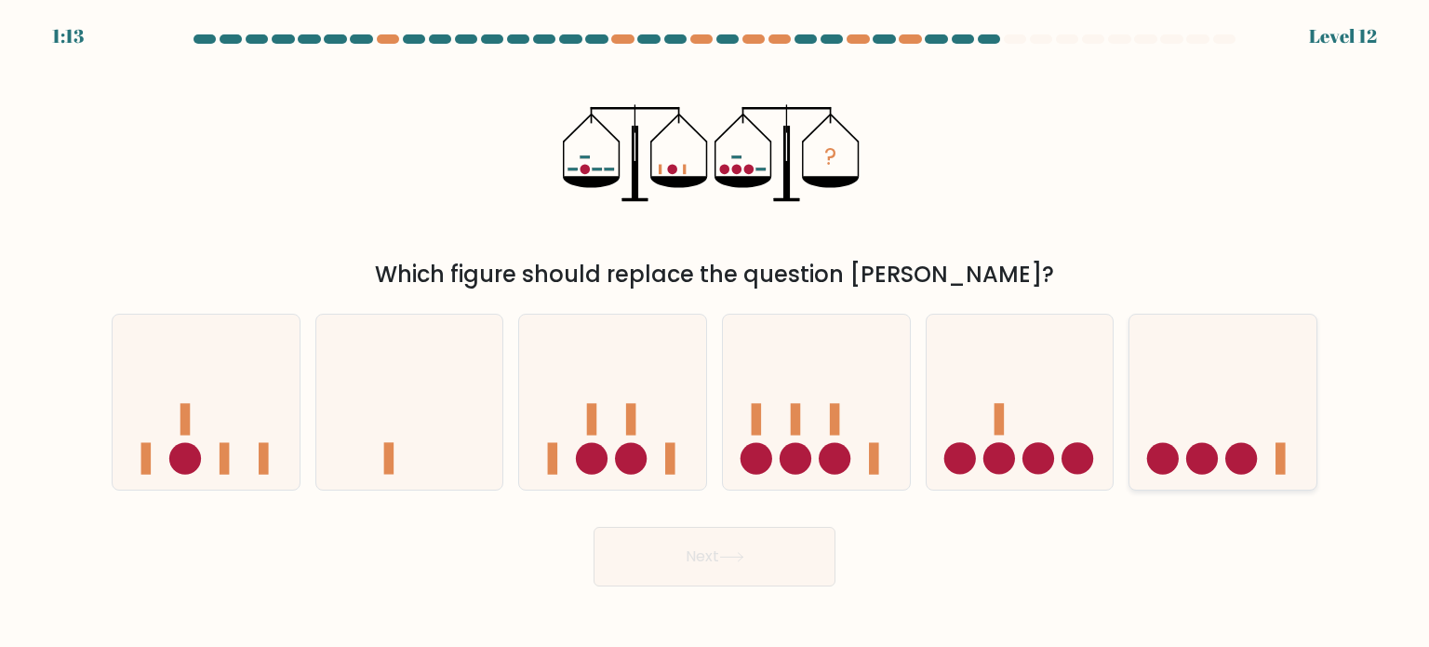
click at [1262, 407] on icon at bounding box center [1222, 402] width 187 height 154
click at [715, 333] on input "f." at bounding box center [715, 328] width 1 height 9
radio input "true"
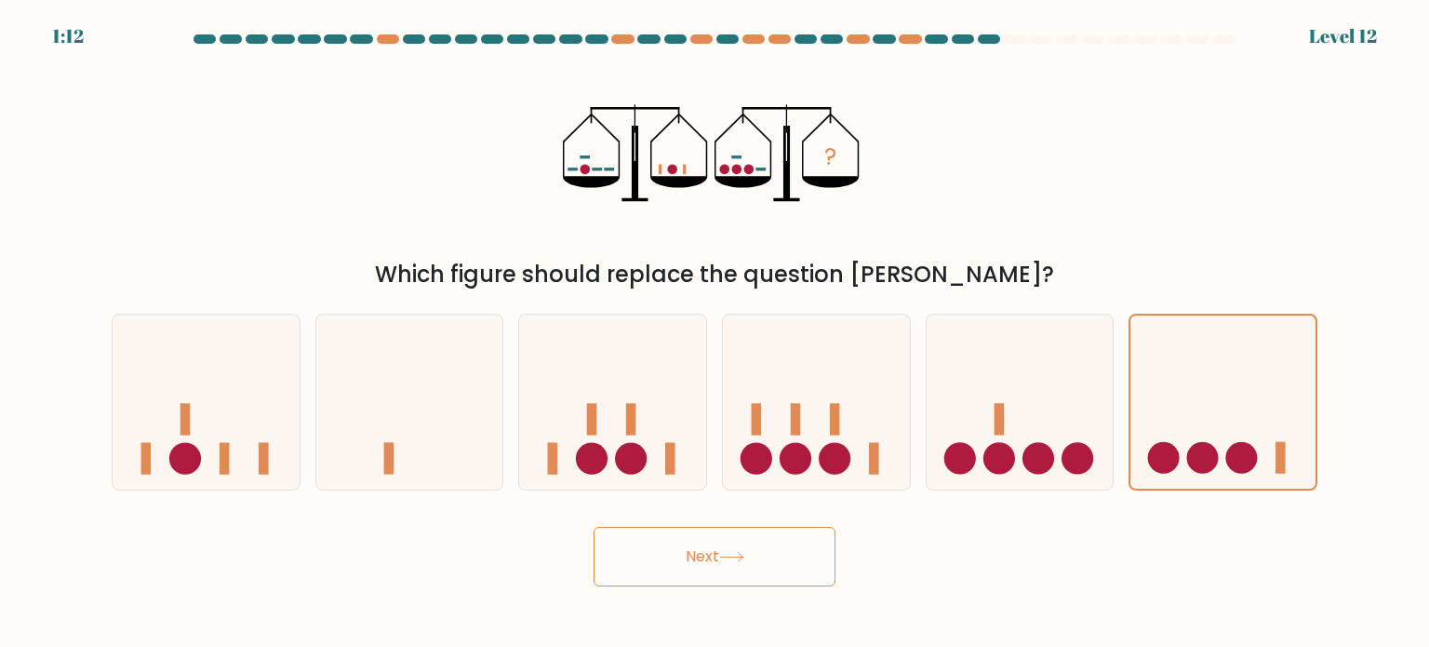
click at [729, 554] on icon at bounding box center [731, 557] width 25 height 10
click at [737, 539] on button "Next" at bounding box center [715, 557] width 242 height 60
click at [1238, 365] on icon at bounding box center [1222, 402] width 185 height 154
click at [715, 333] on input "f." at bounding box center [715, 328] width 1 height 9
click at [758, 539] on button "Next" at bounding box center [715, 557] width 242 height 60
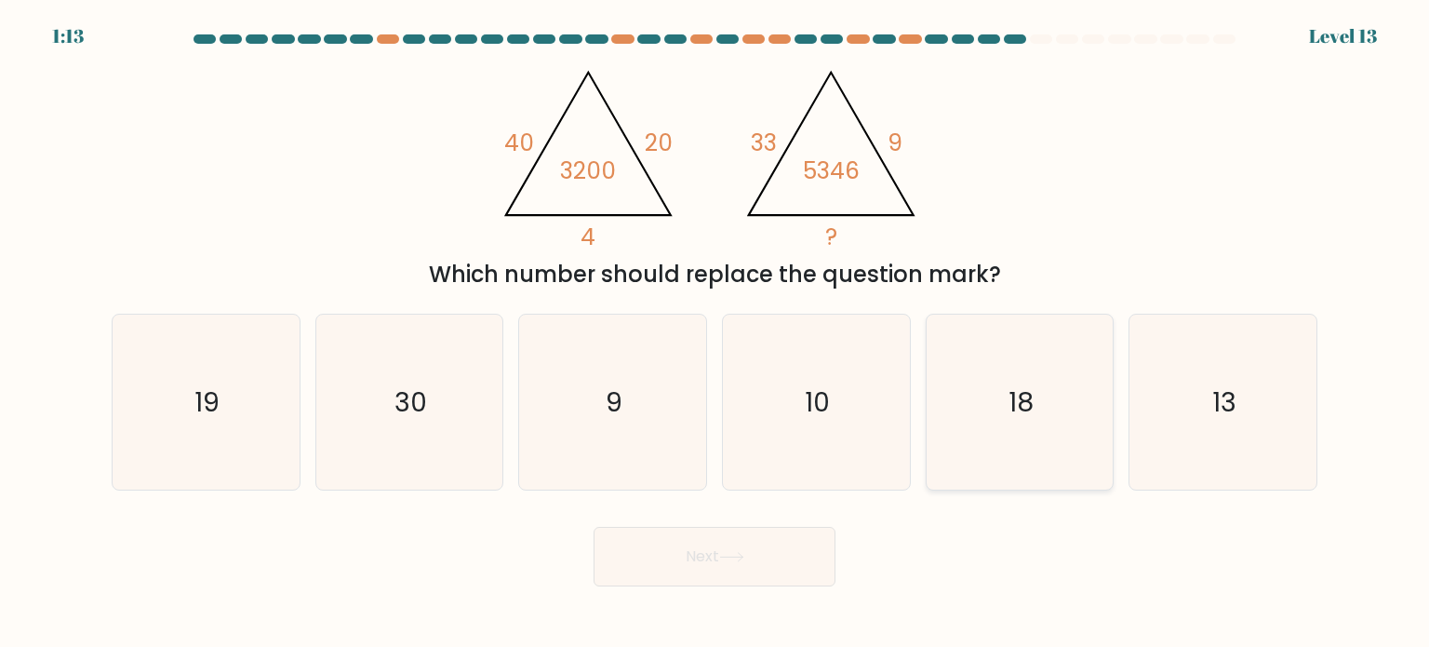
click at [1062, 324] on icon "18" at bounding box center [1019, 401] width 175 height 175
click at [715, 324] on input "e. 18" at bounding box center [715, 328] width 1 height 9
radio input "true"
click at [758, 560] on button "Next" at bounding box center [715, 557] width 242 height 60
click at [666, 561] on button "Next" at bounding box center [715, 557] width 242 height 60
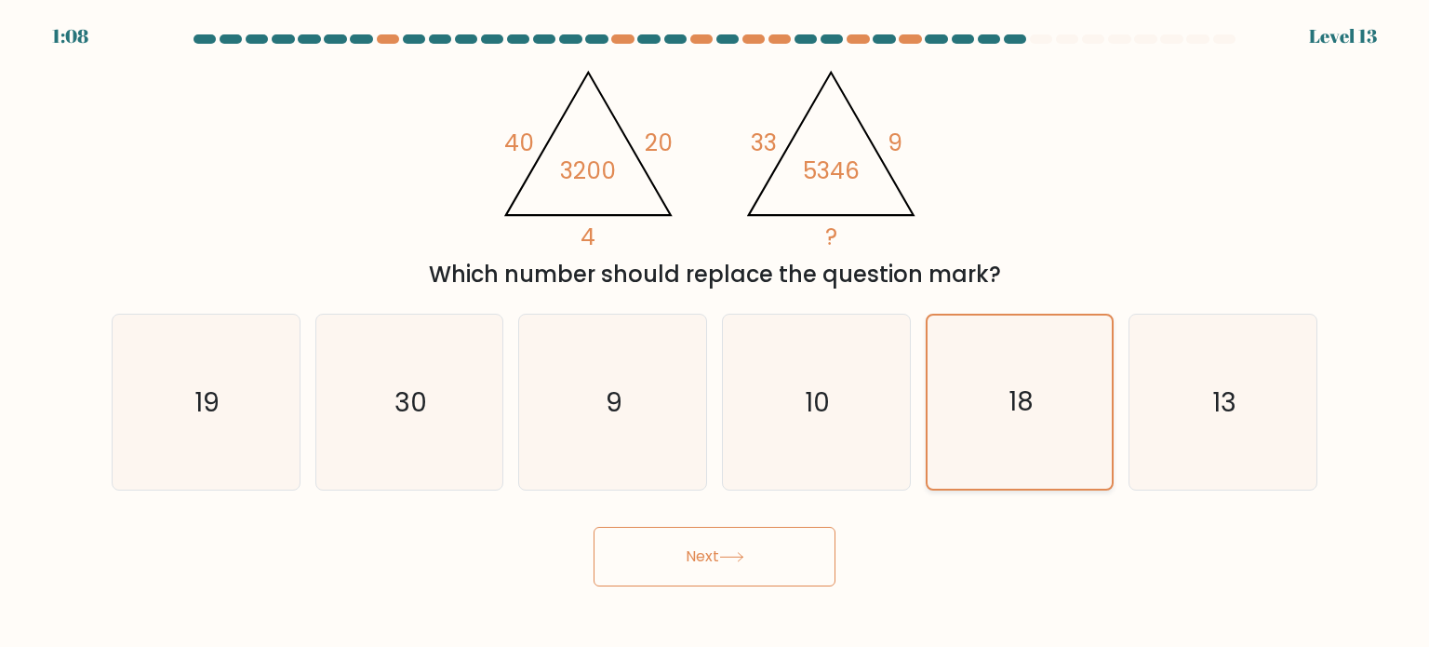
click at [1005, 400] on icon "18" at bounding box center [1019, 401] width 173 height 173
click at [715, 333] on input "e. 18" at bounding box center [715, 328] width 1 height 9
click at [811, 400] on text "10" at bounding box center [818, 400] width 25 height 37
click at [715, 333] on input "d. 10" at bounding box center [715, 328] width 1 height 9
radio input "true"
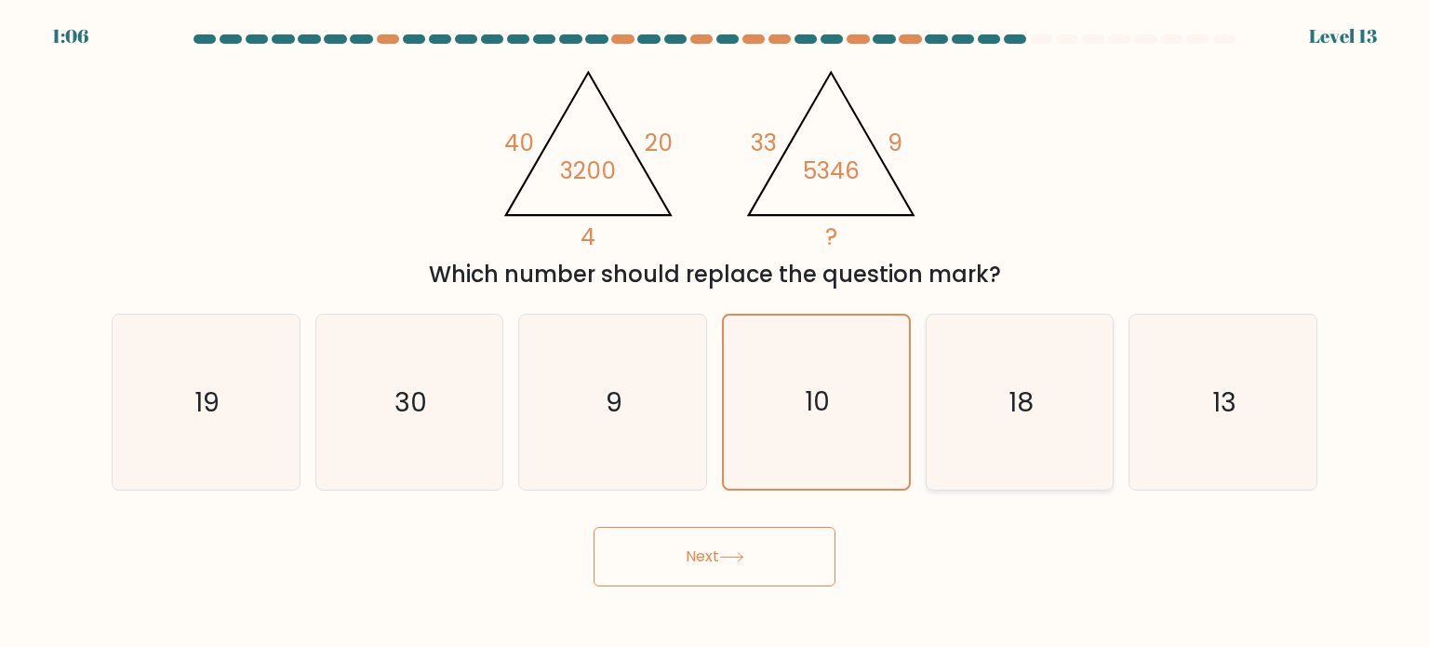
click at [1006, 413] on icon "18" at bounding box center [1019, 401] width 175 height 175
click at [715, 333] on input "e. 18" at bounding box center [715, 328] width 1 height 9
radio input "true"
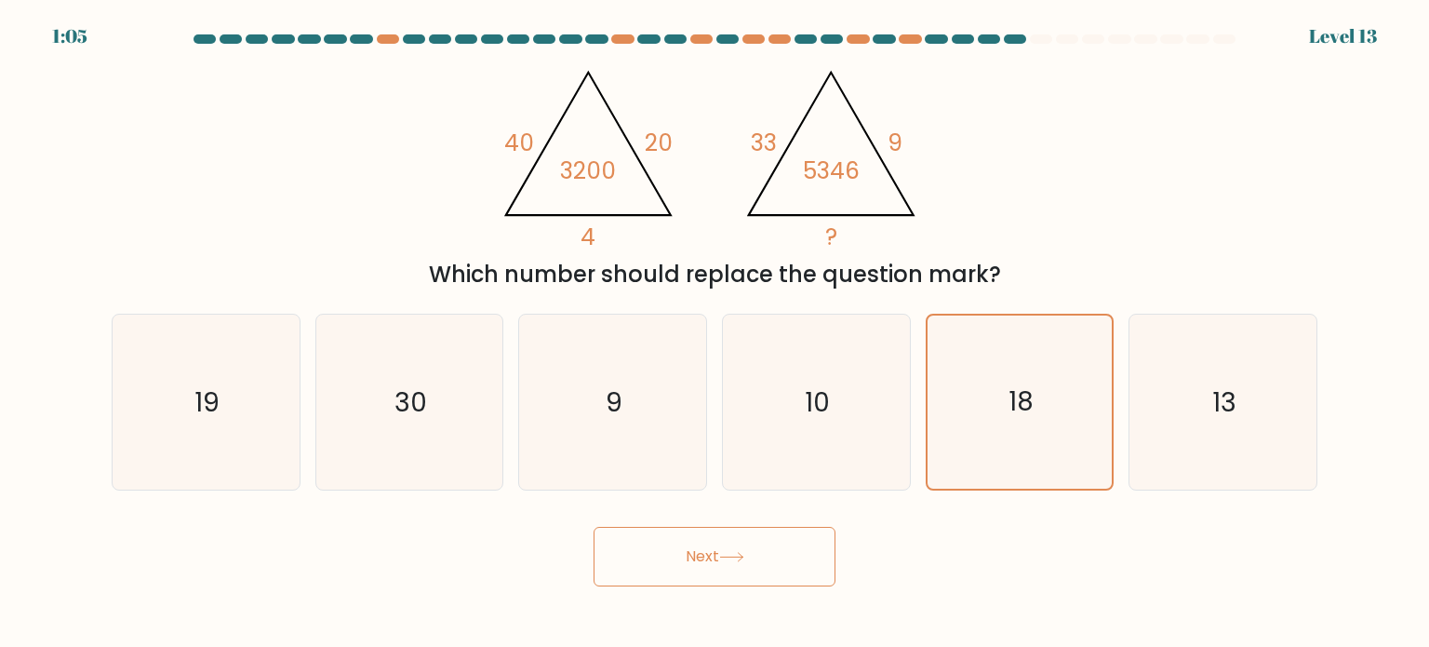
click at [737, 536] on button "Next" at bounding box center [715, 557] width 242 height 60
click at [738, 564] on button "Next" at bounding box center [715, 557] width 242 height 60
click at [835, 403] on icon "10" at bounding box center [815, 401] width 175 height 175
click at [715, 333] on input "d. 10" at bounding box center [715, 328] width 1 height 9
radio input "true"
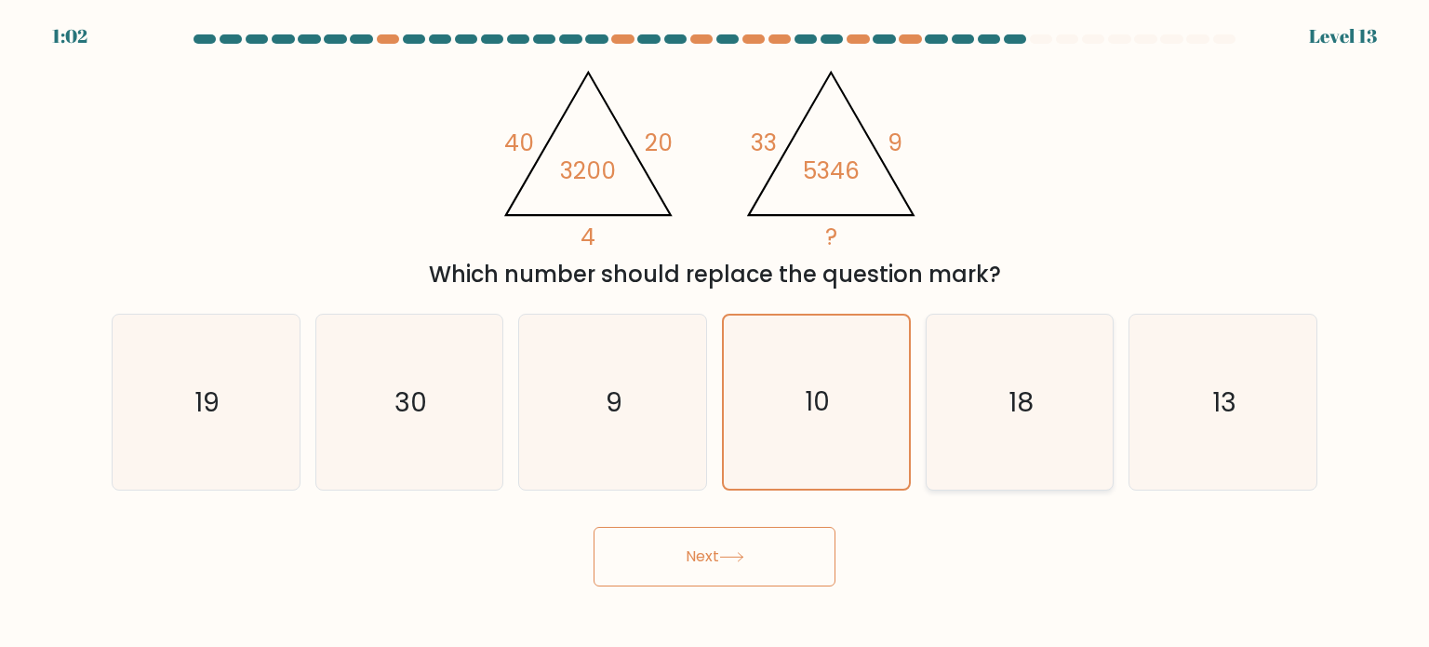
click at [1009, 392] on text "18" at bounding box center [1021, 400] width 25 height 37
click at [715, 333] on input "e. 18" at bounding box center [715, 328] width 1 height 9
radio input "true"
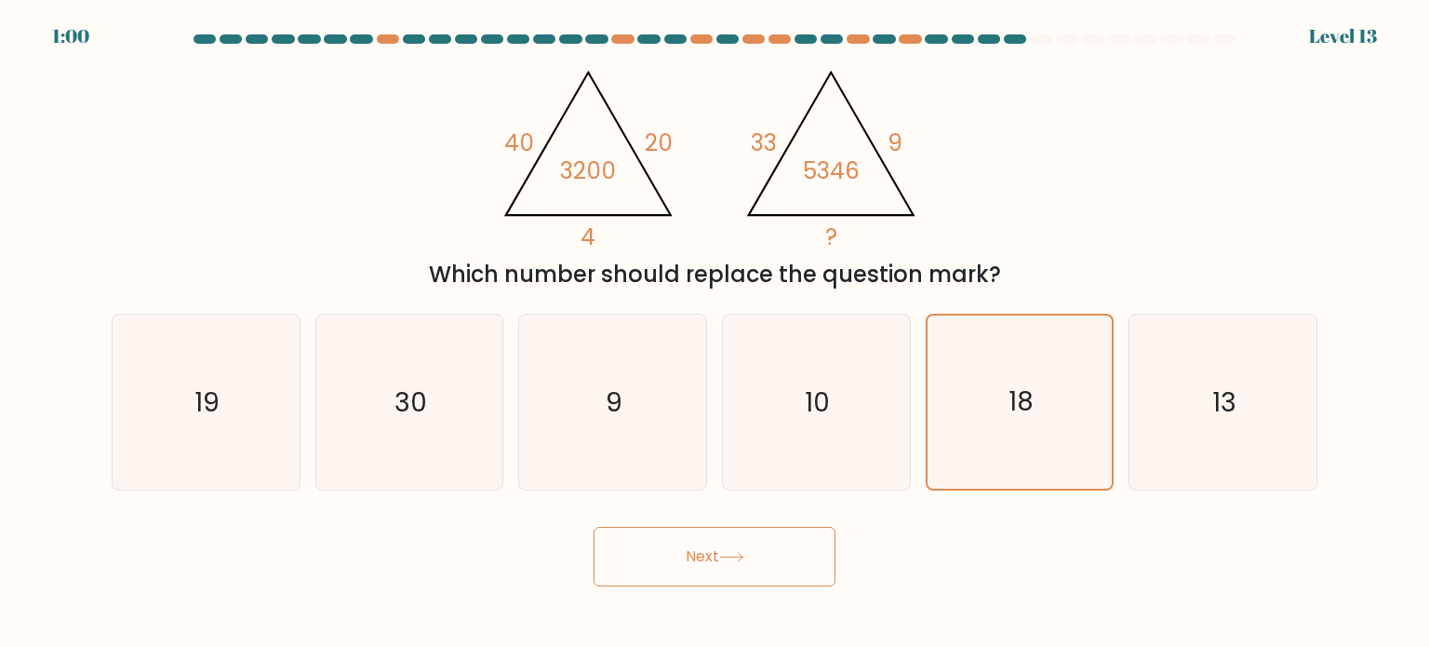
click at [744, 561] on icon at bounding box center [731, 557] width 25 height 10
click at [796, 391] on icon "10" at bounding box center [815, 401] width 175 height 175
click at [715, 333] on input "d. 10" at bounding box center [715, 328] width 1 height 9
radio input "true"
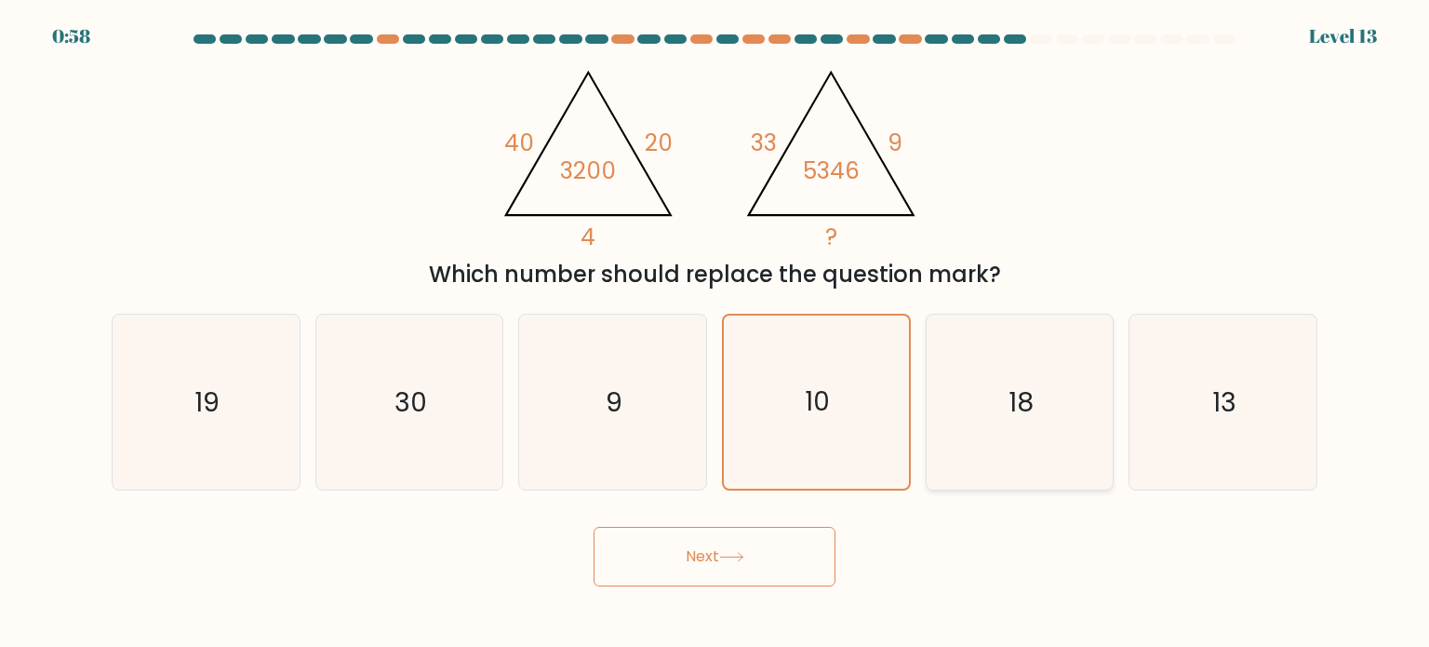
click at [1014, 393] on text "18" at bounding box center [1021, 400] width 25 height 37
click at [715, 333] on input "e. 18" at bounding box center [715, 328] width 1 height 9
radio input "true"
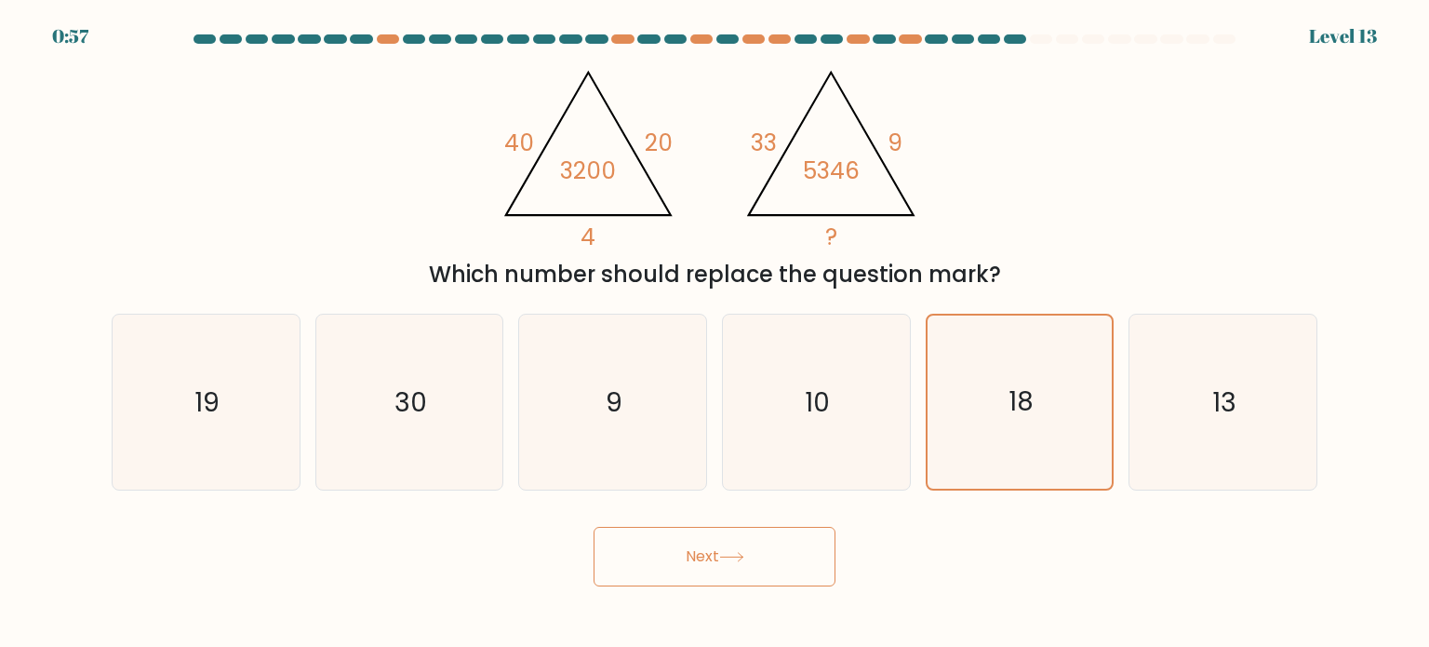
click at [755, 561] on button "Next" at bounding box center [715, 557] width 242 height 60
click at [701, 547] on button "Next" at bounding box center [715, 557] width 242 height 60
click at [626, 553] on button "Next" at bounding box center [715, 557] width 242 height 60
click at [815, 386] on text "10" at bounding box center [818, 400] width 25 height 37
click at [715, 333] on input "d. 10" at bounding box center [715, 328] width 1 height 9
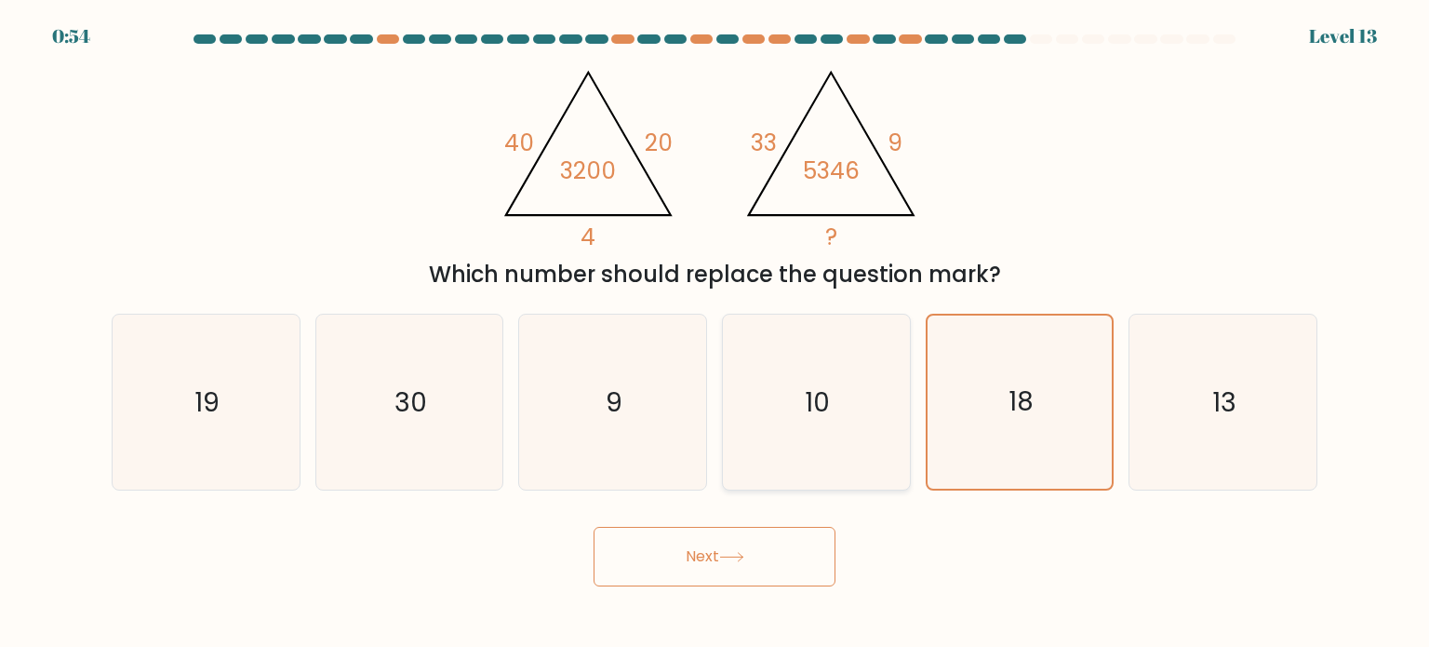
radio input "true"
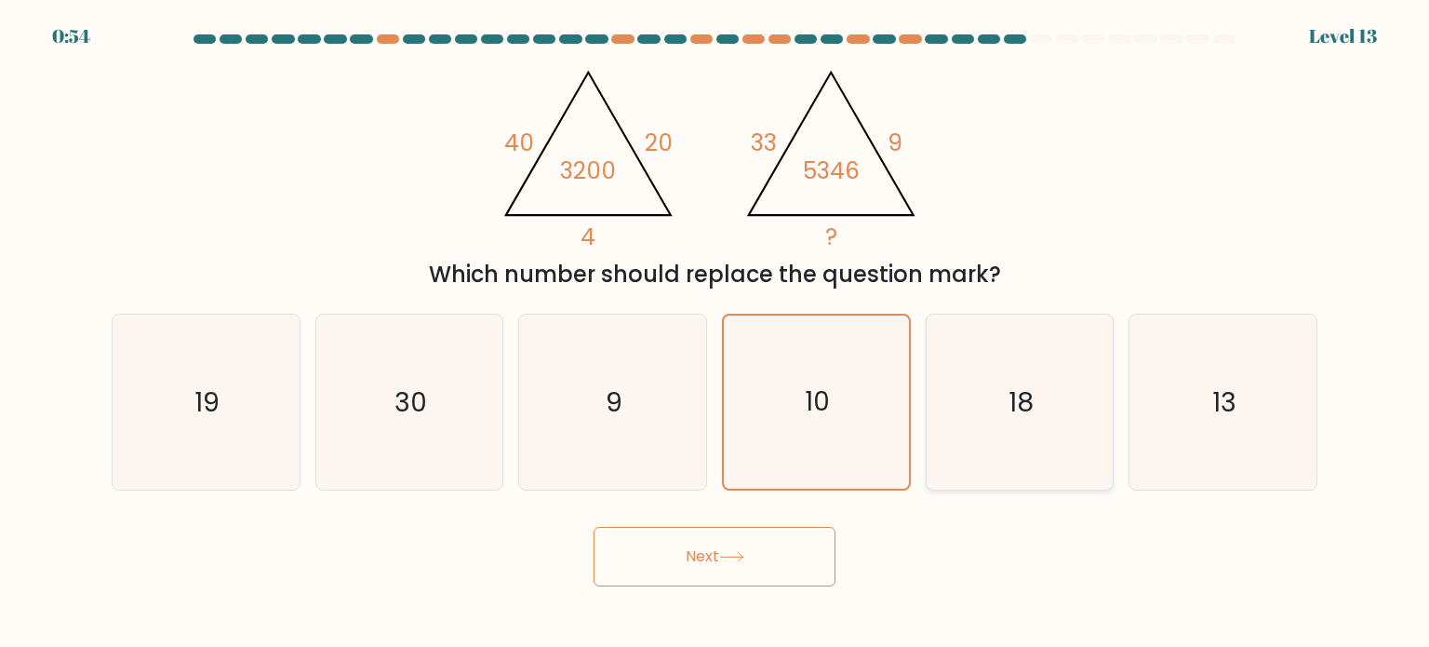
click at [1022, 371] on icon "18" at bounding box center [1019, 401] width 175 height 175
click at [715, 333] on input "e. 18" at bounding box center [715, 328] width 1 height 9
radio input "true"
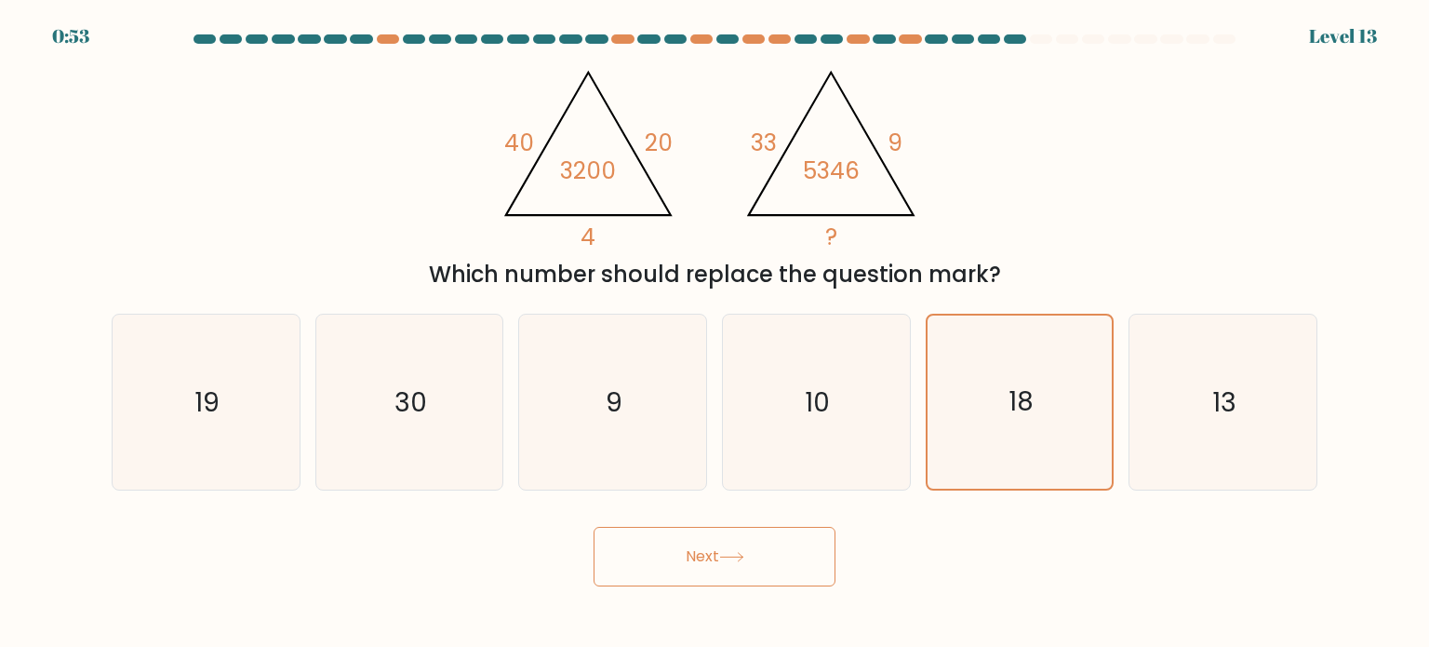
click at [757, 549] on button "Next" at bounding box center [715, 557] width 242 height 60
click at [826, 377] on icon "10" at bounding box center [815, 401] width 175 height 175
click at [715, 333] on input "d. 10" at bounding box center [715, 328] width 1 height 9
radio input "true"
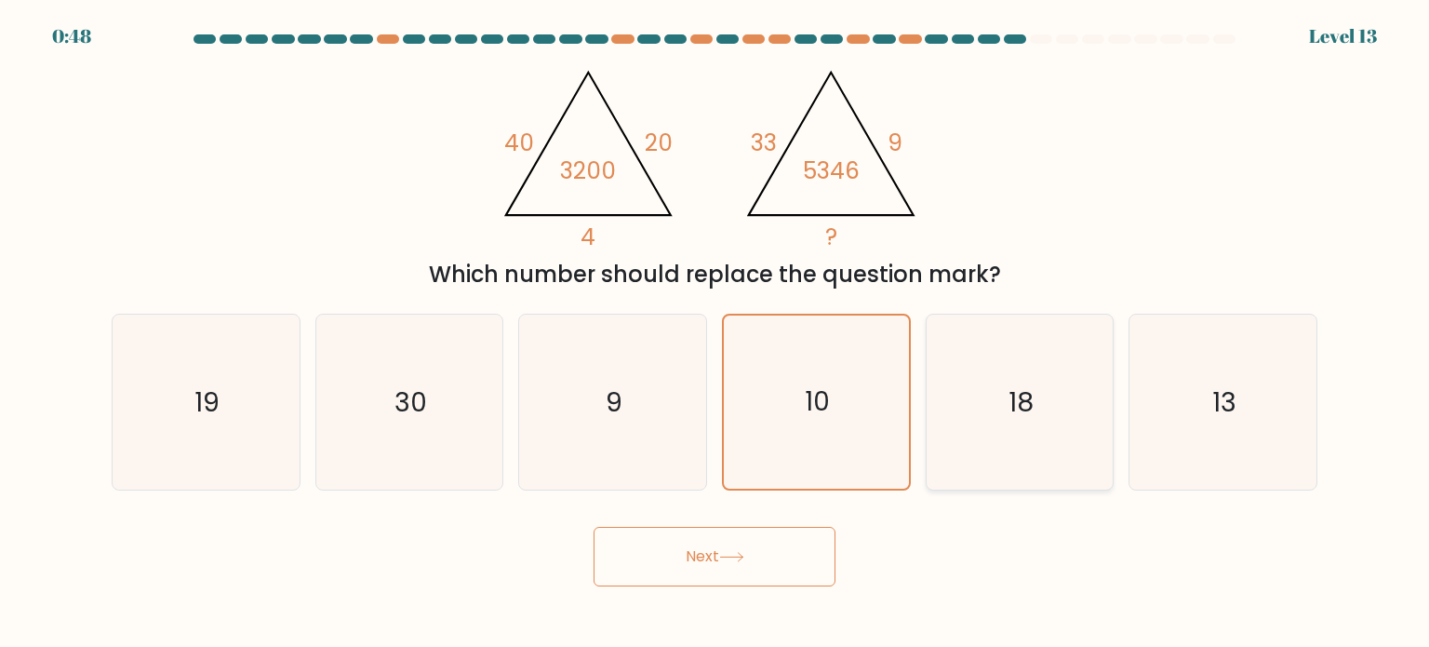
click at [1012, 405] on text "18" at bounding box center [1021, 400] width 25 height 37
click at [715, 333] on input "e. 18" at bounding box center [715, 328] width 1 height 9
radio input "true"
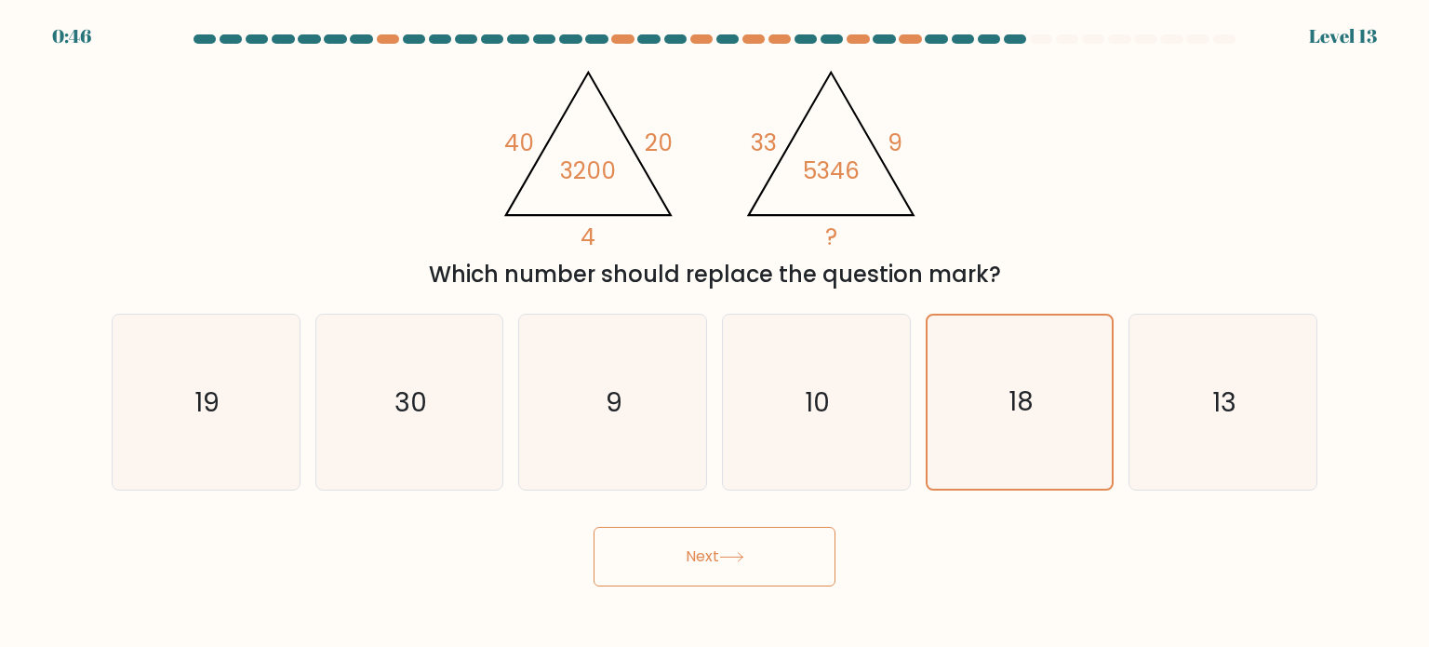
click at [744, 546] on button "Next" at bounding box center [715, 557] width 242 height 60
click at [854, 384] on icon "10" at bounding box center [815, 401] width 175 height 175
click at [715, 333] on input "d. 10" at bounding box center [715, 328] width 1 height 9
radio input "true"
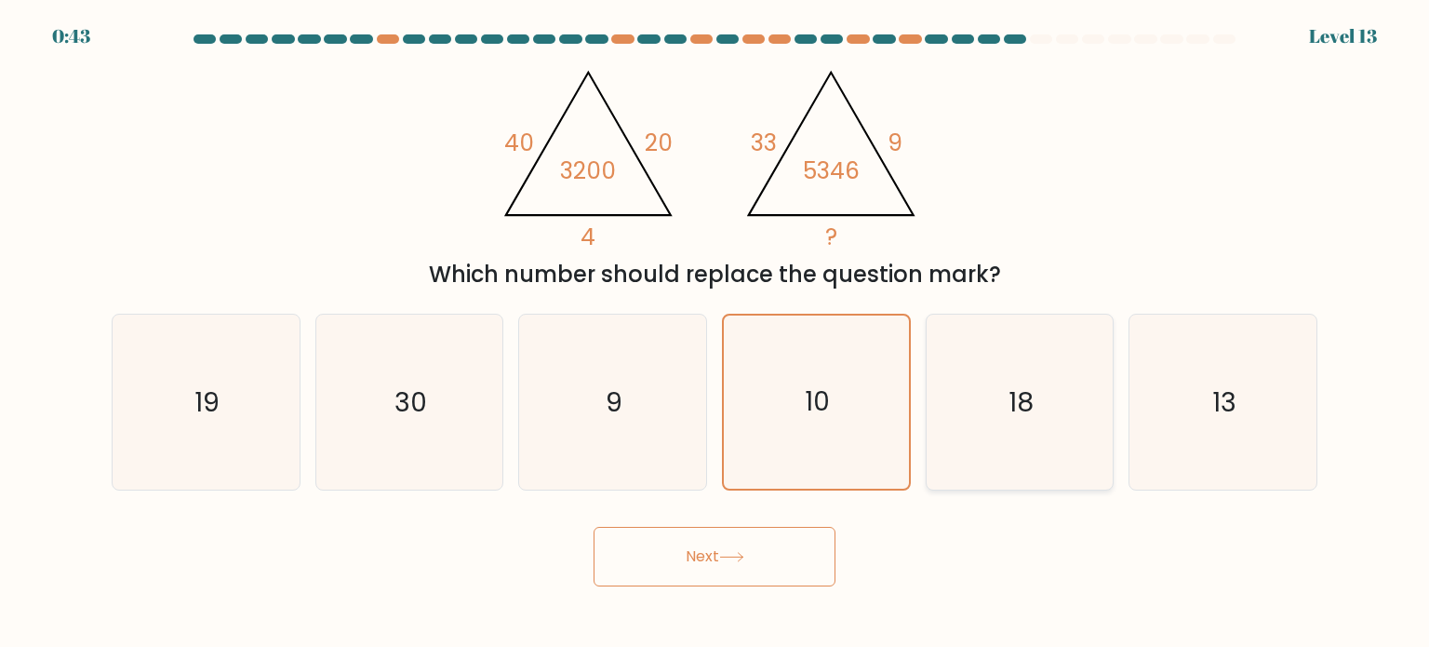
click at [978, 404] on icon "18" at bounding box center [1019, 401] width 175 height 175
click at [715, 333] on input "e. 18" at bounding box center [715, 328] width 1 height 9
radio input "true"
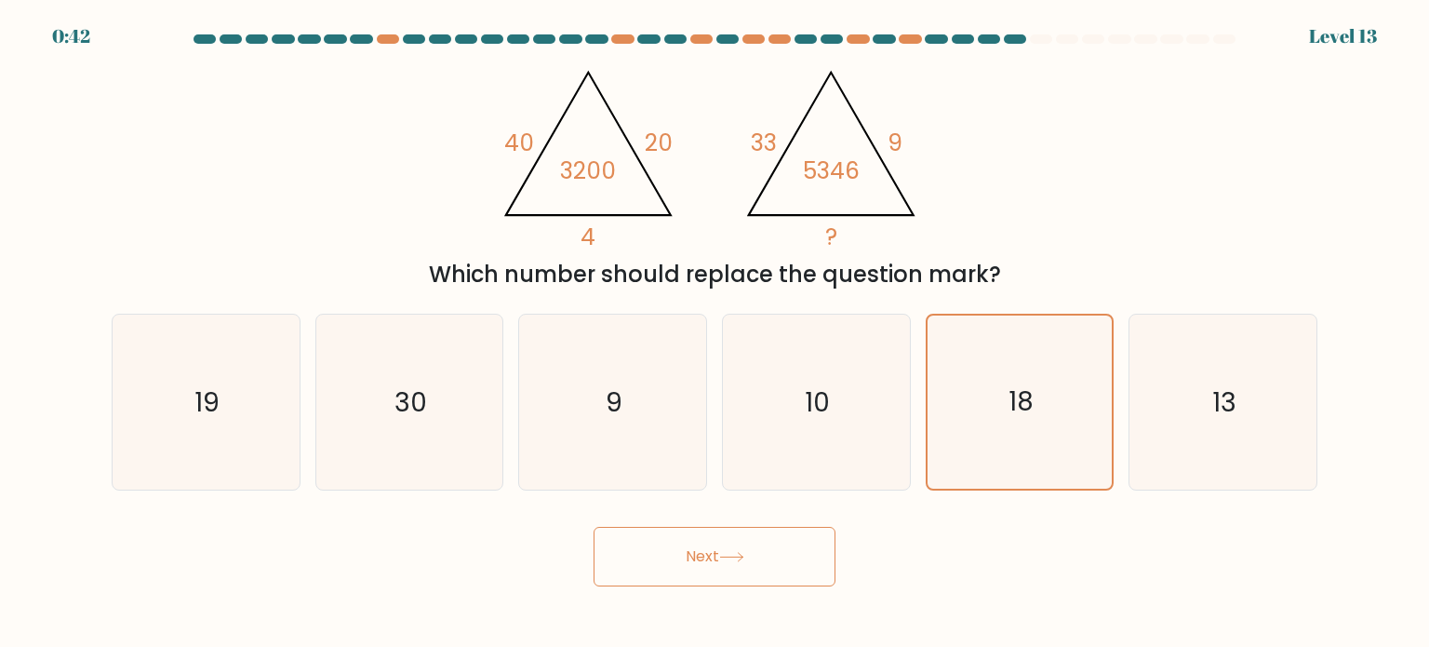
click at [697, 554] on button "Next" at bounding box center [715, 557] width 242 height 60
click at [840, 402] on icon "10" at bounding box center [815, 401] width 175 height 175
click at [715, 333] on input "d. 10" at bounding box center [715, 328] width 1 height 9
radio input "true"
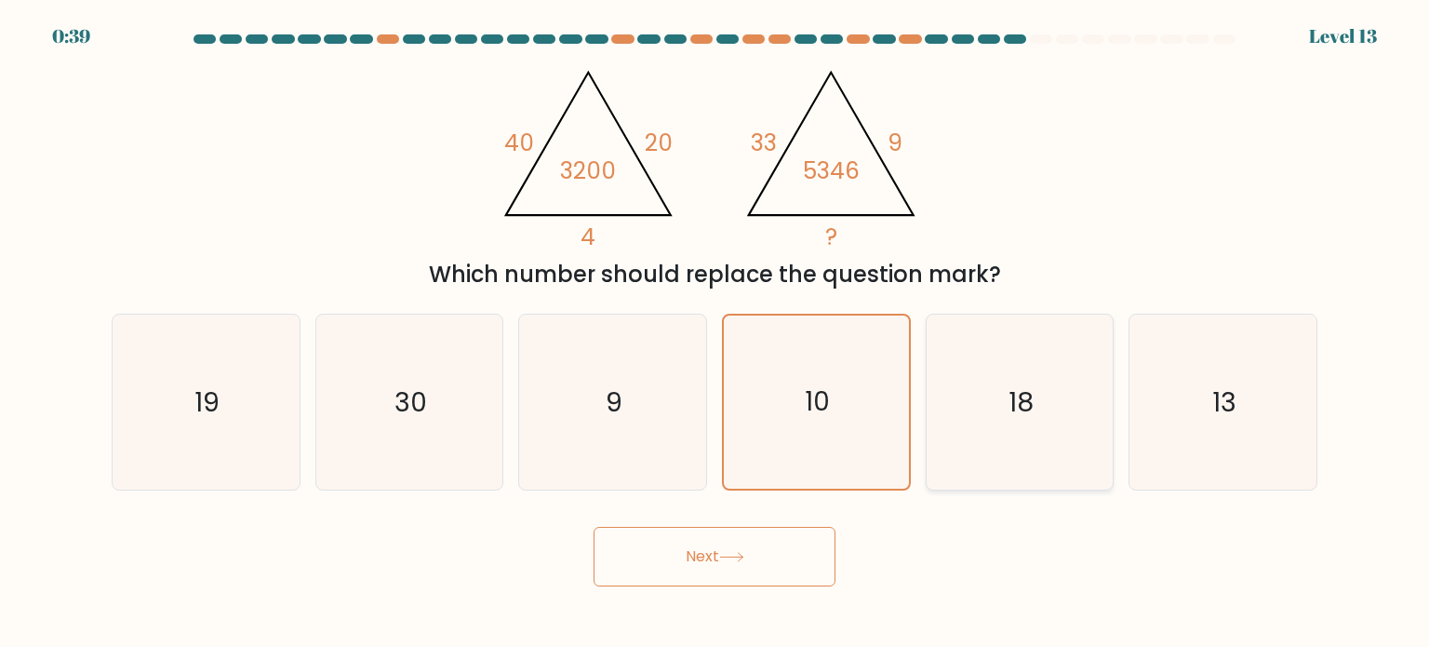
click at [968, 401] on icon "18" at bounding box center [1019, 401] width 175 height 175
click at [715, 333] on input "e. 18" at bounding box center [715, 328] width 1 height 9
radio input "true"
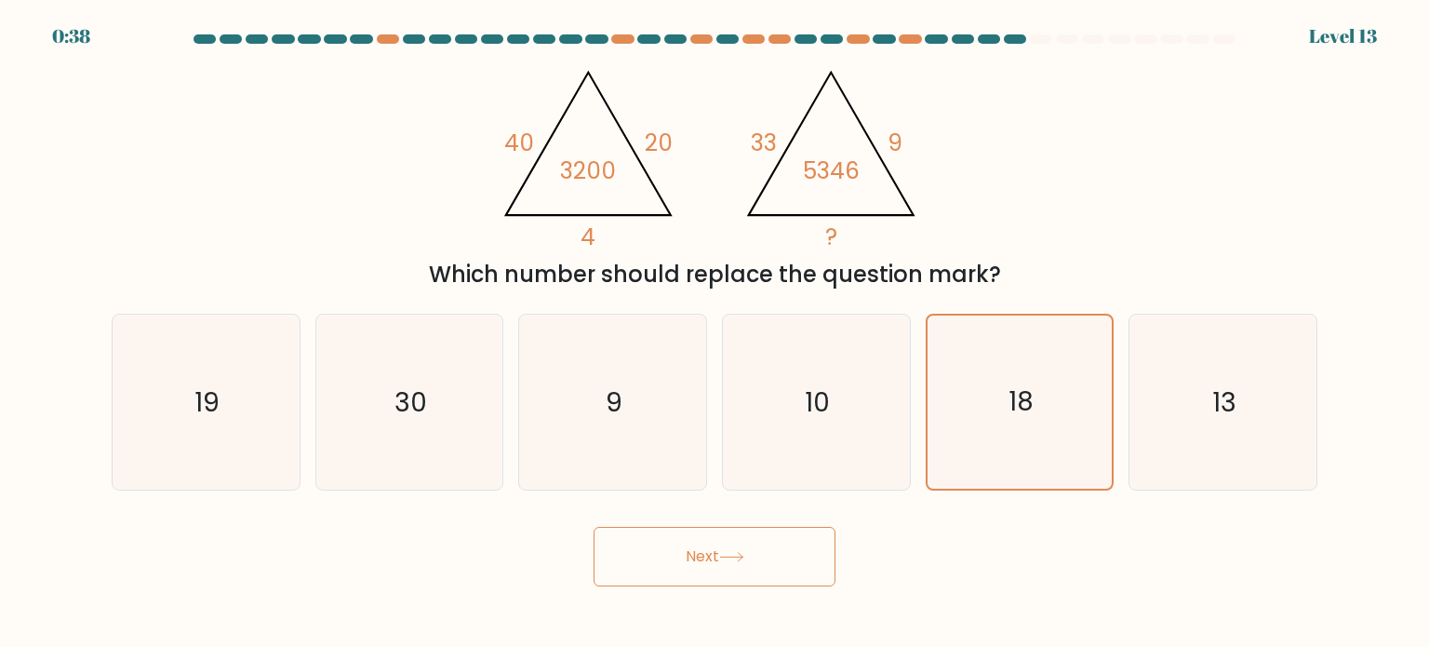
click at [737, 557] on icon at bounding box center [731, 557] width 22 height 8
click at [819, 417] on text "10" at bounding box center [818, 400] width 25 height 37
click at [715, 333] on input "d. 10" at bounding box center [715, 328] width 1 height 9
radio input "true"
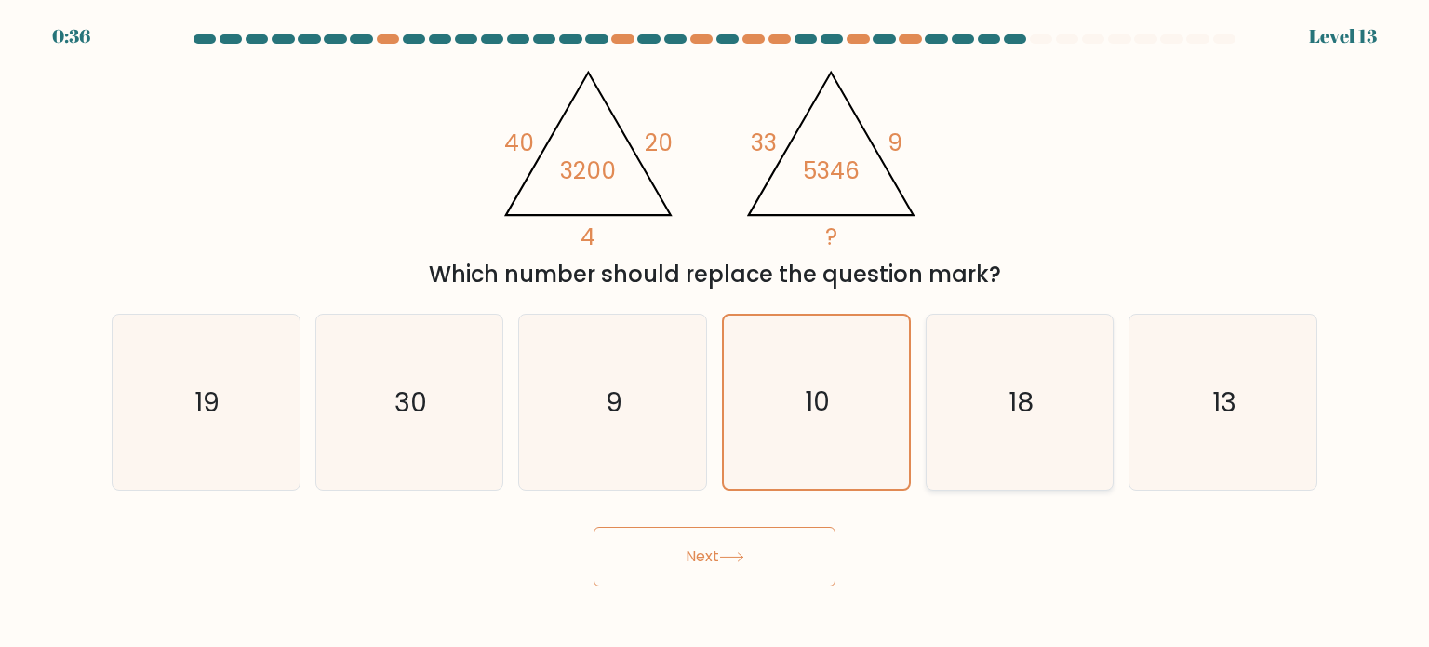
click at [982, 397] on icon "18" at bounding box center [1019, 401] width 175 height 175
click at [715, 333] on input "e. 18" at bounding box center [715, 328] width 1 height 9
radio input "true"
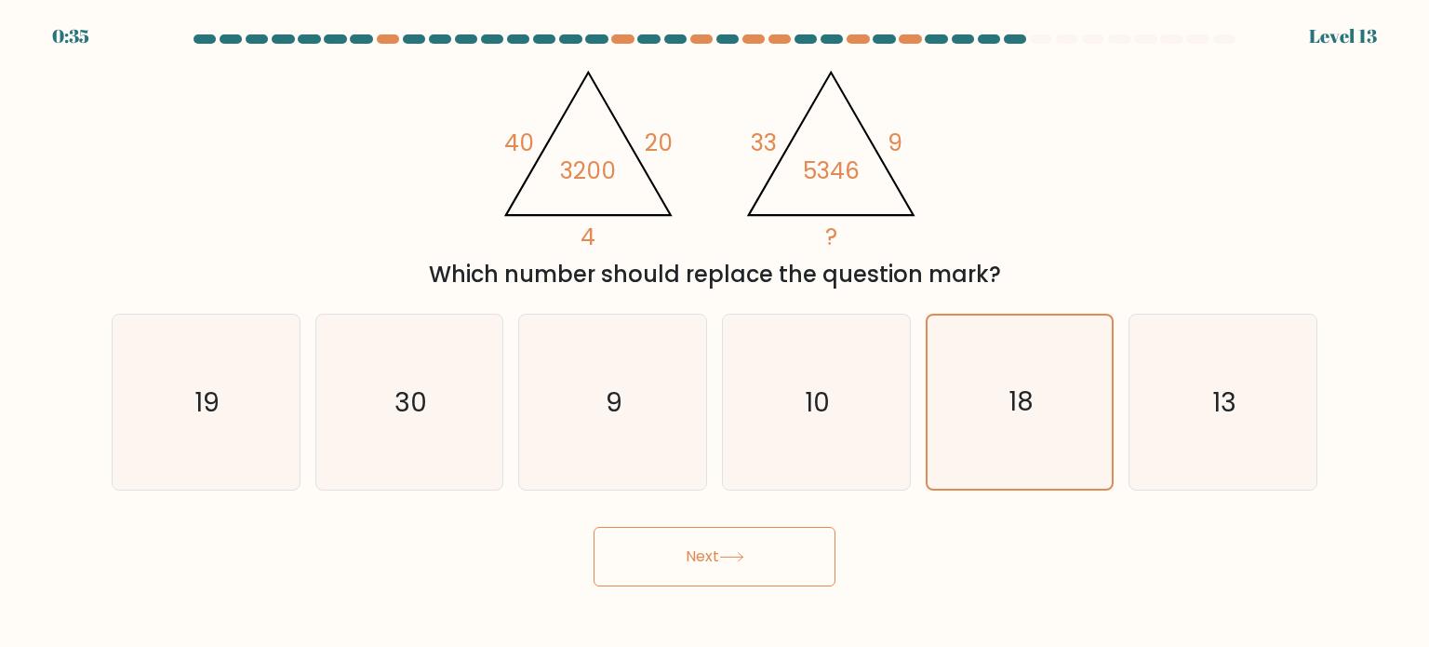
click at [708, 550] on button "Next" at bounding box center [715, 557] width 242 height 60
click at [768, 551] on button "Next" at bounding box center [715, 557] width 242 height 60
click at [708, 550] on button "Next" at bounding box center [715, 557] width 242 height 60
click at [838, 360] on icon "10" at bounding box center [815, 401] width 175 height 175
click at [715, 333] on input "d. 10" at bounding box center [715, 328] width 1 height 9
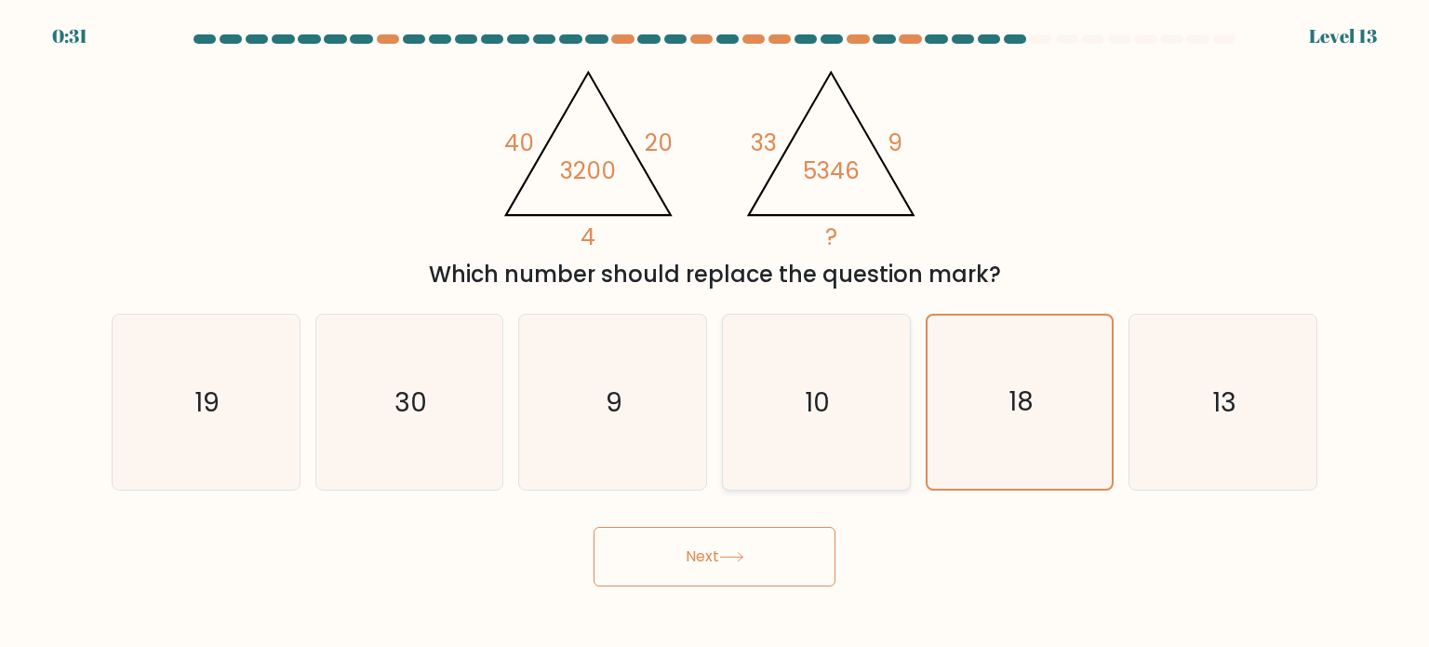
radio input "true"
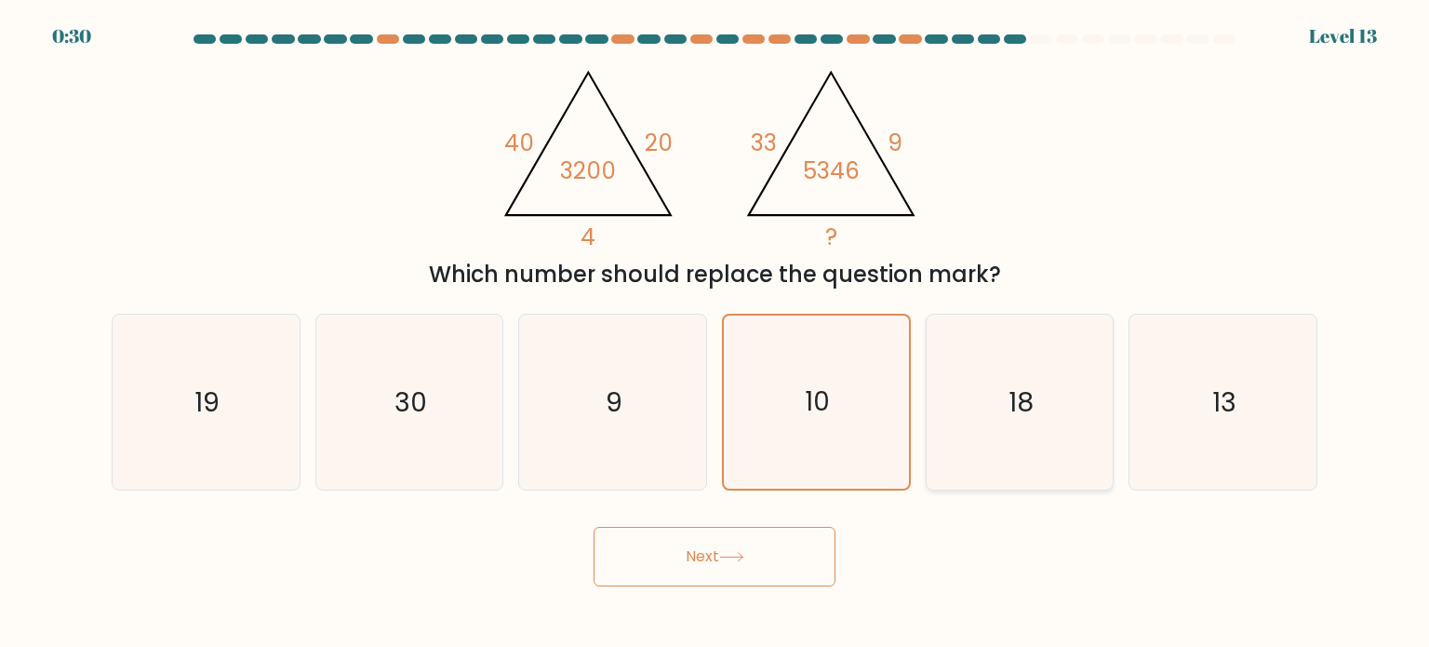
click at [995, 371] on icon "18" at bounding box center [1019, 401] width 175 height 175
click at [715, 333] on input "e. 18" at bounding box center [715, 328] width 1 height 9
radio input "true"
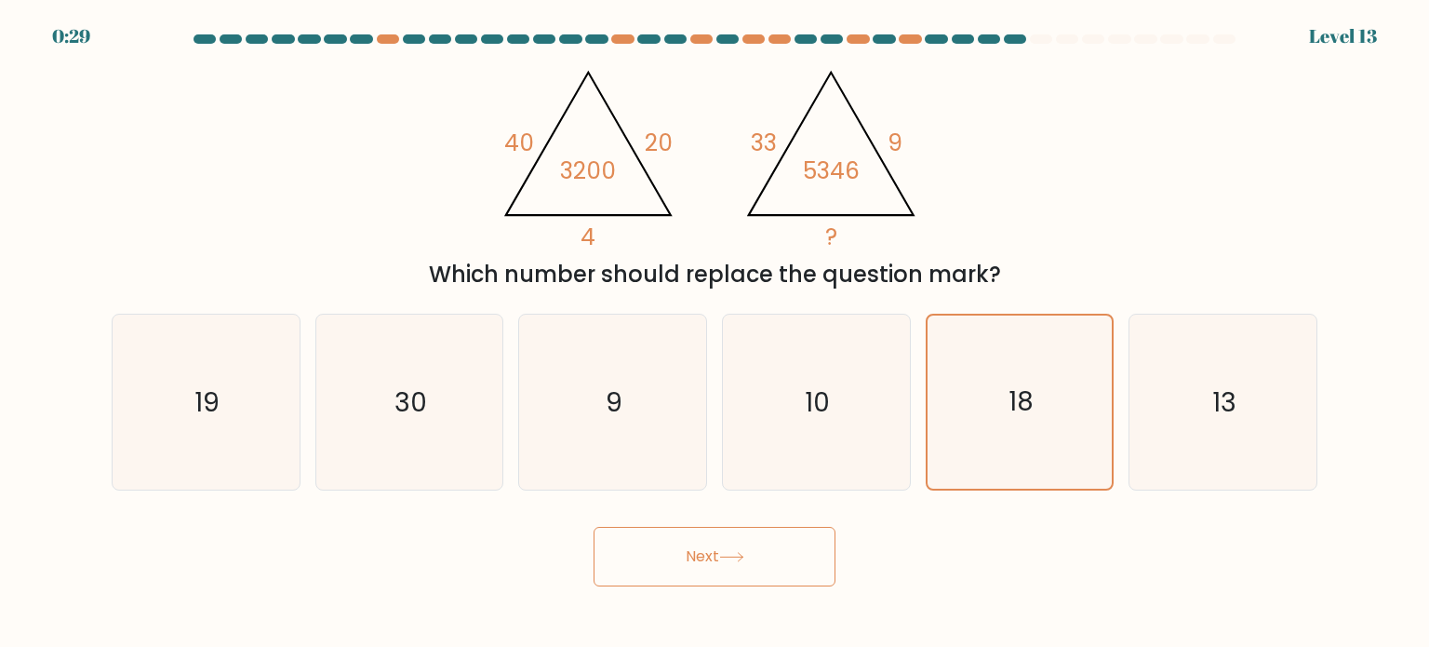
click at [704, 567] on button "Next" at bounding box center [715, 557] width 242 height 60
click at [811, 445] on icon "10" at bounding box center [815, 401] width 175 height 175
click at [715, 333] on input "d. 10" at bounding box center [715, 328] width 1 height 9
radio input "true"
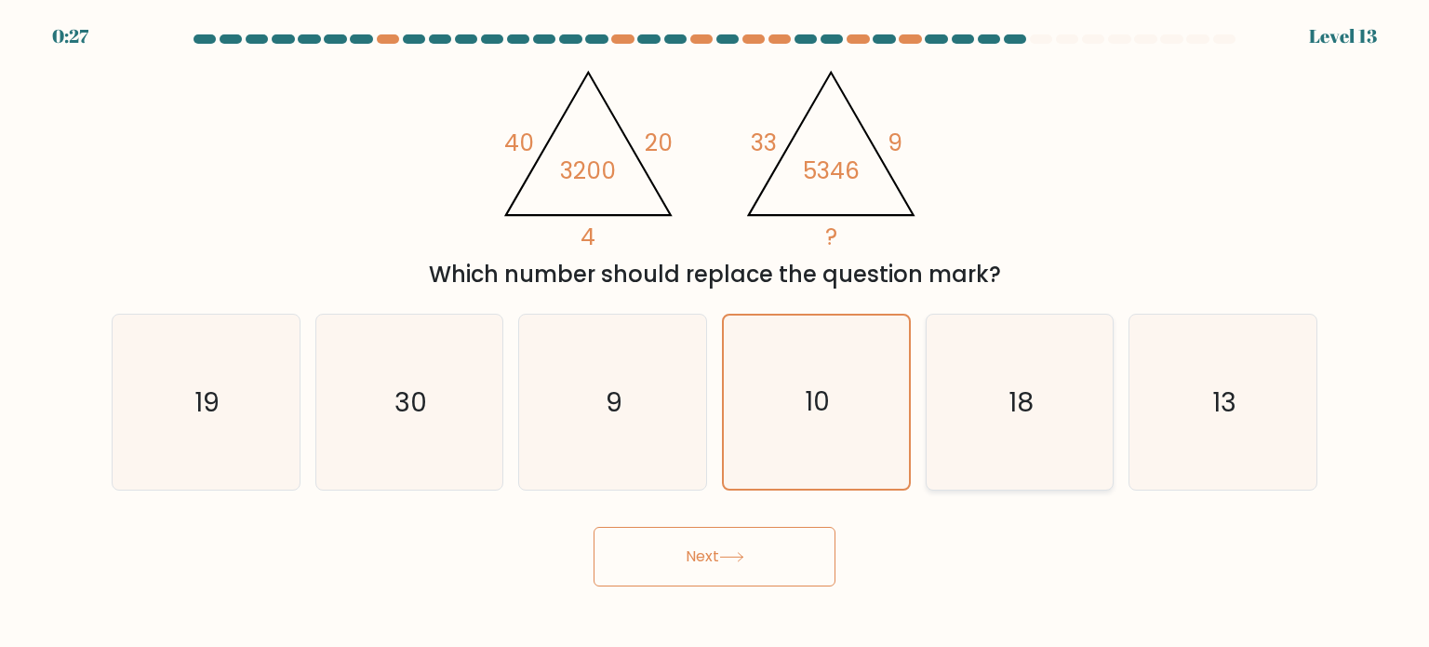
click at [1034, 417] on text "18" at bounding box center [1021, 400] width 25 height 37
click at [715, 333] on input "e. 18" at bounding box center [715, 328] width 1 height 9
radio input "true"
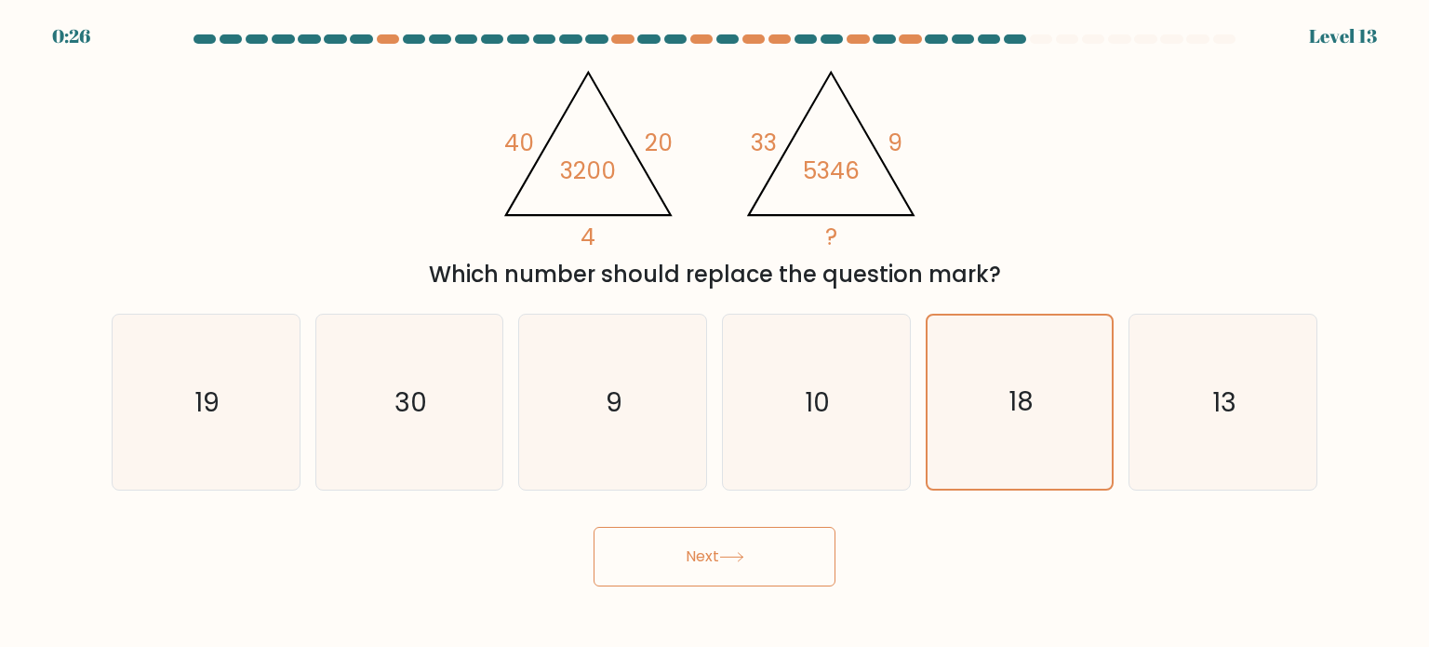
click at [709, 539] on button "Next" at bounding box center [715, 557] width 242 height 60
click at [814, 406] on text "10" at bounding box center [818, 400] width 25 height 37
click at [715, 333] on input "d. 10" at bounding box center [715, 328] width 1 height 9
radio input "true"
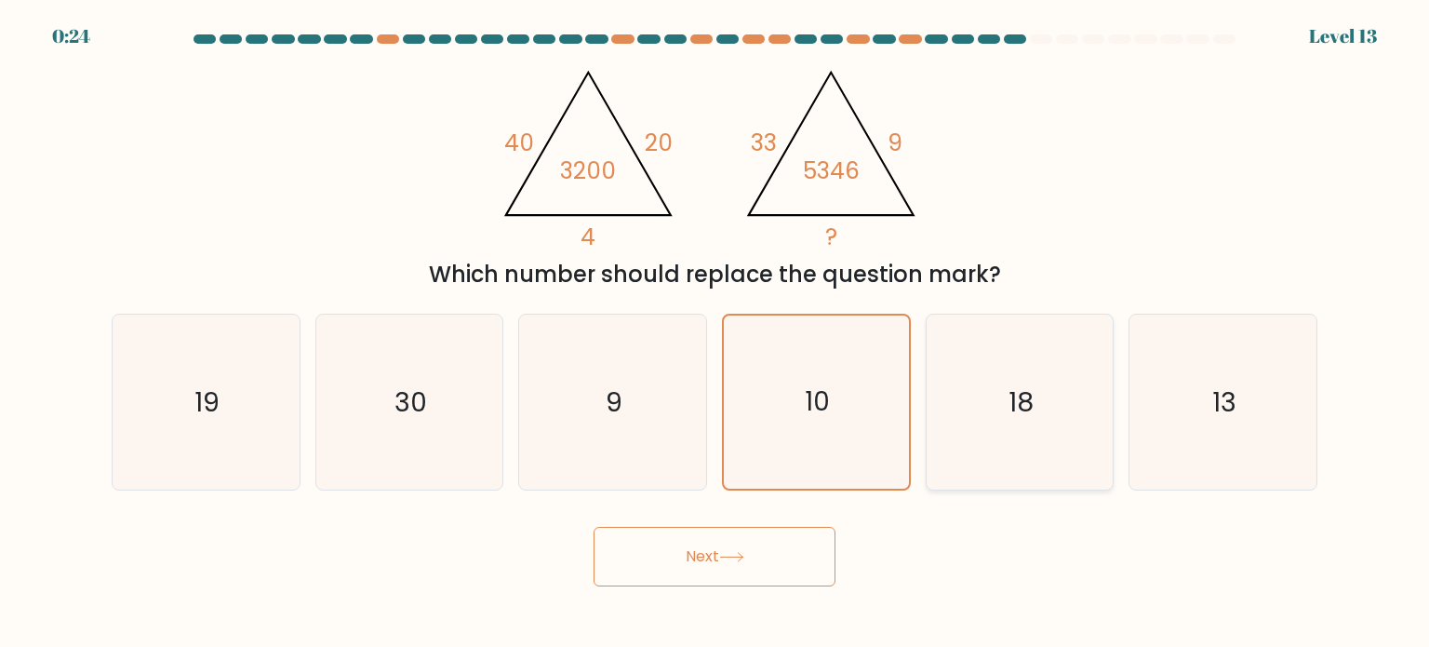
click at [970, 409] on icon "18" at bounding box center [1019, 401] width 175 height 175
click at [715, 333] on input "e. 18" at bounding box center [715, 328] width 1 height 9
radio input "true"
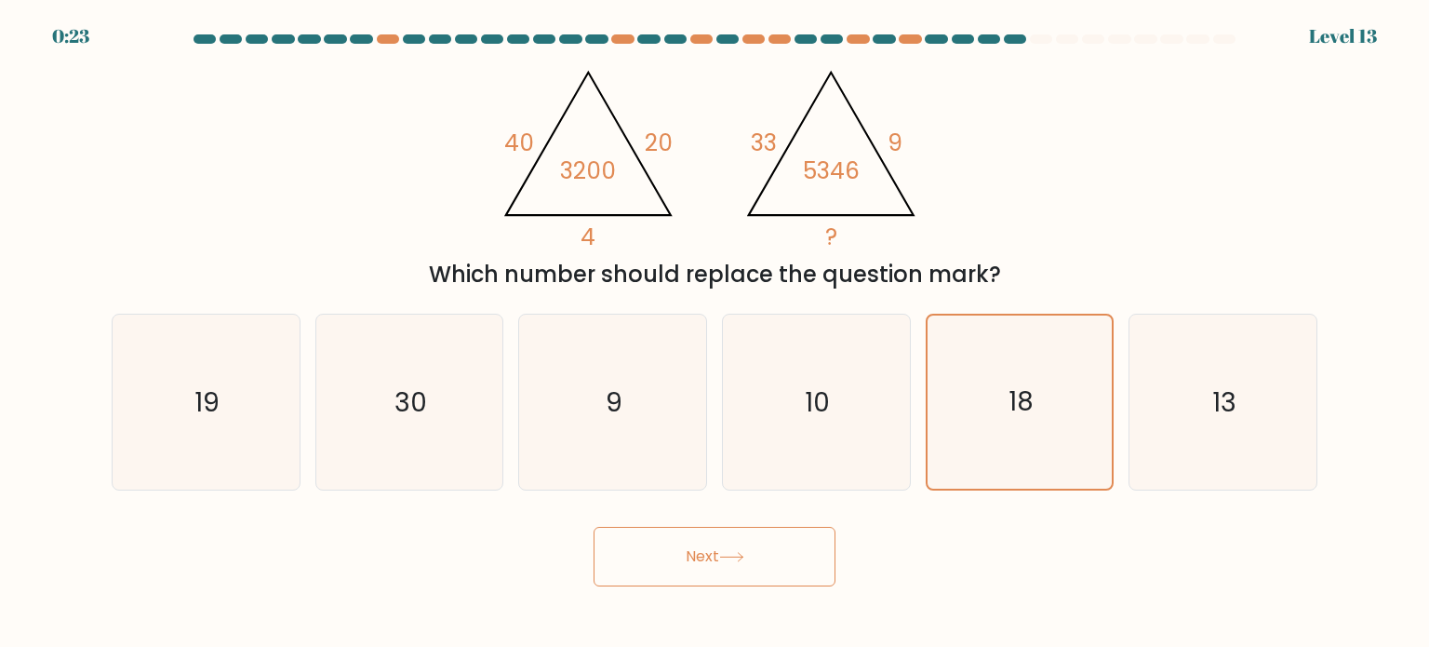
click at [729, 552] on icon at bounding box center [731, 557] width 25 height 10
drag, startPoint x: 729, startPoint y: 552, endPoint x: 709, endPoint y: 557, distance: 21.2
click at [709, 557] on button "Next" at bounding box center [715, 557] width 242 height 60
click at [841, 415] on icon "10" at bounding box center [815, 401] width 175 height 175
click at [715, 333] on input "d. 10" at bounding box center [715, 328] width 1 height 9
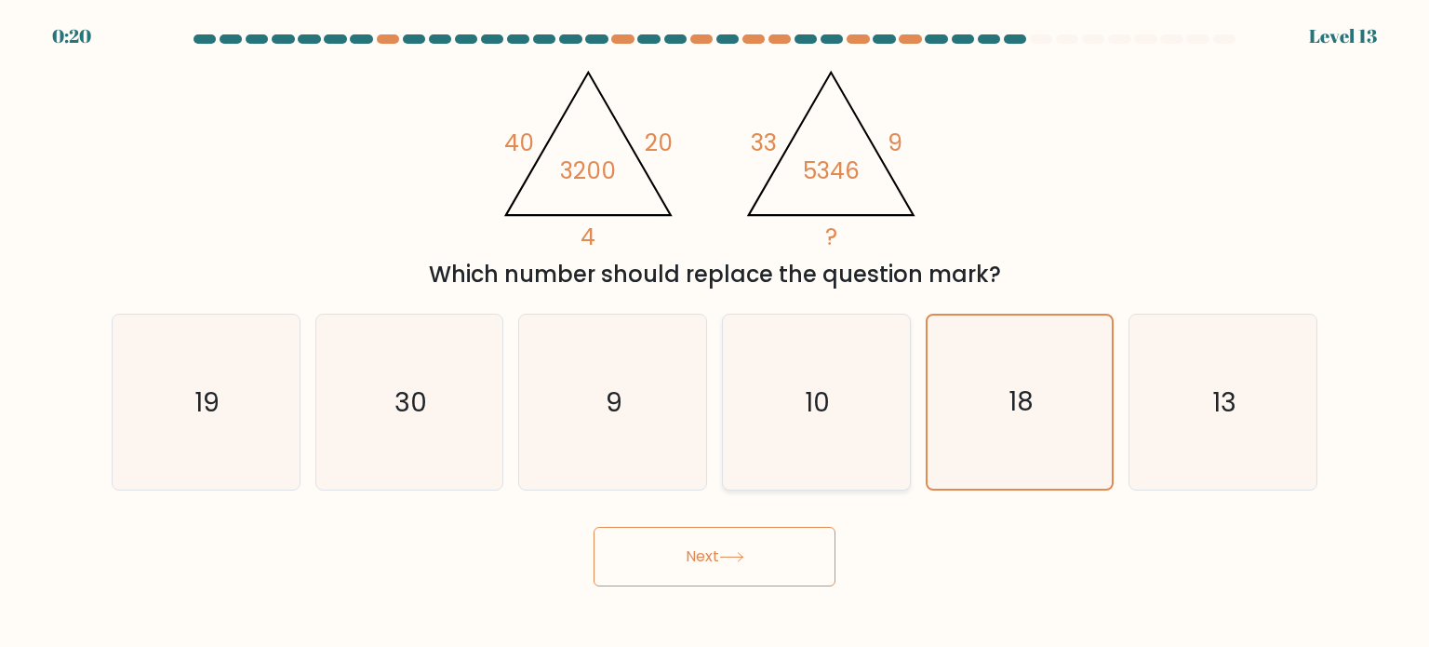
radio input "true"
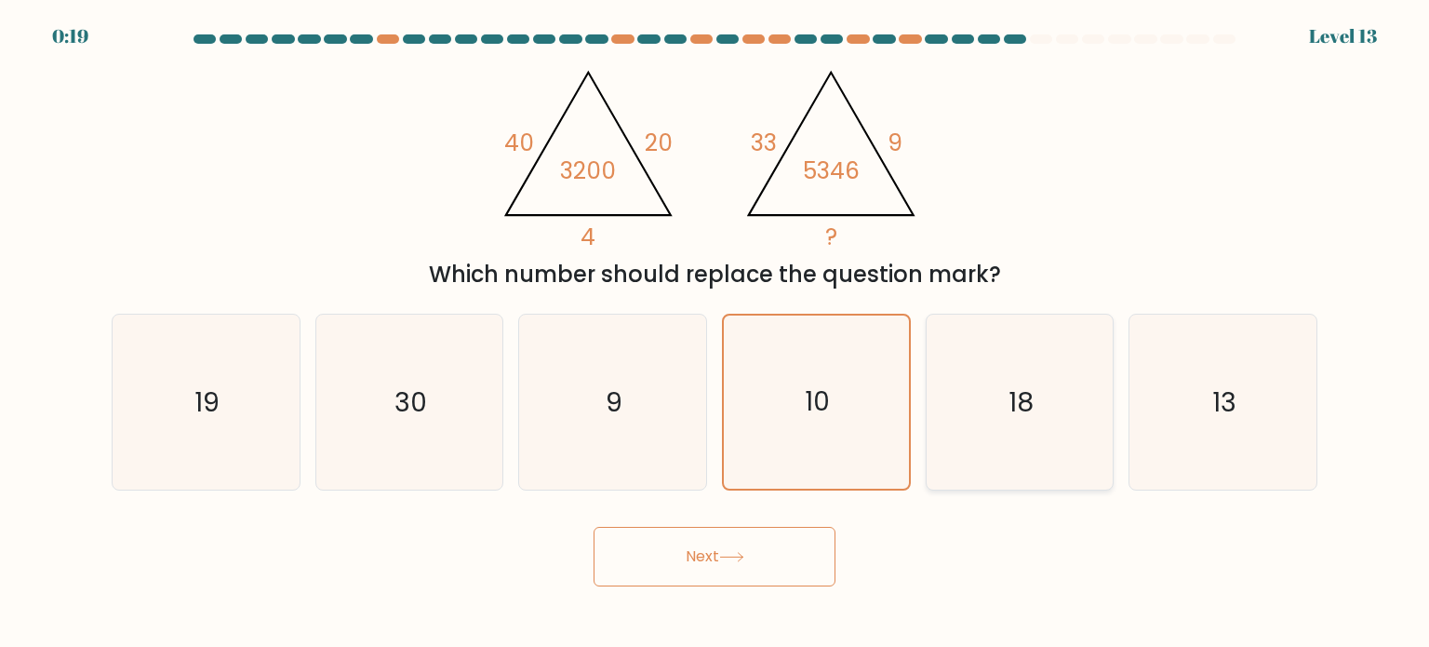
click at [979, 407] on icon "18" at bounding box center [1019, 401] width 175 height 175
click at [715, 333] on input "e. 18" at bounding box center [715, 328] width 1 height 9
radio input "true"
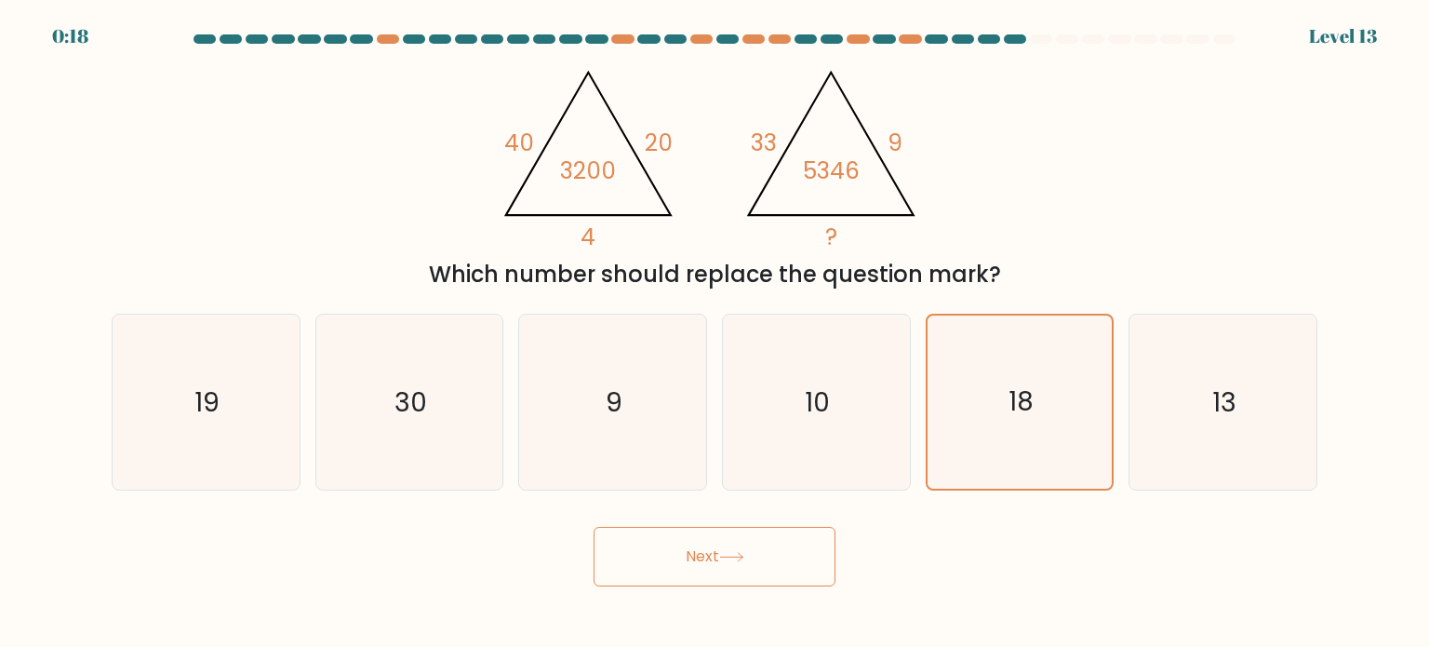
click at [752, 549] on button "Next" at bounding box center [715, 557] width 242 height 60
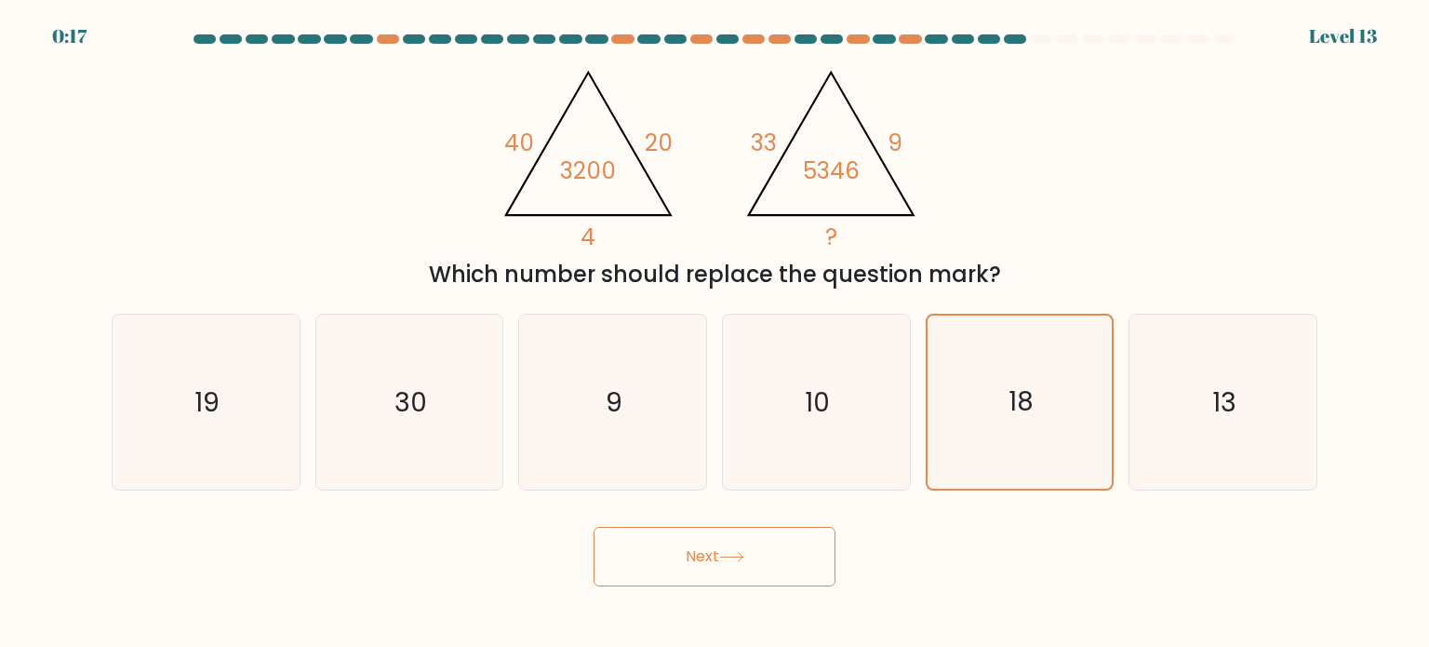
click at [752, 549] on button "Next" at bounding box center [715, 557] width 242 height 60
click at [826, 409] on text "10" at bounding box center [818, 400] width 25 height 37
click at [715, 333] on input "d. 10" at bounding box center [715, 328] width 1 height 9
radio input "true"
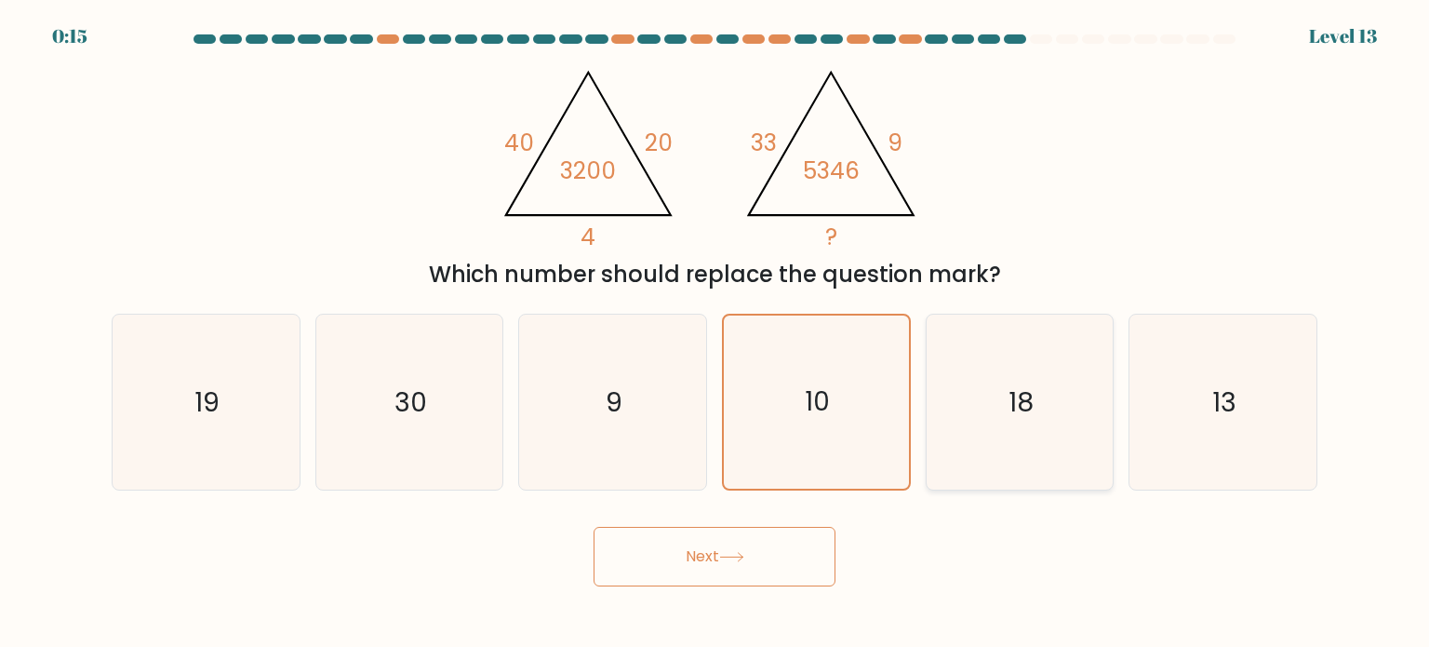
click at [1024, 389] on text "18" at bounding box center [1021, 400] width 25 height 37
click at [715, 333] on input "e. 18" at bounding box center [715, 328] width 1 height 9
radio input "true"
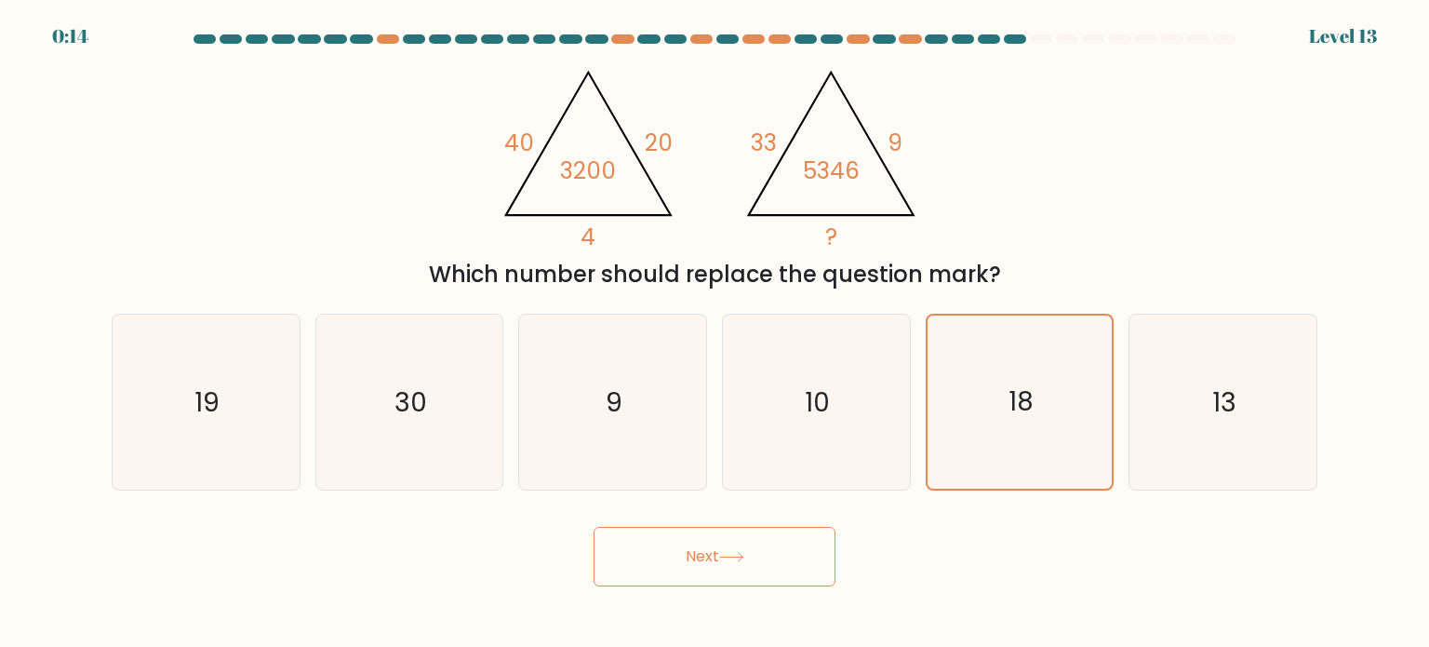
click at [726, 539] on button "Next" at bounding box center [715, 557] width 242 height 60
click at [829, 461] on icon "10" at bounding box center [815, 401] width 175 height 175
click at [715, 333] on input "d. 10" at bounding box center [715, 328] width 1 height 9
radio input "true"
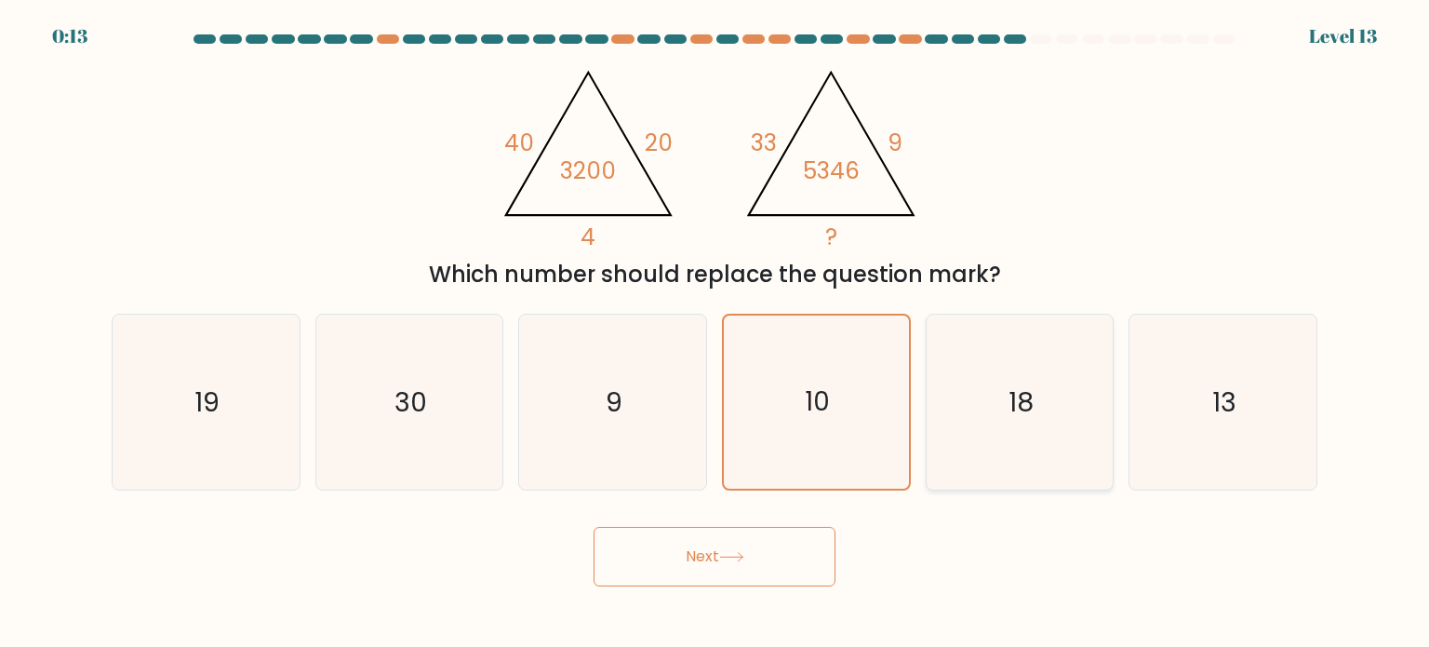
click at [994, 434] on icon "18" at bounding box center [1019, 401] width 175 height 175
click at [715, 333] on input "e. 18" at bounding box center [715, 328] width 1 height 9
radio input "true"
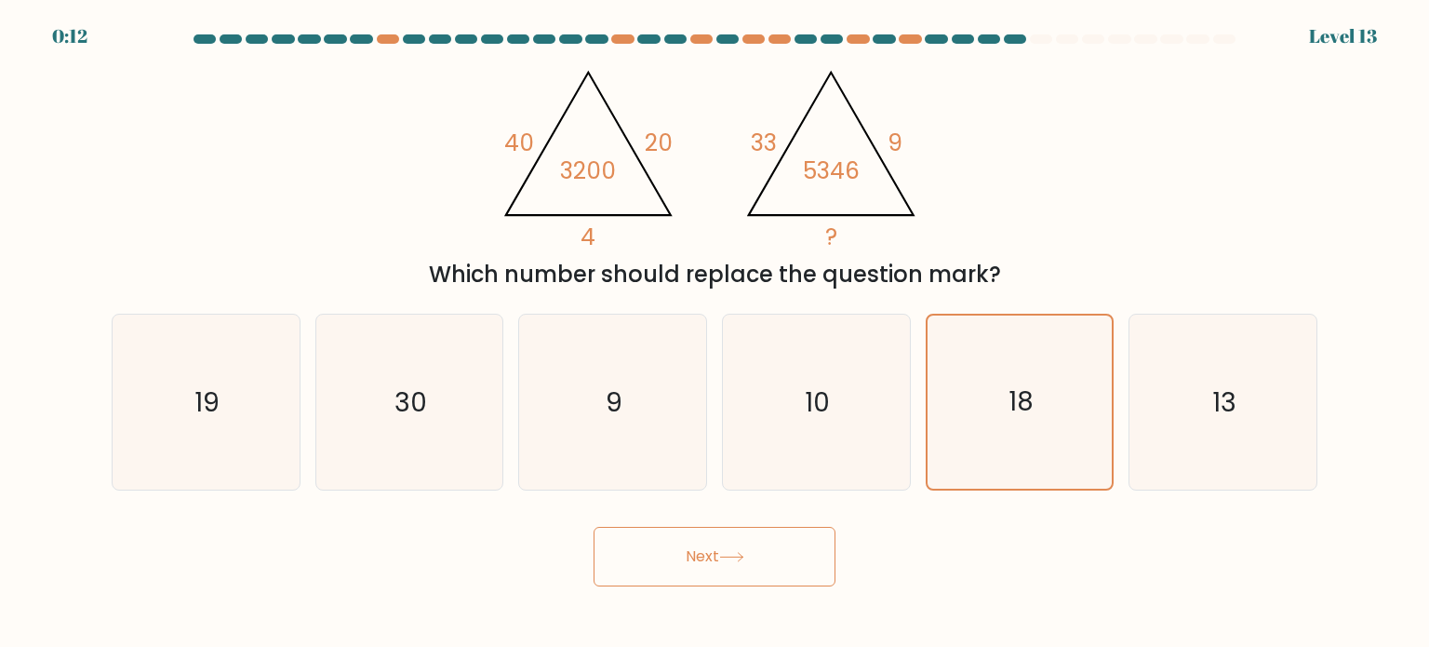
click at [719, 556] on button "Next" at bounding box center [715, 557] width 242 height 60
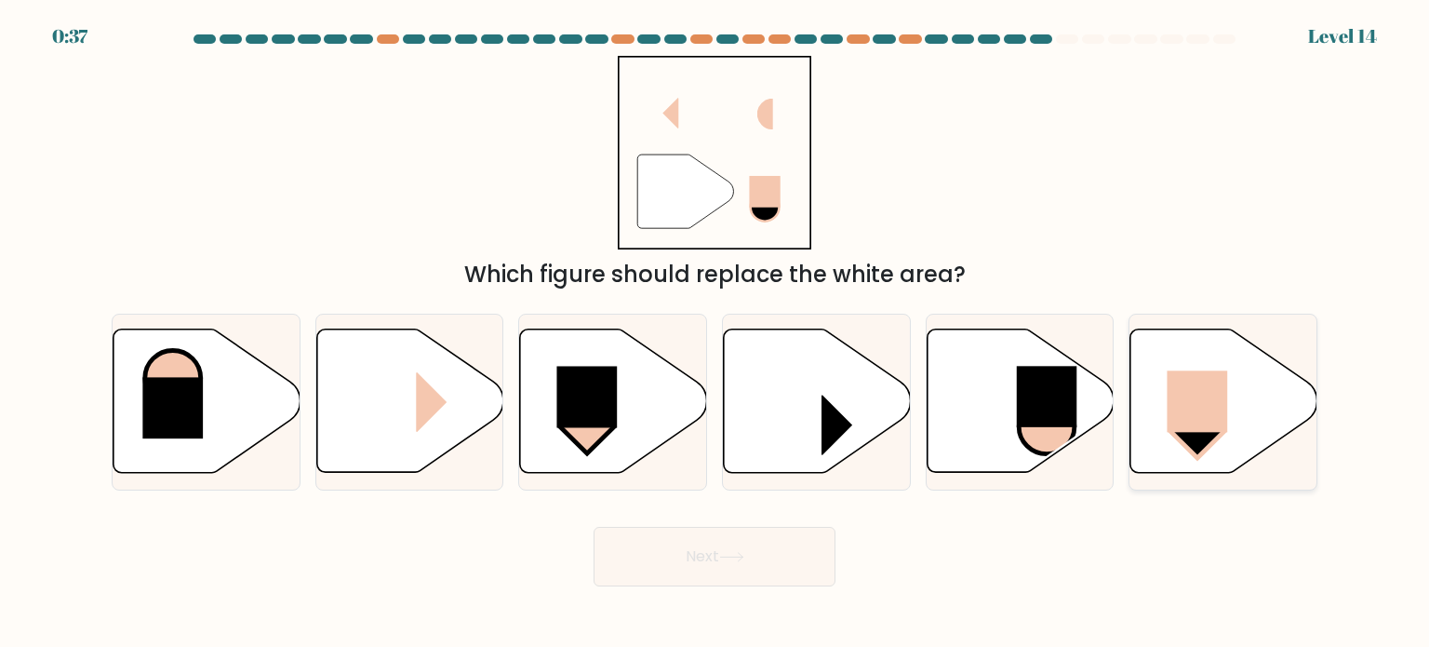
click at [1225, 404] on rect at bounding box center [1198, 401] width 60 height 61
click at [715, 333] on input "f." at bounding box center [715, 328] width 1 height 9
radio input "true"
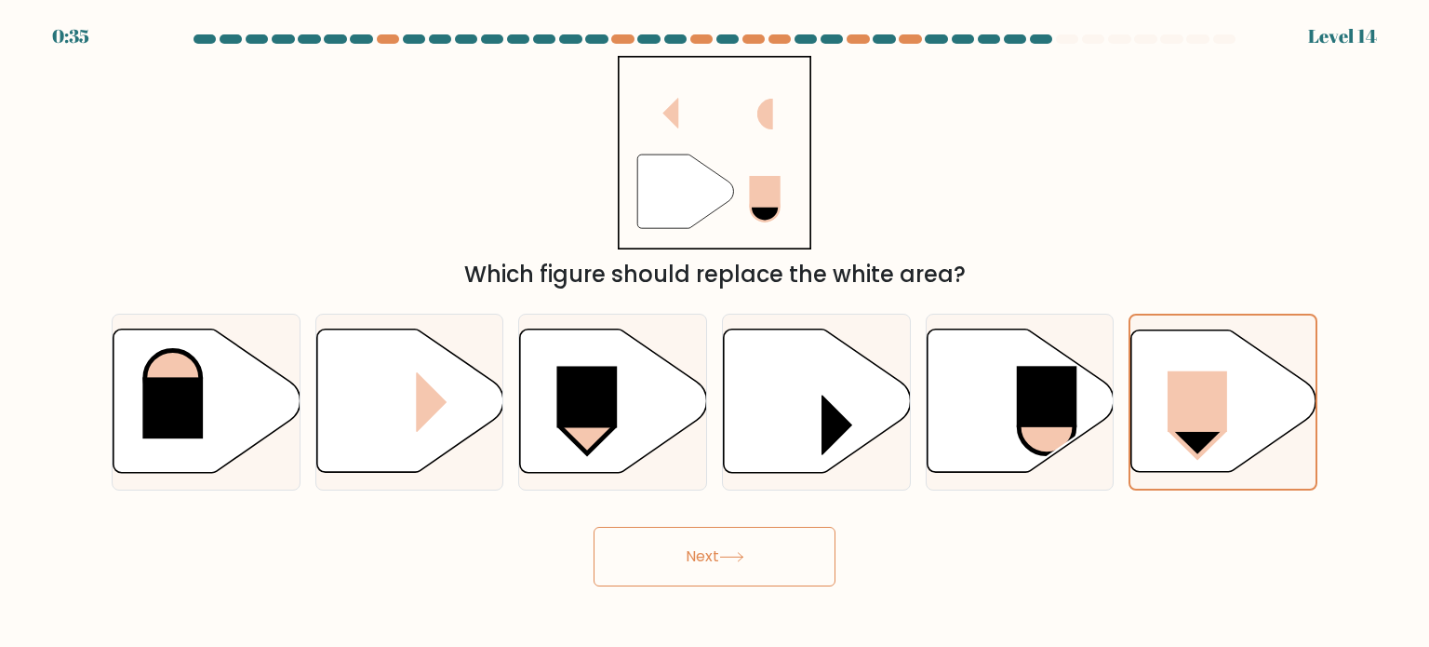
click at [763, 554] on button "Next" at bounding box center [715, 557] width 242 height 60
click at [682, 553] on button "Next" at bounding box center [715, 557] width 242 height 60
click at [1027, 401] on rect at bounding box center [1047, 397] width 60 height 61
click at [715, 333] on input "e." at bounding box center [715, 328] width 1 height 9
radio input "true"
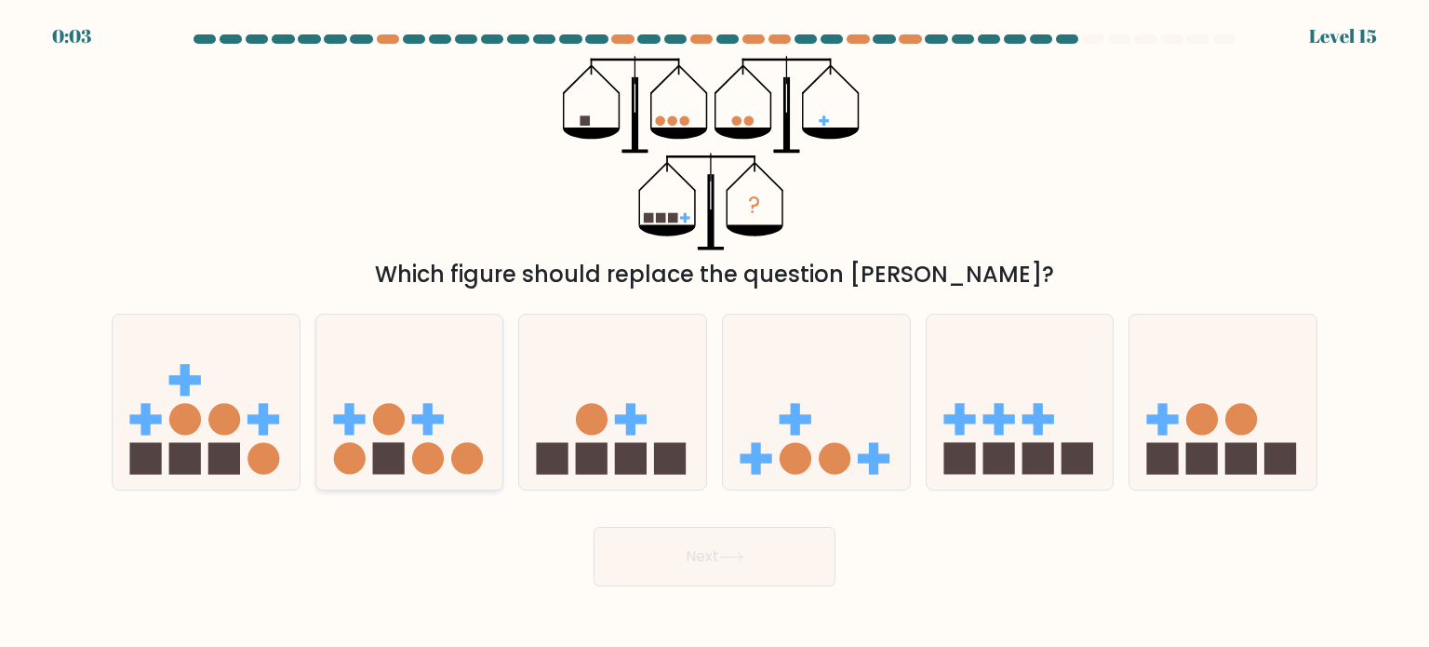
click at [458, 425] on icon at bounding box center [409, 402] width 187 height 154
click at [715, 333] on input "b." at bounding box center [715, 328] width 1 height 9
radio input "true"
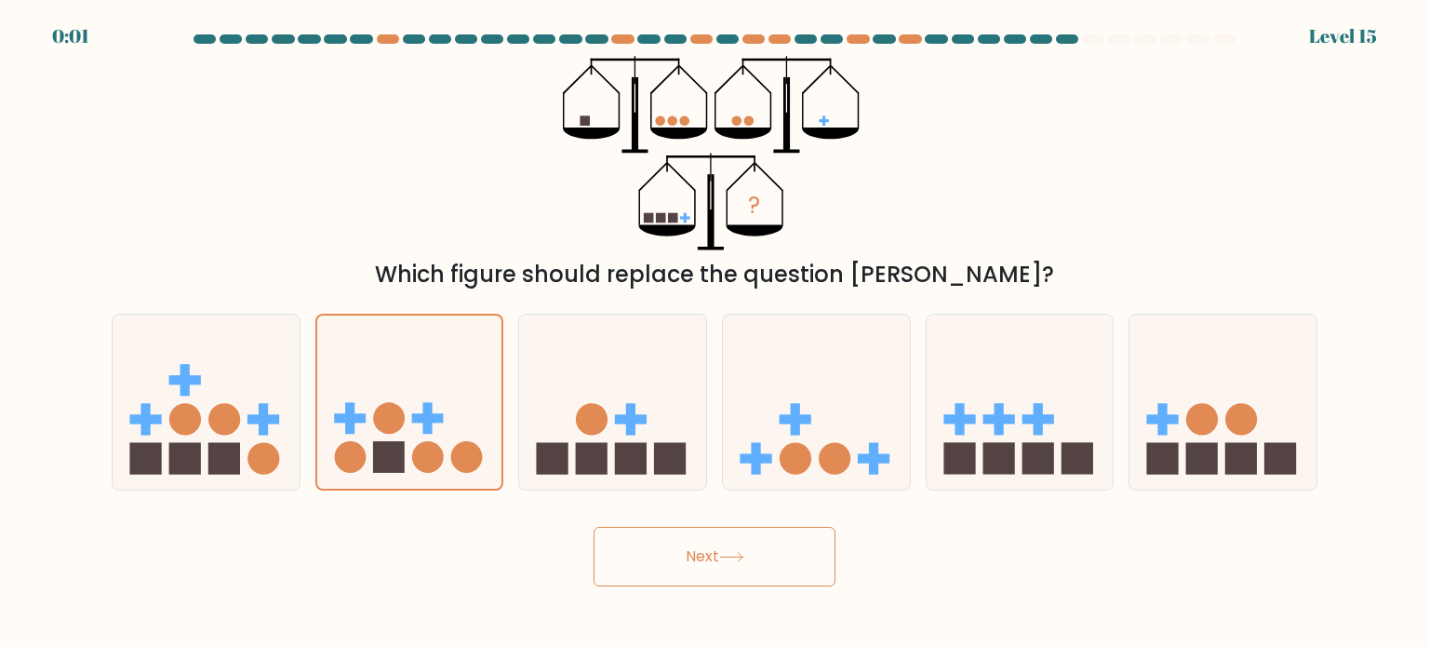
click at [743, 556] on icon at bounding box center [731, 557] width 25 height 10
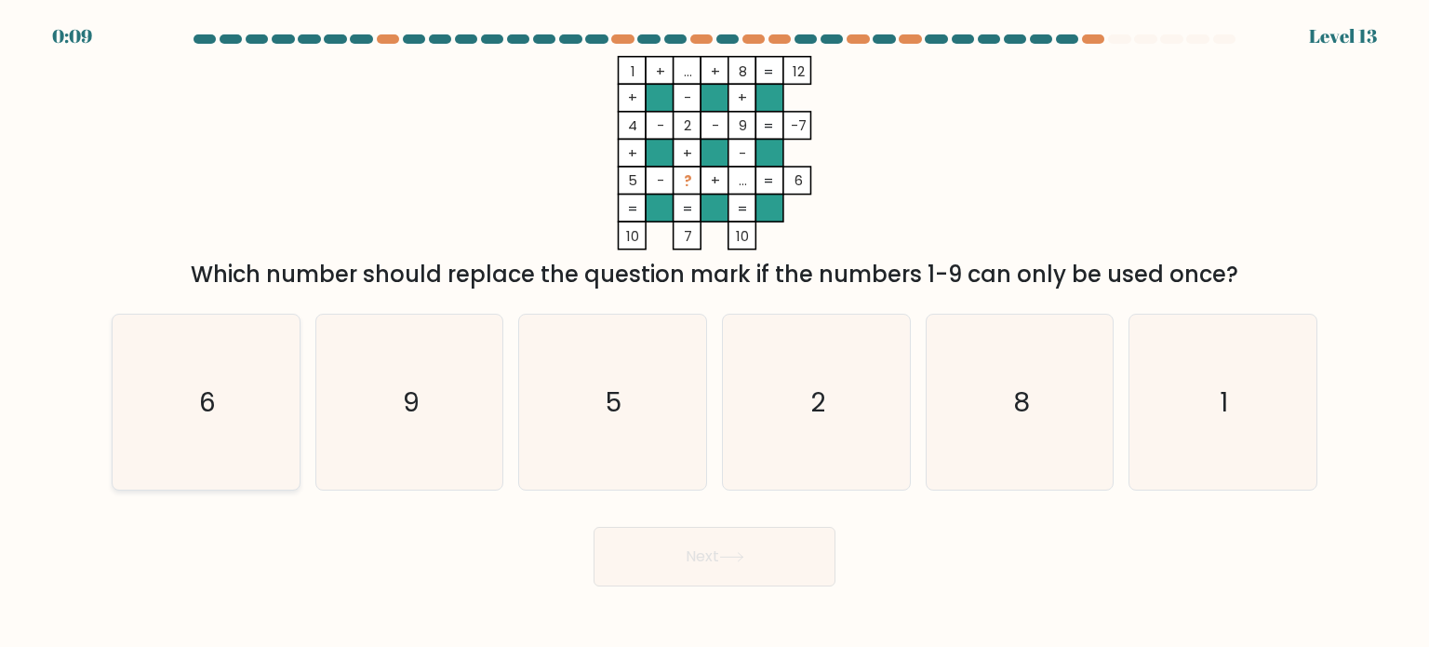
click at [234, 394] on icon "6" at bounding box center [205, 401] width 175 height 175
click at [715, 333] on input "a. 6" at bounding box center [715, 328] width 1 height 9
radio input "true"
click at [726, 577] on button "Next" at bounding box center [715, 557] width 242 height 60
click at [693, 551] on button "Next" at bounding box center [715, 557] width 242 height 60
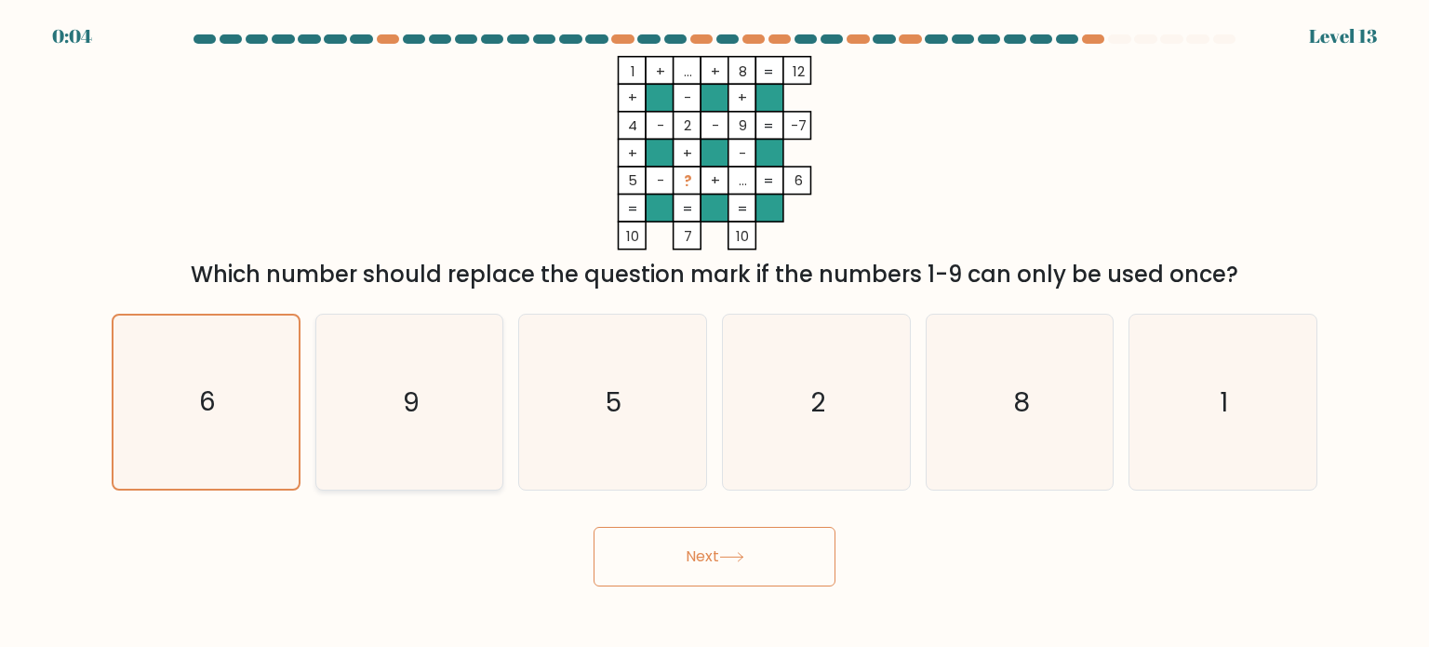
click at [464, 397] on icon "9" at bounding box center [409, 401] width 175 height 175
click at [715, 333] on input "b. 9" at bounding box center [715, 328] width 1 height 9
radio input "true"
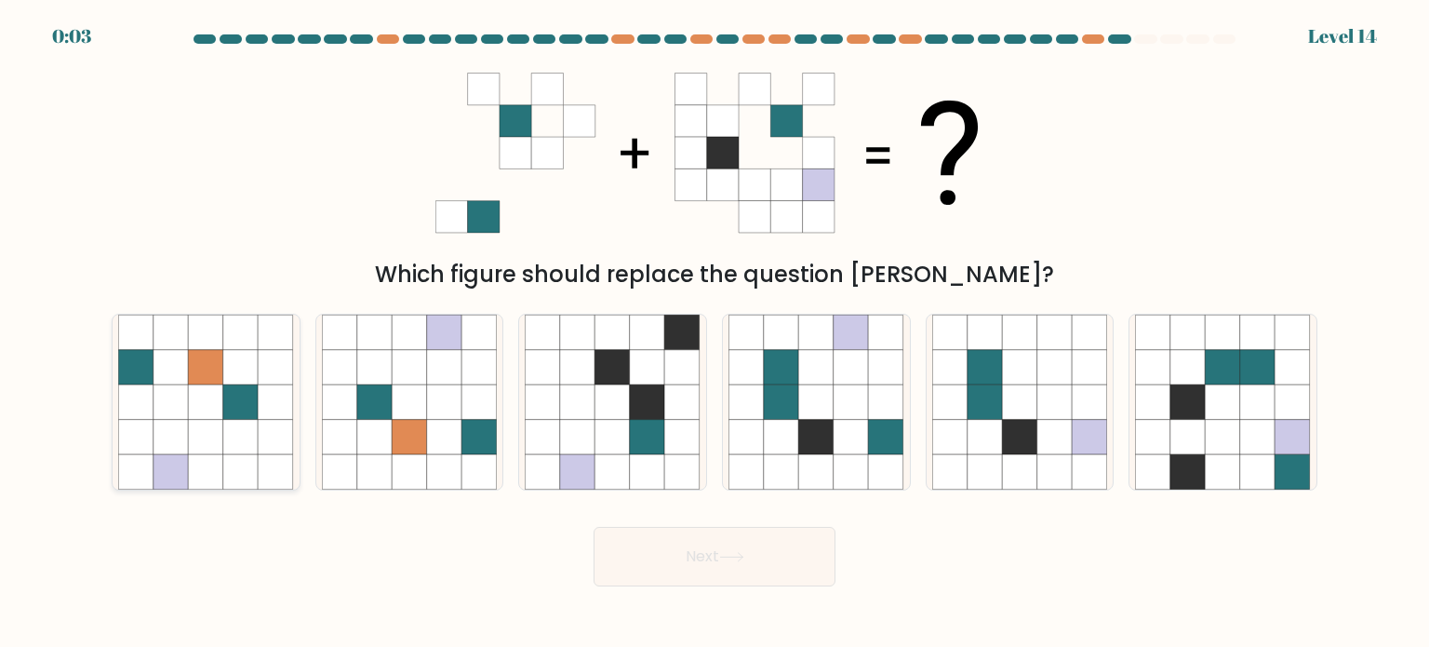
click at [259, 388] on icon at bounding box center [276, 401] width 35 height 35
click at [715, 333] on input "a." at bounding box center [715, 328] width 1 height 9
radio input "true"
click at [833, 386] on icon at bounding box center [816, 401] width 35 height 35
click at [715, 333] on input "d." at bounding box center [715, 328] width 1 height 9
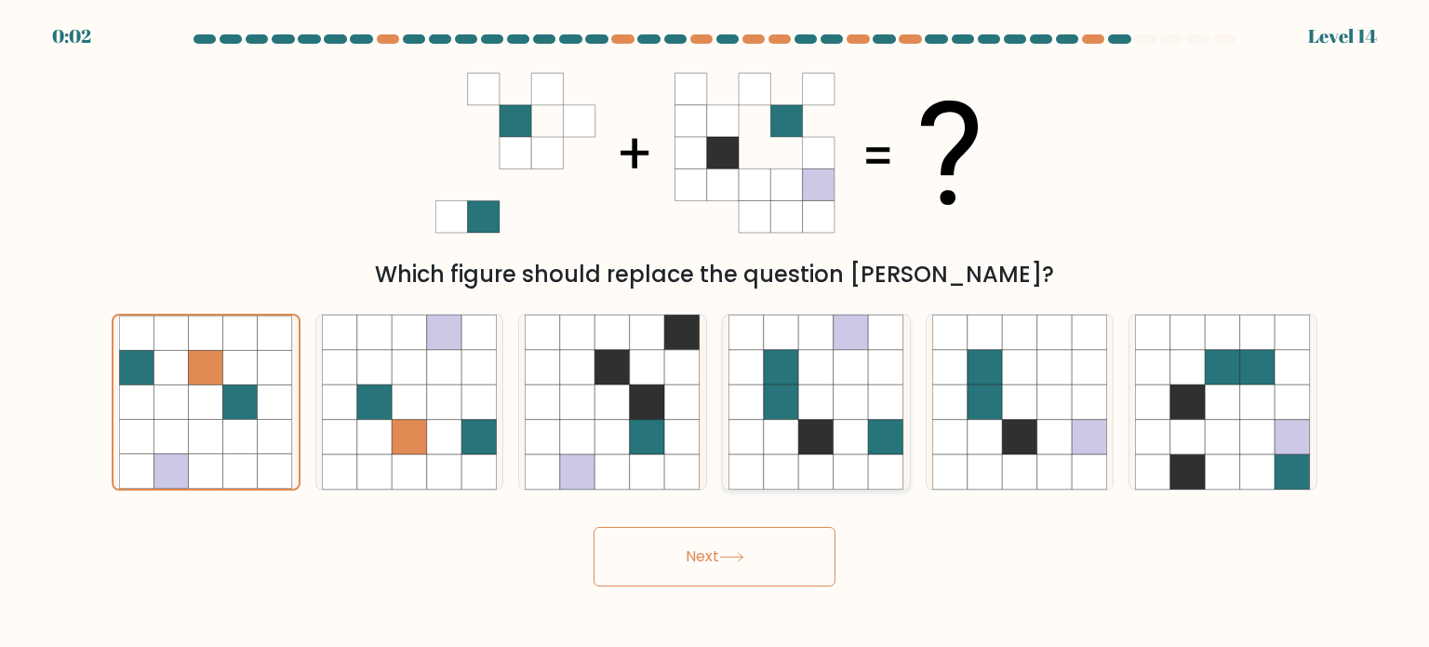
radio input "true"
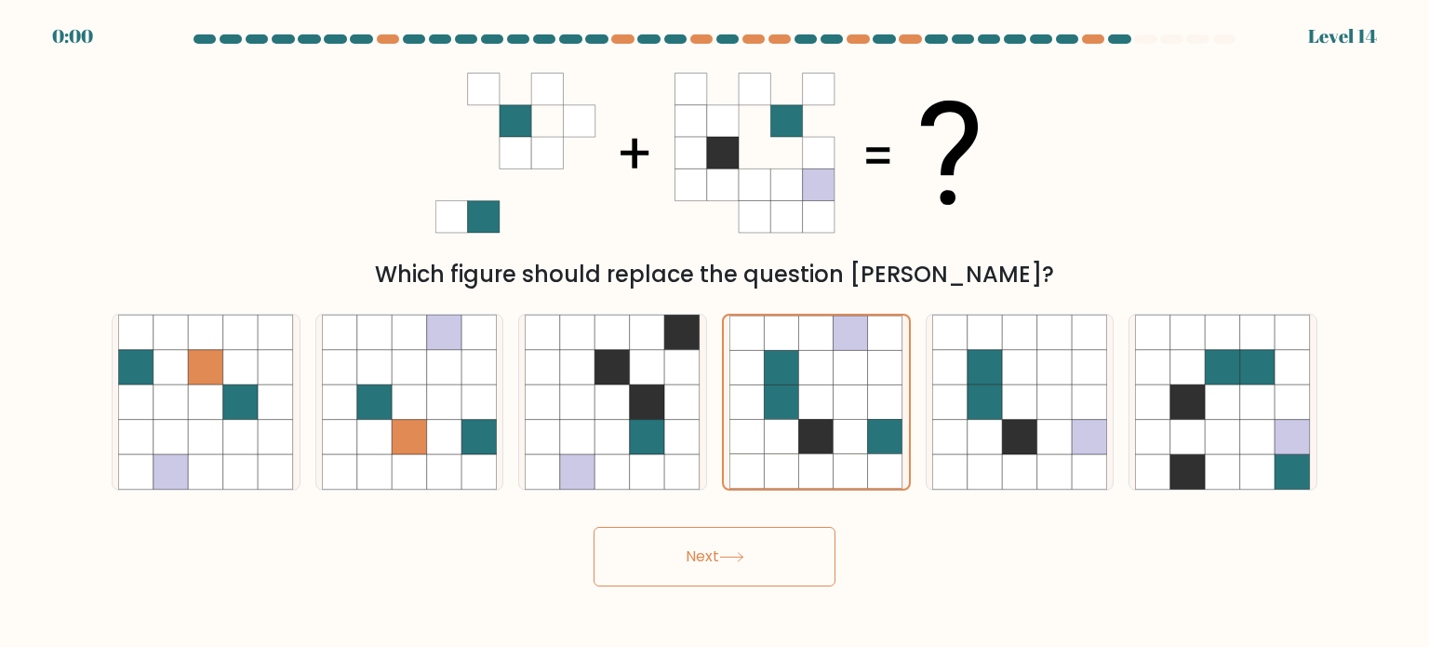
click at [753, 546] on div "Next" at bounding box center [714, 549] width 1228 height 73
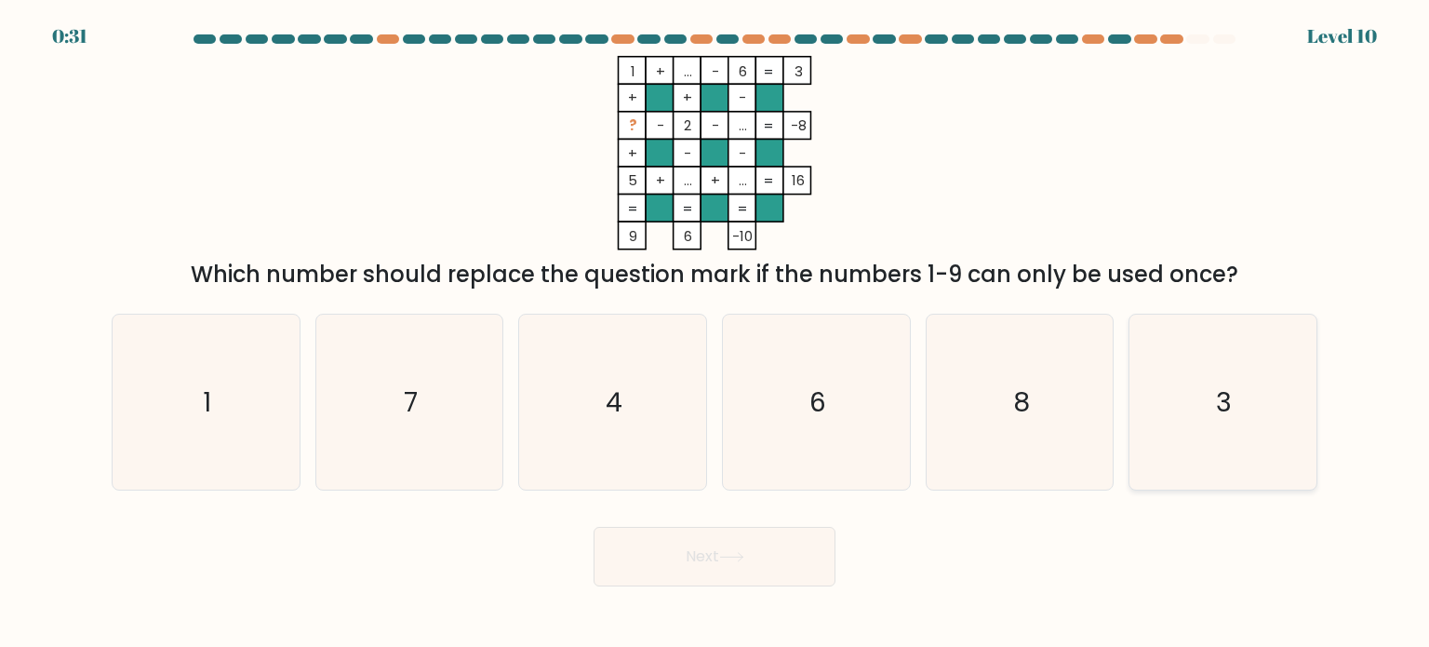
click at [1206, 388] on icon "3" at bounding box center [1222, 401] width 175 height 175
click at [715, 333] on input "f. 3" at bounding box center [715, 328] width 1 height 9
radio input "true"
click at [753, 561] on button "Next" at bounding box center [715, 557] width 242 height 60
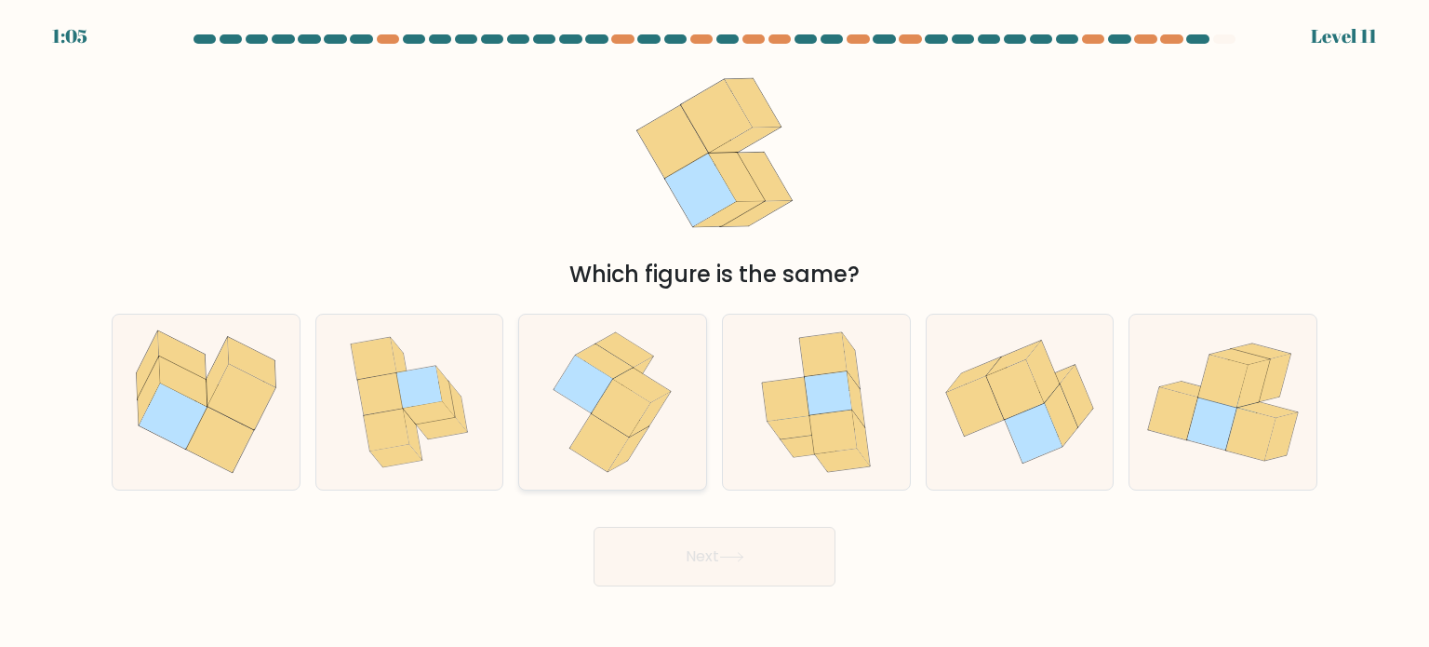
click at [587, 338] on icon at bounding box center [612, 401] width 143 height 175
click at [715, 333] on input "c." at bounding box center [715, 328] width 1 height 9
radio input "true"
click at [724, 544] on button "Next" at bounding box center [715, 557] width 242 height 60
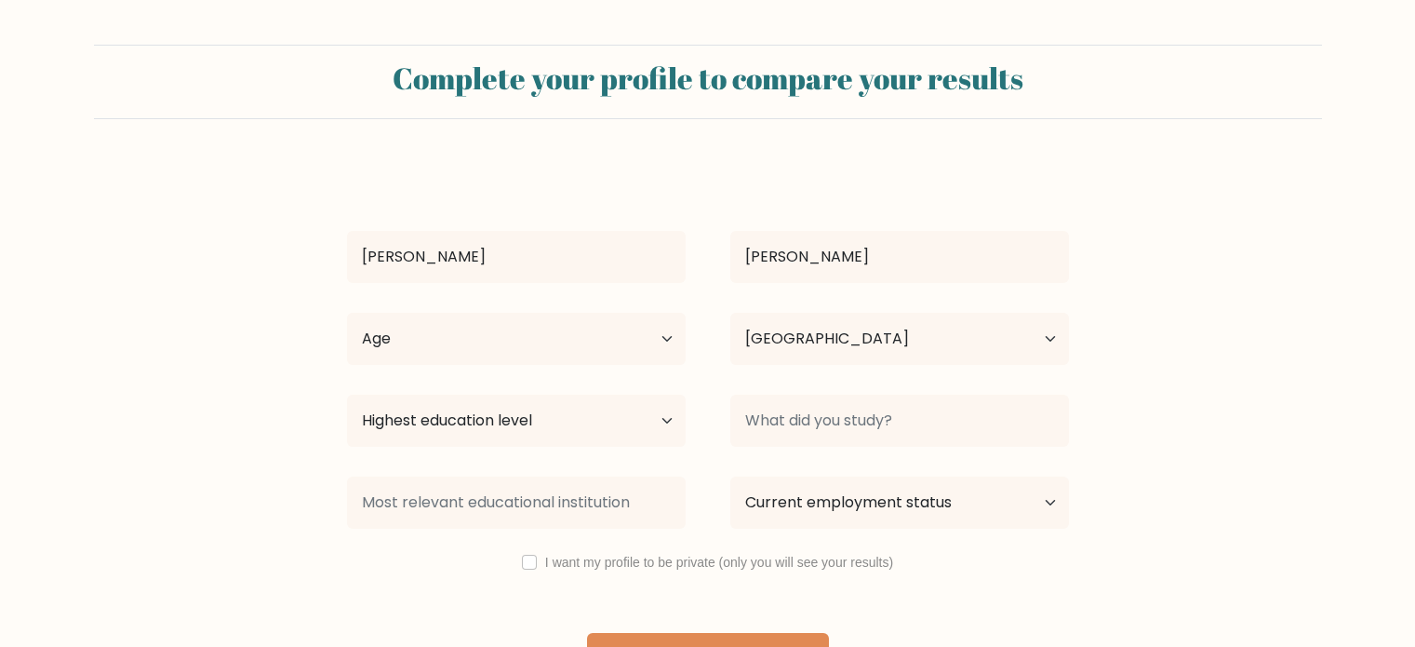
select select "PH"
click at [627, 414] on select "Highest education level No schooling Primary Lower Secondary Upper Secondary Oc…" at bounding box center [516, 420] width 339 height 52
select select "bachelors_degree"
click at [347, 394] on select "Highest education level No schooling Primary Lower Secondary Upper Secondary Oc…" at bounding box center [516, 420] width 339 height 52
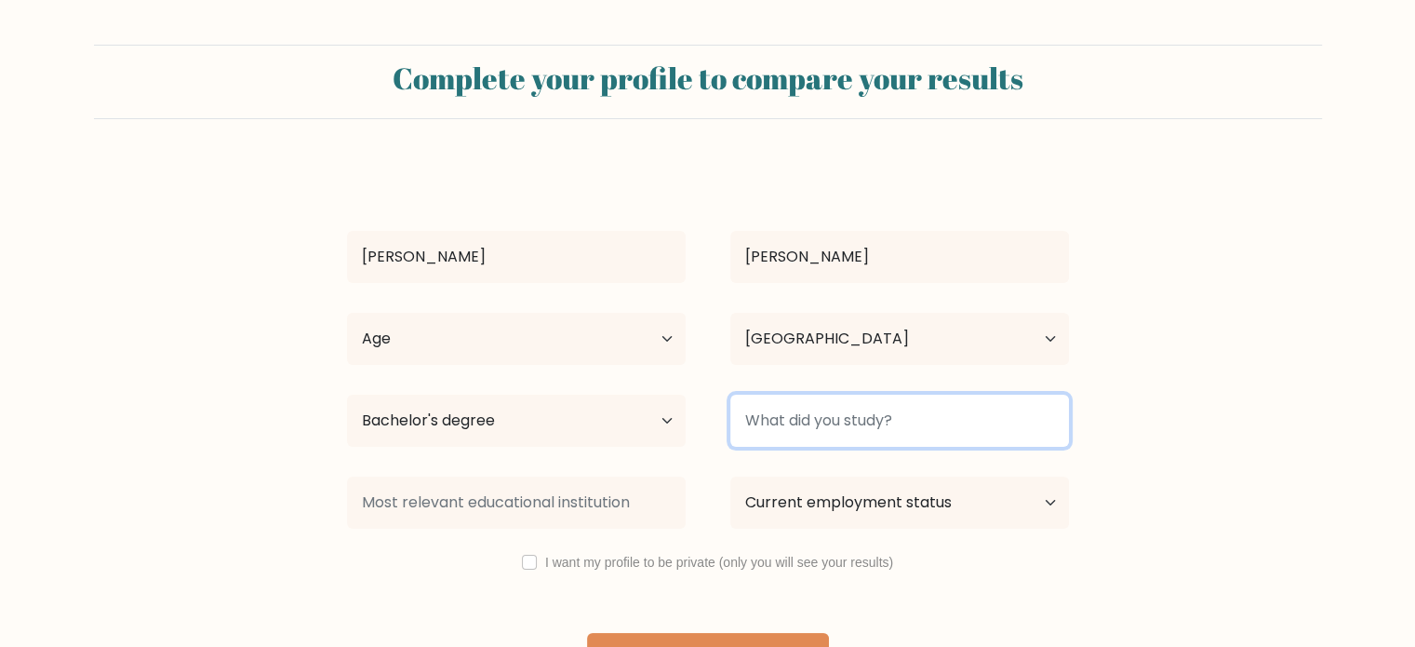
click at [857, 419] on input at bounding box center [899, 420] width 339 height 52
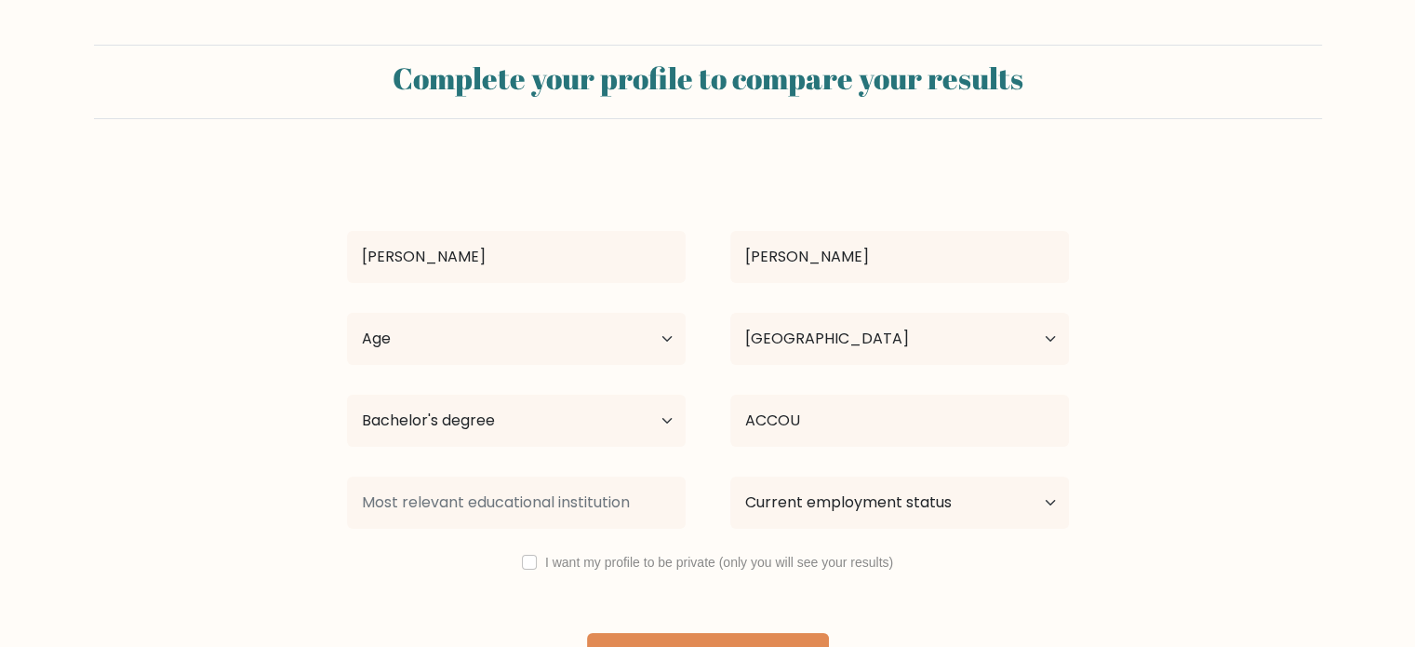
click at [833, 462] on div "[PERSON_NAME][GEOGRAPHIC_DATA] Age Under [DEMOGRAPHIC_DATA] [DEMOGRAPHIC_DATA] …" at bounding box center [708, 428] width 744 height 528
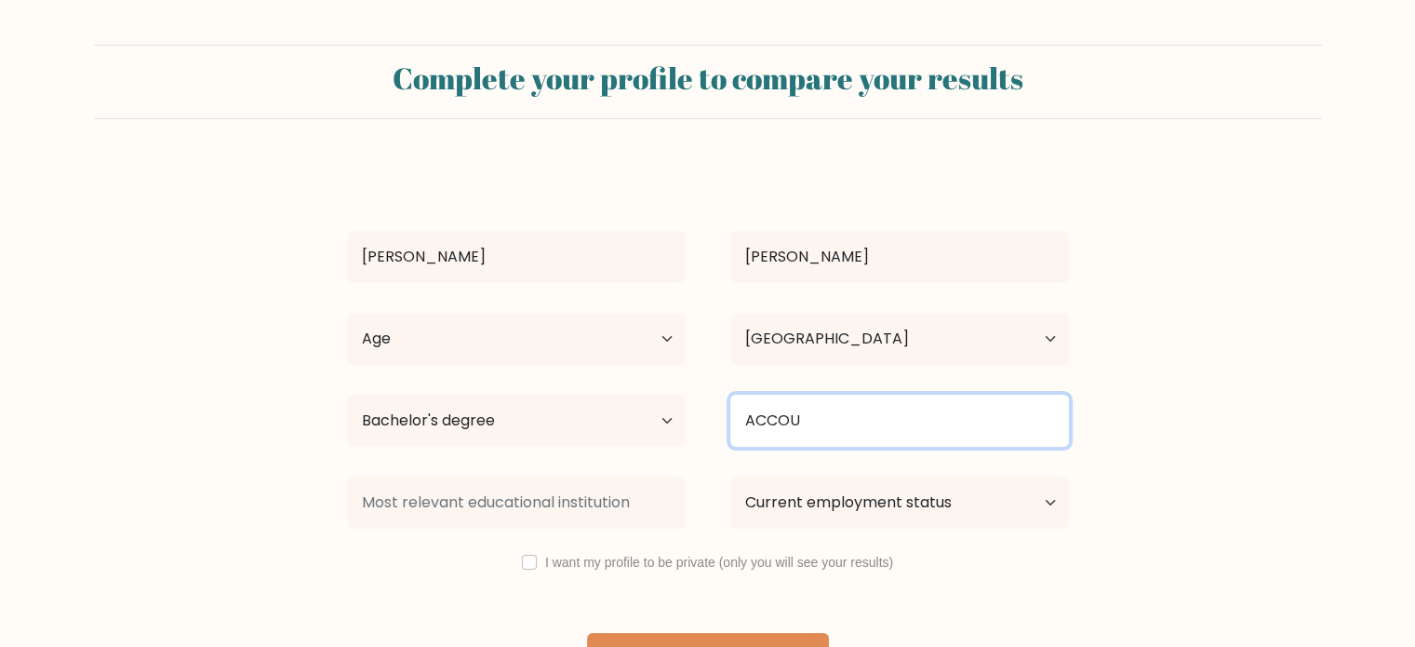
click at [943, 424] on input "ACCOU" at bounding box center [899, 420] width 339 height 52
click at [855, 424] on input "ACCOU" at bounding box center [899, 420] width 339 height 52
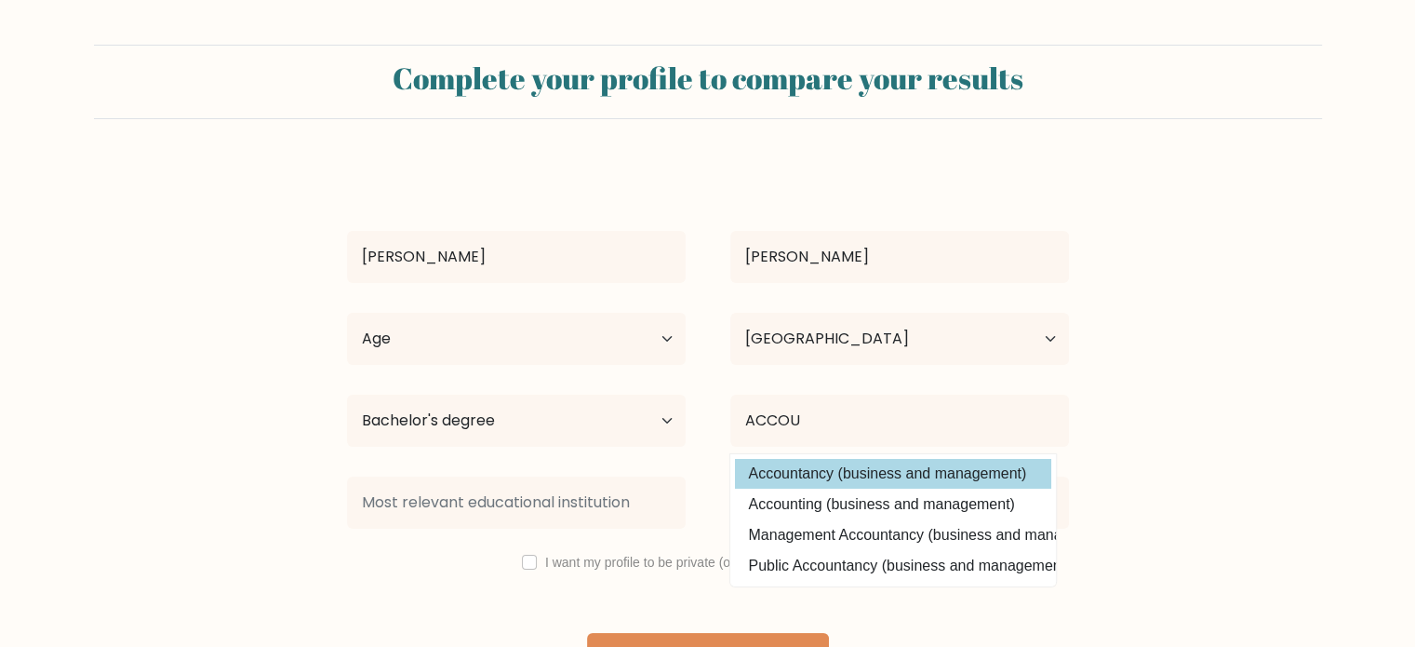
click at [834, 465] on div "ALBERT MENDOZA Age Under 18 years old 18-24 years old 25-34 years old 35-44 yea…" at bounding box center [708, 428] width 744 height 528
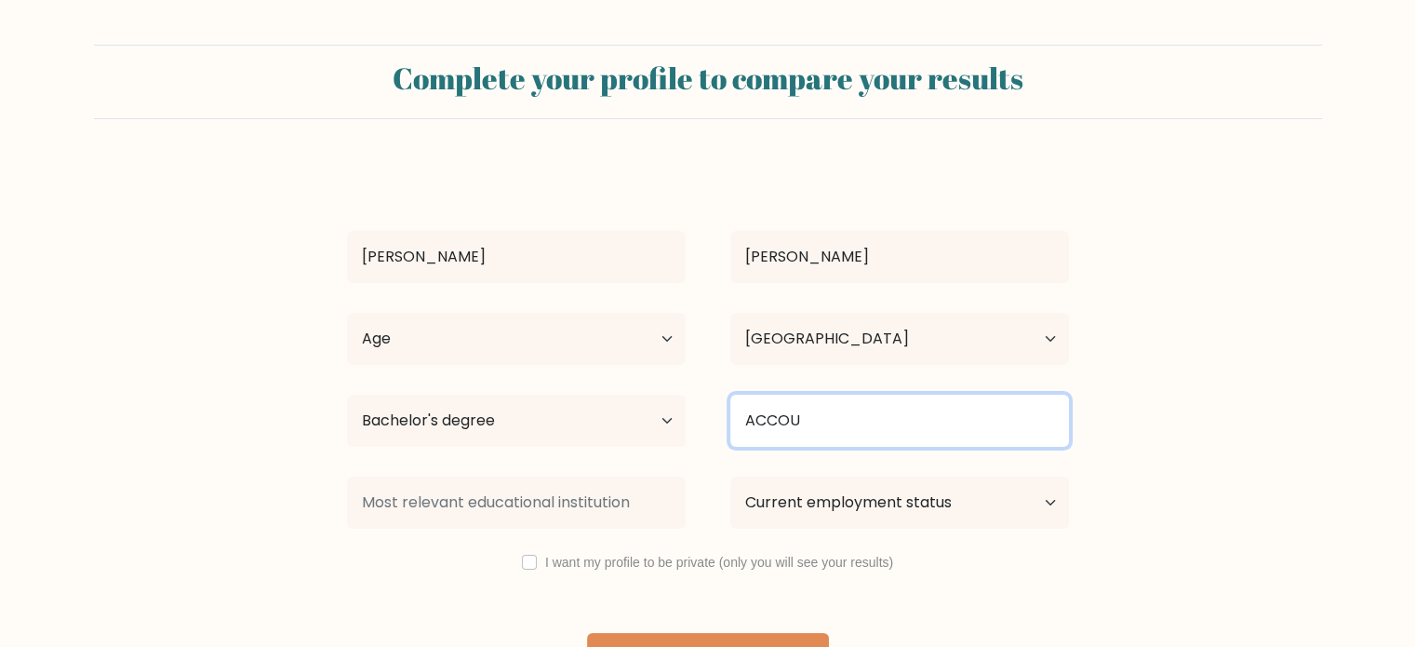
click at [803, 423] on input "ACCOU" at bounding box center [899, 420] width 339 height 52
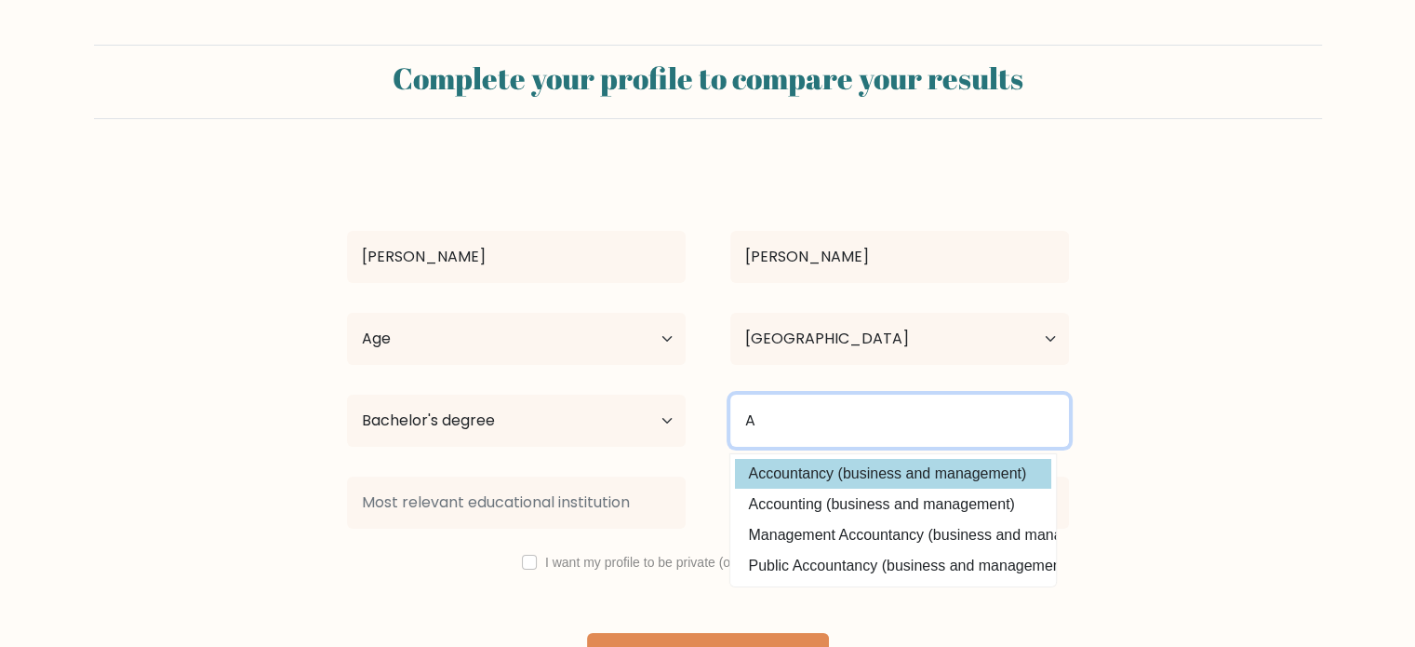
type input "A"
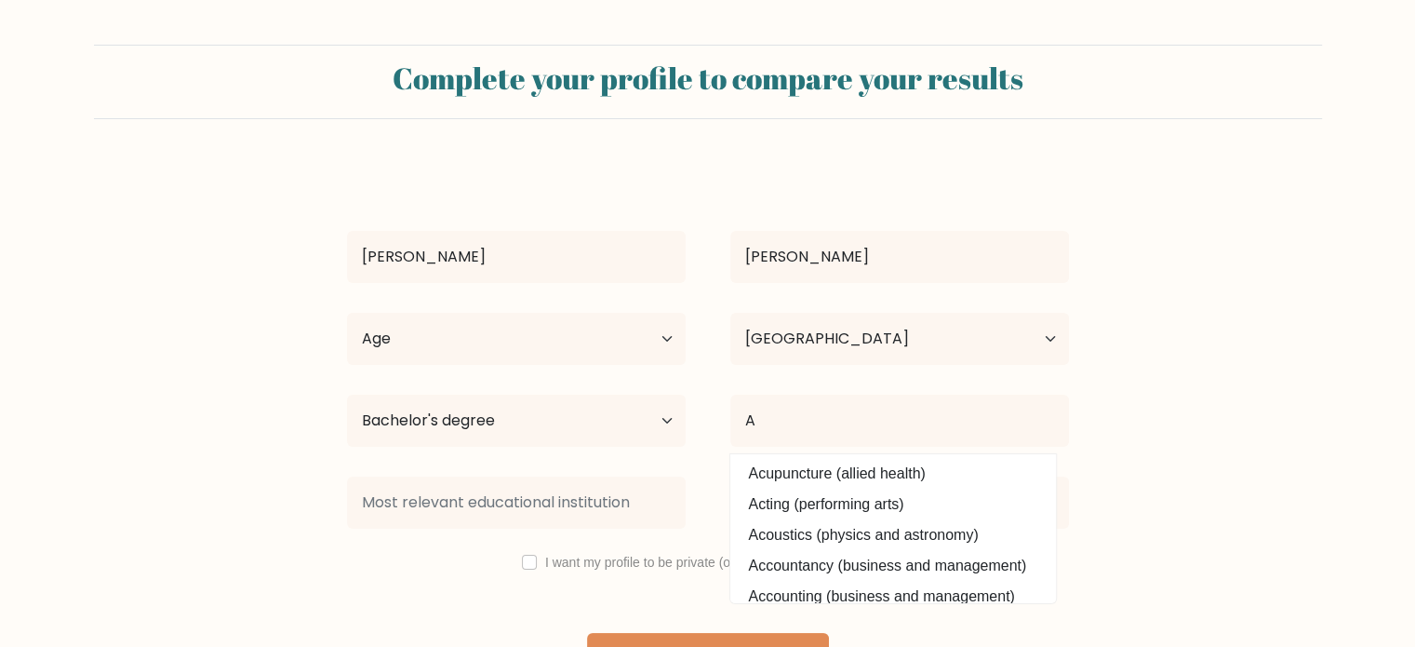
click at [817, 479] on div "ALBERT MENDOZA Age Under 18 years old 18-24 years old 25-34 years old 35-44 yea…" at bounding box center [708, 428] width 744 height 528
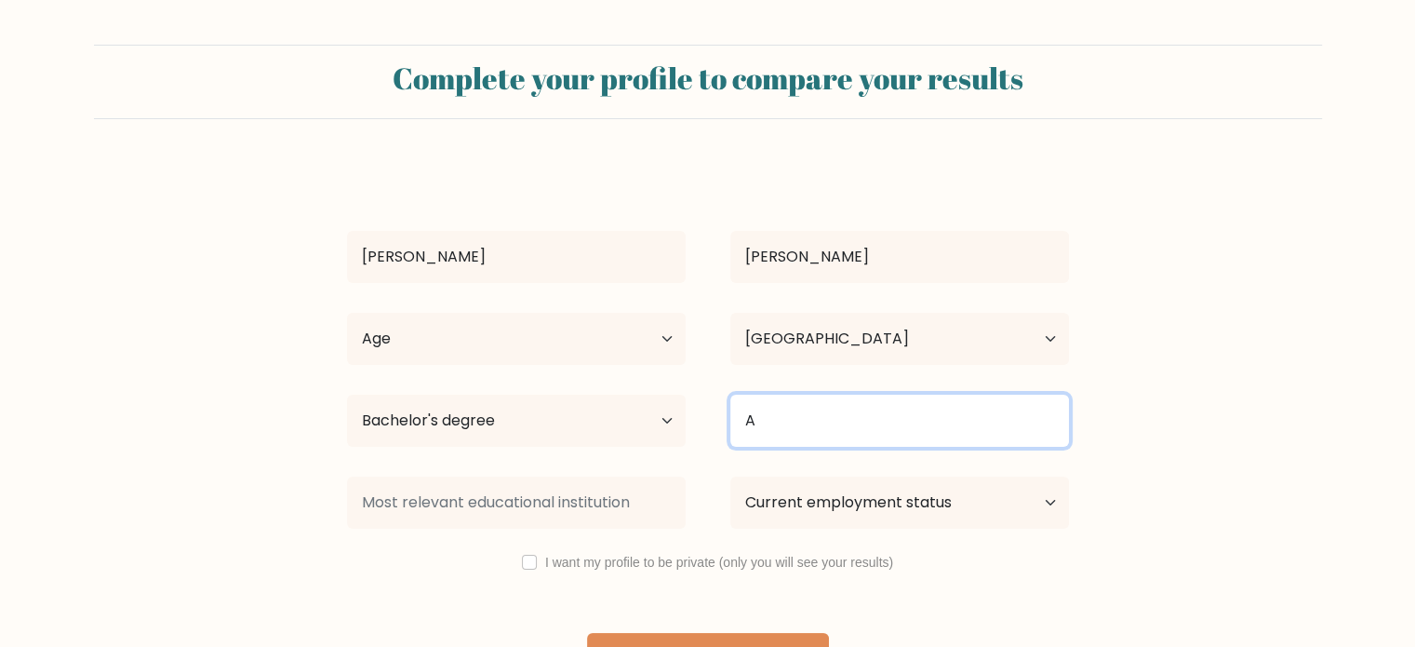
click at [800, 413] on input "A" at bounding box center [899, 420] width 339 height 52
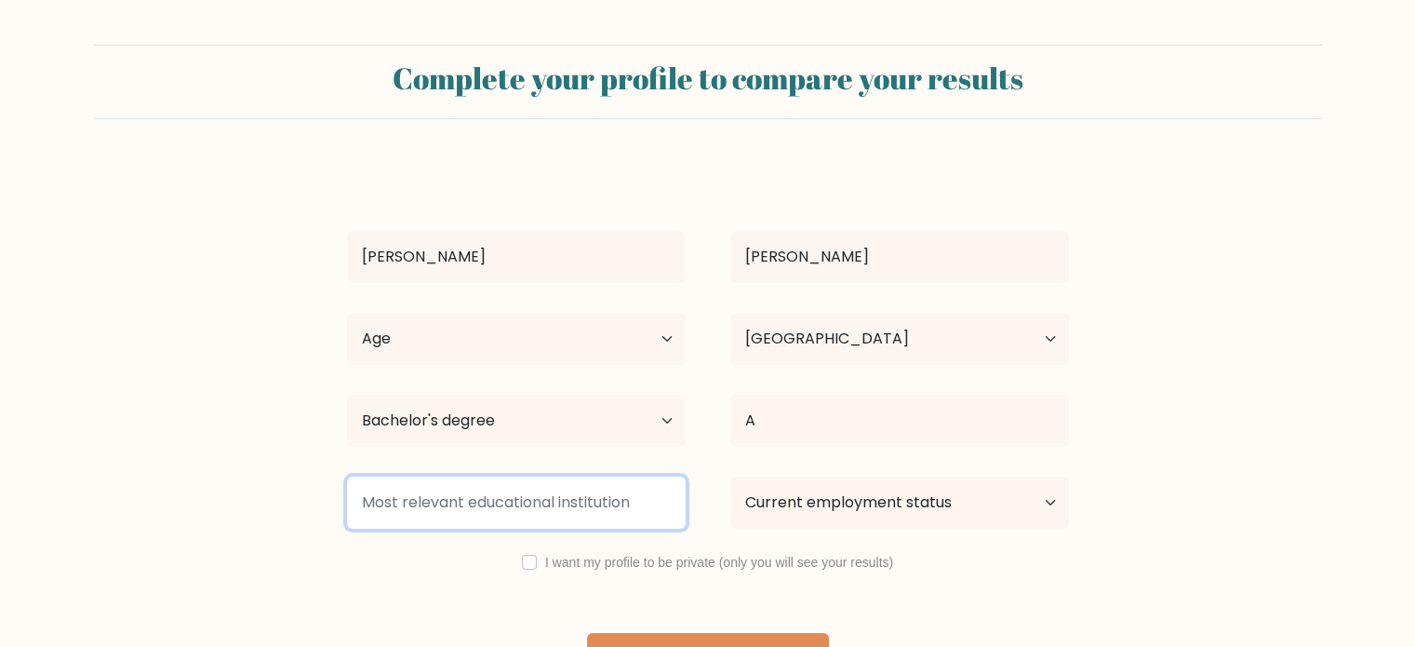
click at [573, 498] on input at bounding box center [516, 502] width 339 height 52
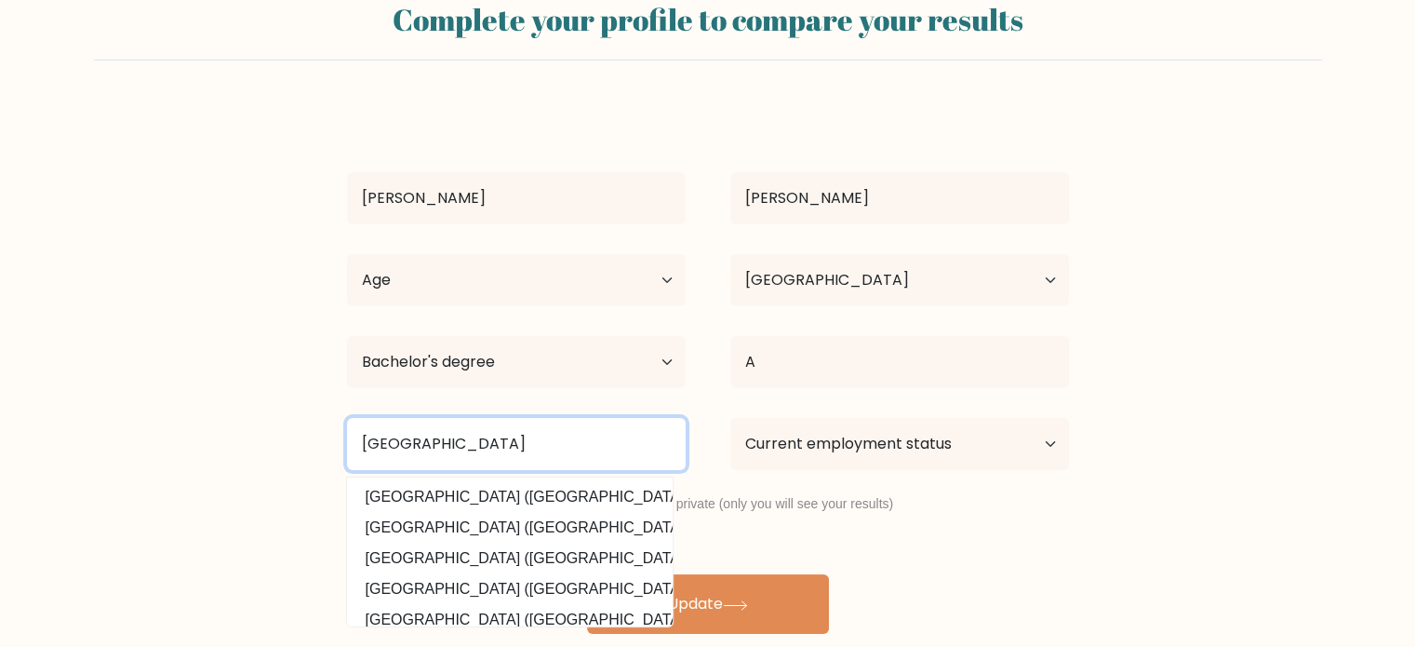
click at [391, 444] on input "POLYTECHNIC UNIVERSITY OF THE PHILIPPINES" at bounding box center [516, 444] width 339 height 52
click at [625, 446] on input "POLYTECHNIC UNIVERSITY OF THE PHILIPPINES" at bounding box center [516, 444] width 339 height 52
drag, startPoint x: 592, startPoint y: 444, endPoint x: 312, endPoint y: 434, distance: 280.2
click at [312, 434] on form "Complete your profile to compare your results ALBERT MENDOZA Age Under 18 years…" at bounding box center [707, 310] width 1415 height 648
click at [447, 444] on input "PHILIPPINES" at bounding box center [516, 444] width 339 height 52
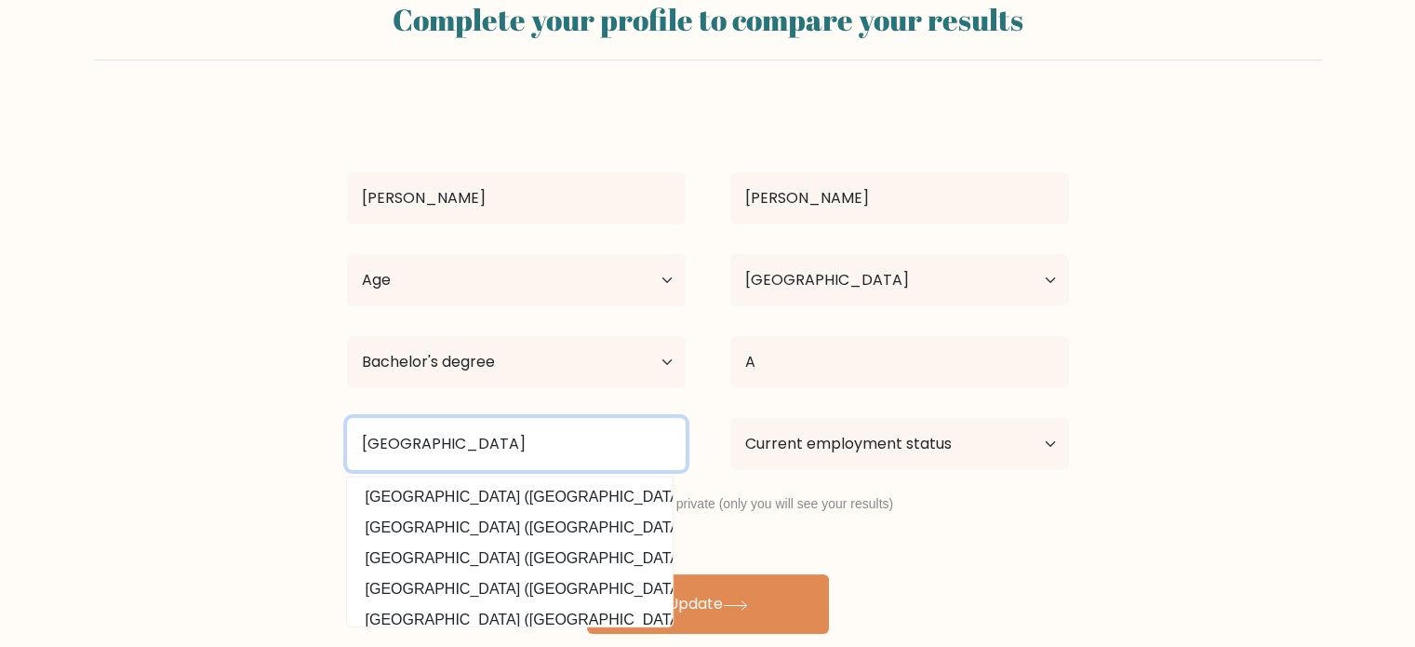
click at [362, 441] on input "PHILIPPINES" at bounding box center [516, 444] width 339 height 52
type input "P"
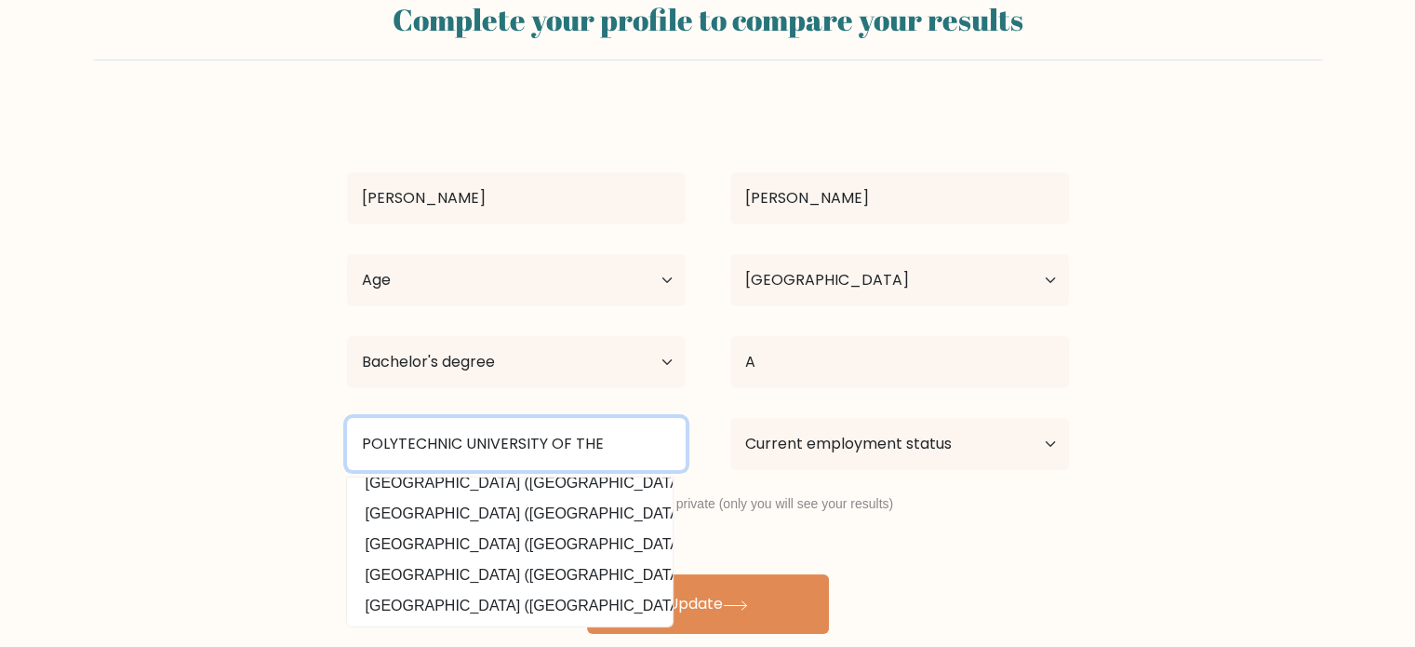
scroll to position [181, 0]
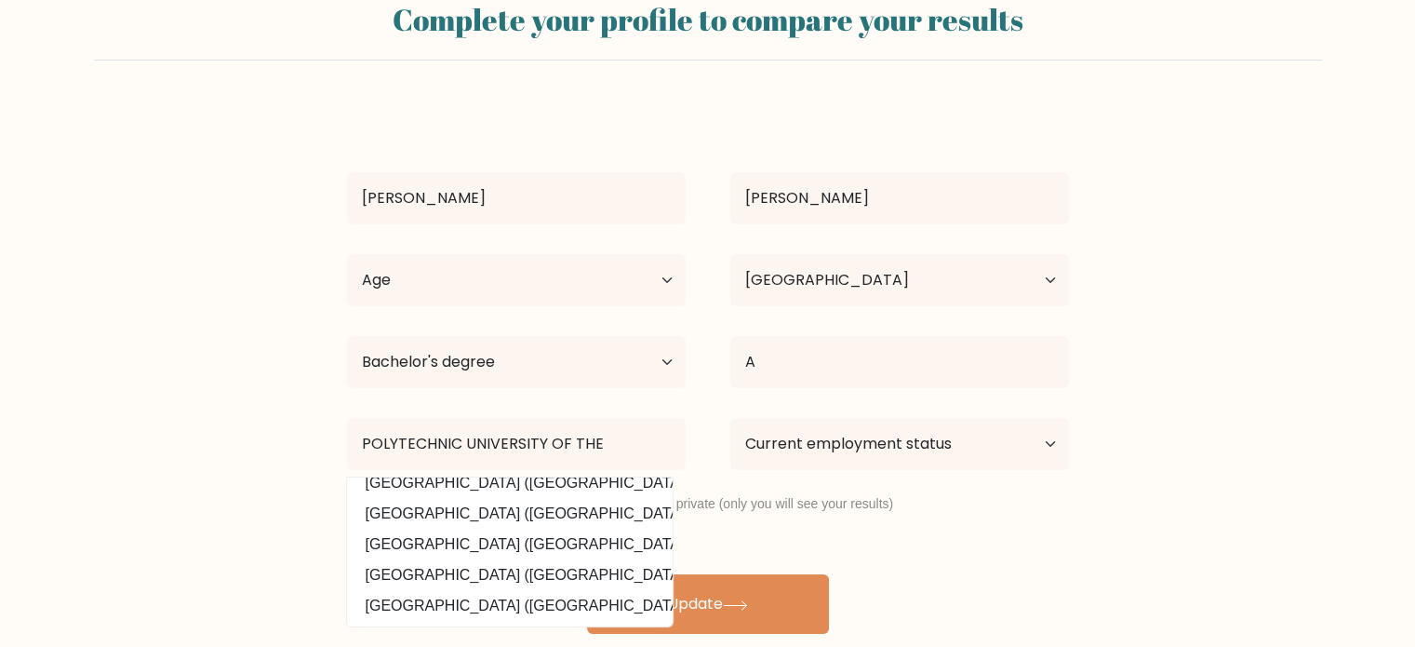
click at [665, 472] on div "POLYTECHNIC UNIVERSITY OF THE Henan Polytechnic University (China) Kabul Polyte…" at bounding box center [516, 443] width 383 height 67
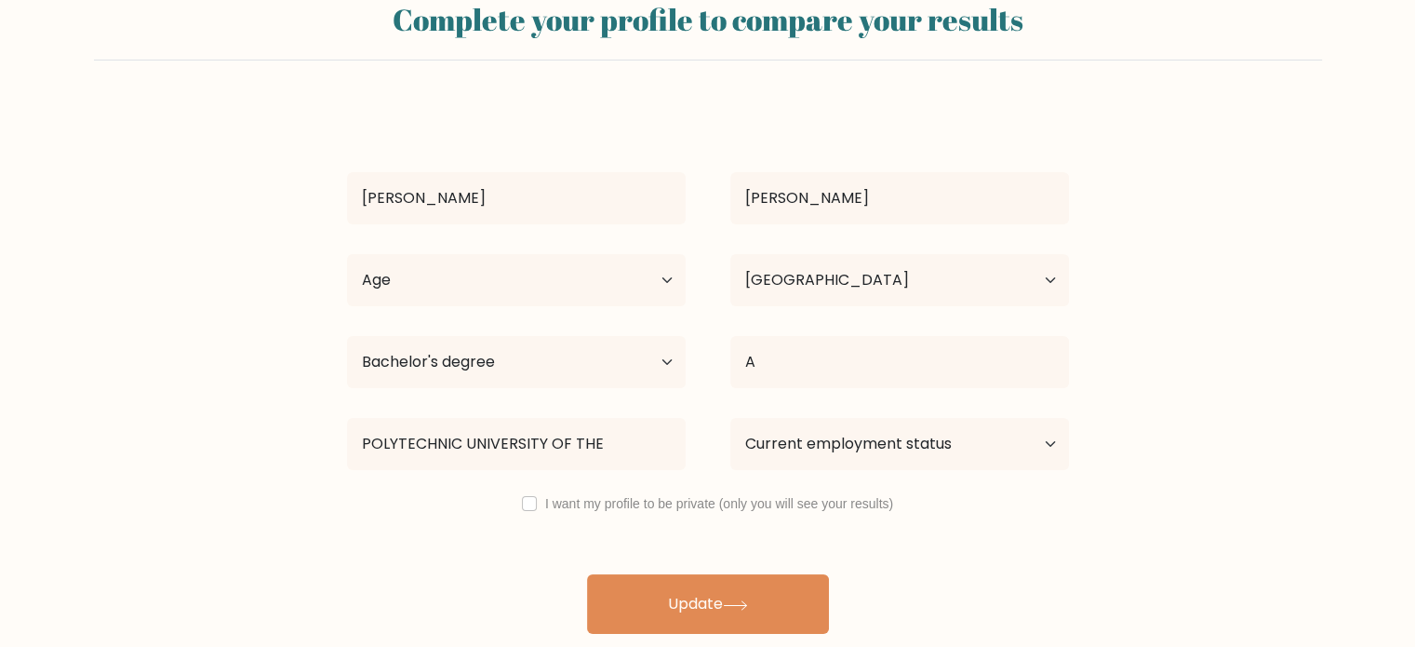
click at [665, 472] on div "POLYTECHNIC UNIVERSITY OF THE Henan Polytechnic University (China) Kabul Polyte…" at bounding box center [516, 443] width 383 height 67
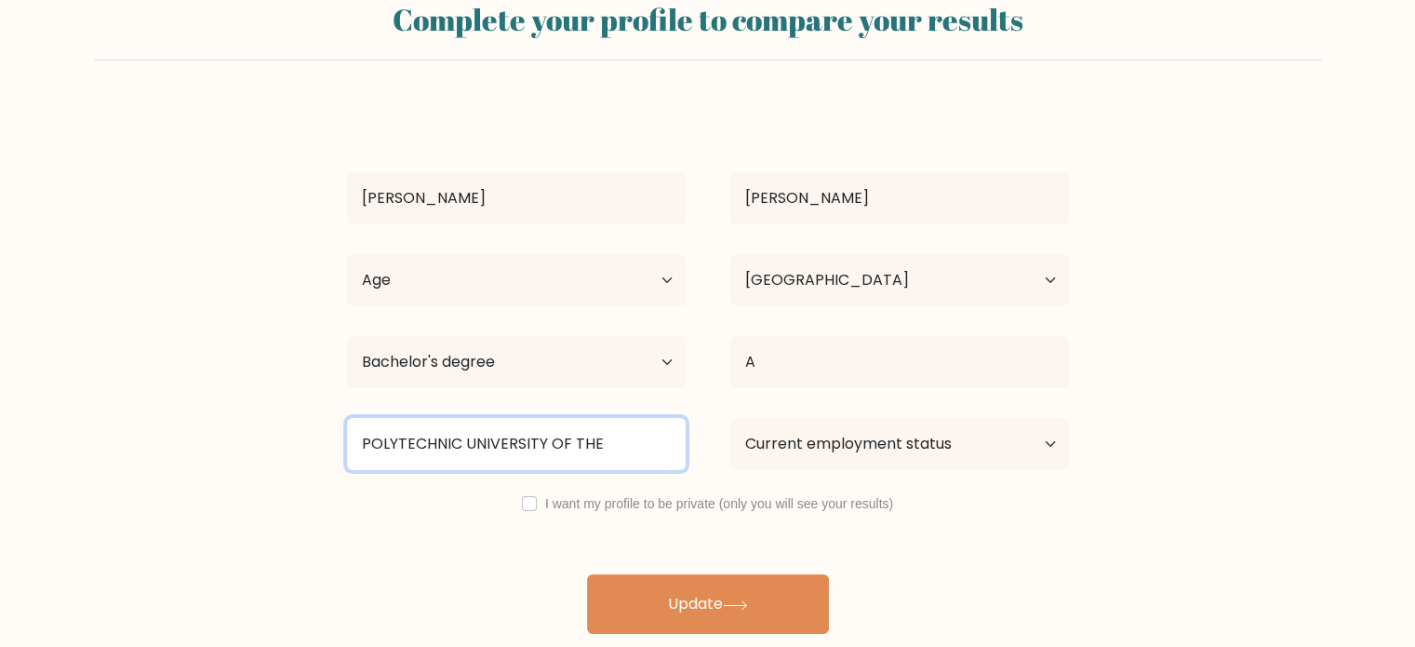
click at [611, 437] on input "POLYTECHNIC UNIVERSITY OF THE" at bounding box center [516, 444] width 339 height 52
click at [634, 442] on input "POLYTECHNIC UNIVERSITY OF THE" at bounding box center [516, 444] width 339 height 52
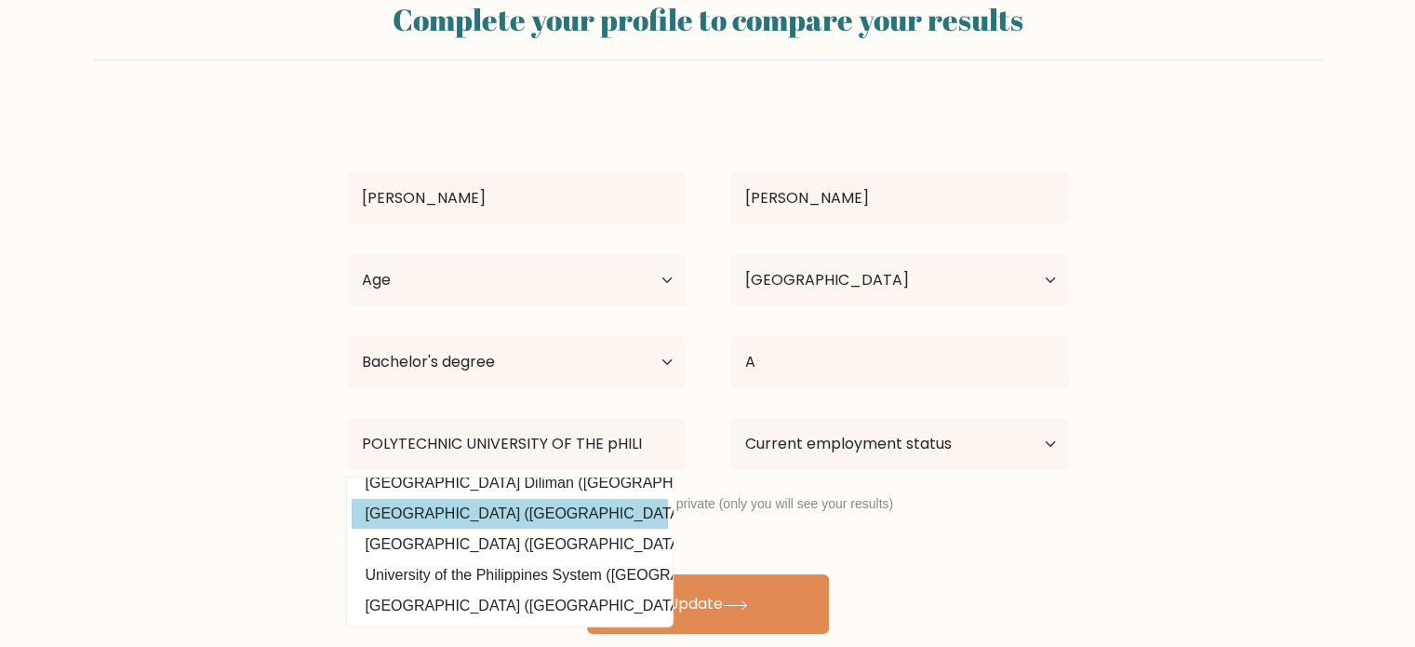
click at [541, 496] on div "ALBERT MENDOZA Age Under 18 years old 18-24 years old 25-34 years old 35-44 yea…" at bounding box center [708, 369] width 744 height 528
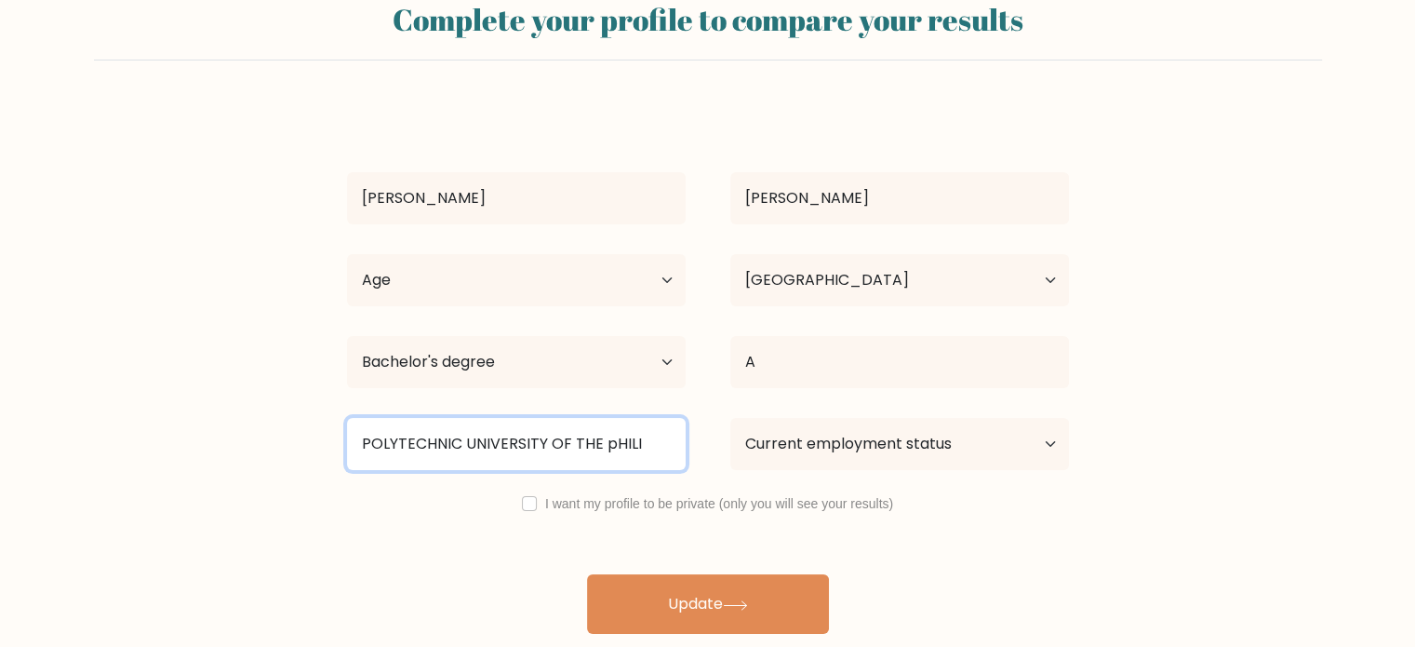
click at [655, 444] on input "POLYTECHNIC UNIVERSITY OF THE pHILI" at bounding box center [516, 444] width 339 height 52
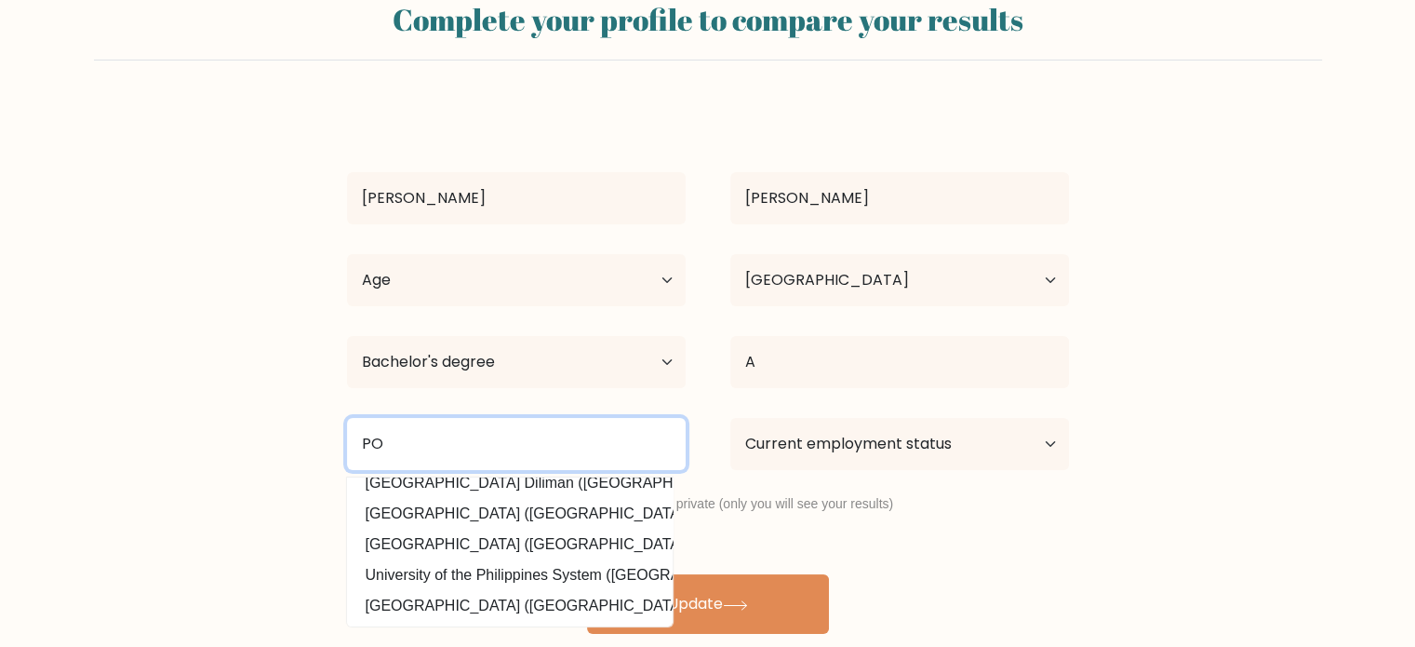
type input "P"
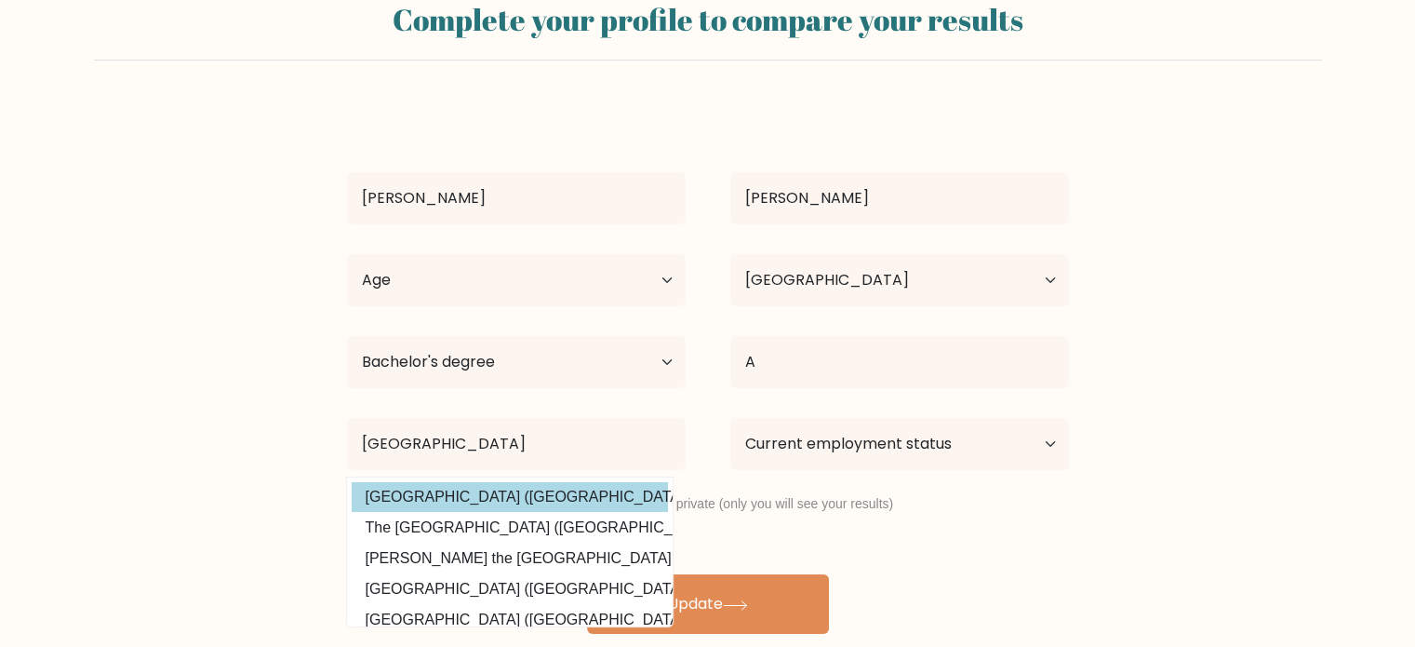
click at [591, 492] on div "ALBERT MENDOZA Age Under 18 years old 18-24 years old 25-34 years old 35-44 yea…" at bounding box center [708, 369] width 744 height 528
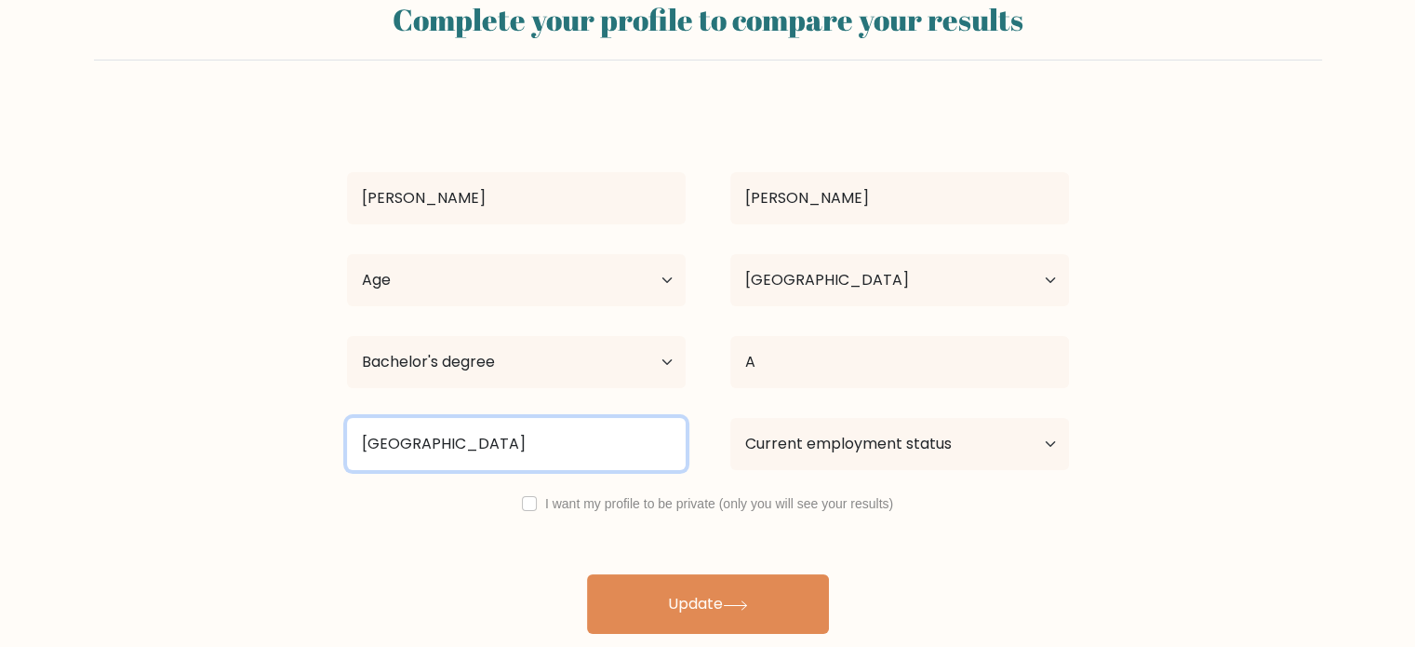
click at [615, 439] on input "polytechnic university of the phi" at bounding box center [516, 444] width 339 height 52
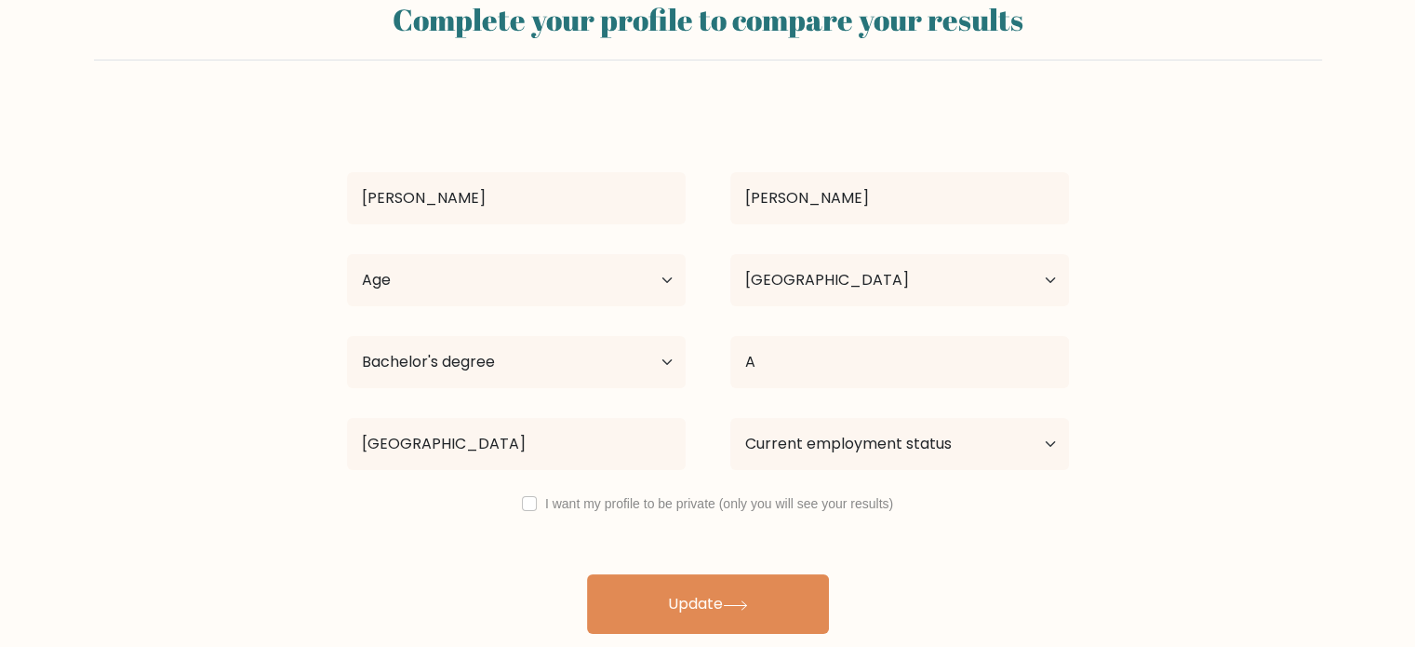
click at [569, 488] on div "ALBERT MENDOZA Age Under 18 years old 18-24 years old 25-34 years old 35-44 yea…" at bounding box center [708, 369] width 744 height 528
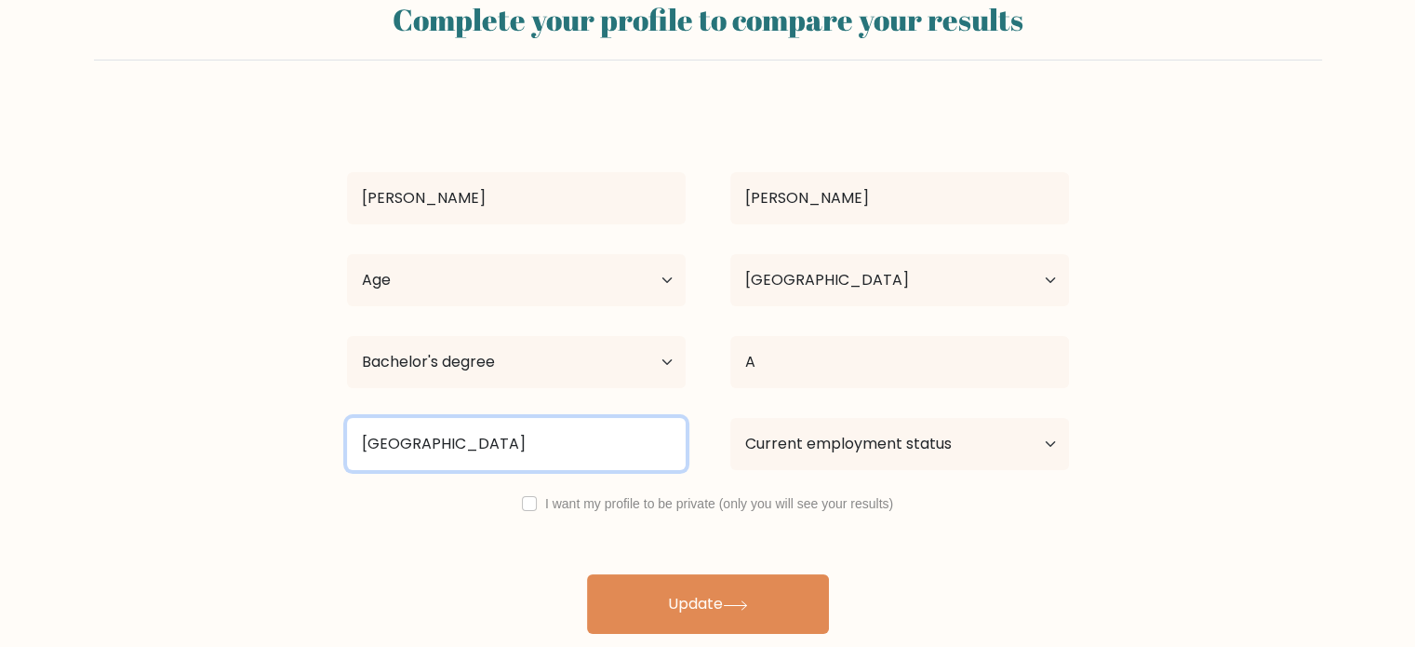
click at [614, 437] on input "polytechnic university of the phi" at bounding box center [516, 444] width 339 height 52
click at [600, 453] on input "polytechnic university of the phi" at bounding box center [516, 444] width 339 height 52
type input "polytechnic university of the phi"
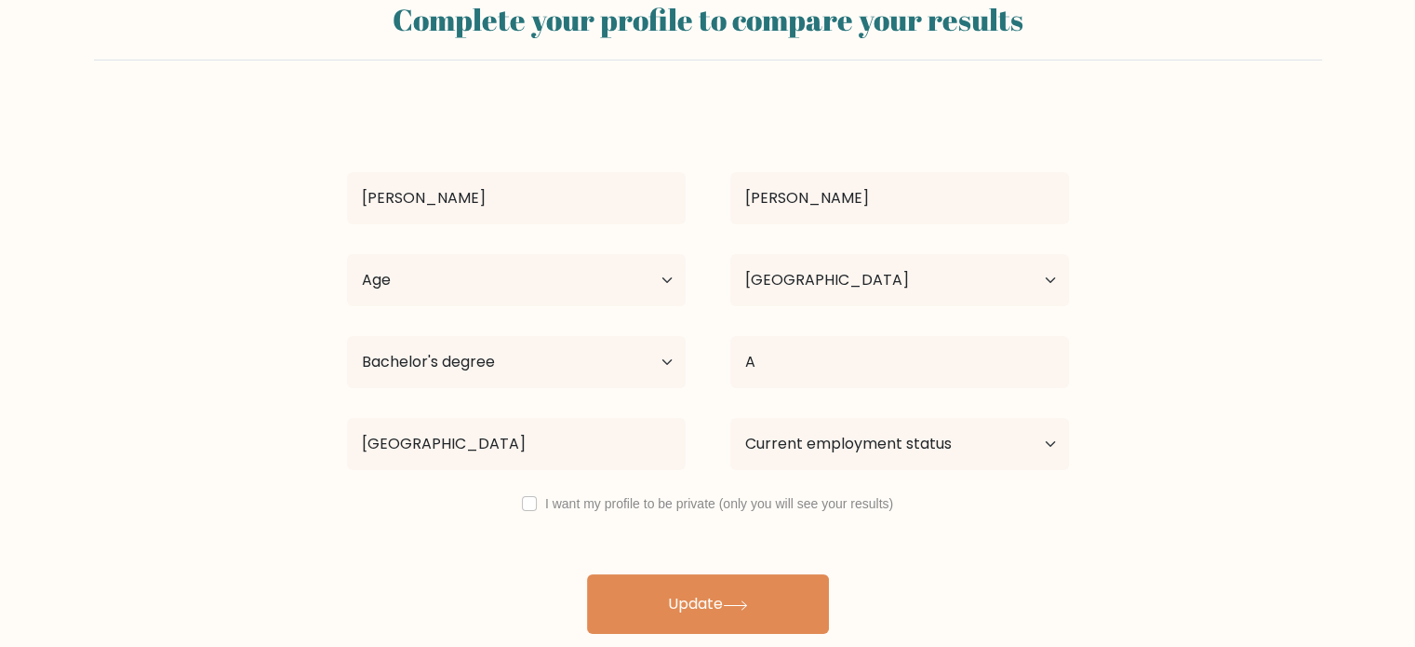
click at [550, 503] on div "ALBERT MENDOZA Age Under 18 years old 18-24 years old 25-34 years old 35-44 yea…" at bounding box center [708, 369] width 744 height 528
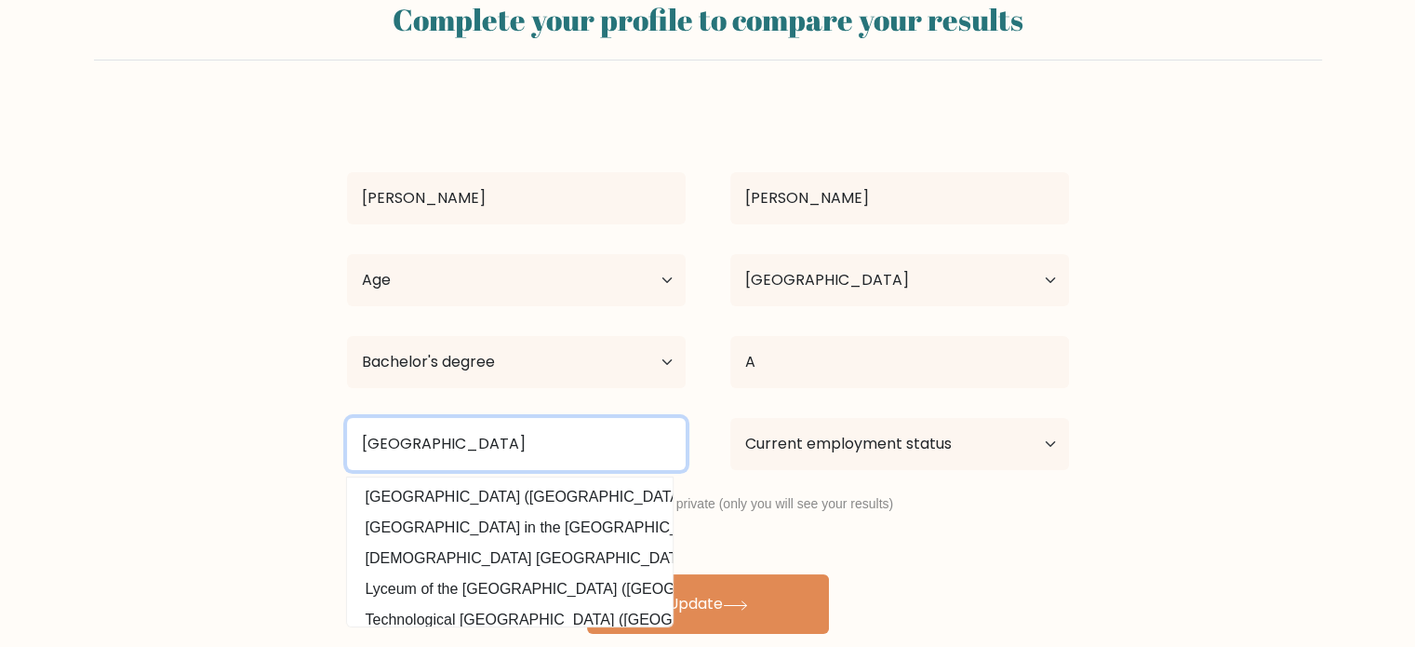
click at [619, 429] on input "polytechnic university of the phi" at bounding box center [516, 444] width 339 height 52
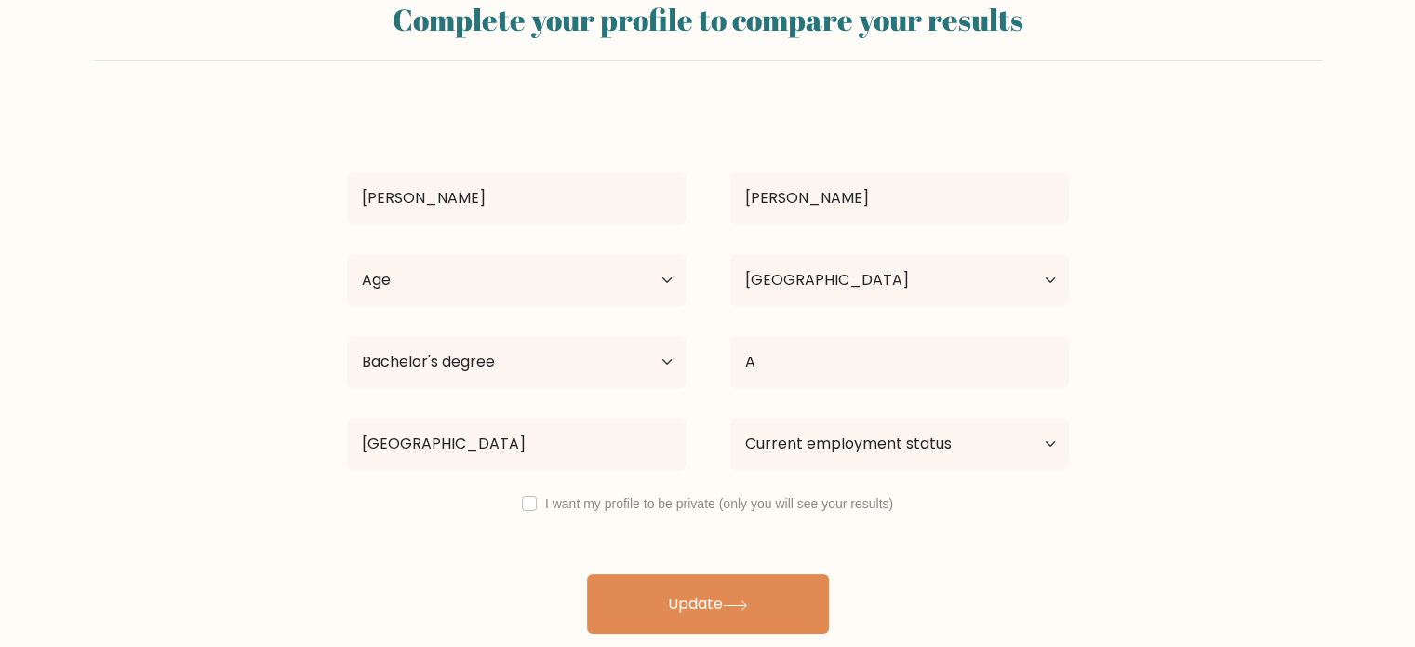
click at [559, 495] on div "ALBERT MENDOZA Age Under 18 years old 18-24 years old 25-34 years old 35-44 yea…" at bounding box center [708, 369] width 744 height 528
click at [949, 438] on select "Current employment status Employed Student Retired Other / prefer not to answer" at bounding box center [899, 444] width 339 height 52
select select "other"
click at [730, 418] on select "Current employment status Employed Student Retired Other / prefer not to answer" at bounding box center [899, 444] width 339 height 52
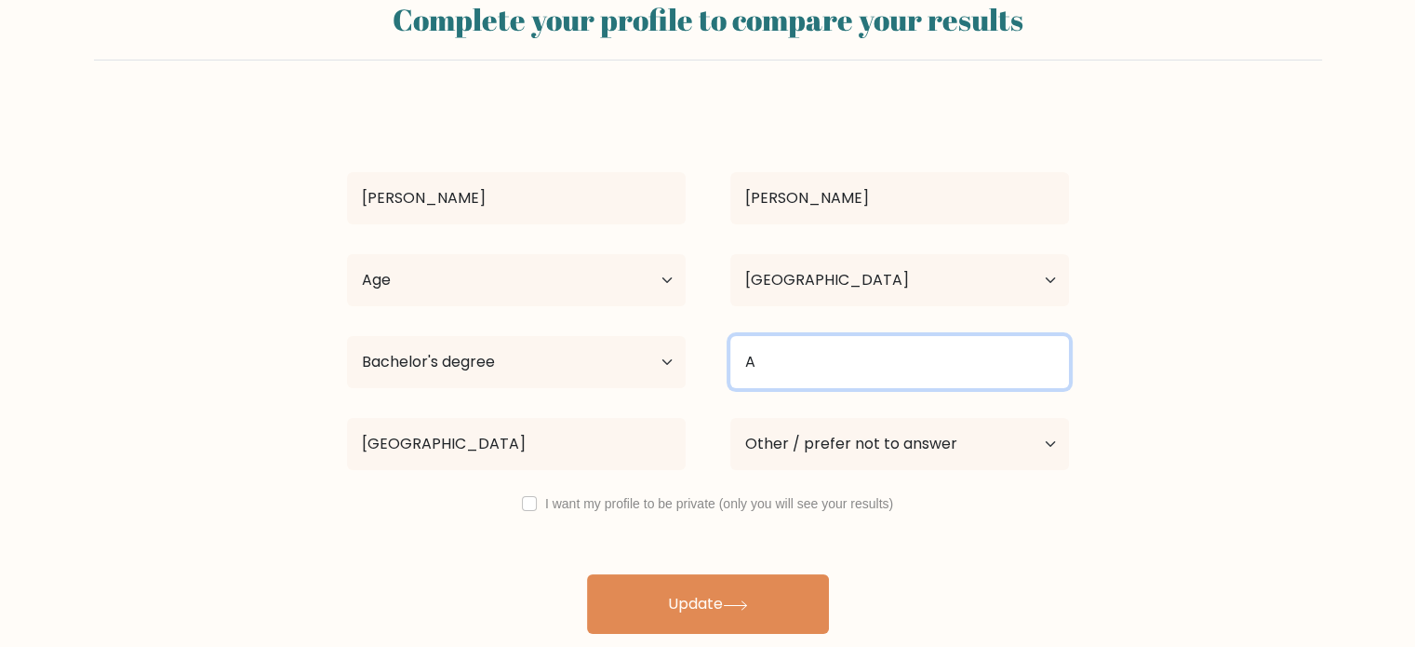
click at [853, 367] on input "A" at bounding box center [899, 362] width 339 height 52
click at [875, 362] on input "Accountancy" at bounding box center [899, 362] width 339 height 52
type input "Accountancy"
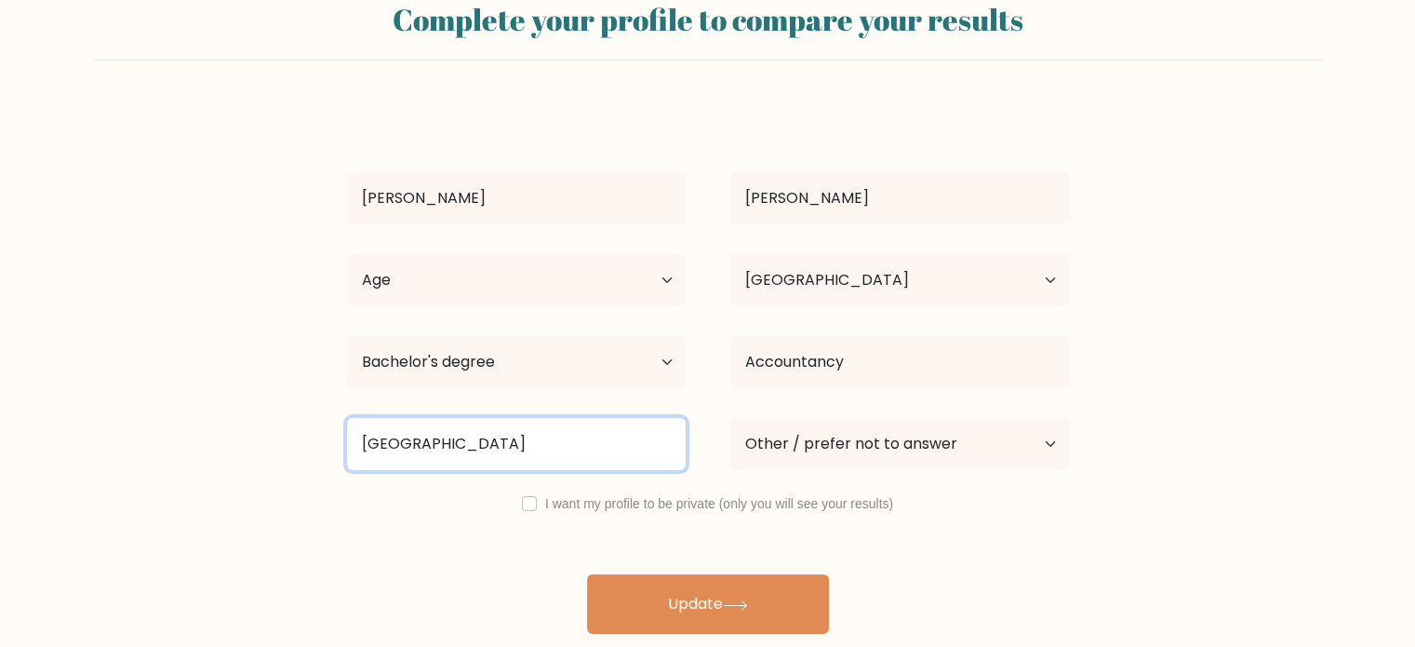
click at [598, 439] on input "polytechnic university of the phi" at bounding box center [516, 444] width 339 height 52
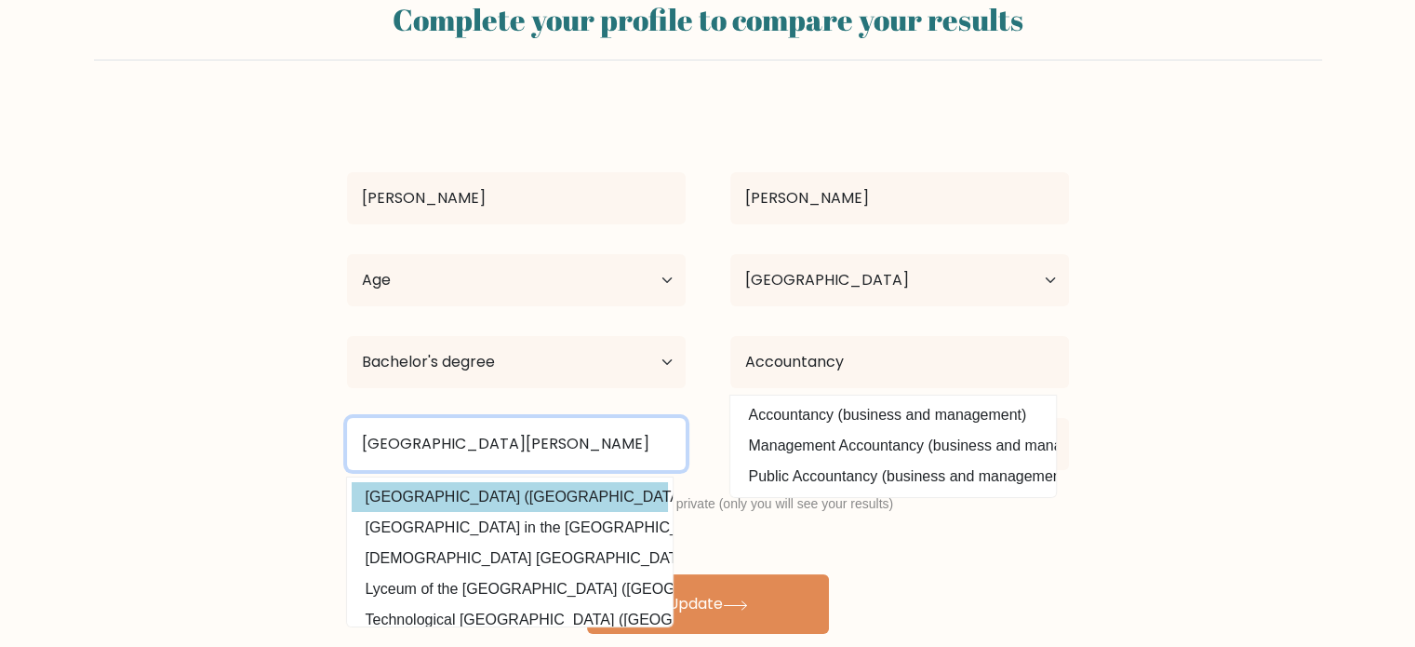
type input "polytechnic university of the philip"
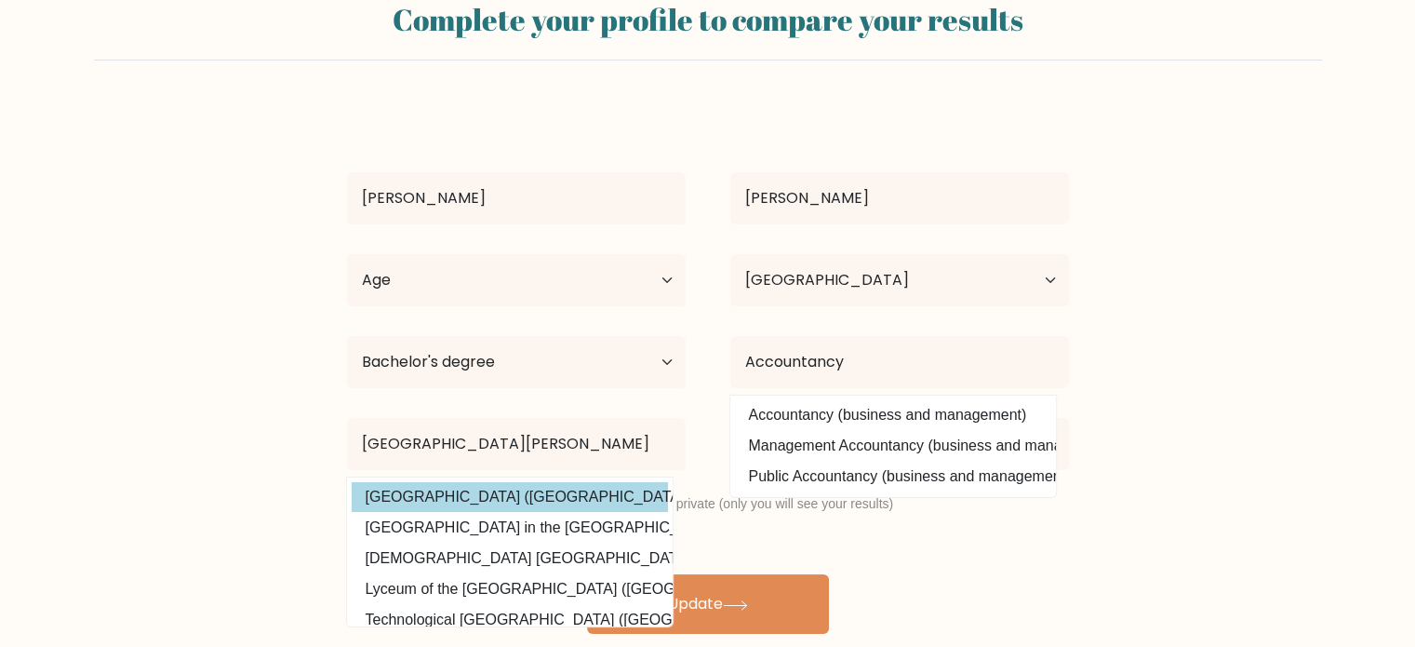
click at [535, 495] on div "ALBERT MENDOZA Age Under 18 years old 18-24 years old 25-34 years old 35-44 yea…" at bounding box center [708, 369] width 744 height 528
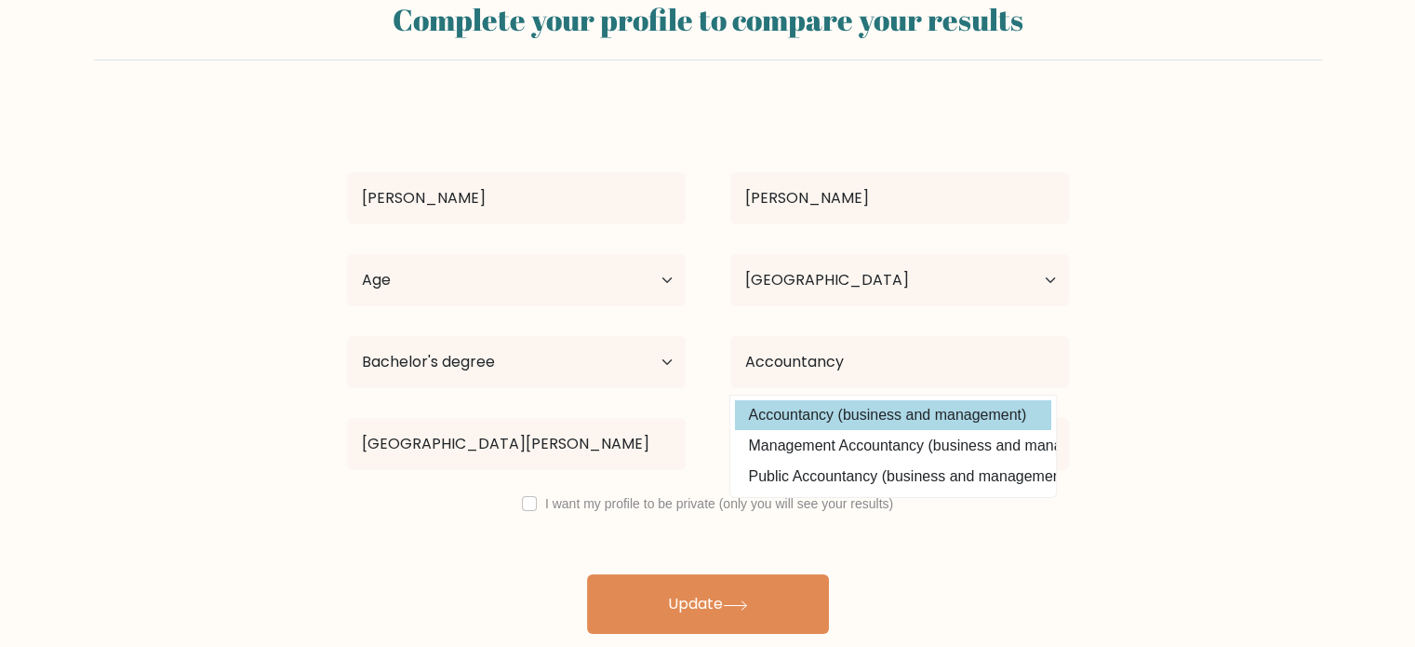
click at [875, 416] on option "Accountancy (business and management)" at bounding box center [893, 415] width 316 height 30
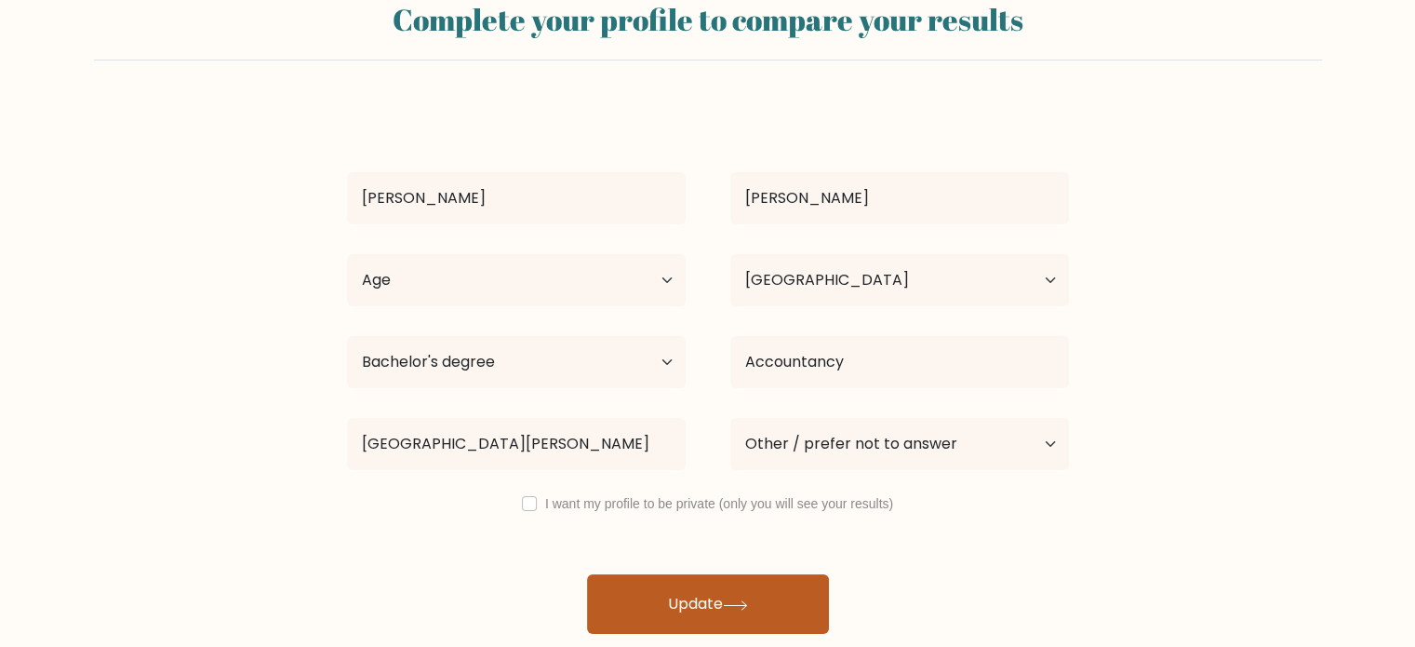
click at [732, 606] on icon at bounding box center [735, 605] width 25 height 10
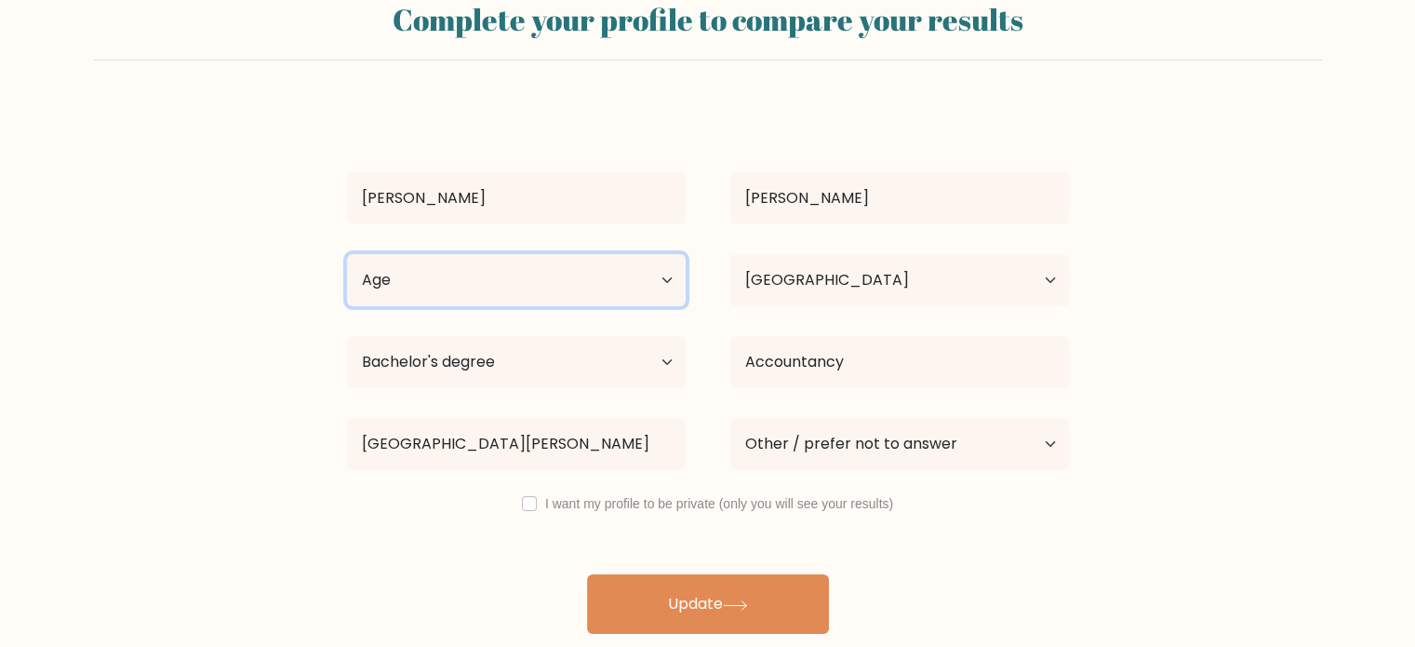
click at [566, 274] on select "Age Under 18 years old 18-24 years old 25-34 years old 35-44 years old 45-54 ye…" at bounding box center [516, 280] width 339 height 52
select select "25_34"
click at [347, 254] on select "Age Under 18 years old 18-24 years old 25-34 years old 35-44 years old 45-54 ye…" at bounding box center [516, 280] width 339 height 52
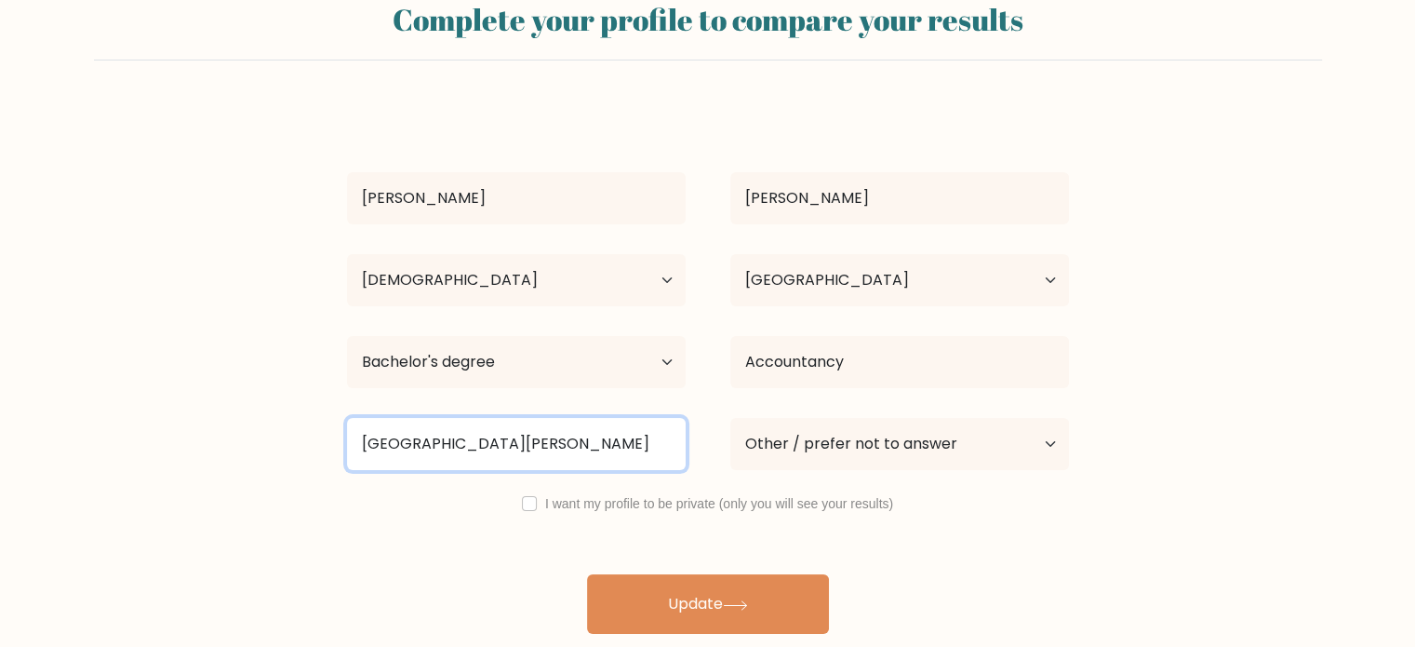
click at [620, 449] on input "polytechnic university of the philip" at bounding box center [516, 444] width 339 height 52
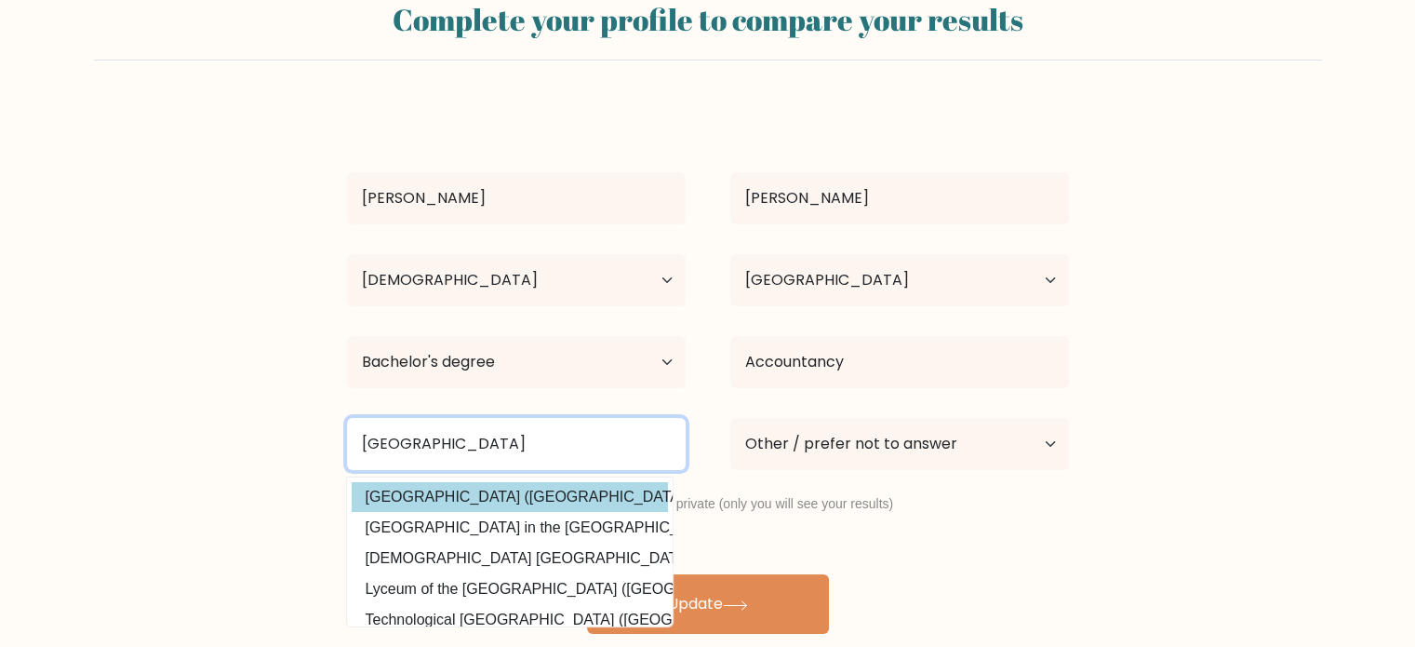
type input "polytechnic university of the philippines"
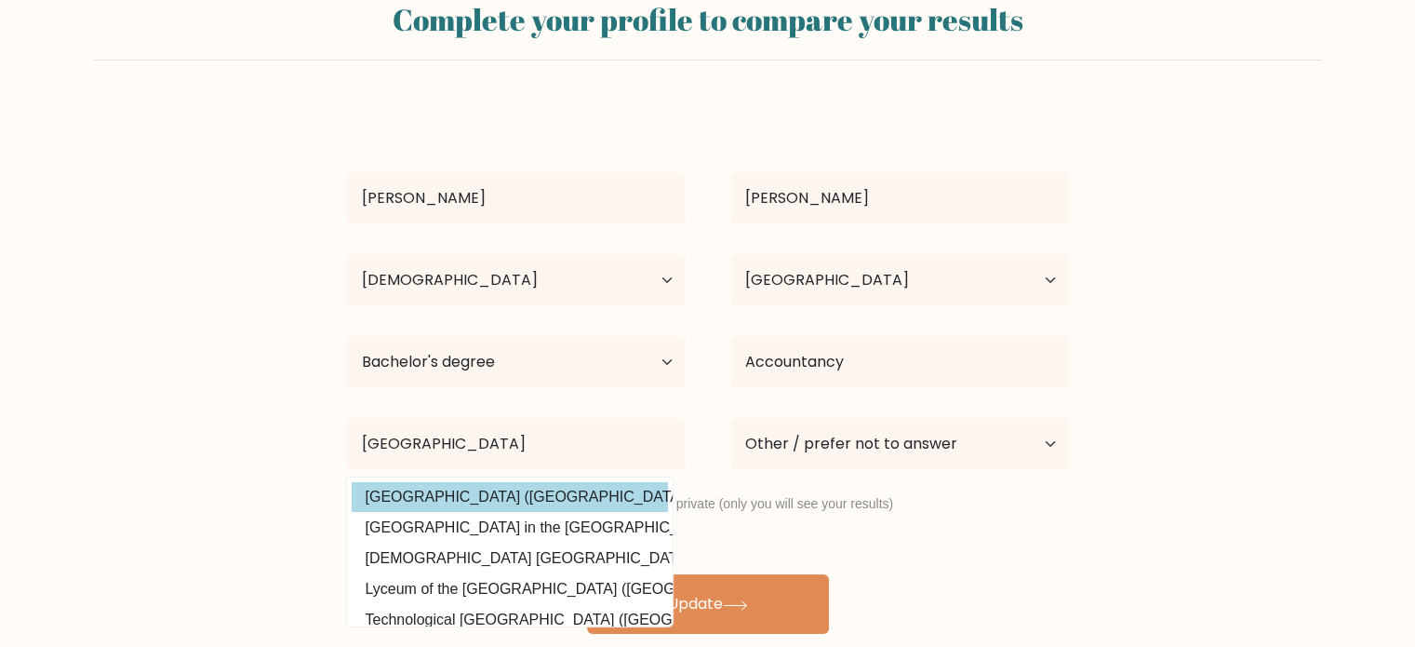
click at [618, 488] on div "ALBERT MENDOZA Age Under 18 years old 18-24 years old 25-34 years old 35-44 yea…" at bounding box center [708, 369] width 744 height 528
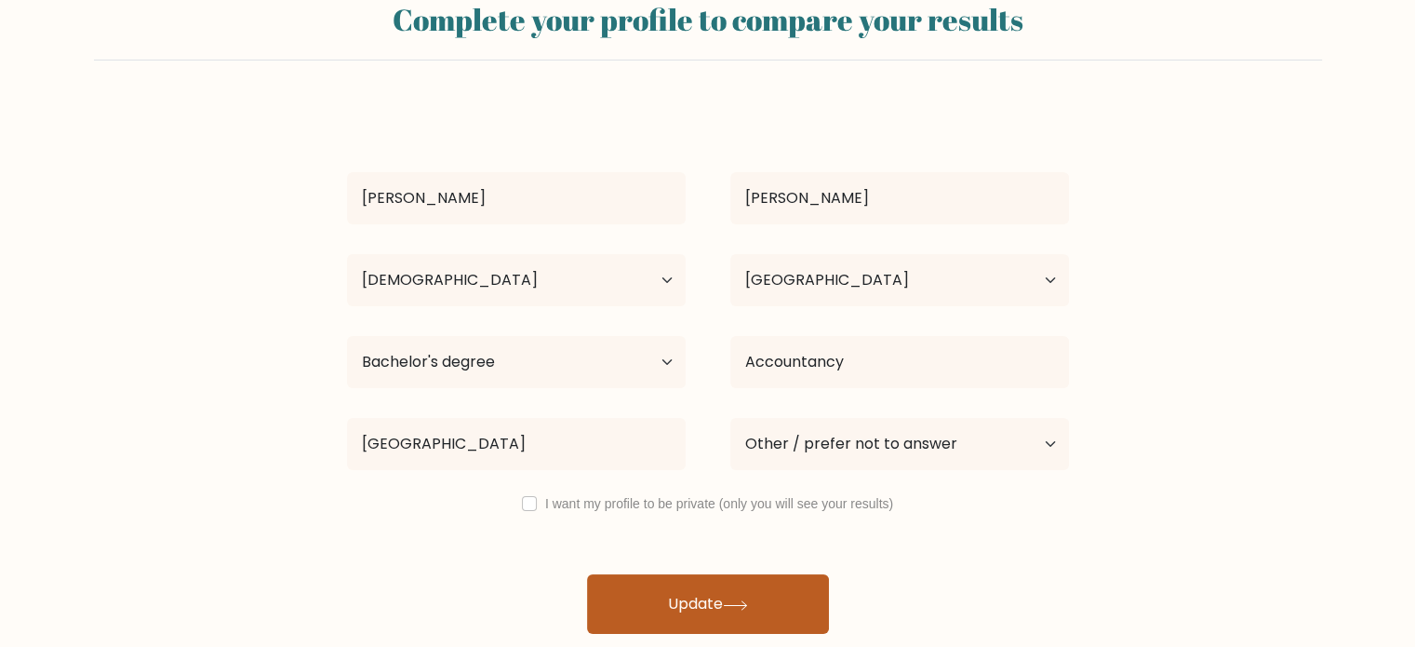
click at [718, 601] on button "Update" at bounding box center [708, 604] width 242 height 60
